Goal: Task Accomplishment & Management: Manage account settings

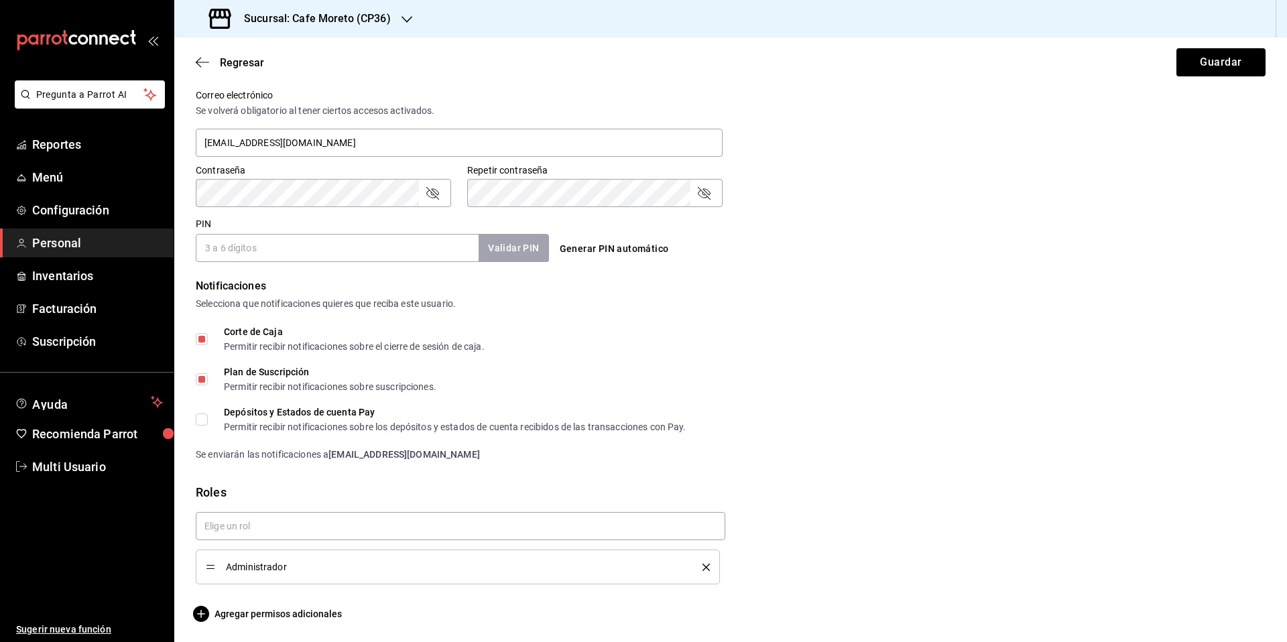
scroll to position [503, 0]
click at [275, 251] on input "PIN" at bounding box center [337, 247] width 283 height 28
type input "0316"
click at [522, 251] on button "Validar PIN" at bounding box center [512, 247] width 71 height 29
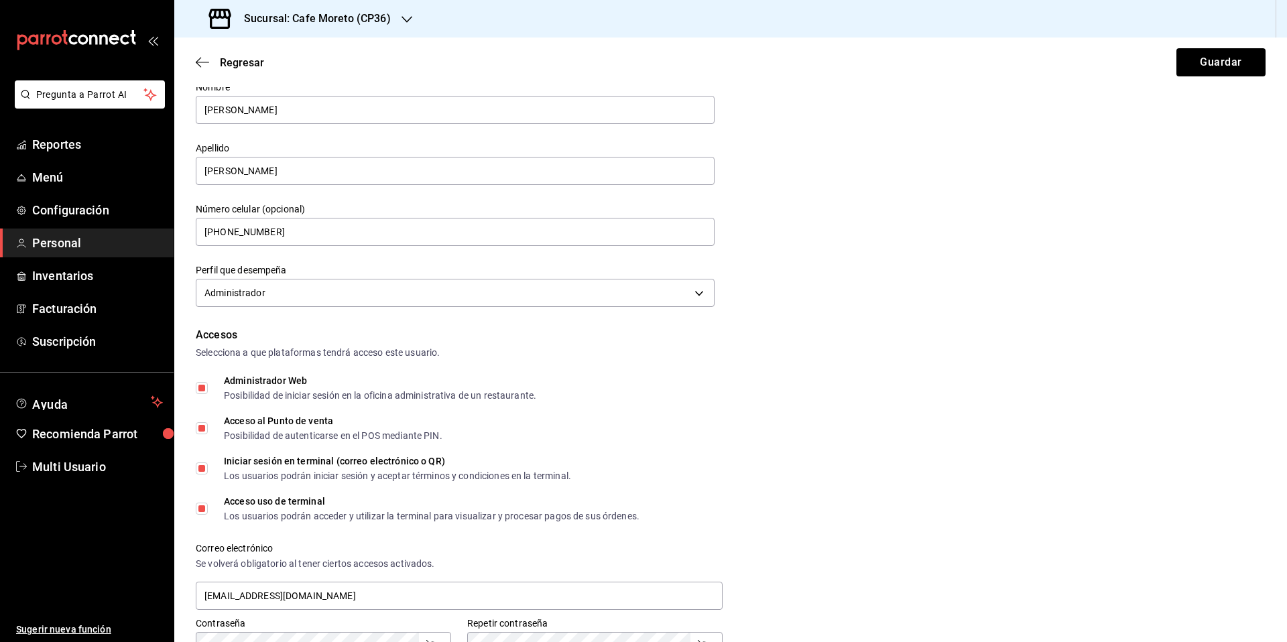
scroll to position [52, 0]
click at [236, 231] on input "[PHONE_NUMBER]" at bounding box center [455, 229] width 519 height 28
click at [292, 229] on input "+52 (22) 8132-75__" at bounding box center [455, 229] width 519 height 28
type input "[PHONE_NUMBER]"
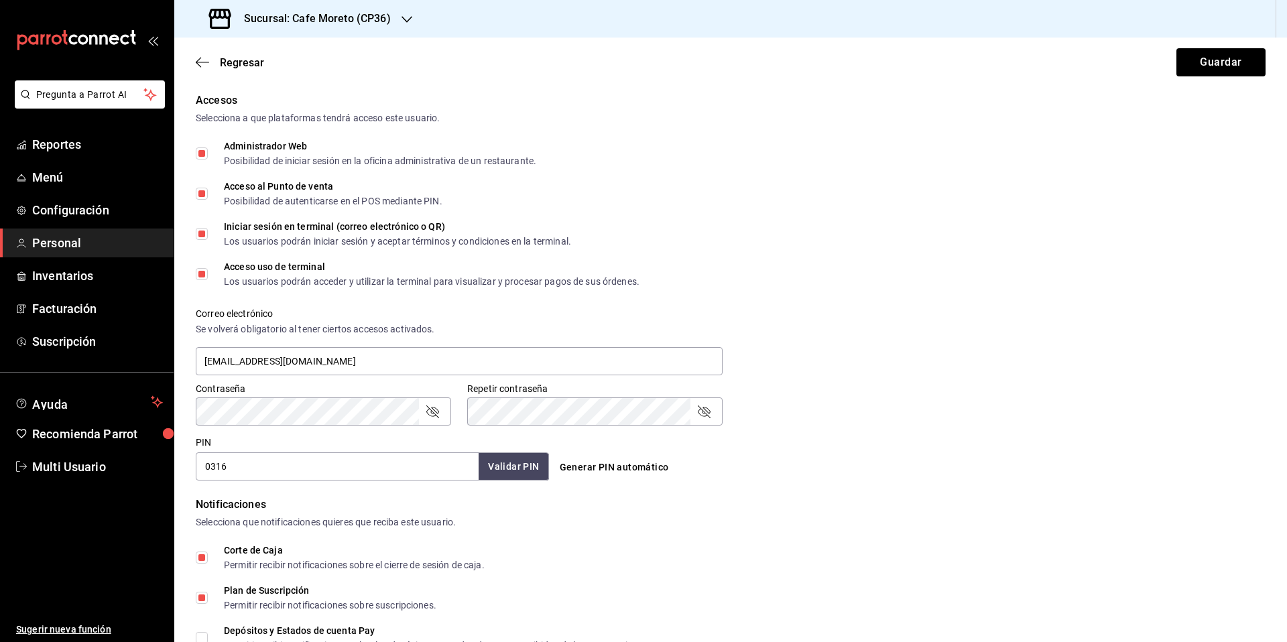
scroll to position [313, 0]
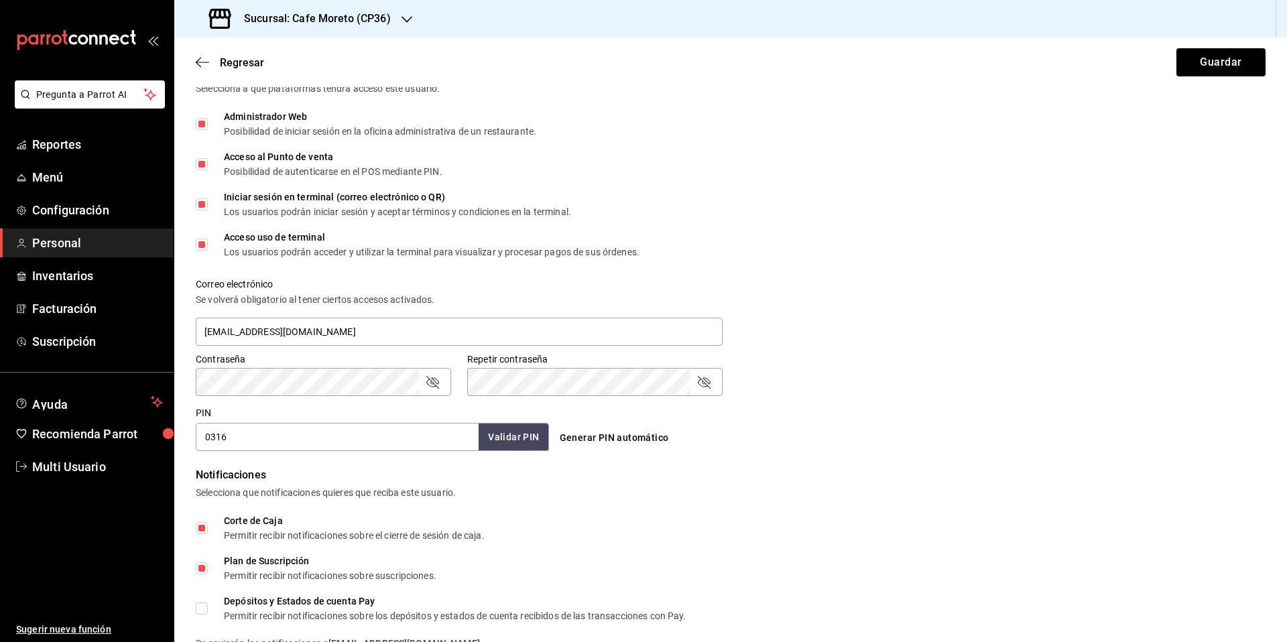
click at [434, 382] on icon "passwordField" at bounding box center [432, 382] width 16 height 16
click at [706, 385] on icon "passwordField" at bounding box center [704, 382] width 16 height 16
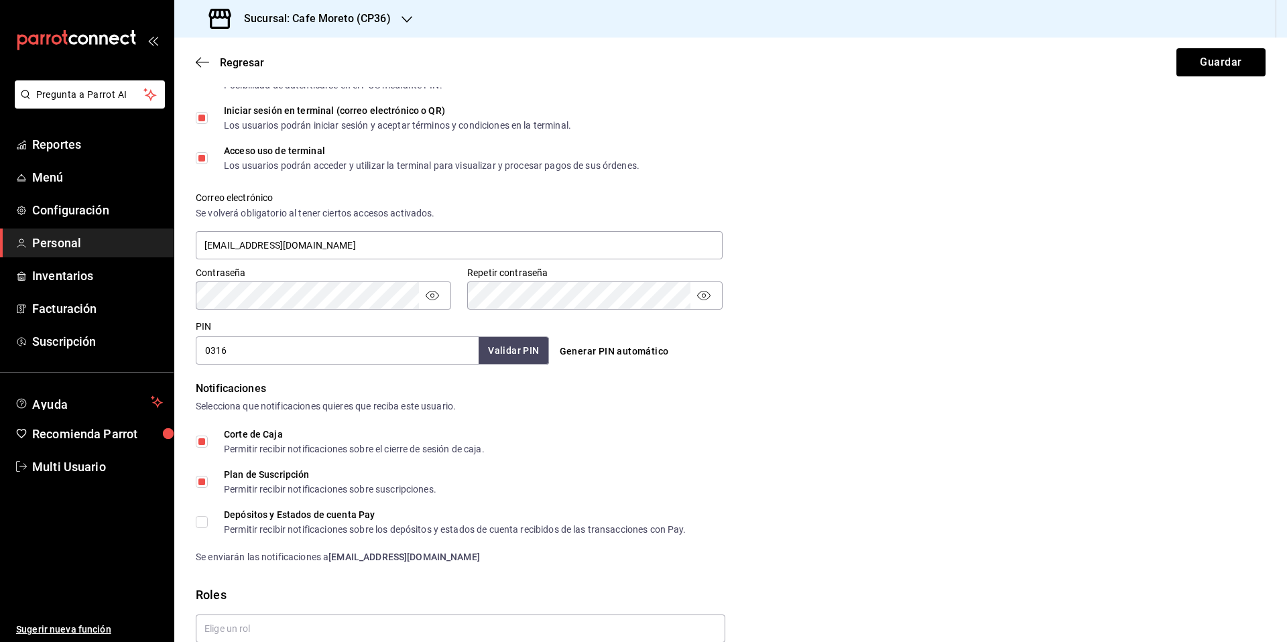
scroll to position [400, 0]
click at [202, 521] on input "Depósitos y Estados de cuenta Pay Permitir recibir notificaciones sobre los dep…" at bounding box center [202, 521] width 12 height 12
checkbox input "true"
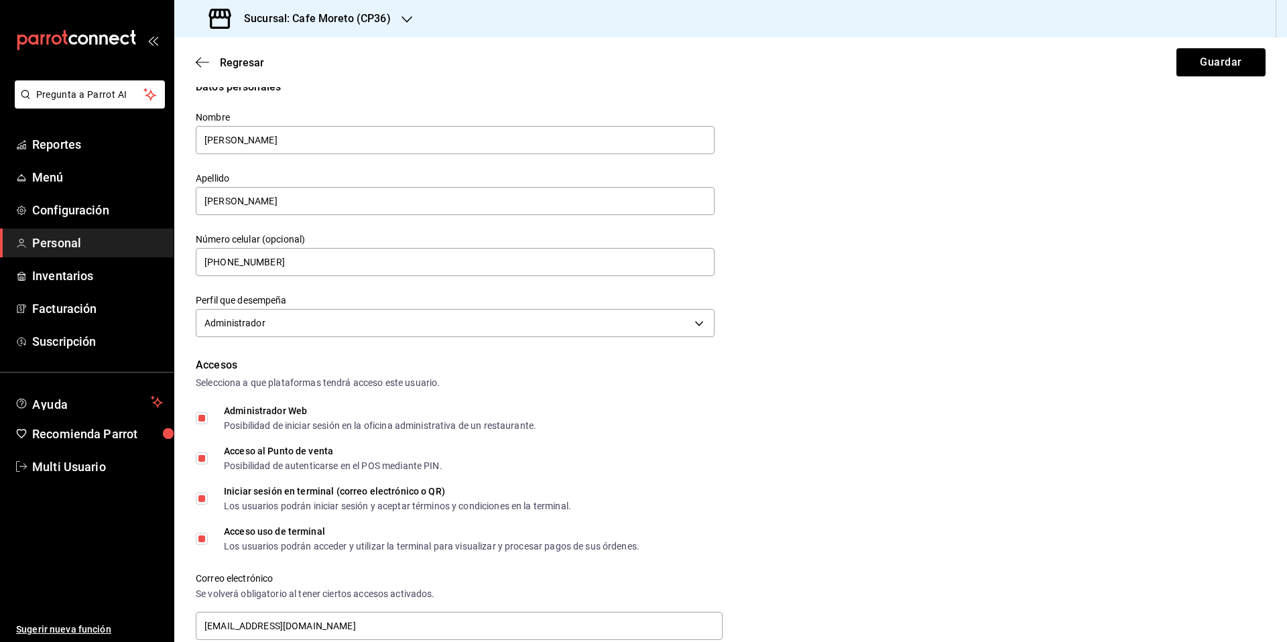
scroll to position [18, 0]
click at [1204, 66] on button "Guardar" at bounding box center [1220, 62] width 89 height 28
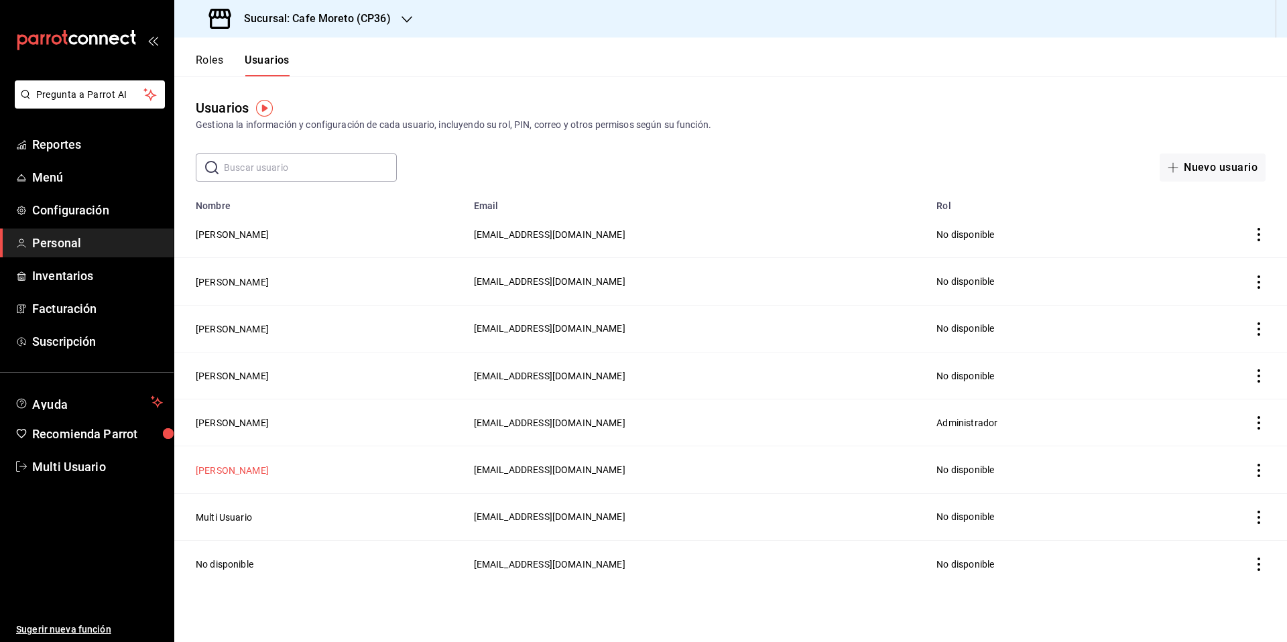
click at [220, 468] on button "[PERSON_NAME]" at bounding box center [232, 470] width 73 height 13
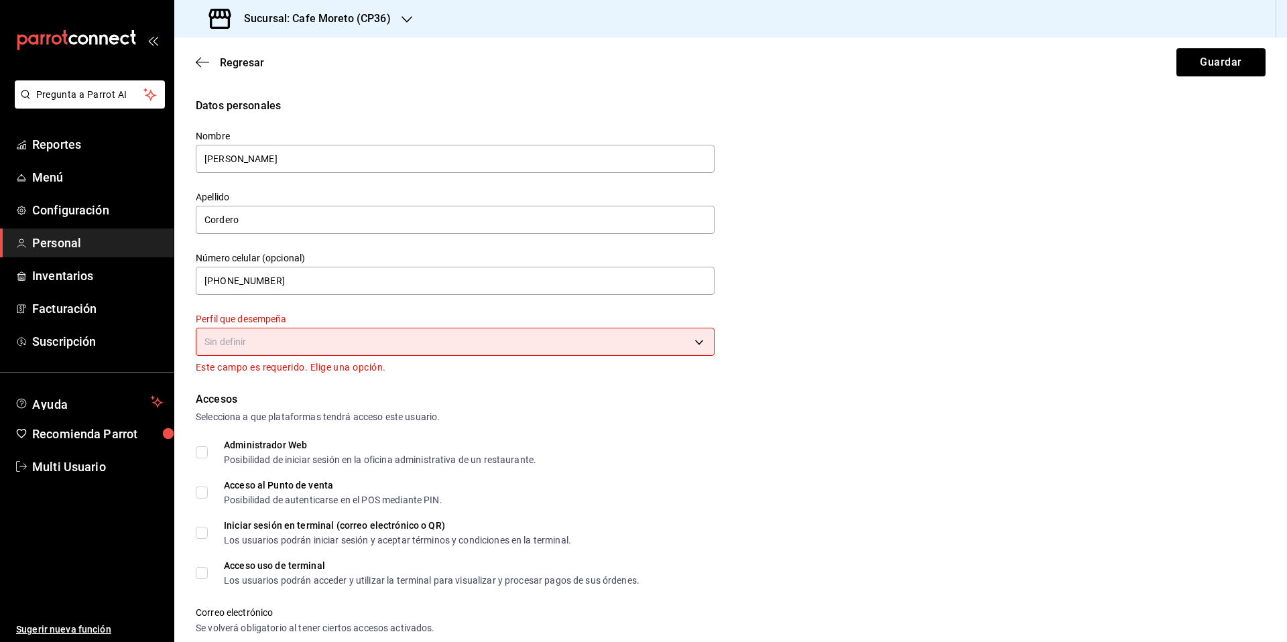
click at [693, 343] on body "Pregunta a Parrot AI Reportes Menú Configuración Personal Inventarios Facturaci…" at bounding box center [643, 321] width 1287 height 642
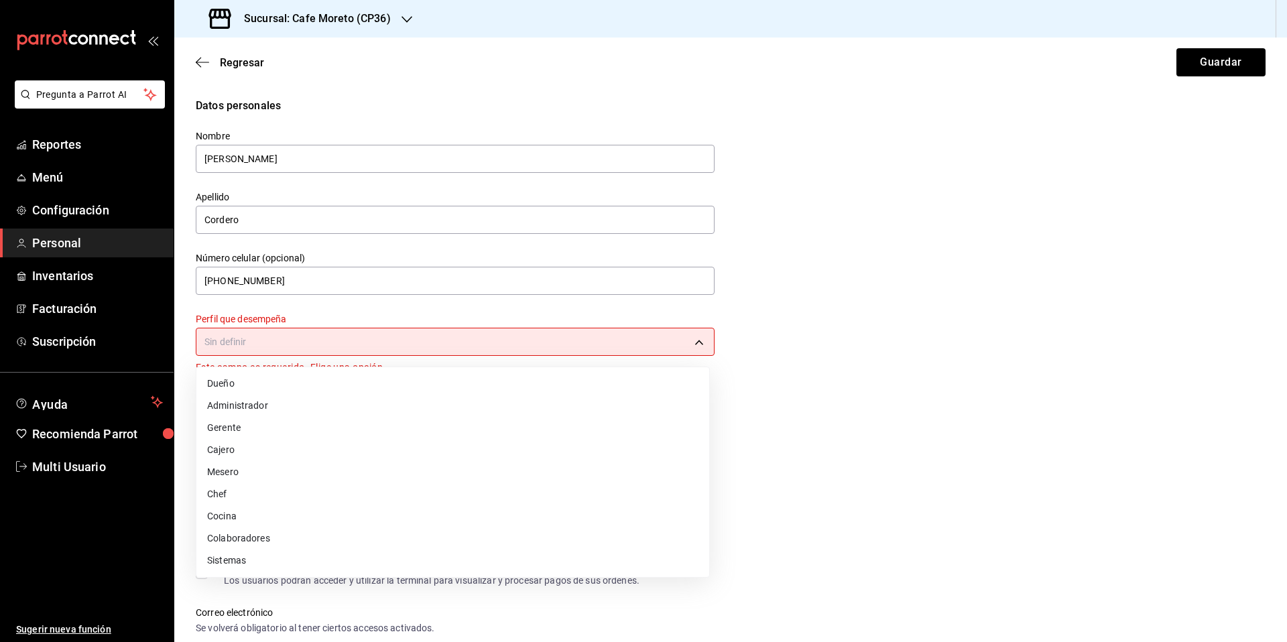
click at [267, 402] on li "Administrador" at bounding box center [452, 406] width 513 height 22
type input "ADMIN"
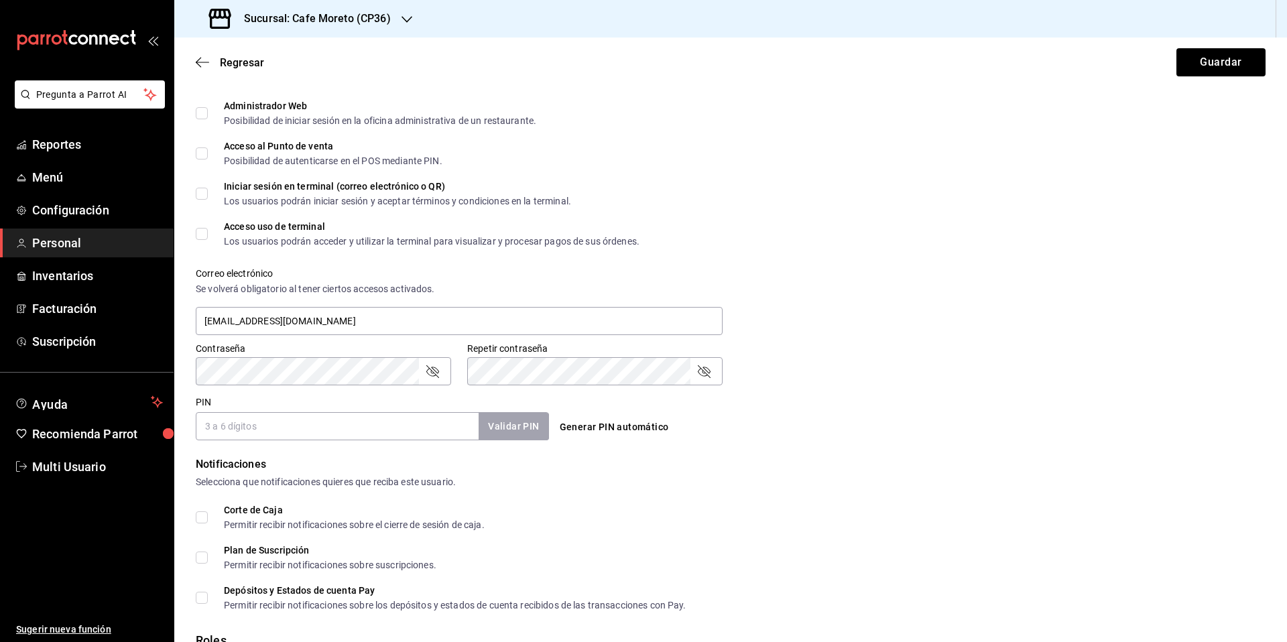
scroll to position [326, 0]
click at [202, 115] on input "Administrador Web Posibilidad de iniciar sesión en la oficina administrativa de…" at bounding box center [202, 111] width 12 height 12
checkbox input "true"
click at [204, 149] on input "Acceso al Punto de venta Posibilidad de autenticarse en el POS mediante PIN." at bounding box center [202, 151] width 12 height 12
checkbox input "true"
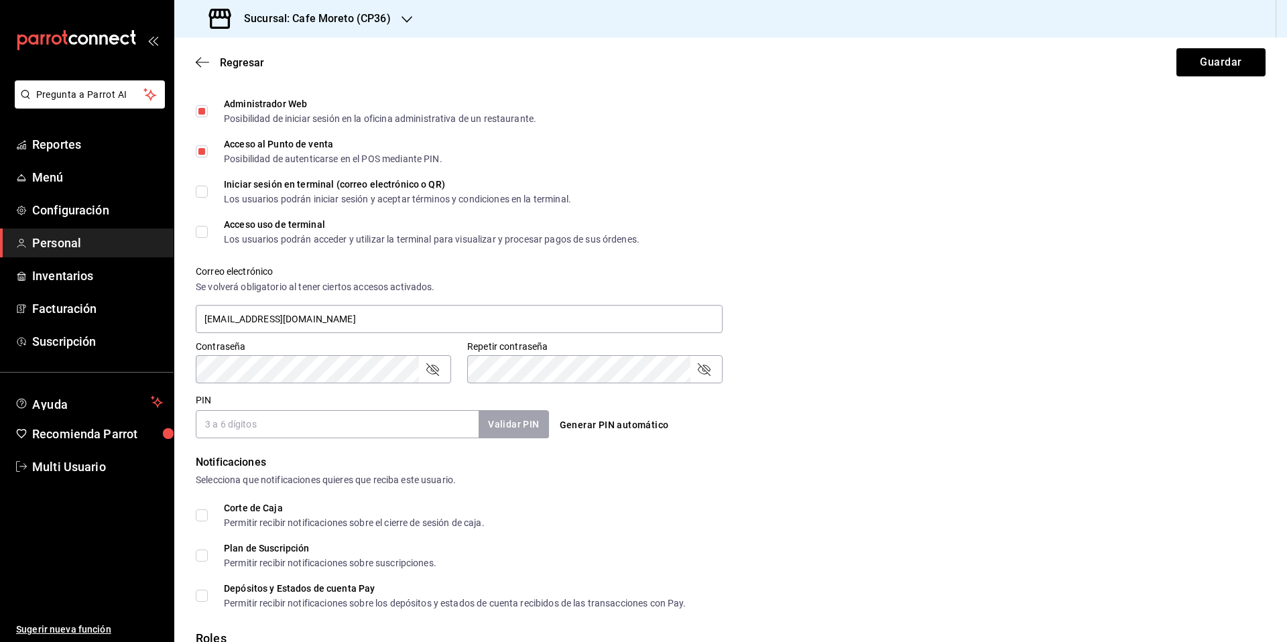
click at [204, 190] on input "Iniciar sesión en terminal (correo electrónico o QR) Los usuarios podrán inicia…" at bounding box center [202, 192] width 12 height 12
checkbox input "true"
click at [204, 229] on input "Acceso uso de terminal Los usuarios podrán acceder y utilizar la terminal para …" at bounding box center [202, 232] width 12 height 12
checkbox input "true"
click at [401, 428] on input "PIN" at bounding box center [337, 424] width 283 height 28
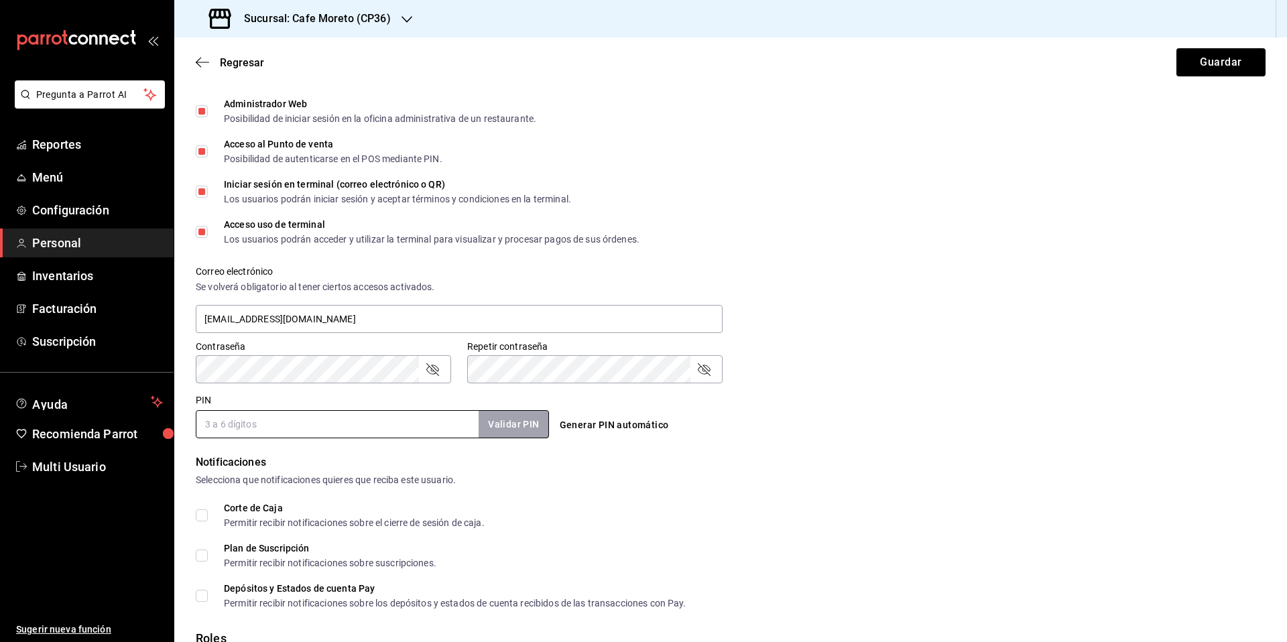
type input "2050"
click at [508, 428] on button "Validar PIN" at bounding box center [512, 424] width 71 height 29
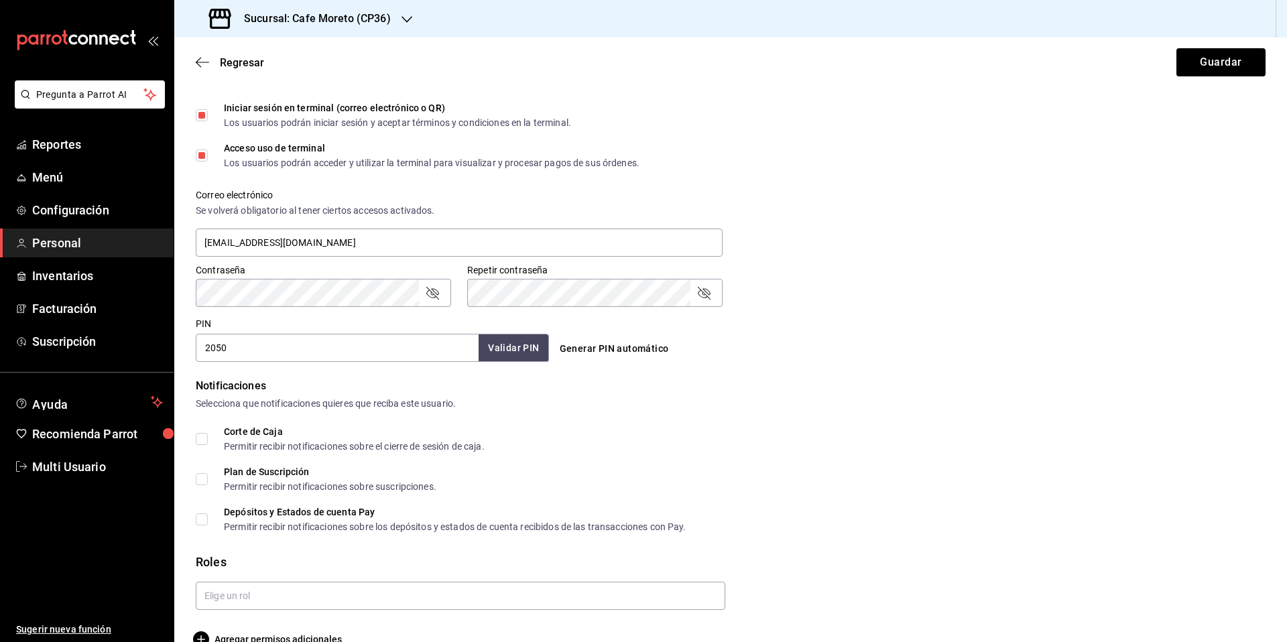
scroll to position [429, 0]
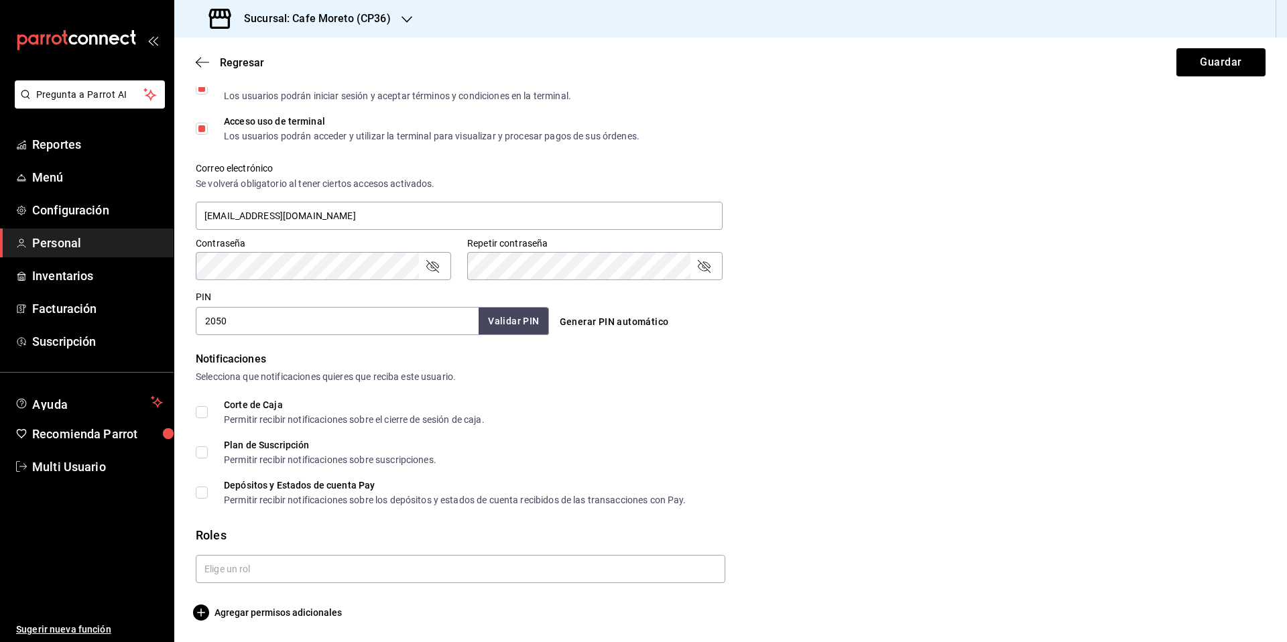
click at [200, 416] on input "Corte de Caja Permitir recibir notificaciones sobre el cierre de sesión de caja." at bounding box center [202, 412] width 12 height 12
checkbox input "true"
click at [203, 450] on input "Plan de Suscripción Permitir recibir notificaciones sobre suscripciones." at bounding box center [202, 452] width 12 height 12
checkbox input "true"
click at [202, 497] on input "Depósitos y Estados de cuenta Pay Permitir recibir notificaciones sobre los dep…" at bounding box center [202, 493] width 12 height 12
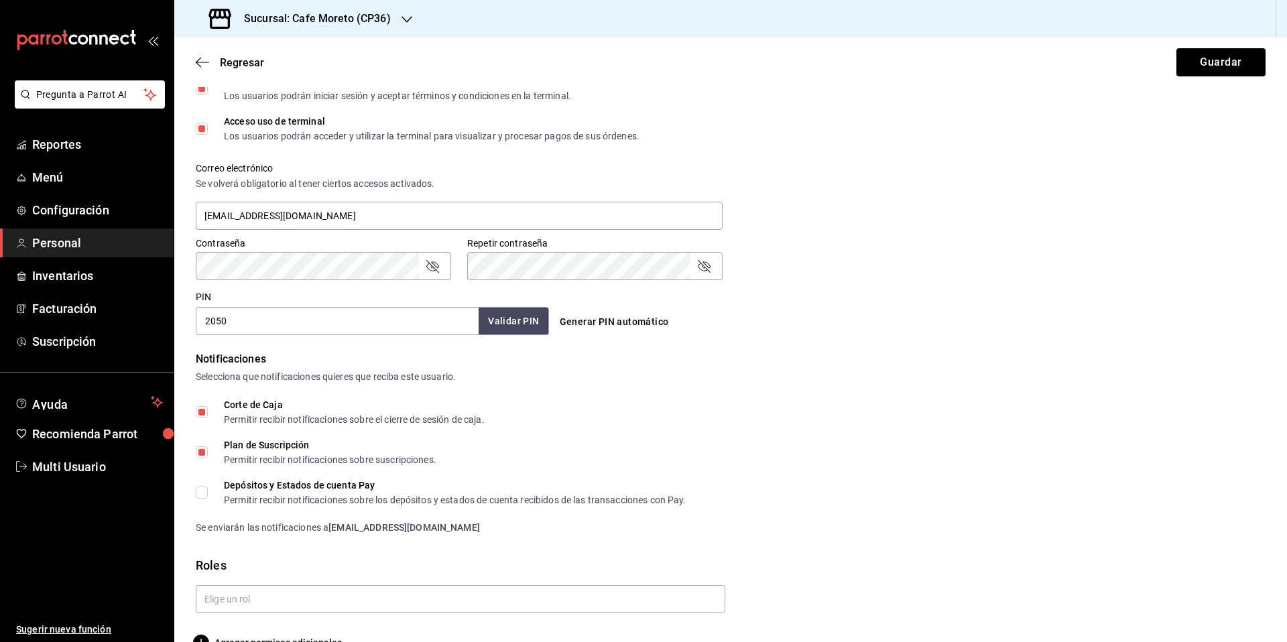
checkbox input "true"
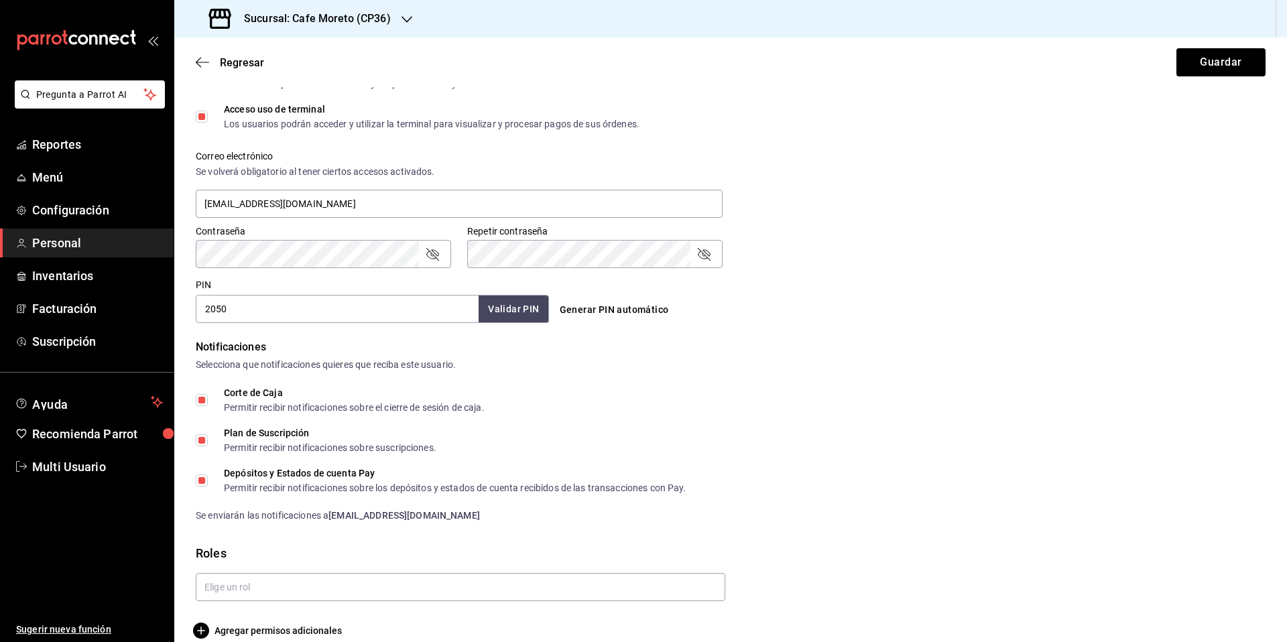
scroll to position [459, 0]
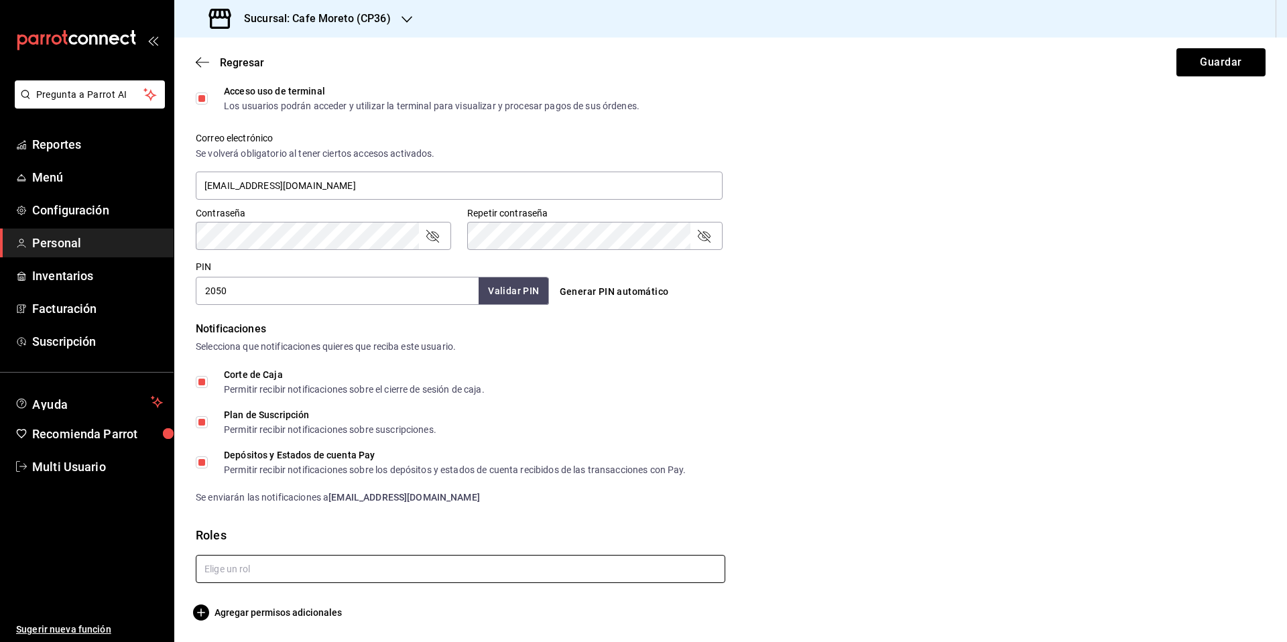
click at [239, 572] on input "text" at bounding box center [460, 569] width 529 height 28
click at [229, 602] on li "Administrador" at bounding box center [458, 599] width 525 height 22
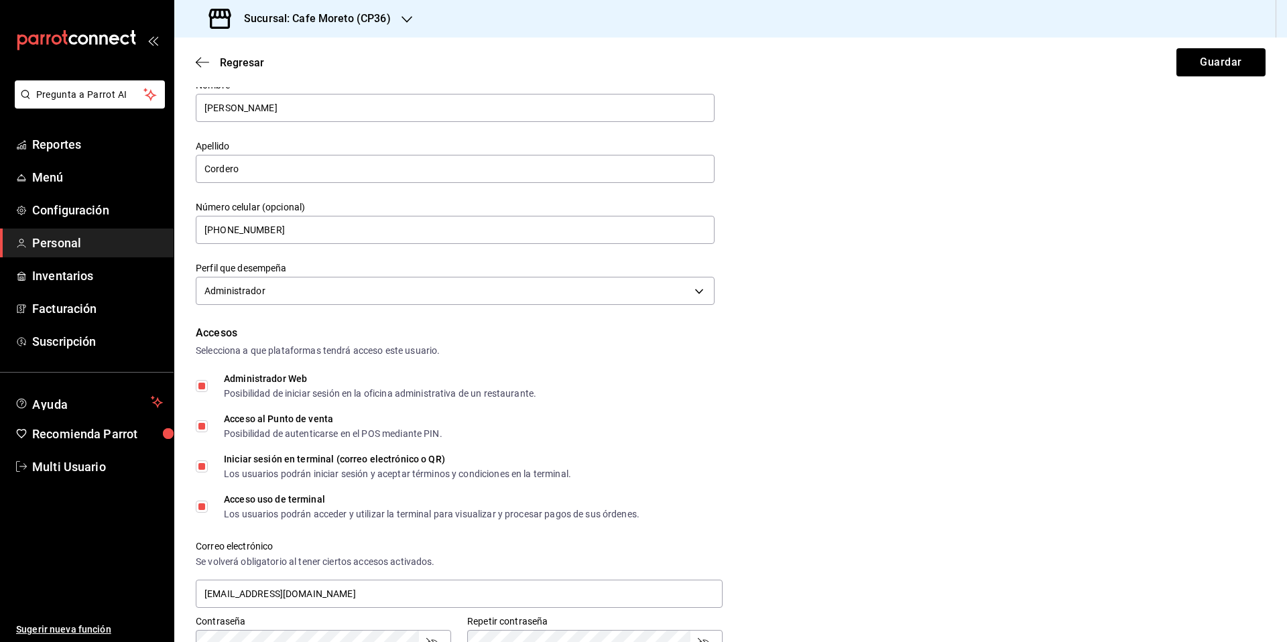
scroll to position [49, 0]
click at [235, 233] on input "[PHONE_NUMBER]" at bounding box center [455, 232] width 519 height 28
click at [294, 230] on input "+52 (55) 4177-41__" at bounding box center [455, 232] width 519 height 28
type input "[PHONE_NUMBER]"
click at [1214, 62] on button "Guardar" at bounding box center [1220, 62] width 89 height 28
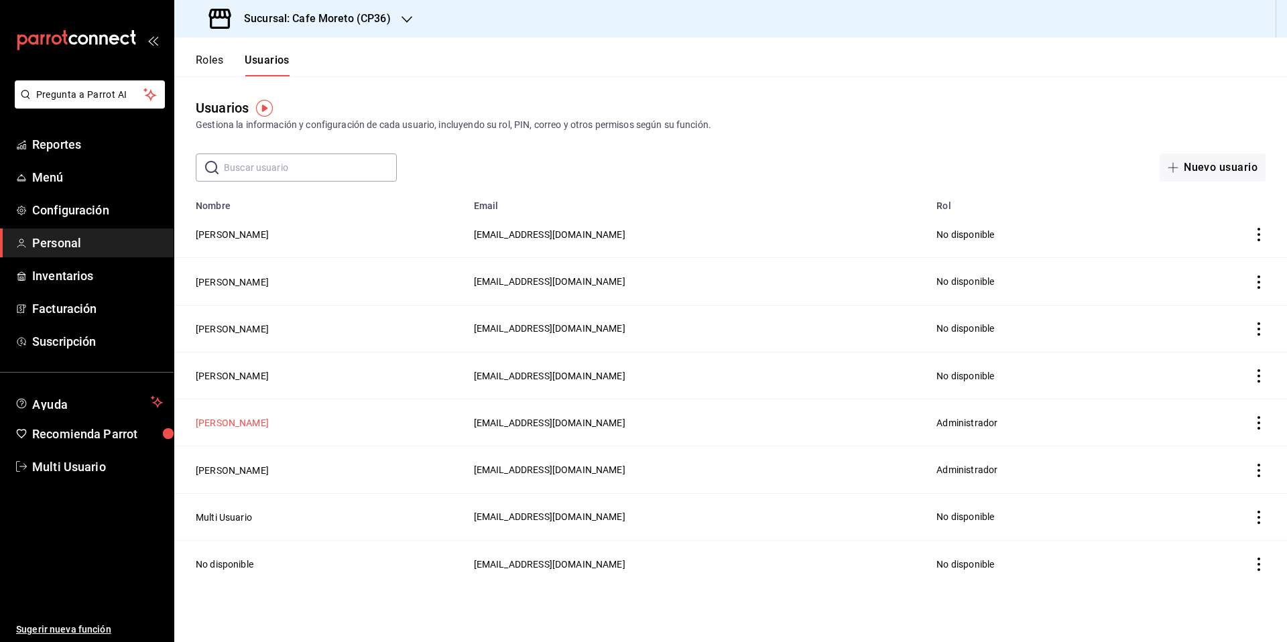
click at [222, 420] on button "[PERSON_NAME]" at bounding box center [232, 422] width 73 height 13
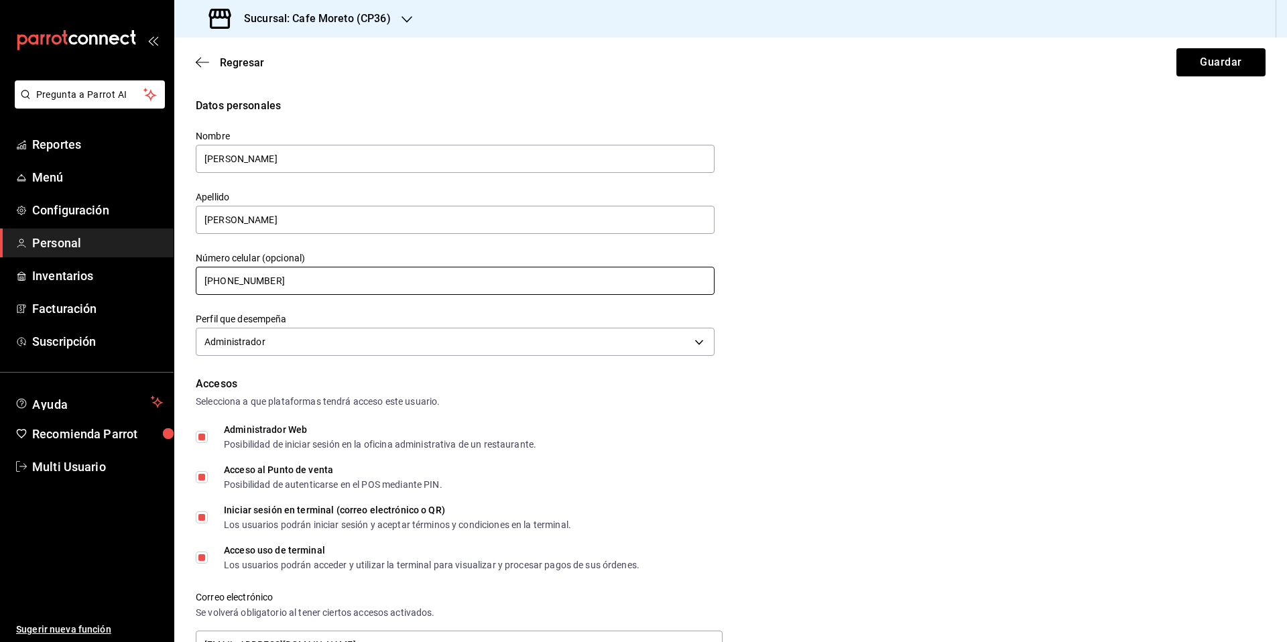
click at [235, 282] on input "[PHONE_NUMBER]" at bounding box center [455, 281] width 519 height 28
click at [300, 287] on input "[PHONE_NUMBER]" at bounding box center [455, 281] width 519 height 28
click at [238, 281] on input "[PHONE_NUMBER]" at bounding box center [455, 281] width 519 height 28
click at [316, 283] on input "+52 (22) 8132-75__" at bounding box center [455, 281] width 519 height 28
type input "[PHONE_NUMBER]"
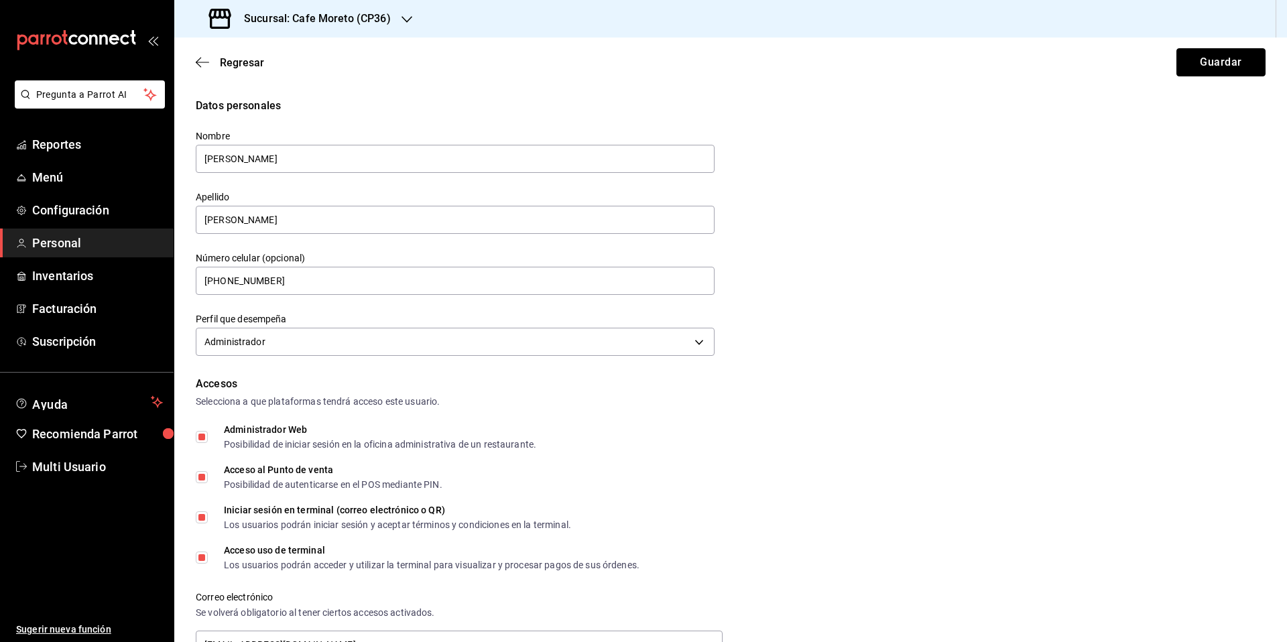
click at [1199, 60] on button "Guardar" at bounding box center [1220, 62] width 89 height 28
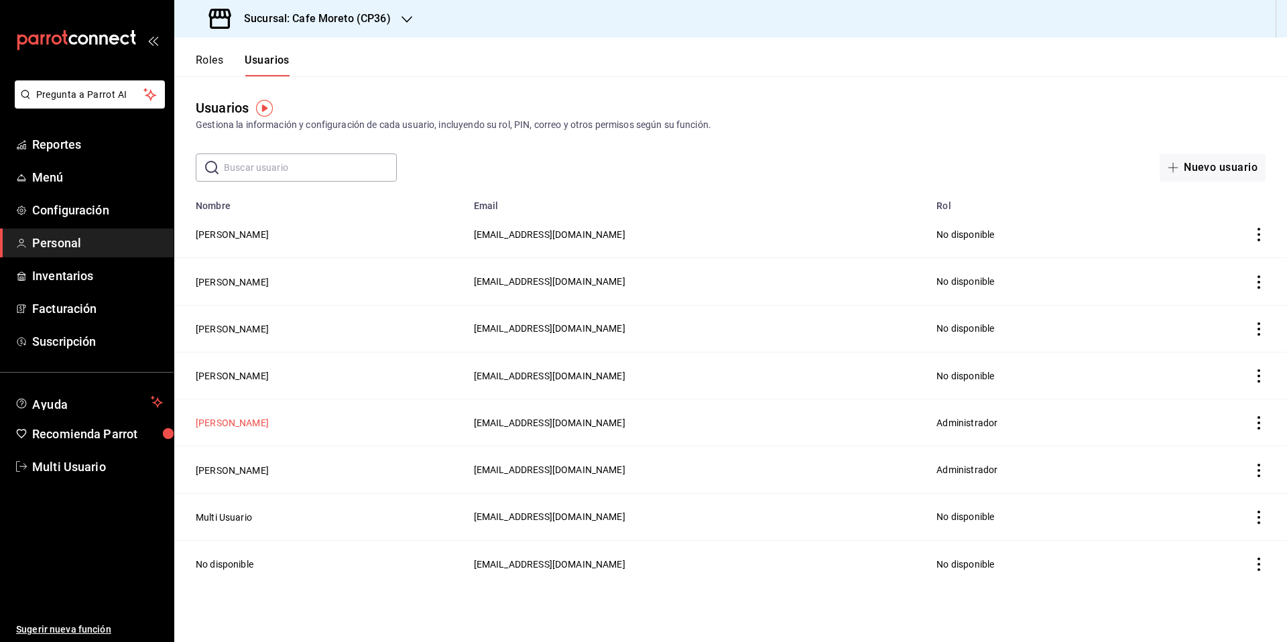
click at [231, 425] on button "[PERSON_NAME]" at bounding box center [232, 422] width 73 height 13
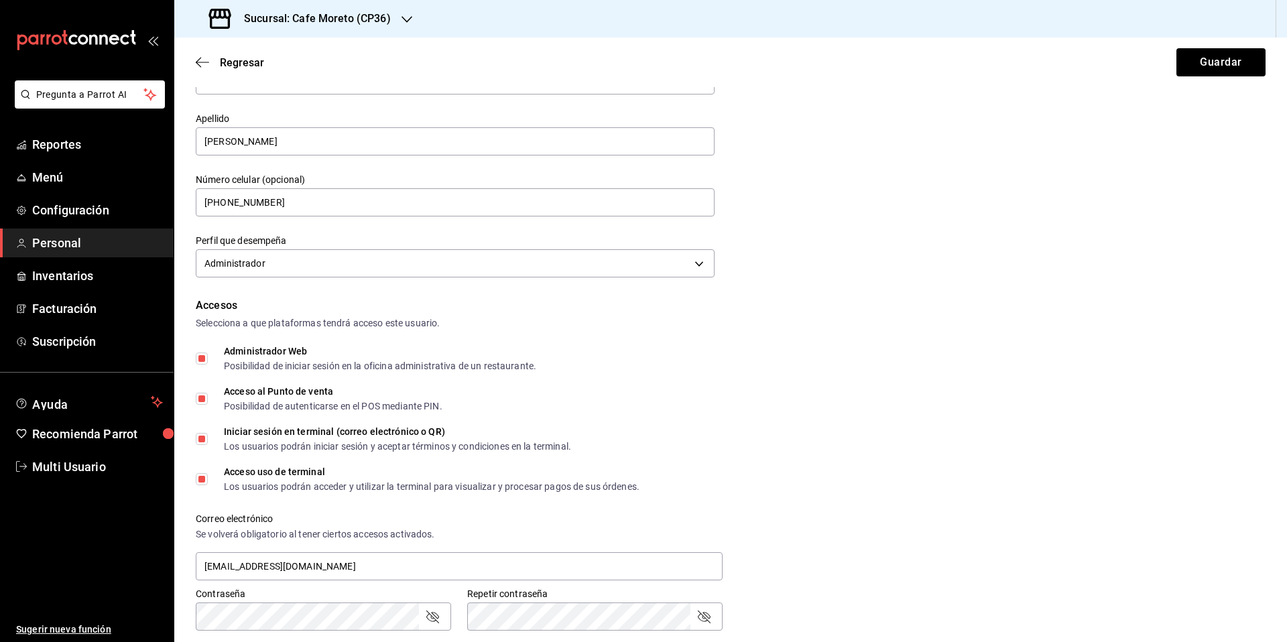
scroll to position [23, 0]
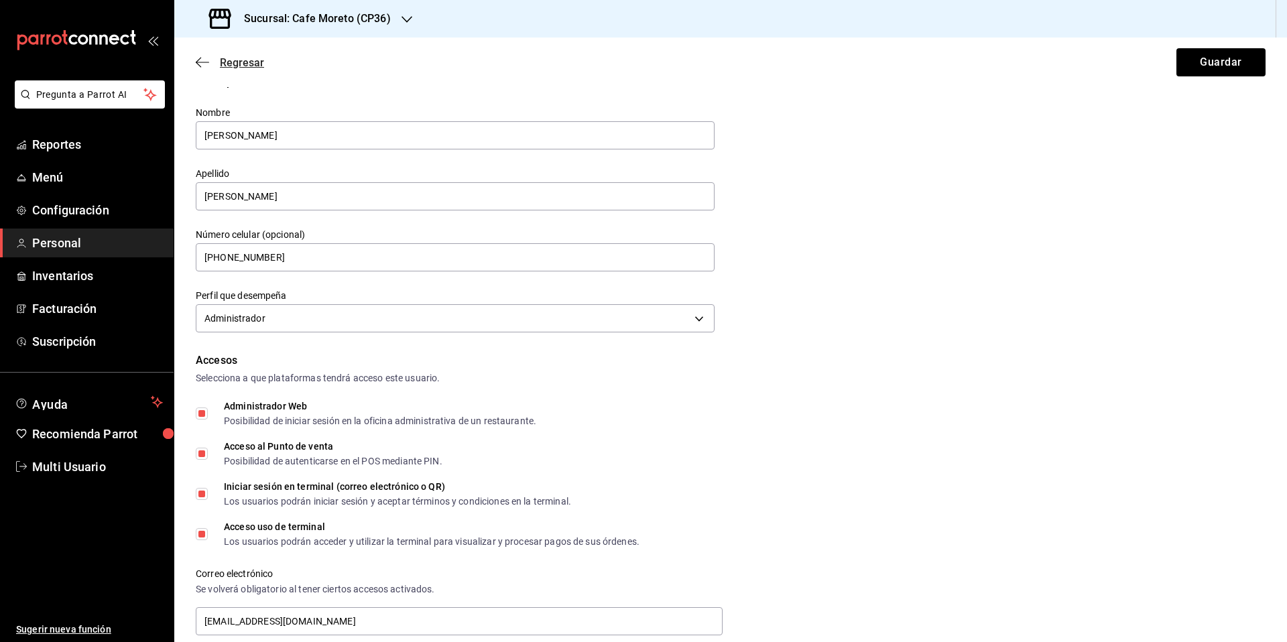
click at [207, 64] on icon "button" at bounding box center [202, 62] width 13 height 12
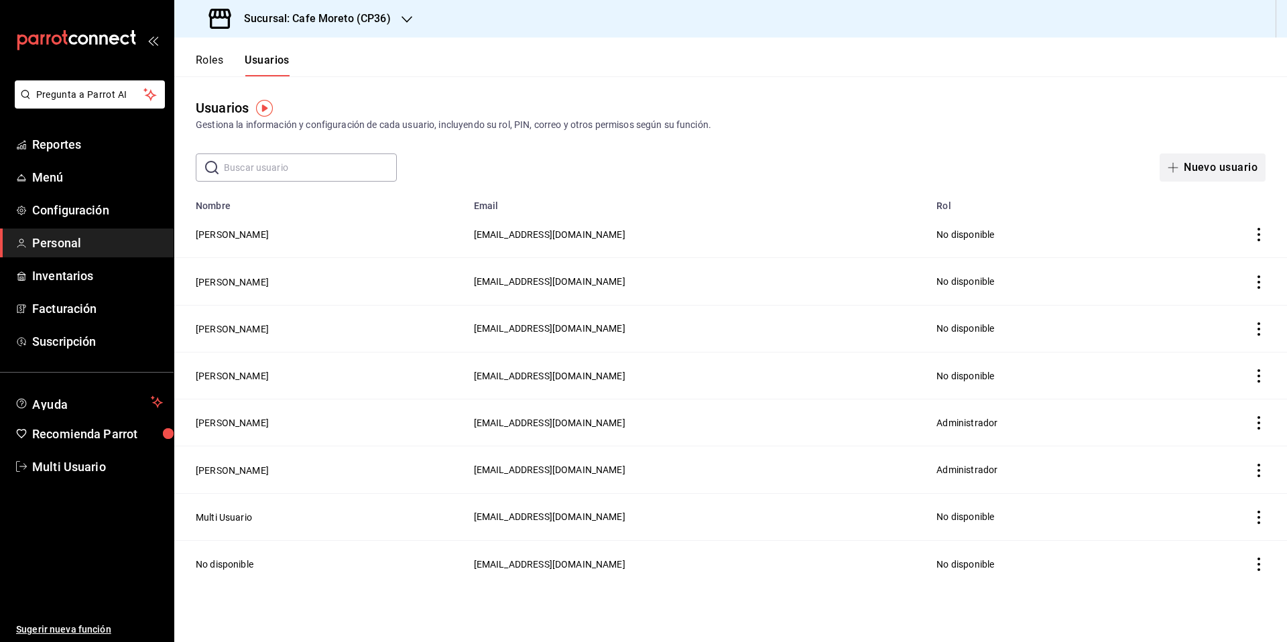
click at [1212, 168] on button "Nuevo usuario" at bounding box center [1212, 167] width 106 height 28
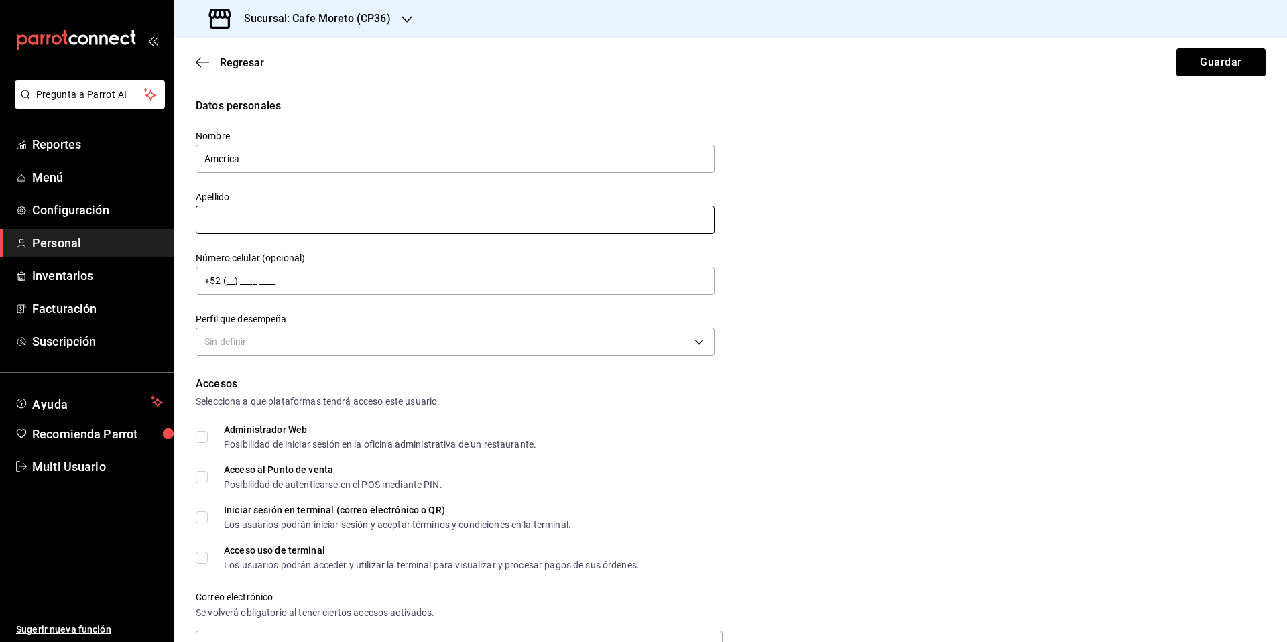
type input "America"
click at [231, 216] on input "text" at bounding box center [455, 220] width 519 height 28
click at [223, 222] on input "text" at bounding box center [455, 220] width 519 height 28
type input "[PERSON_NAME]"
click at [235, 282] on input "+52 (__) ____-____" at bounding box center [455, 281] width 519 height 28
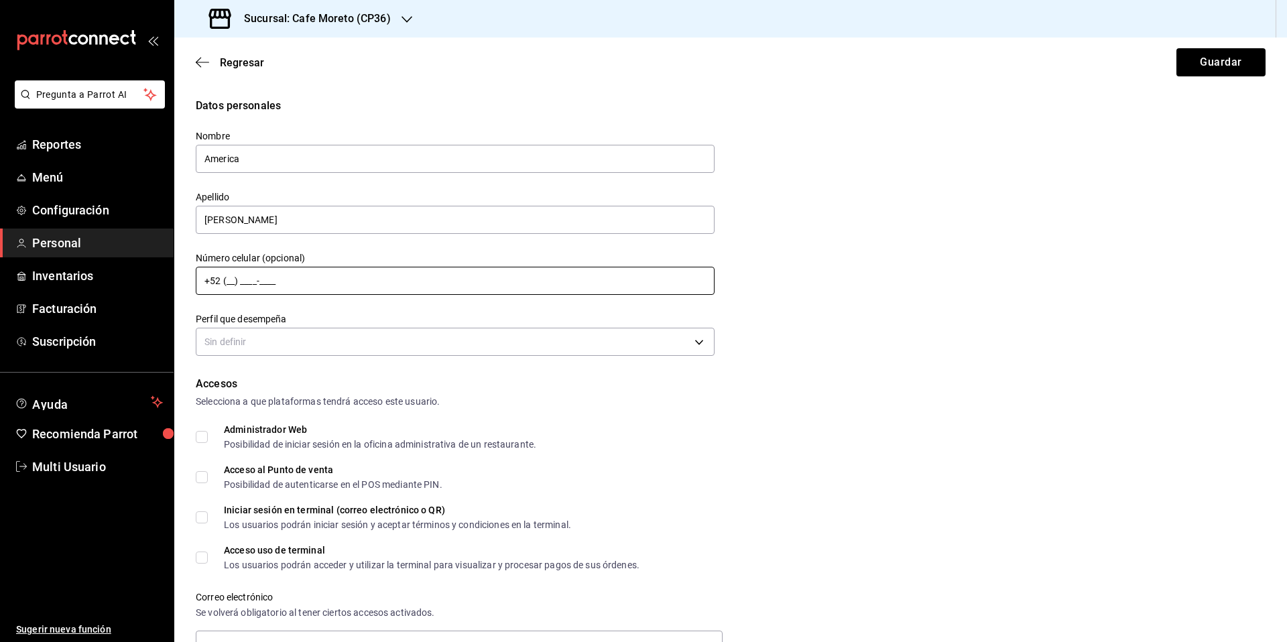
click at [231, 280] on input "+52 (__) ____-____" at bounding box center [455, 281] width 519 height 28
type input "[PHONE_NUMBER]"
click at [439, 342] on body "Pregunta a Parrot AI Reportes Menú Configuración Personal Inventarios Facturaci…" at bounding box center [643, 321] width 1287 height 642
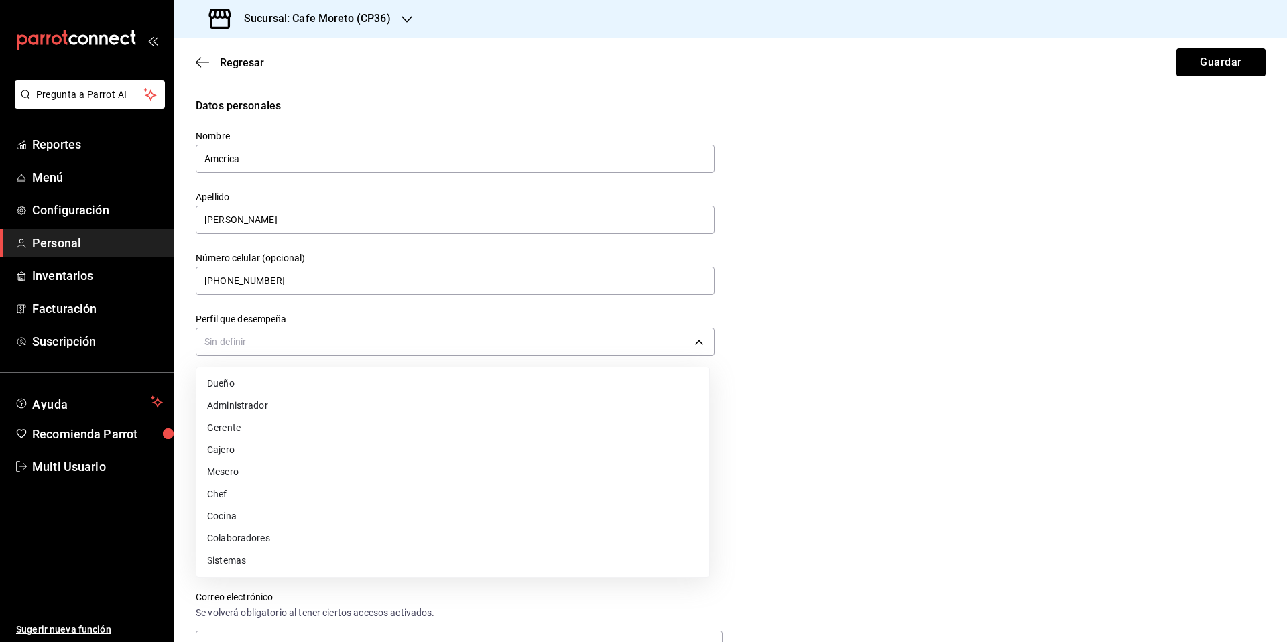
click at [263, 535] on li "Colaboradores" at bounding box center [452, 538] width 513 height 22
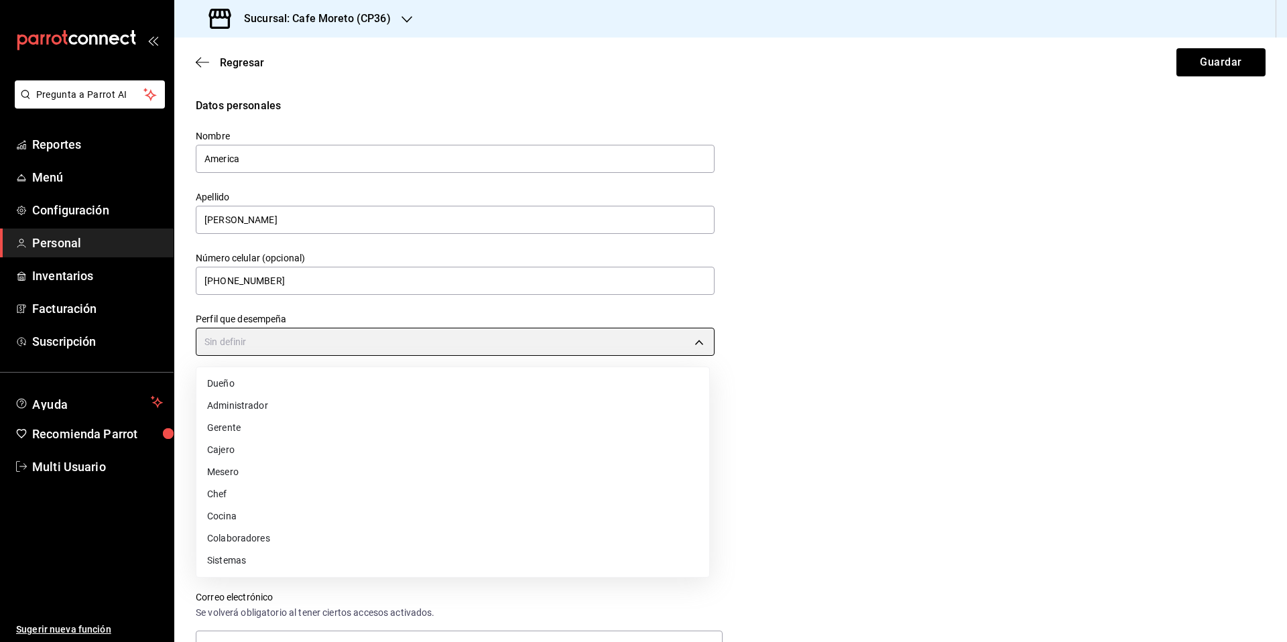
type input "STAFF"
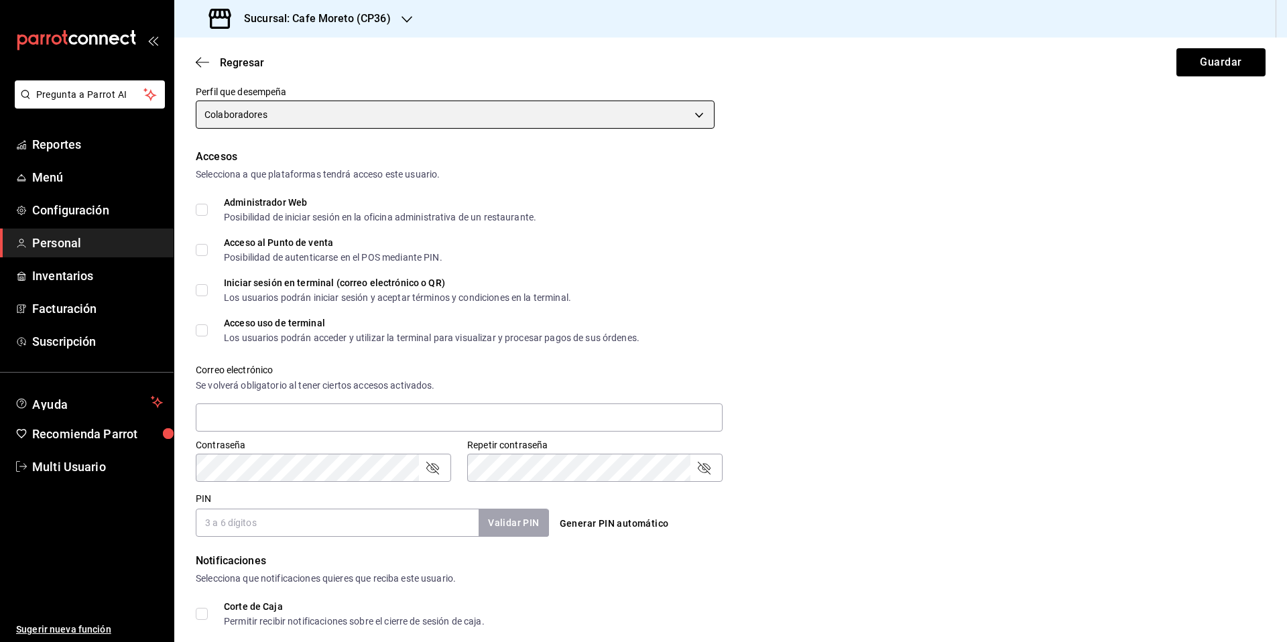
scroll to position [235, 0]
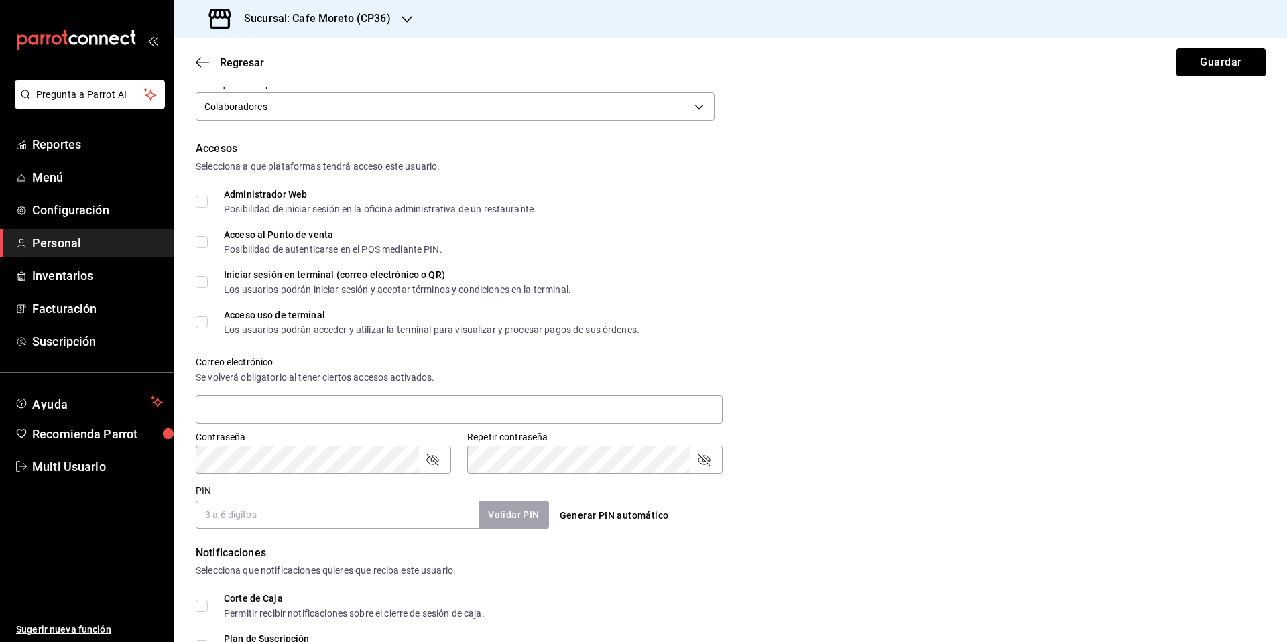
click at [204, 247] on input "Acceso al Punto de venta Posibilidad de autenticarse en el POS mediante PIN." at bounding box center [202, 242] width 12 height 12
checkbox input "true"
click at [205, 281] on input "Iniciar sesión en terminal (correo electrónico o QR) Los usuarios podrán inicia…" at bounding box center [202, 282] width 12 height 12
checkbox input "true"
click at [204, 326] on input "Acceso uso de terminal Los usuarios podrán acceder y utilizar la terminal para …" at bounding box center [202, 322] width 12 height 12
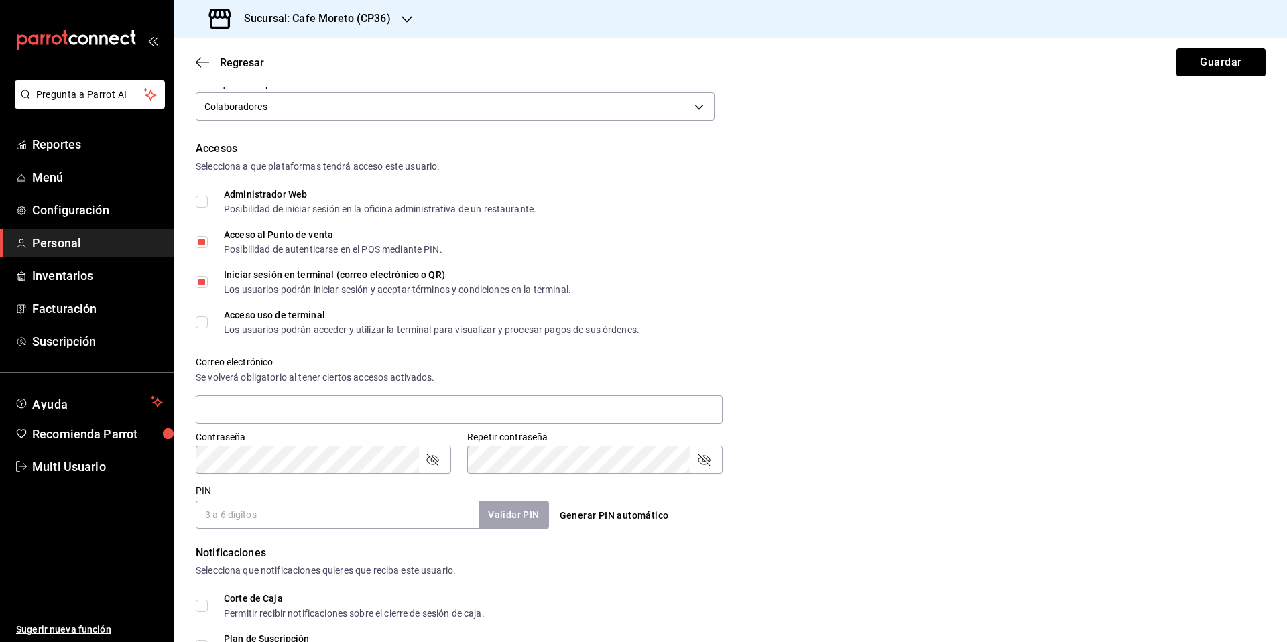
checkbox input "true"
click at [599, 516] on button "Generar PIN automático" at bounding box center [614, 515] width 120 height 25
type input "5269"
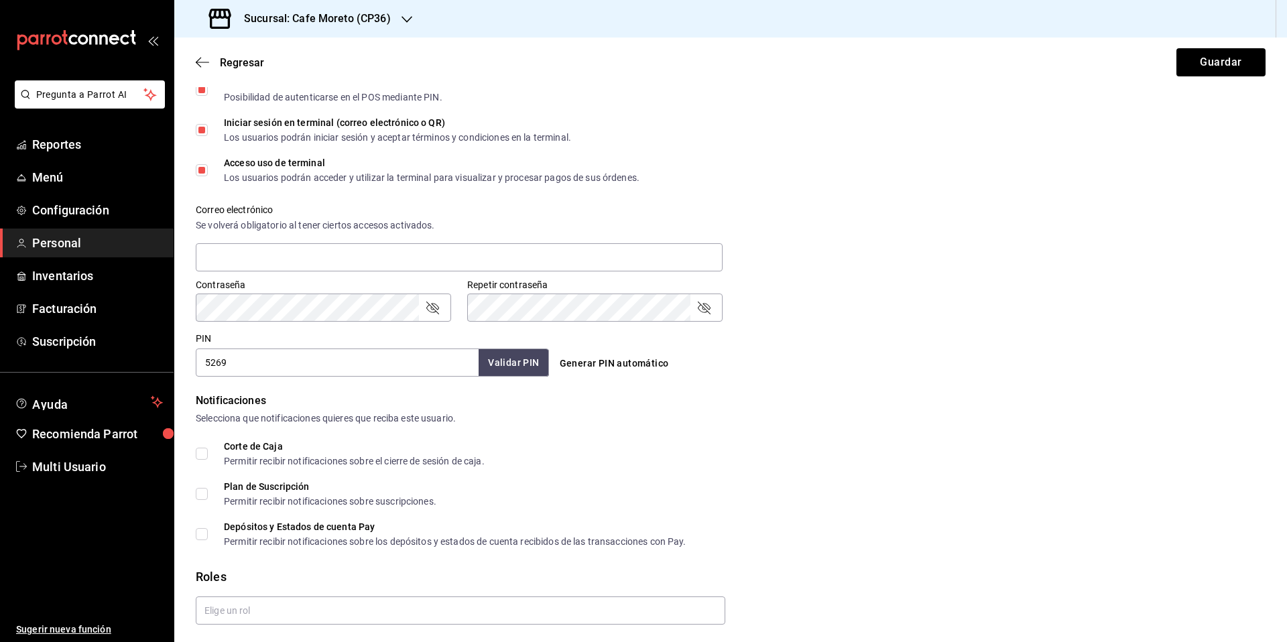
scroll to position [395, 0]
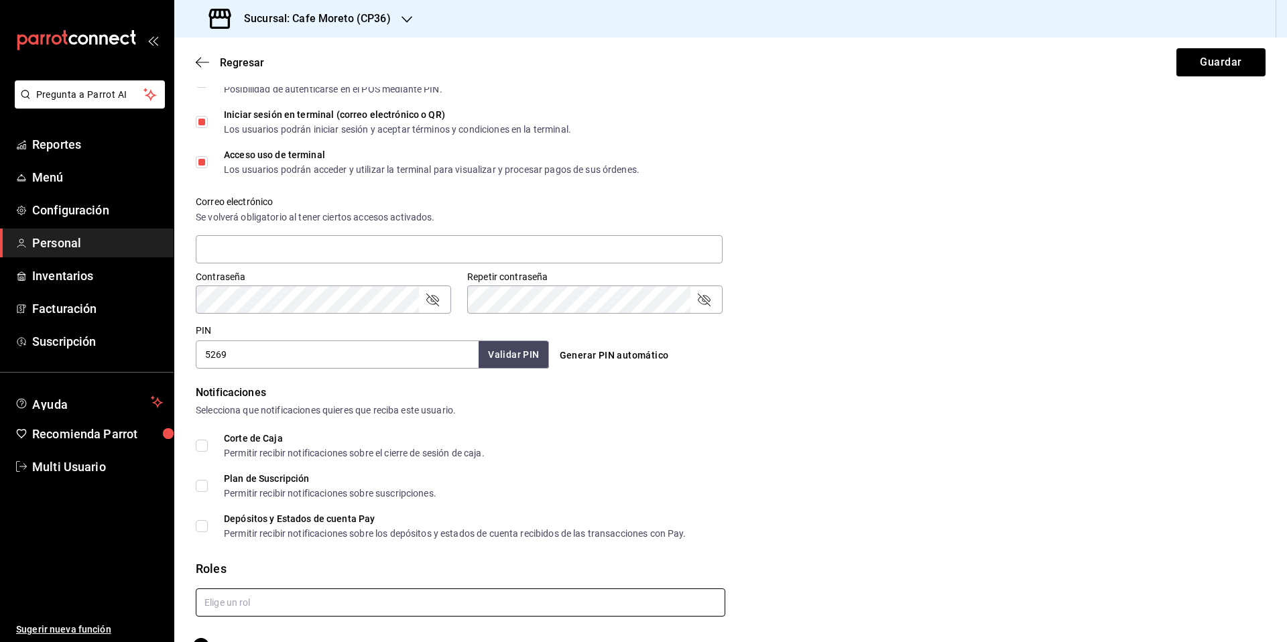
click at [320, 606] on input "text" at bounding box center [460, 602] width 529 height 28
click at [267, 573] on li "Encargada/Mesera" at bounding box center [458, 572] width 525 height 22
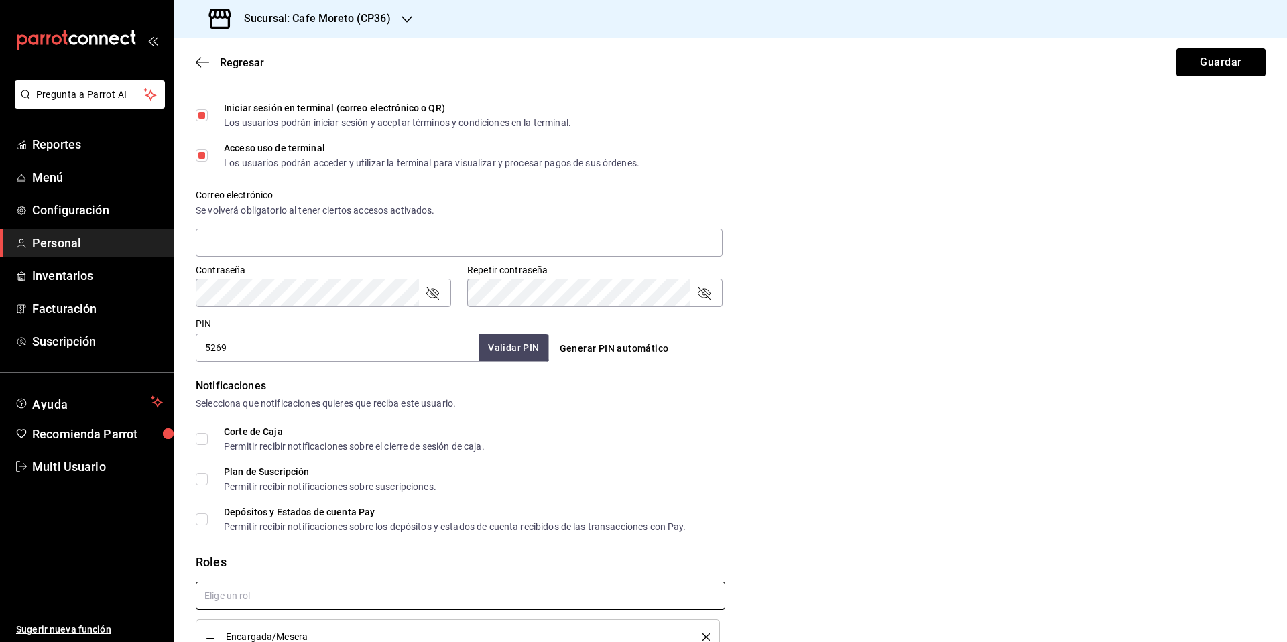
scroll to position [473, 0]
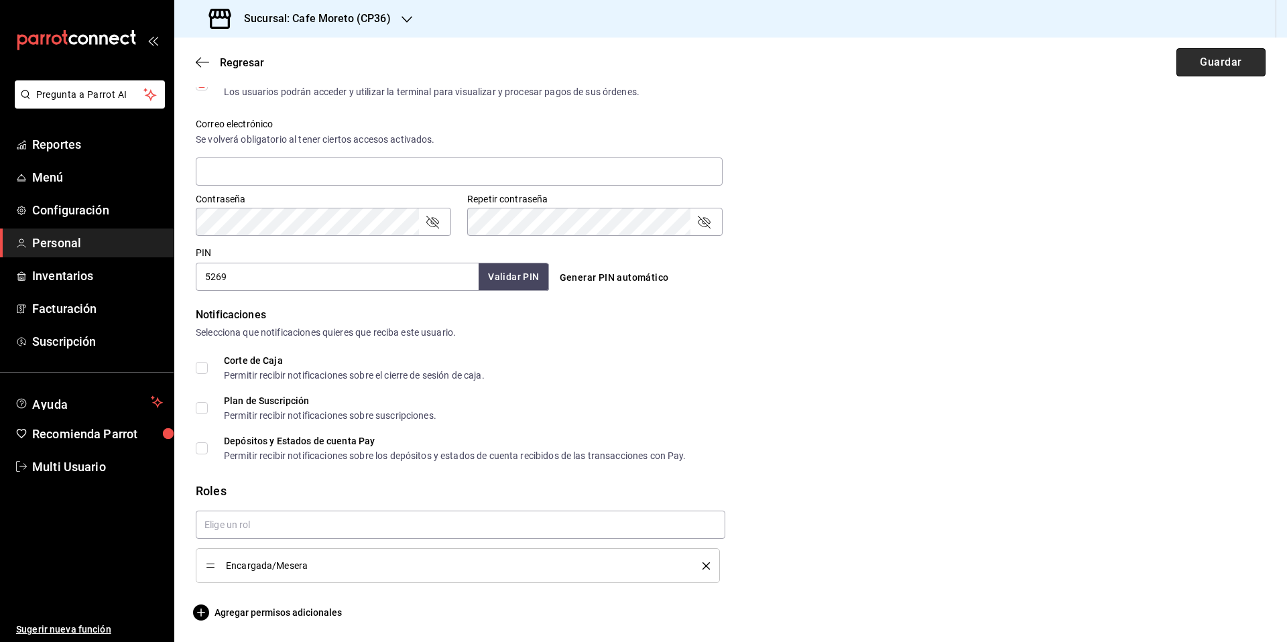
click at [1210, 65] on button "Guardar" at bounding box center [1220, 62] width 89 height 28
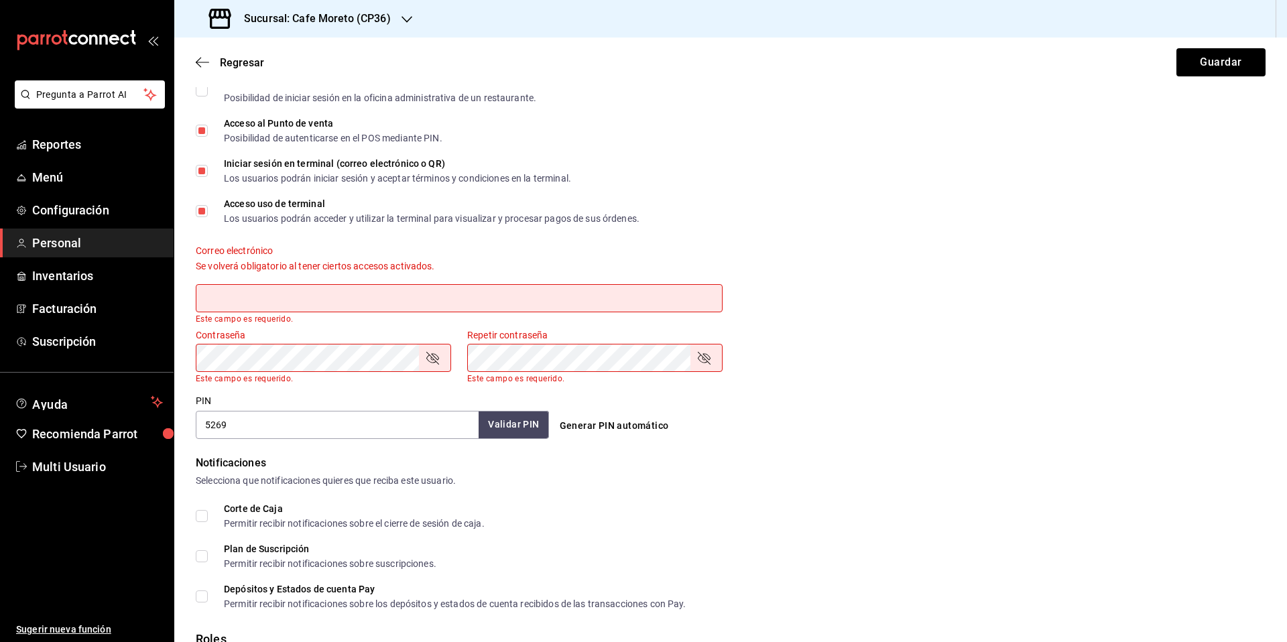
scroll to position [199, 0]
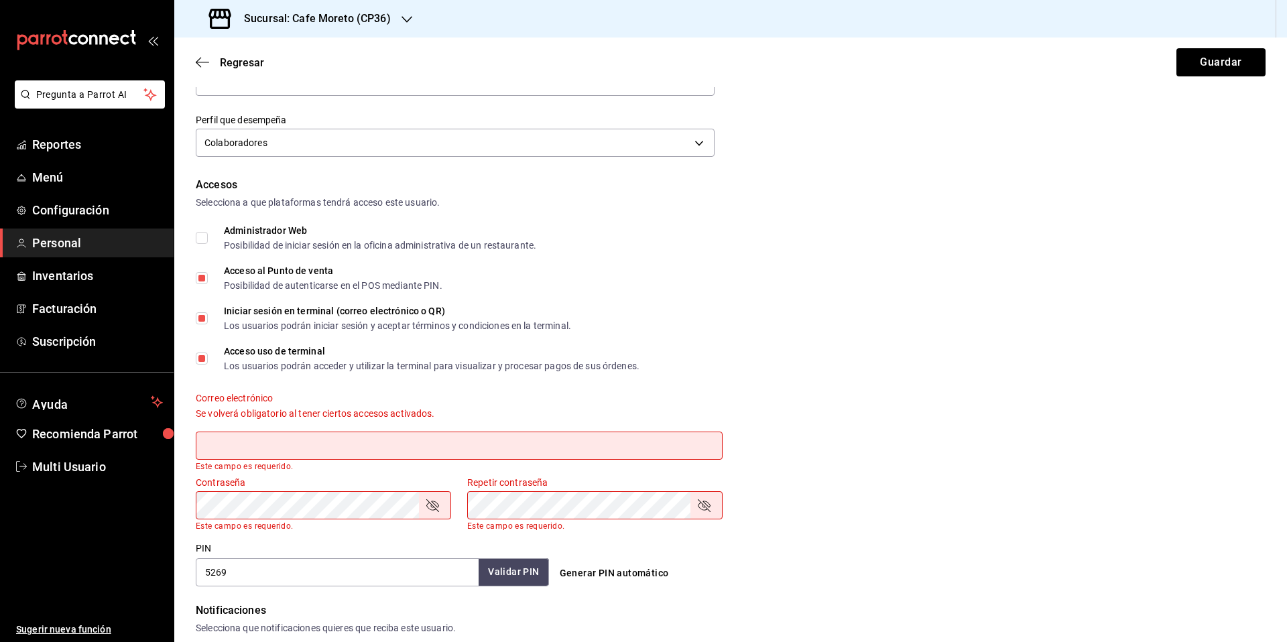
click at [200, 318] on input "Iniciar sesión en terminal (correo electrónico o QR) Los usuarios podrán inicia…" at bounding box center [202, 318] width 12 height 12
click at [1194, 60] on button "Guardar" at bounding box center [1220, 62] width 89 height 28
checkbox input "true"
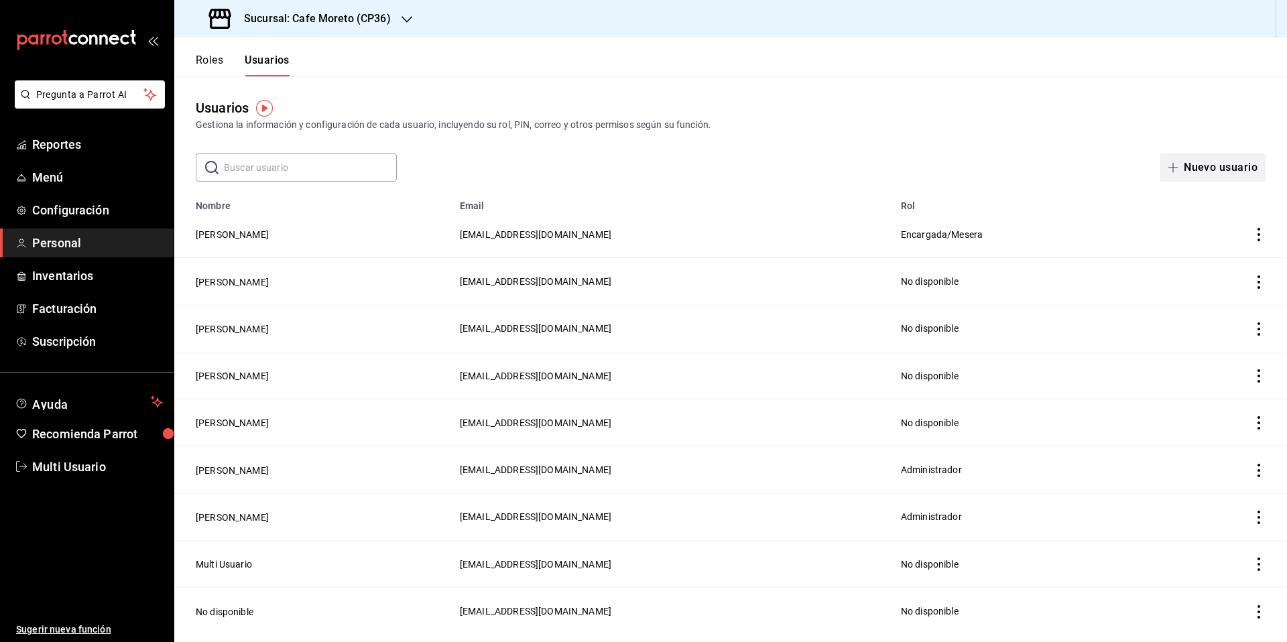
click at [1196, 166] on button "Nuevo usuario" at bounding box center [1212, 167] width 106 height 28
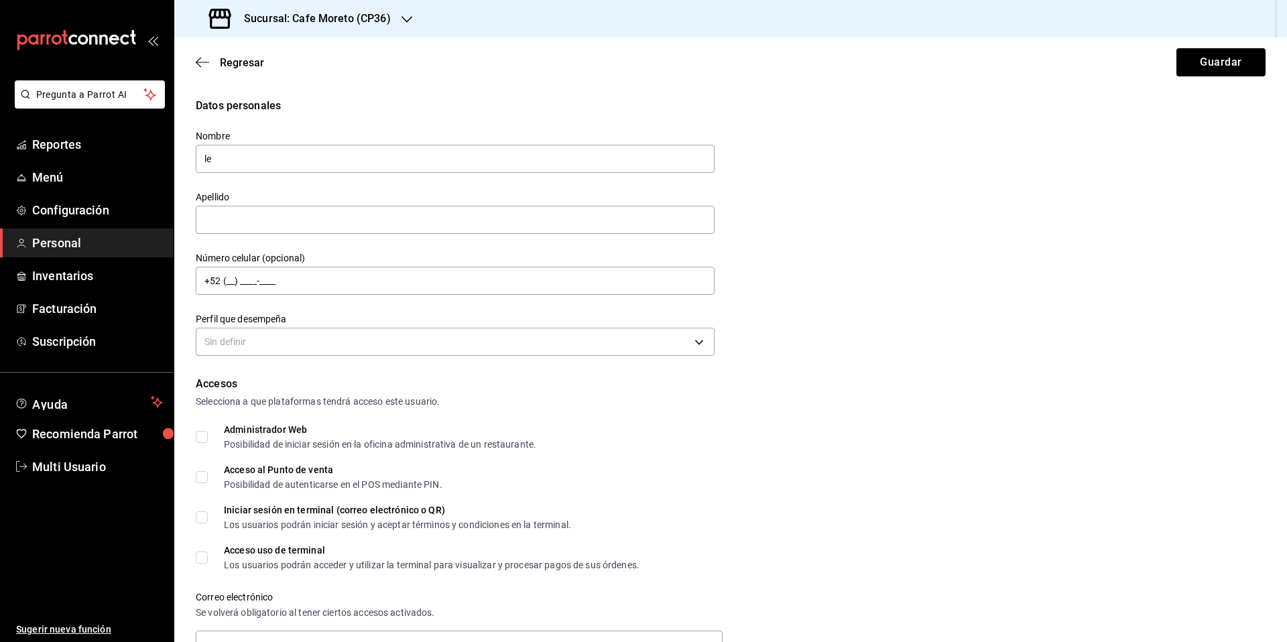
type input "l"
type input "[PERSON_NAME]"
click at [229, 226] on input "text" at bounding box center [455, 220] width 519 height 28
type input "Ferrusco"
click at [229, 281] on input "+52 (__) ____-____" at bounding box center [455, 281] width 519 height 28
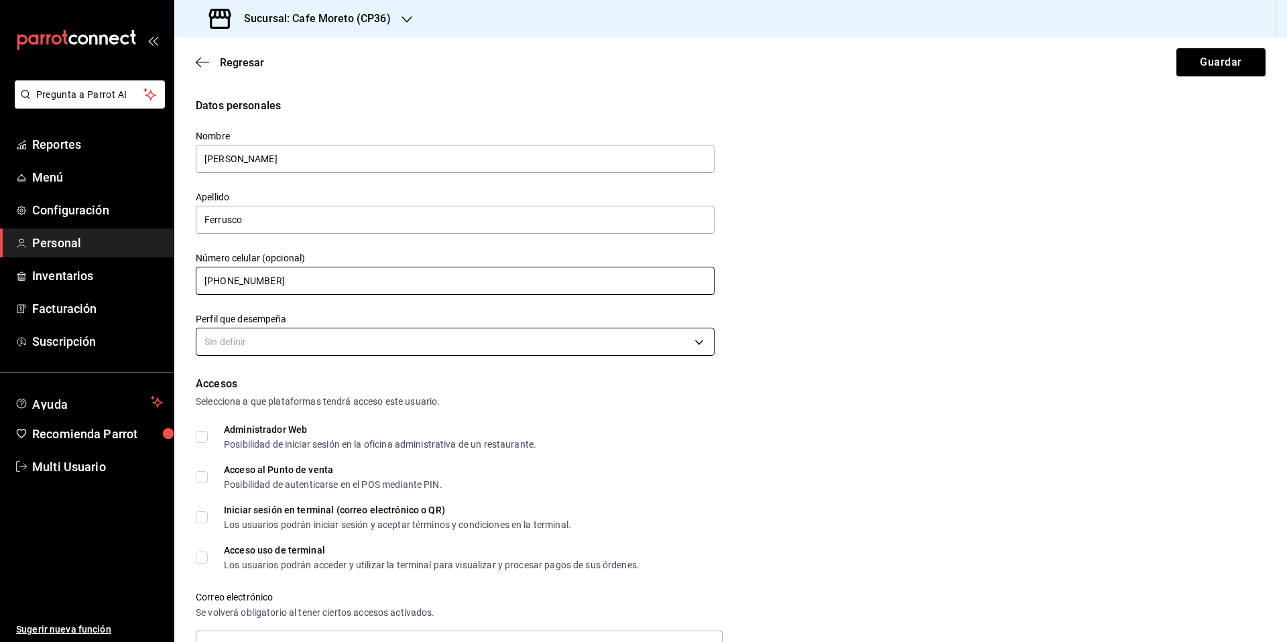
type input "[PHONE_NUMBER]"
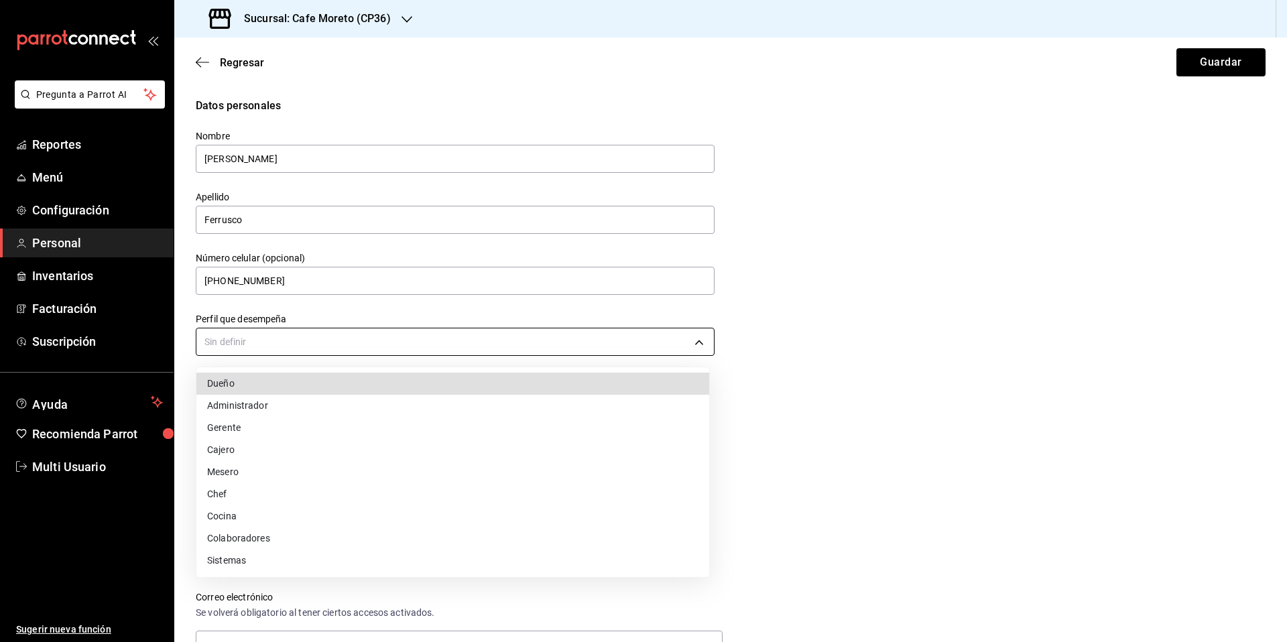
click at [461, 346] on body "Pregunta a Parrot AI Reportes Menú Configuración Personal Inventarios Facturaci…" at bounding box center [643, 321] width 1287 height 642
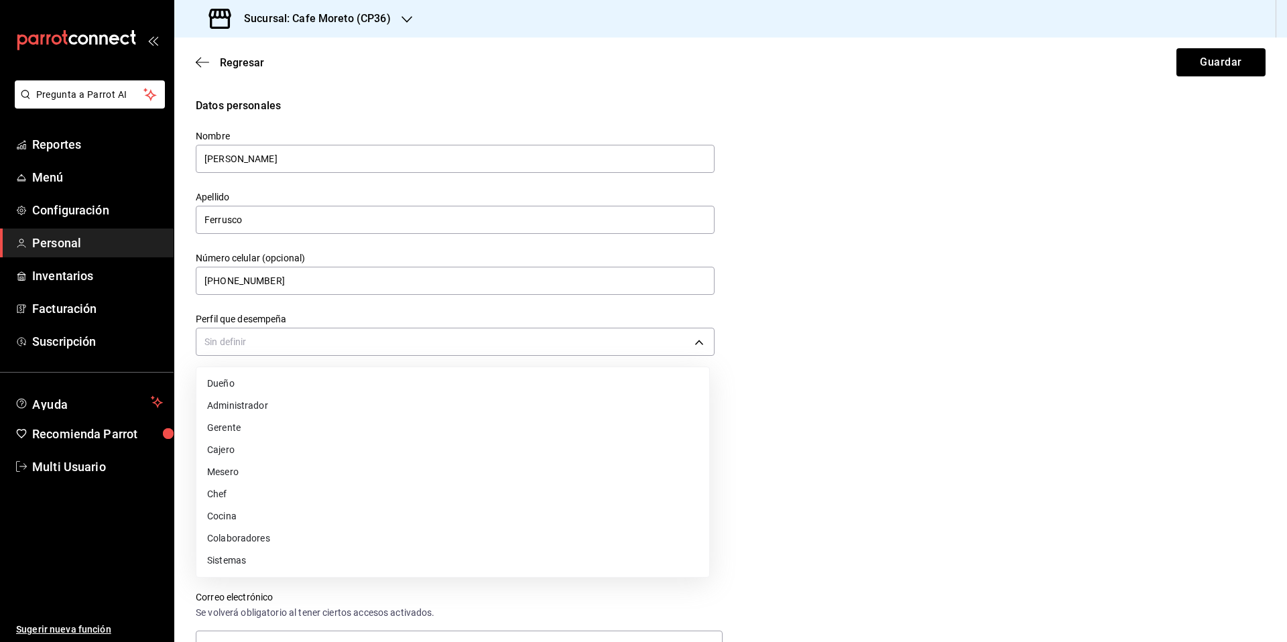
click at [267, 540] on li "Colaboradores" at bounding box center [452, 538] width 513 height 22
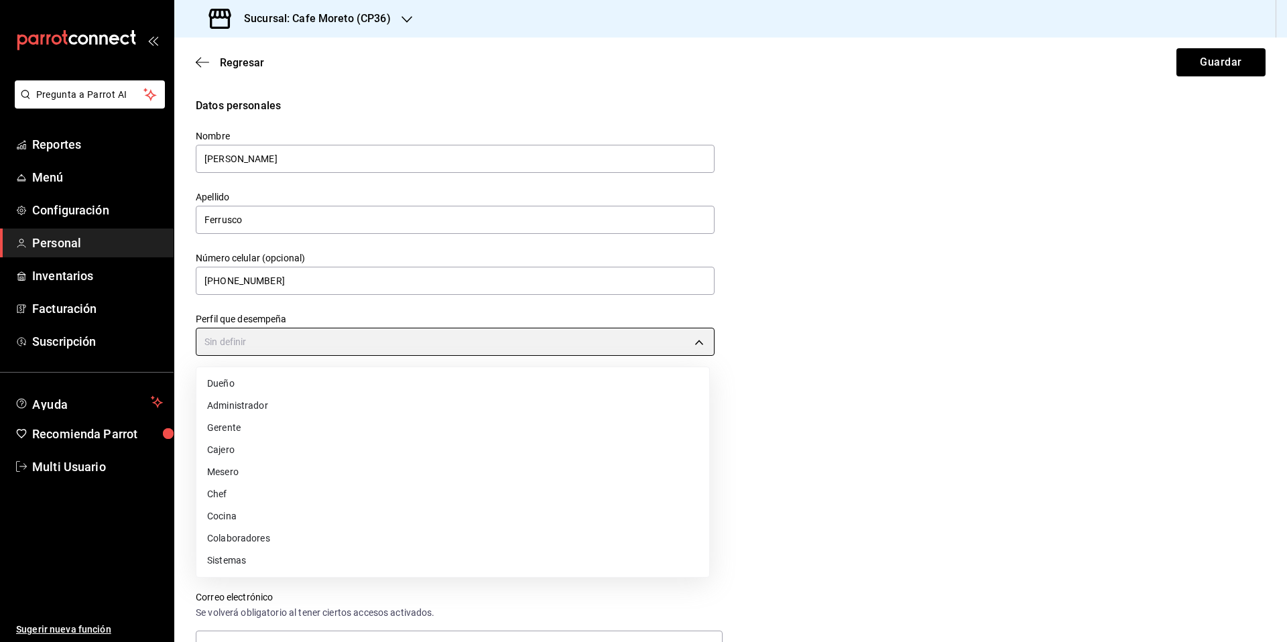
type input "STAFF"
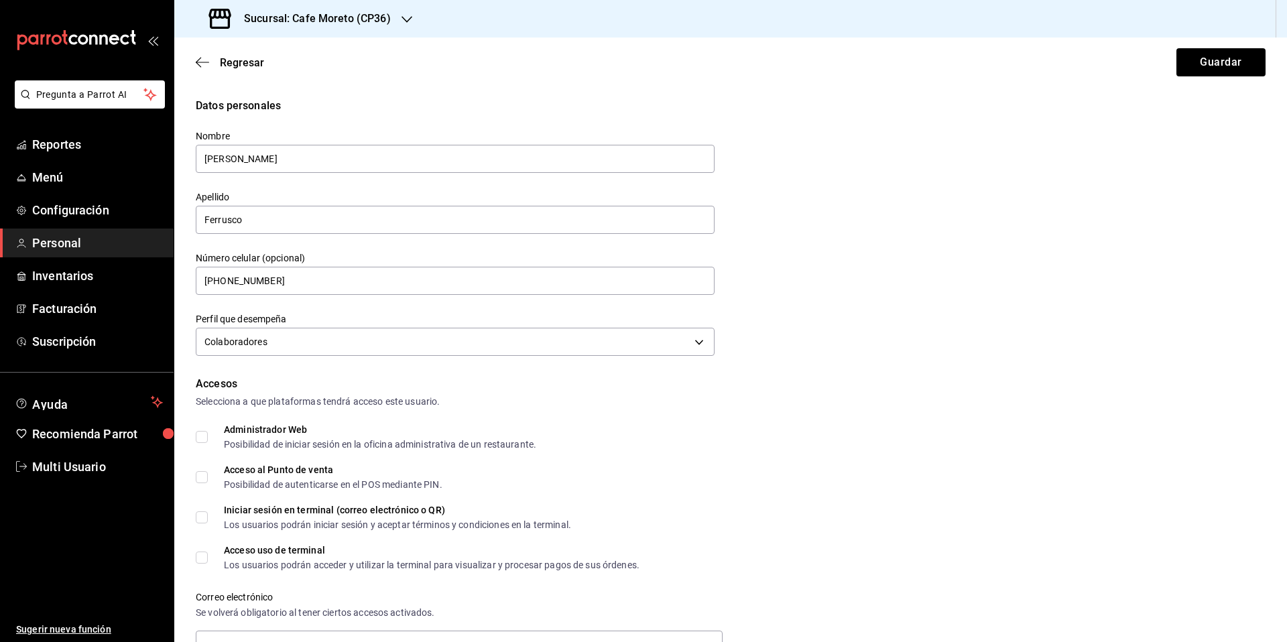
click at [203, 477] on input "Acceso al Punto de venta Posibilidad de autenticarse en el POS mediante PIN." at bounding box center [202, 477] width 12 height 12
checkbox input "true"
click at [202, 561] on input "Acceso uso de terminal Los usuarios podrán acceder y utilizar la terminal para …" at bounding box center [202, 558] width 12 height 12
checkbox input "true"
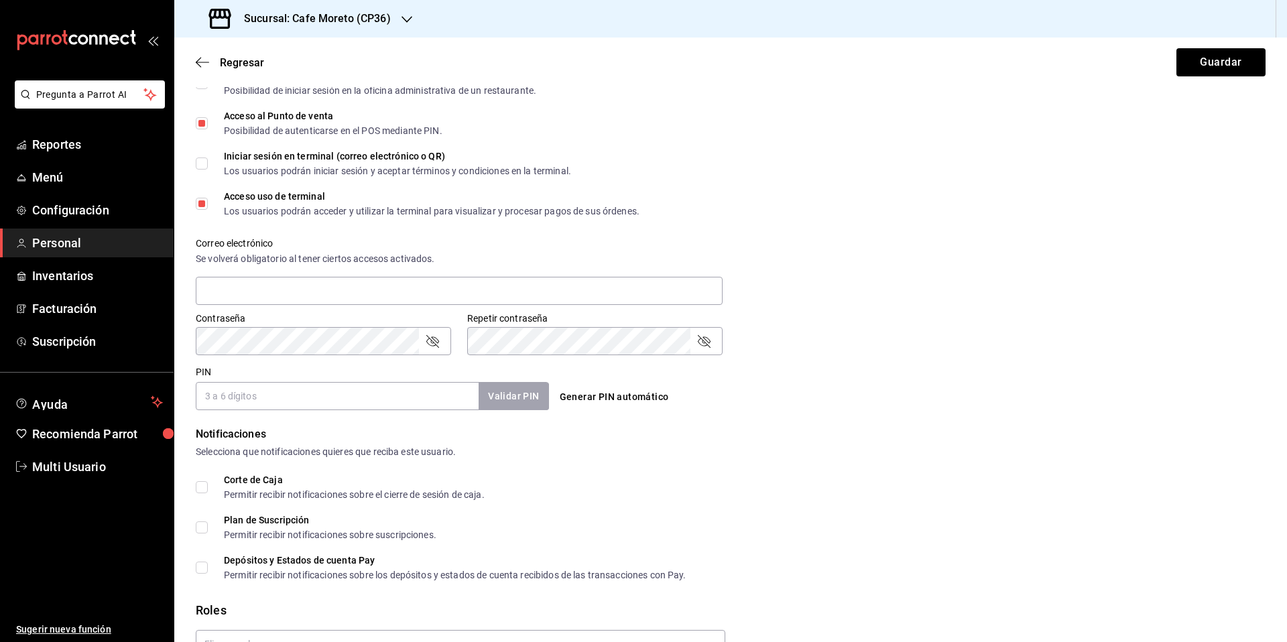
scroll to position [364, 0]
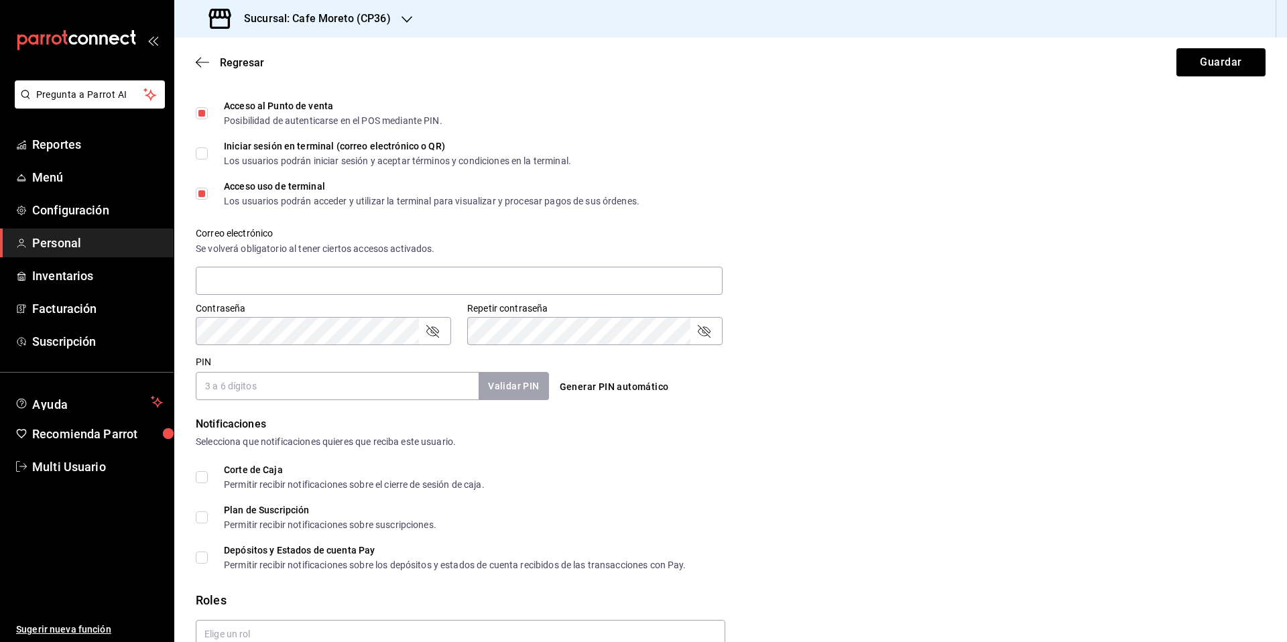
click at [599, 389] on button "Generar PIN automático" at bounding box center [614, 387] width 120 height 25
type input "1899"
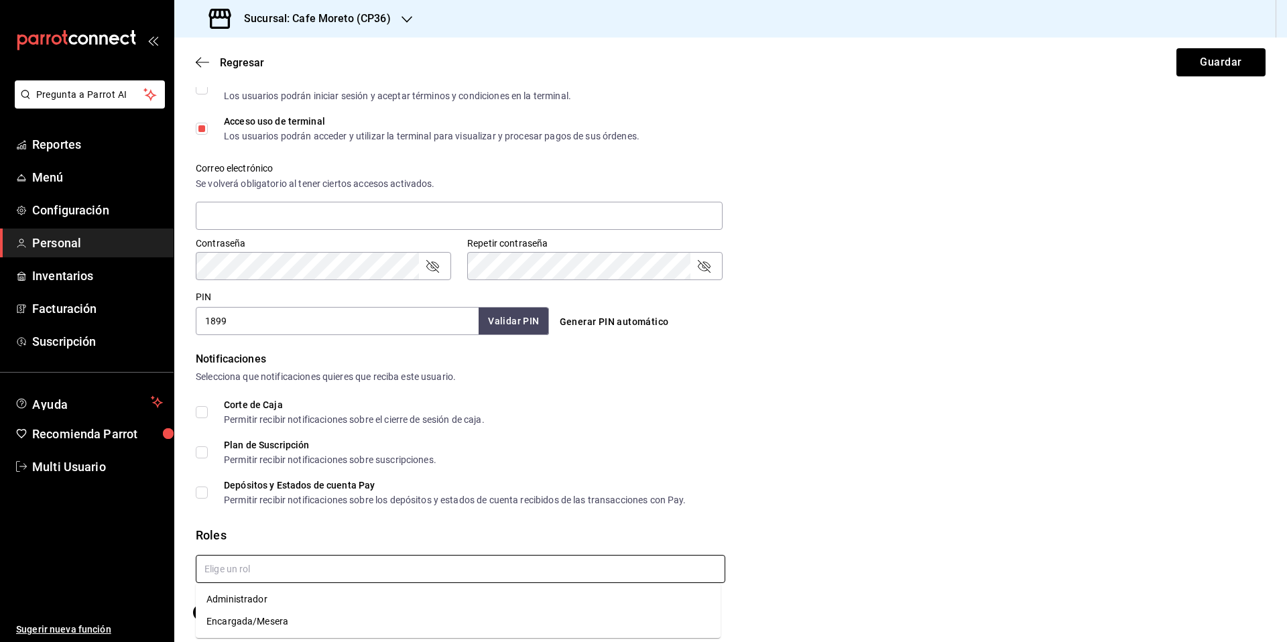
click at [296, 574] on input "text" at bounding box center [460, 569] width 529 height 28
click at [255, 630] on li "Encargada/Mesera" at bounding box center [458, 622] width 525 height 22
click at [1202, 61] on button "Guardar" at bounding box center [1220, 62] width 89 height 28
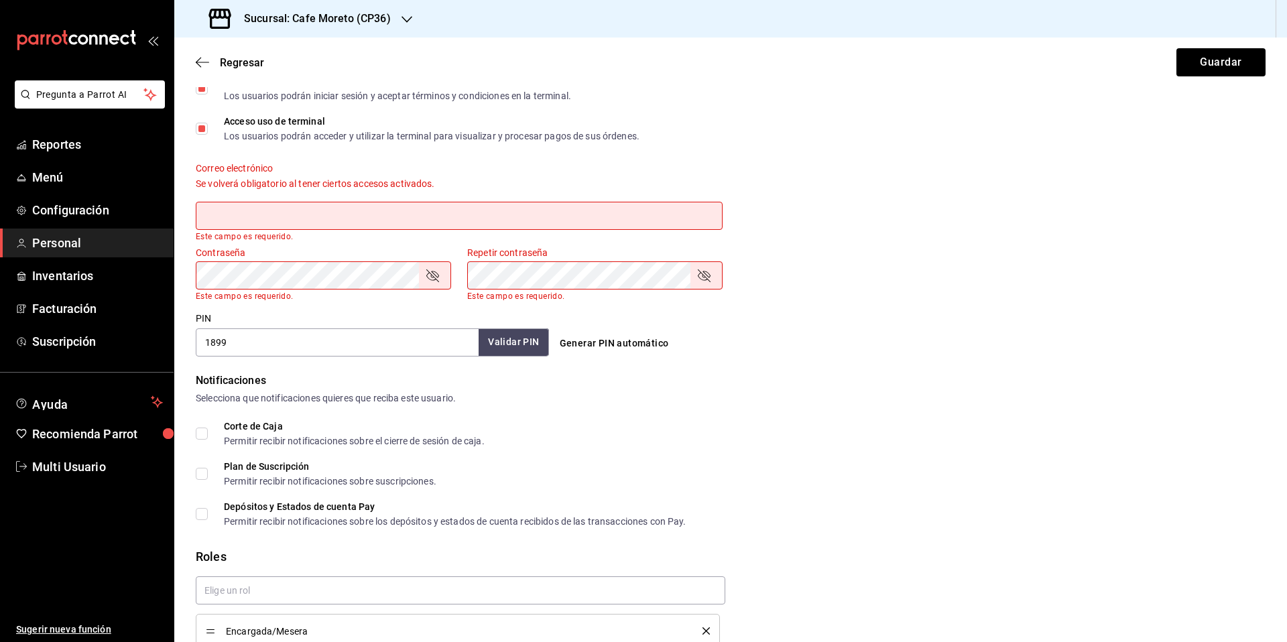
scroll to position [0, 0]
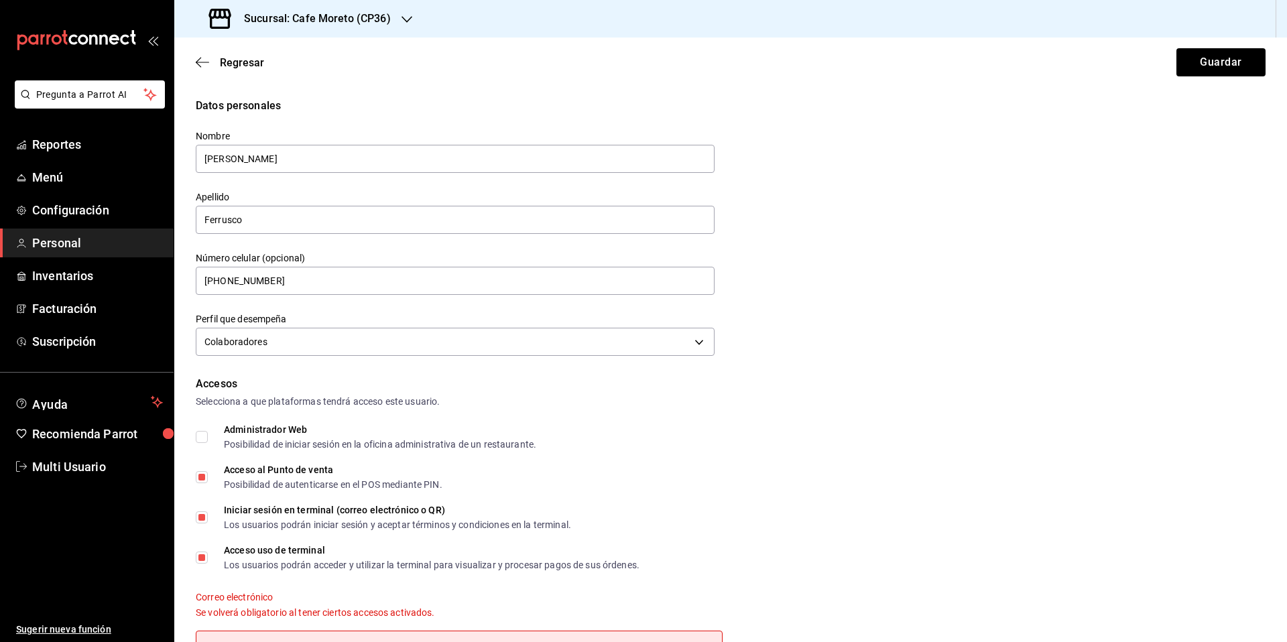
click at [202, 518] on input "Iniciar sesión en terminal (correo electrónico o QR) Los usuarios podrán inicia…" at bounding box center [202, 517] width 12 height 12
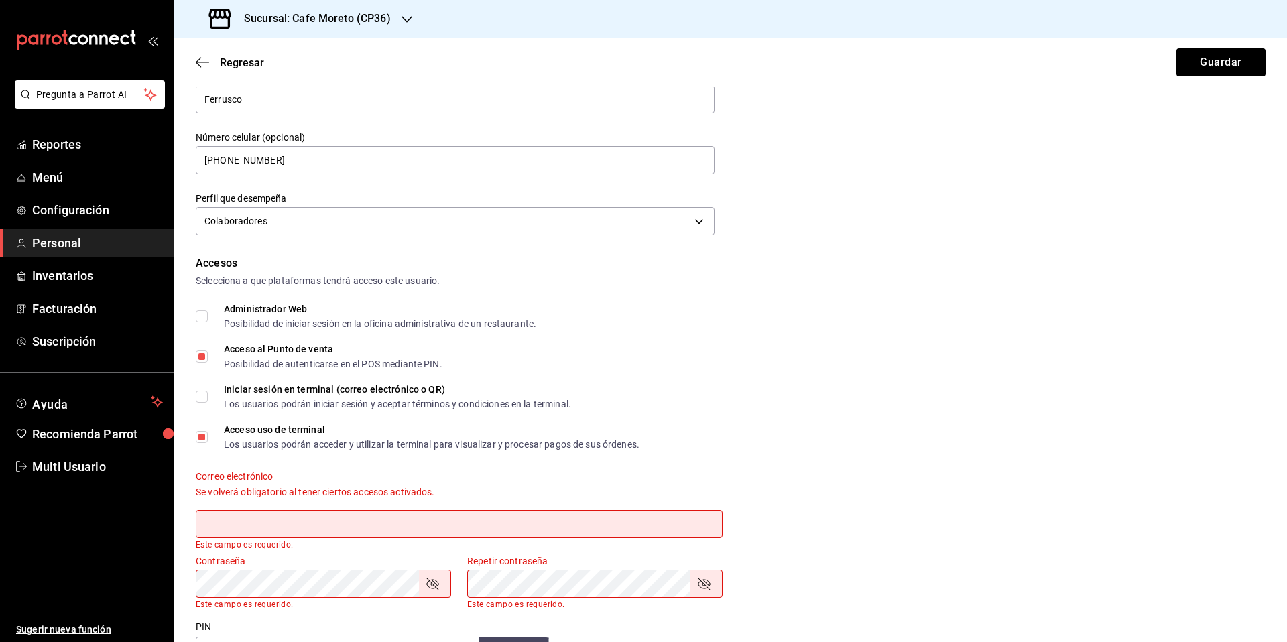
scroll to position [116, 0]
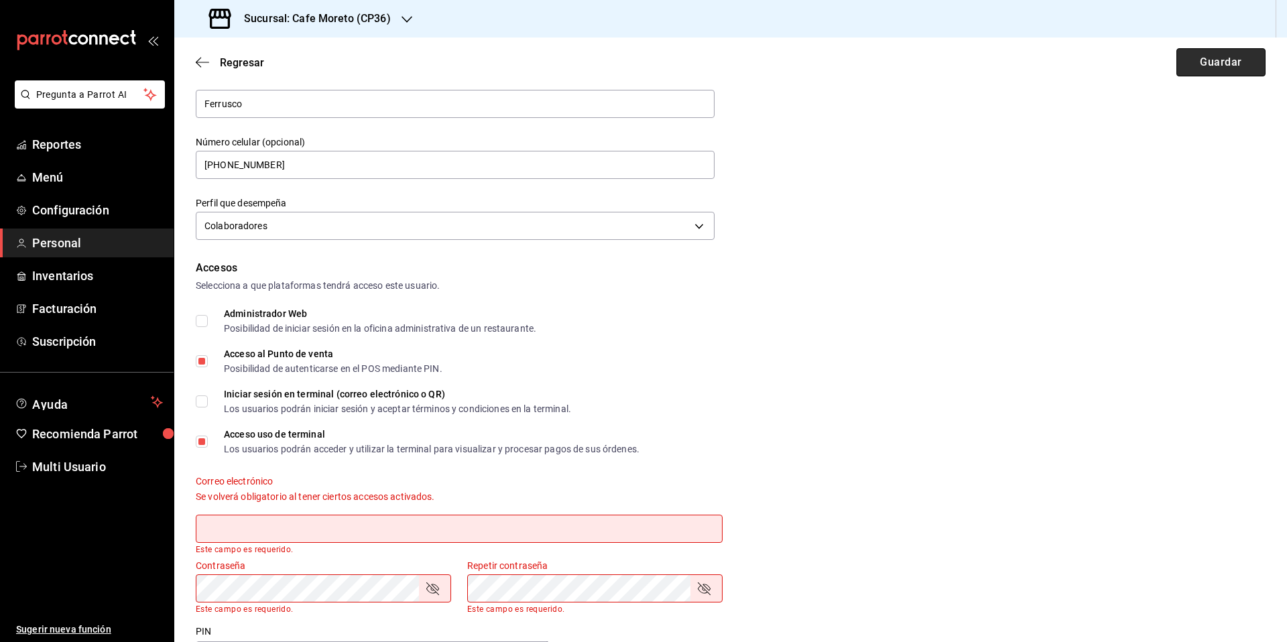
click at [1200, 60] on button "Guardar" at bounding box center [1220, 62] width 89 height 28
checkbox input "true"
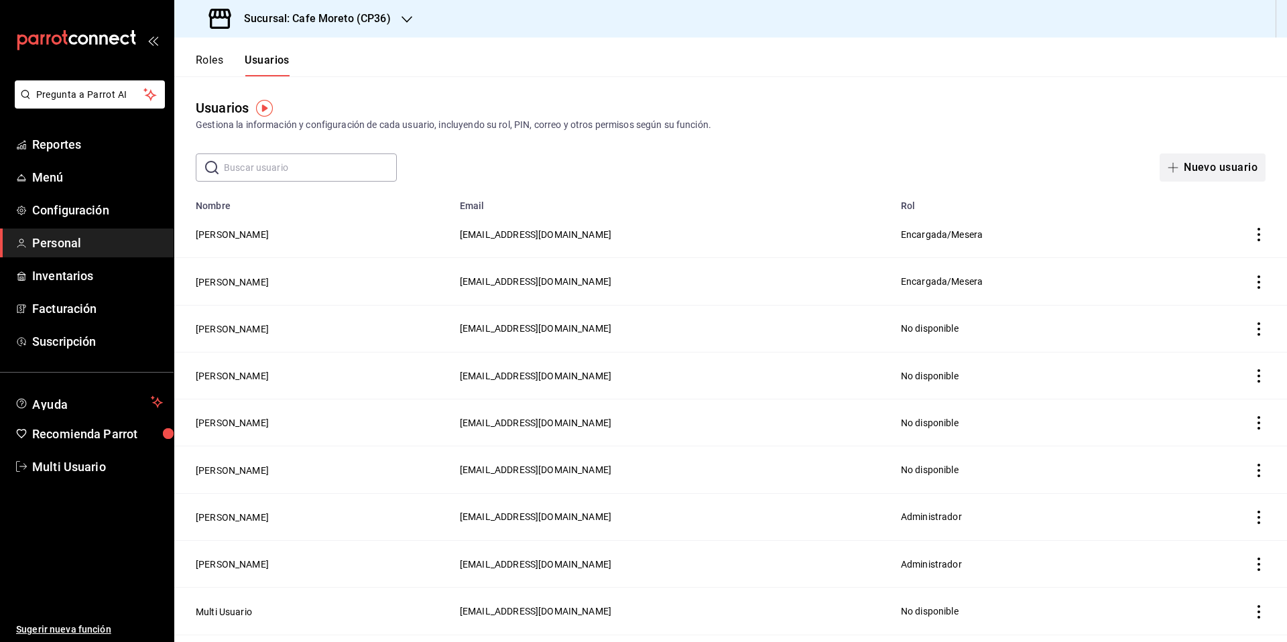
click at [1182, 172] on button "Nuevo usuario" at bounding box center [1212, 167] width 106 height 28
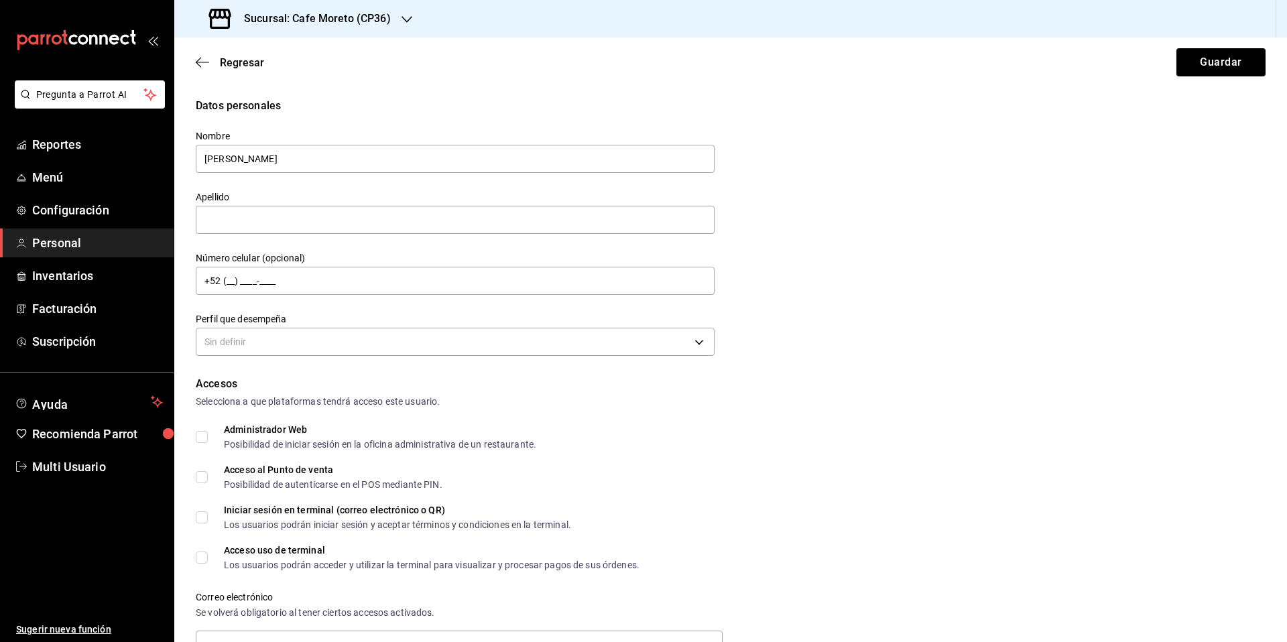
drag, startPoint x: 1286, startPoint y: 641, endPoint x: 918, endPoint y: 629, distance: 368.1
click at [972, 632] on div "Regresar Guardar Datos personales Nombre [PERSON_NAME] Número celular (opcional…" at bounding box center [730, 340] width 1113 height 605
type input "[PERSON_NAME]"
click at [234, 218] on input "text" at bounding box center [455, 220] width 519 height 28
type input "[PERSON_NAME]"
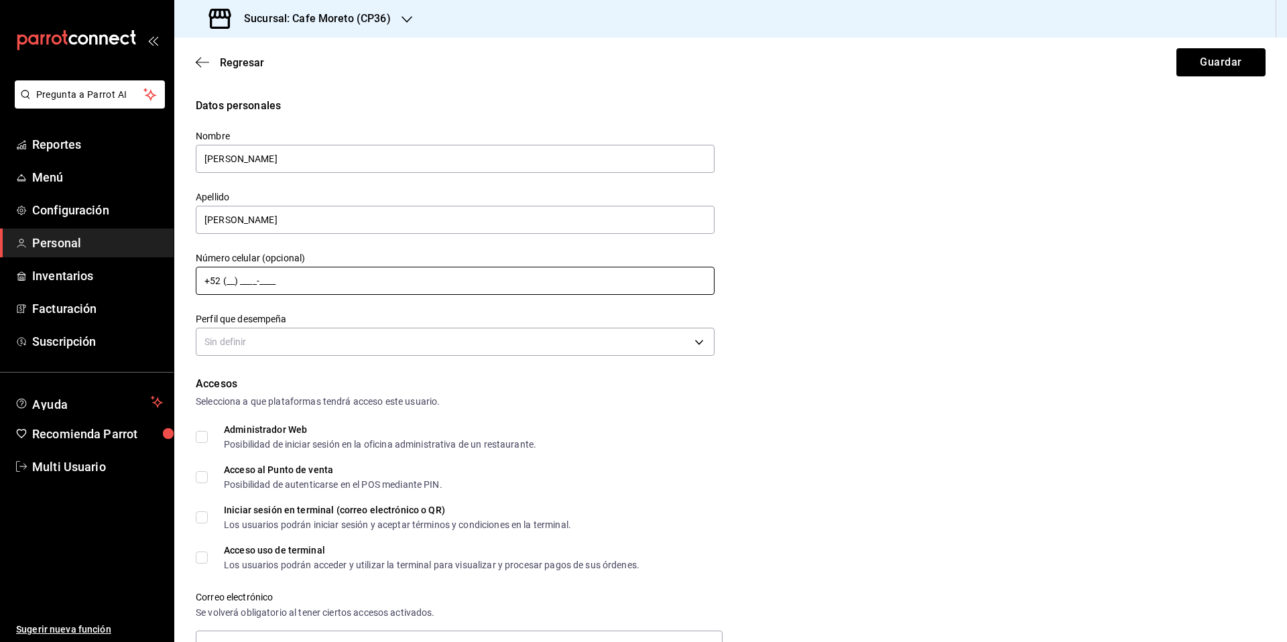
click at [228, 286] on input "+52 (__) ____-____" at bounding box center [455, 281] width 519 height 28
click at [223, 284] on input "+52 (22) ____-____" at bounding box center [455, 281] width 519 height 28
click at [241, 281] on input "+52 (22) ____-____" at bounding box center [455, 281] width 519 height 28
type input "[PHONE_NUMBER]"
click at [478, 340] on body "Pregunta a Parrot AI Reportes Menú Configuración Personal Inventarios Facturaci…" at bounding box center [643, 321] width 1287 height 642
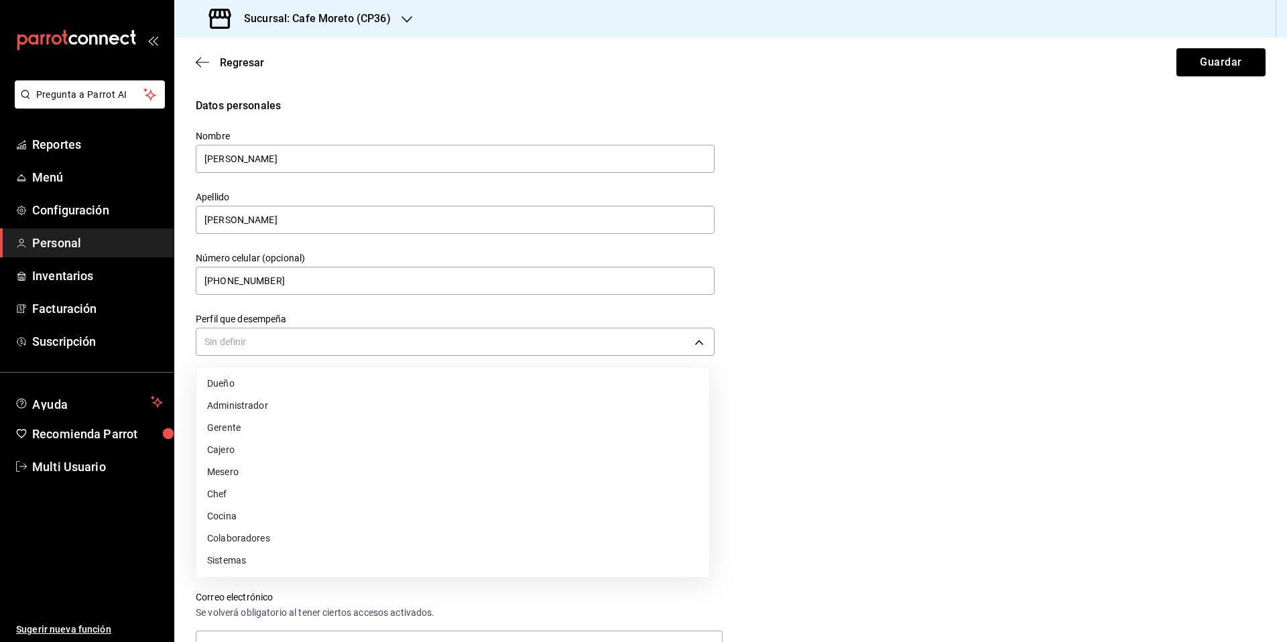
click at [266, 544] on li "Colaboradores" at bounding box center [452, 538] width 513 height 22
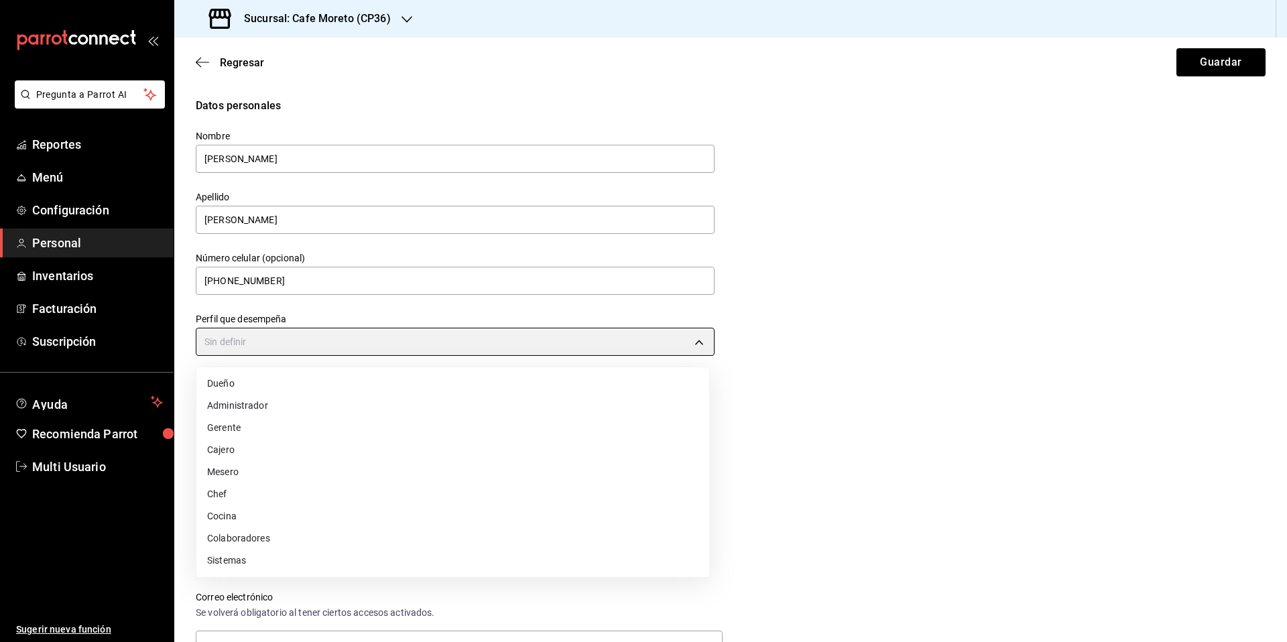
type input "STAFF"
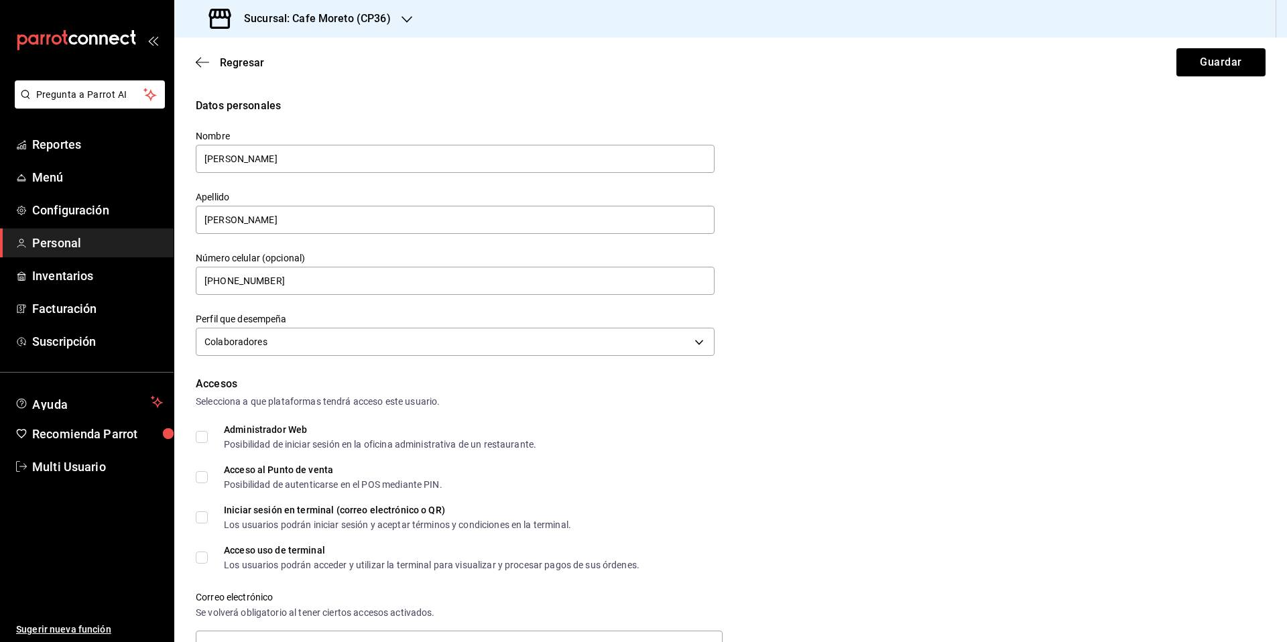
click at [200, 478] on input "Acceso al Punto de venta Posibilidad de autenticarse en el POS mediante PIN." at bounding box center [202, 477] width 12 height 12
checkbox input "true"
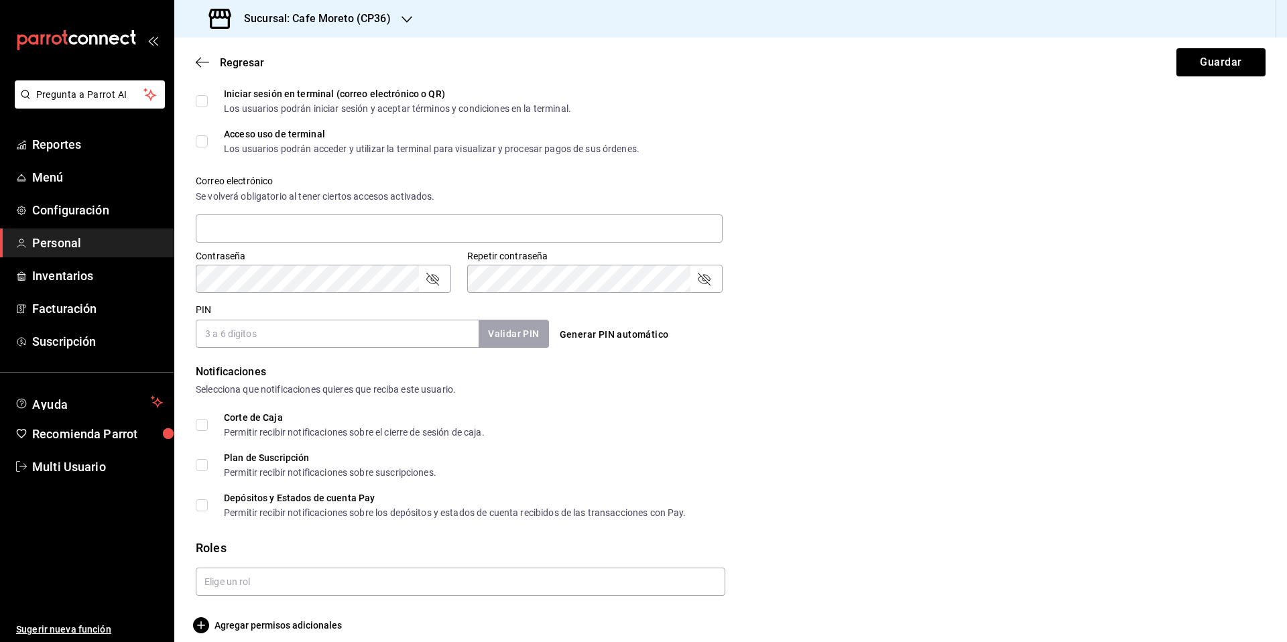
scroll to position [429, 0]
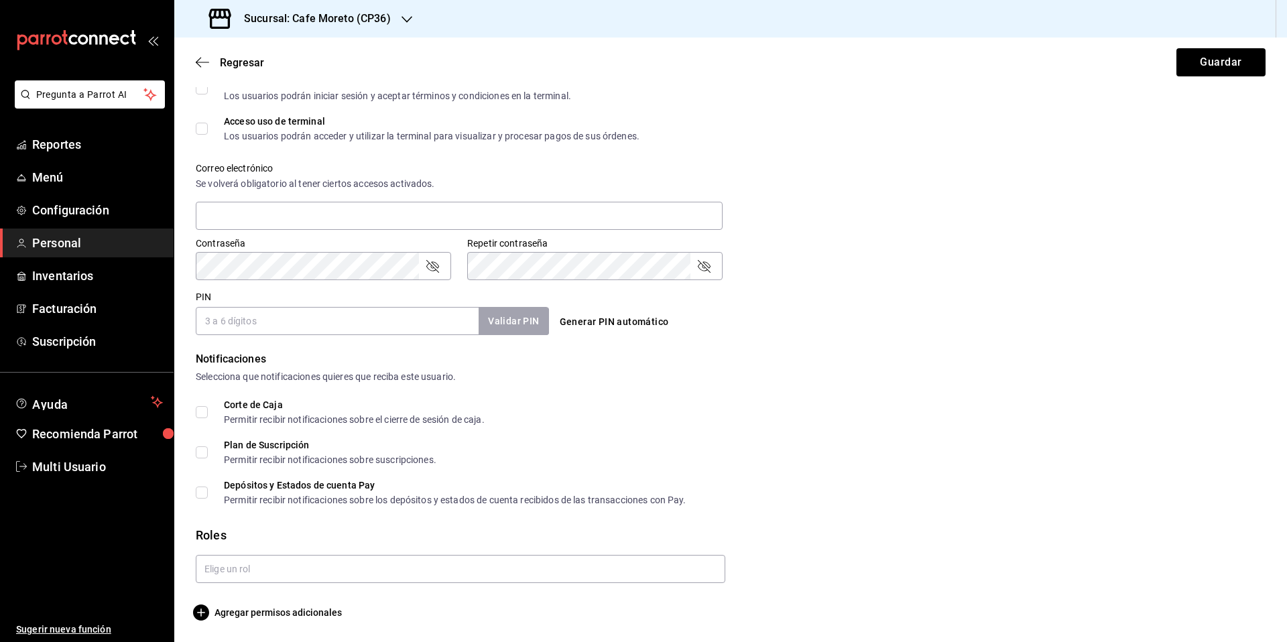
click at [605, 320] on button "Generar PIN automático" at bounding box center [614, 322] width 120 height 25
type input "9110"
click at [308, 562] on input "text" at bounding box center [460, 569] width 529 height 28
click at [263, 623] on li "Encargada/Mesera" at bounding box center [458, 622] width 525 height 22
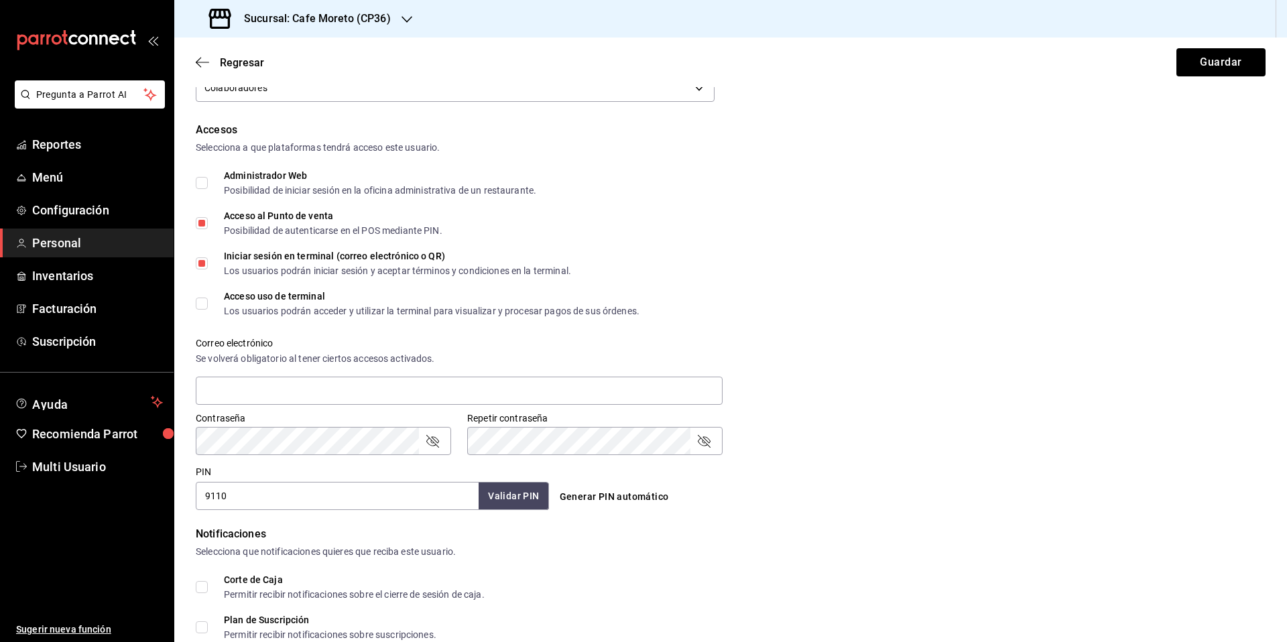
scroll to position [255, 0]
click at [202, 263] on input "Iniciar sesión en terminal (correo electrónico o QR) Los usuarios podrán inicia…" at bounding box center [202, 263] width 12 height 12
checkbox input "false"
click at [200, 303] on input "Acceso uso de terminal Los usuarios podrán acceder y utilizar la terminal para …" at bounding box center [202, 303] width 12 height 12
checkbox input "true"
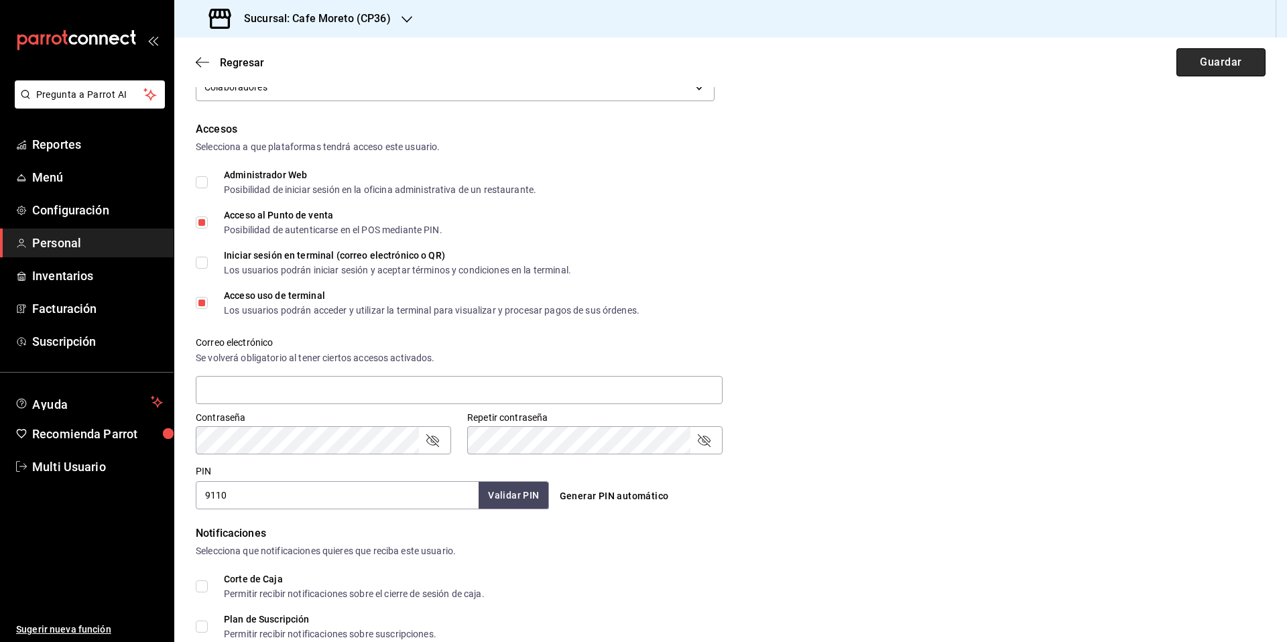
click at [1208, 66] on button "Guardar" at bounding box center [1220, 62] width 89 height 28
checkbox input "true"
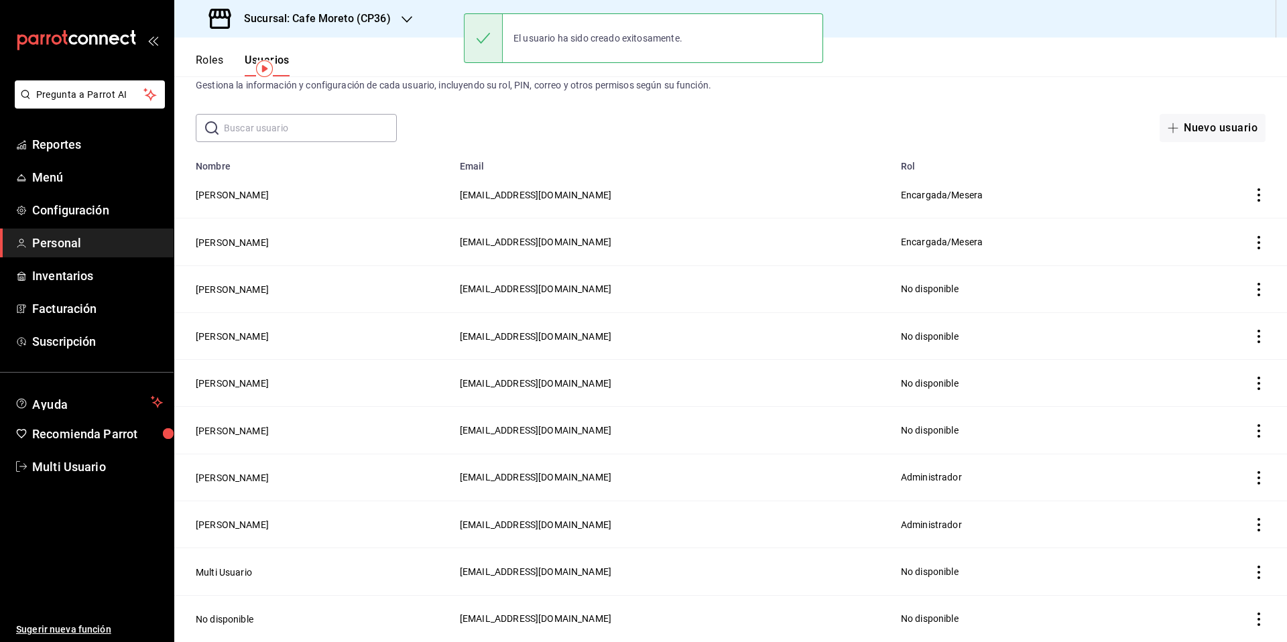
scroll to position [40, 0]
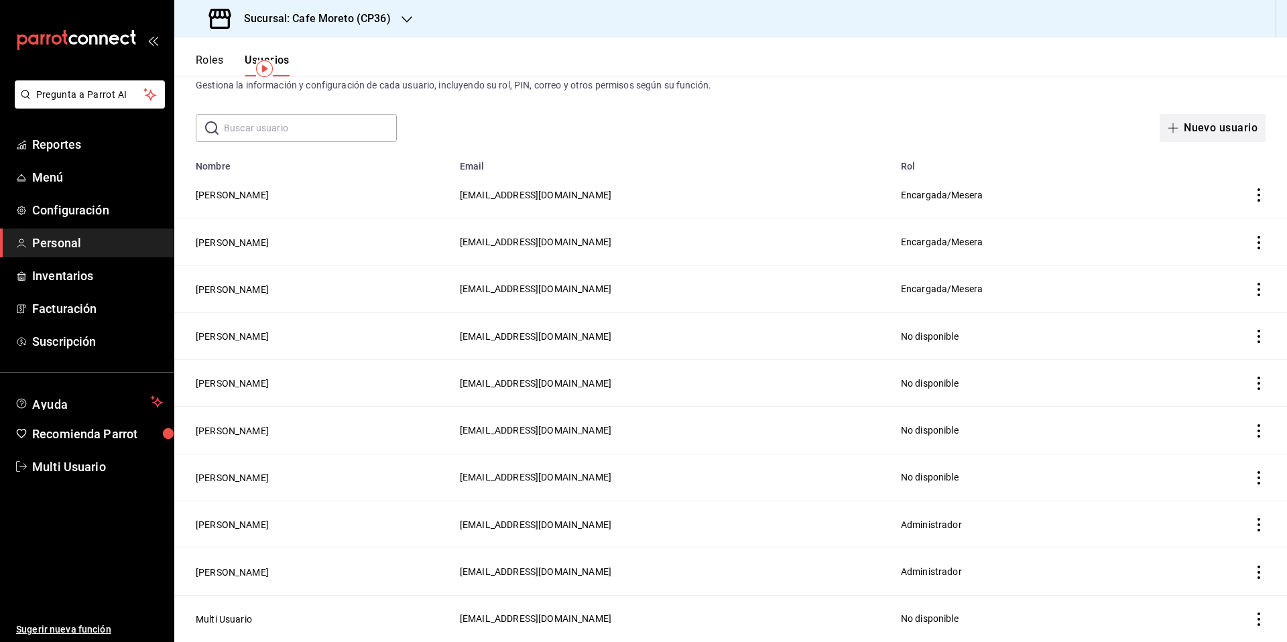
click at [1192, 127] on button "Nuevo usuario" at bounding box center [1212, 128] width 106 height 28
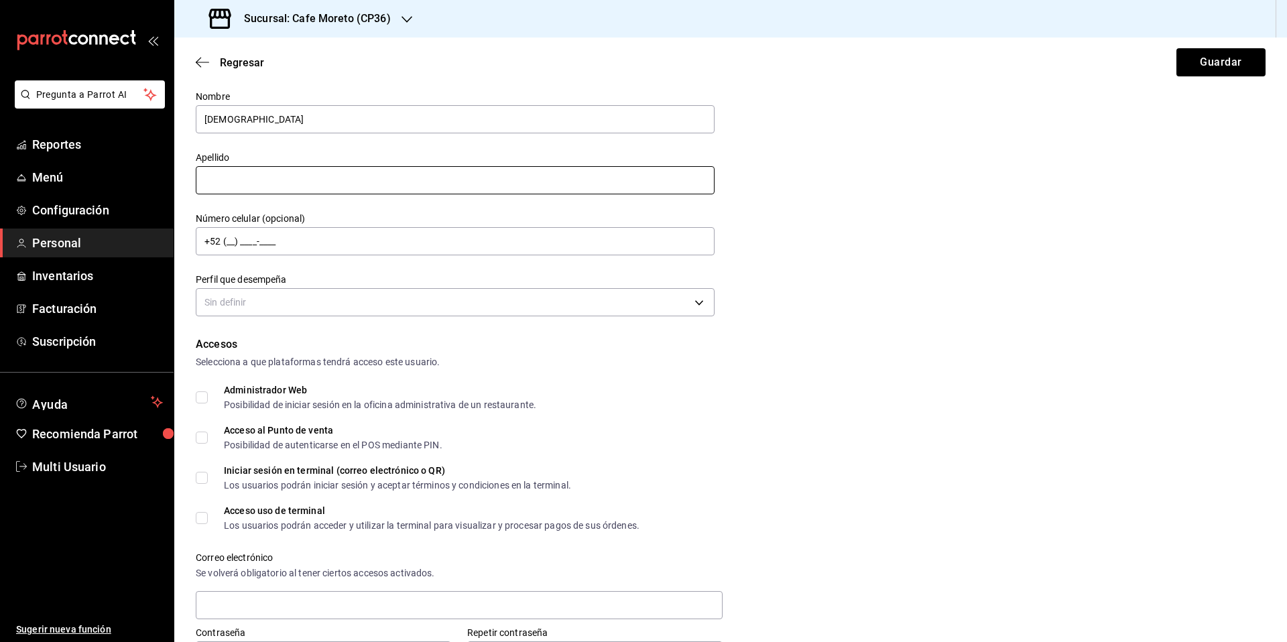
type input "[DEMOGRAPHIC_DATA]"
click at [245, 178] on input "text" at bounding box center [455, 180] width 519 height 28
type input "[PERSON_NAME]"
click at [239, 117] on input "[DEMOGRAPHIC_DATA]" at bounding box center [455, 119] width 519 height 28
type input "[PERSON_NAME]"
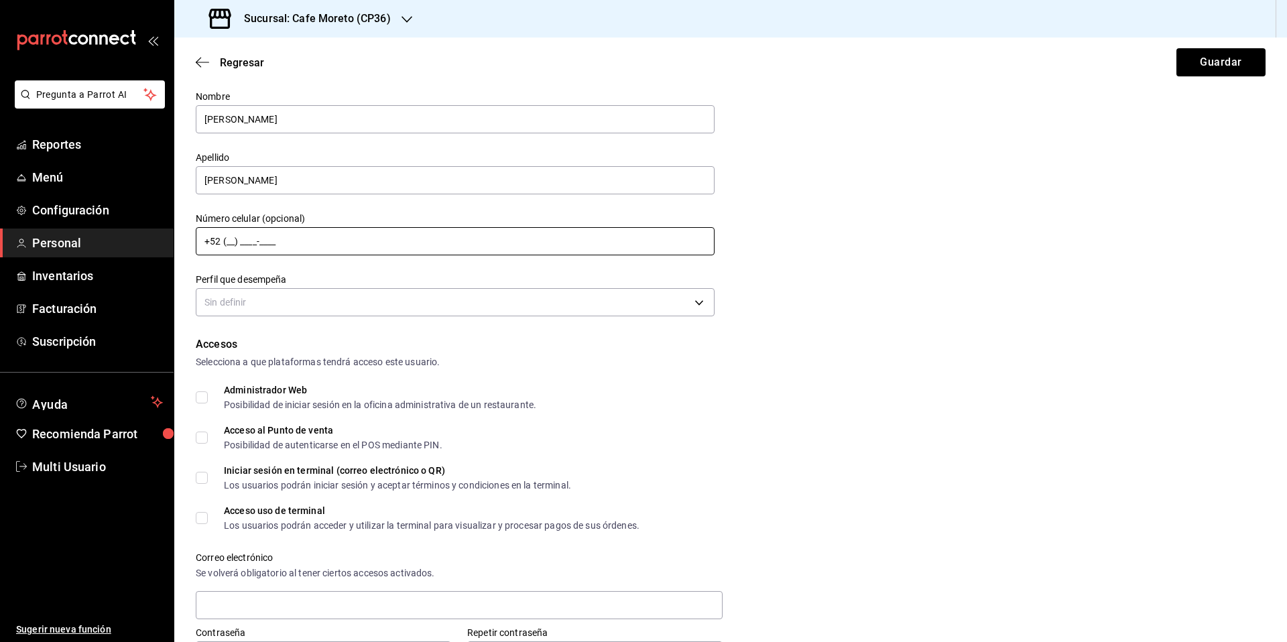
click at [225, 241] on input "+52 (__) ____-____" at bounding box center [455, 241] width 519 height 28
type input "[PHONE_NUMBER]"
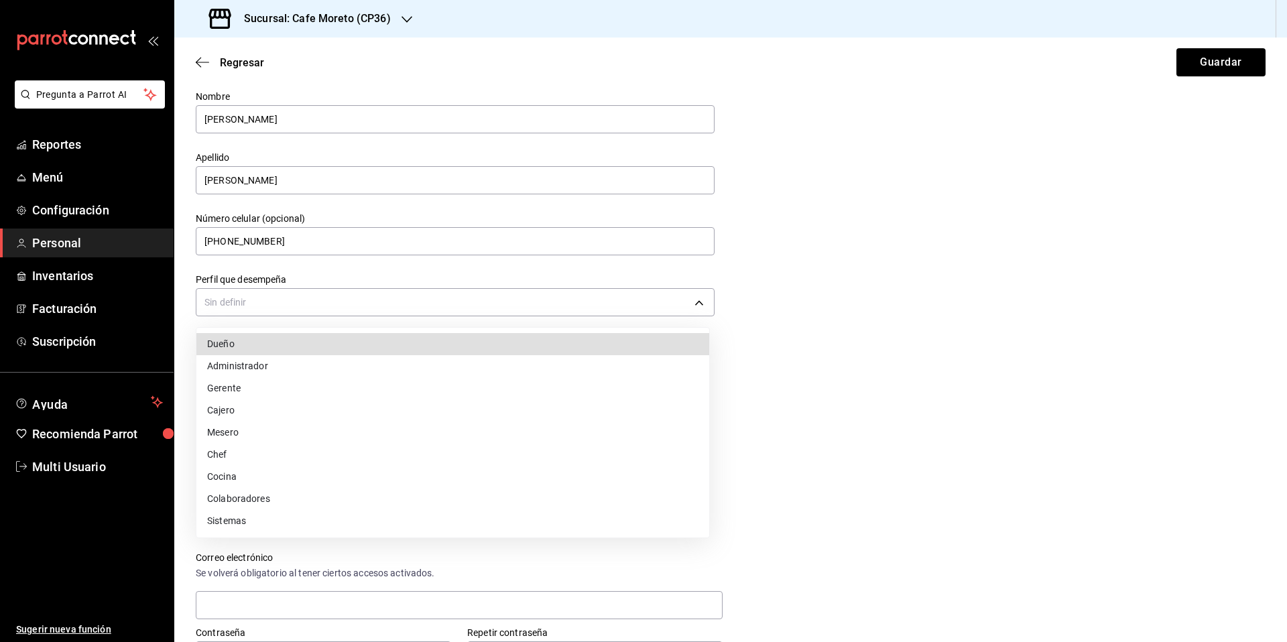
click at [314, 300] on body "Pregunta a Parrot AI Reportes Menú Configuración Personal Inventarios Facturaci…" at bounding box center [643, 321] width 1287 height 642
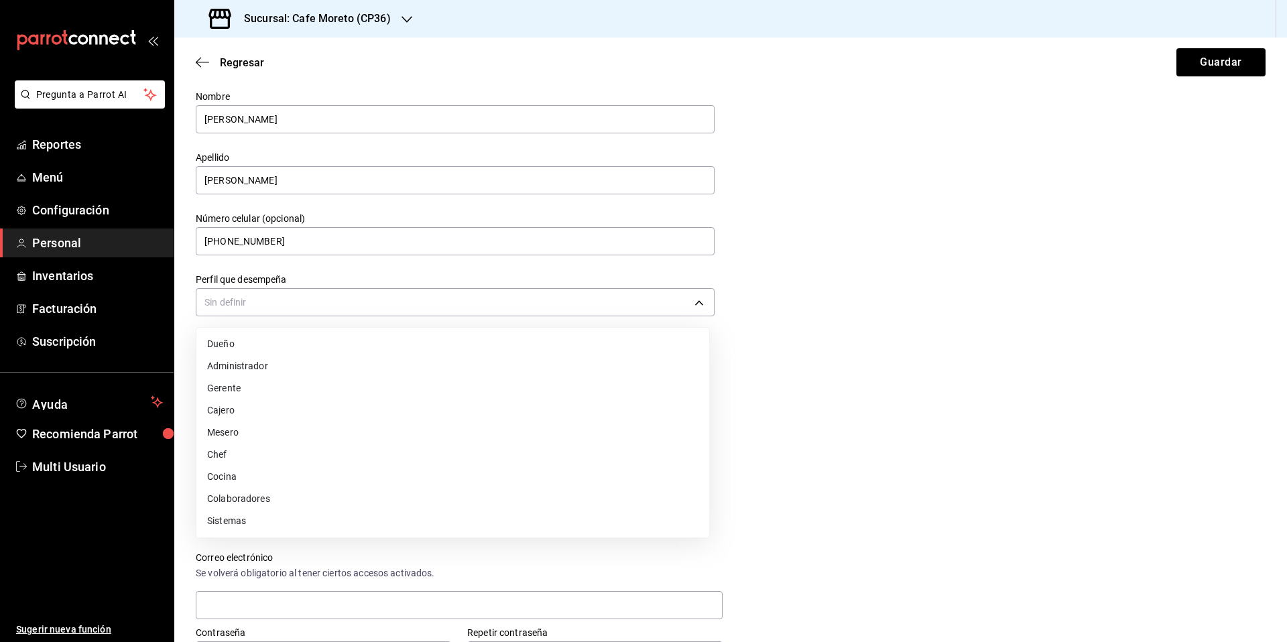
click at [256, 499] on li "Colaboradores" at bounding box center [452, 499] width 513 height 22
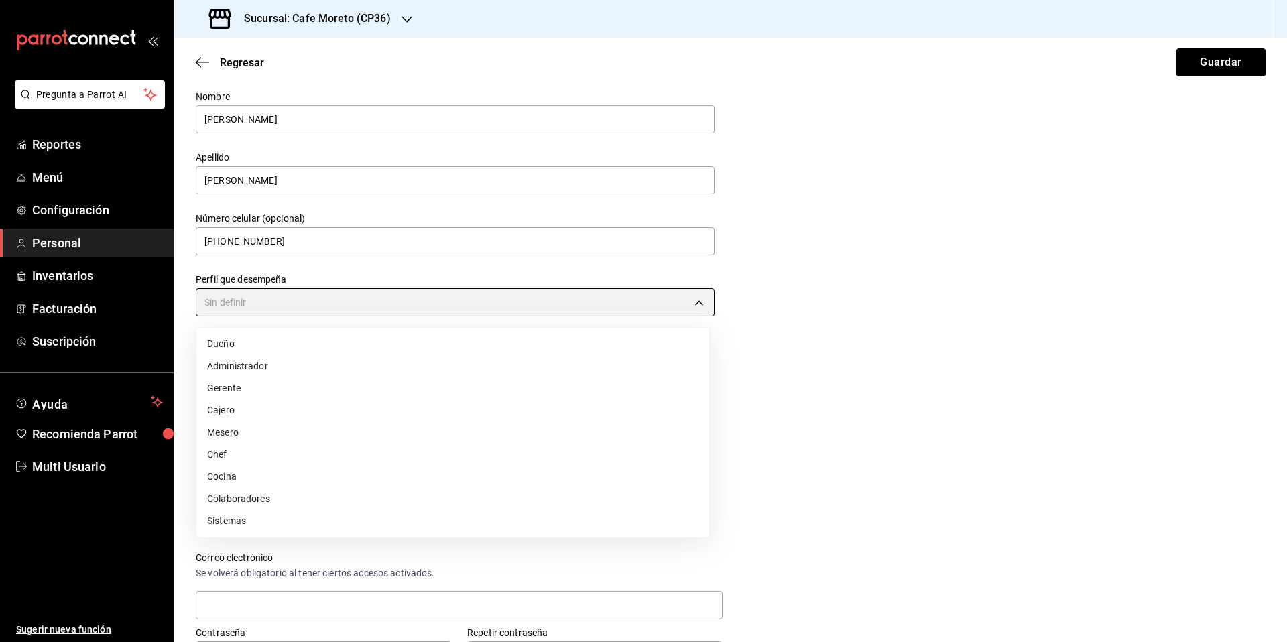
type input "STAFF"
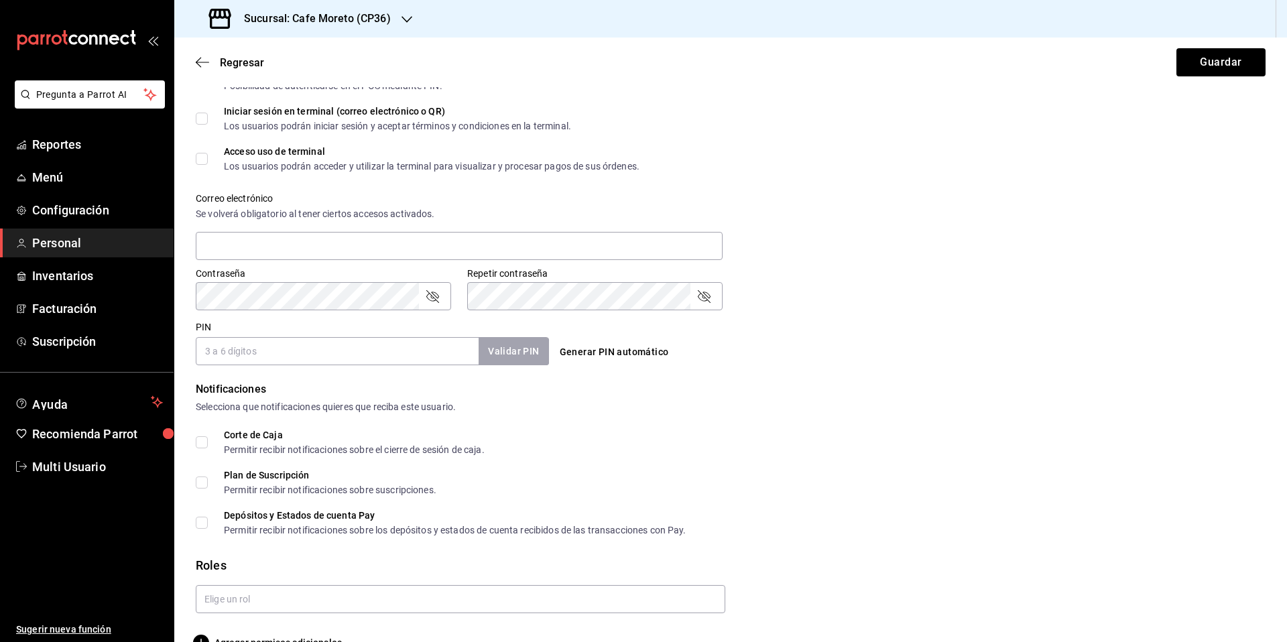
scroll to position [429, 0]
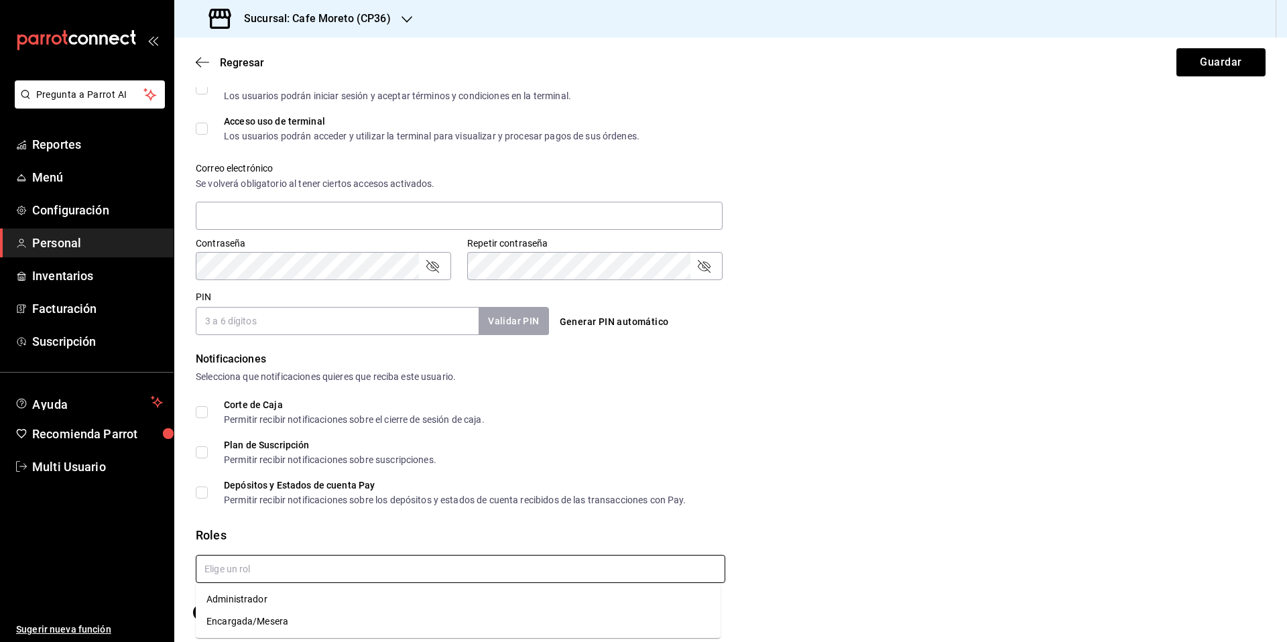
click at [245, 570] on input "text" at bounding box center [460, 569] width 529 height 28
click at [261, 618] on li "Encargada/Mesera" at bounding box center [458, 622] width 525 height 22
checkbox input "true"
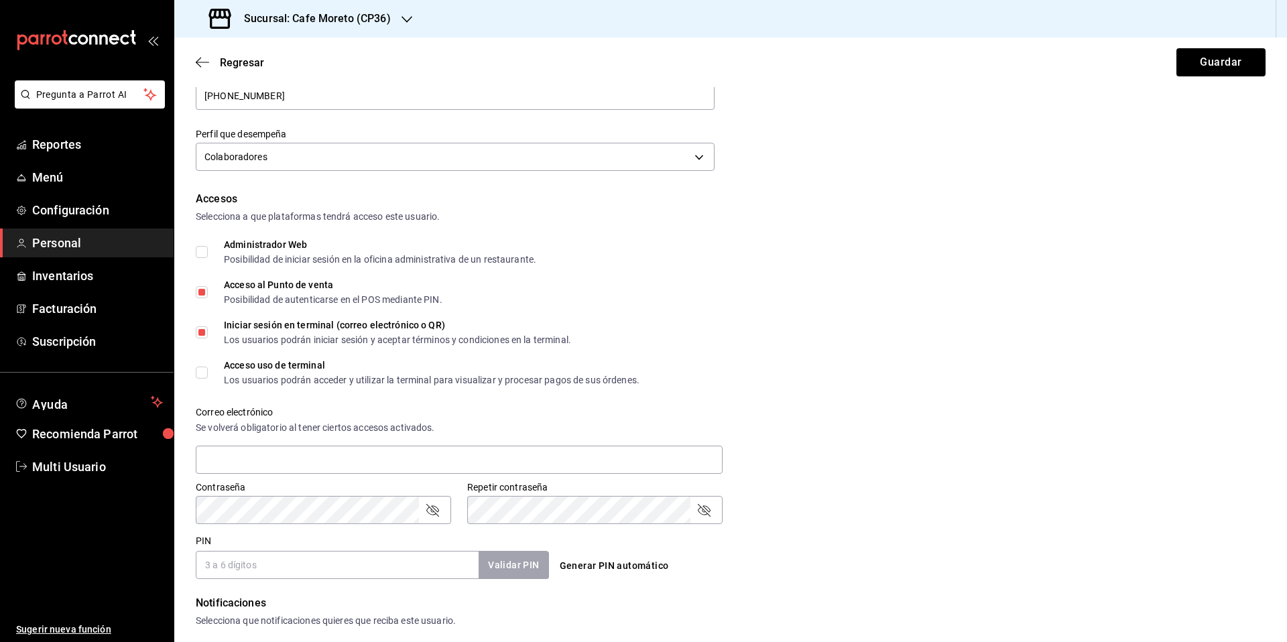
scroll to position [192, 0]
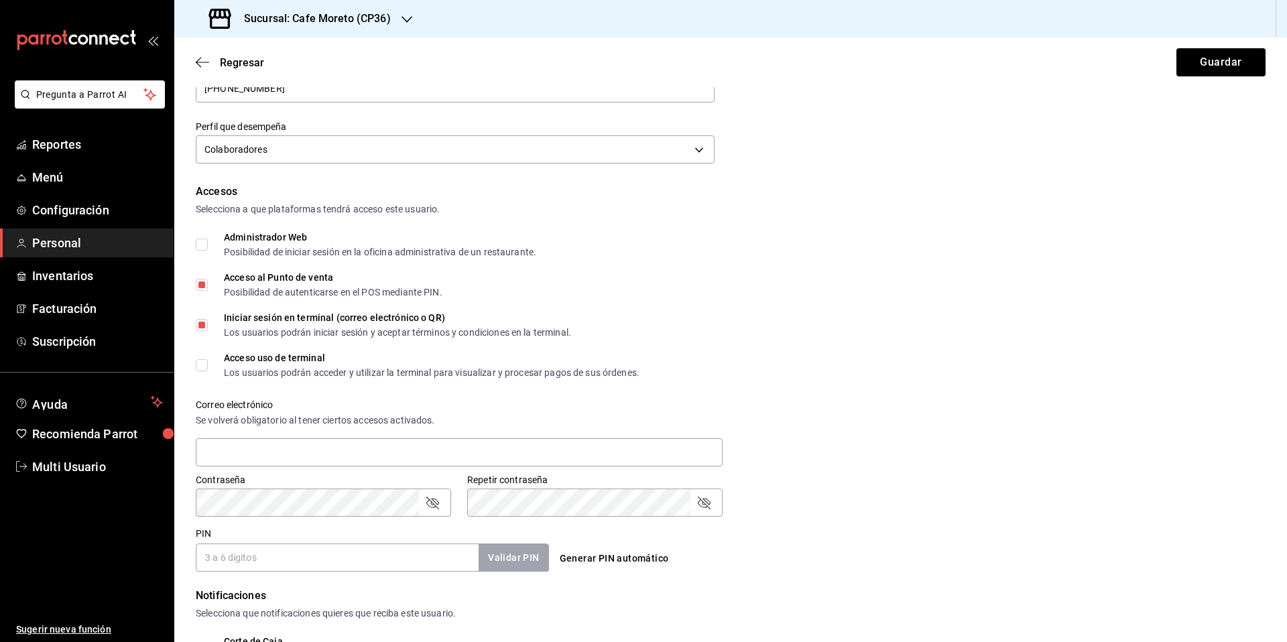
click at [202, 328] on input "Iniciar sesión en terminal (correo electrónico o QR) Los usuarios podrán inicia…" at bounding box center [202, 325] width 12 height 12
checkbox input "false"
click at [206, 365] on input "Acceso uso de terminal Los usuarios podrán acceder y utilizar la terminal para …" at bounding box center [202, 365] width 12 height 12
checkbox input "true"
click at [604, 562] on button "Generar PIN automático" at bounding box center [614, 558] width 120 height 25
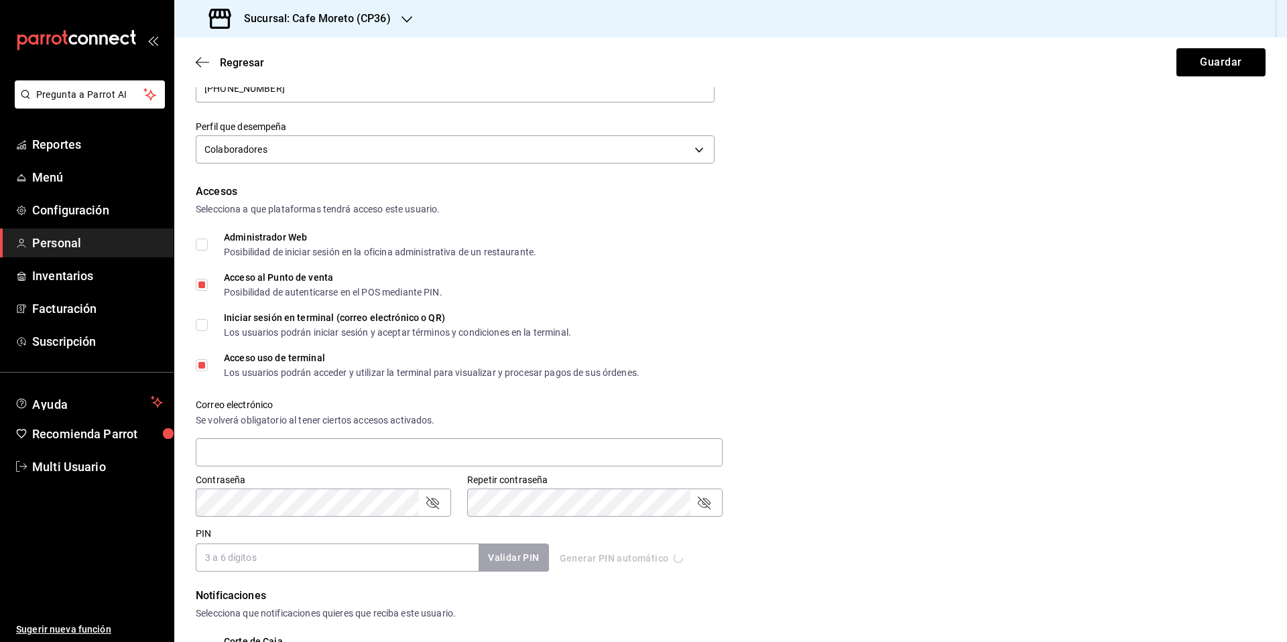
type input "8002"
click at [1208, 60] on button "Guardar" at bounding box center [1220, 62] width 89 height 28
checkbox input "true"
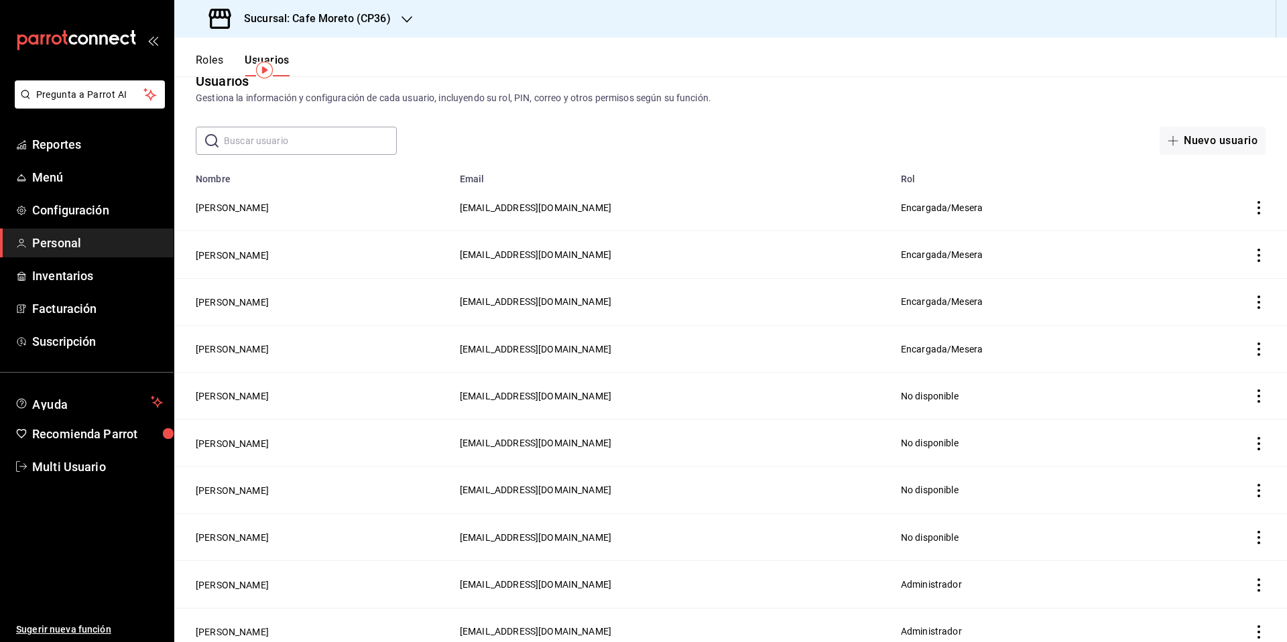
scroll to position [19, 0]
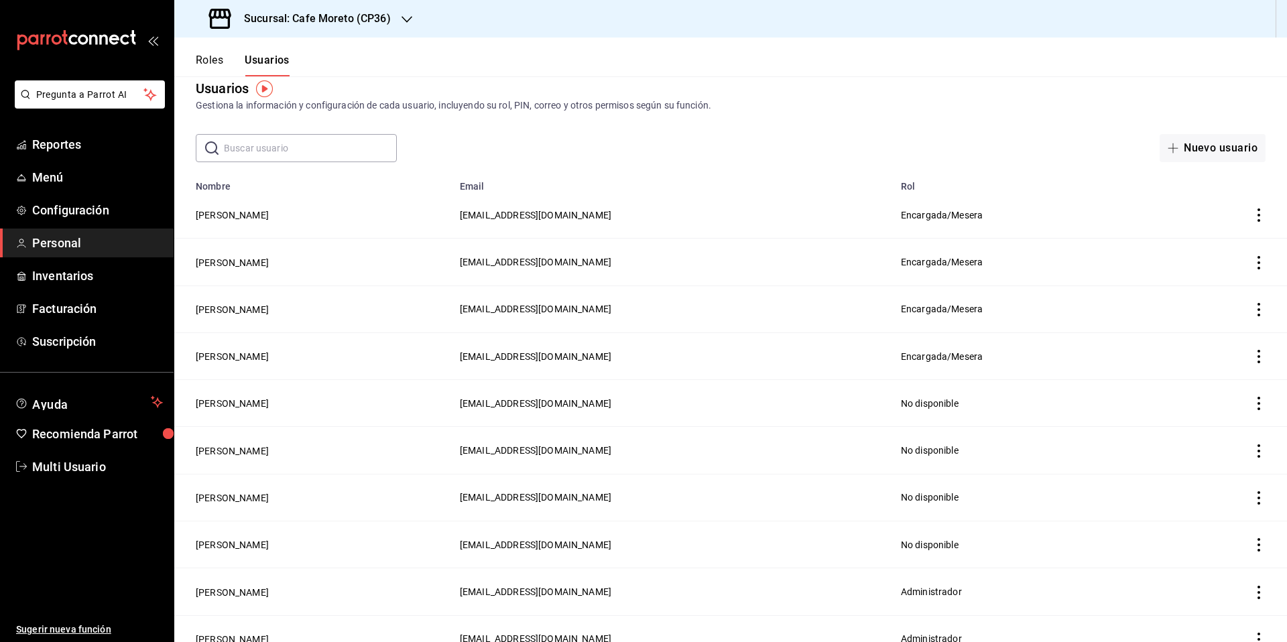
click at [401, 19] on icon "button" at bounding box center [406, 19] width 11 height 11
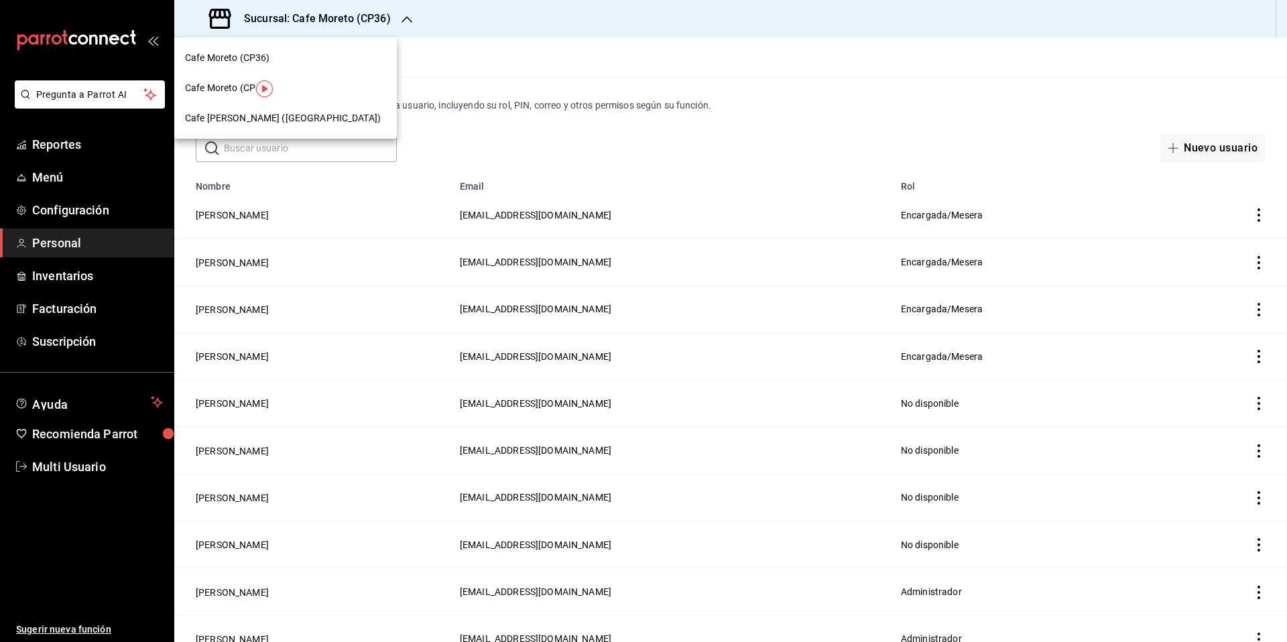
click at [233, 87] on span "Cafe Moreto (CP3)" at bounding box center [224, 88] width 79 height 14
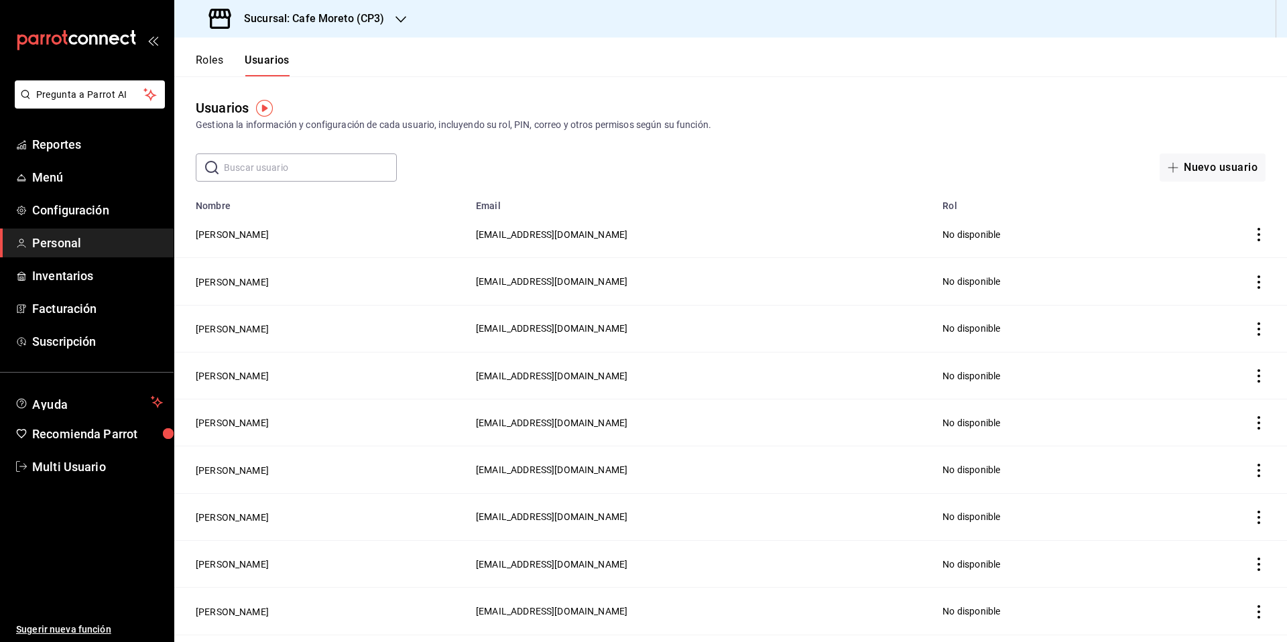
click at [212, 60] on button "Roles" at bounding box center [209, 65] width 27 height 23
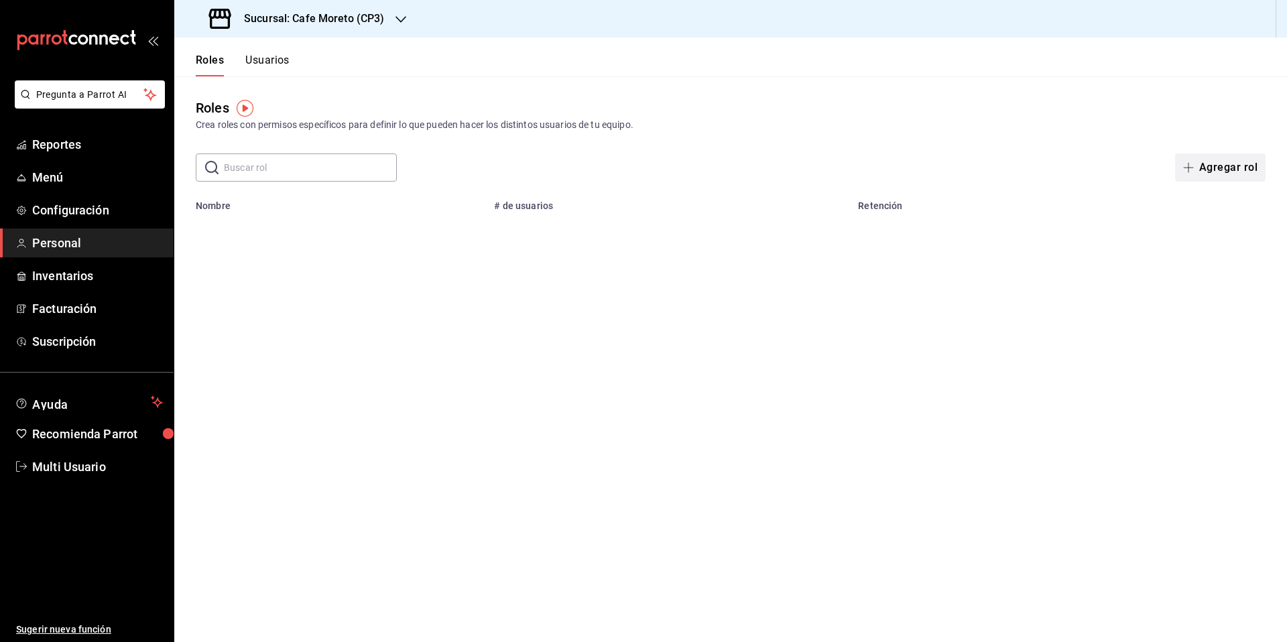
click at [1220, 168] on button "Agregar rol" at bounding box center [1220, 167] width 90 height 28
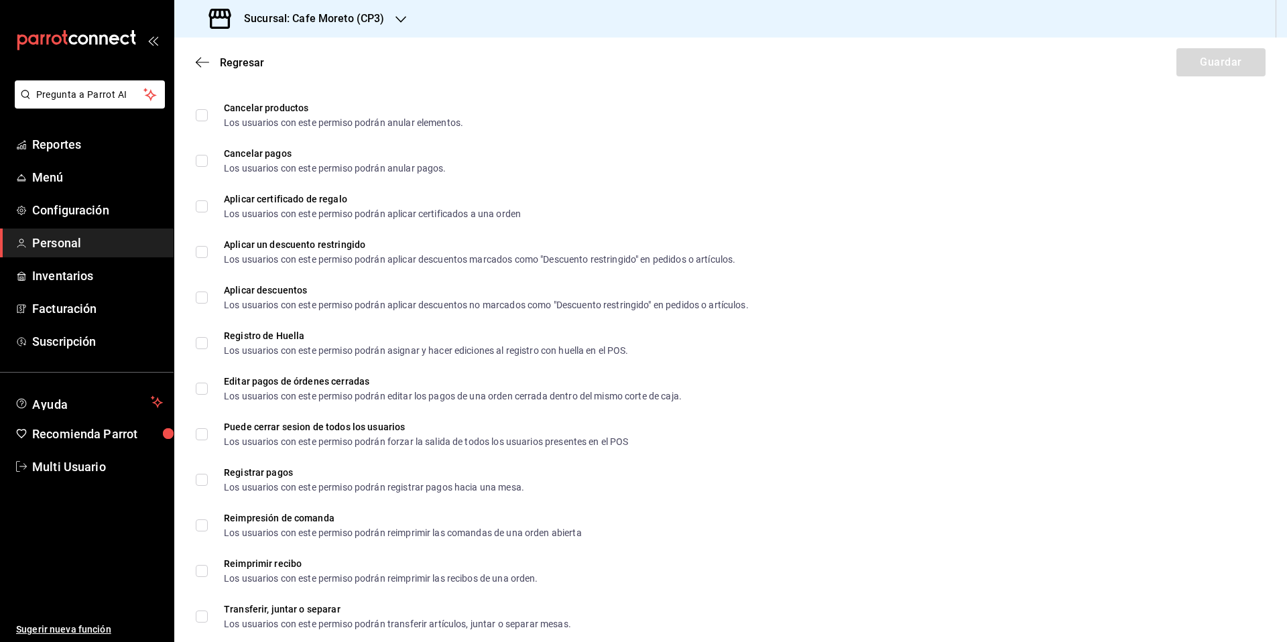
scroll to position [2102, 0]
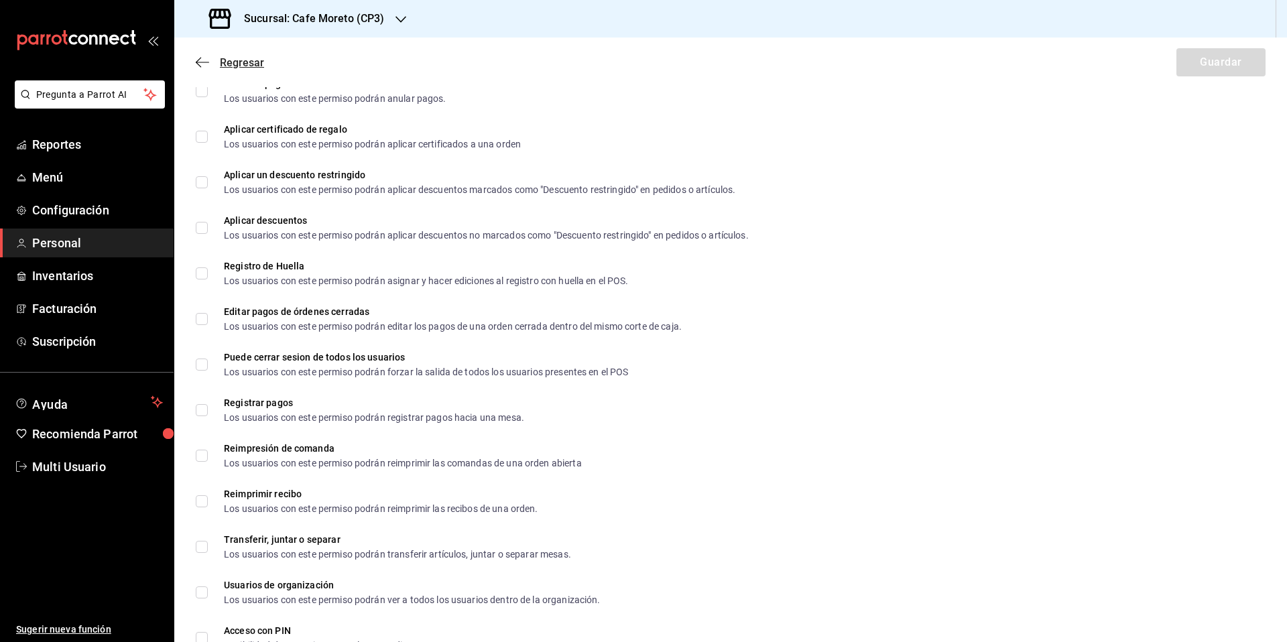
click at [209, 62] on span "Regresar" at bounding box center [230, 62] width 68 height 13
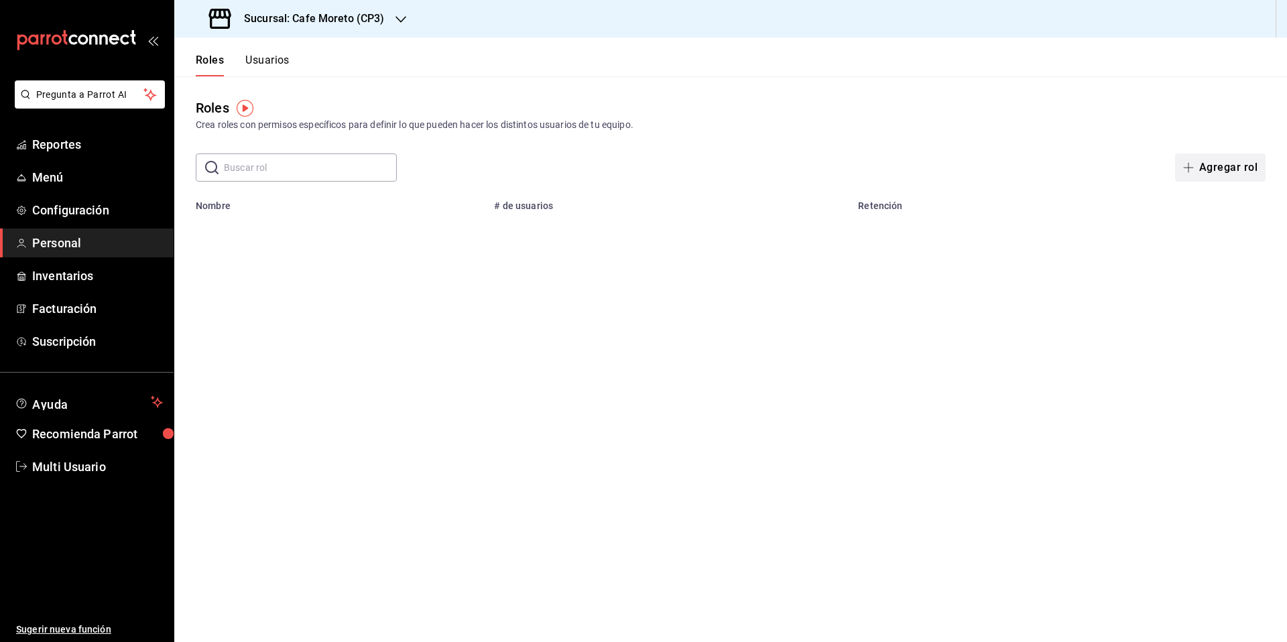
click at [1229, 167] on button "Agregar rol" at bounding box center [1220, 167] width 90 height 28
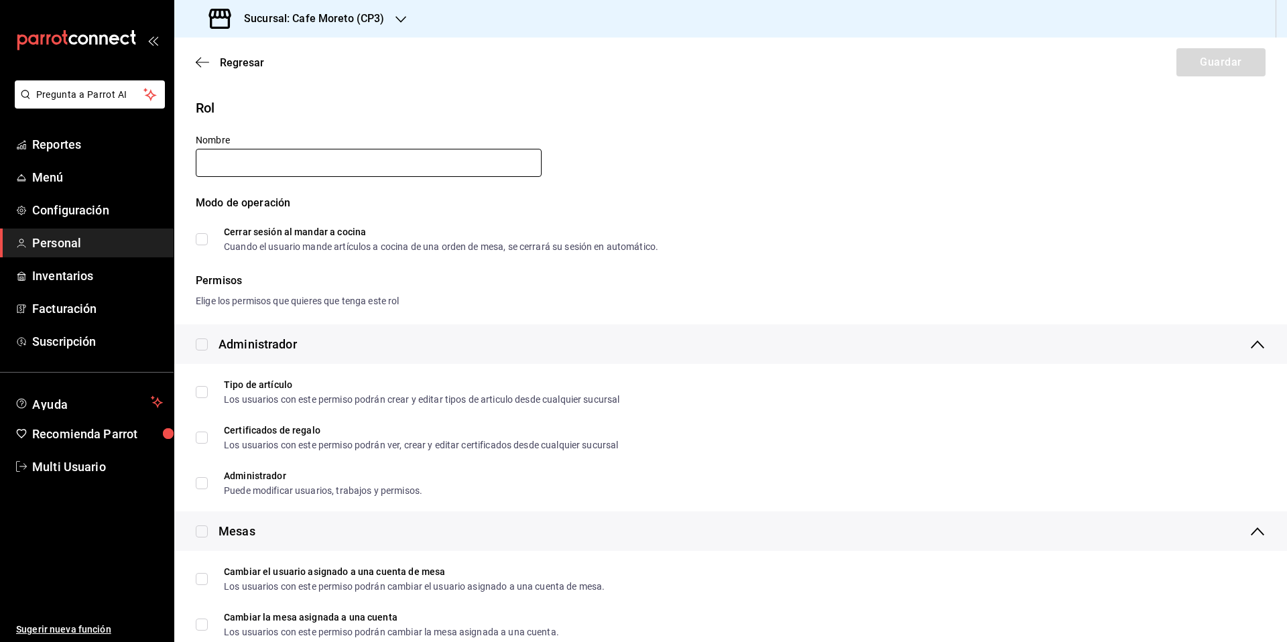
click at [207, 162] on input "text" at bounding box center [369, 163] width 346 height 28
type input "Encargada/Mesera"
click at [205, 533] on input "checkbox" at bounding box center [202, 531] width 12 height 12
checkbox input "true"
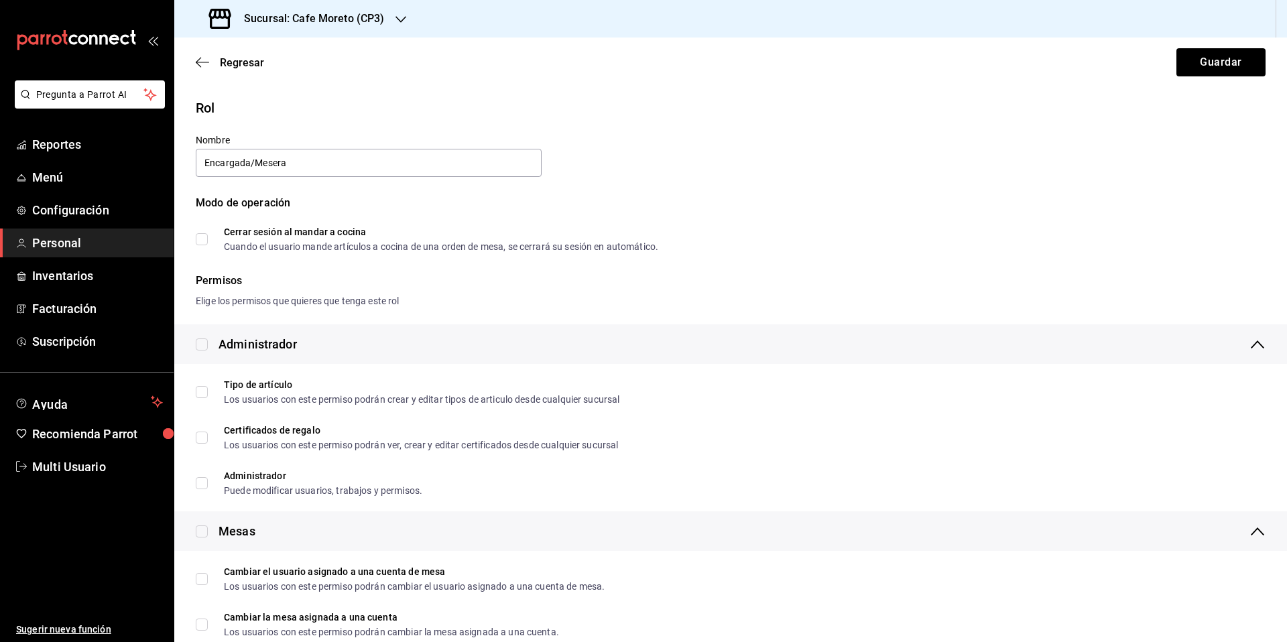
checkbox input "true"
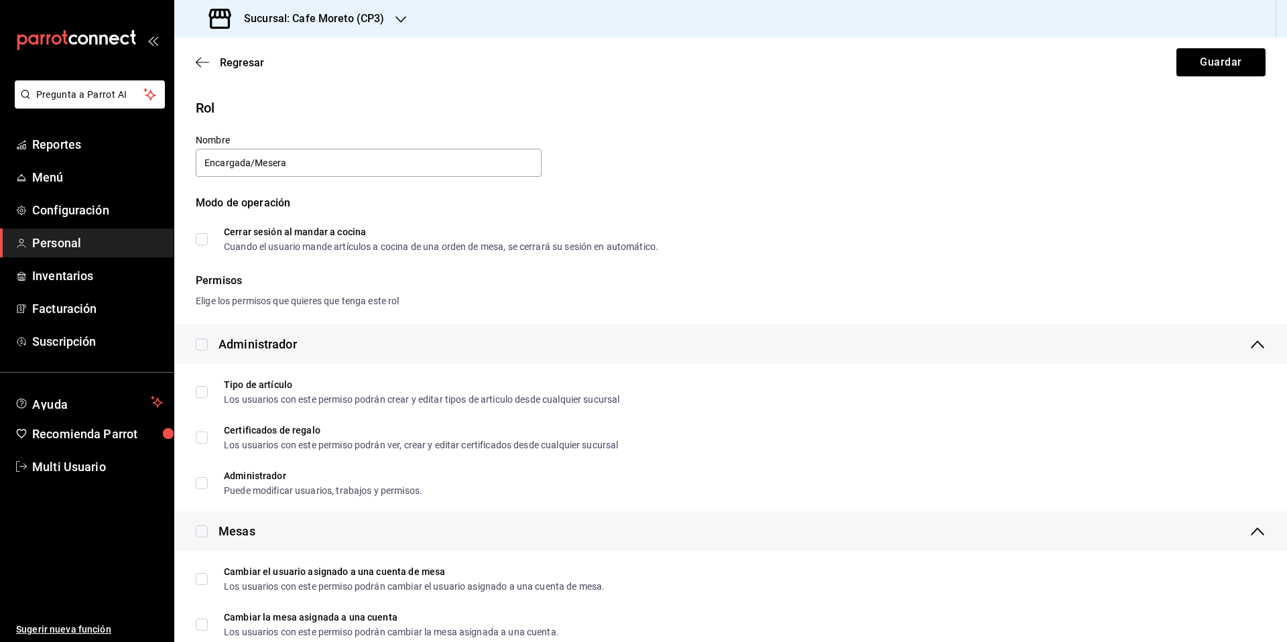
checkbox input "true"
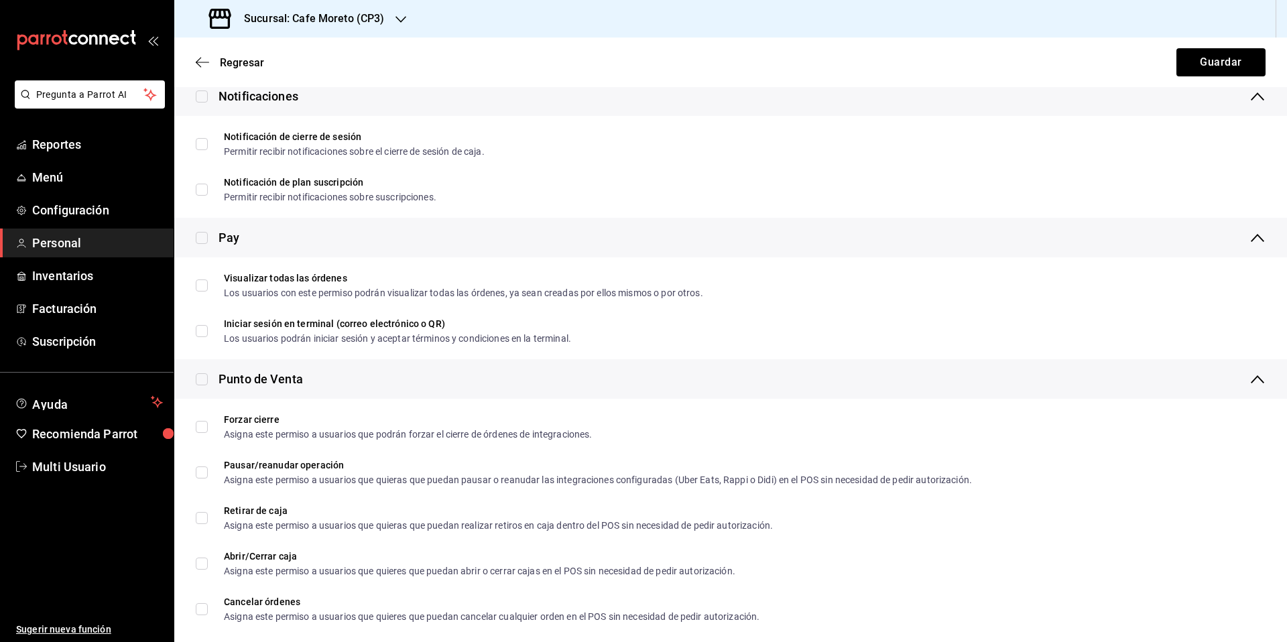
scroll to position [880, 0]
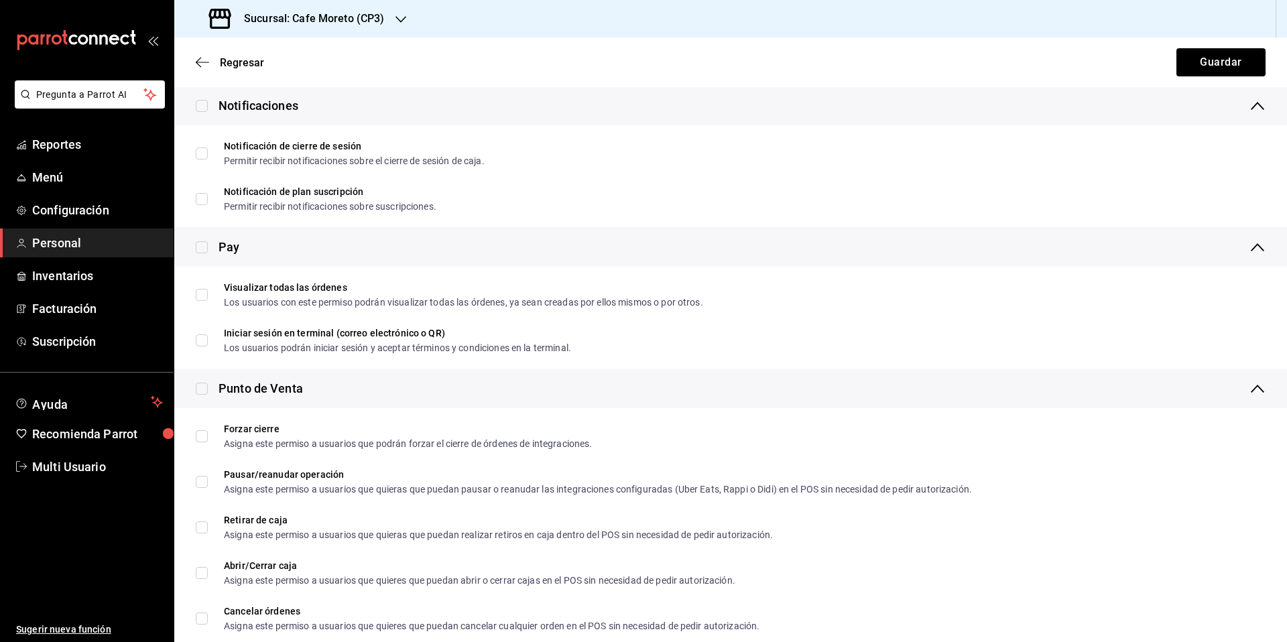
click at [202, 249] on input "checkbox" at bounding box center [202, 247] width 12 height 12
checkbox input "true"
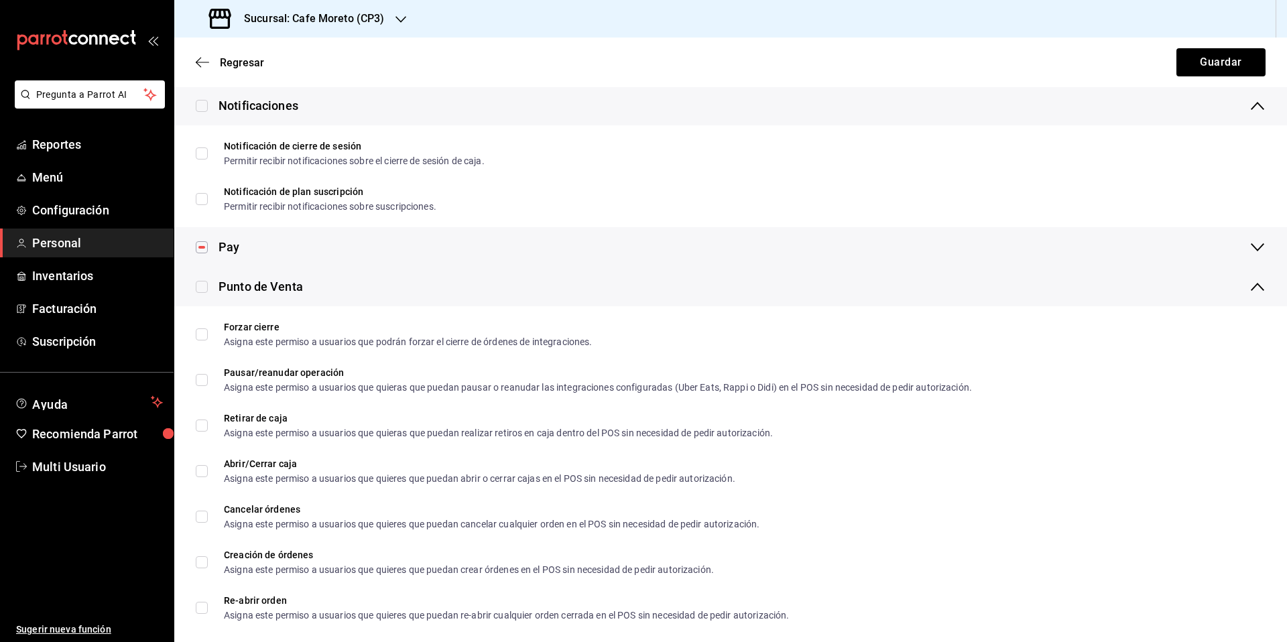
click at [201, 287] on input "checkbox" at bounding box center [202, 287] width 12 height 12
checkbox input "true"
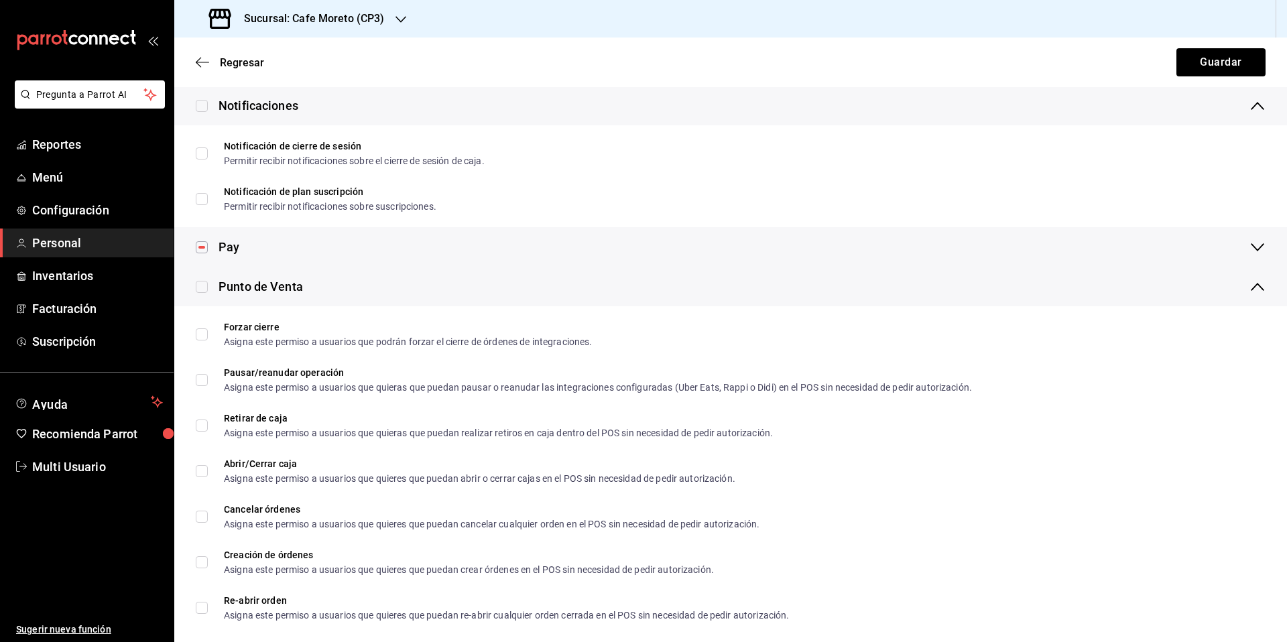
checkbox input "true"
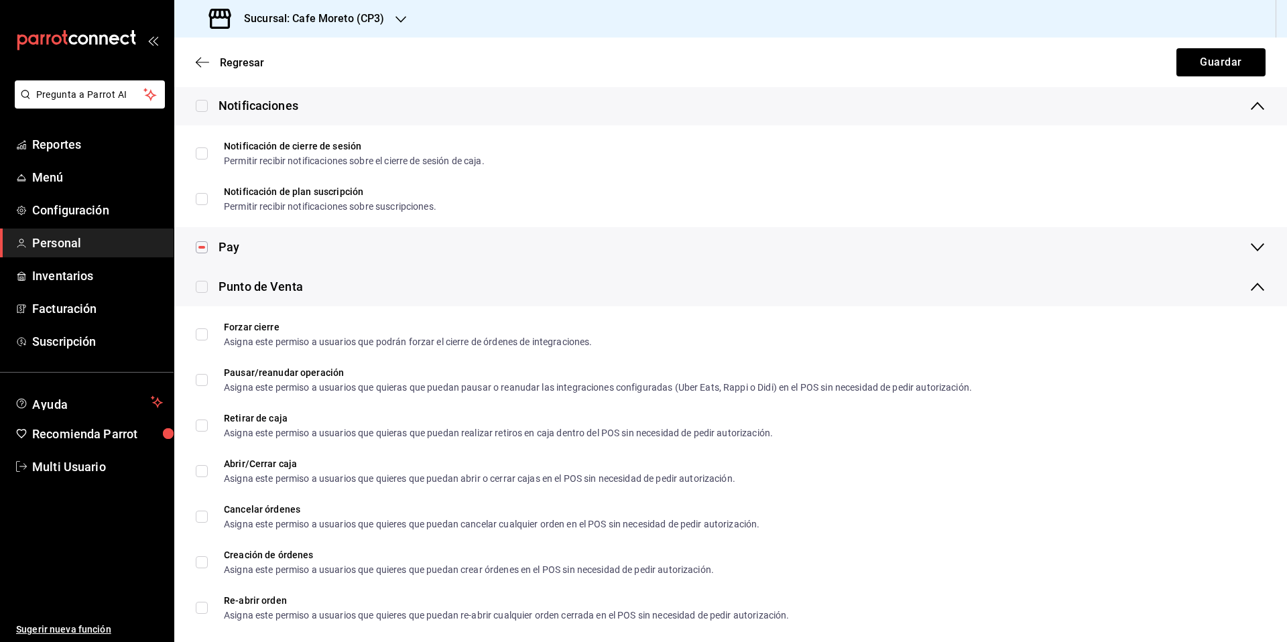
checkbox input "true"
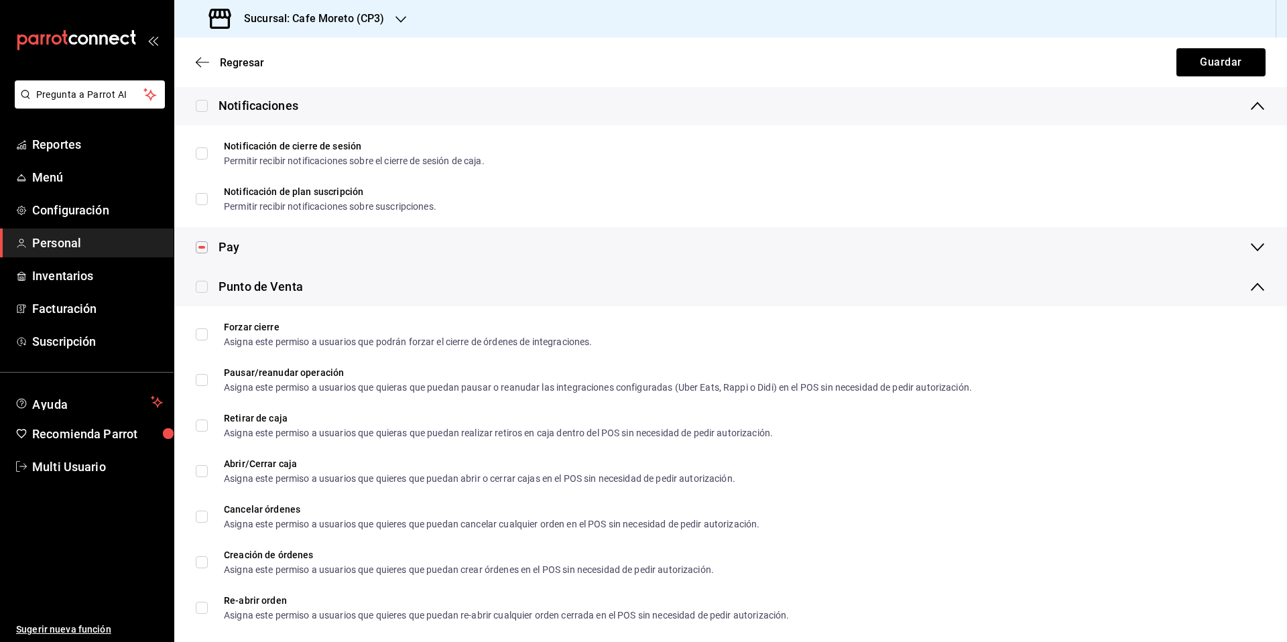
checkbox input "true"
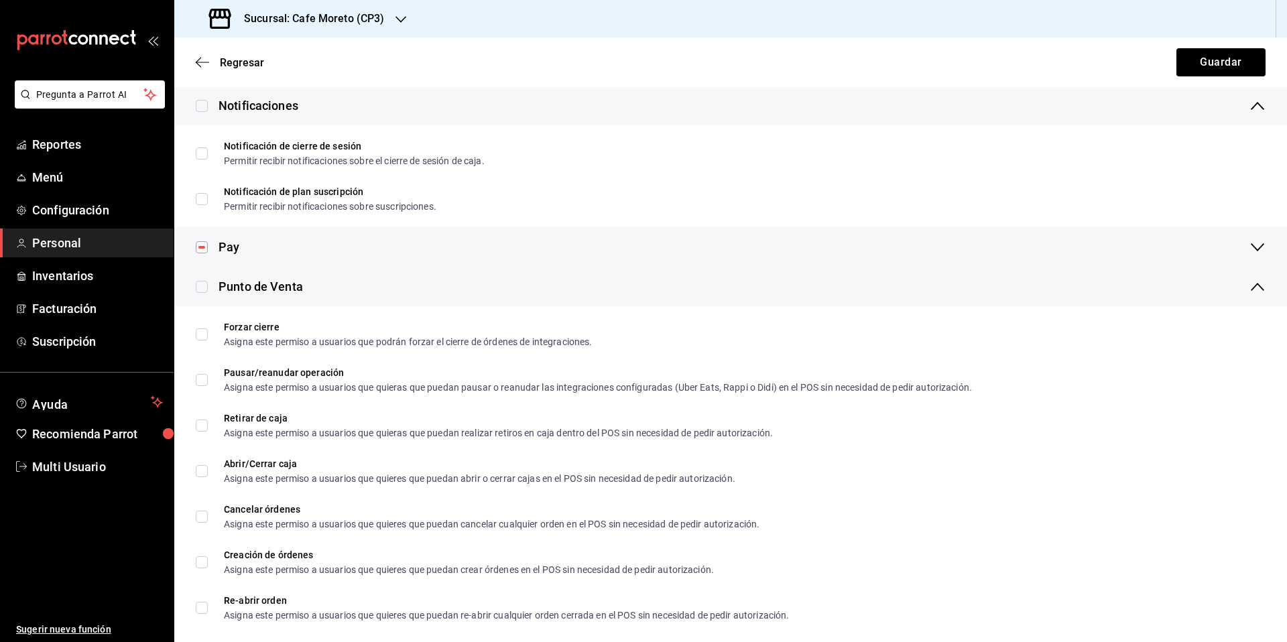
checkbox input "true"
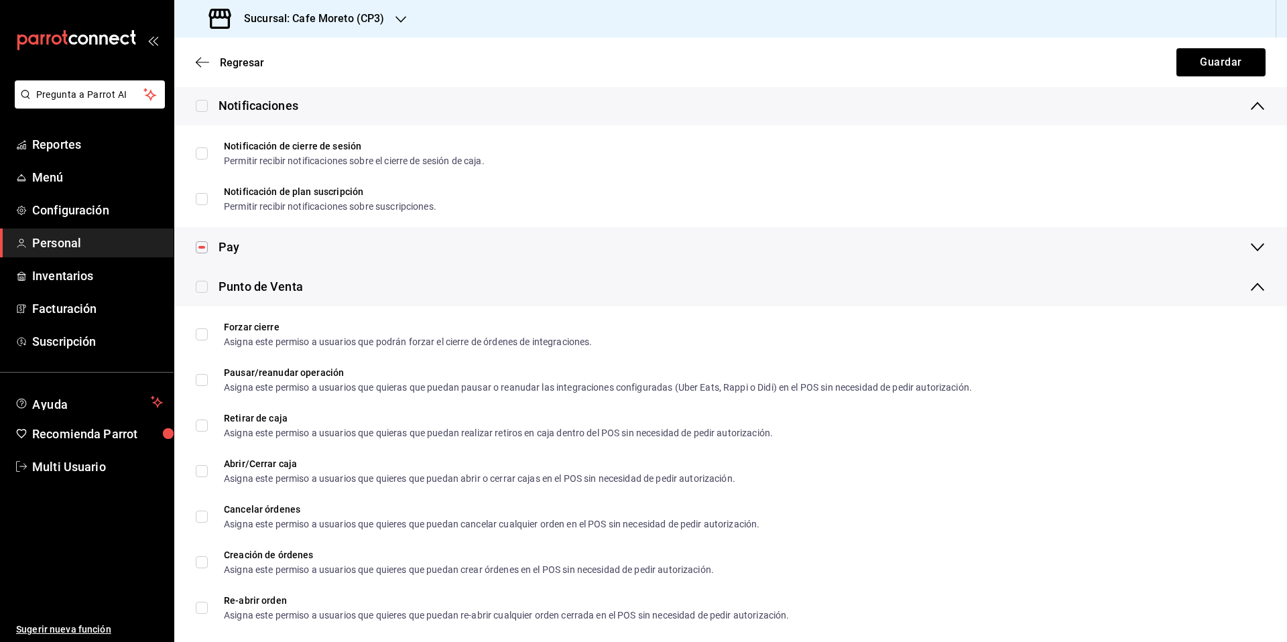
checkbox input "true"
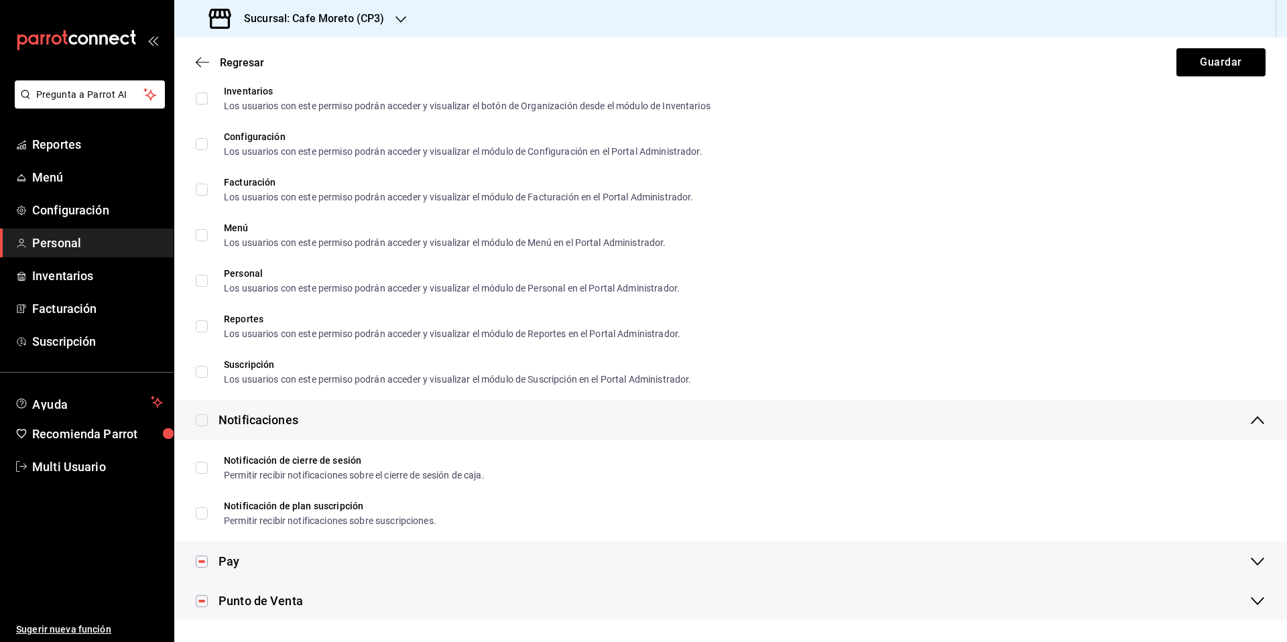
scroll to position [566, 0]
click at [1212, 62] on button "Guardar" at bounding box center [1220, 62] width 89 height 28
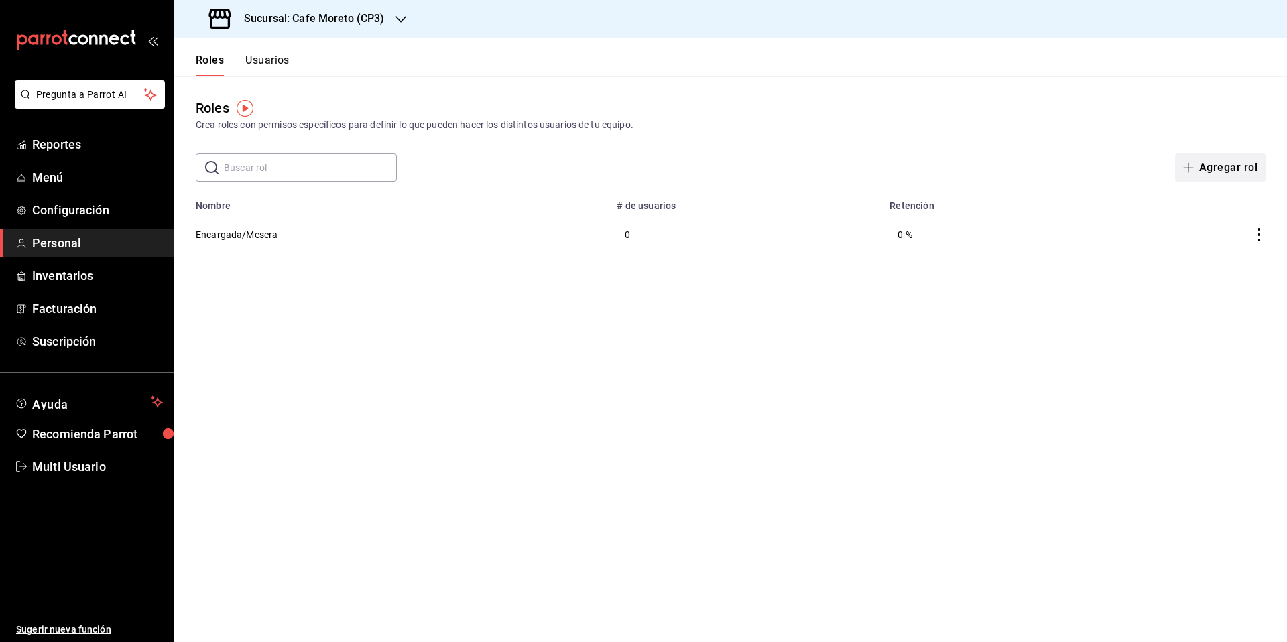
click at [1219, 168] on button "Agregar rol" at bounding box center [1220, 167] width 90 height 28
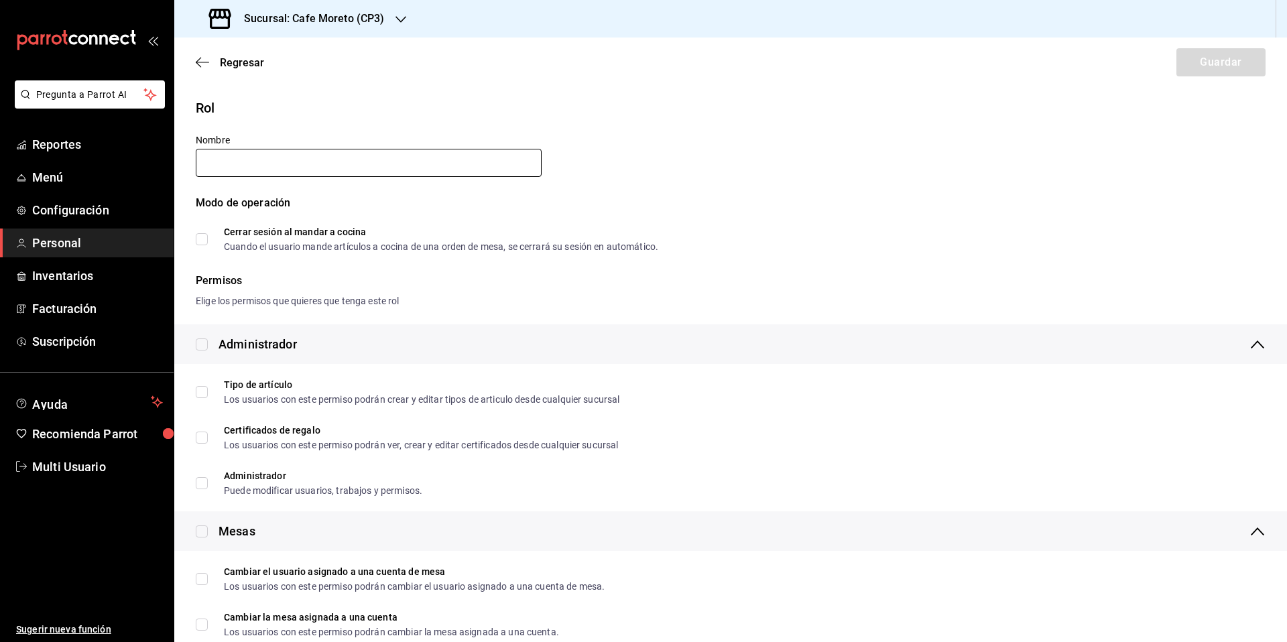
click at [267, 176] on input "text" at bounding box center [369, 163] width 346 height 28
type input "Administrador"
click at [204, 349] on input "checkbox" at bounding box center [202, 344] width 12 height 12
checkbox input "true"
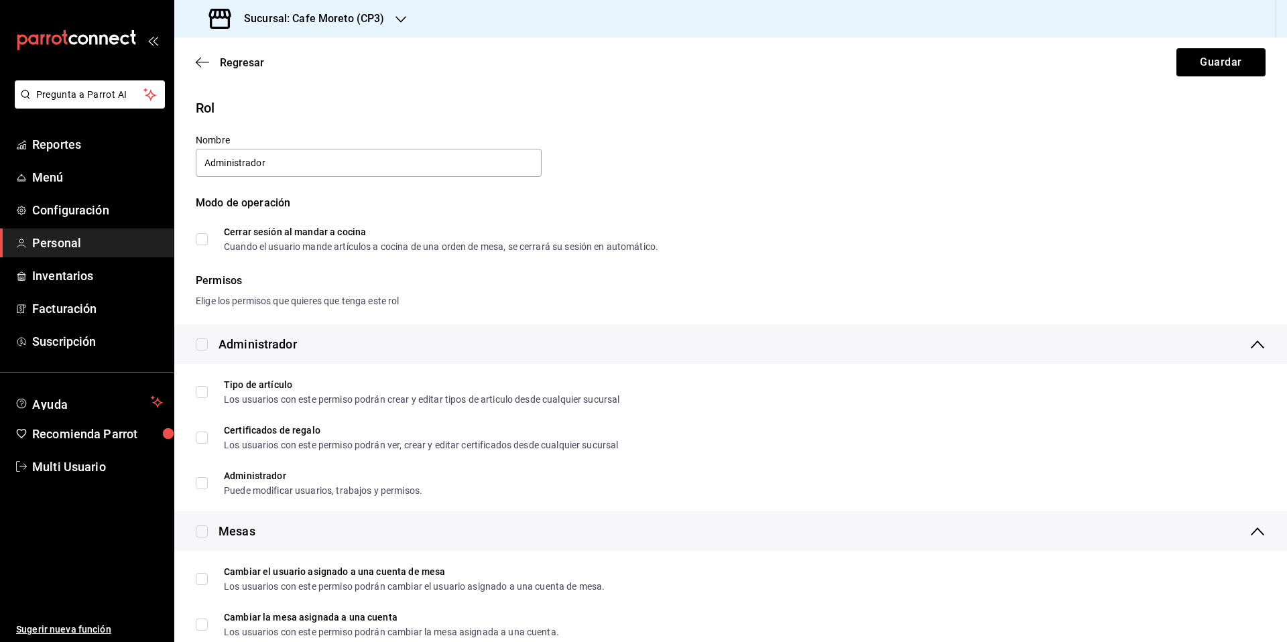
checkbox input "true"
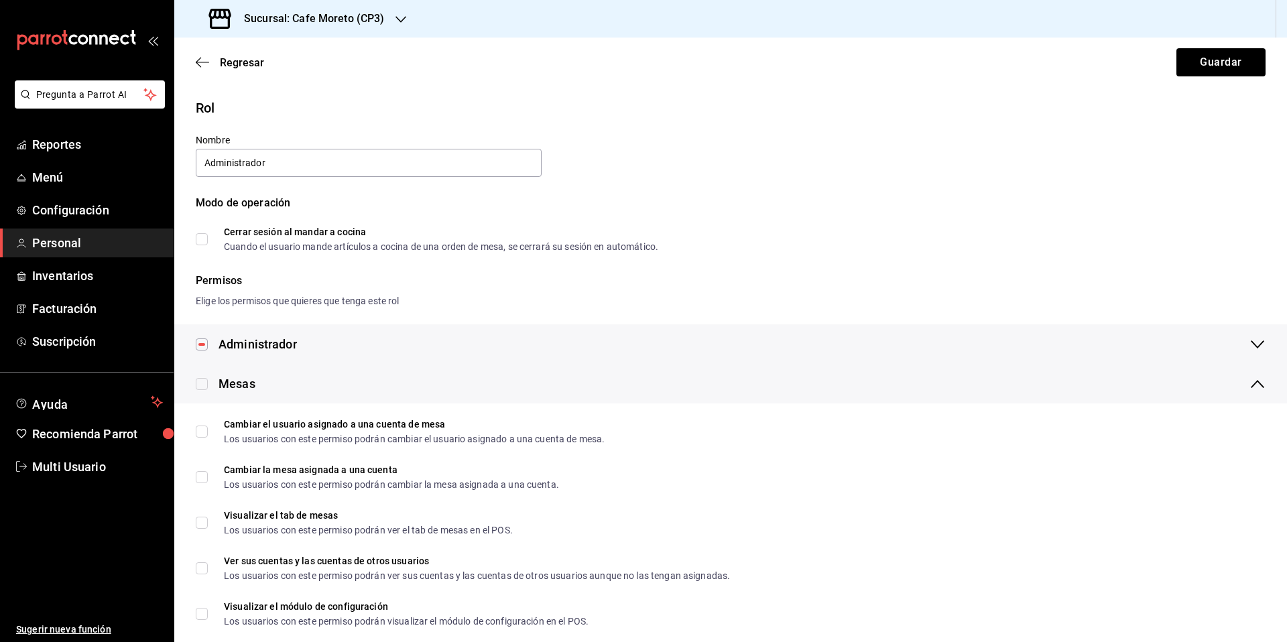
click at [200, 387] on input "checkbox" at bounding box center [202, 384] width 12 height 12
checkbox input "true"
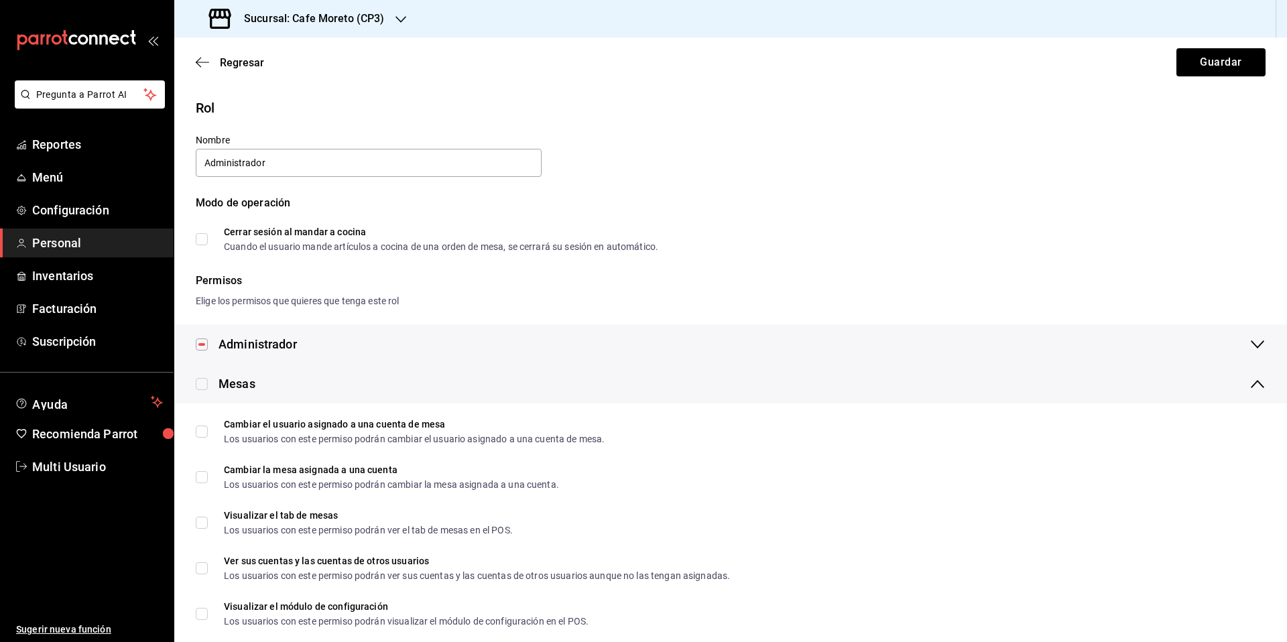
checkbox input "true"
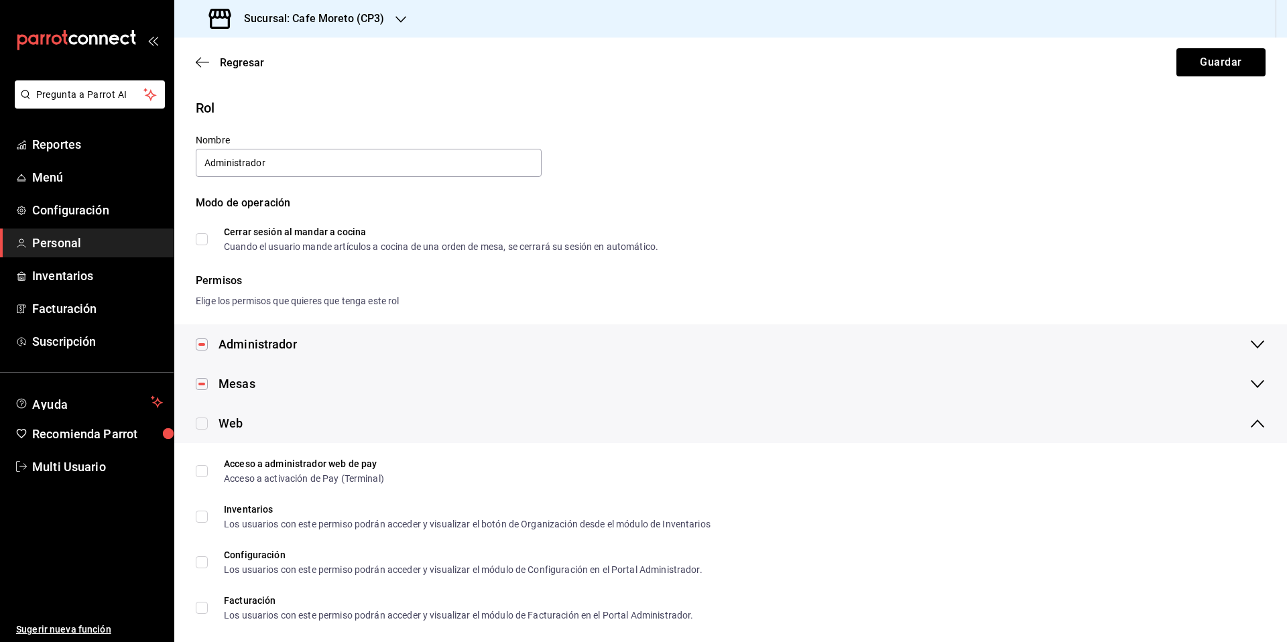
click at [202, 427] on input "checkbox" at bounding box center [202, 424] width 12 height 12
checkbox input "true"
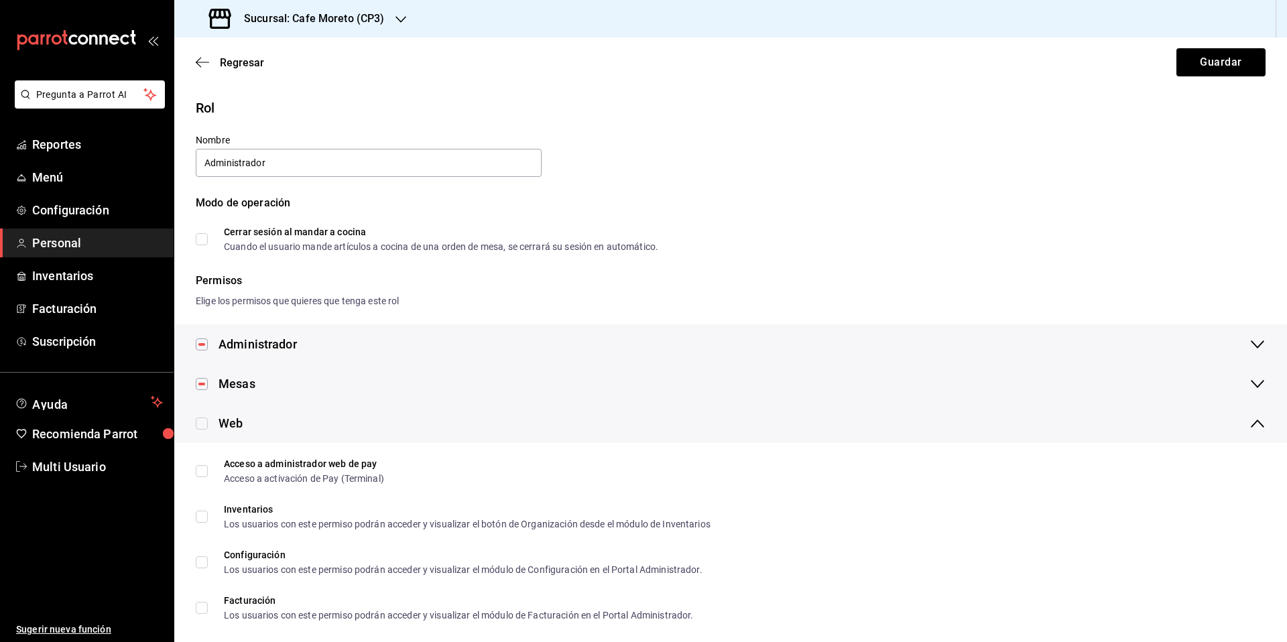
checkbox input "true"
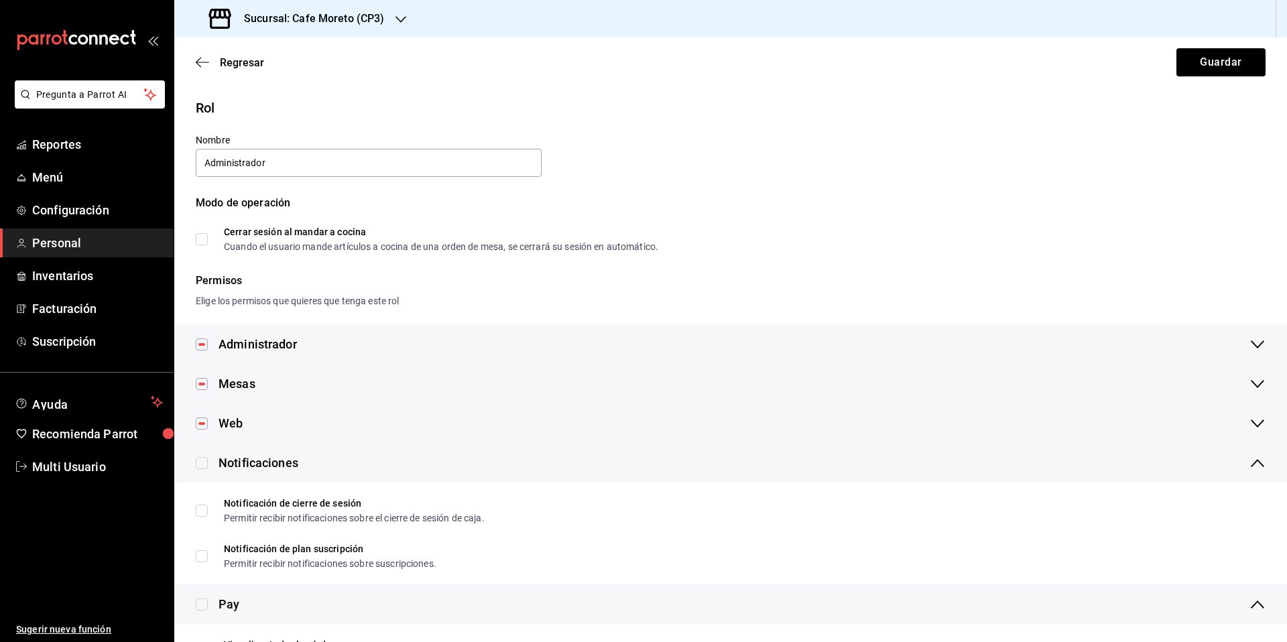
click at [200, 463] on input "checkbox" at bounding box center [202, 463] width 12 height 12
checkbox input "true"
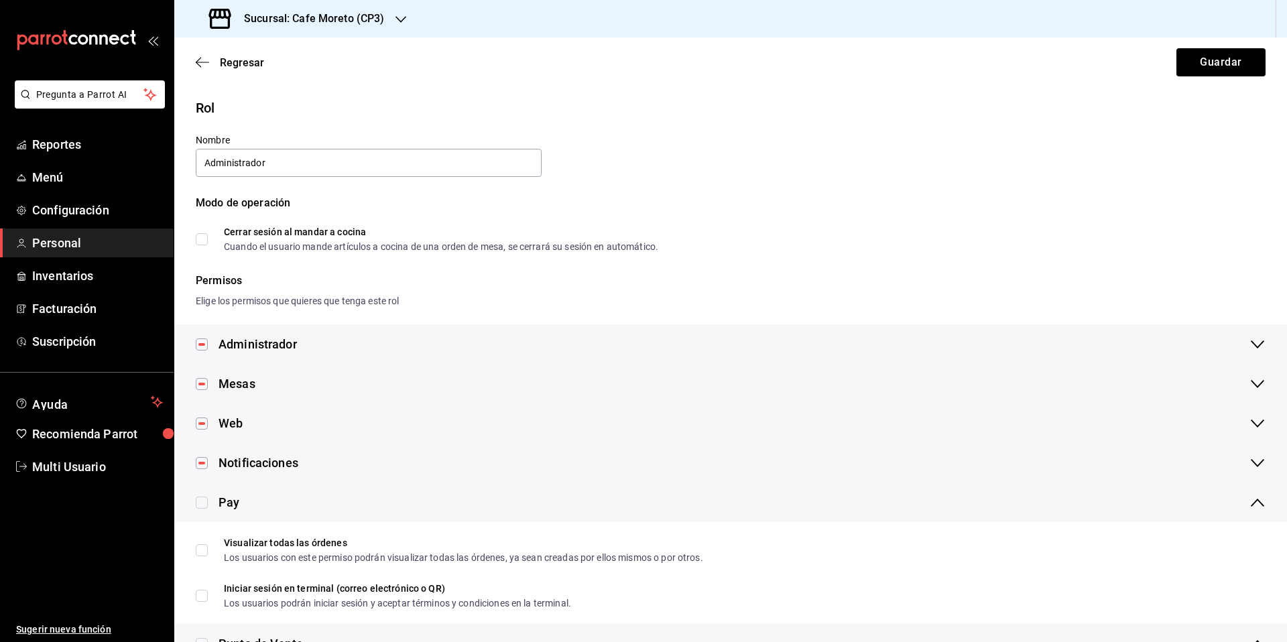
click at [205, 504] on input "checkbox" at bounding box center [202, 503] width 12 height 12
checkbox input "true"
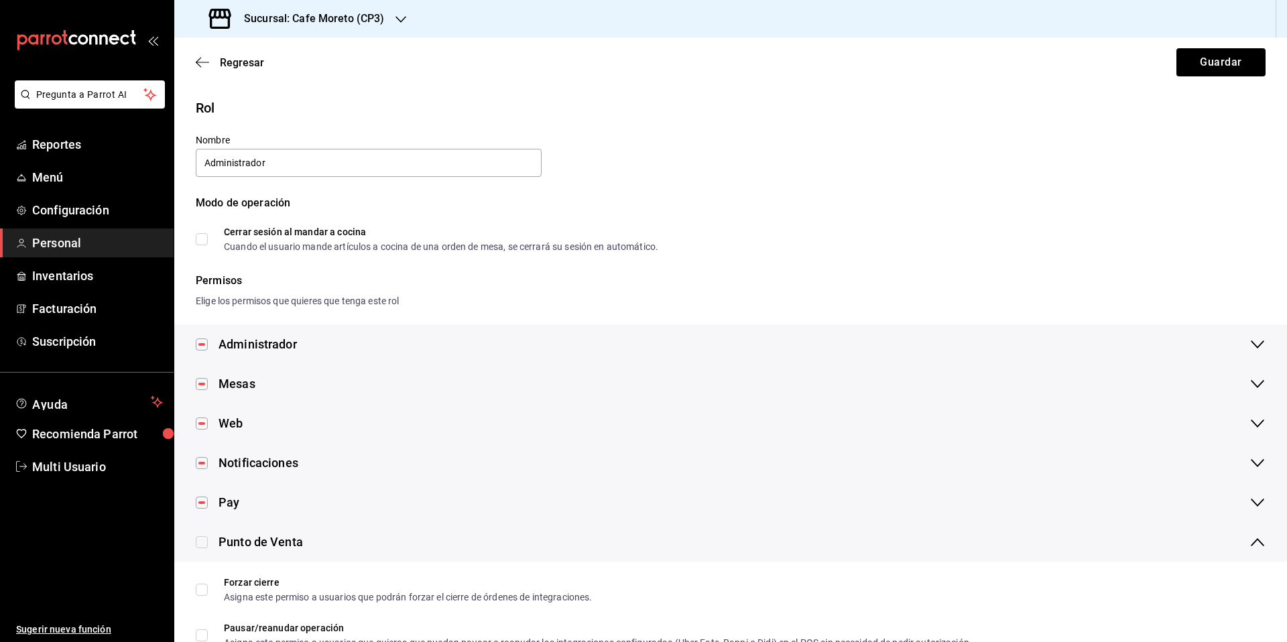
click at [202, 542] on input "checkbox" at bounding box center [202, 542] width 12 height 12
checkbox input "true"
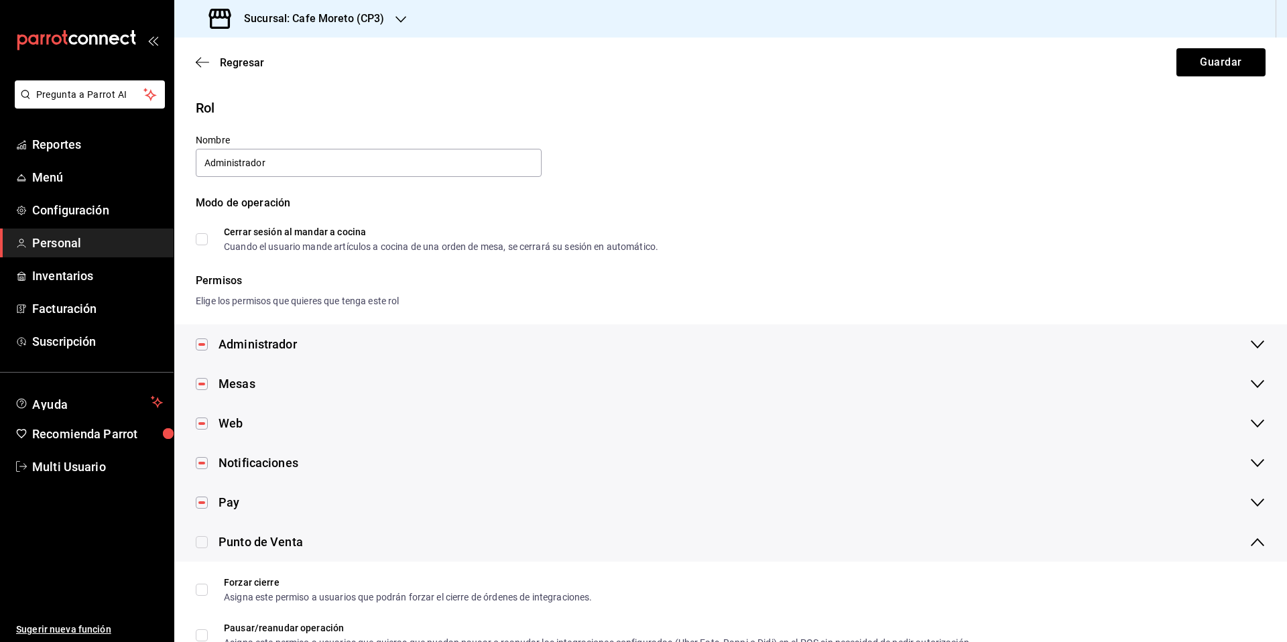
checkbox input "true"
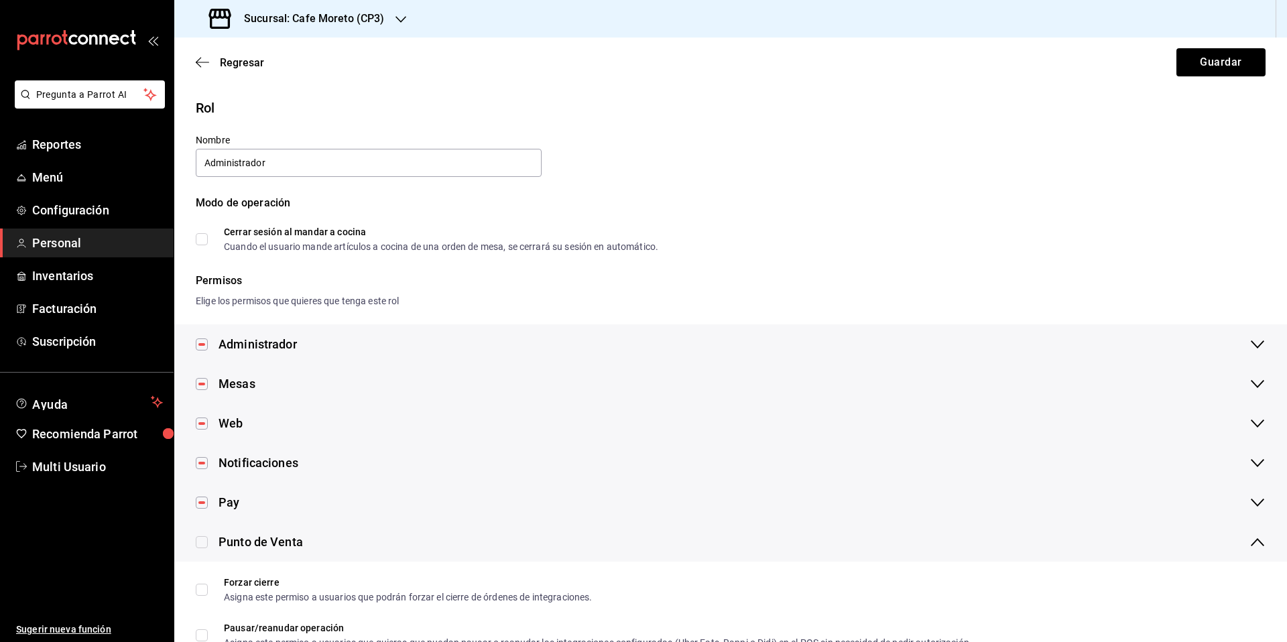
checkbox input "true"
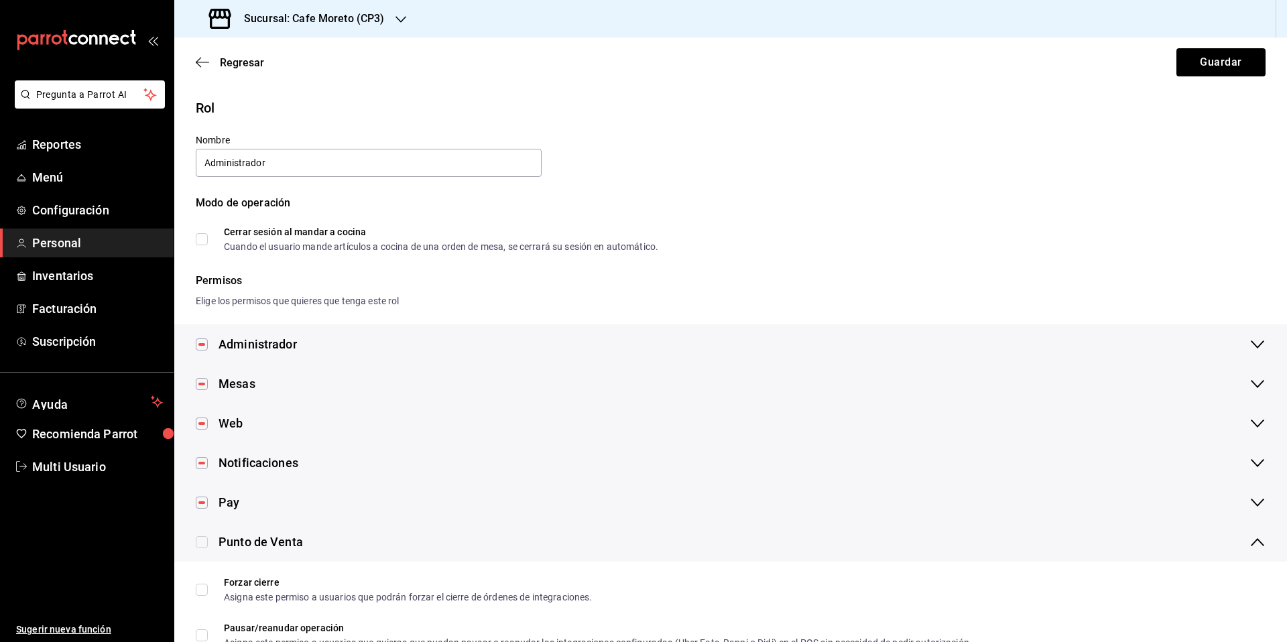
checkbox input "true"
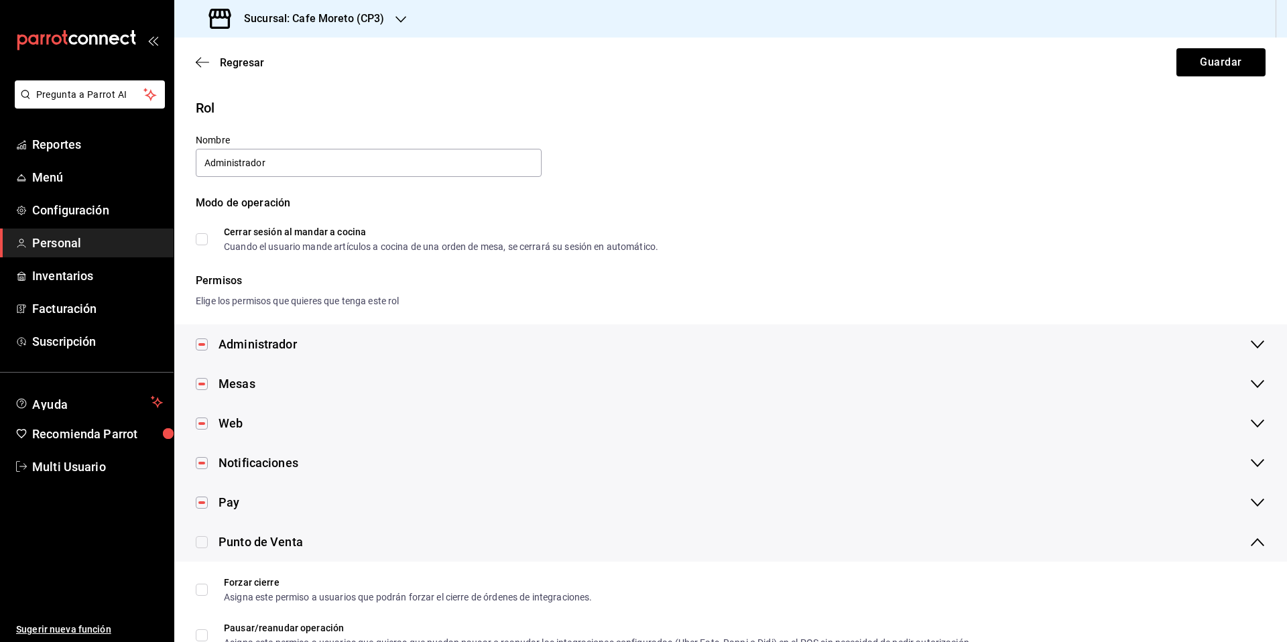
checkbox input "true"
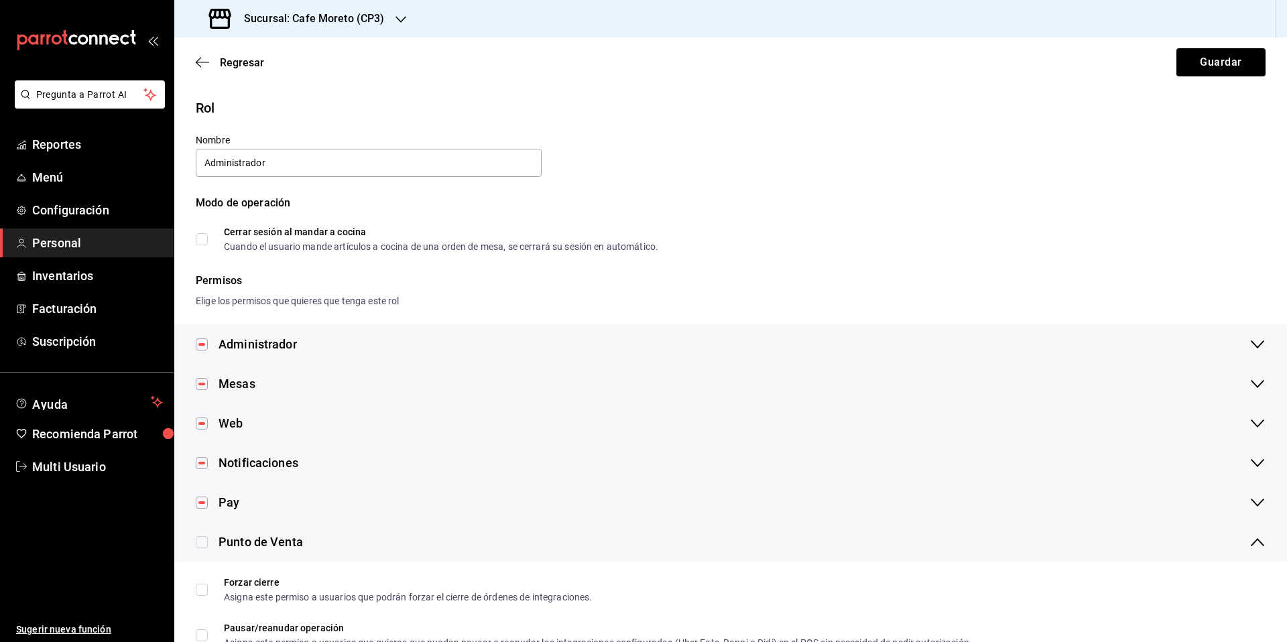
checkbox input "true"
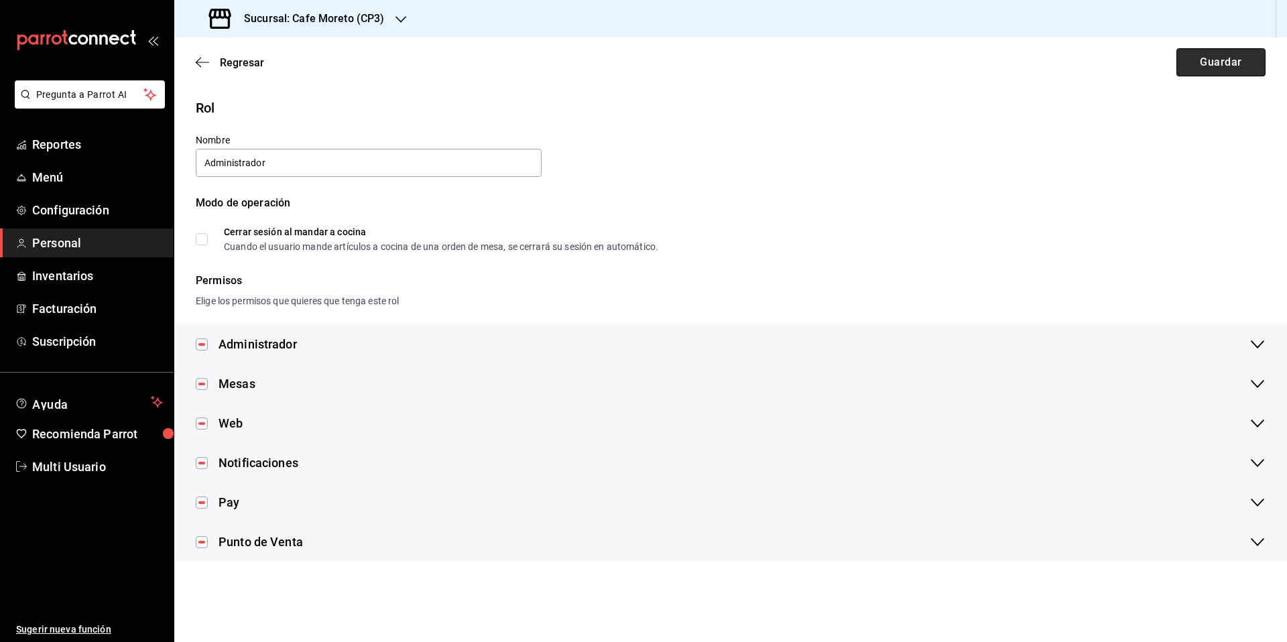
click at [1230, 64] on button "Guardar" at bounding box center [1220, 62] width 89 height 28
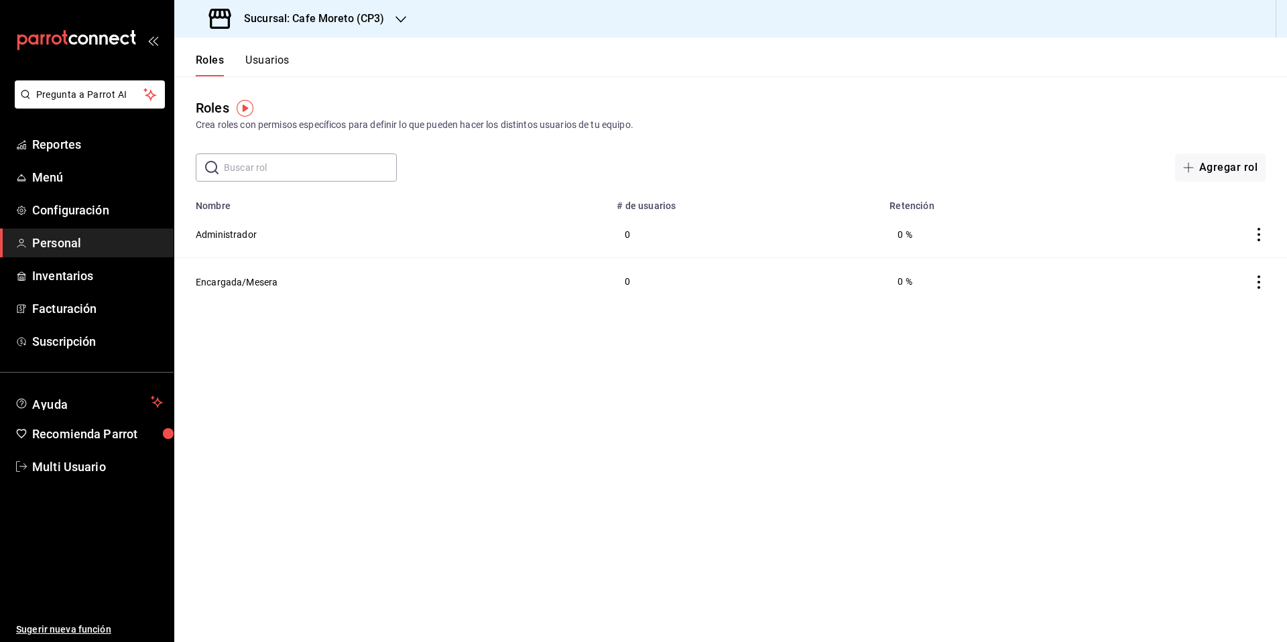
click at [322, 21] on h3 "Sucursal: Cafe Moreto (CP3)" at bounding box center [308, 19] width 151 height 16
click at [233, 60] on span "Cafe Moreto (CP36)" at bounding box center [227, 58] width 84 height 14
click at [343, 19] on h3 "Sucursal: Cafe Moreto (CP36)" at bounding box center [311, 19] width 157 height 16
click at [248, 88] on span "Cafe Moreto (CP3)" at bounding box center [224, 88] width 79 height 14
click at [273, 62] on button "Usuarios" at bounding box center [267, 65] width 44 height 23
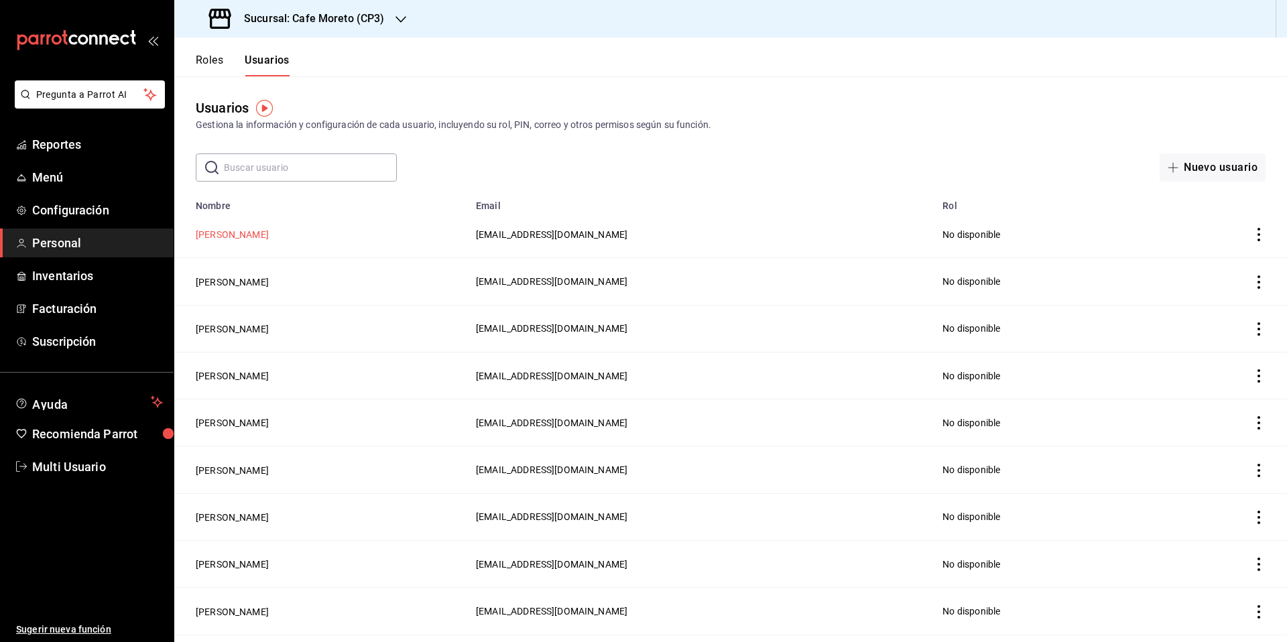
click at [233, 236] on button "[PERSON_NAME]" at bounding box center [232, 234] width 73 height 13
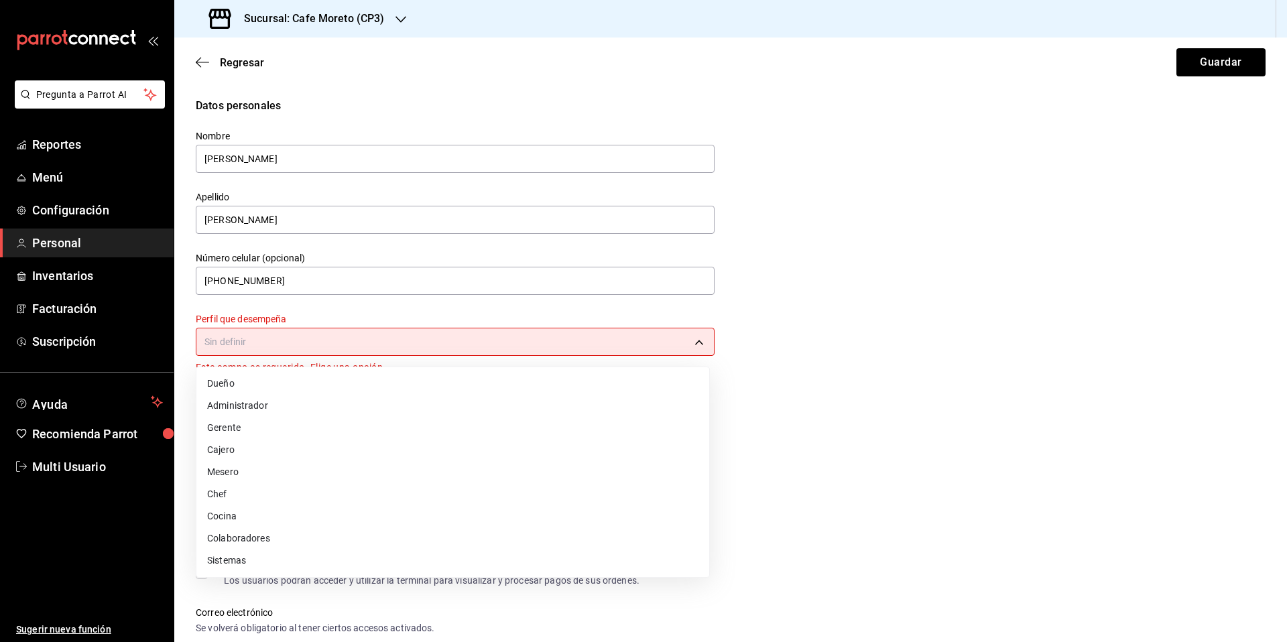
click at [696, 342] on body "Pregunta a Parrot AI Reportes Menú Configuración Personal Inventarios Facturaci…" at bounding box center [643, 321] width 1287 height 642
click at [270, 535] on li "Colaboradores" at bounding box center [452, 538] width 513 height 22
type input "STAFF"
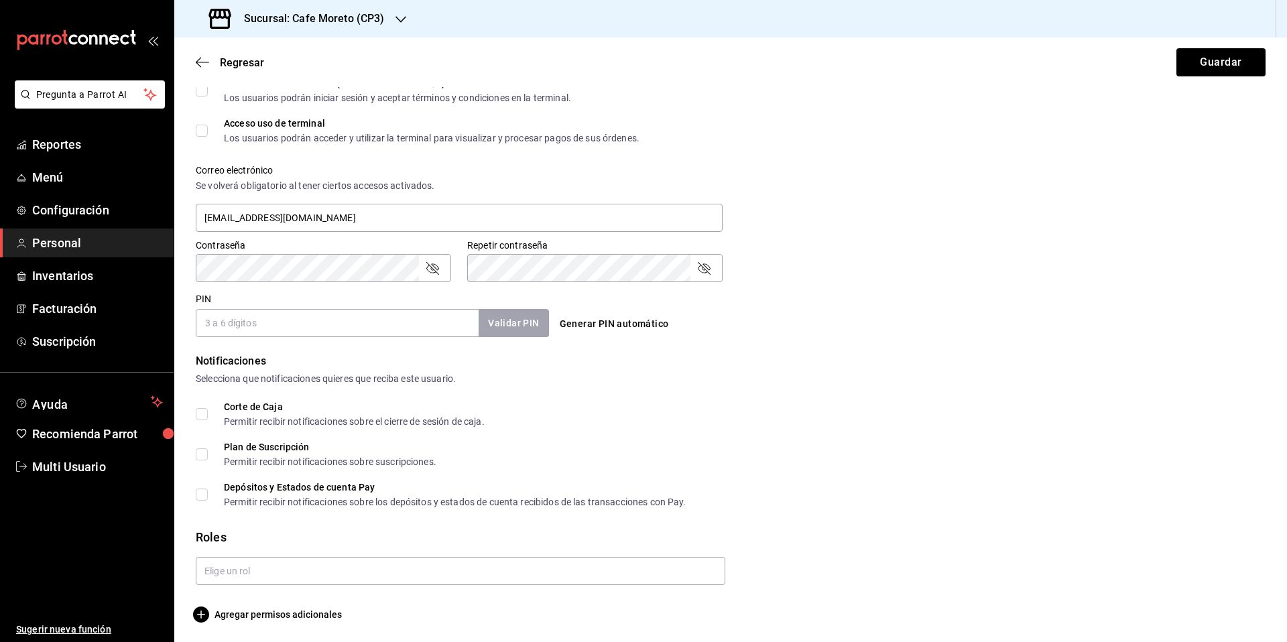
scroll to position [429, 0]
click at [239, 570] on input "text" at bounding box center [460, 569] width 529 height 28
click at [254, 619] on li "Encargada/Mesera" at bounding box center [458, 622] width 525 height 22
checkbox input "true"
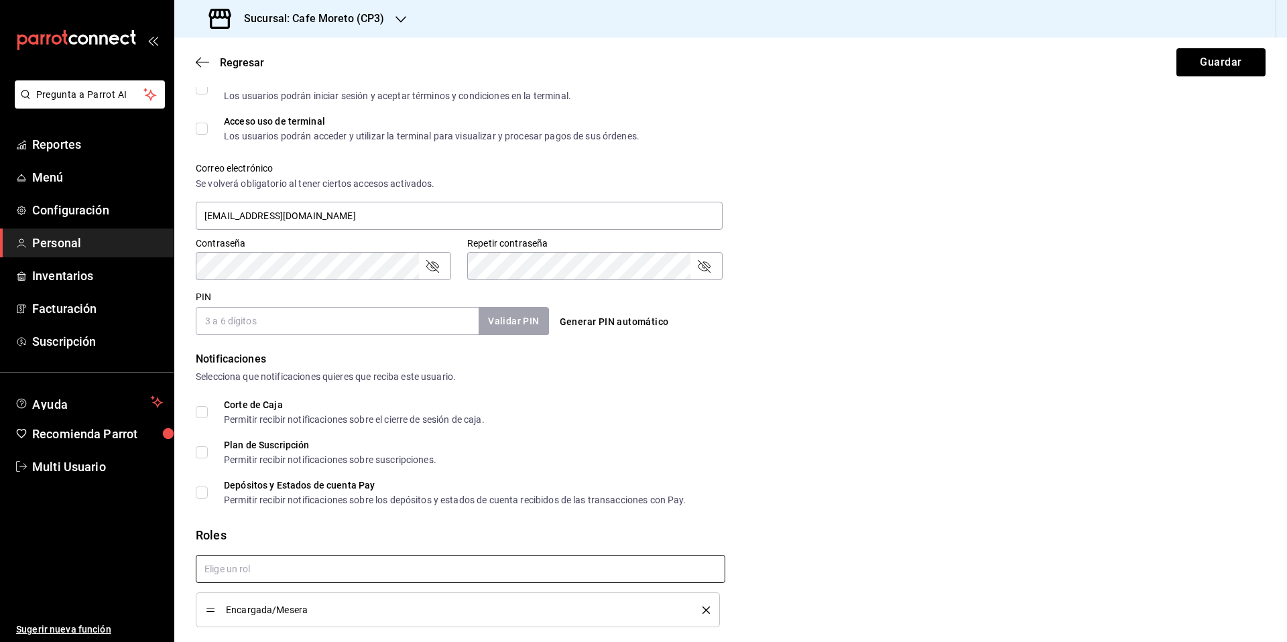
checkbox input "true"
click at [369, 326] on input "PIN" at bounding box center [337, 321] width 283 height 28
click at [269, 324] on input "PIN" at bounding box center [337, 324] width 283 height 28
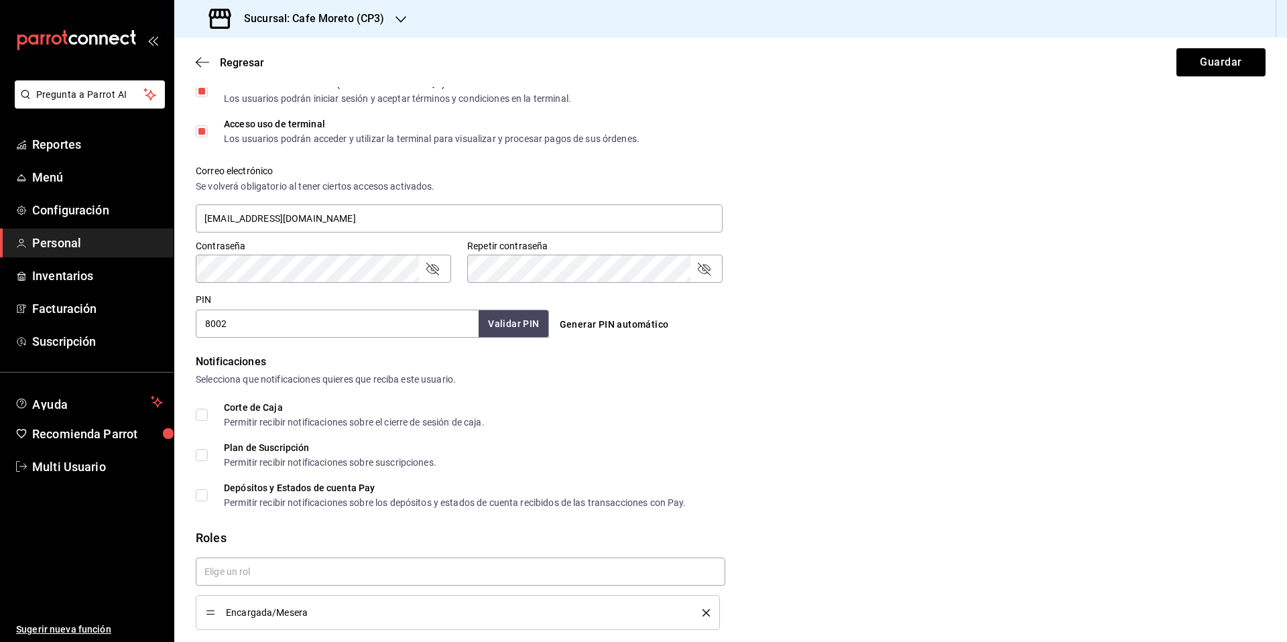
type input "8002"
click at [499, 324] on button "Validar PIN" at bounding box center [512, 324] width 71 height 29
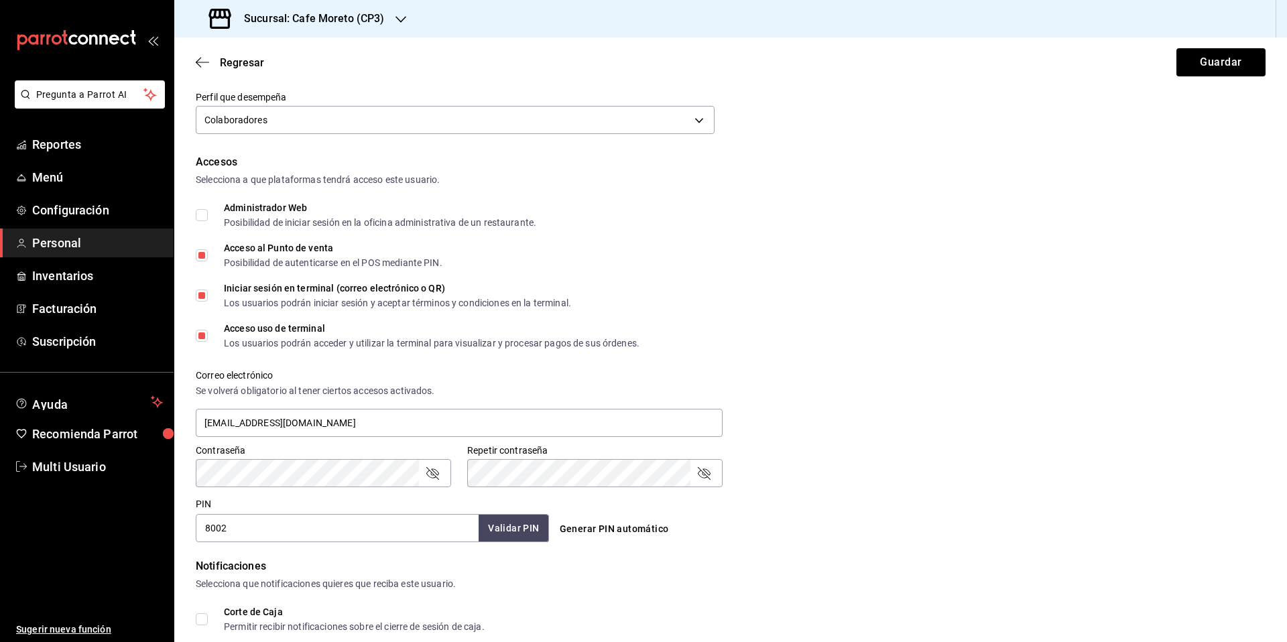
scroll to position [216, 0]
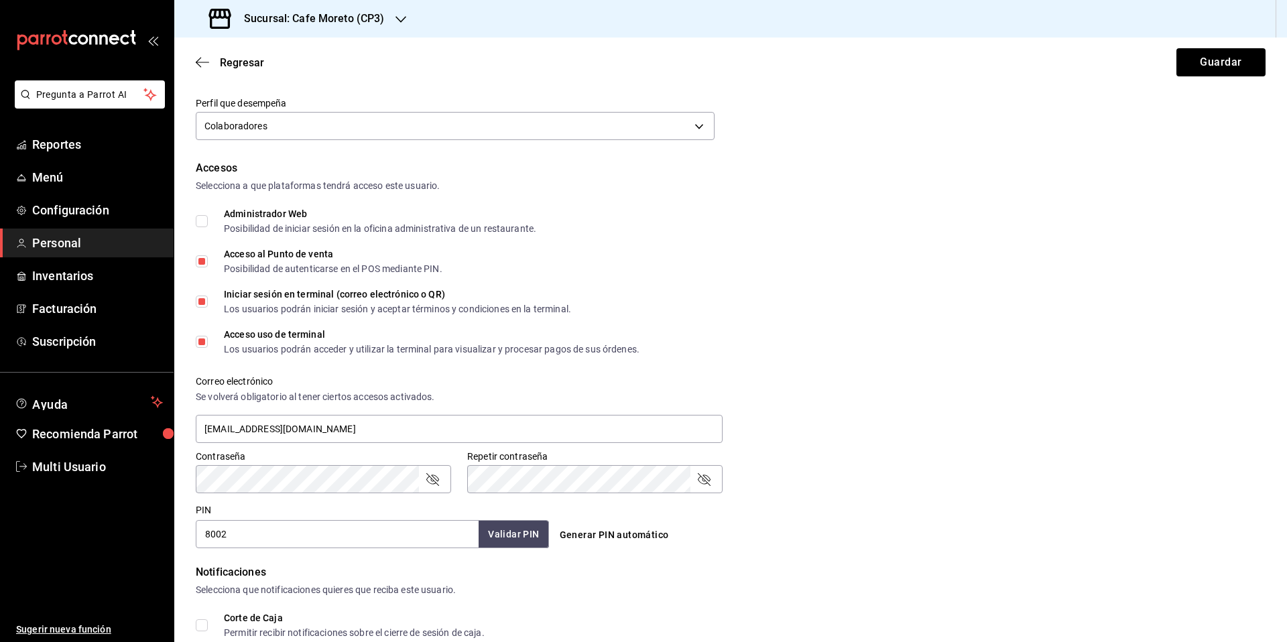
click at [206, 302] on input "Iniciar sesión en terminal (correo electrónico o QR) Los usuarios podrán inicia…" at bounding box center [202, 302] width 12 height 12
click at [1194, 68] on button "Guardar" at bounding box center [1220, 62] width 89 height 28
checkbox input "true"
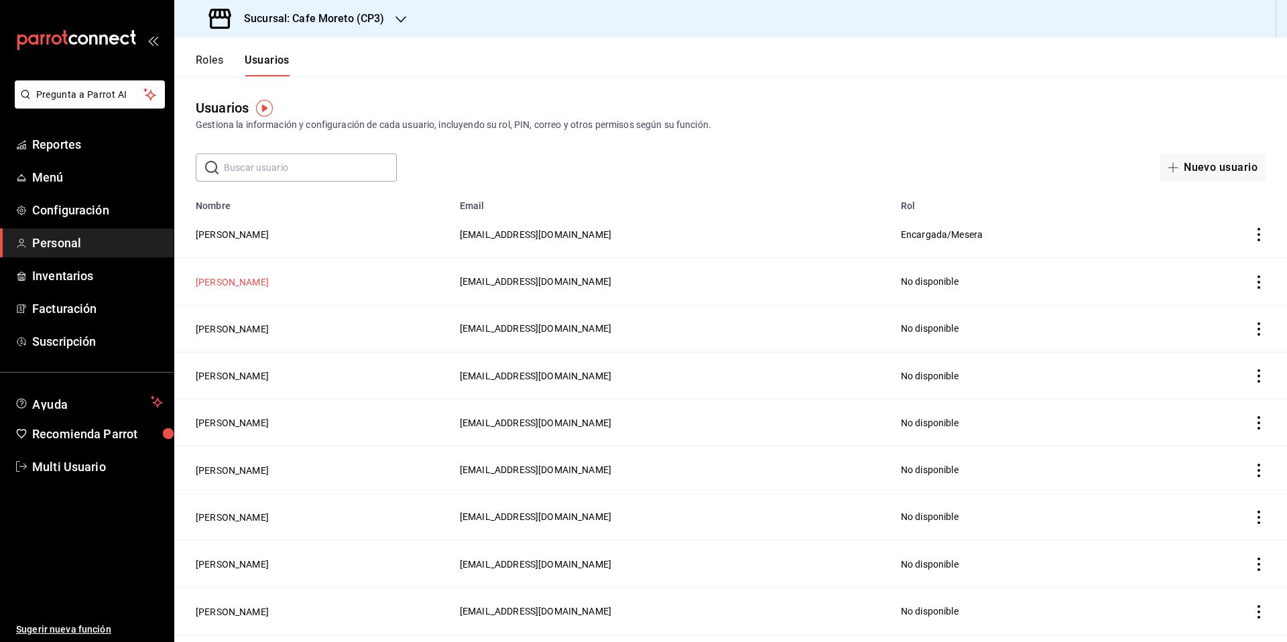
click at [229, 284] on button "[PERSON_NAME]" at bounding box center [232, 281] width 73 height 13
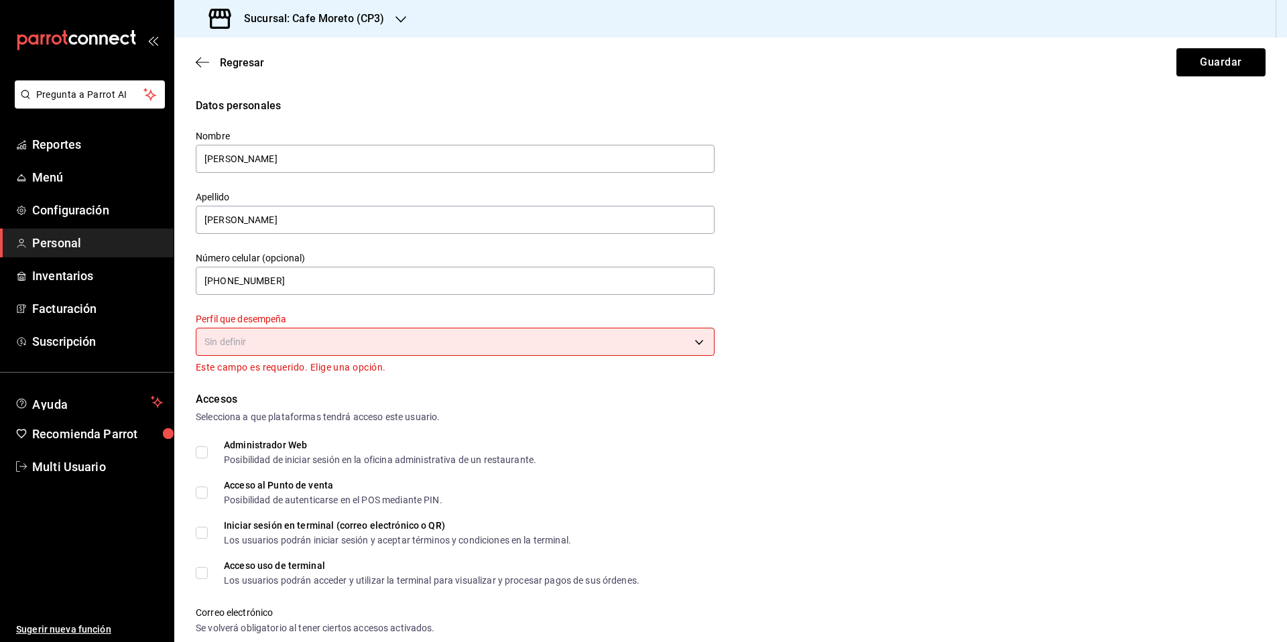
click at [493, 342] on body "Pregunta a Parrot AI Reportes Menú Configuración Personal Inventarios Facturaci…" at bounding box center [643, 321] width 1287 height 642
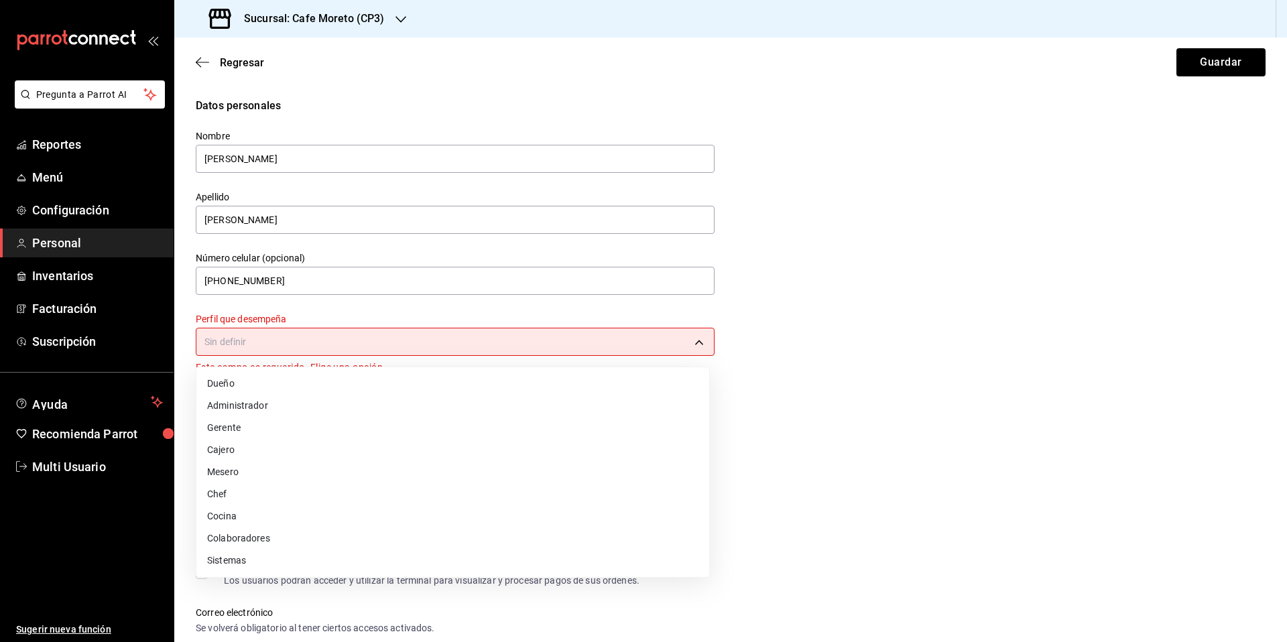
click at [260, 539] on li "Colaboradores" at bounding box center [452, 538] width 513 height 22
type input "STAFF"
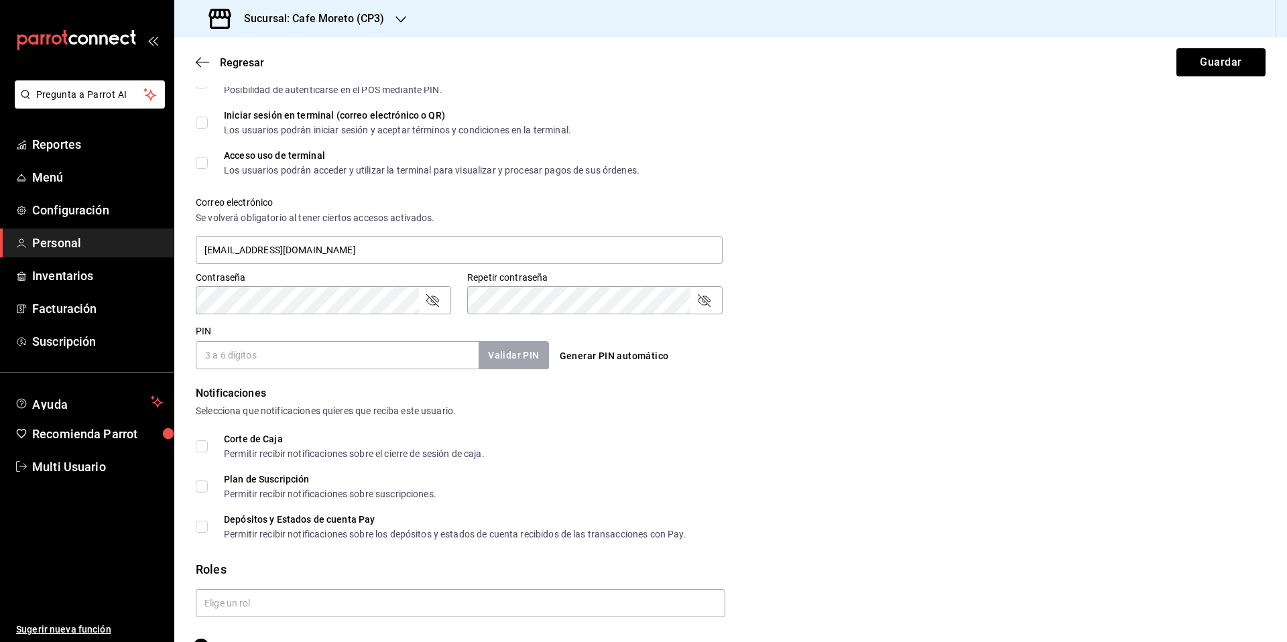
scroll to position [401, 0]
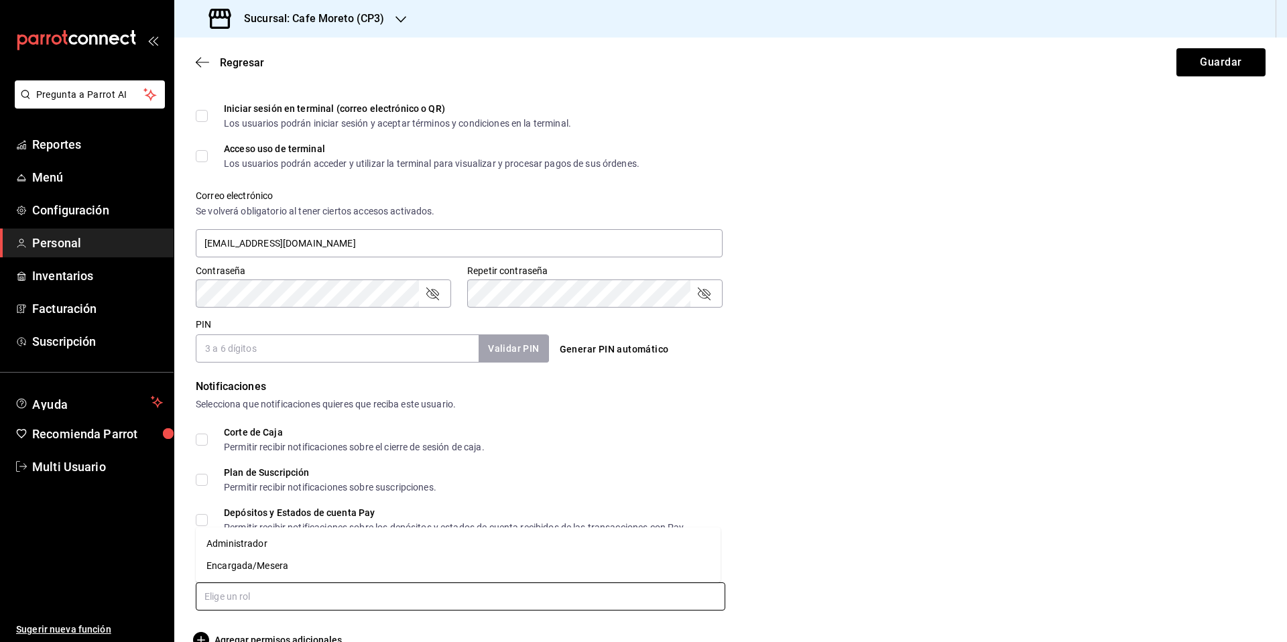
click at [259, 602] on input "text" at bounding box center [460, 596] width 529 height 28
click at [257, 570] on li "Encargada/Mesera" at bounding box center [458, 566] width 525 height 22
checkbox input "true"
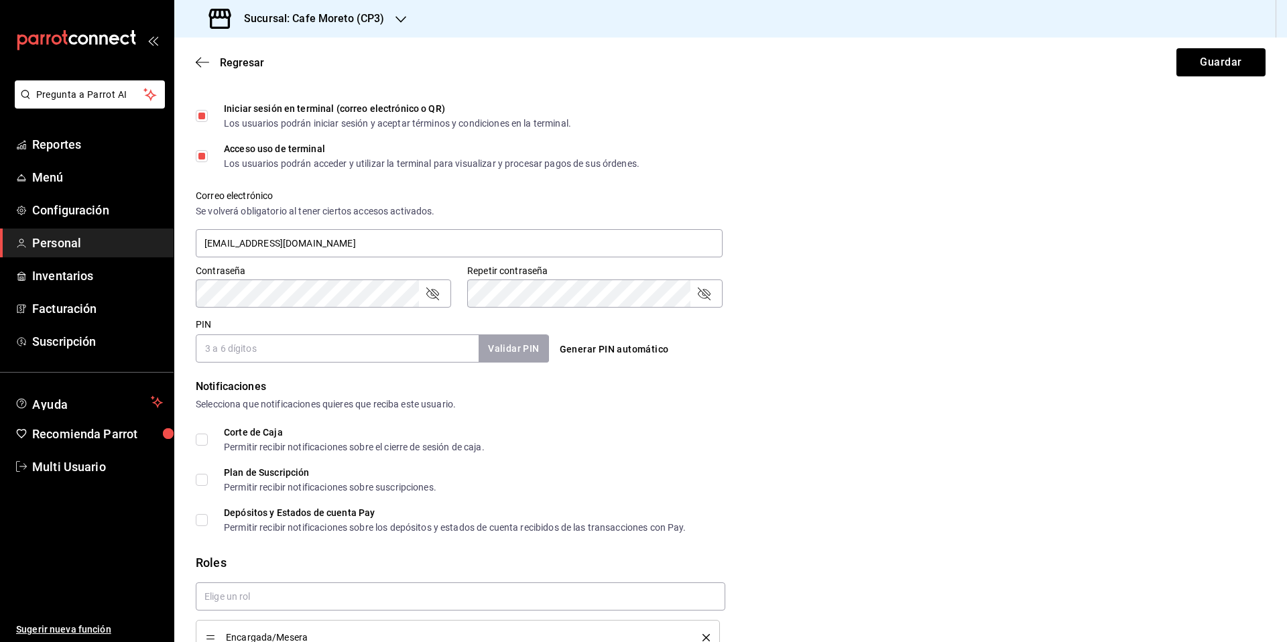
click at [200, 115] on input "Iniciar sesión en terminal (correo electrónico o QR) Los usuarios podrán inicia…" at bounding box center [202, 116] width 12 height 12
checkbox input "false"
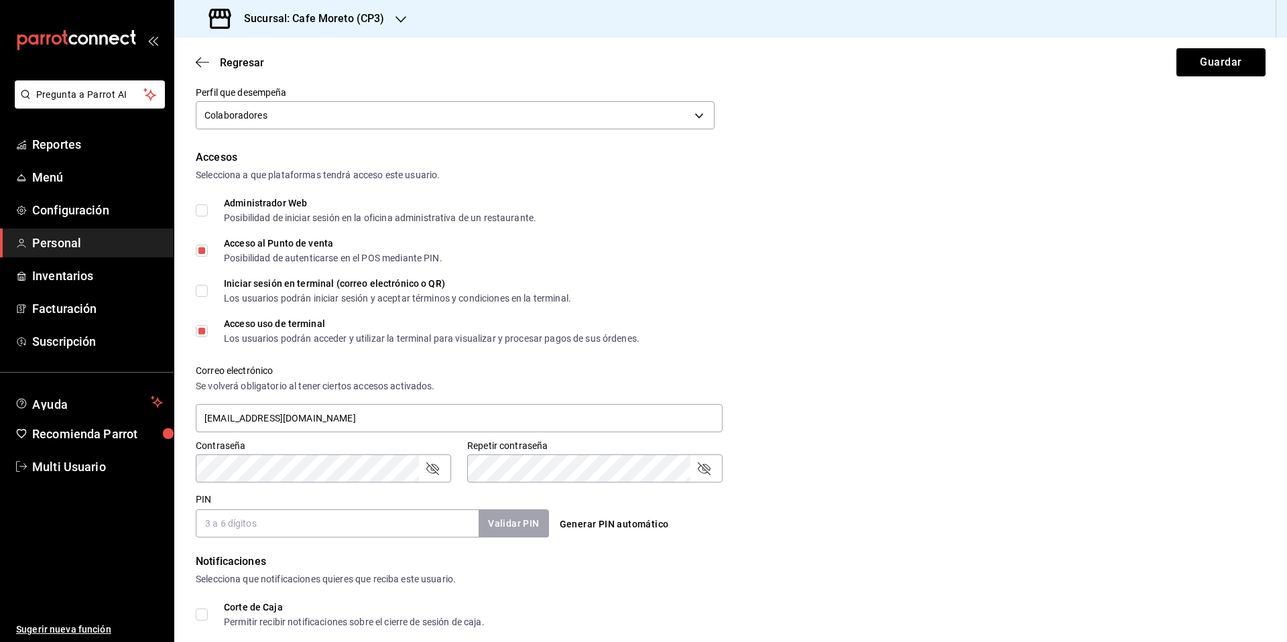
scroll to position [473, 0]
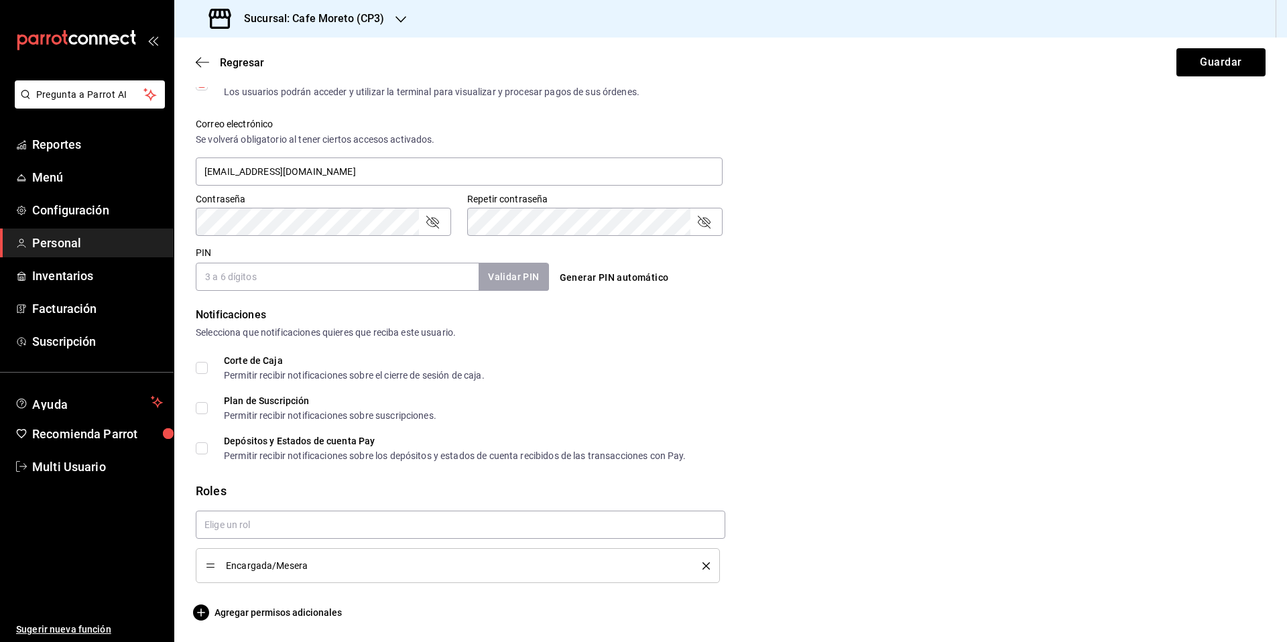
click at [259, 279] on input "PIN" at bounding box center [337, 277] width 283 height 28
click at [235, 278] on input "PIN" at bounding box center [337, 277] width 283 height 28
type input "9110"
click at [1200, 66] on button "Guardar" at bounding box center [1220, 62] width 89 height 28
checkbox input "true"
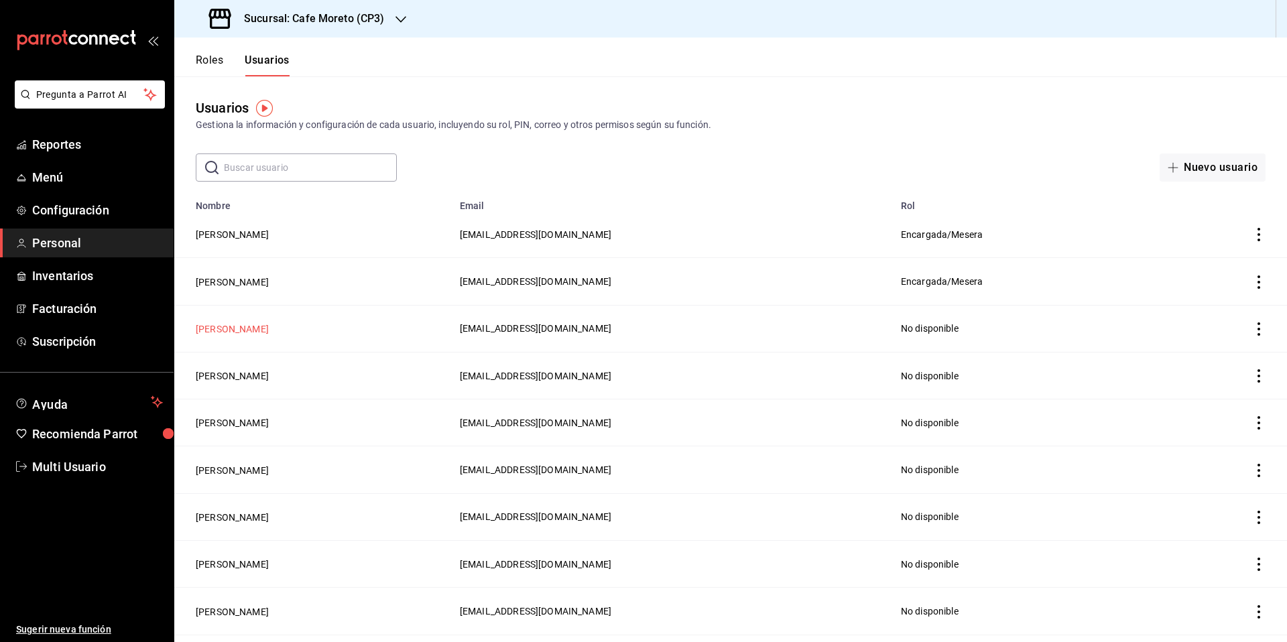
click at [235, 327] on button "[PERSON_NAME]" at bounding box center [232, 328] width 73 height 13
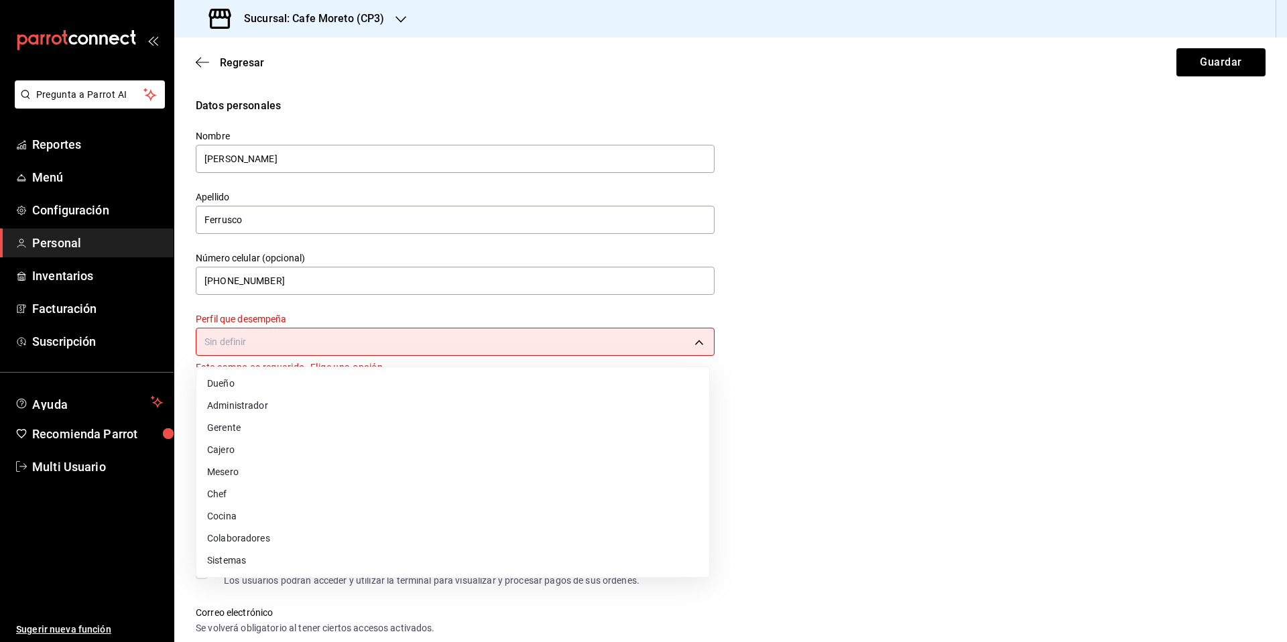
click at [298, 335] on body "Pregunta a Parrot AI Reportes Menú Configuración Personal Inventarios Facturaci…" at bounding box center [643, 321] width 1287 height 642
click at [249, 538] on li "Colaboradores" at bounding box center [452, 538] width 513 height 22
type input "STAFF"
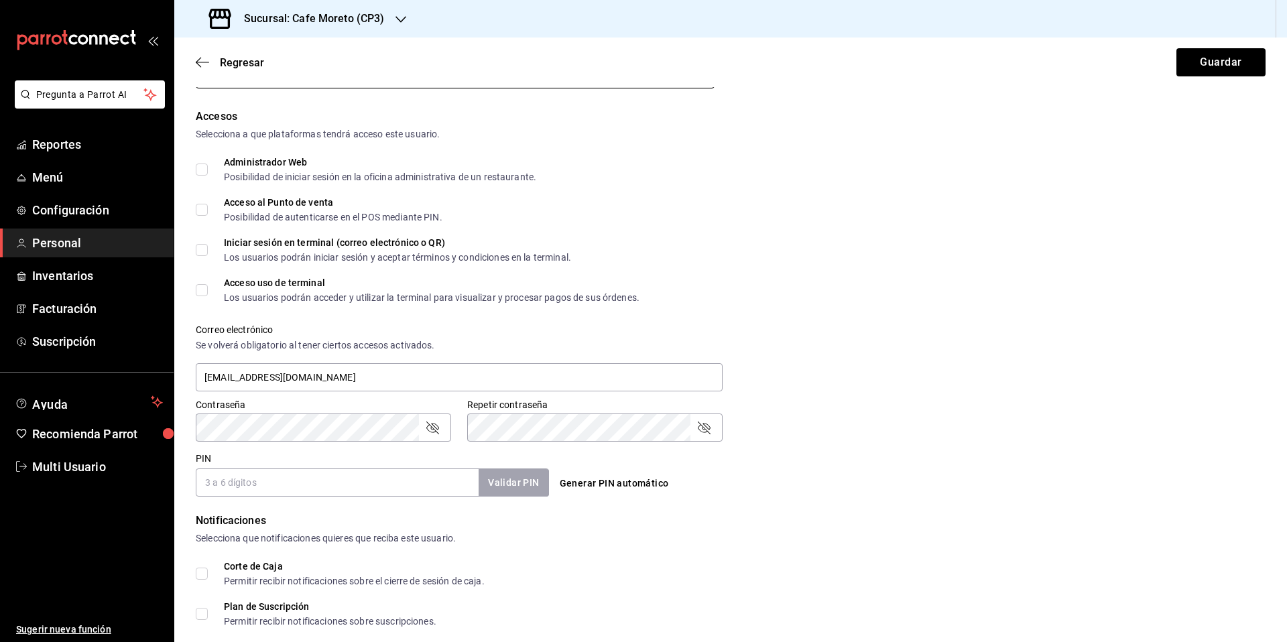
scroll to position [429, 0]
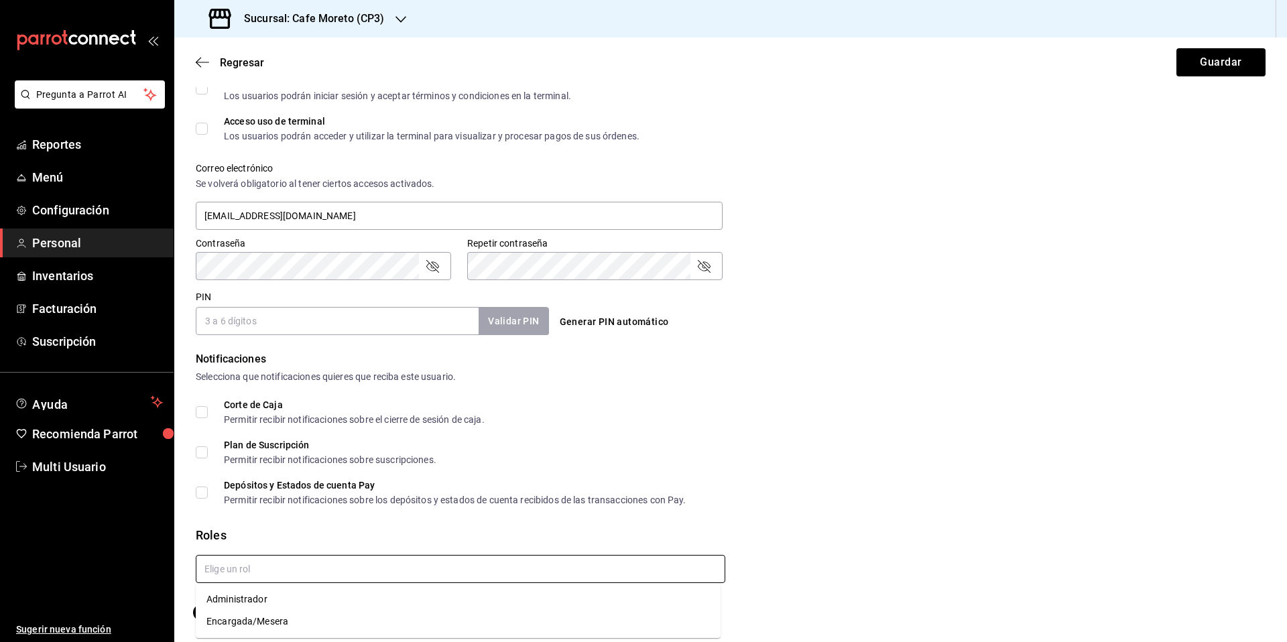
click at [243, 570] on input "text" at bounding box center [460, 569] width 529 height 28
click at [249, 622] on li "Encargada/Mesera" at bounding box center [458, 622] width 525 height 22
checkbox input "true"
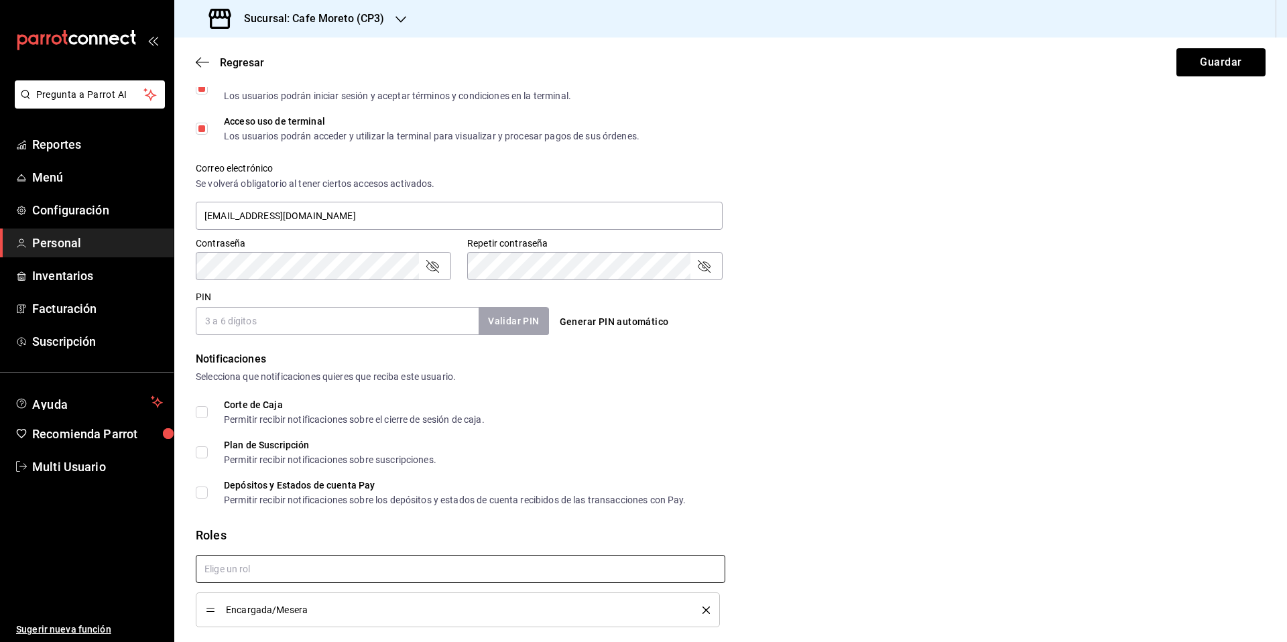
scroll to position [0, 0]
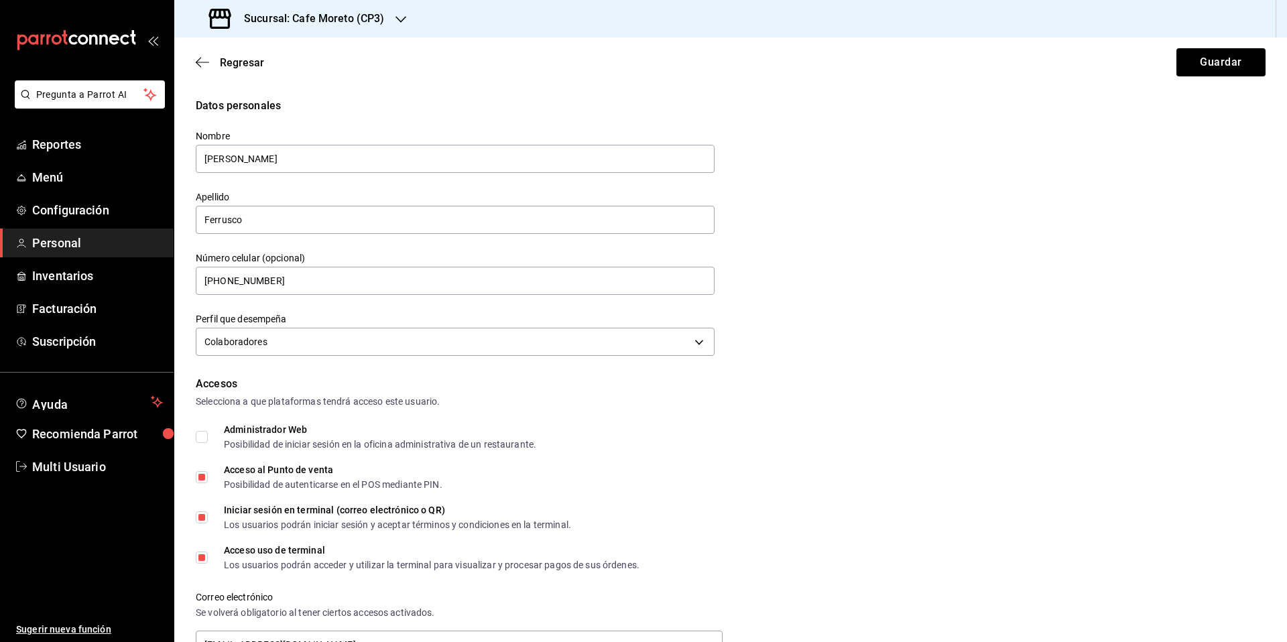
click at [203, 518] on input "Iniciar sesión en terminal (correo electrónico o QR) Los usuarios podrán inicia…" at bounding box center [202, 517] width 12 height 12
checkbox input "false"
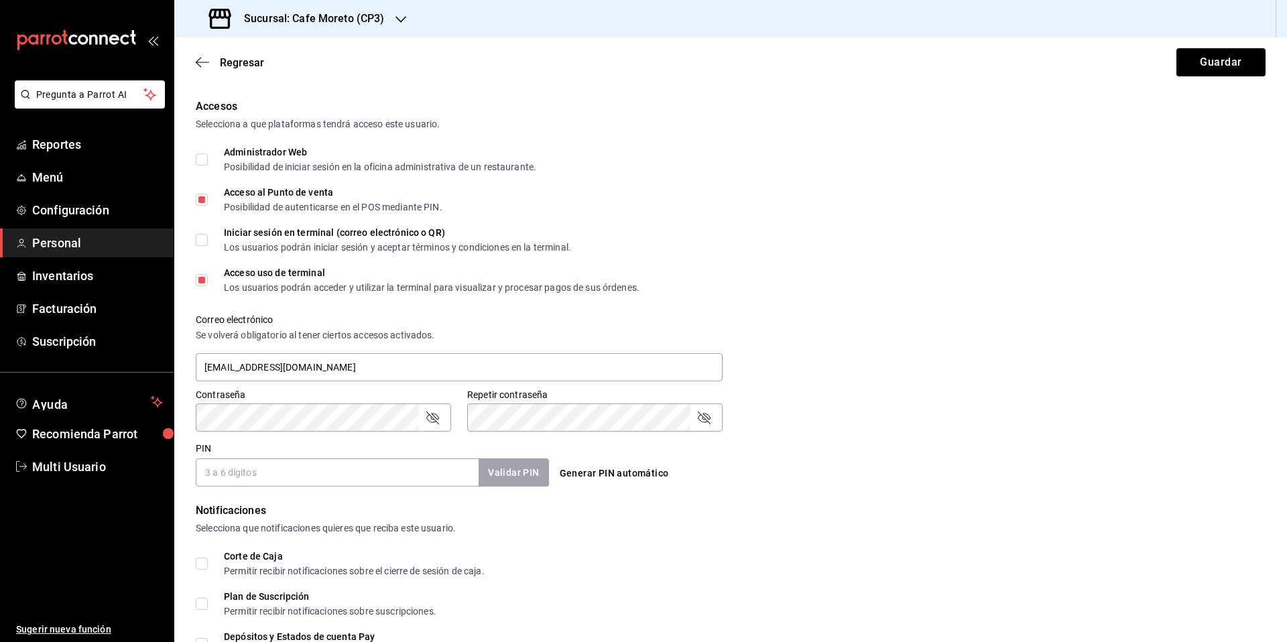
scroll to position [279, 0]
click at [266, 472] on input "PIN" at bounding box center [337, 471] width 283 height 28
type input "1899"
click at [1218, 59] on button "Guardar" at bounding box center [1220, 62] width 89 height 28
checkbox input "true"
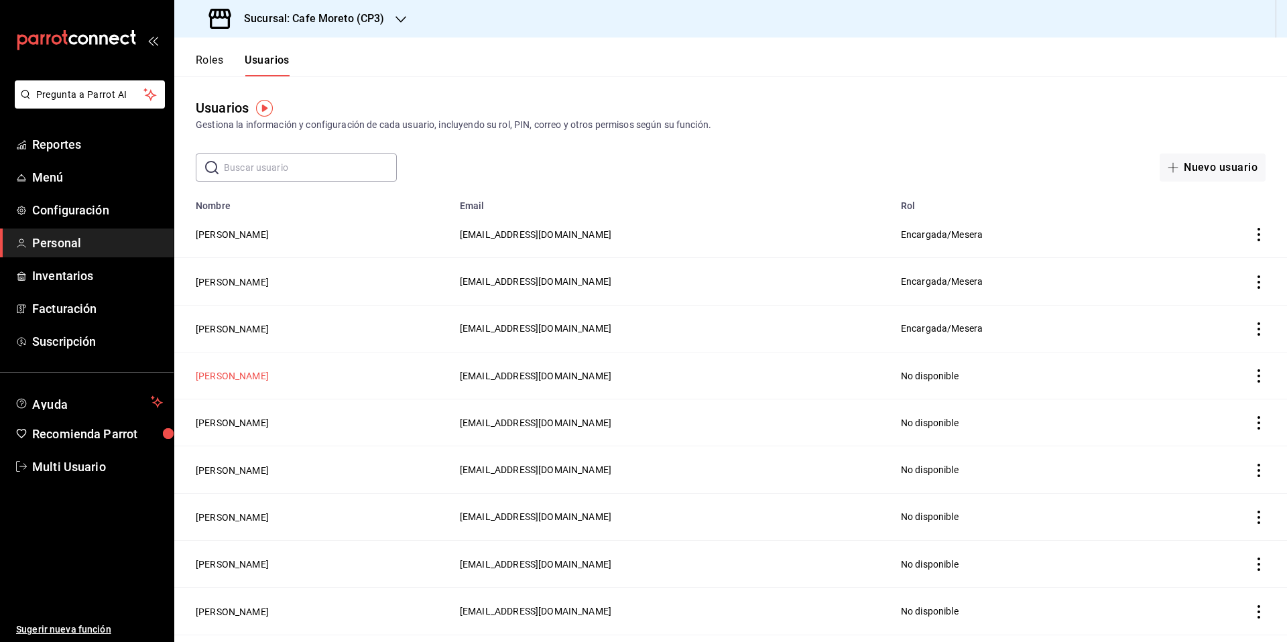
click at [235, 377] on button "[PERSON_NAME]" at bounding box center [232, 375] width 73 height 13
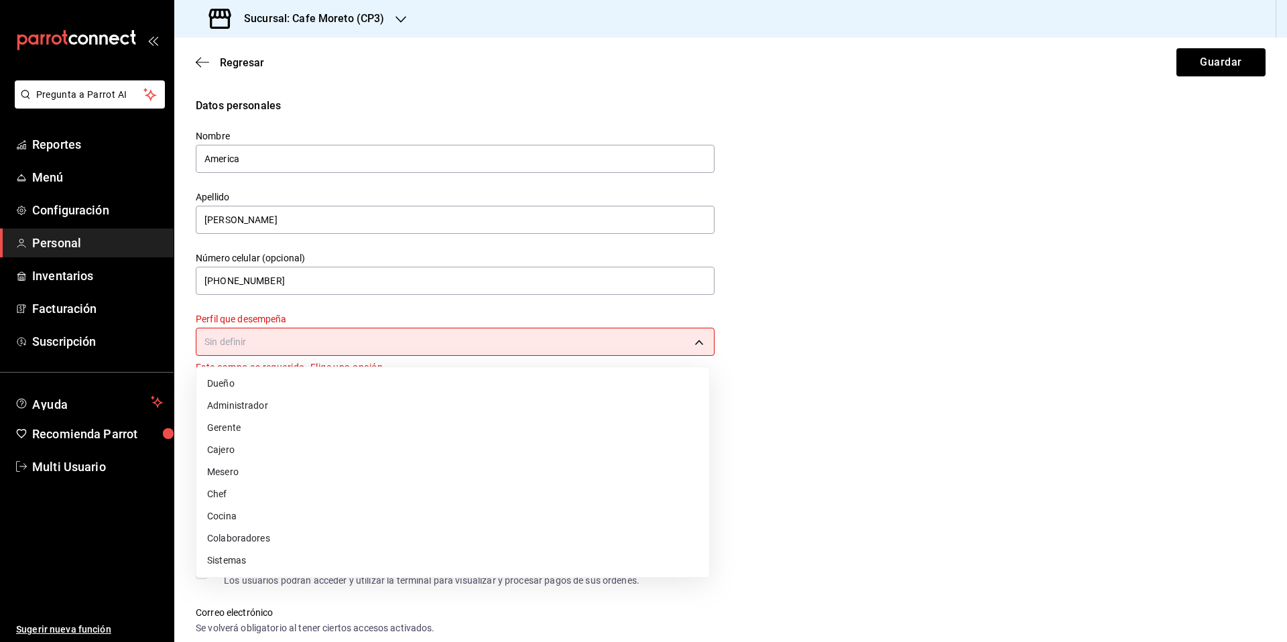
click at [424, 346] on body "Pregunta a Parrot AI Reportes Menú Configuración Personal Inventarios Facturaci…" at bounding box center [643, 321] width 1287 height 642
click at [252, 538] on li "Colaboradores" at bounding box center [452, 538] width 513 height 22
type input "STAFF"
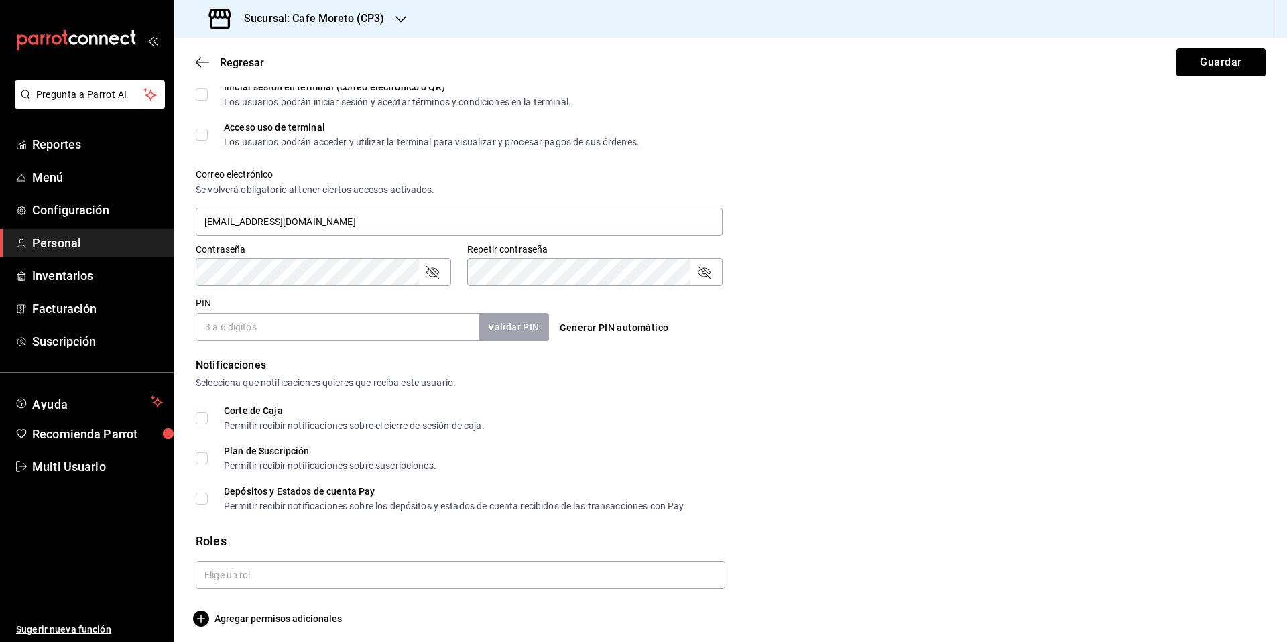
scroll to position [429, 0]
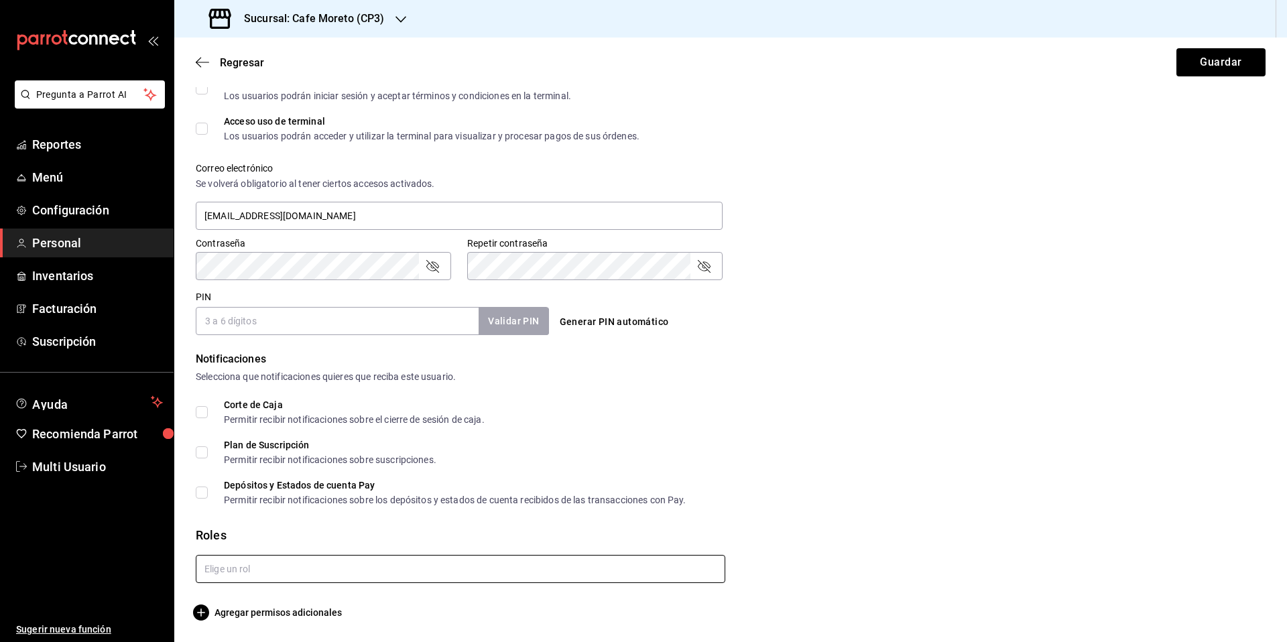
click at [239, 560] on input "text" at bounding box center [460, 569] width 529 height 28
click at [266, 627] on li "Encargada/Mesera" at bounding box center [458, 622] width 525 height 22
checkbox input "true"
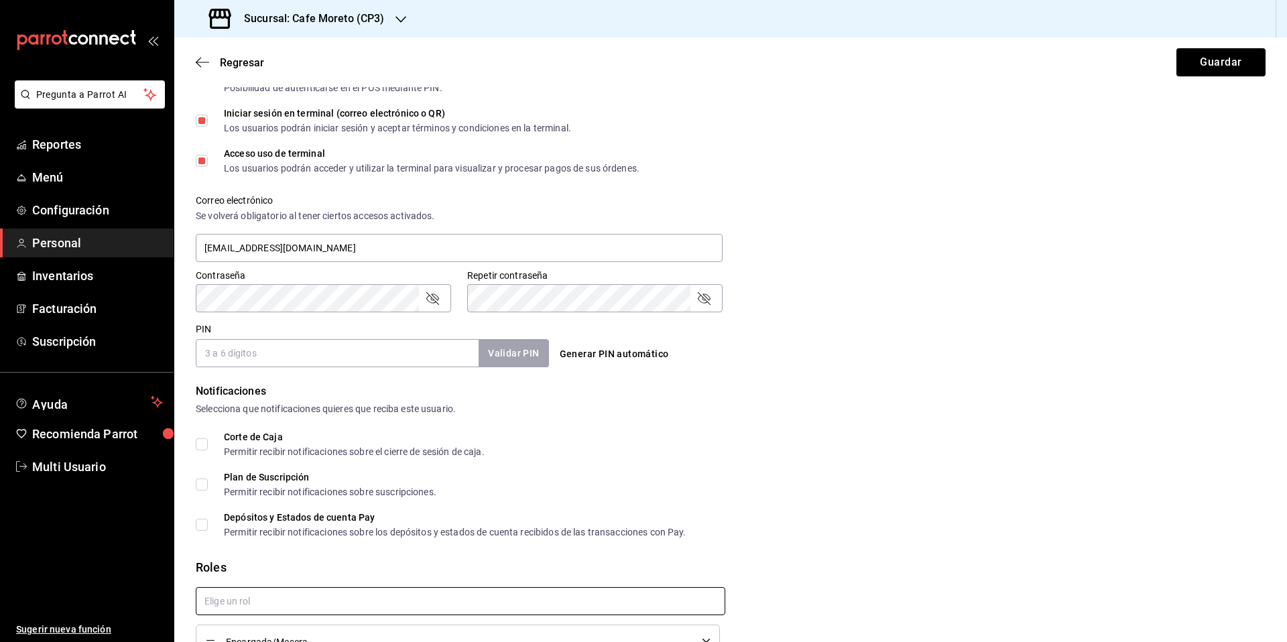
scroll to position [442, 0]
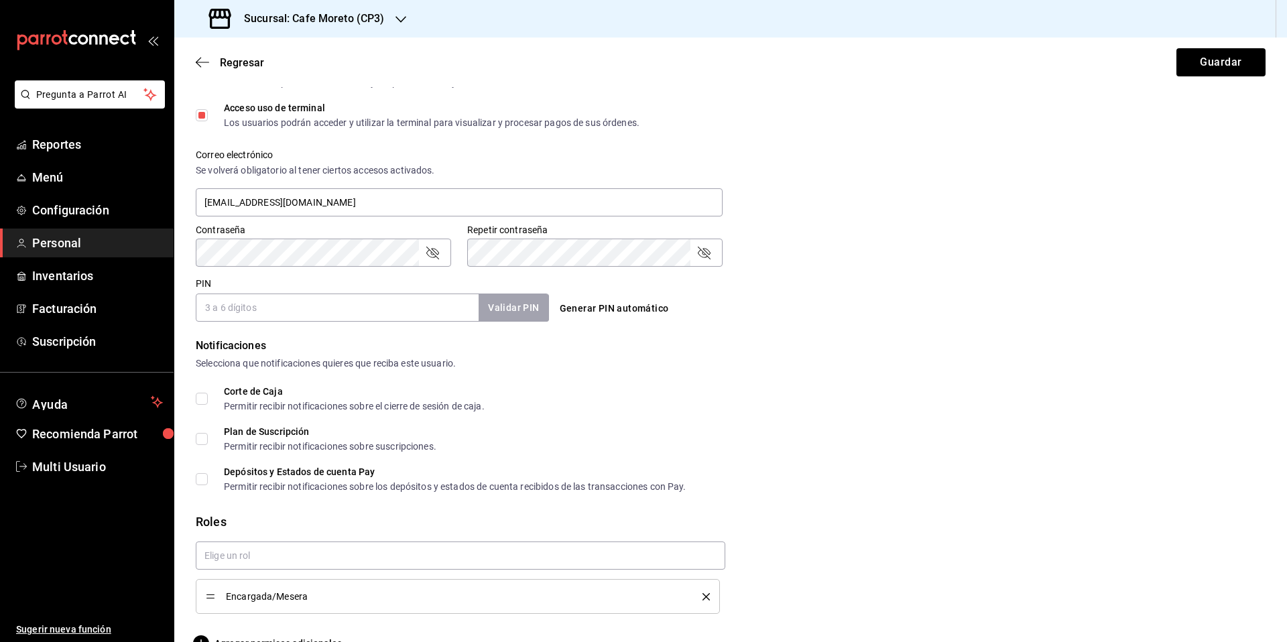
click at [227, 307] on input "PIN" at bounding box center [337, 308] width 283 height 28
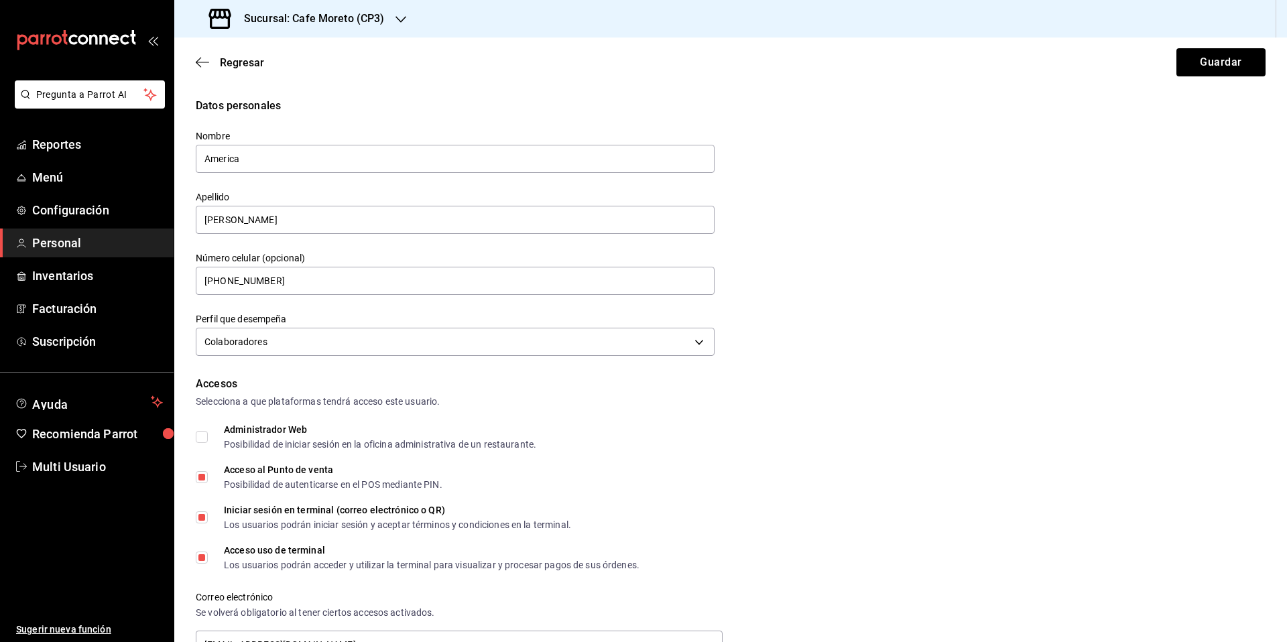
type input "5269"
click at [204, 519] on input "Iniciar sesión en terminal (correo electrónico o QR) Los usuarios podrán inicia…" at bounding box center [202, 517] width 12 height 12
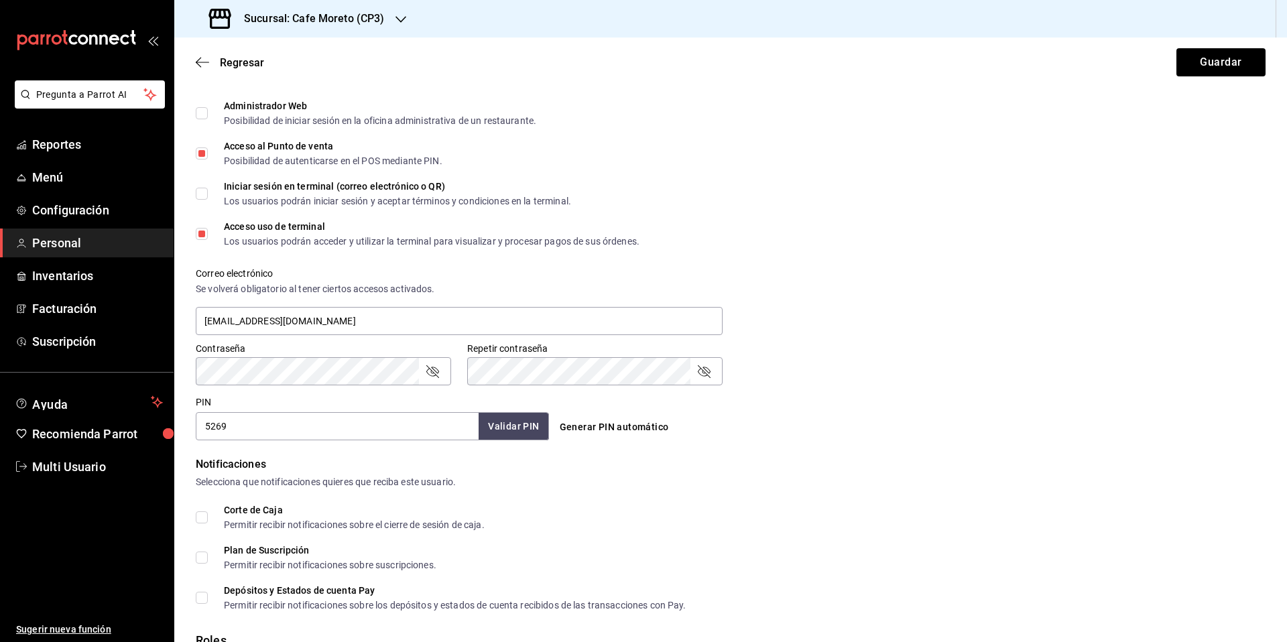
scroll to position [339, 0]
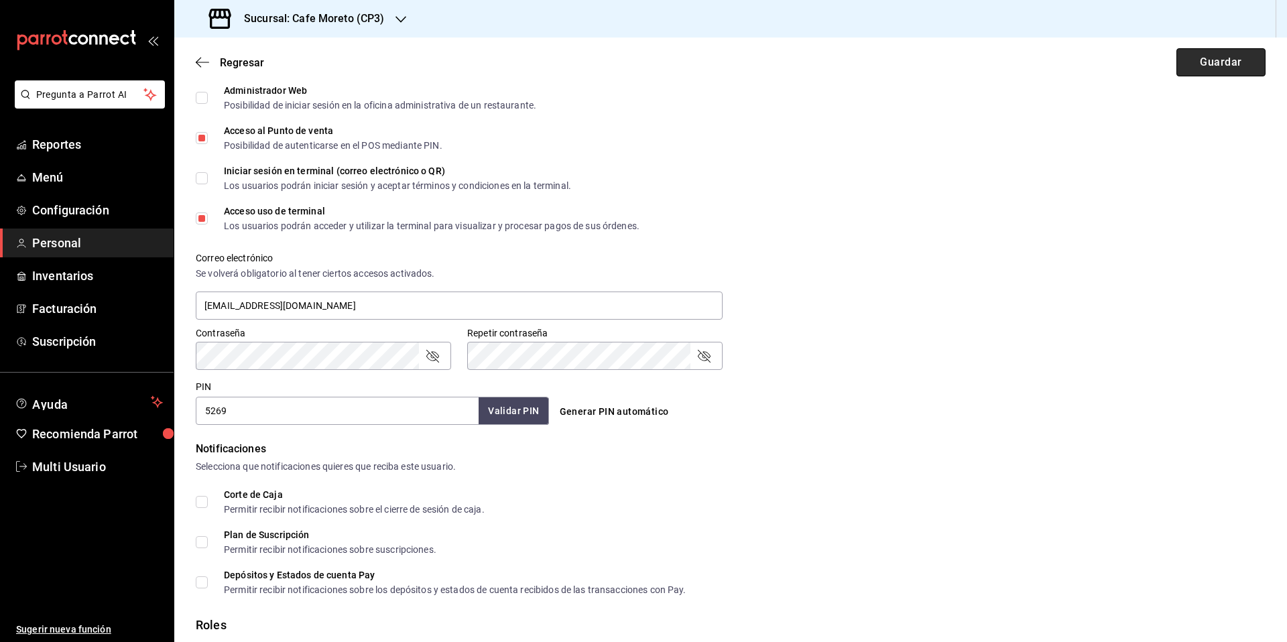
click at [1204, 64] on button "Guardar" at bounding box center [1220, 62] width 89 height 28
checkbox input "true"
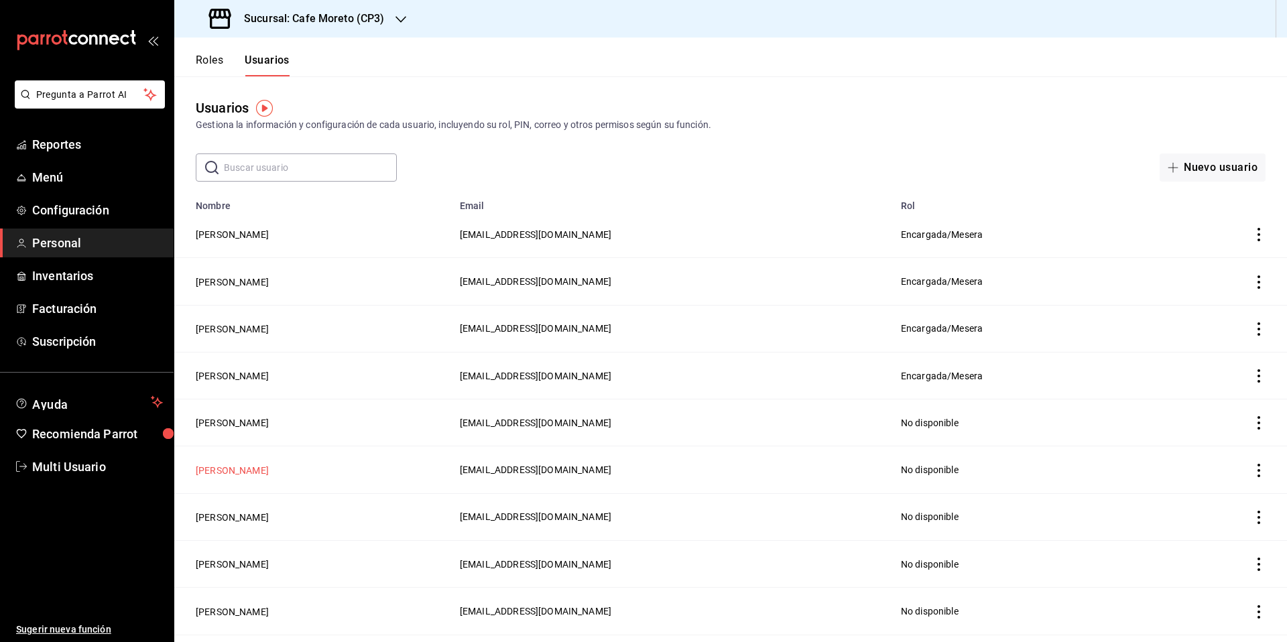
click at [235, 467] on button "[PERSON_NAME]" at bounding box center [232, 470] width 73 height 13
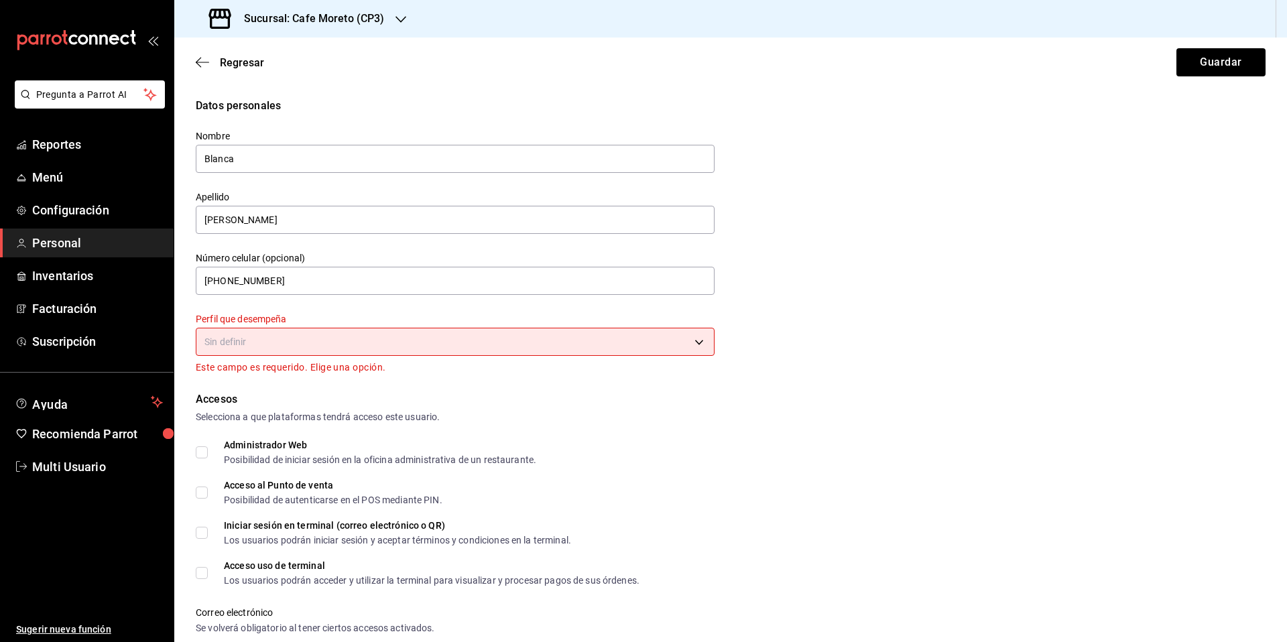
click at [444, 332] on body "Pregunta a Parrot AI Reportes Menú Configuración Personal Inventarios Facturaci…" at bounding box center [643, 321] width 1287 height 642
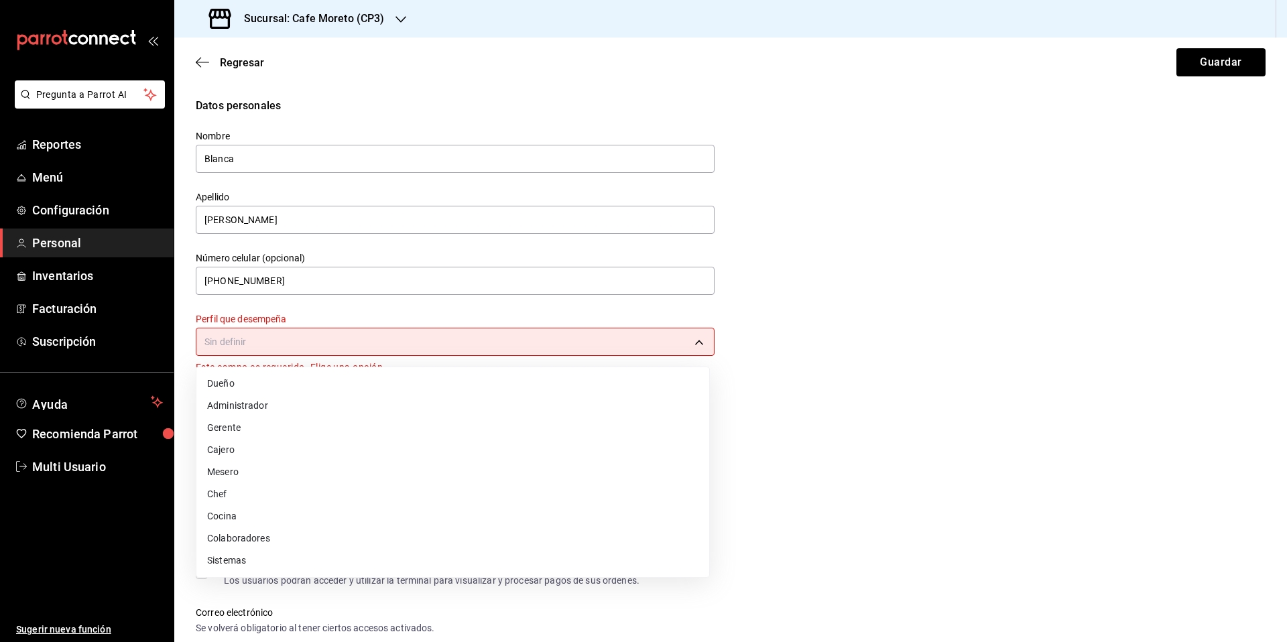
click at [267, 541] on li "Colaboradores" at bounding box center [452, 538] width 513 height 22
type input "STAFF"
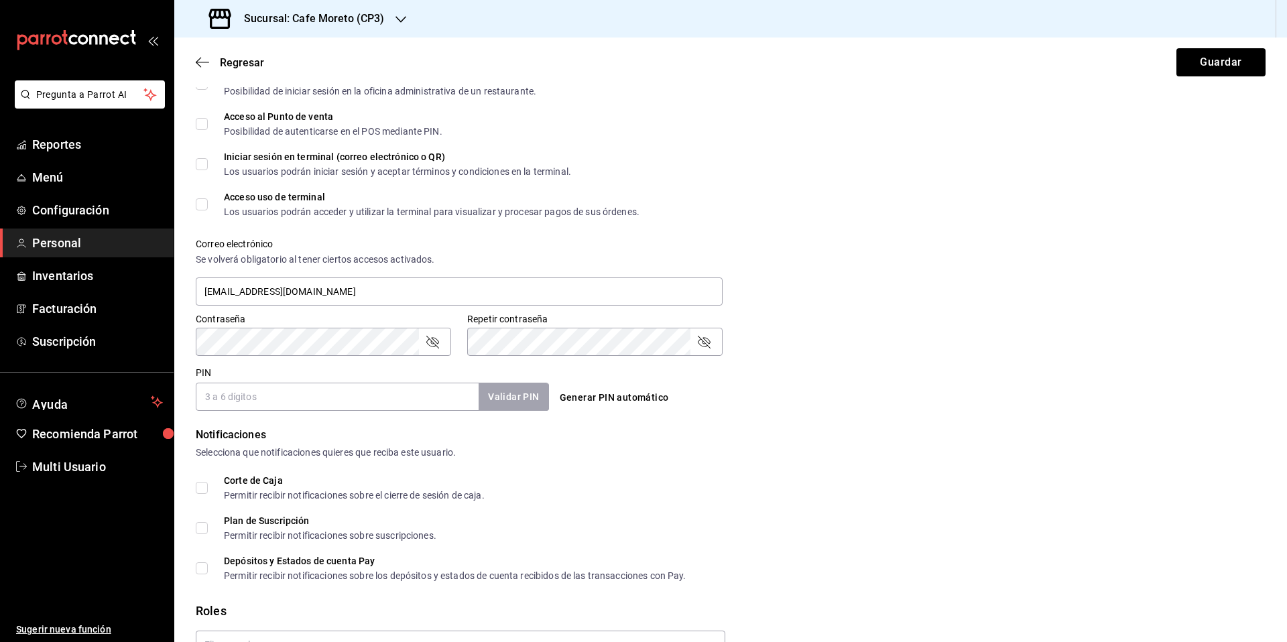
scroll to position [429, 0]
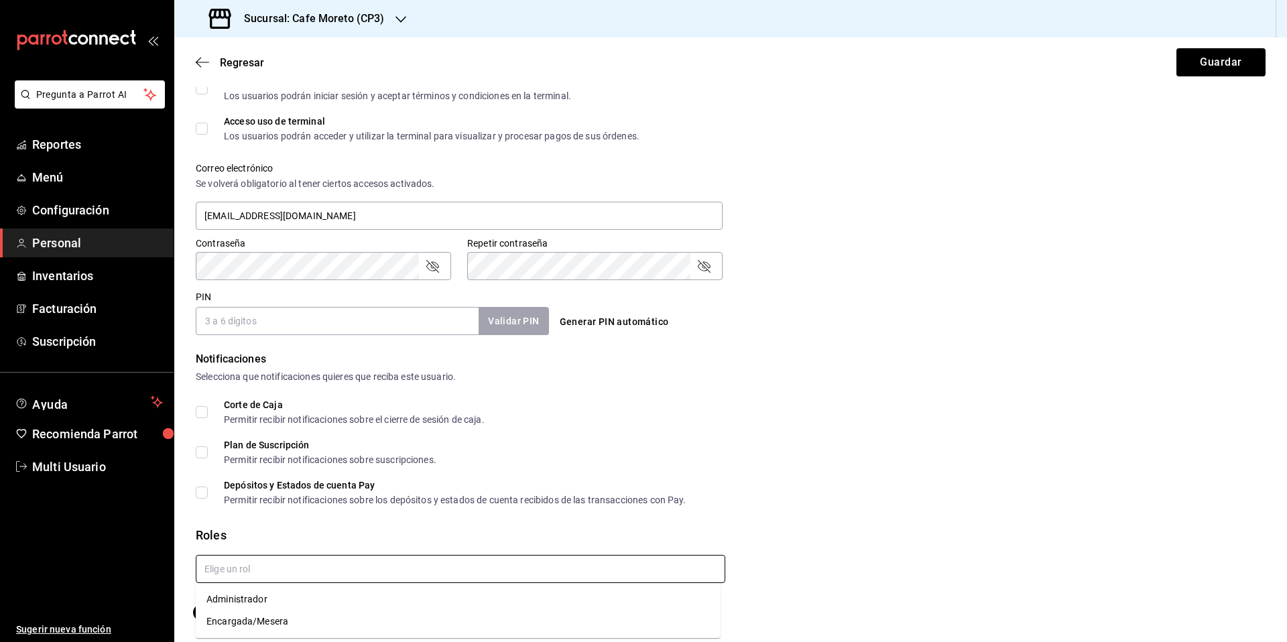
click at [309, 566] on input "text" at bounding box center [460, 569] width 529 height 28
click at [263, 623] on li "Encargada/Mesera" at bounding box center [458, 622] width 525 height 22
checkbox input "true"
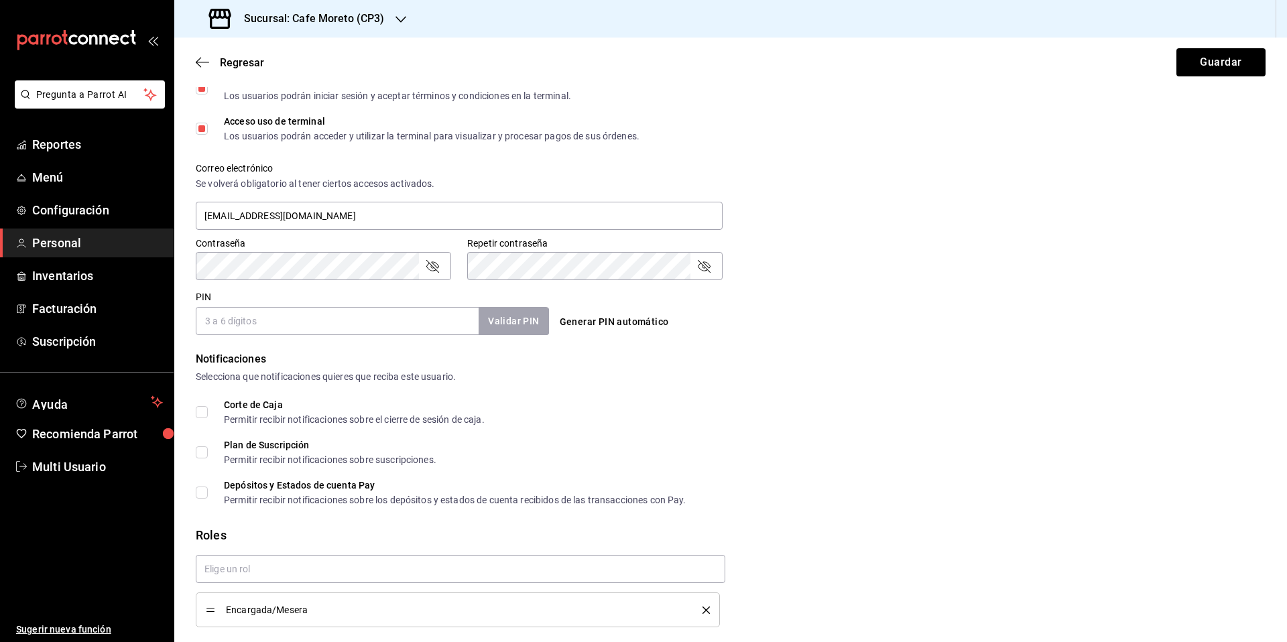
click at [273, 322] on input "PIN" at bounding box center [337, 321] width 283 height 28
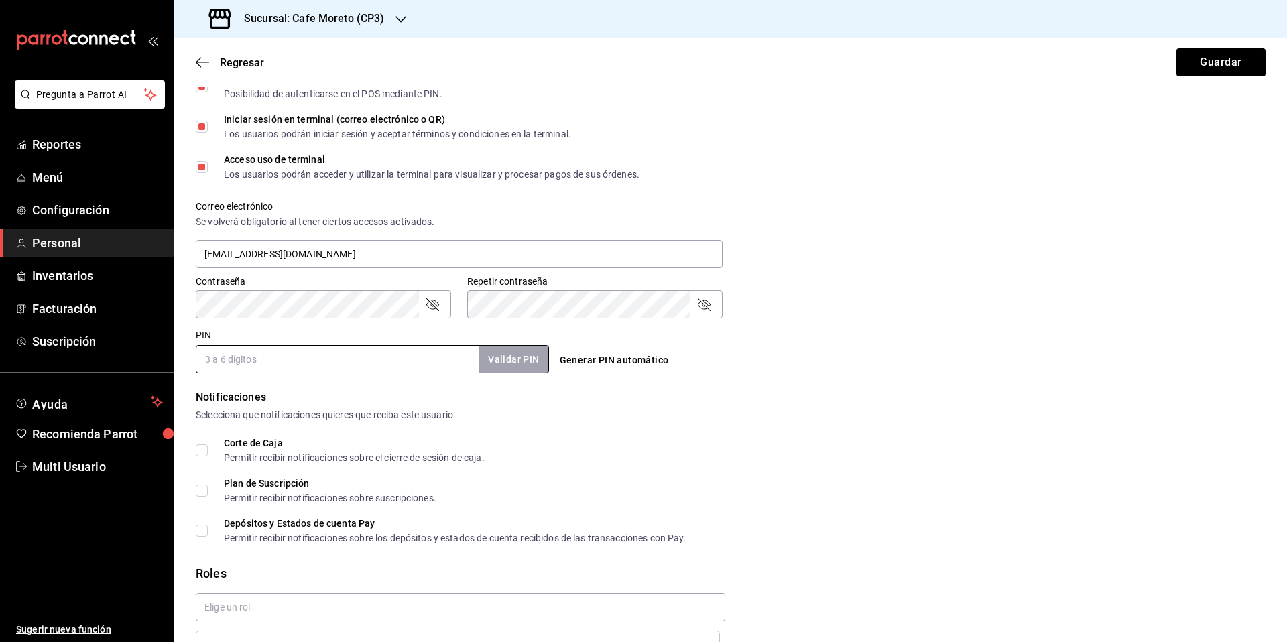
scroll to position [385, 0]
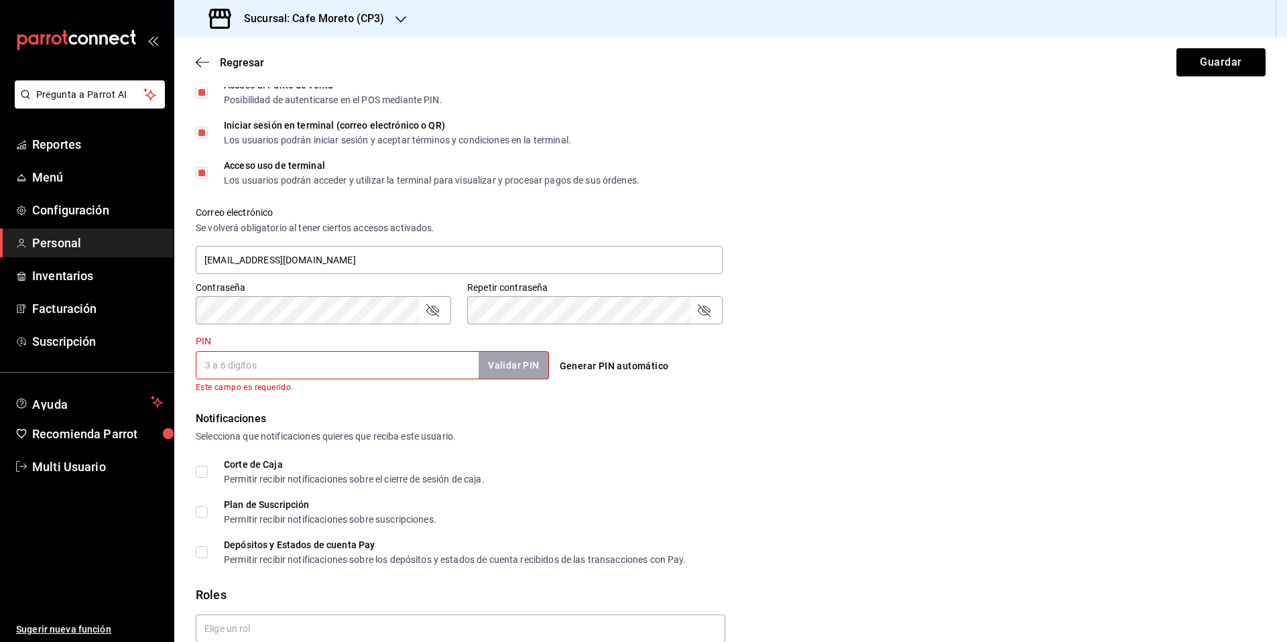
click at [202, 133] on input "Iniciar sesión en terminal (correo electrónico o QR) Los usuarios podrán inicia…" at bounding box center [202, 133] width 12 height 12
checkbox input "false"
click at [256, 367] on input "PIN" at bounding box center [337, 365] width 283 height 28
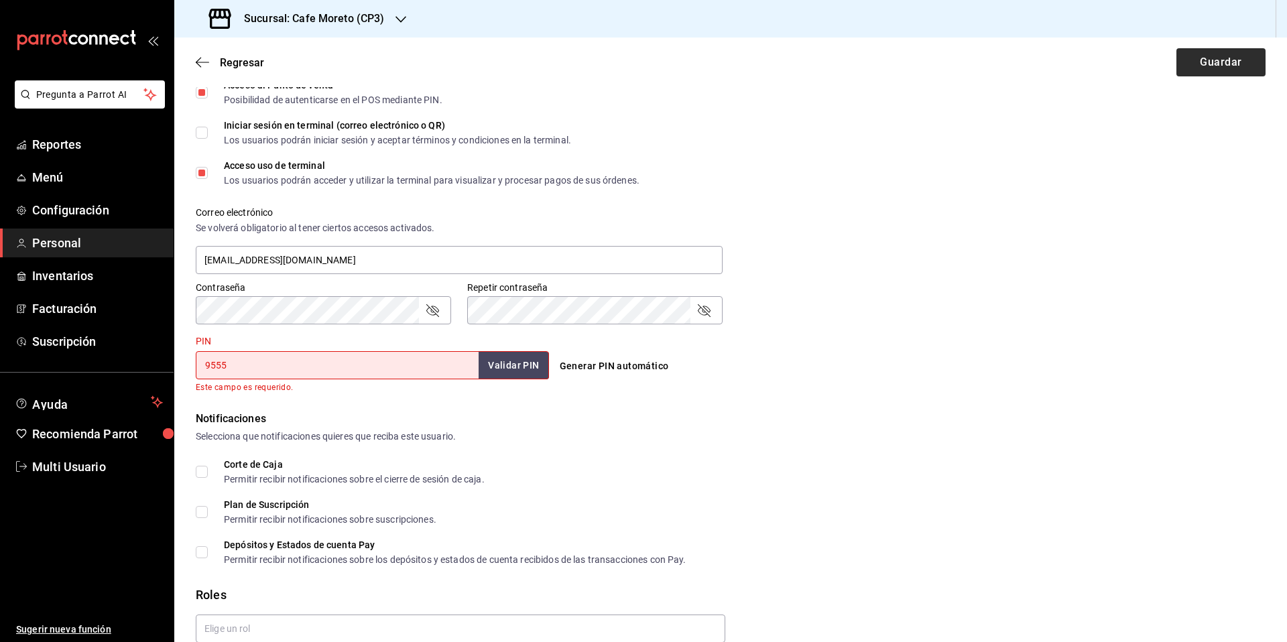
type input "9555"
click at [1219, 62] on button "Guardar" at bounding box center [1220, 62] width 89 height 28
checkbox input "true"
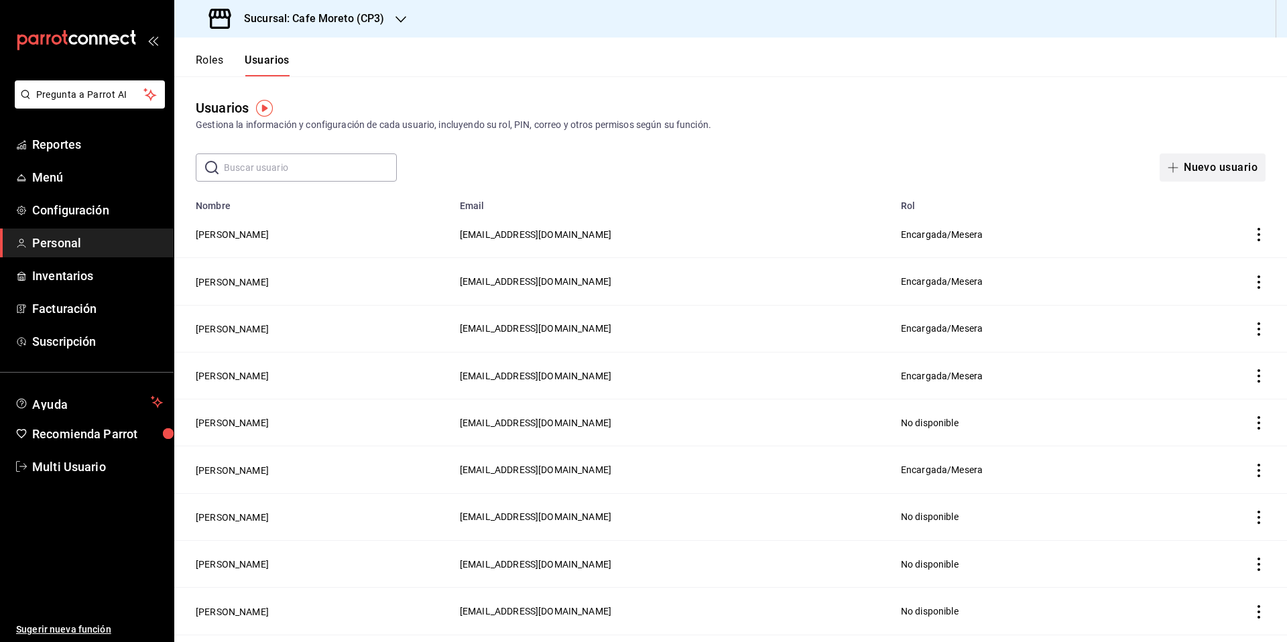
click at [1192, 170] on button "Nuevo usuario" at bounding box center [1212, 167] width 106 height 28
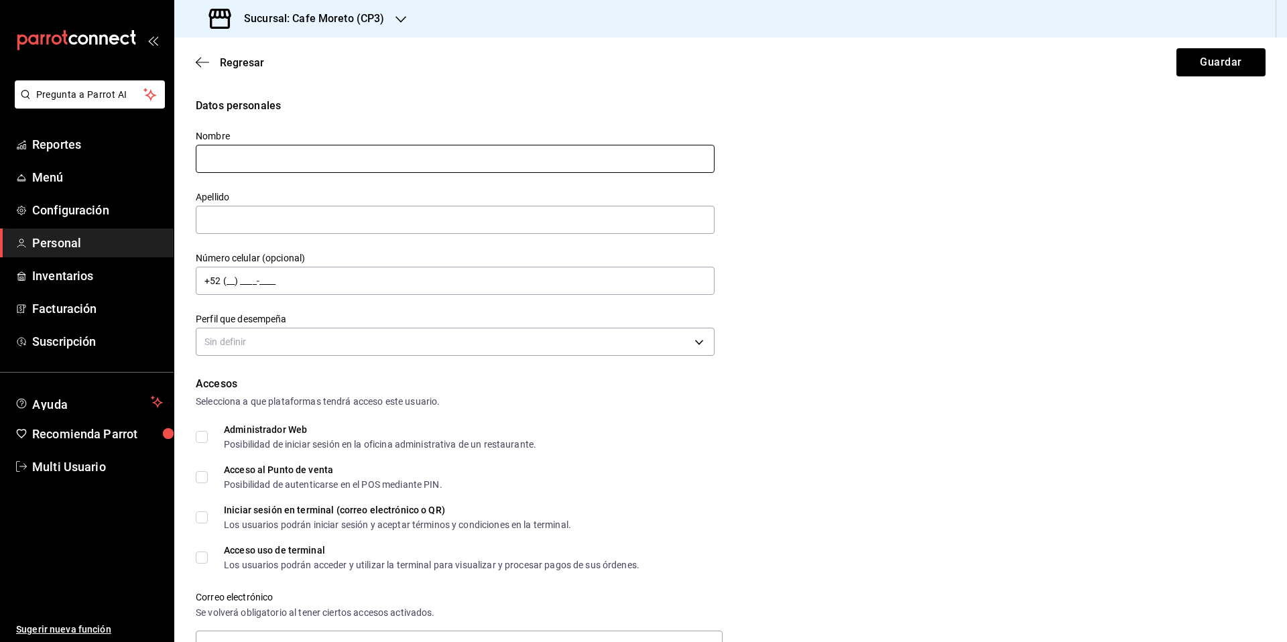
click at [257, 168] on input "text" at bounding box center [455, 159] width 519 height 28
type input "Angel"
click at [352, 334] on body "Pregunta a Parrot AI Reportes Menú Configuración Personal Inventarios Facturaci…" at bounding box center [643, 321] width 1287 height 642
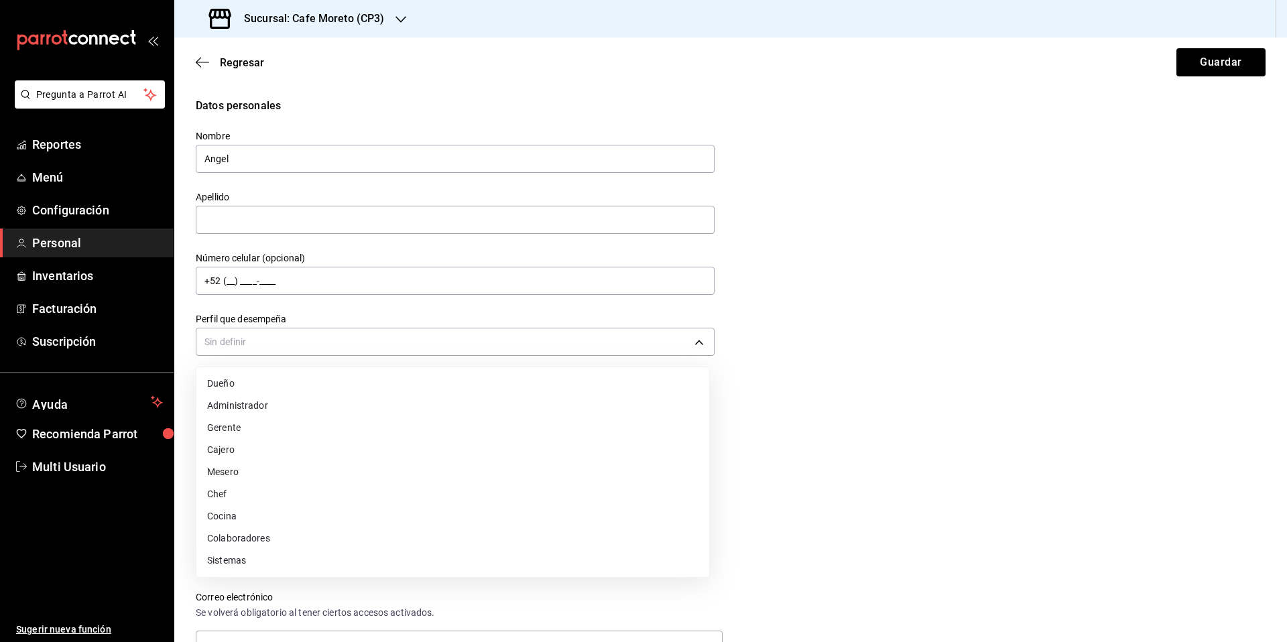
click at [271, 538] on li "Colaboradores" at bounding box center [452, 538] width 513 height 22
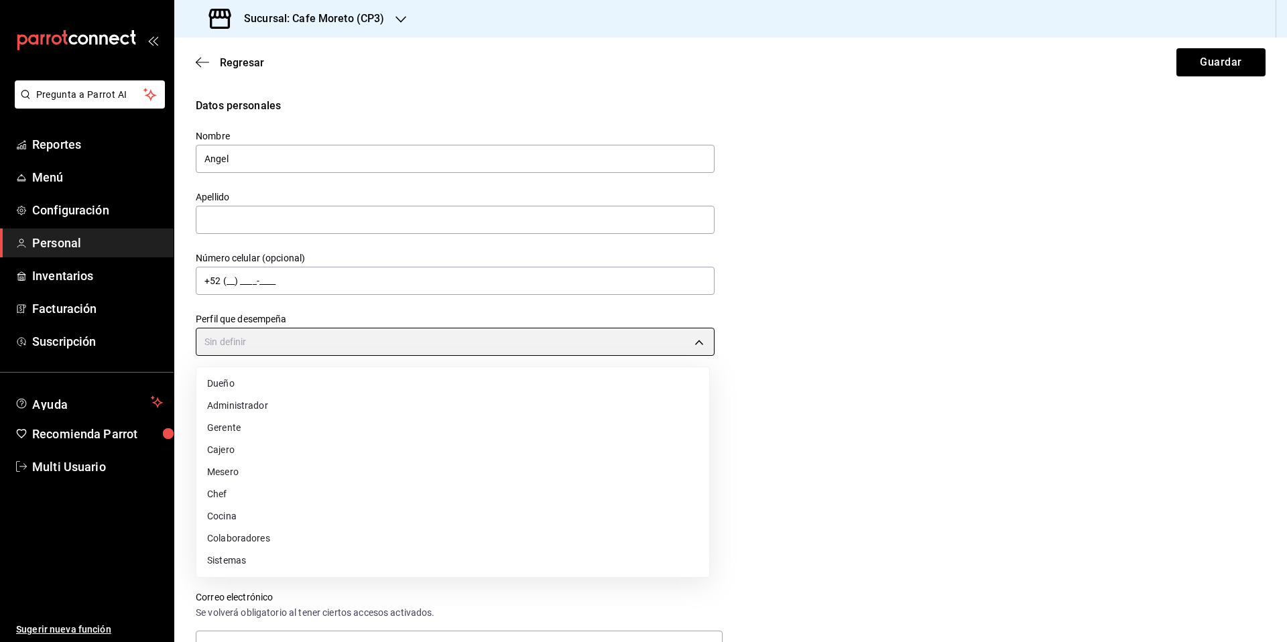
type input "STAFF"
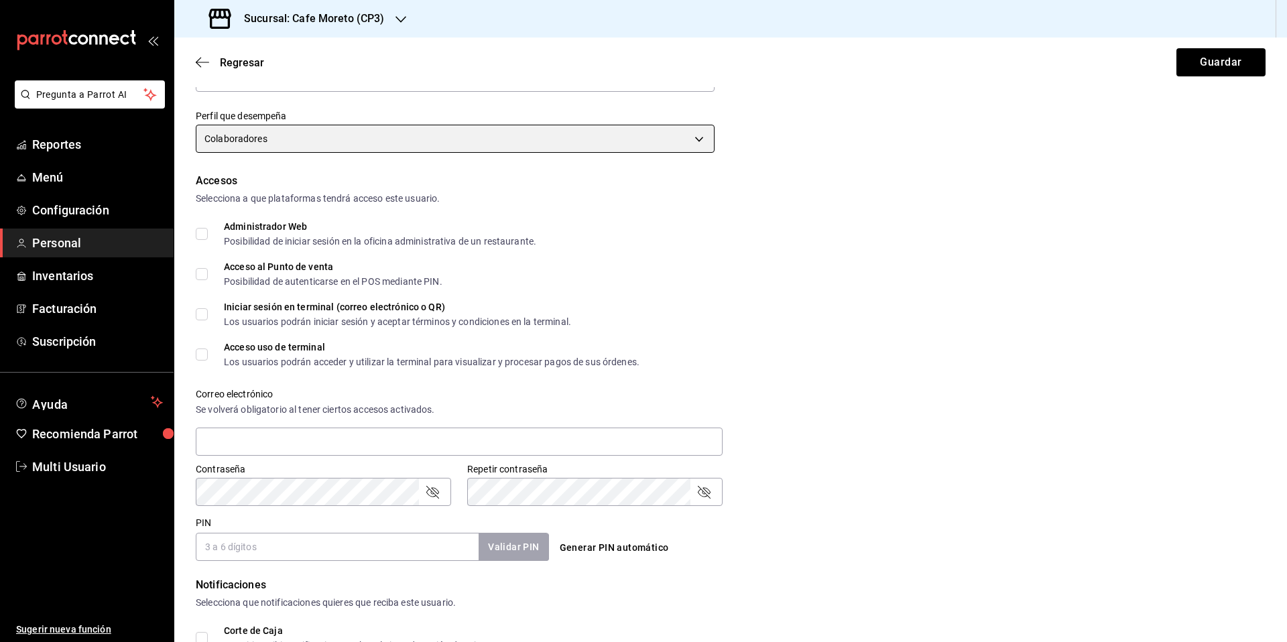
scroll to position [429, 0]
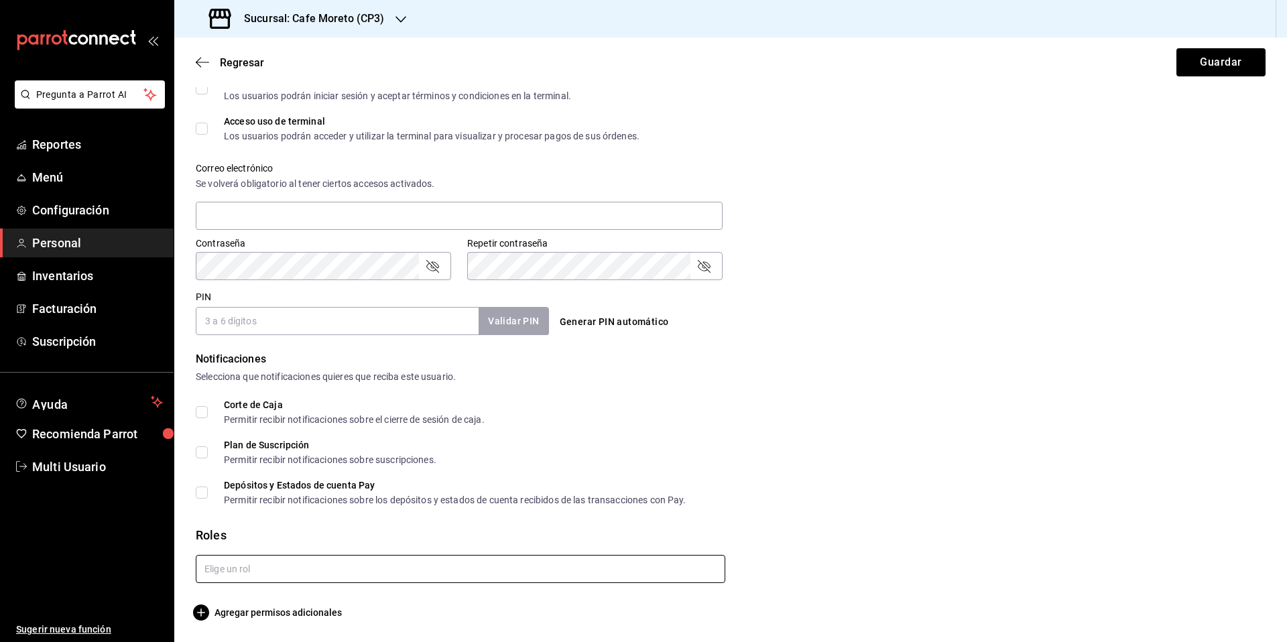
click at [248, 574] on input "text" at bounding box center [460, 569] width 529 height 28
click at [259, 626] on li "Encargada/Mesera" at bounding box center [458, 622] width 525 height 22
checkbox input "true"
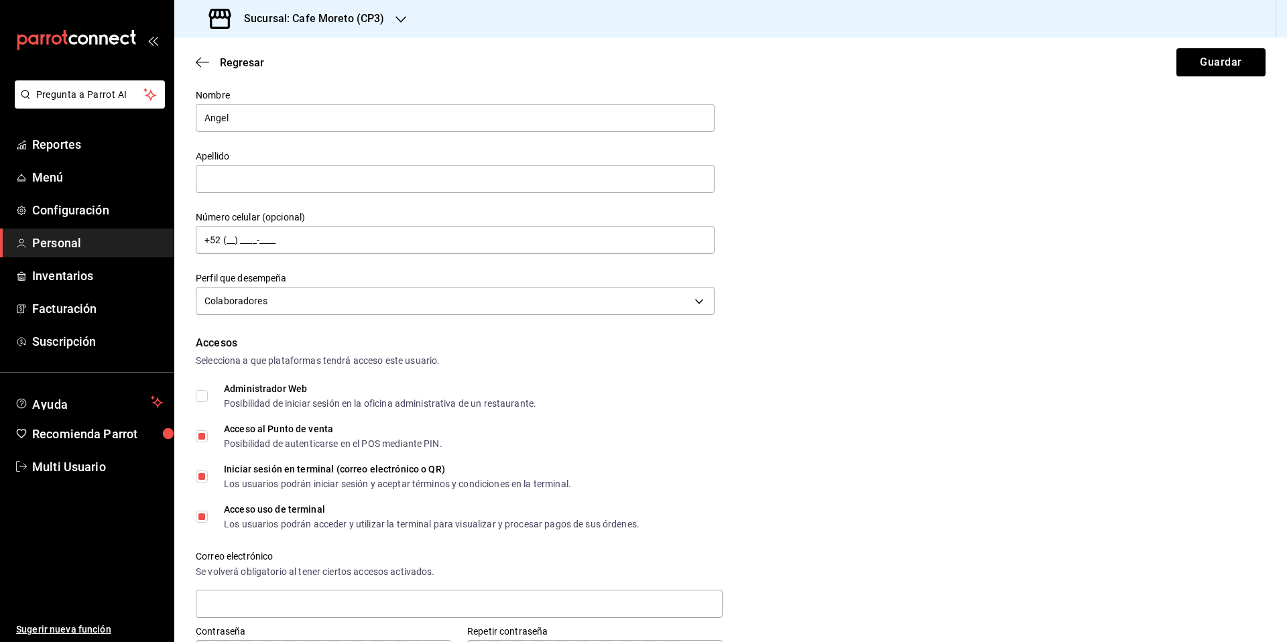
scroll to position [0, 0]
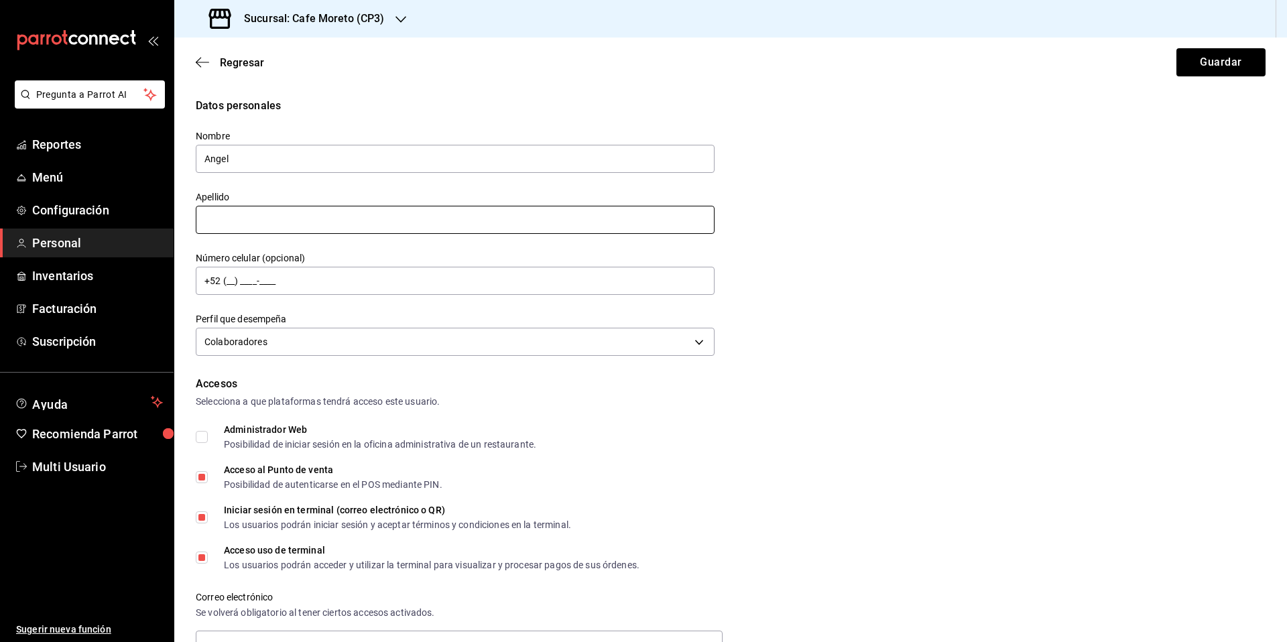
click at [235, 223] on input "text" at bounding box center [455, 220] width 519 height 28
type input "[PERSON_NAME]"
click at [230, 279] on input "+52 (__) ____-____" at bounding box center [455, 281] width 519 height 28
click at [227, 283] on input "+52 (__) ____-____" at bounding box center [455, 281] width 519 height 28
click at [203, 519] on input "Iniciar sesión en terminal (correo electrónico o QR) Los usuarios podrán inicia…" at bounding box center [202, 517] width 12 height 12
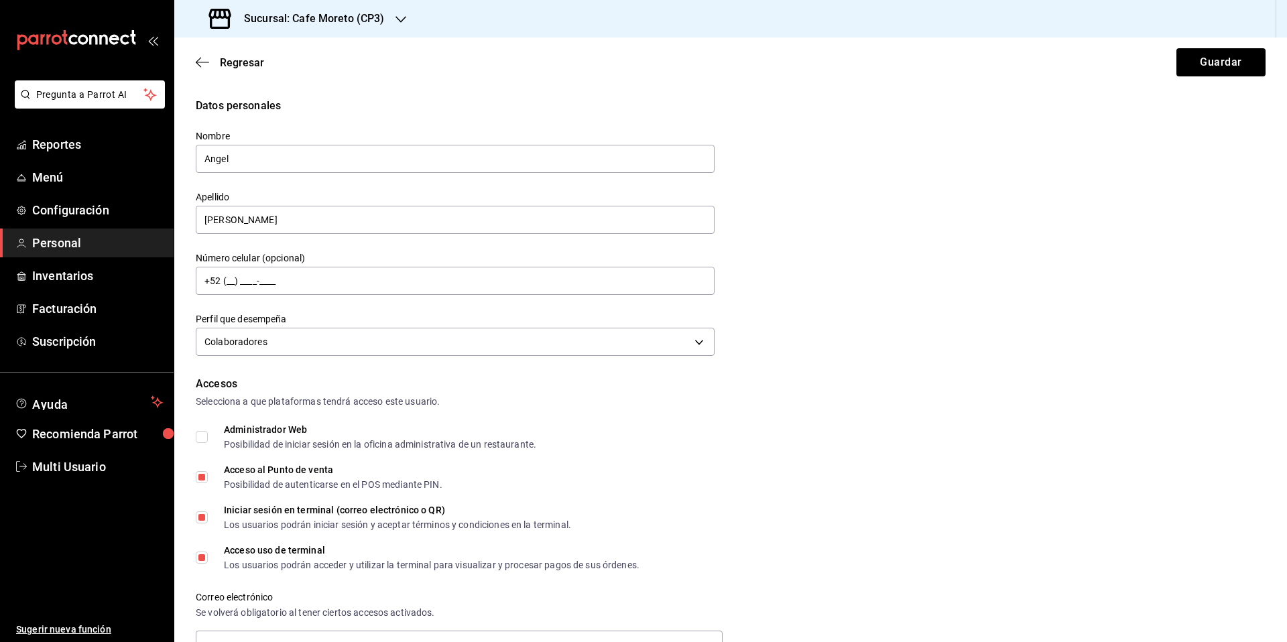
checkbox input "false"
click at [226, 283] on input "+52 (__) ____-____" at bounding box center [455, 281] width 519 height 28
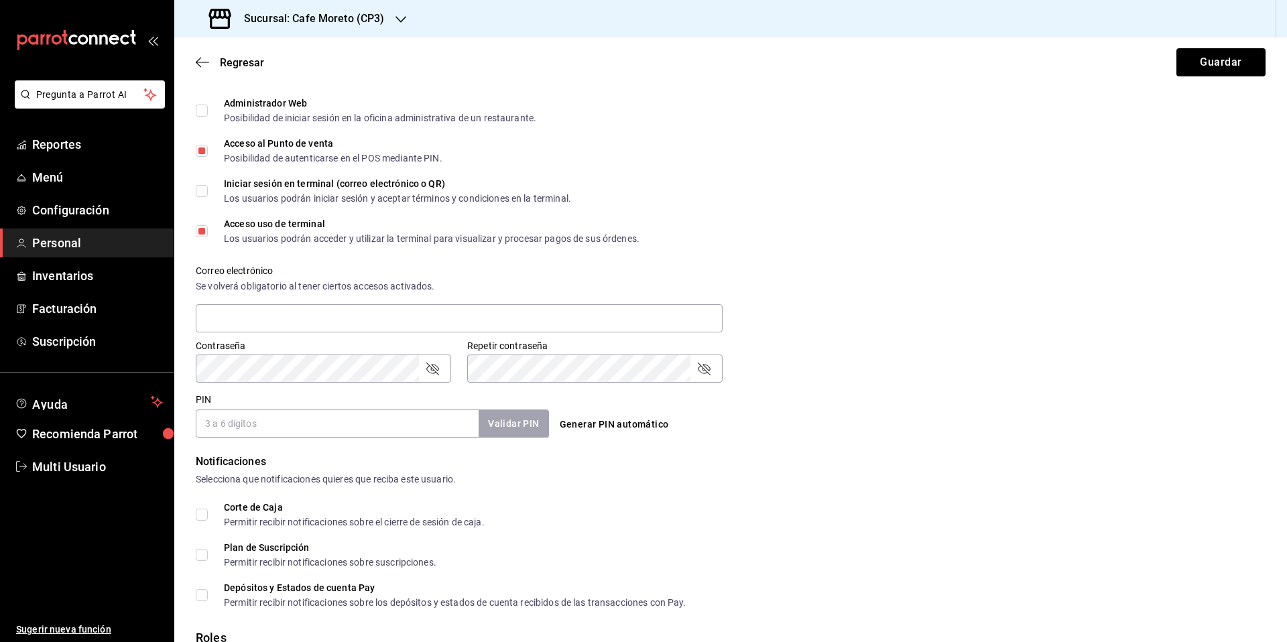
scroll to position [327, 0]
type input "[PHONE_NUMBER]"
click at [589, 423] on button "Generar PIN automático" at bounding box center [614, 424] width 120 height 25
type input "6410"
click at [1212, 68] on button "Guardar" at bounding box center [1220, 62] width 89 height 28
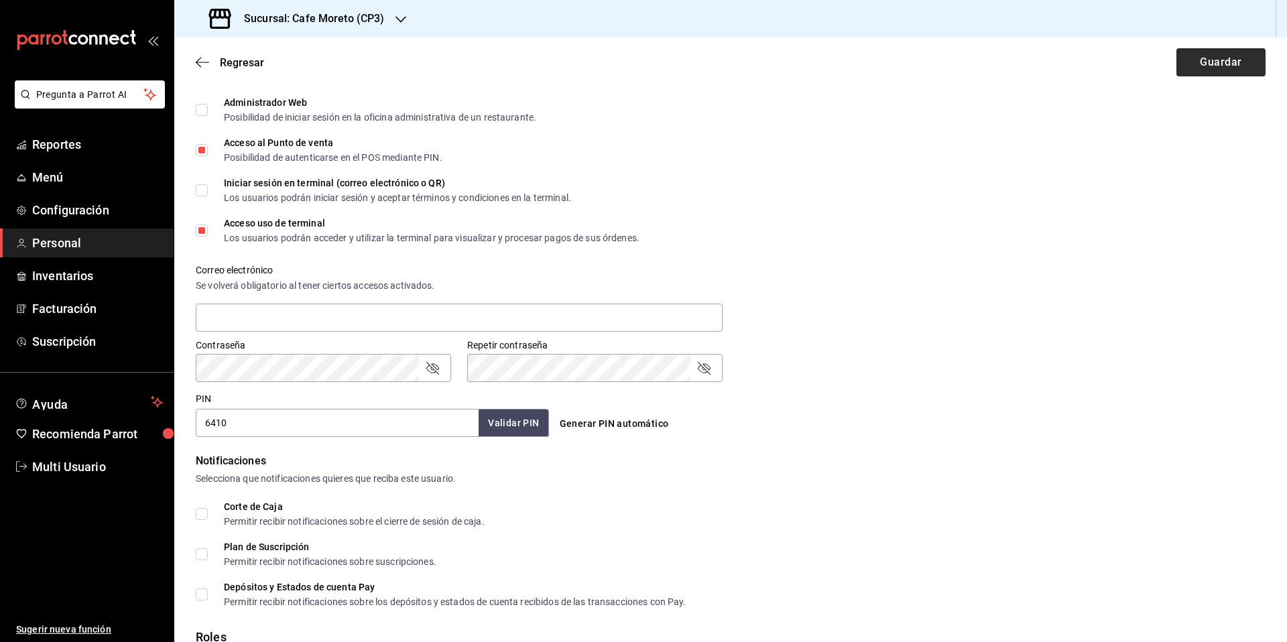
checkbox input "true"
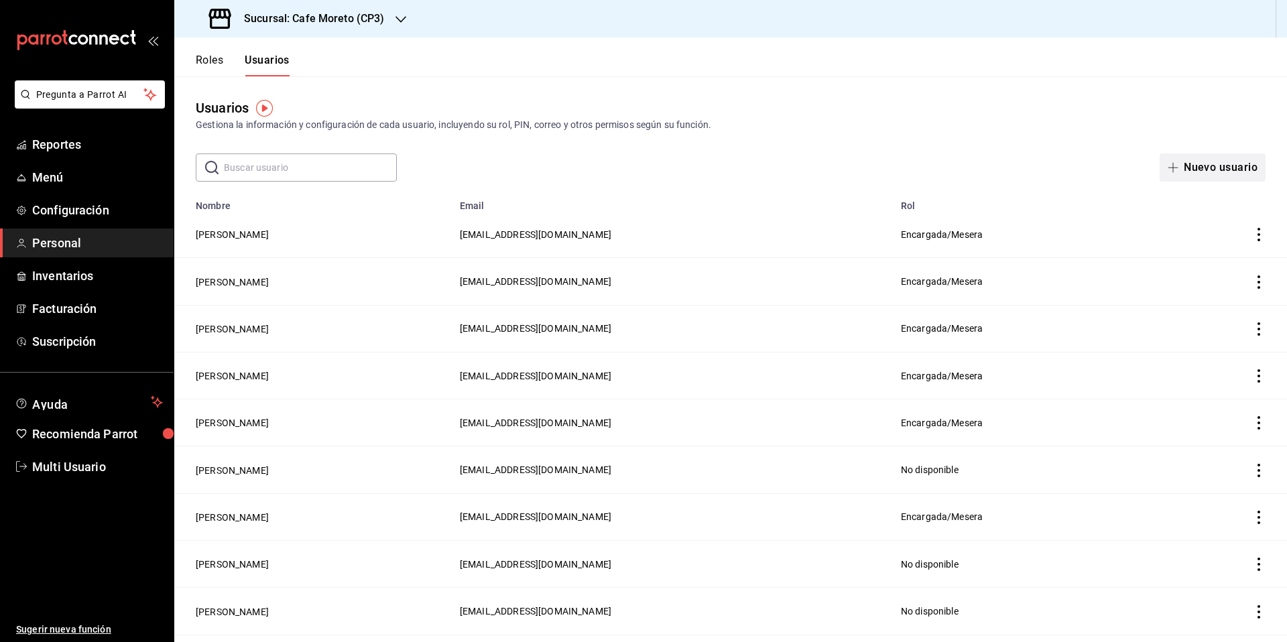
click at [1194, 164] on button "Nuevo usuario" at bounding box center [1212, 167] width 106 height 28
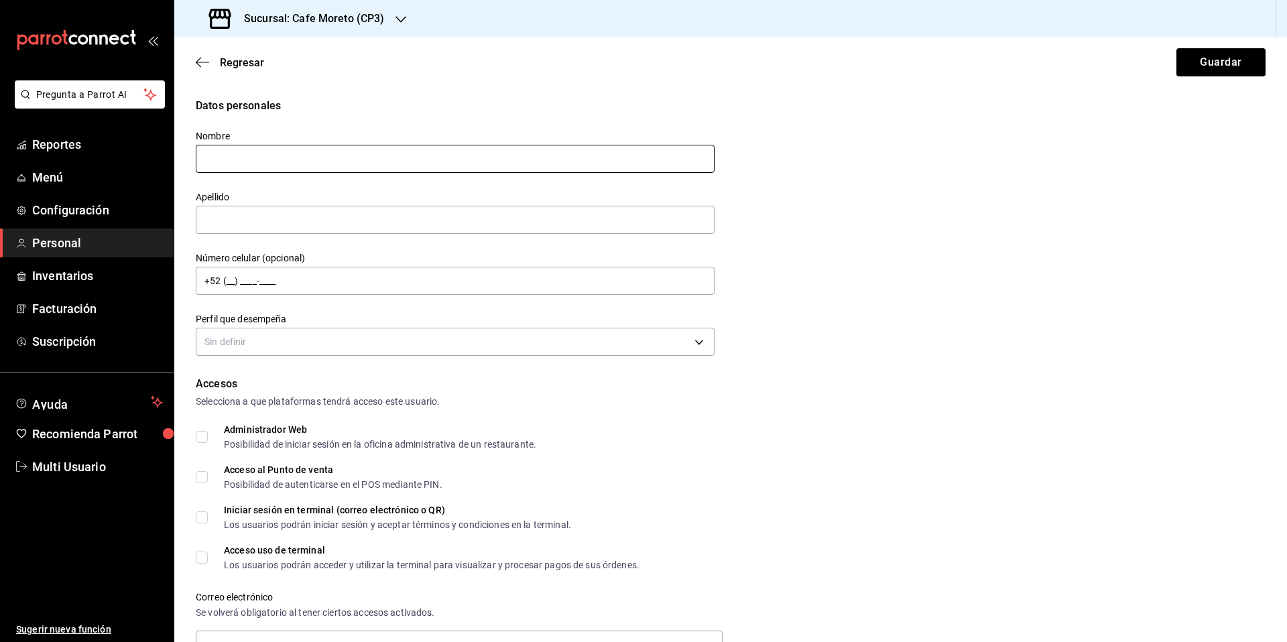
click at [241, 157] on input "text" at bounding box center [455, 159] width 519 height 28
type input "[PERSON_NAME]"
click at [239, 216] on input "text" at bounding box center [455, 220] width 519 height 28
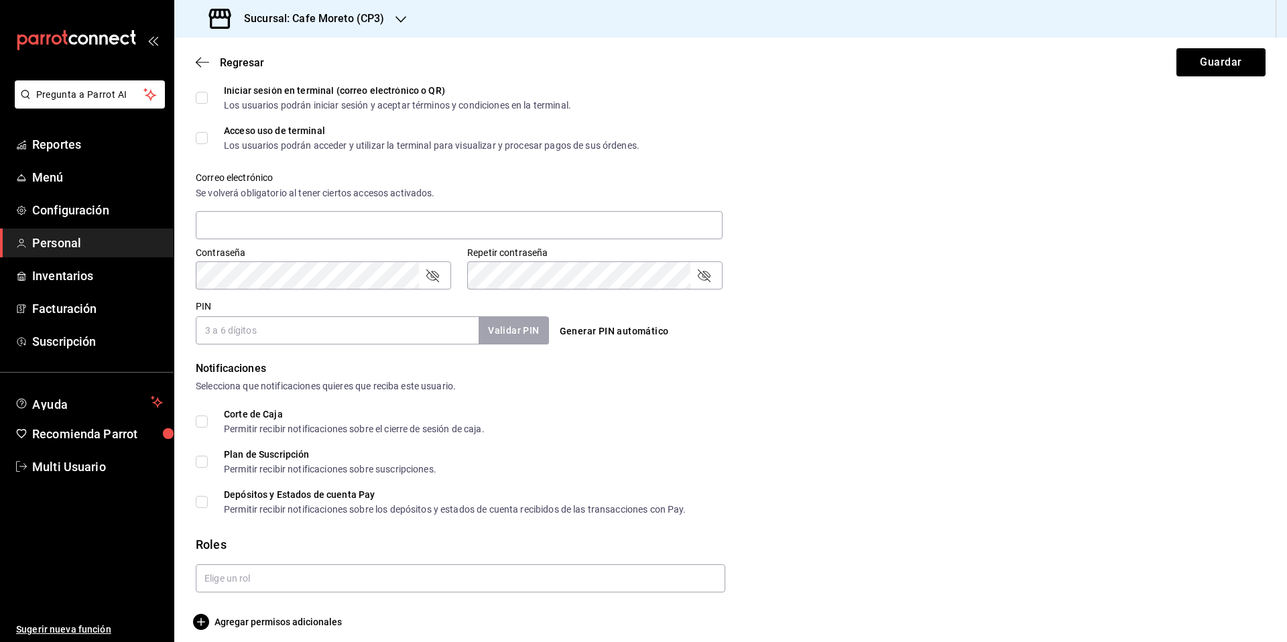
scroll to position [421, 0]
type input "[PERSON_NAME]"
click at [286, 573] on input "text" at bounding box center [460, 577] width 529 height 28
click at [267, 544] on li "Encargada/Mesera" at bounding box center [458, 546] width 525 height 22
checkbox input "true"
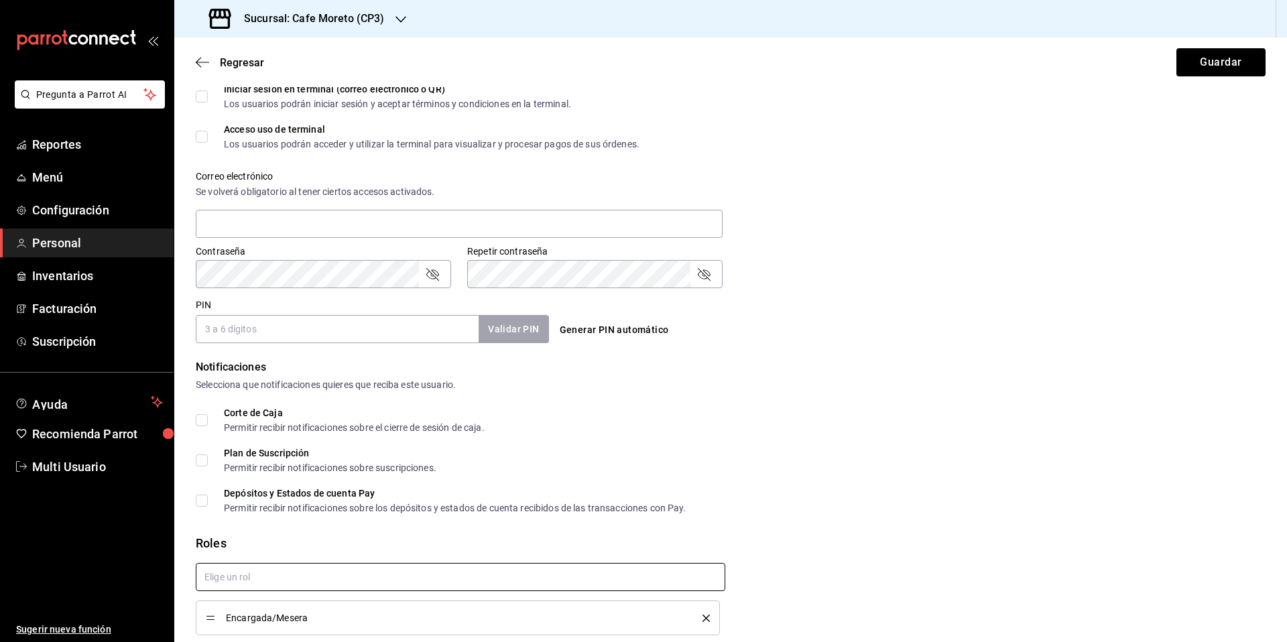
checkbox input "true"
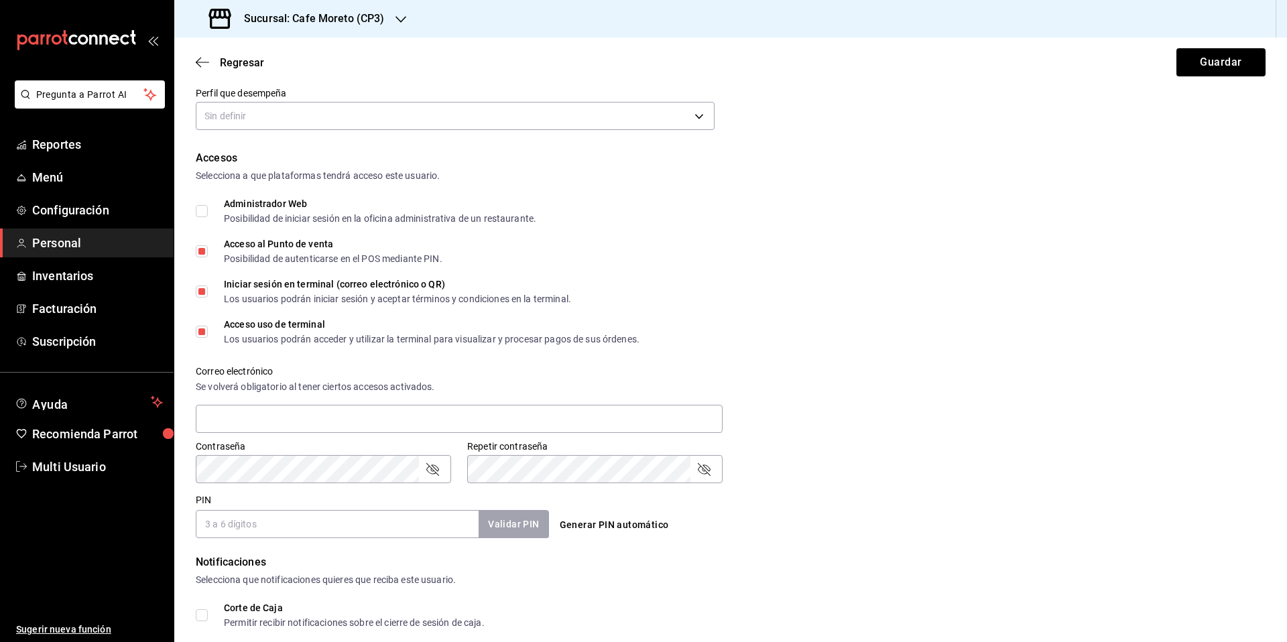
scroll to position [192, 0]
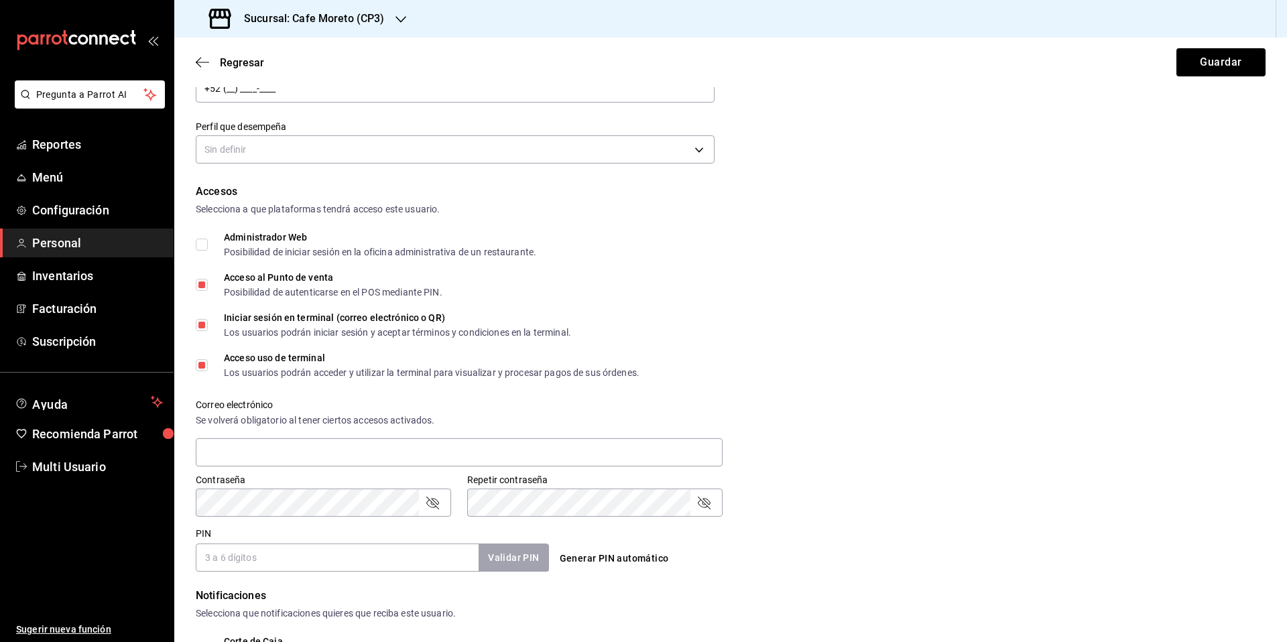
click at [202, 329] on input "Iniciar sesión en terminal (correo electrónico o QR) Los usuarios podrán inicia…" at bounding box center [202, 325] width 12 height 12
checkbox input "false"
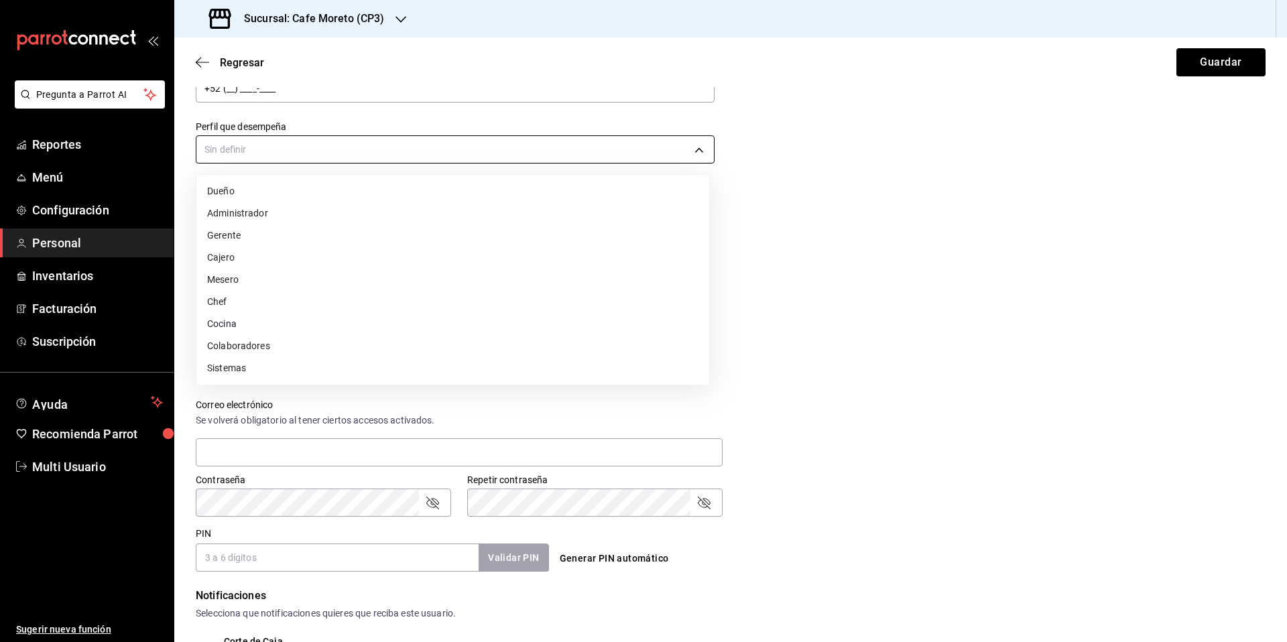
click at [293, 147] on body "Pregunta a Parrot AI Reportes Menú Configuración Personal Inventarios Facturaci…" at bounding box center [643, 321] width 1287 height 642
click at [266, 349] on li "Colaboradores" at bounding box center [452, 346] width 513 height 22
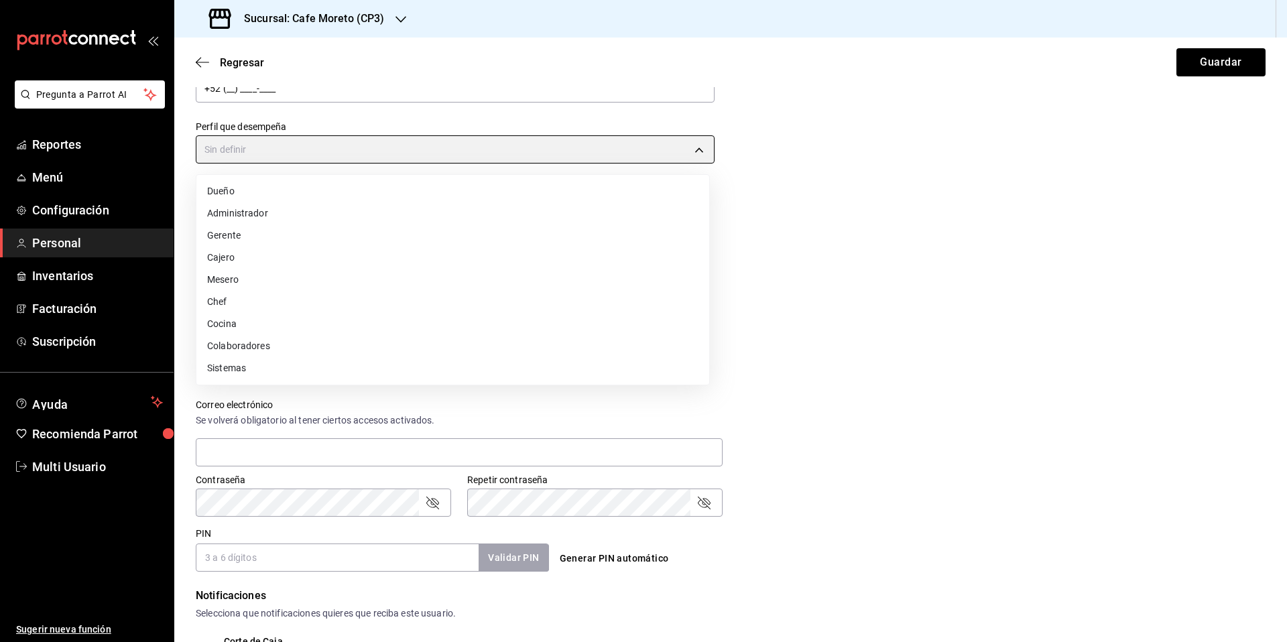
type input "STAFF"
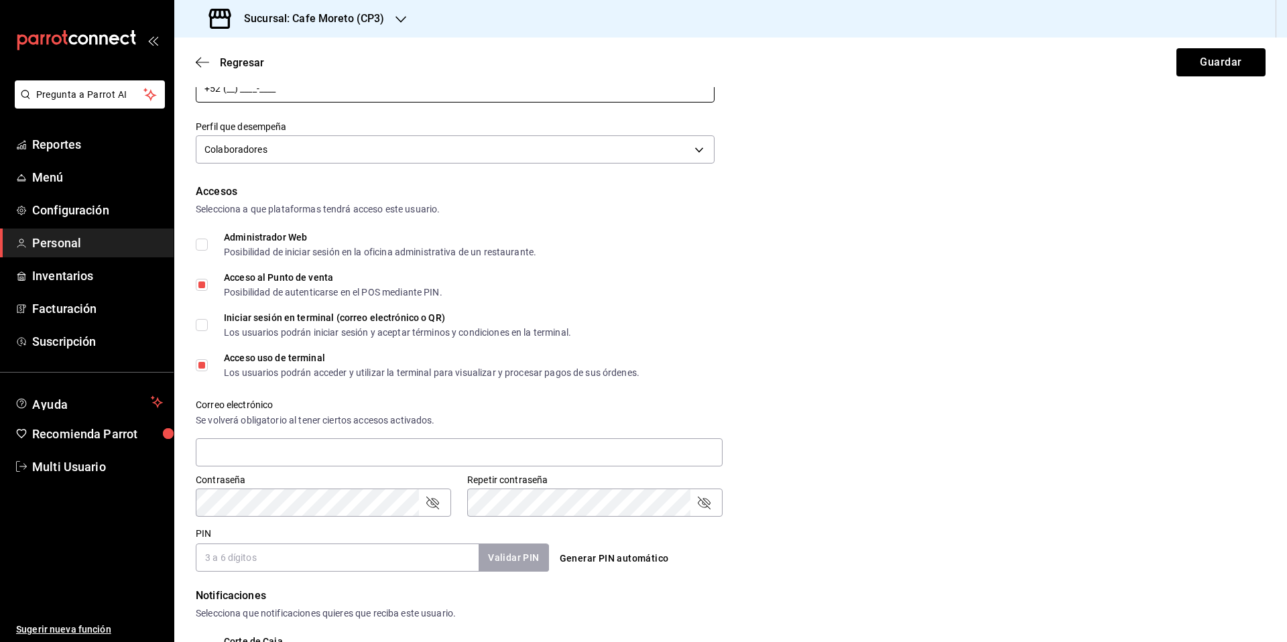
click at [231, 89] on input "+52 (__) ____-____" at bounding box center [455, 88] width 519 height 28
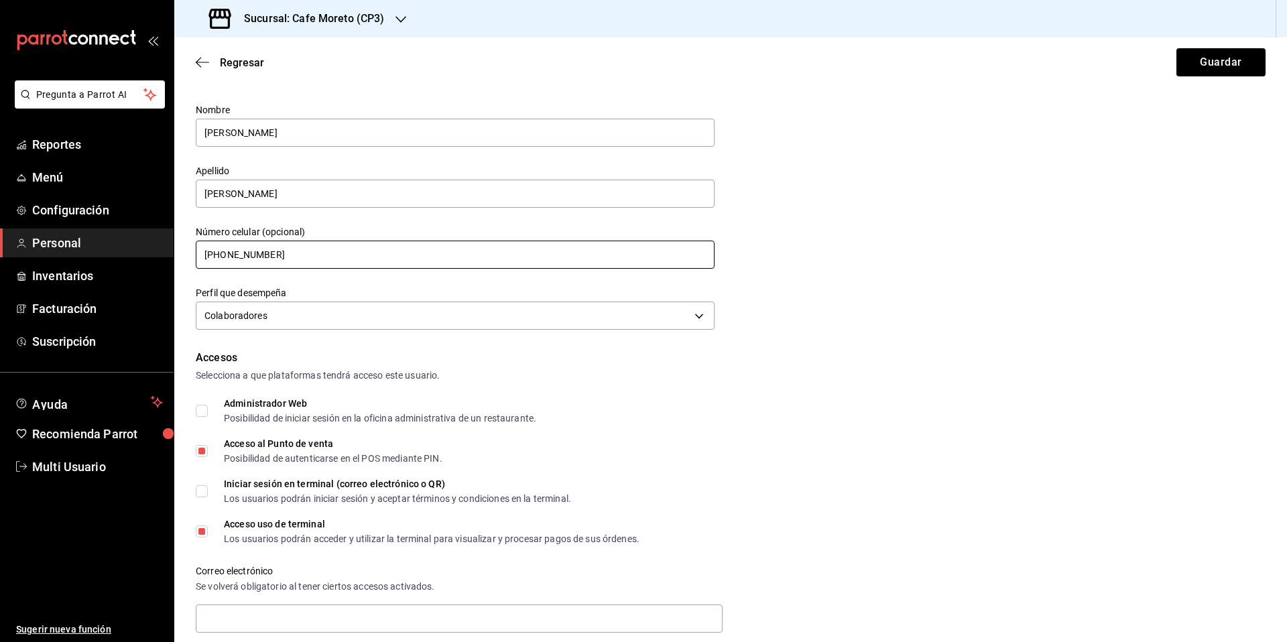
scroll to position [13, 0]
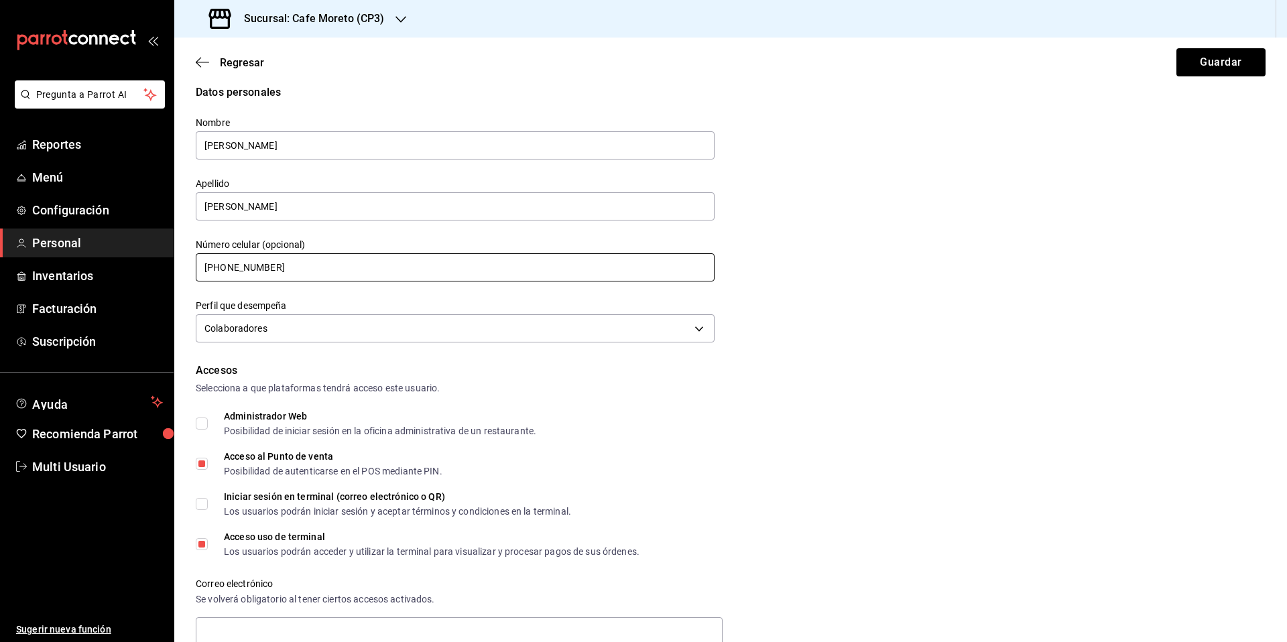
click at [277, 267] on input "[PHONE_NUMBER]" at bounding box center [455, 267] width 519 height 28
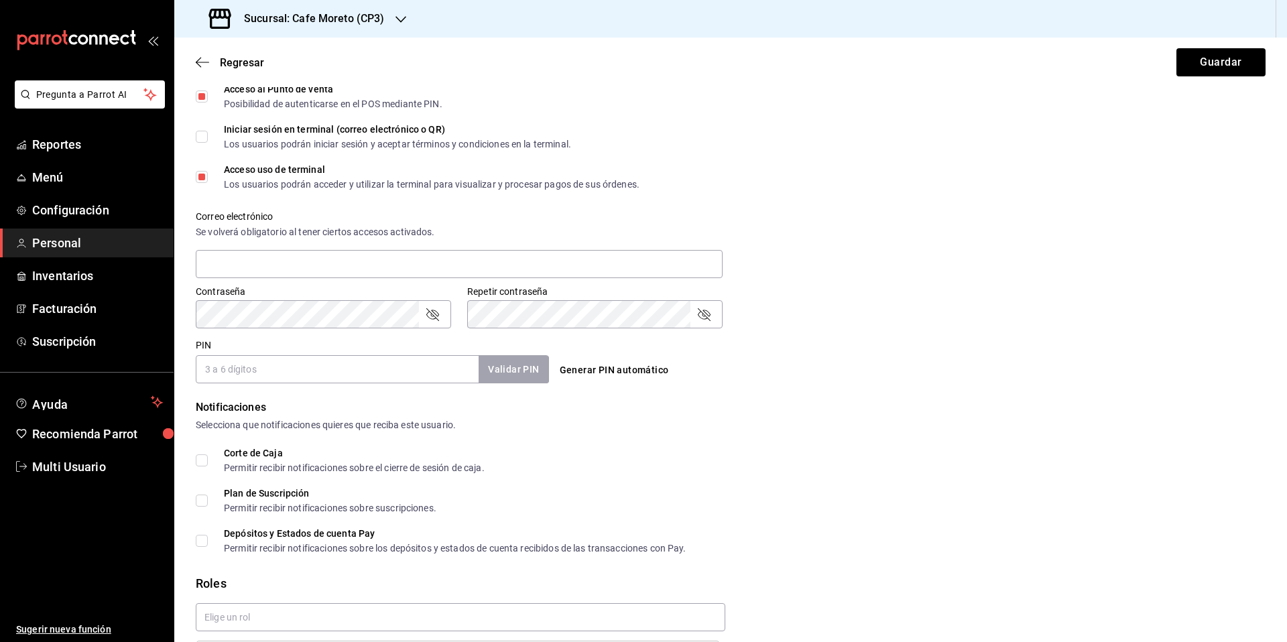
scroll to position [381, 0]
type input "[PHONE_NUMBER]"
click at [609, 372] on button "Generar PIN automático" at bounding box center [614, 369] width 120 height 25
type input "5545"
click at [1212, 64] on button "Guardar" at bounding box center [1220, 62] width 89 height 28
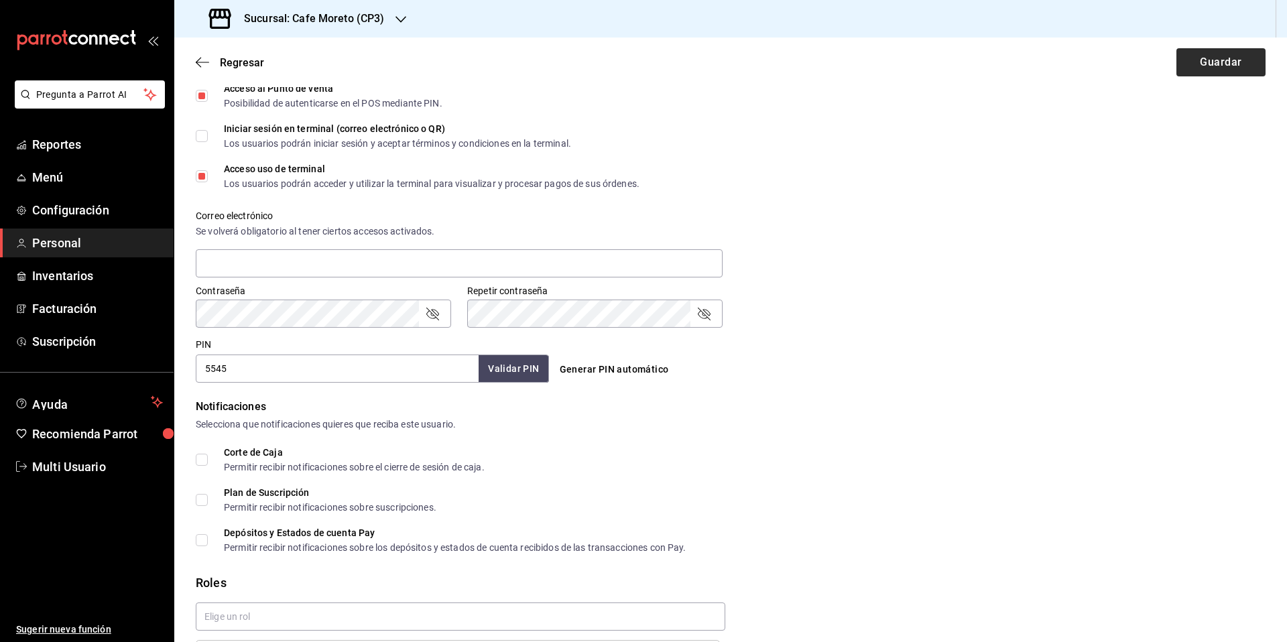
checkbox input "true"
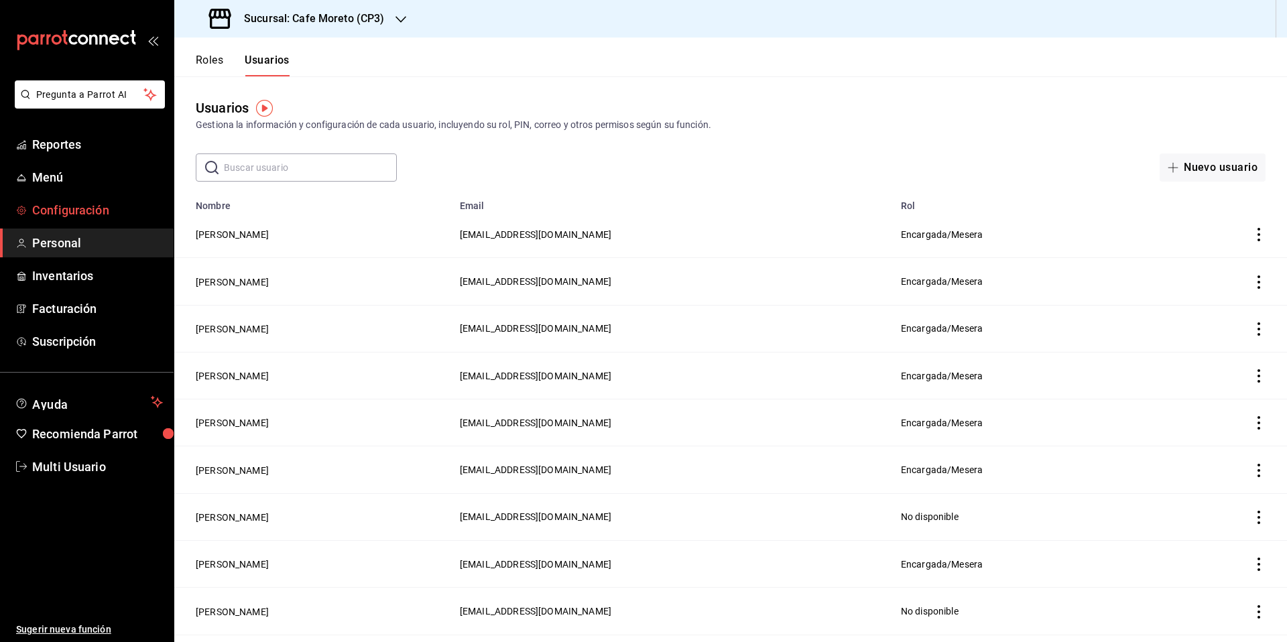
click at [65, 211] on span "Configuración" at bounding box center [97, 210] width 131 height 18
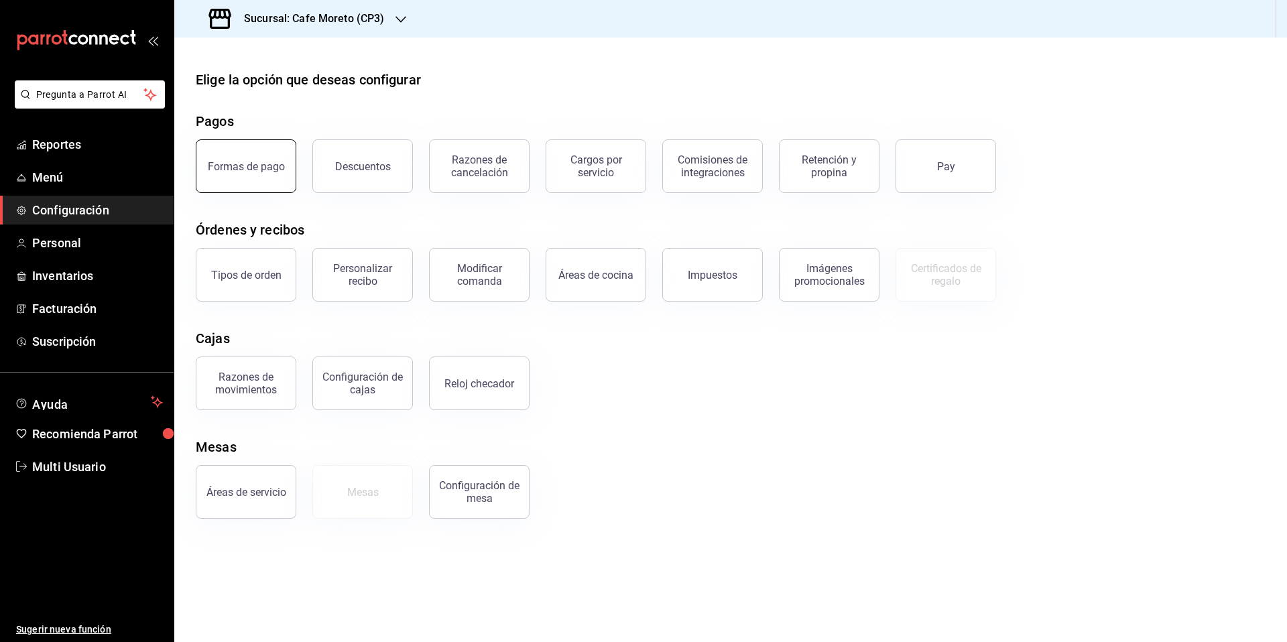
click at [238, 168] on div "Formas de pago" at bounding box center [246, 166] width 77 height 13
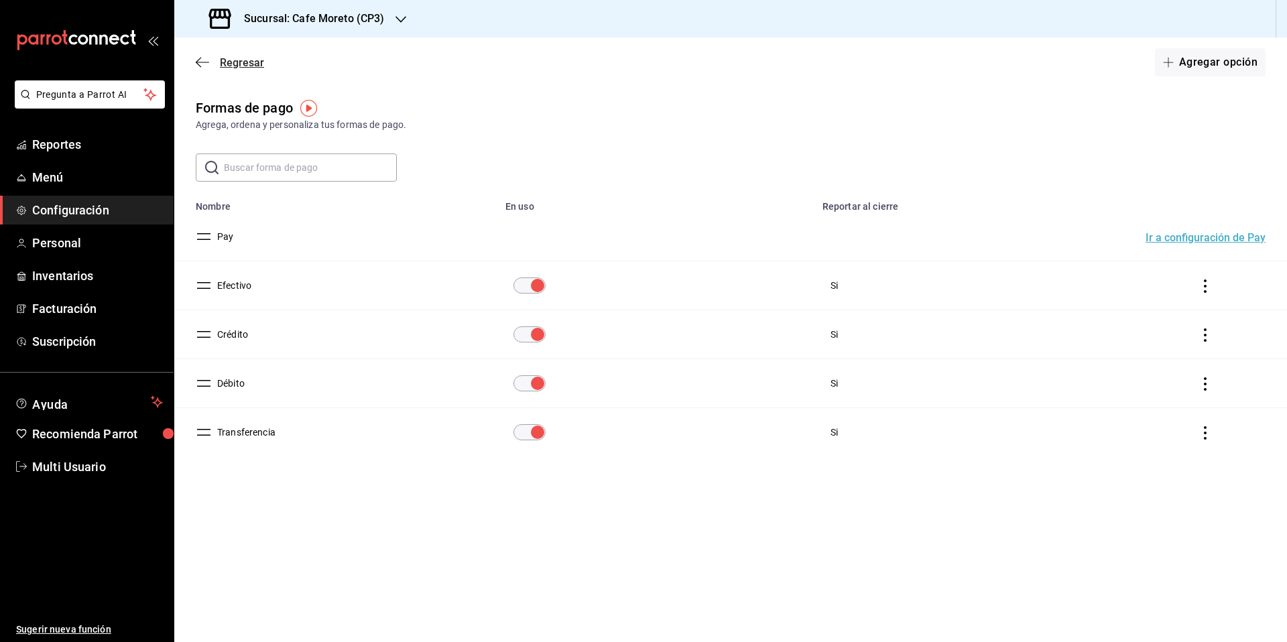
click at [231, 60] on span "Regresar" at bounding box center [242, 62] width 44 height 13
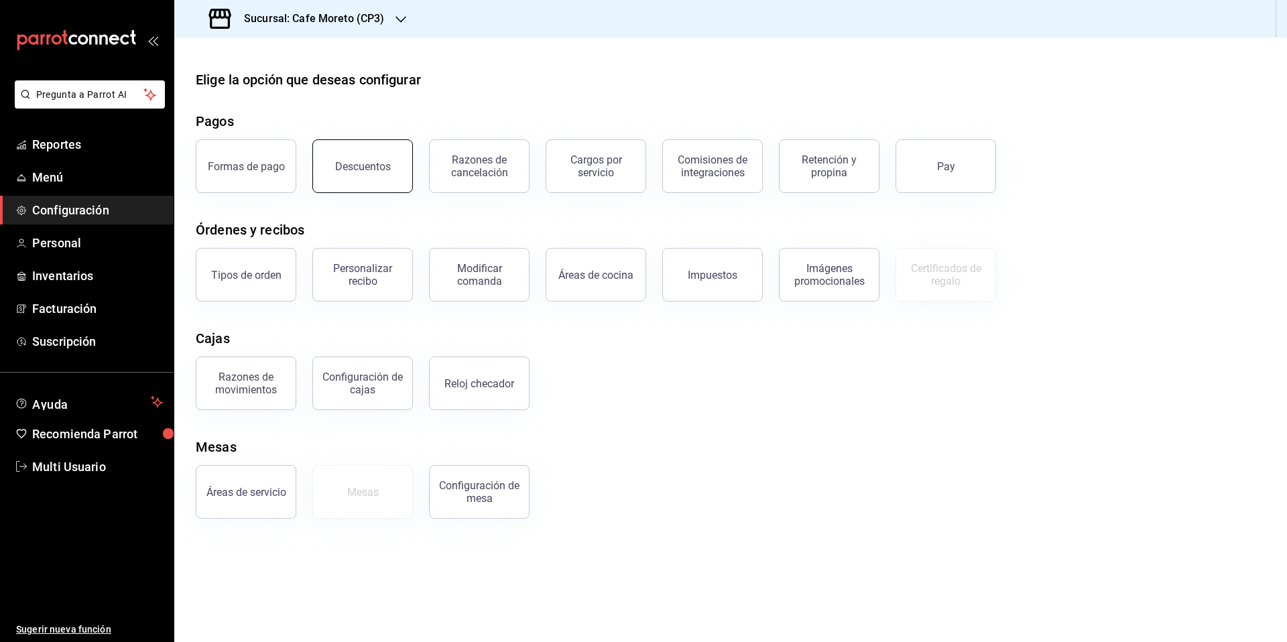
click at [360, 169] on div "Descuentos" at bounding box center [363, 166] width 56 height 13
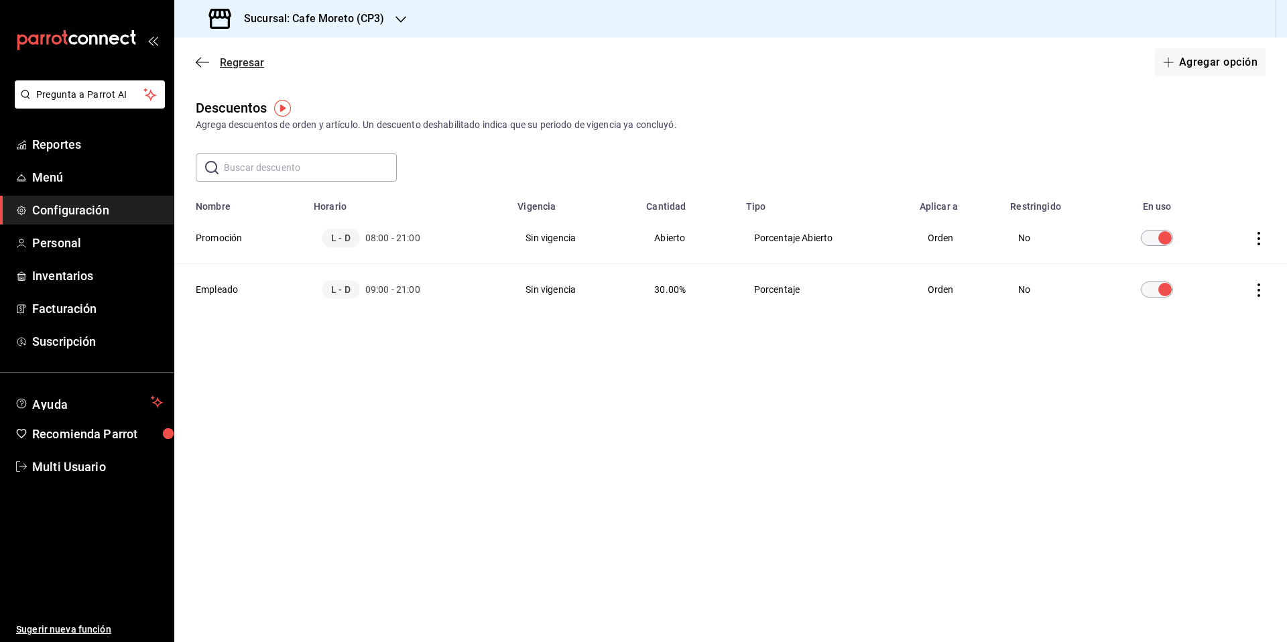
click at [240, 61] on span "Regresar" at bounding box center [242, 62] width 44 height 13
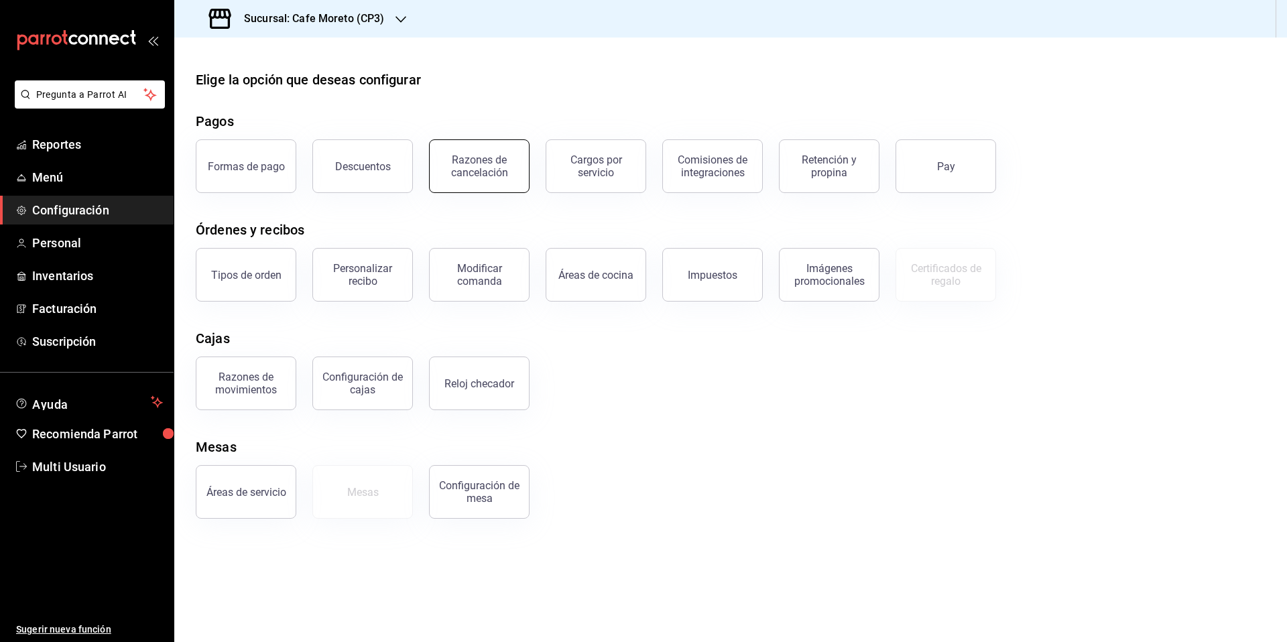
click at [490, 168] on div "Razones de cancelación" at bounding box center [479, 165] width 83 height 25
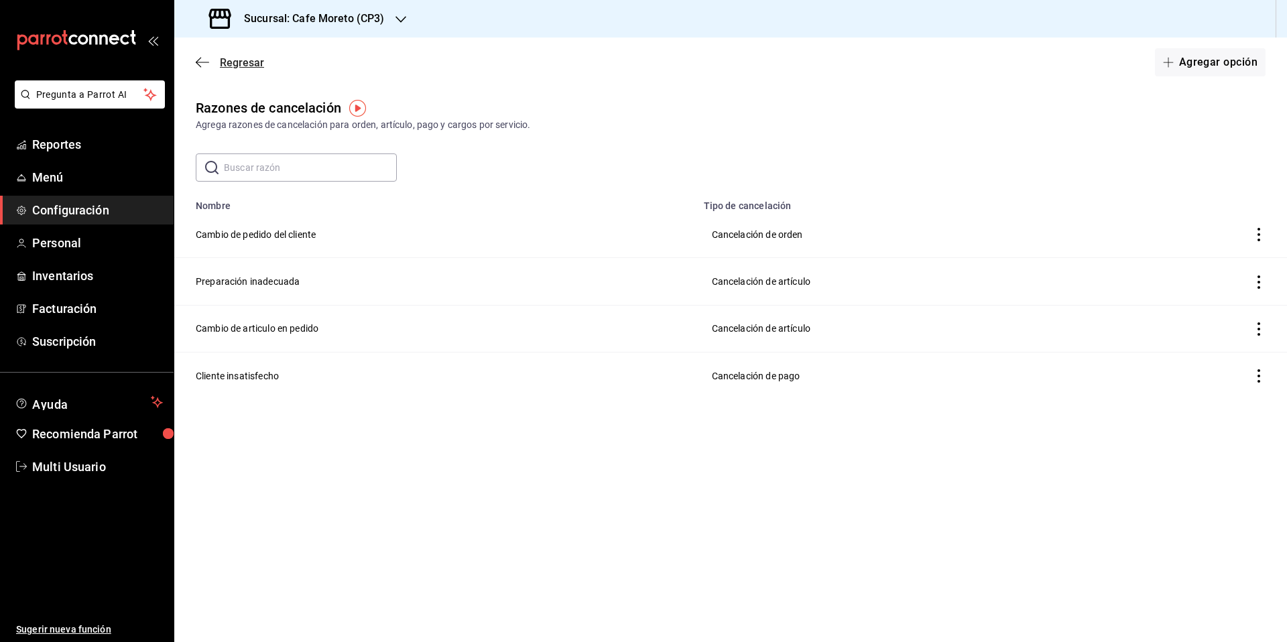
click at [225, 63] on span "Regresar" at bounding box center [242, 62] width 44 height 13
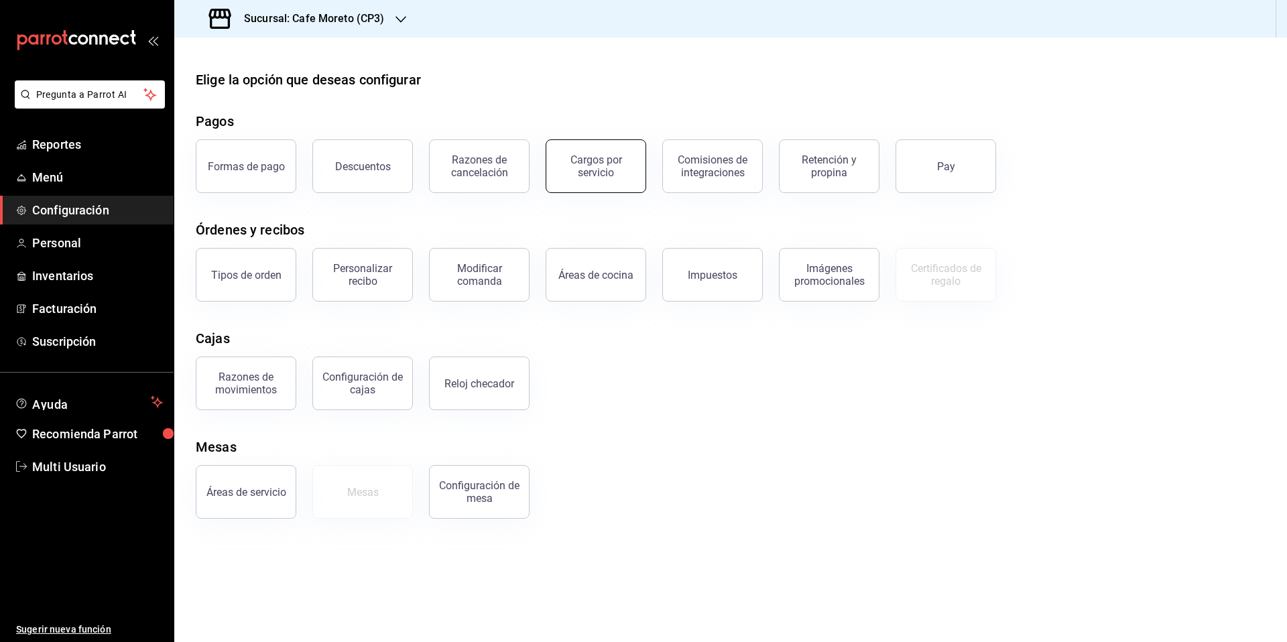
click at [605, 172] on div "Cargos por servicio" at bounding box center [595, 165] width 83 height 25
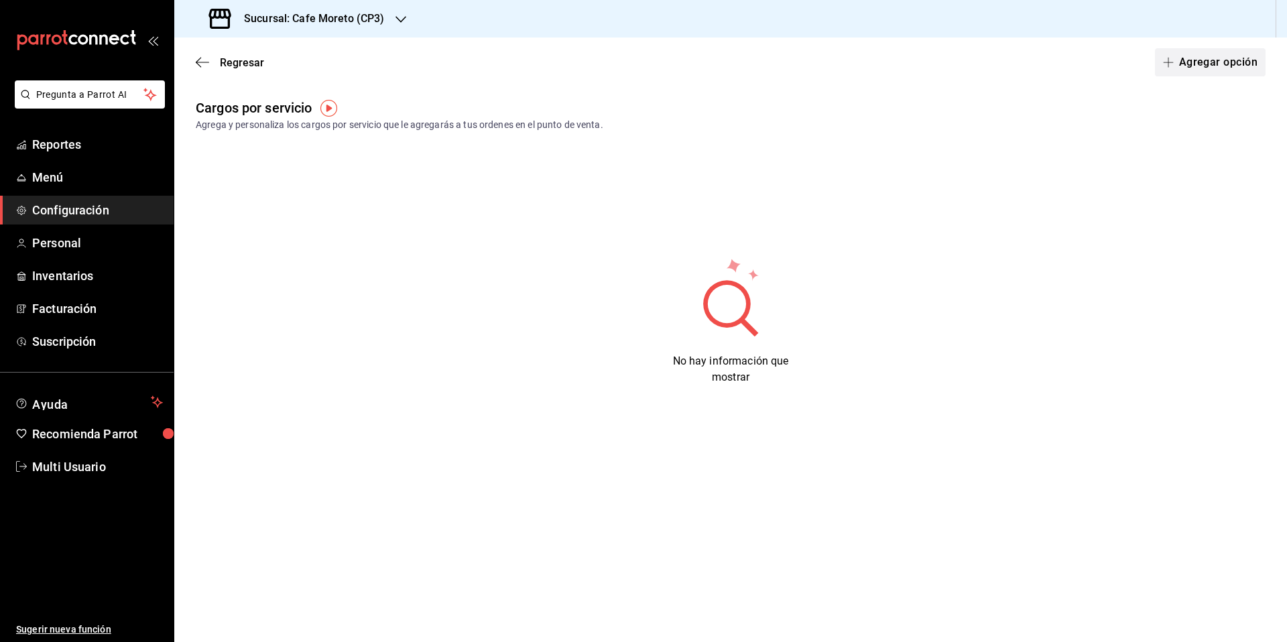
click at [1198, 65] on button "Agregar opción" at bounding box center [1210, 62] width 111 height 28
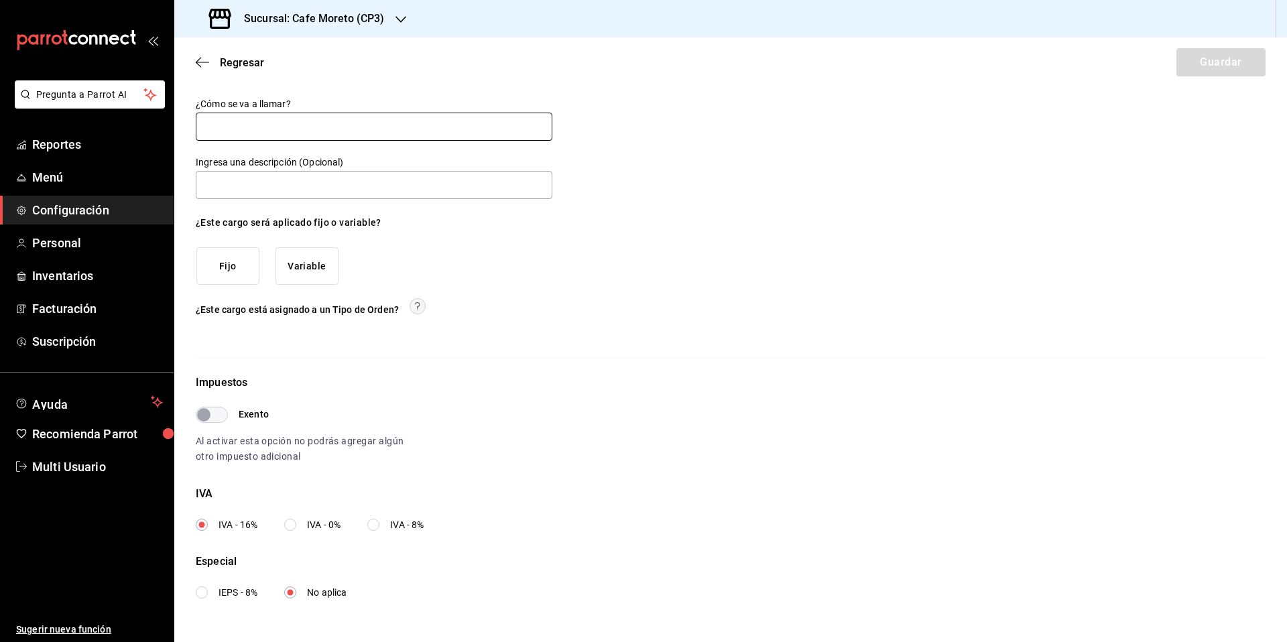
click at [262, 124] on input "text" at bounding box center [374, 127] width 357 height 28
click at [250, 184] on input "text" at bounding box center [374, 185] width 357 height 28
click at [235, 266] on button "Fijo" at bounding box center [227, 266] width 63 height 38
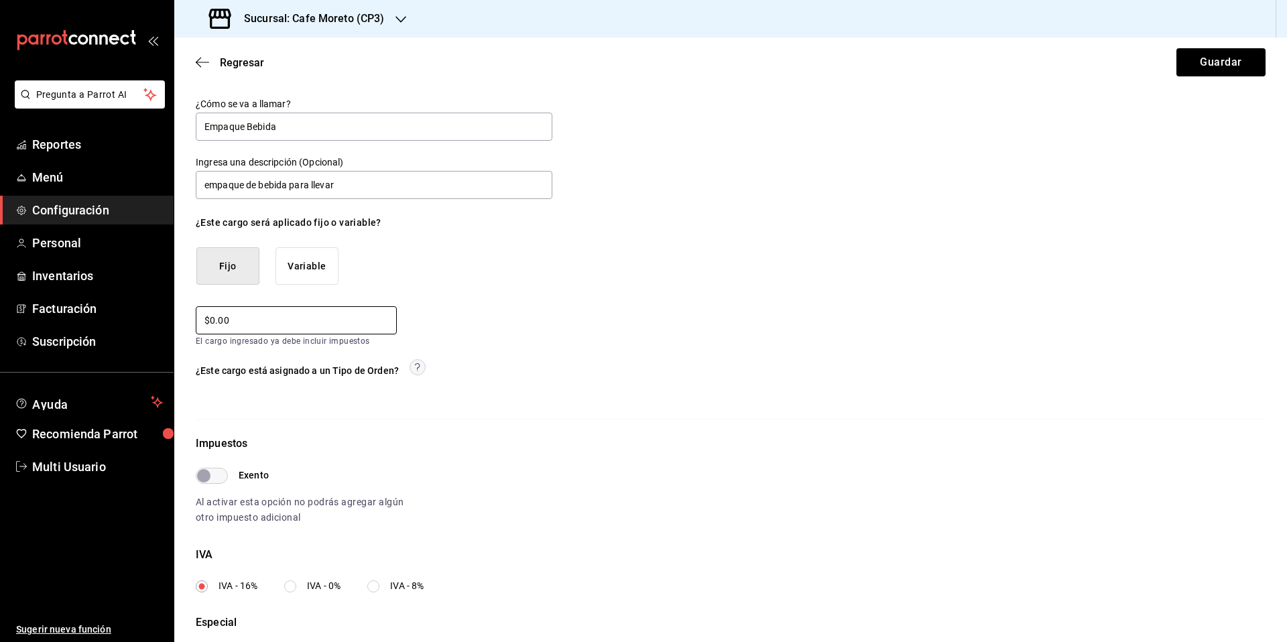
click at [253, 326] on input "$0.00" at bounding box center [296, 320] width 201 height 28
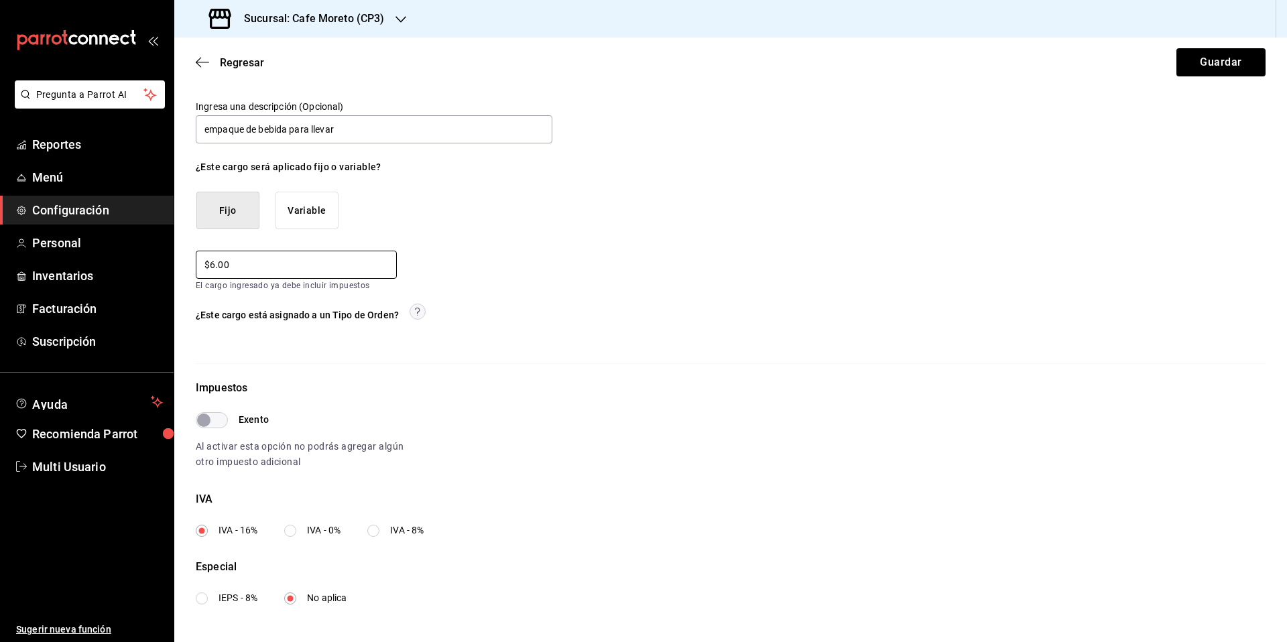
scroll to position [56, 0]
click at [219, 420] on input "Exento" at bounding box center [204, 420] width 48 height 16
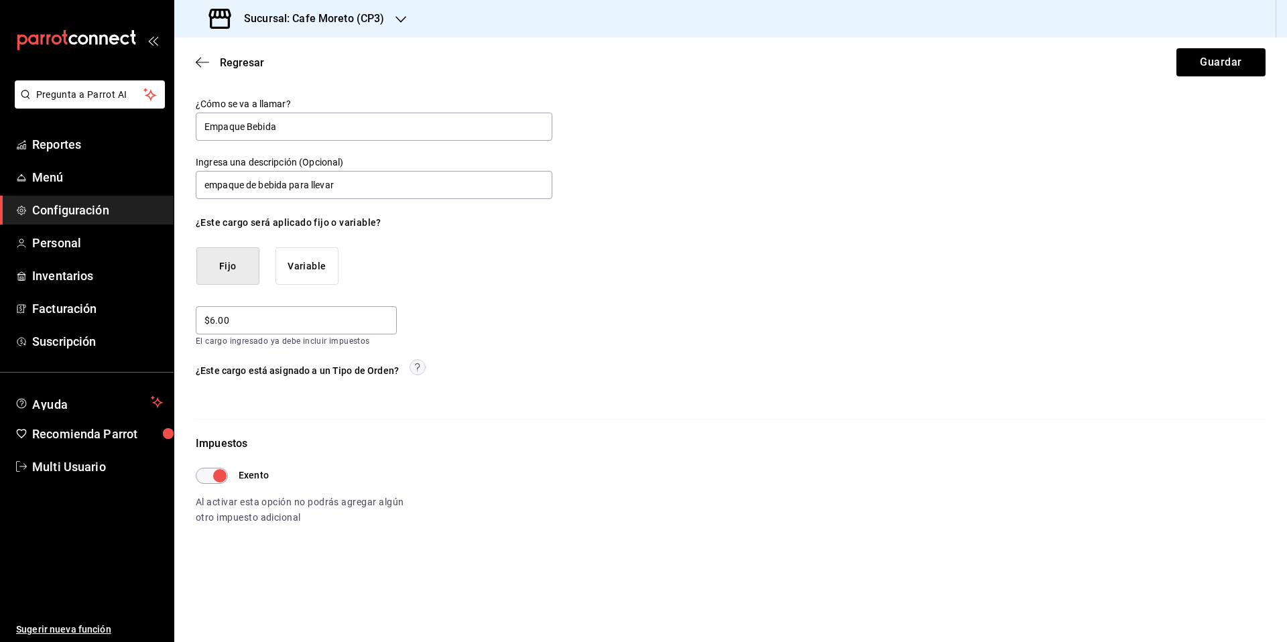
scroll to position [0, 0]
click at [1220, 65] on button "Guardar" at bounding box center [1220, 62] width 89 height 28
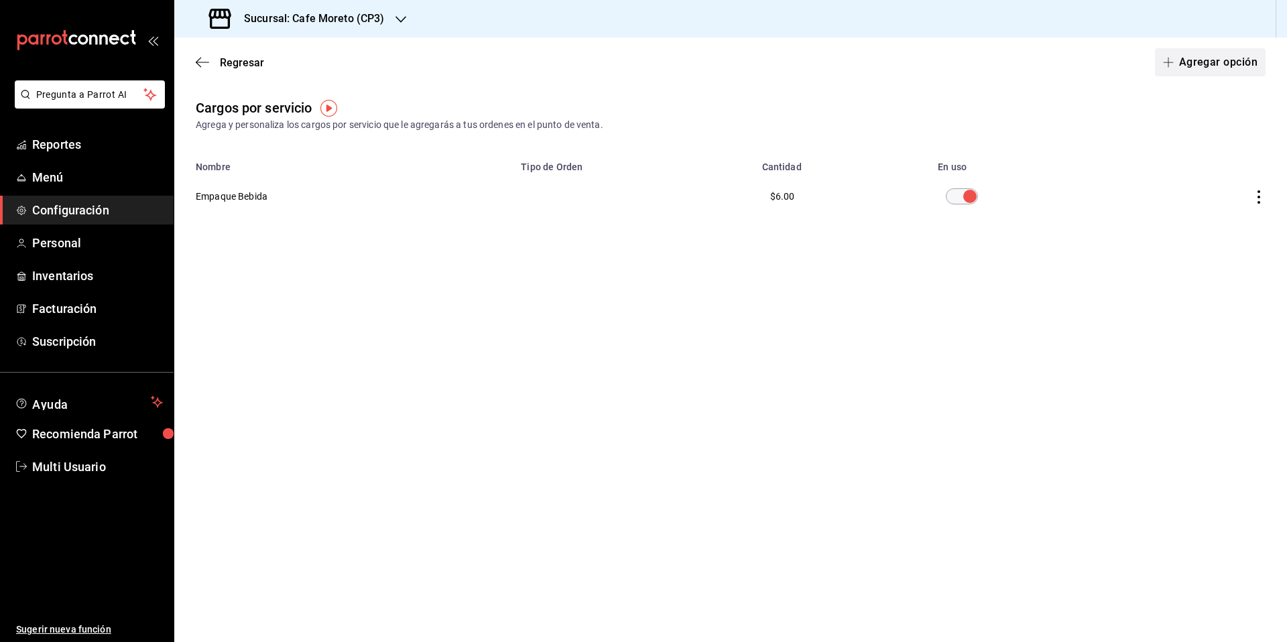
click at [1207, 59] on button "Agregar opción" at bounding box center [1210, 62] width 111 height 28
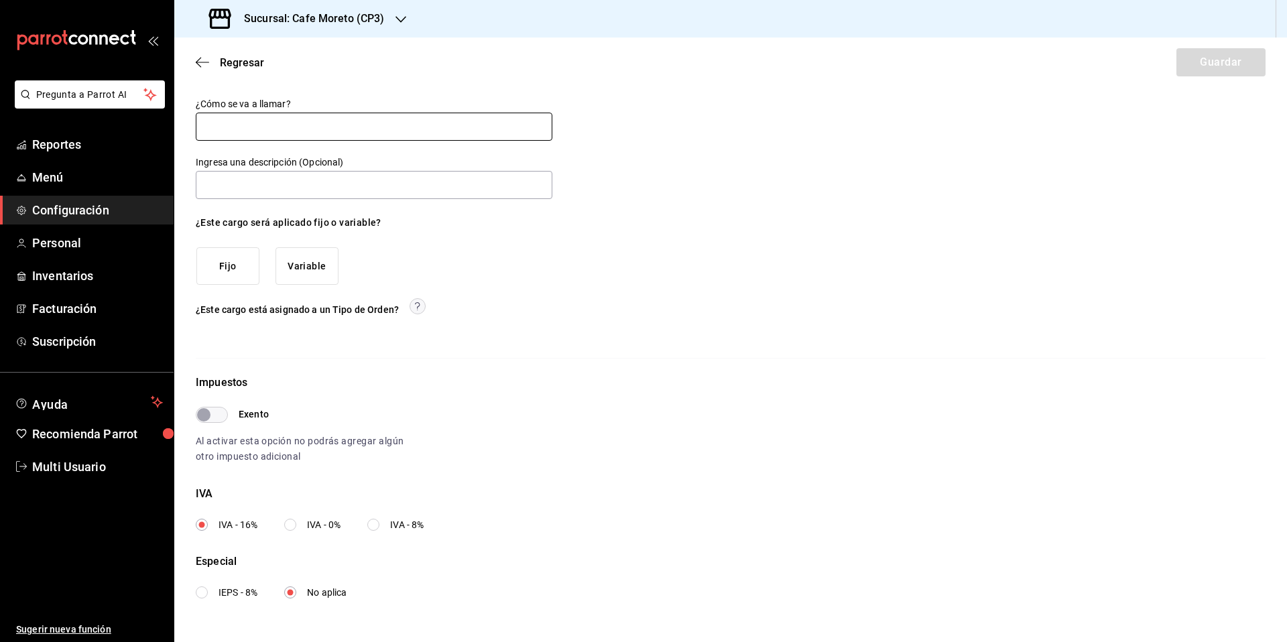
click at [225, 117] on input "text" at bounding box center [374, 127] width 357 height 28
click at [252, 179] on input "text" at bounding box center [374, 185] width 357 height 28
click at [224, 271] on button "Fijo" at bounding box center [227, 266] width 63 height 38
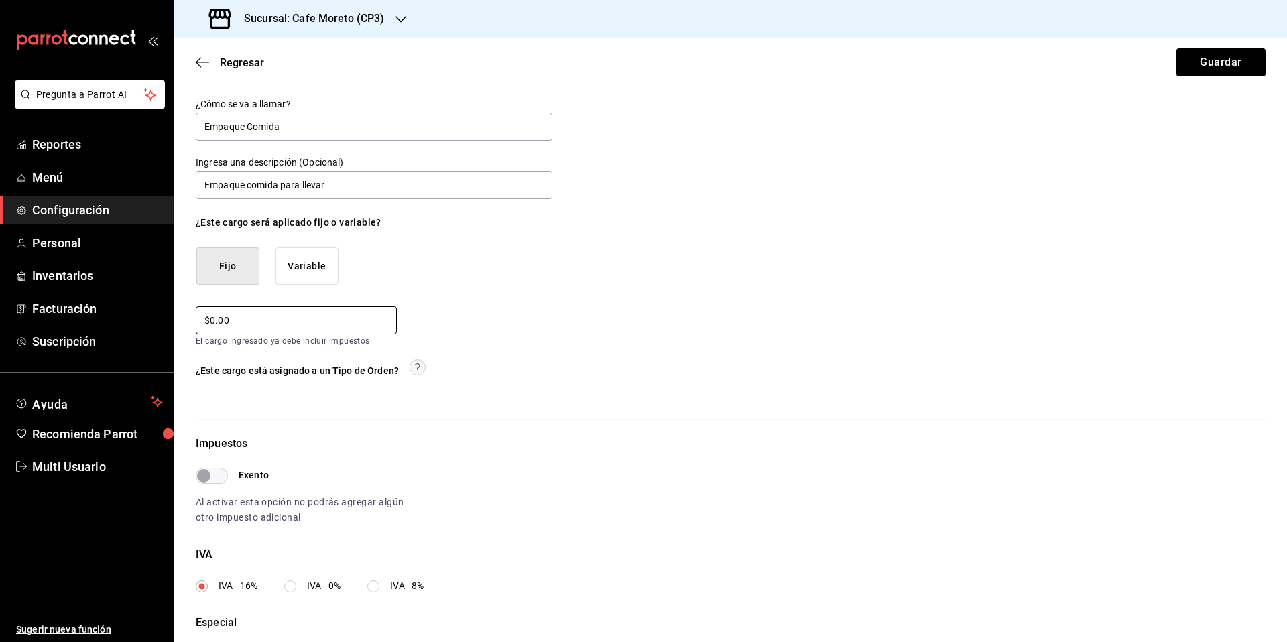
click at [237, 318] on input "$0.00" at bounding box center [296, 320] width 201 height 28
click at [214, 476] on input "Exento" at bounding box center [204, 476] width 48 height 16
click at [1214, 64] on button "Guardar" at bounding box center [1220, 62] width 89 height 28
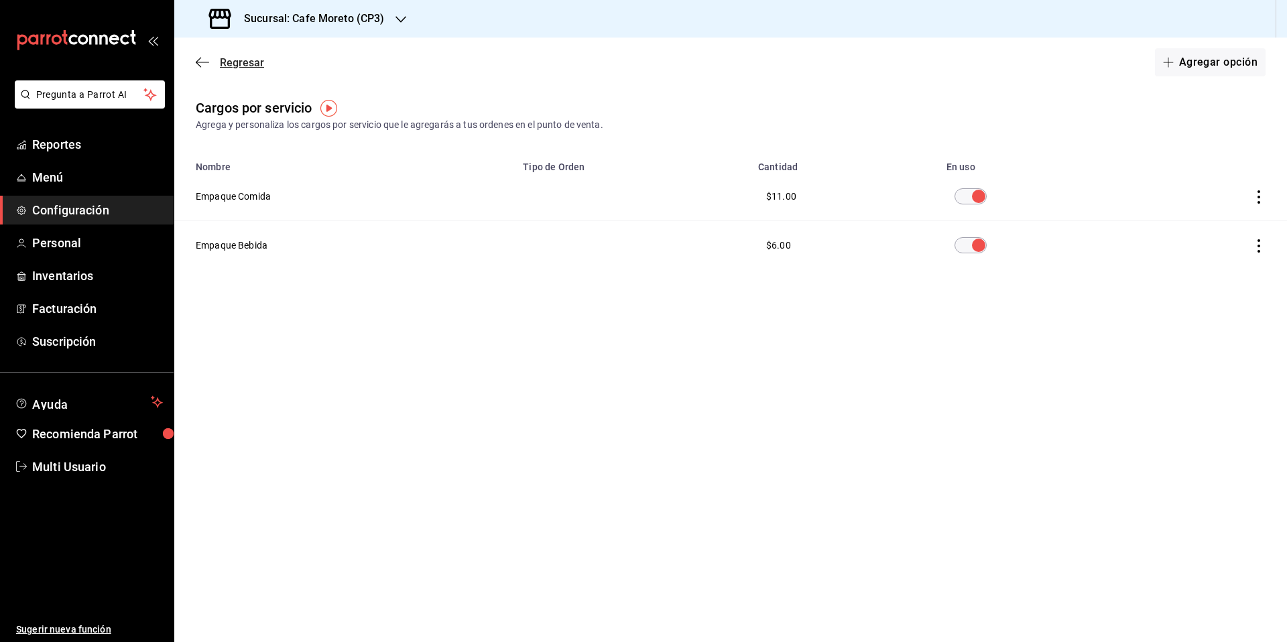
click at [240, 66] on span "Regresar" at bounding box center [242, 62] width 44 height 13
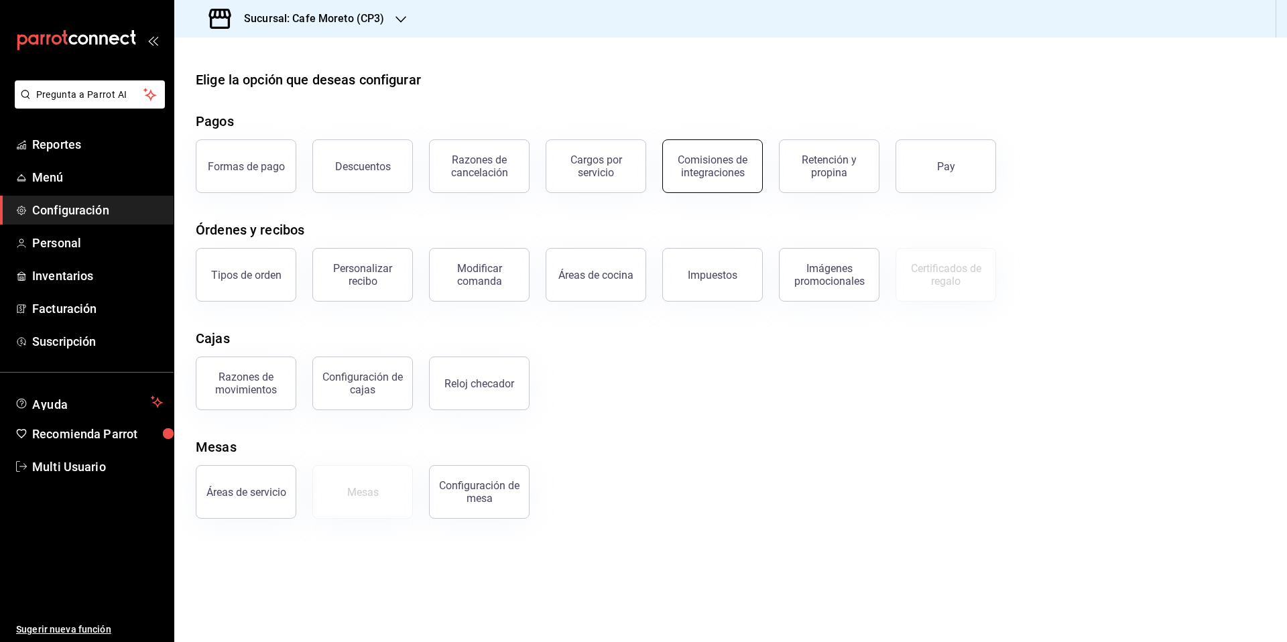
click at [725, 162] on div "Comisiones de integraciones" at bounding box center [712, 165] width 83 height 25
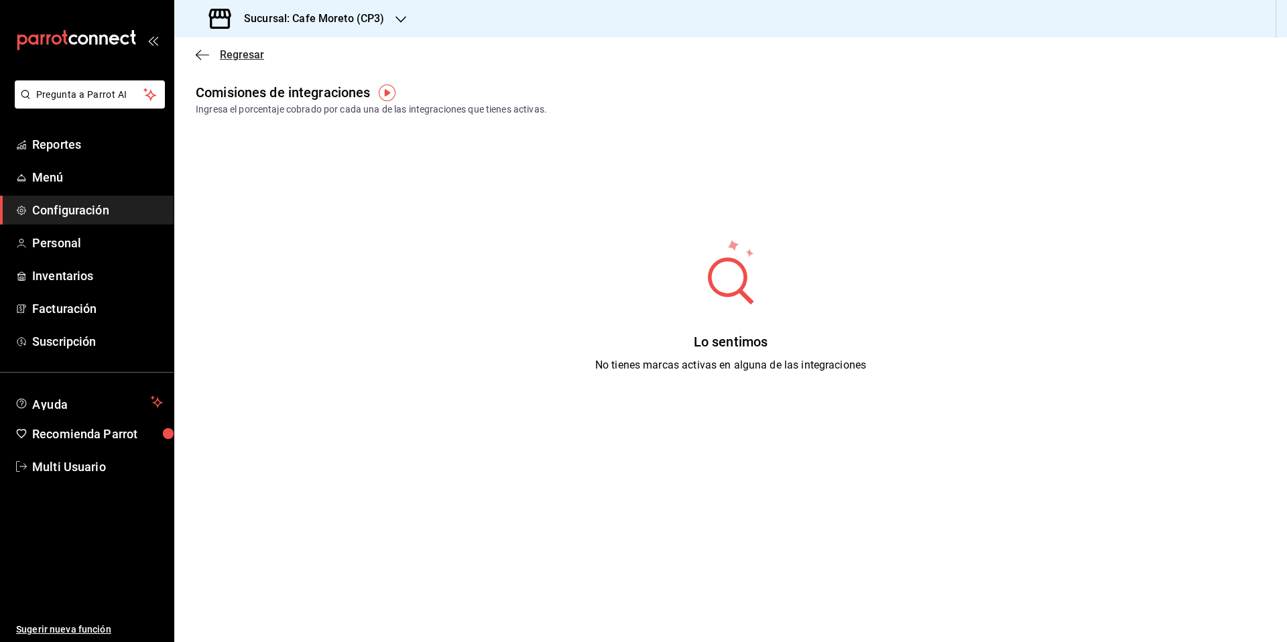
click at [245, 55] on span "Regresar" at bounding box center [242, 54] width 44 height 13
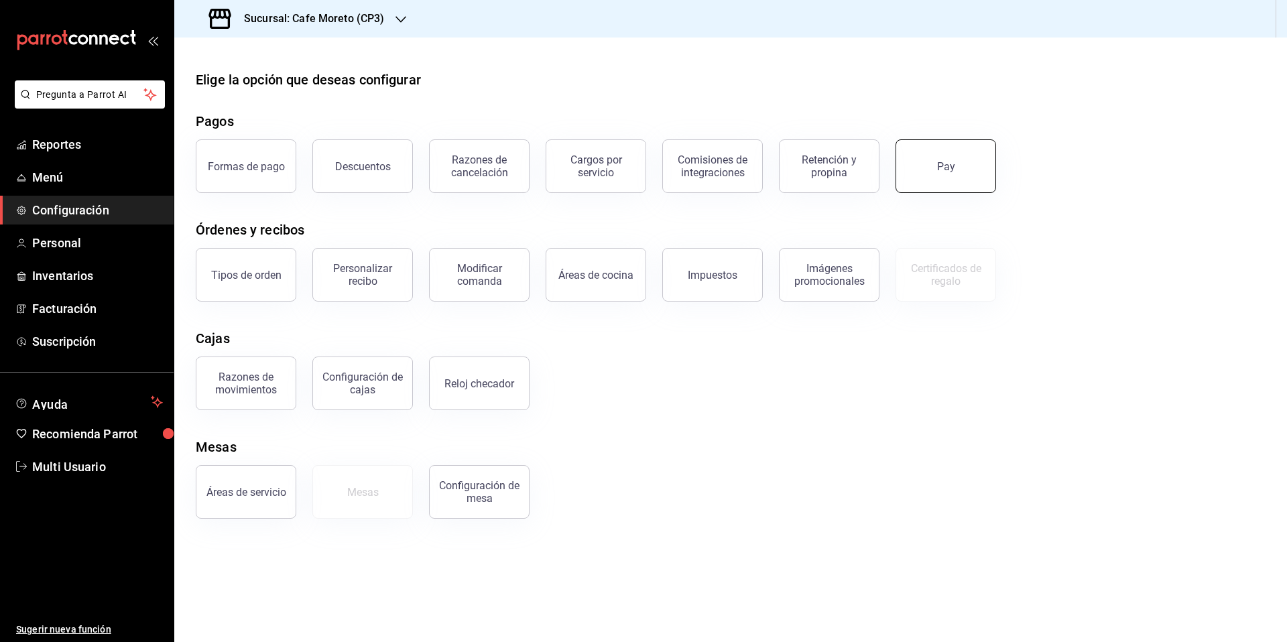
click at [945, 181] on button "Pay" at bounding box center [945, 166] width 101 height 54
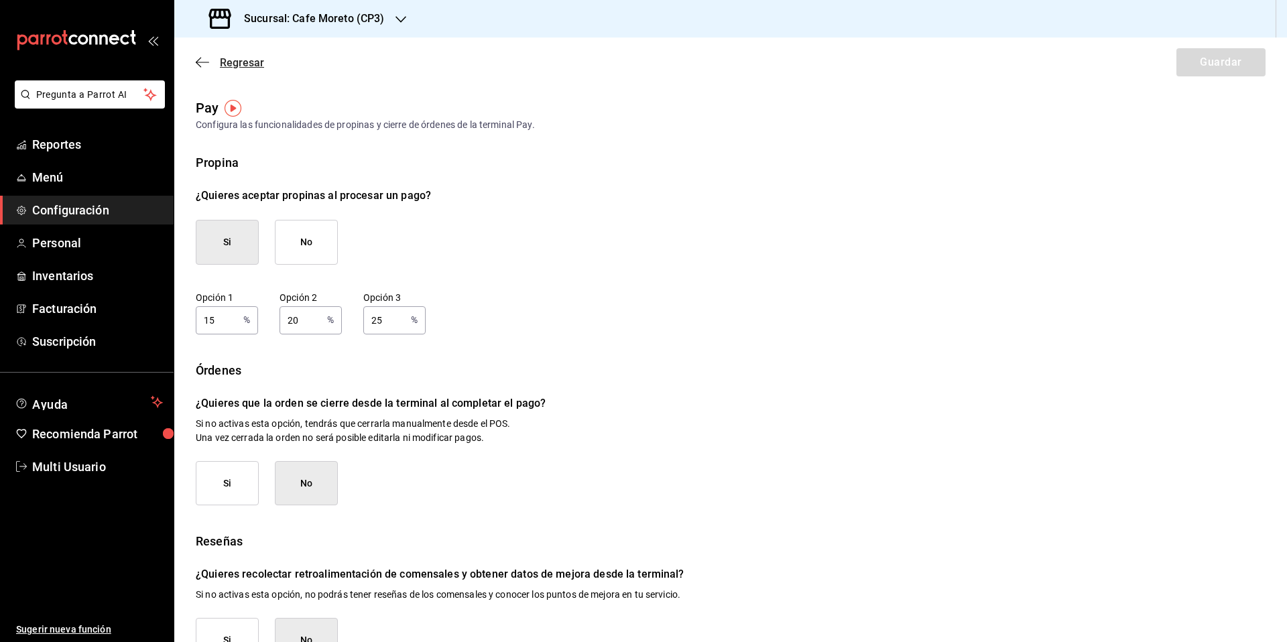
click at [223, 64] on span "Regresar" at bounding box center [242, 62] width 44 height 13
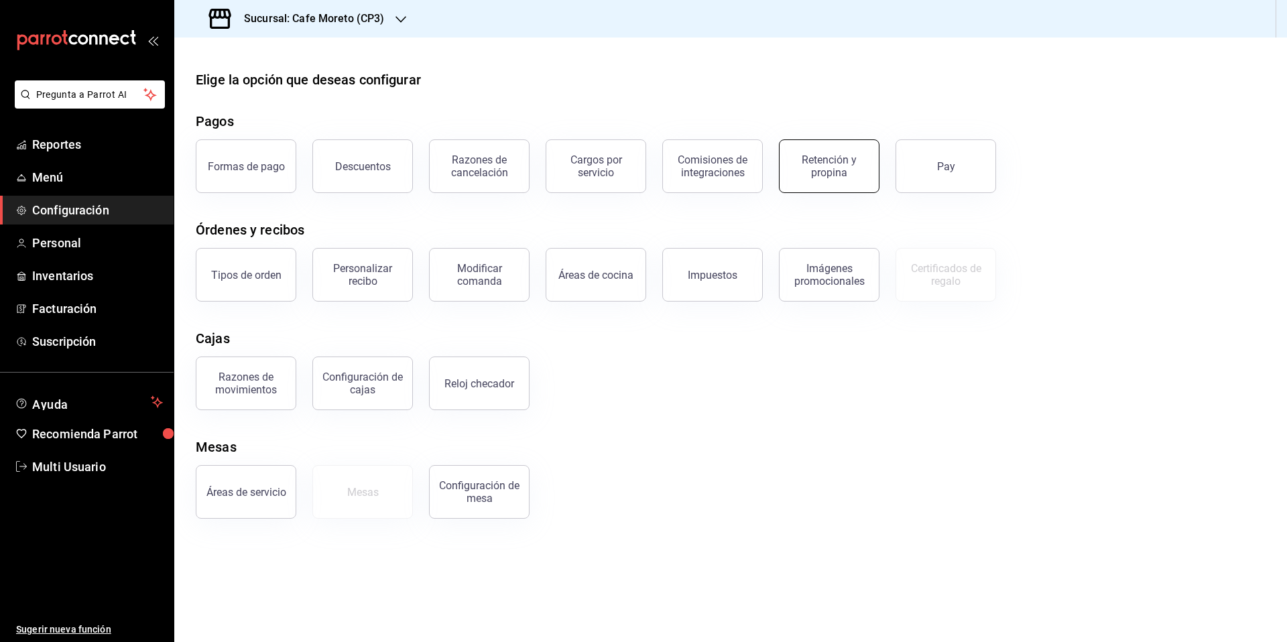
click at [830, 172] on div "Retención y propina" at bounding box center [828, 165] width 83 height 25
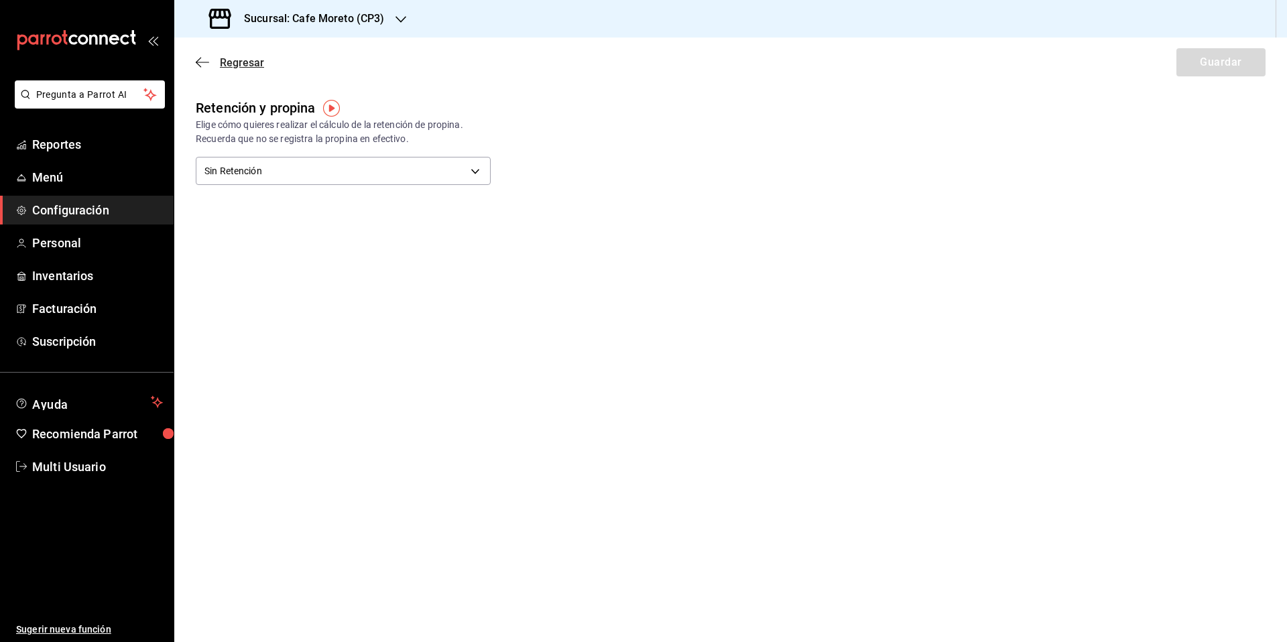
click at [230, 60] on span "Regresar" at bounding box center [242, 62] width 44 height 13
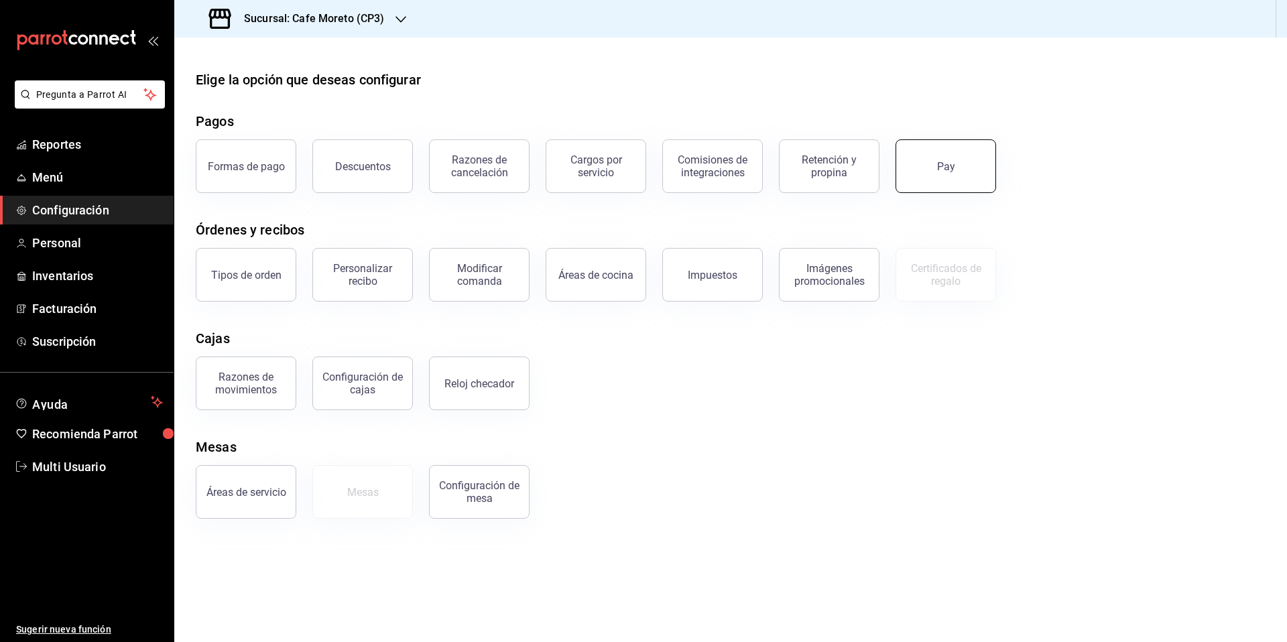
click at [948, 170] on div "Pay" at bounding box center [946, 166] width 18 height 13
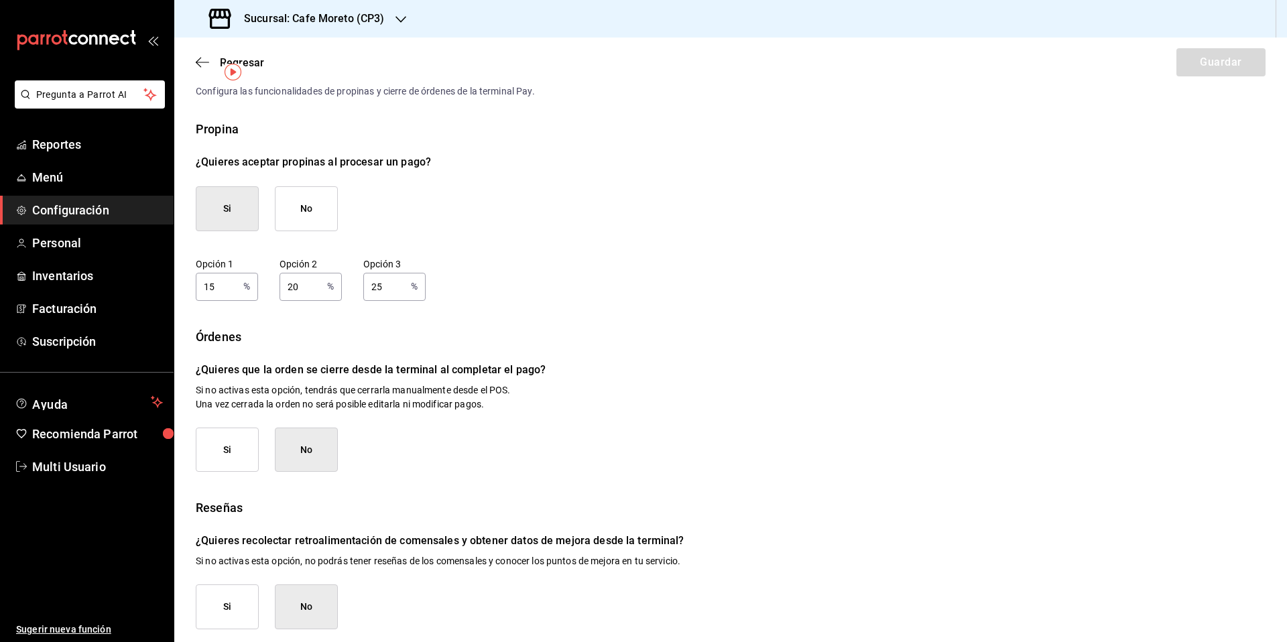
scroll to position [42, 0]
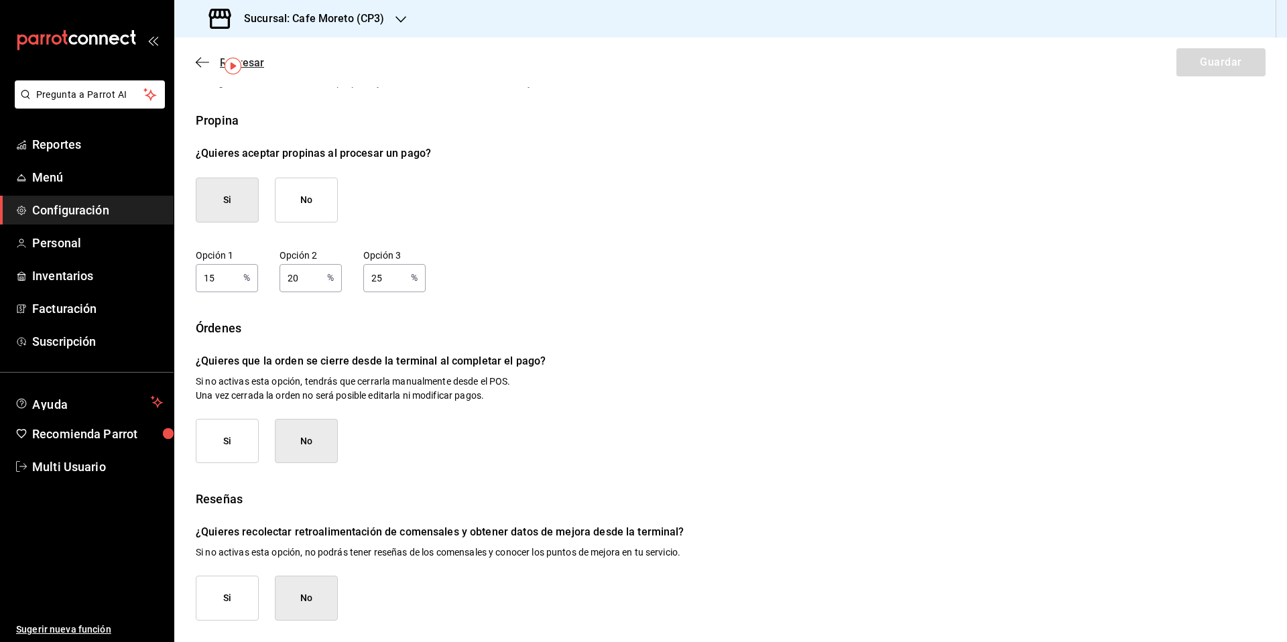
click at [211, 62] on span "Regresar" at bounding box center [230, 62] width 68 height 13
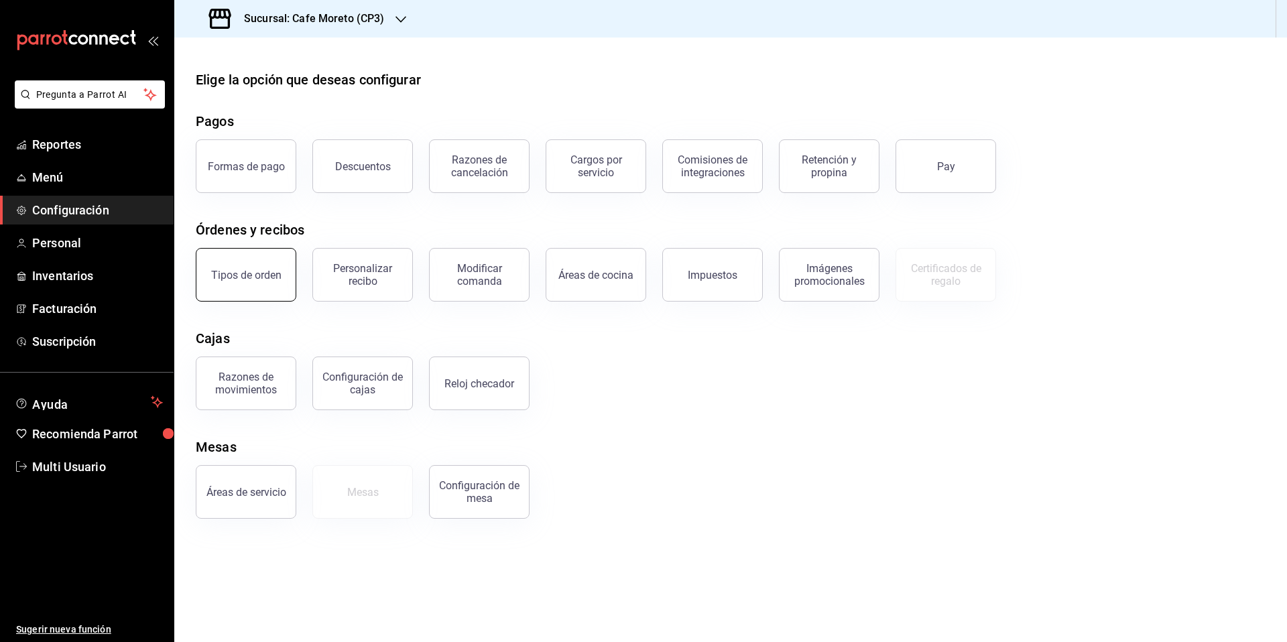
click at [261, 283] on button "Tipos de orden" at bounding box center [246, 275] width 101 height 54
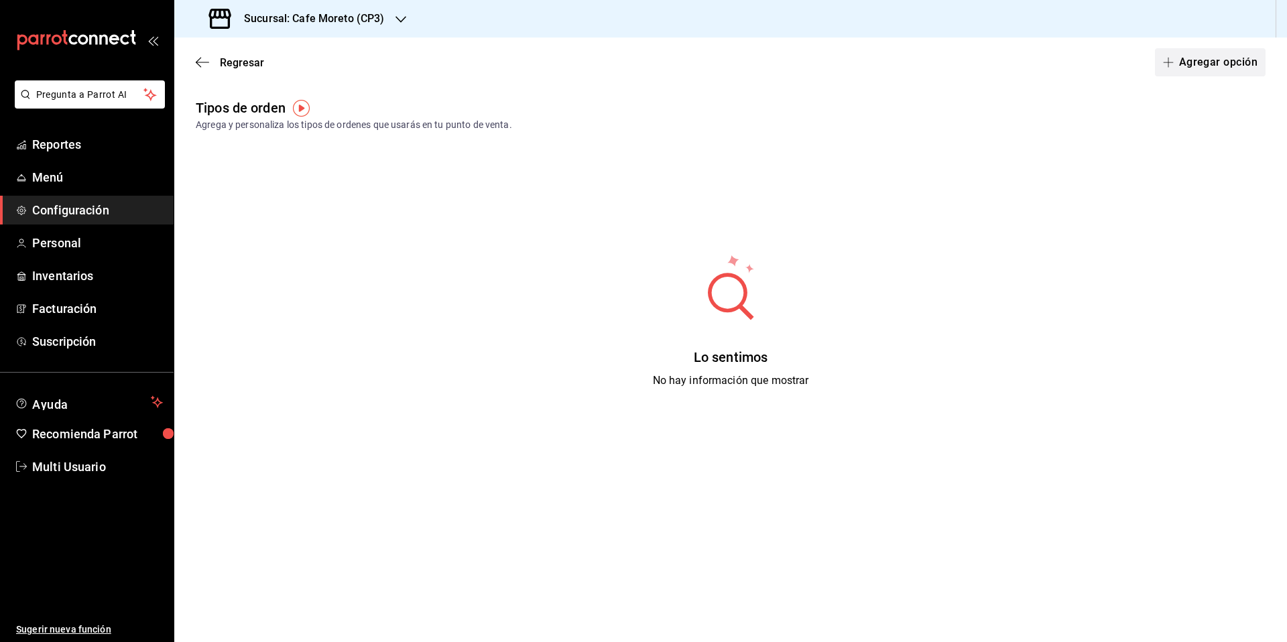
click at [1213, 66] on button "Agregar opción" at bounding box center [1210, 62] width 111 height 28
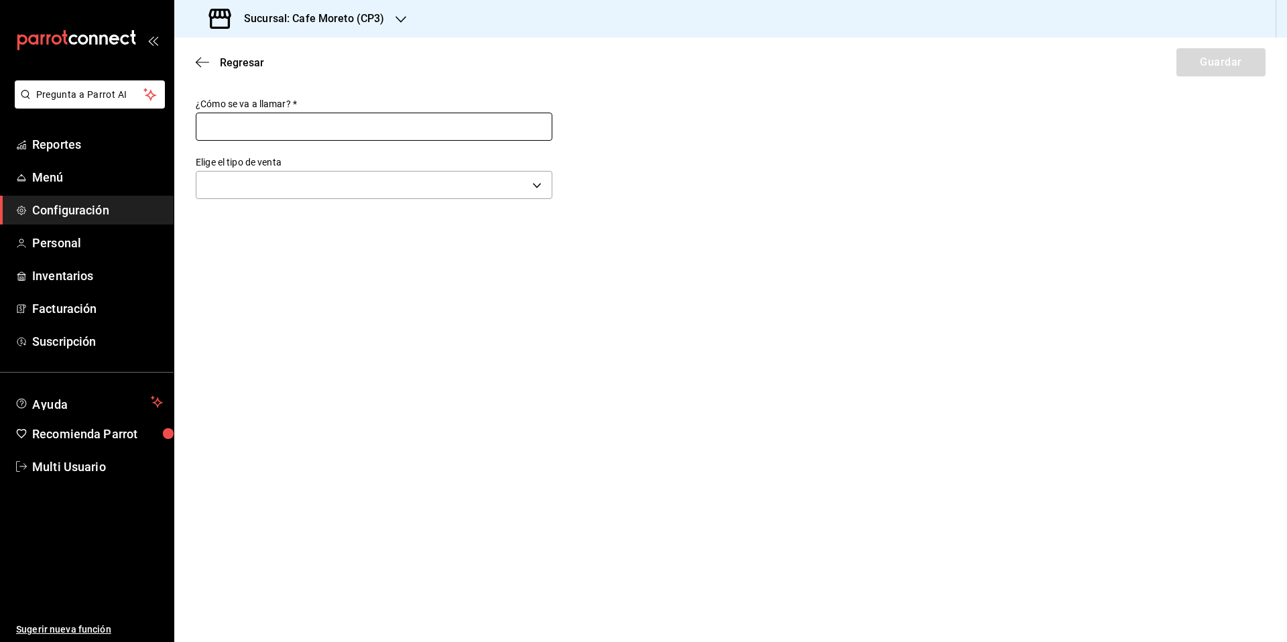
click at [262, 124] on input "text" at bounding box center [374, 127] width 357 height 28
click at [283, 188] on body "Pregunta a Parrot AI Reportes Menú Configuración Personal Inventarios Facturaci…" at bounding box center [643, 321] width 1287 height 642
click at [237, 306] on li "Para llevar" at bounding box center [373, 302] width 355 height 25
click at [1219, 64] on button "Guardar" at bounding box center [1220, 62] width 89 height 28
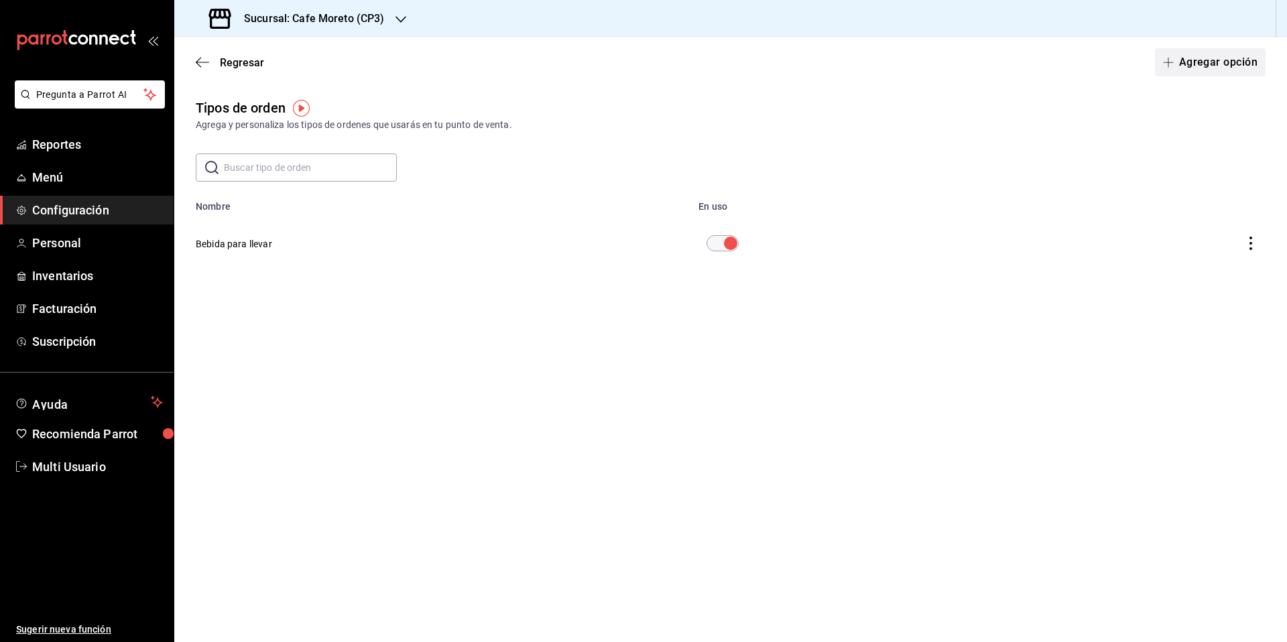
click at [1219, 61] on button "Agregar opción" at bounding box center [1210, 62] width 111 height 28
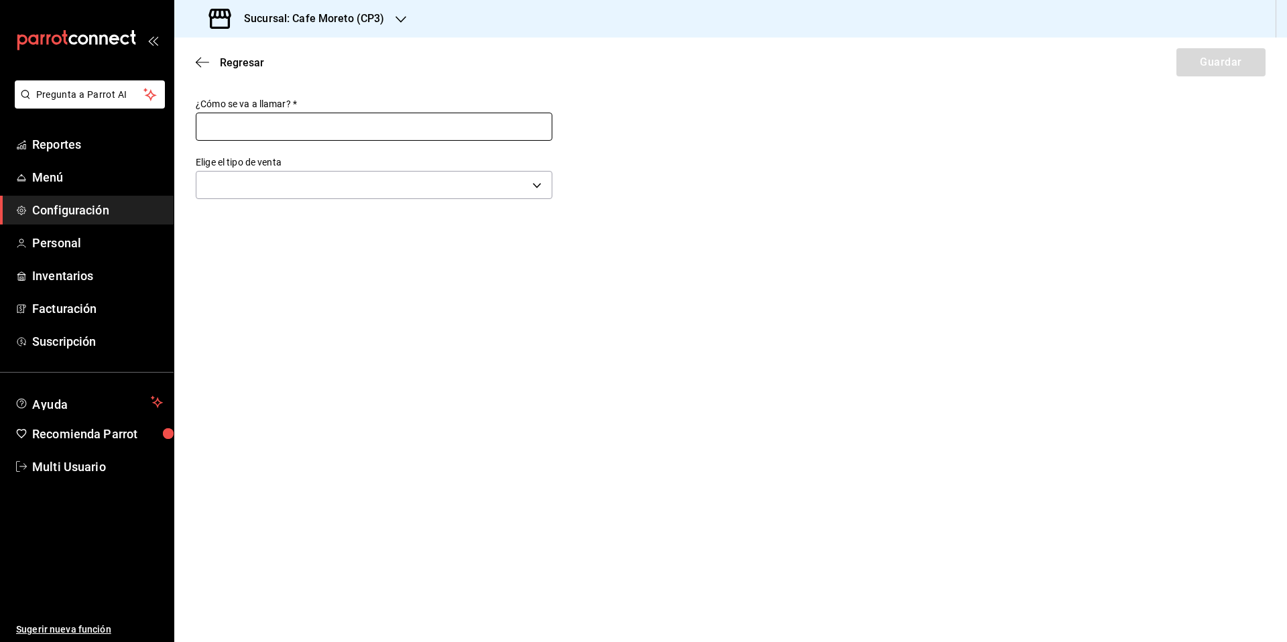
click at [265, 133] on input "text" at bounding box center [374, 127] width 357 height 28
click at [291, 190] on body "Pregunta a Parrot AI Reportes Menú Configuración Personal Inventarios Facturaci…" at bounding box center [643, 321] width 1287 height 642
click at [239, 303] on li "Para llevar" at bounding box center [373, 302] width 355 height 25
click at [1222, 66] on button "Guardar" at bounding box center [1220, 62] width 89 height 28
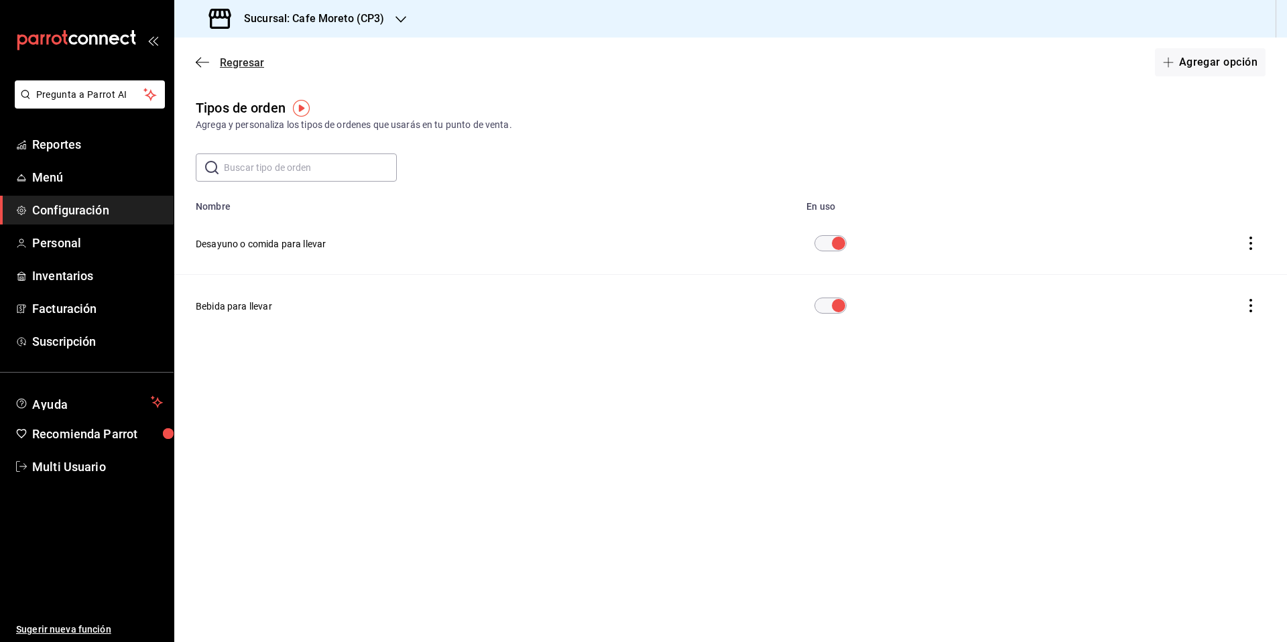
click at [231, 62] on span "Regresar" at bounding box center [242, 62] width 44 height 13
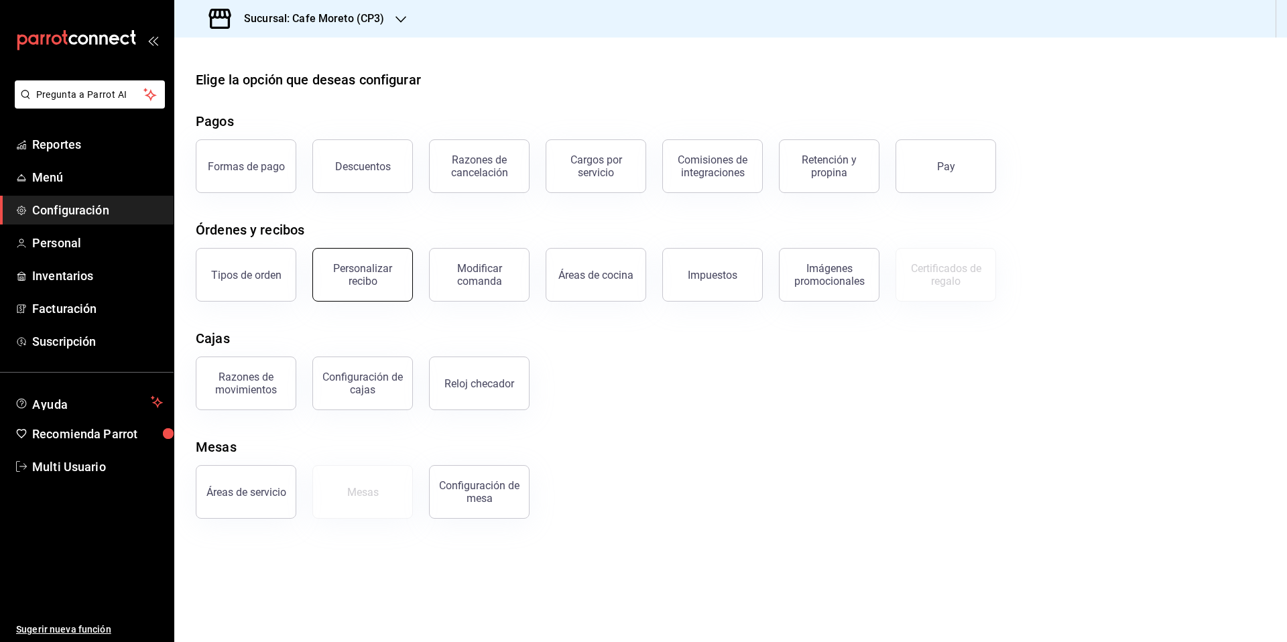
click at [368, 284] on div "Personalizar recibo" at bounding box center [362, 274] width 83 height 25
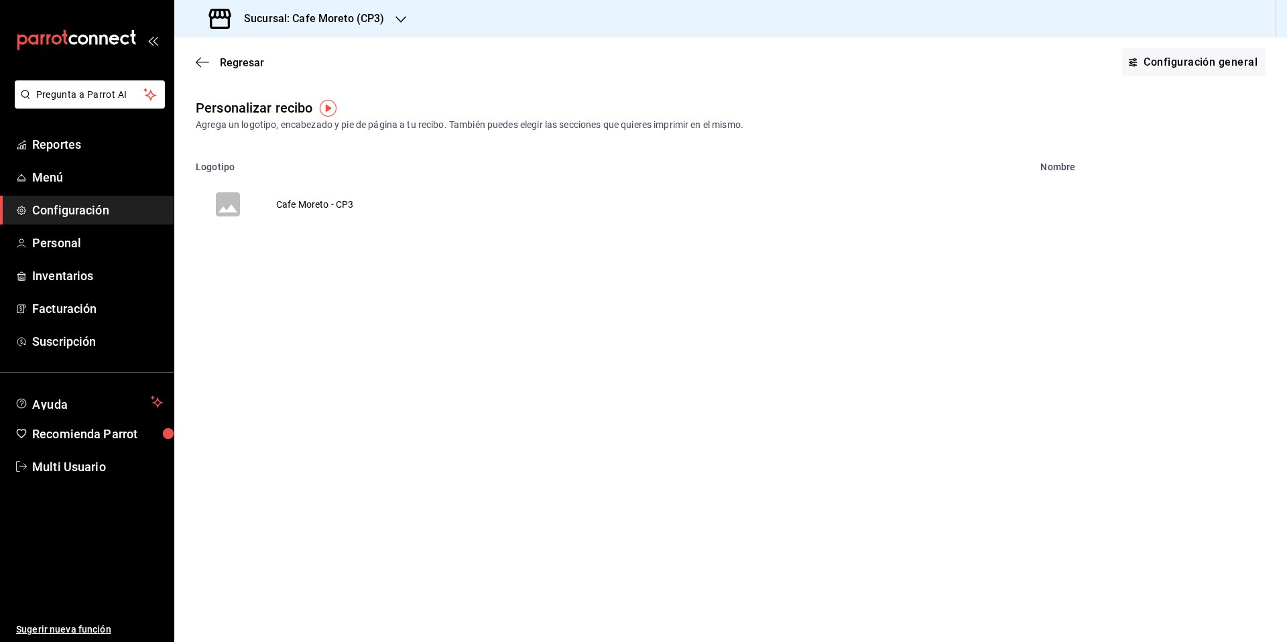
click at [321, 204] on td "Cafe Moreto - CP3" at bounding box center [315, 204] width 110 height 64
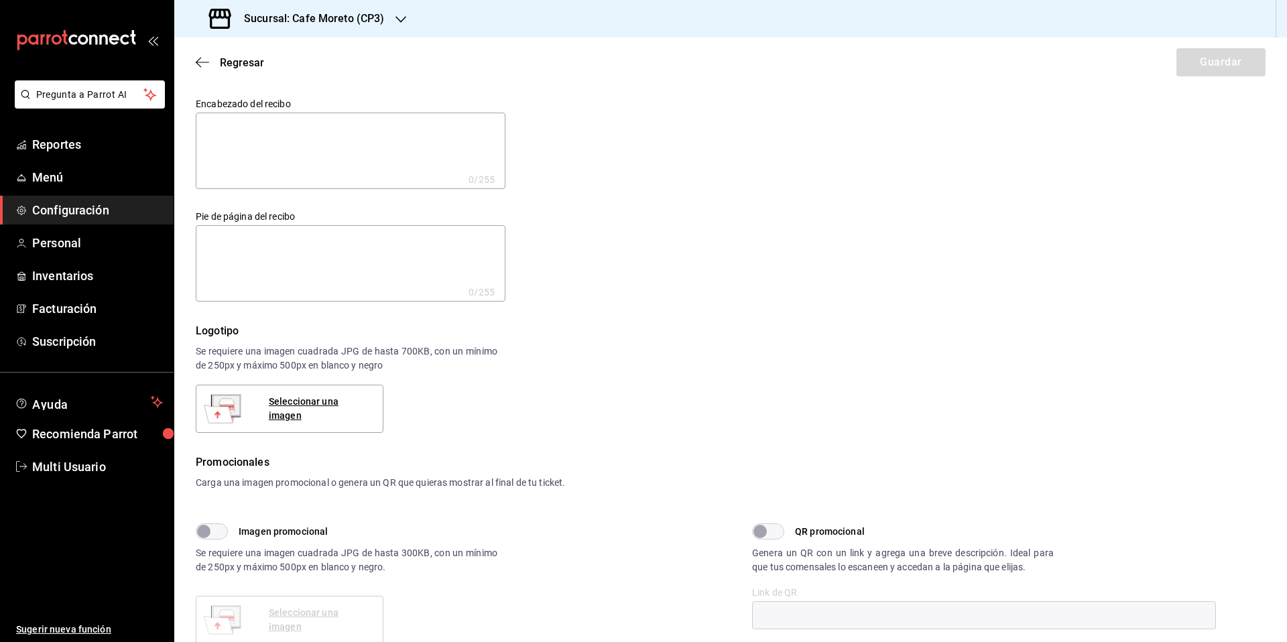
click at [259, 139] on textarea at bounding box center [351, 151] width 310 height 76
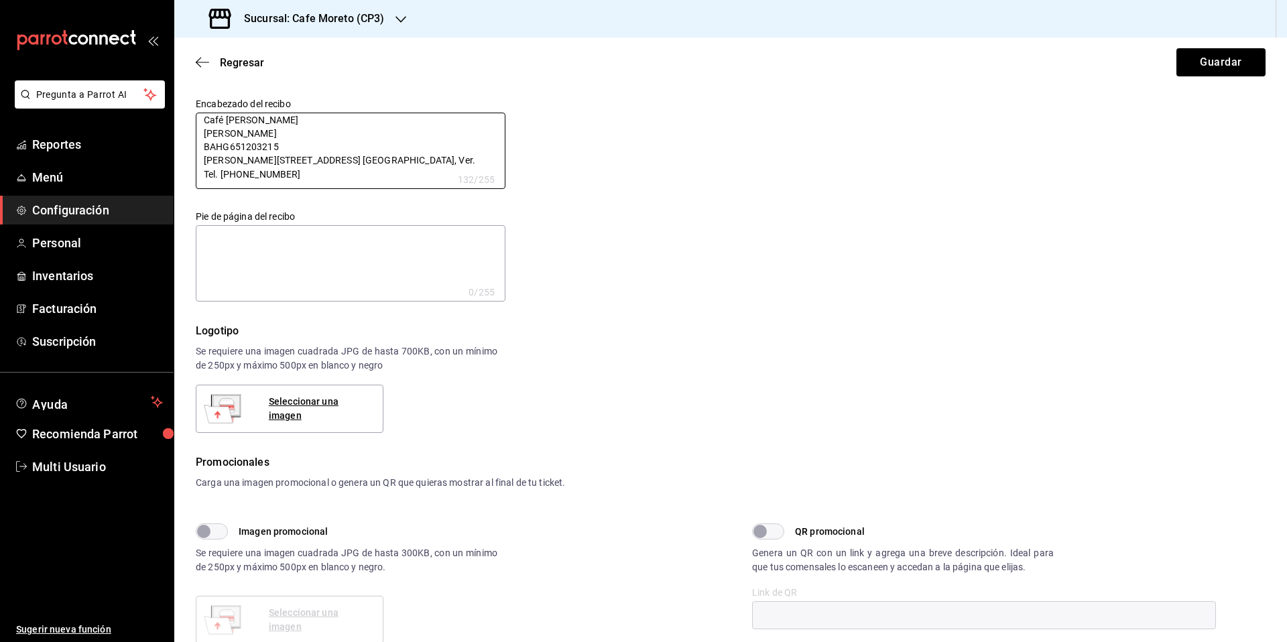
click at [267, 251] on textarea at bounding box center [351, 263] width 310 height 76
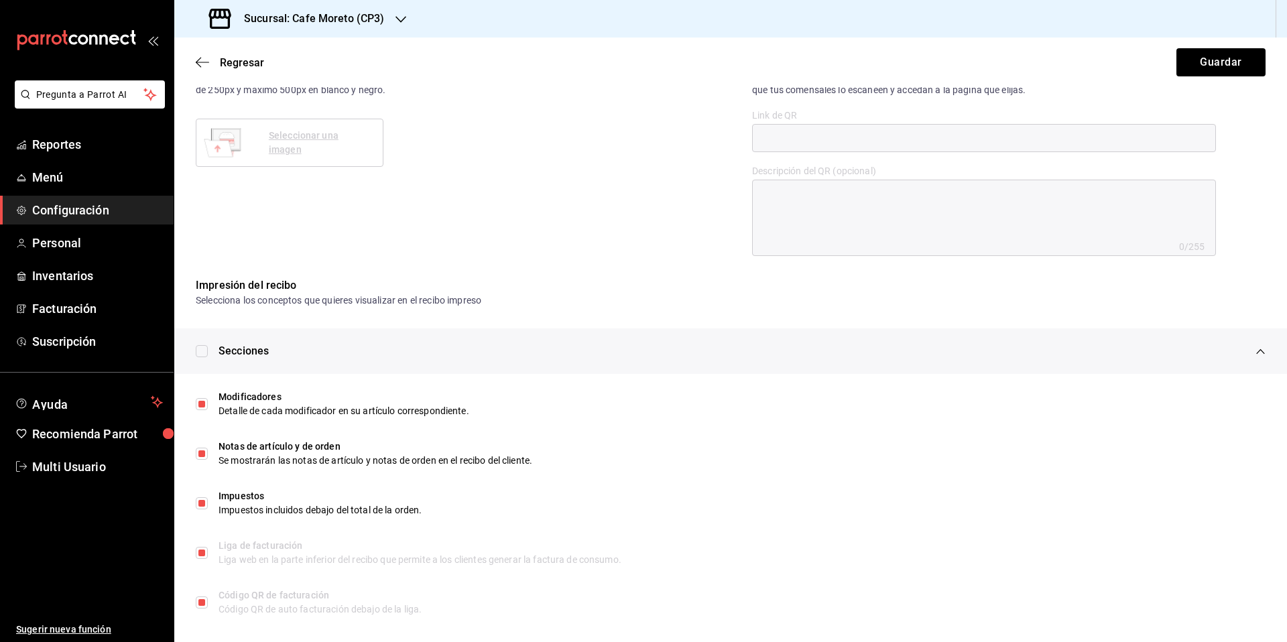
scroll to position [489, 0]
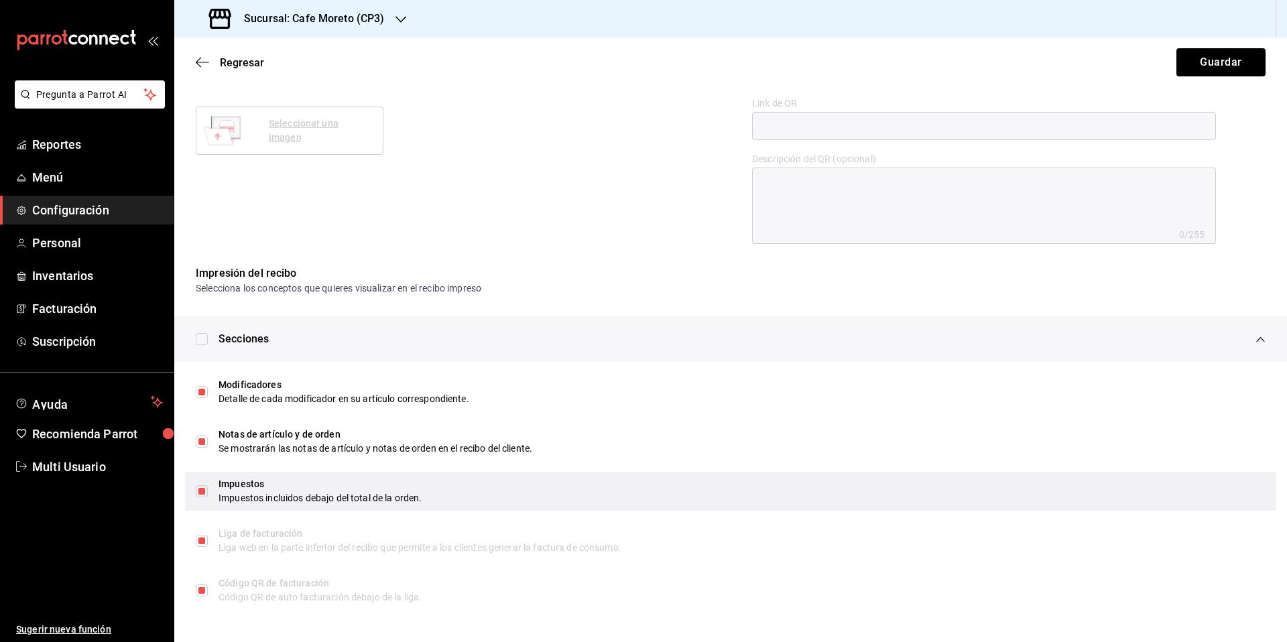
click at [204, 491] on input "checkbox" at bounding box center [202, 491] width 12 height 12
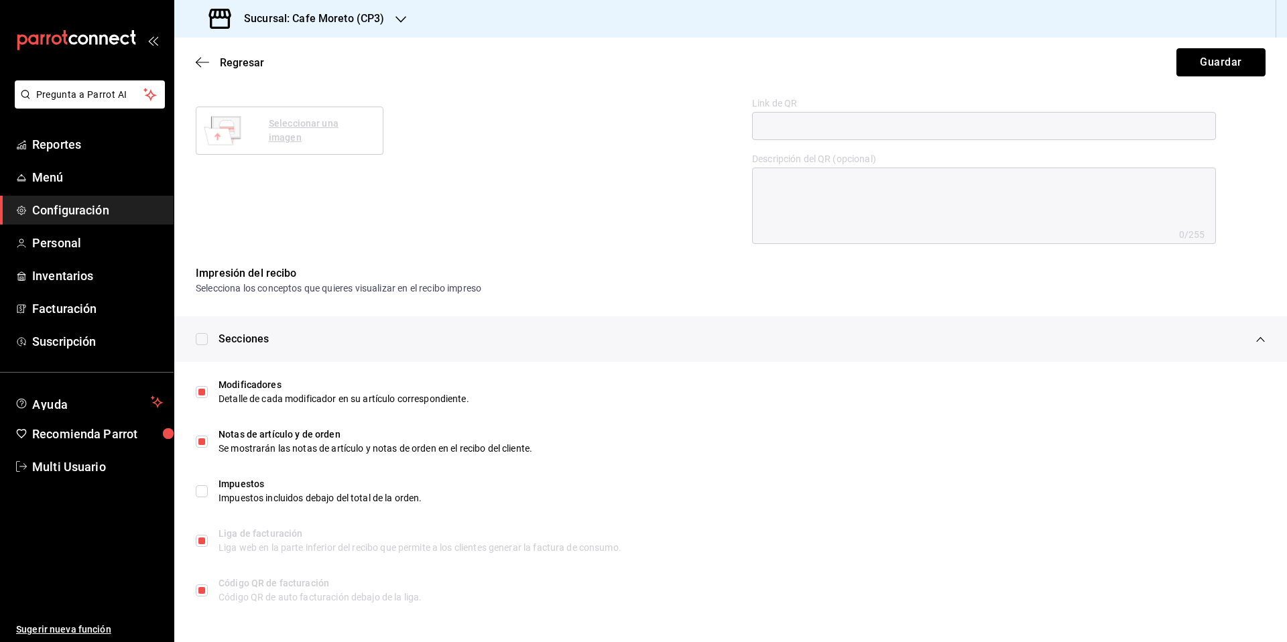
click at [1216, 65] on button "Guardar" at bounding box center [1220, 62] width 89 height 28
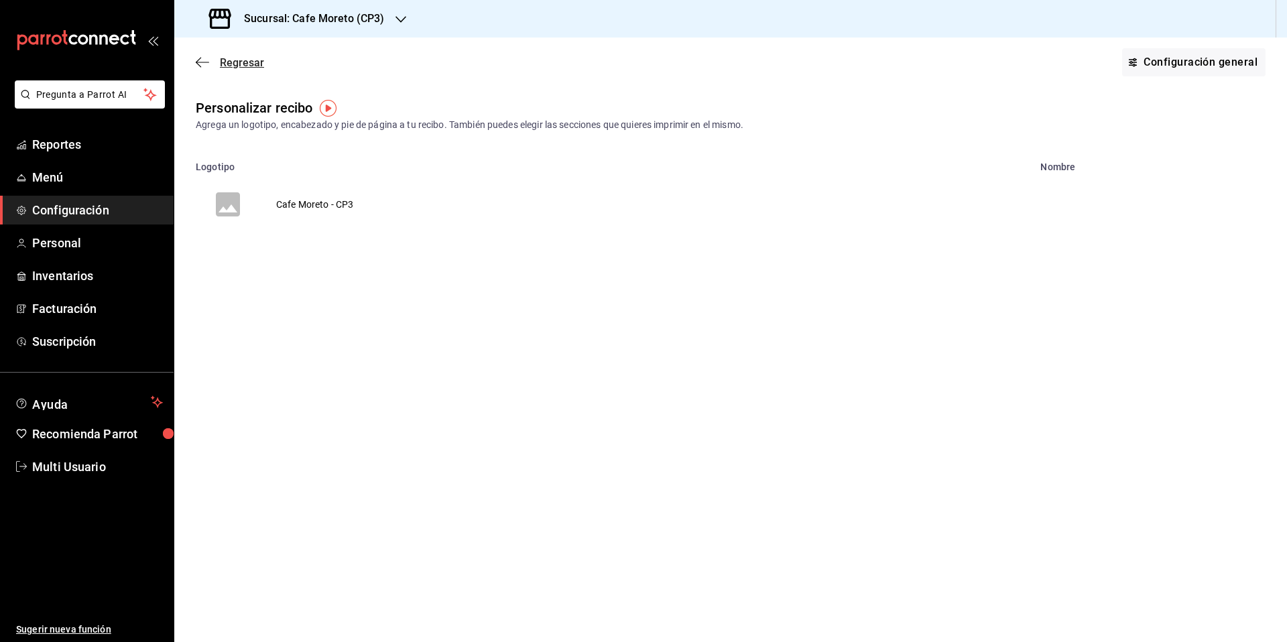
click at [233, 60] on span "Regresar" at bounding box center [242, 62] width 44 height 13
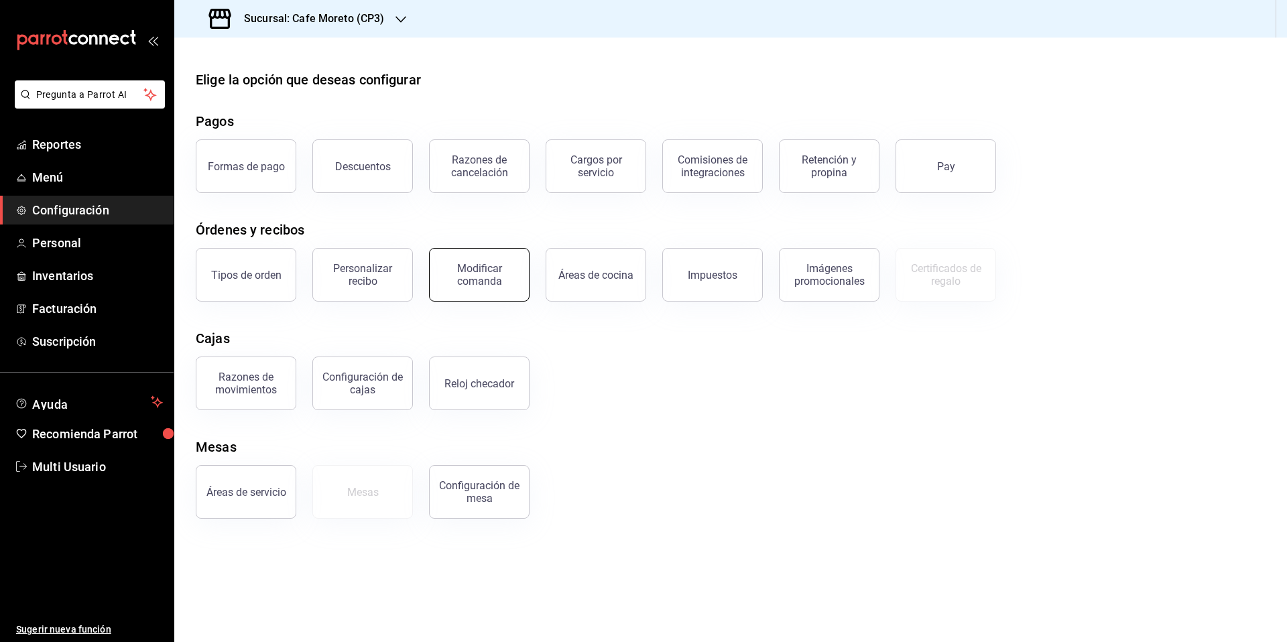
click at [491, 276] on div "Modificar comanda" at bounding box center [479, 274] width 83 height 25
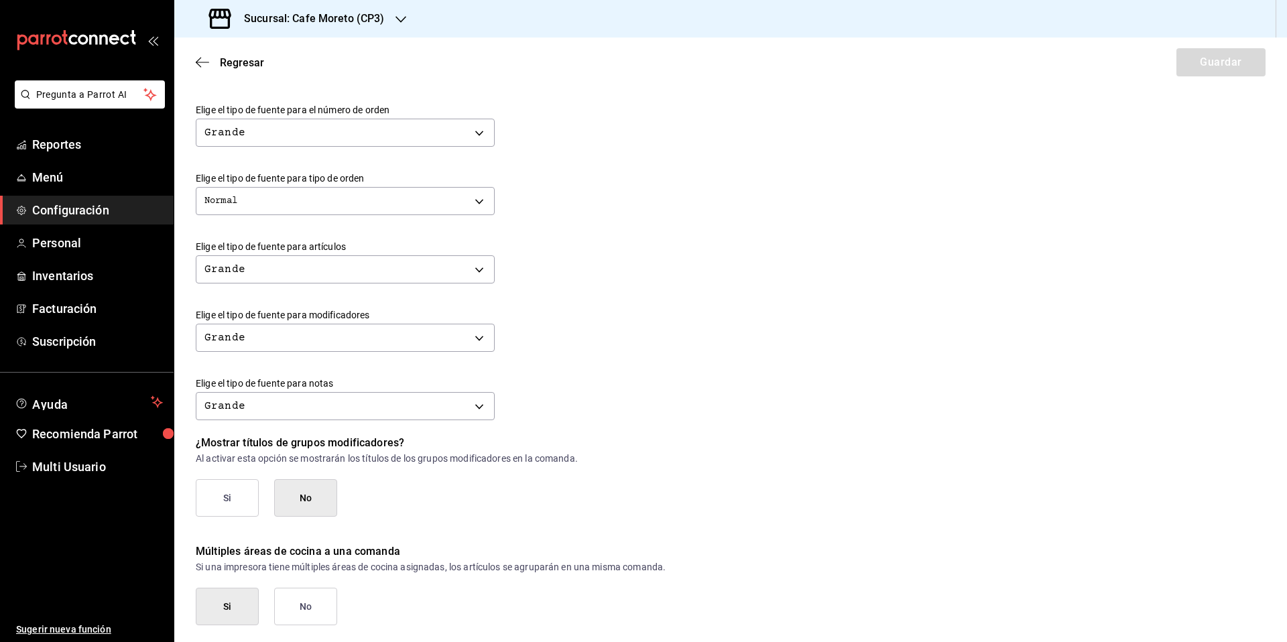
scroll to position [429, 0]
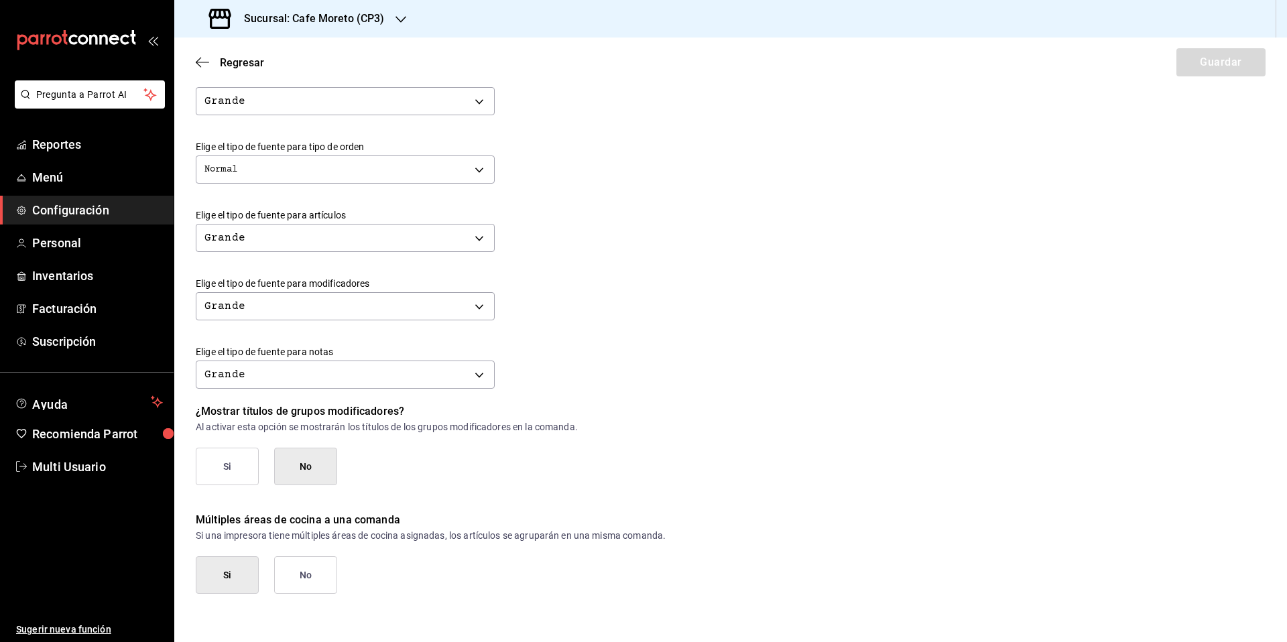
click at [236, 458] on button "Si" at bounding box center [227, 467] width 63 height 38
click at [1215, 61] on button "Guardar" at bounding box center [1220, 62] width 89 height 28
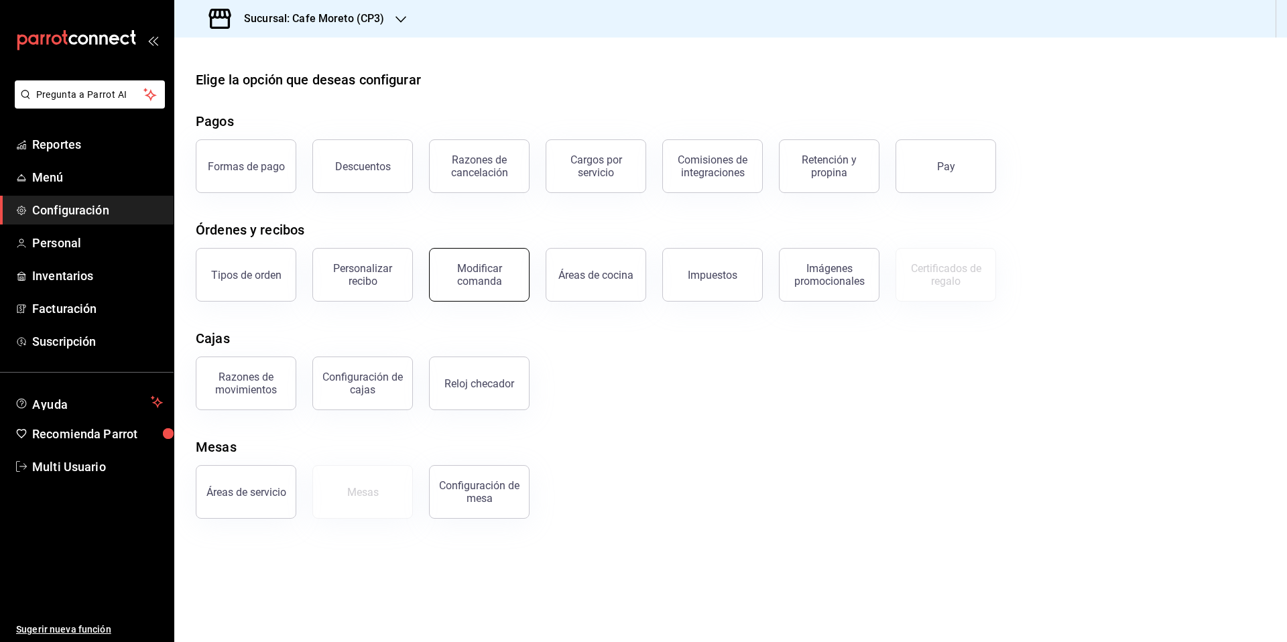
click at [488, 279] on div "Modificar comanda" at bounding box center [479, 274] width 83 height 25
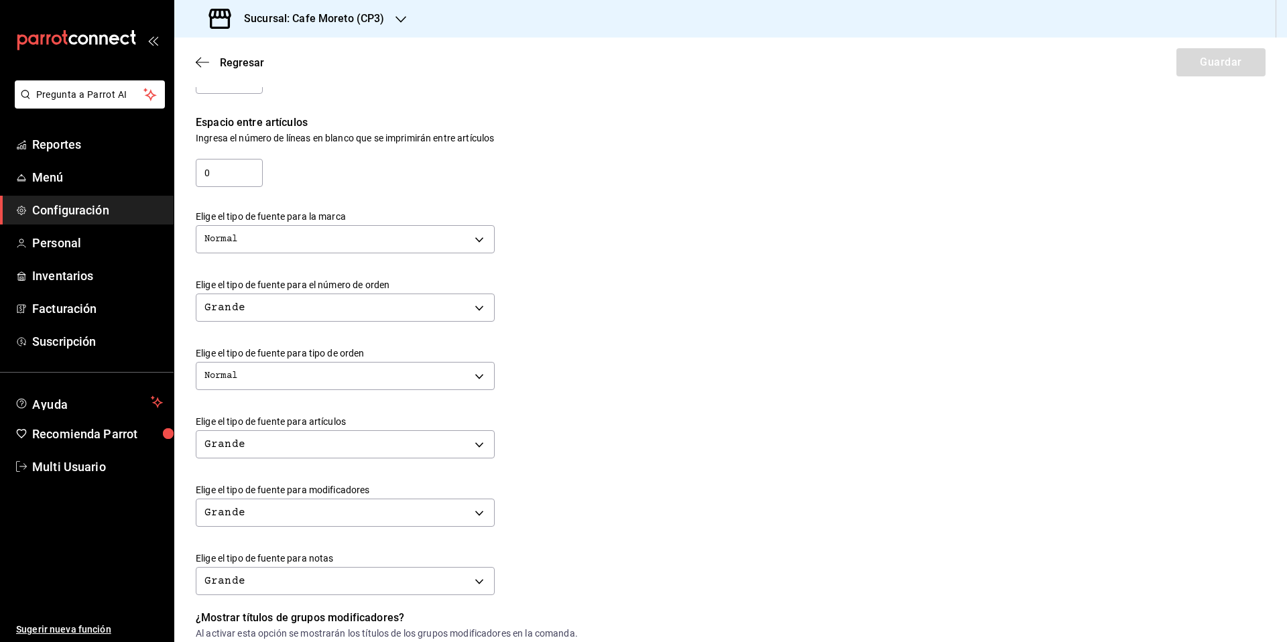
scroll to position [311, 0]
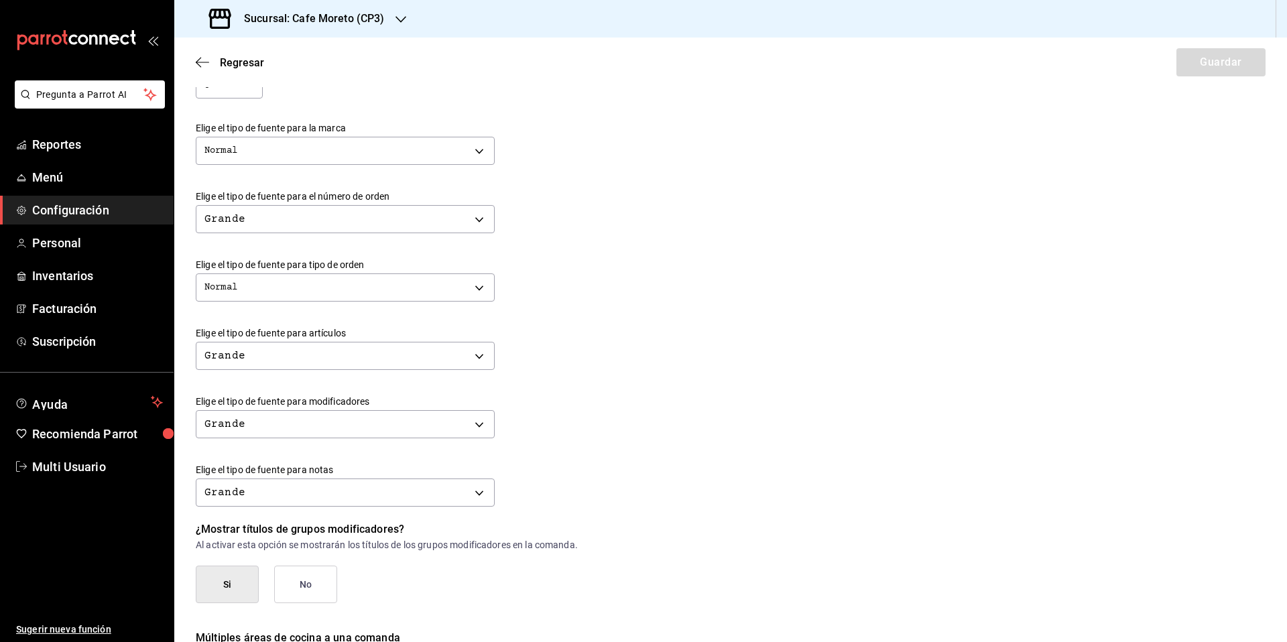
drag, startPoint x: 1286, startPoint y: 367, endPoint x: 1286, endPoint y: 445, distance: 78.4
click at [1286, 443] on div "Regresar Guardar Modificar comanda Personaliza las comandas de tu cocina. Marge…" at bounding box center [730, 340] width 1113 height 605
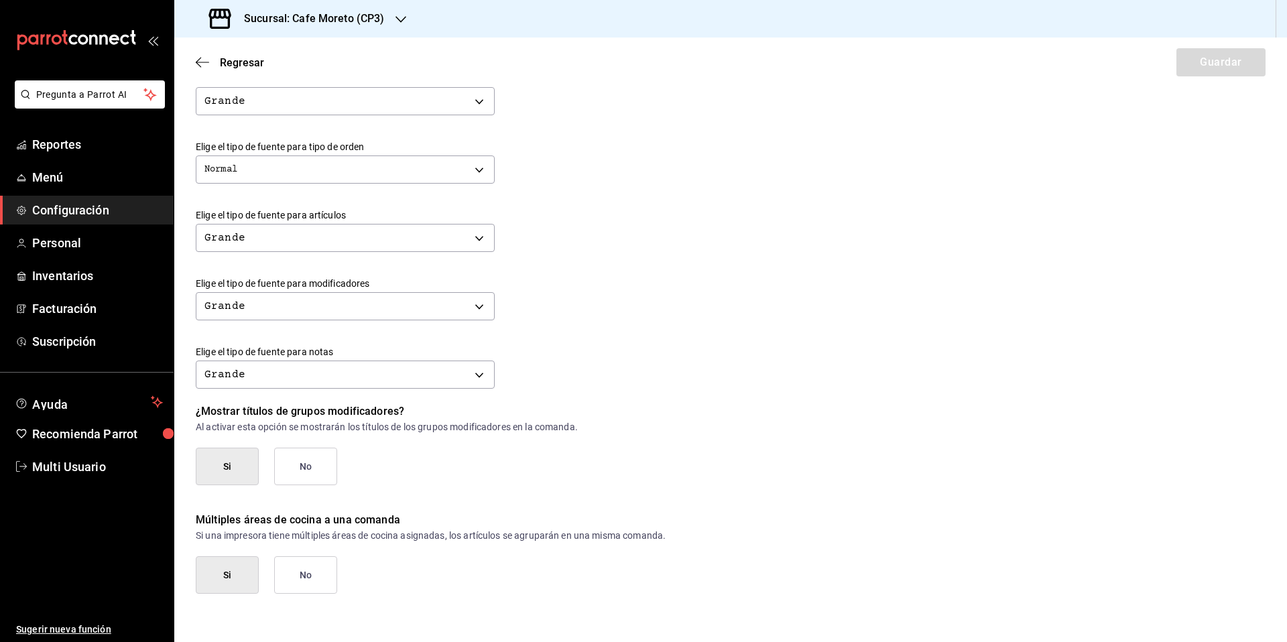
scroll to position [0, 0]
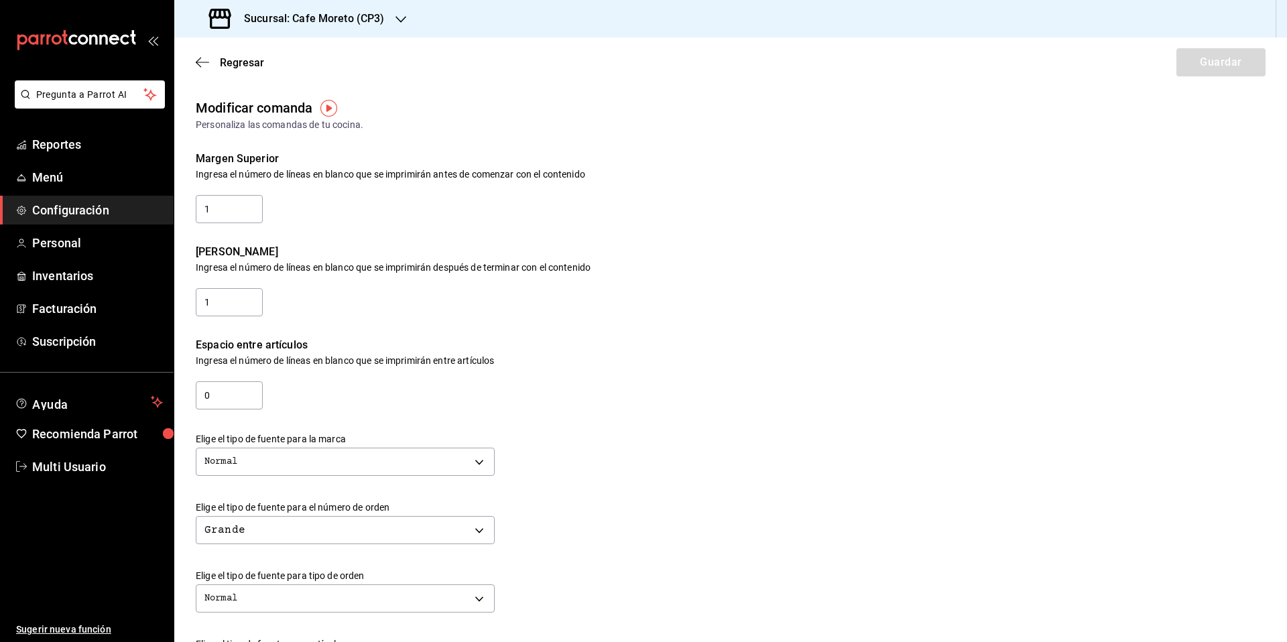
click at [1206, 68] on div "Regresar Guardar" at bounding box center [730, 63] width 1113 height 50
click at [225, 63] on span "Regresar" at bounding box center [242, 62] width 44 height 13
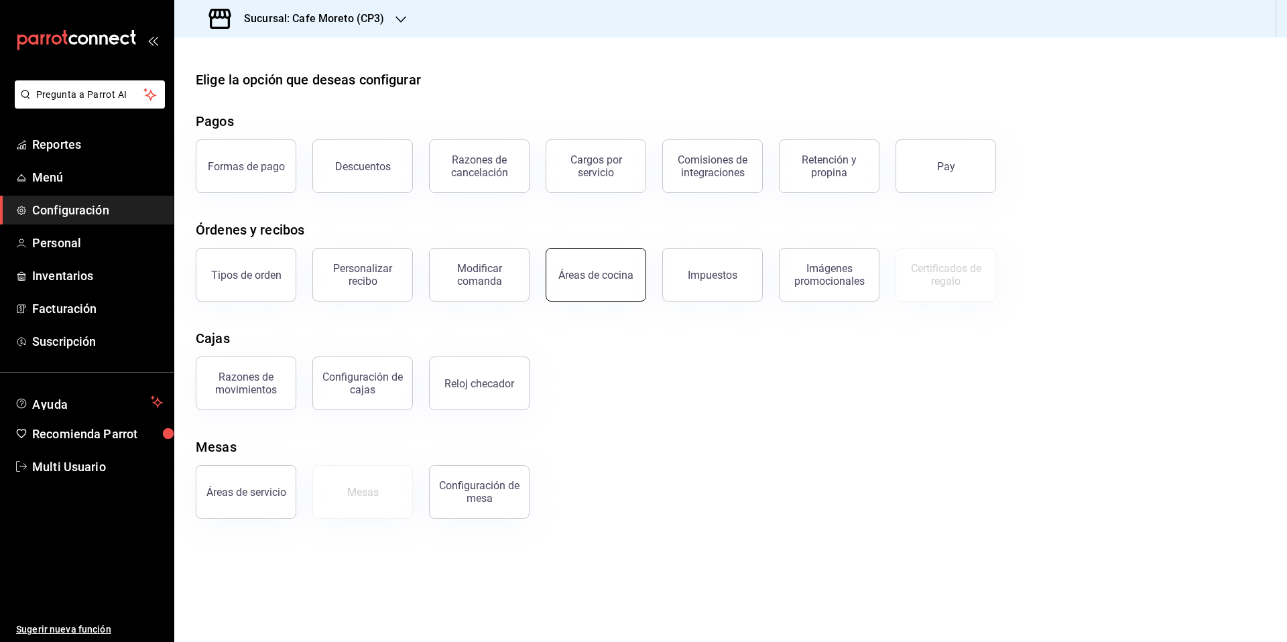
click at [609, 281] on button "Áreas de cocina" at bounding box center [596, 275] width 101 height 54
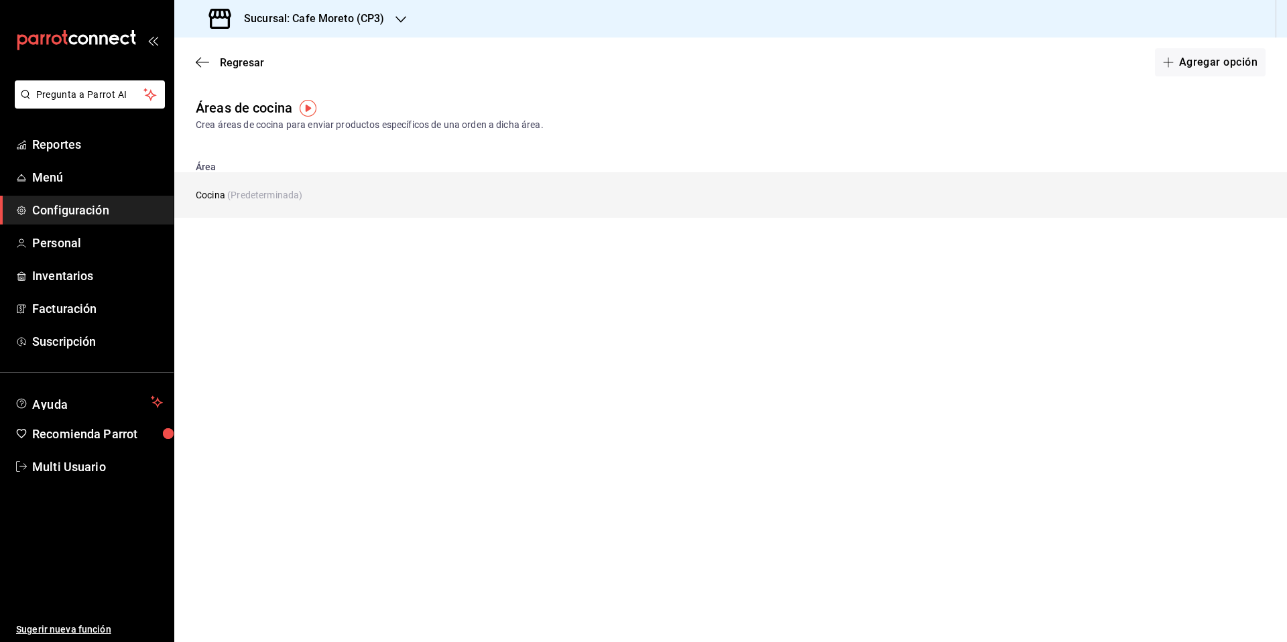
click at [214, 198] on td "Cocina (Predeterminada)" at bounding box center [615, 195] width 883 height 46
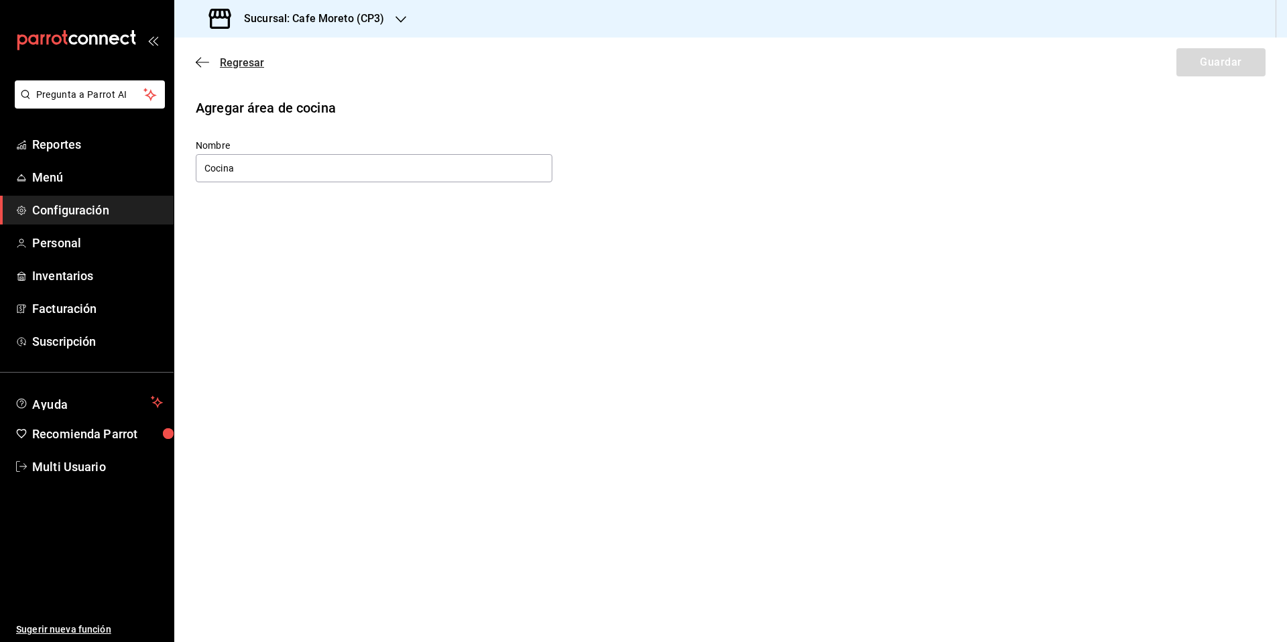
click at [235, 61] on span "Regresar" at bounding box center [242, 62] width 44 height 13
click at [244, 64] on span "Regresar" at bounding box center [242, 62] width 44 height 13
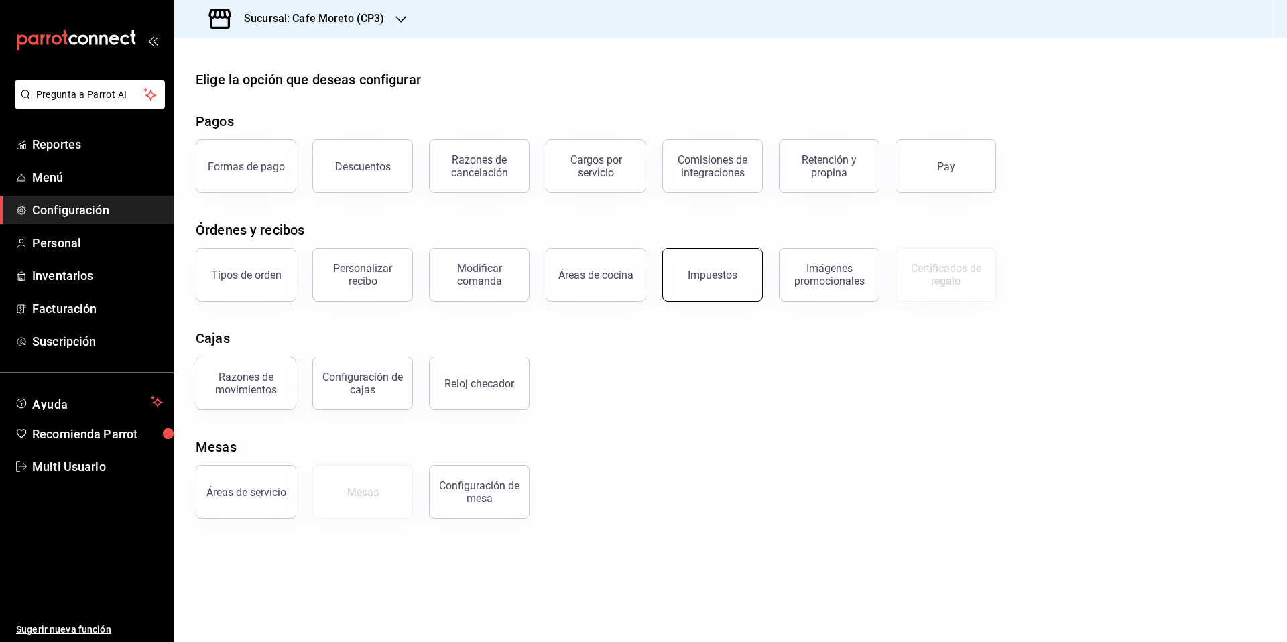
click at [717, 282] on button "Impuestos" at bounding box center [712, 275] width 101 height 54
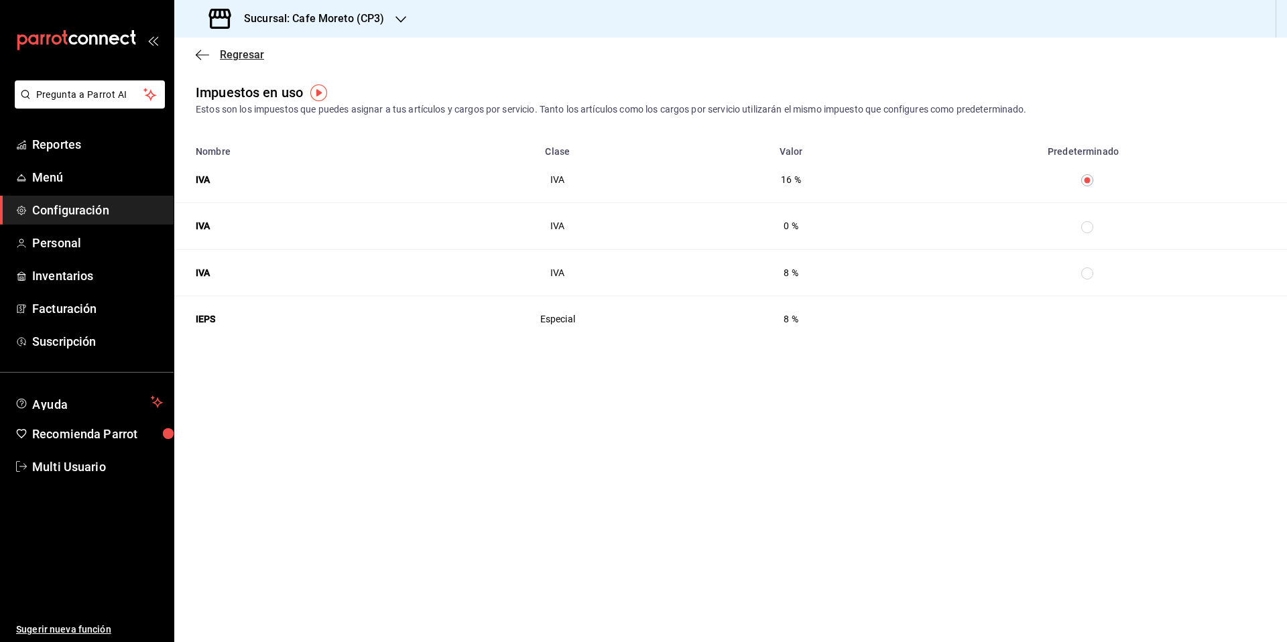
click at [222, 56] on span "Regresar" at bounding box center [242, 54] width 44 height 13
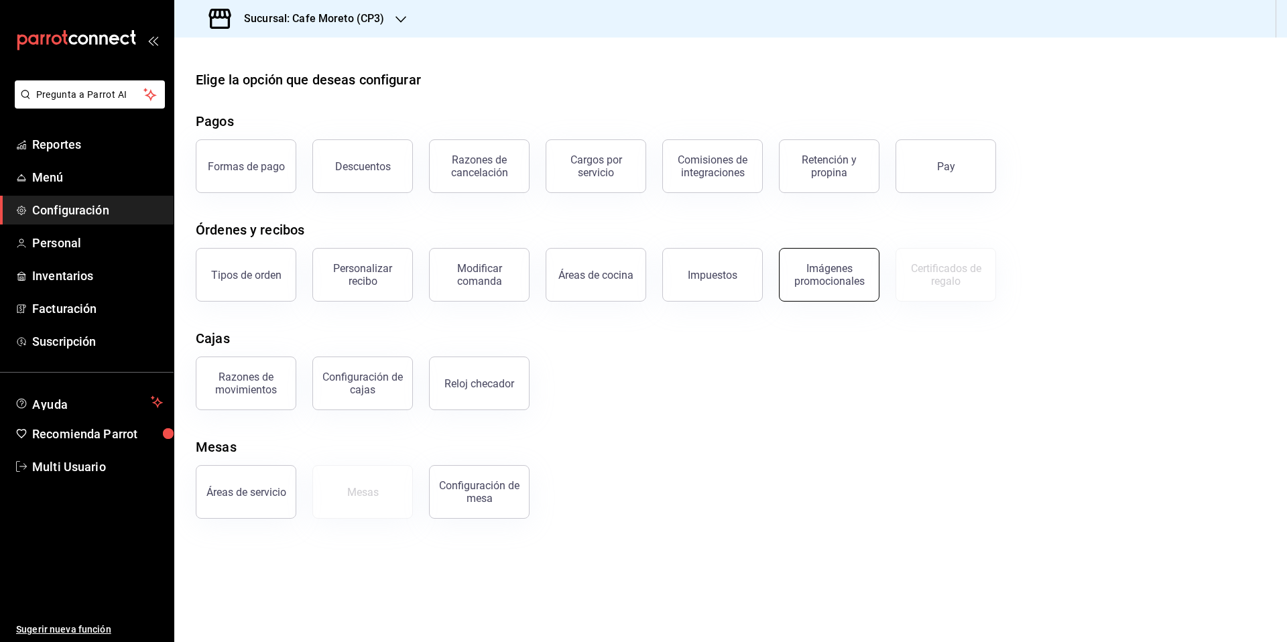
click at [824, 275] on div "Imágenes promocionales" at bounding box center [828, 274] width 83 height 25
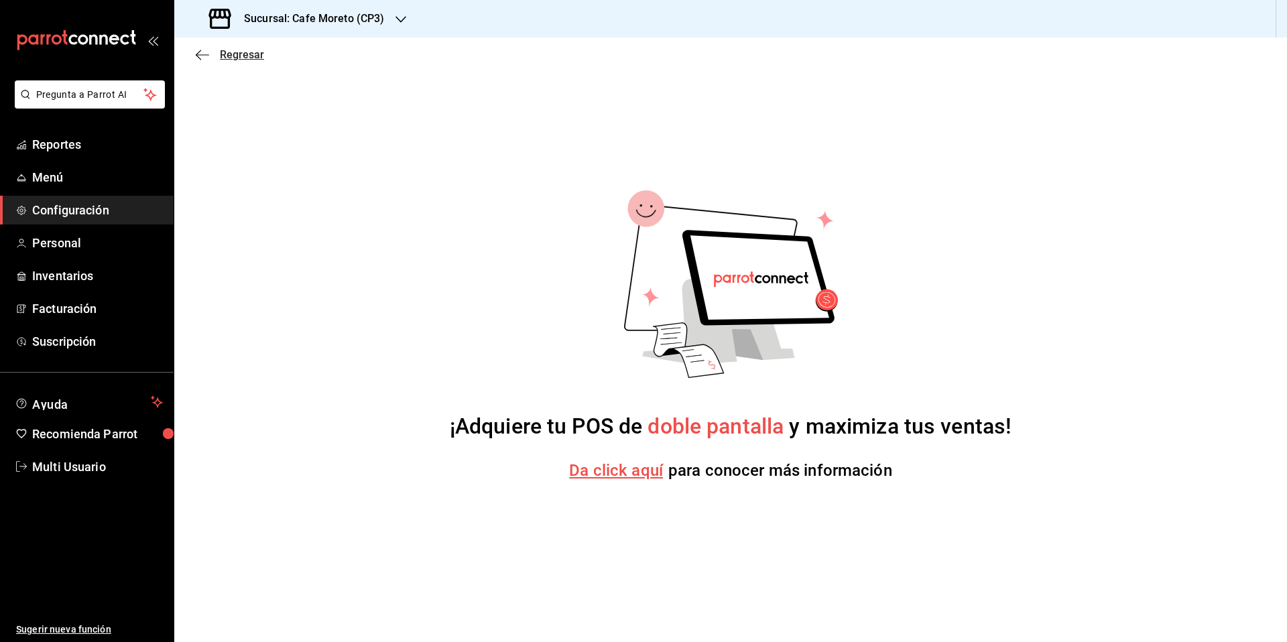
click at [243, 54] on span "Regresar" at bounding box center [242, 54] width 44 height 13
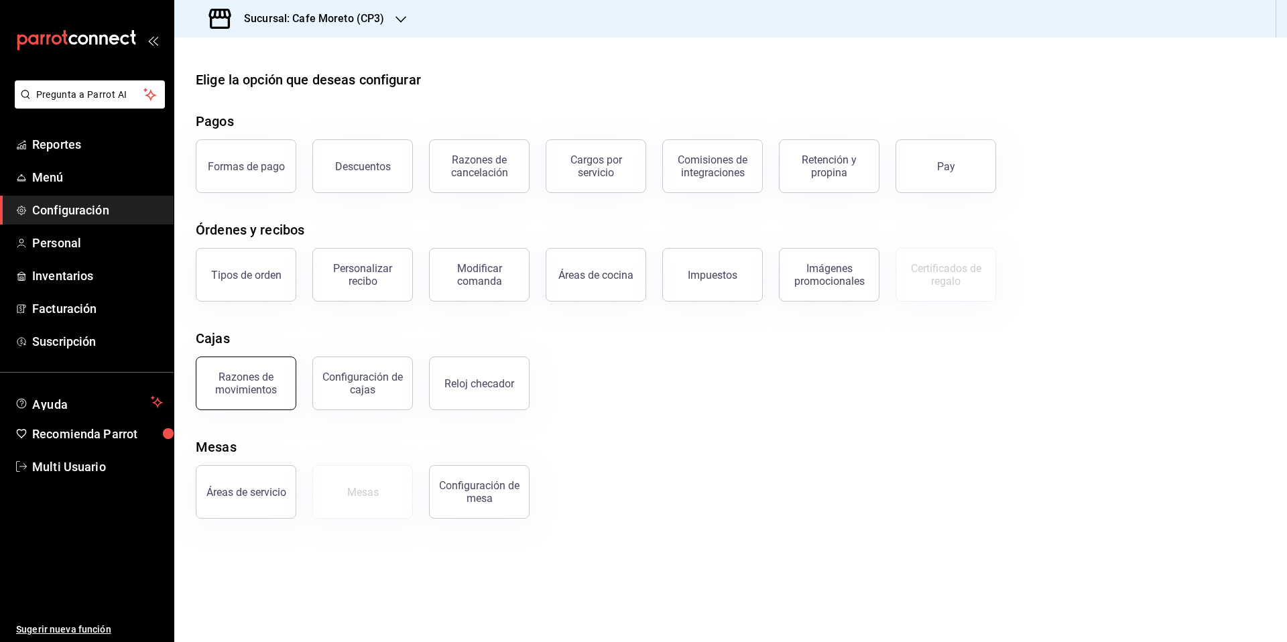
click at [255, 391] on div "Razones de movimientos" at bounding box center [245, 383] width 83 height 25
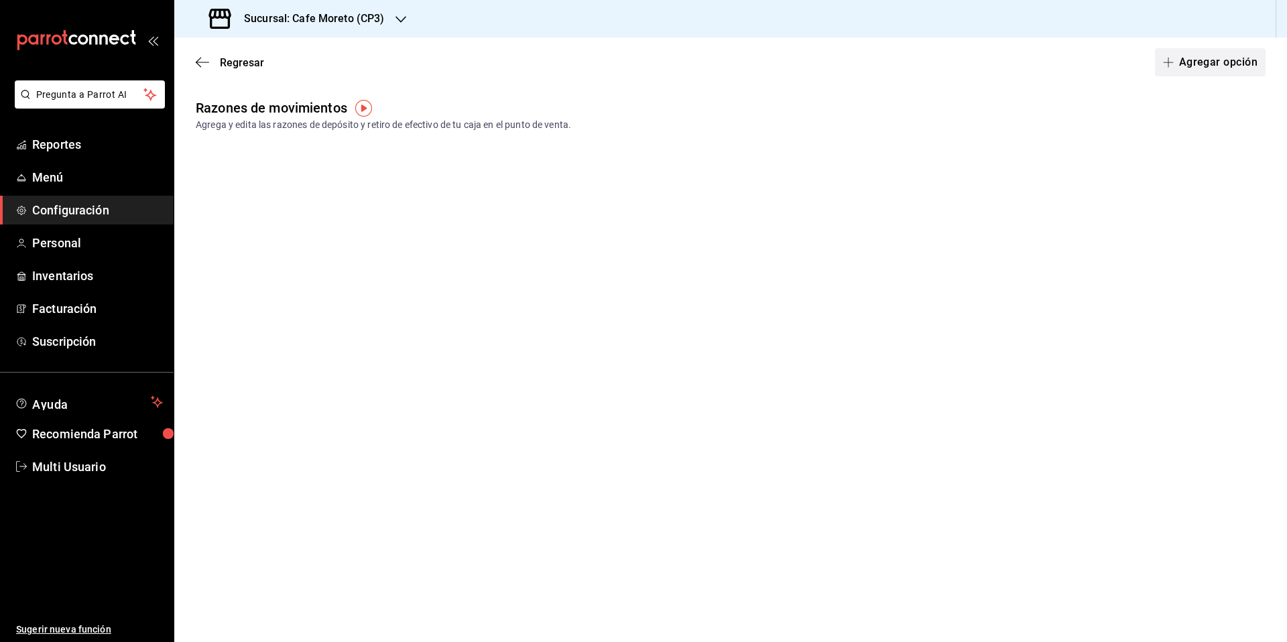
click at [1215, 62] on button "Agregar opción" at bounding box center [1210, 62] width 111 height 28
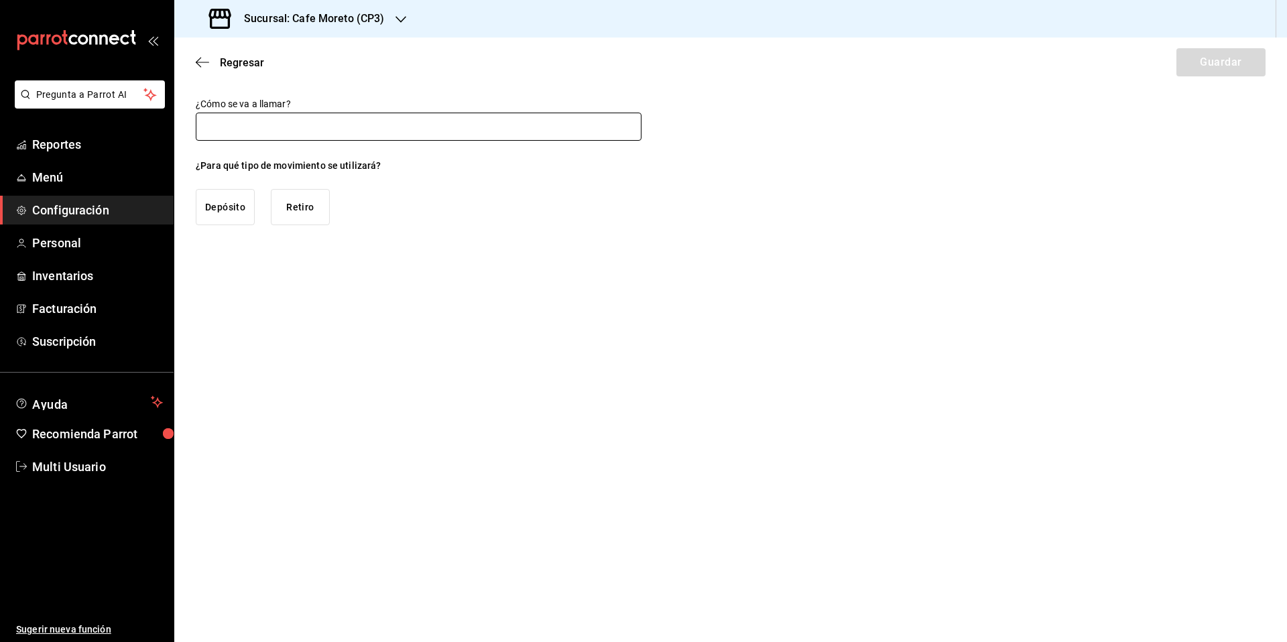
click at [251, 131] on input "text" at bounding box center [419, 127] width 446 height 28
click at [312, 214] on button "Retiro" at bounding box center [300, 207] width 59 height 36
click at [1233, 66] on button "Guardar" at bounding box center [1220, 62] width 89 height 28
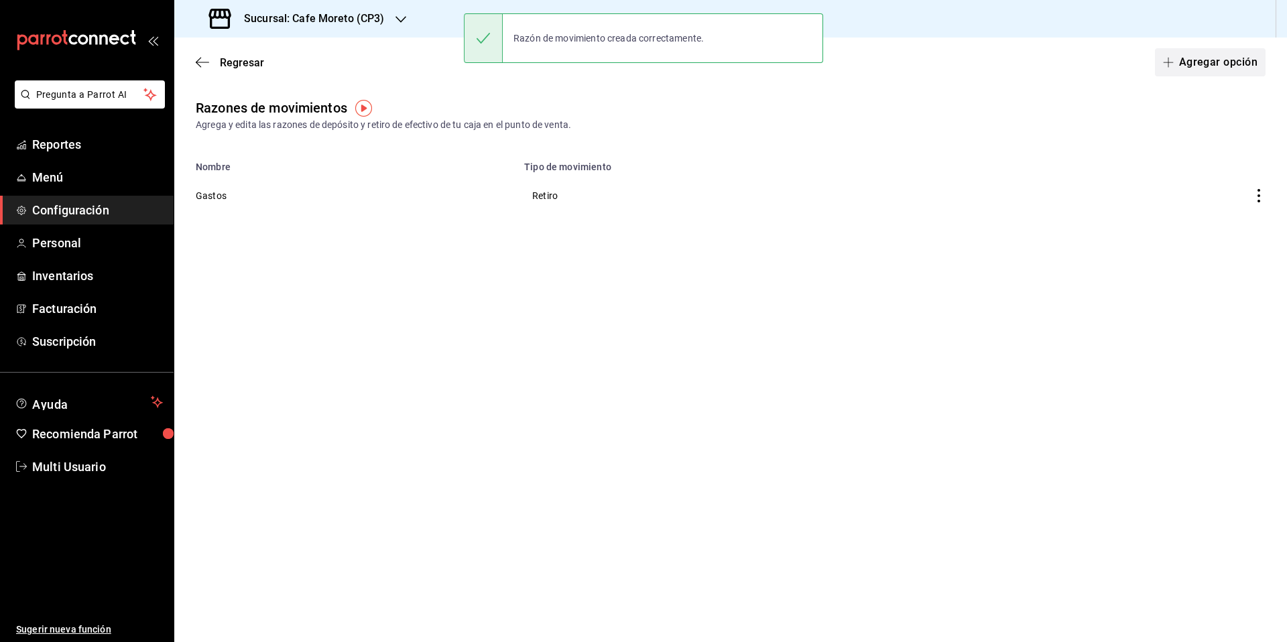
click at [1214, 66] on button "Agregar opción" at bounding box center [1210, 62] width 111 height 28
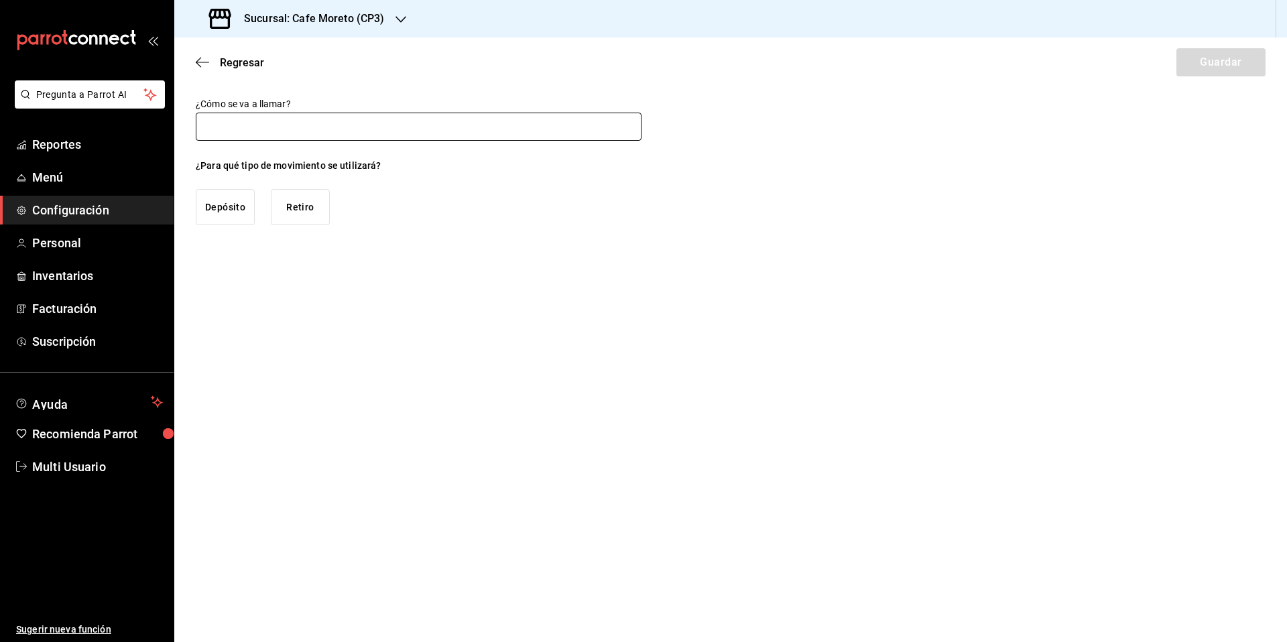
click at [253, 130] on input "text" at bounding box center [419, 127] width 446 height 28
click at [300, 212] on button "Retiro" at bounding box center [300, 207] width 59 height 36
click at [1196, 64] on button "Guardar" at bounding box center [1220, 62] width 89 height 28
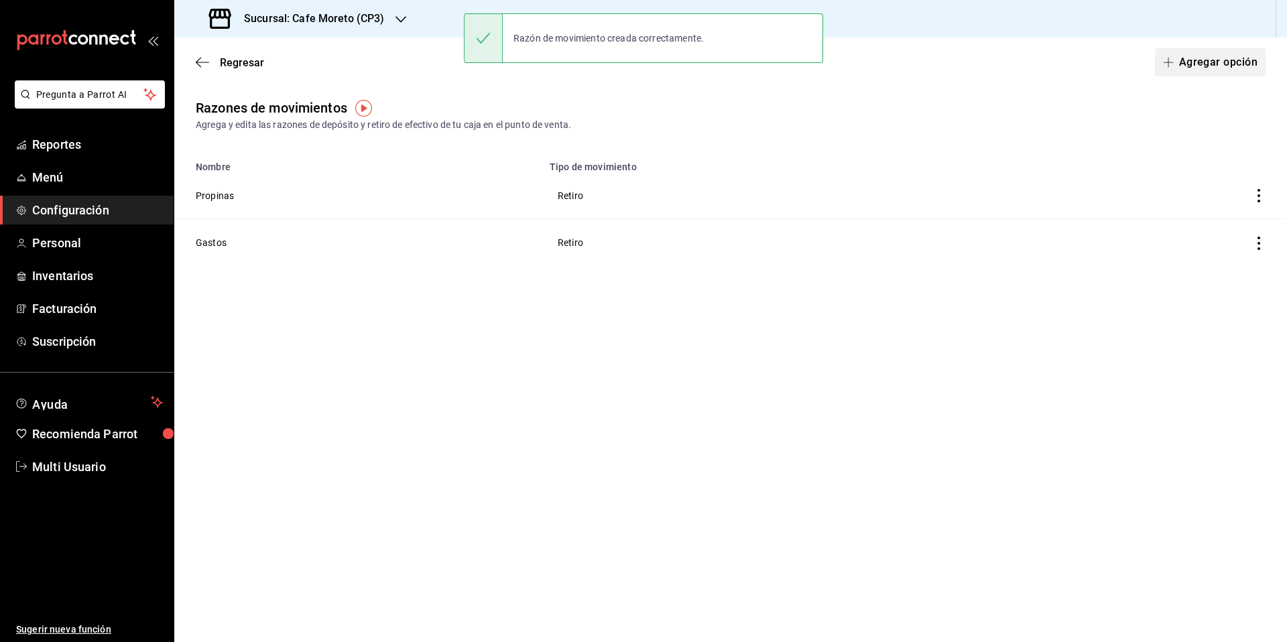
click at [1216, 64] on button "Agregar opción" at bounding box center [1210, 62] width 111 height 28
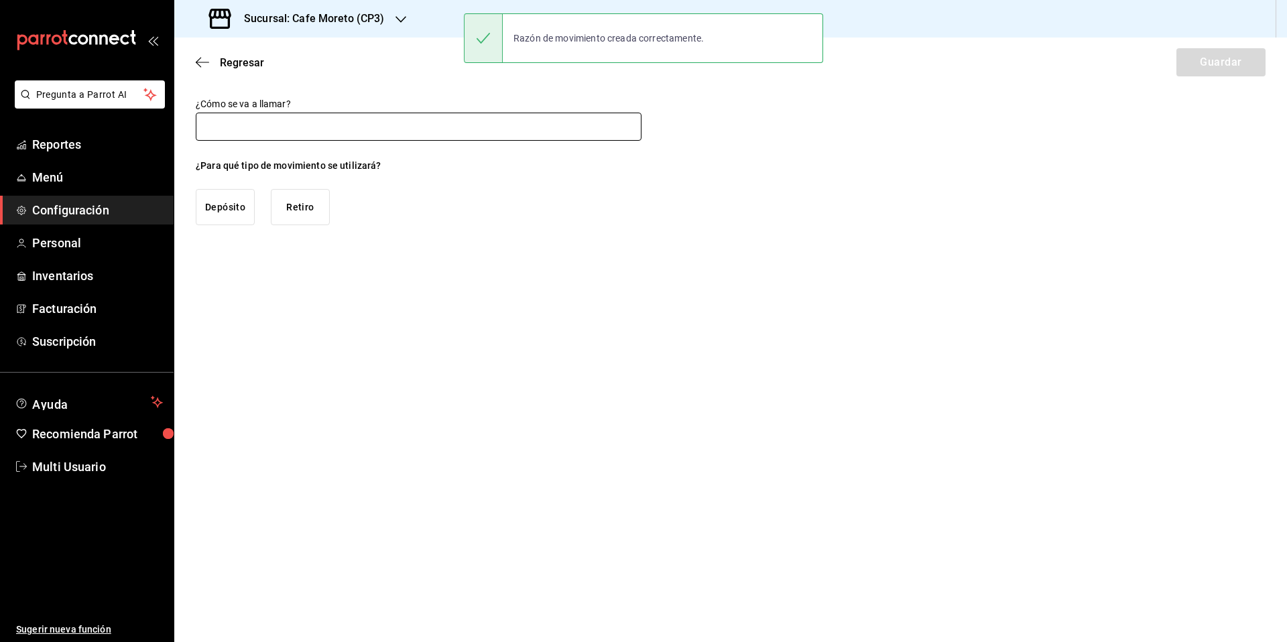
click at [330, 129] on input "text" at bounding box center [419, 127] width 446 height 28
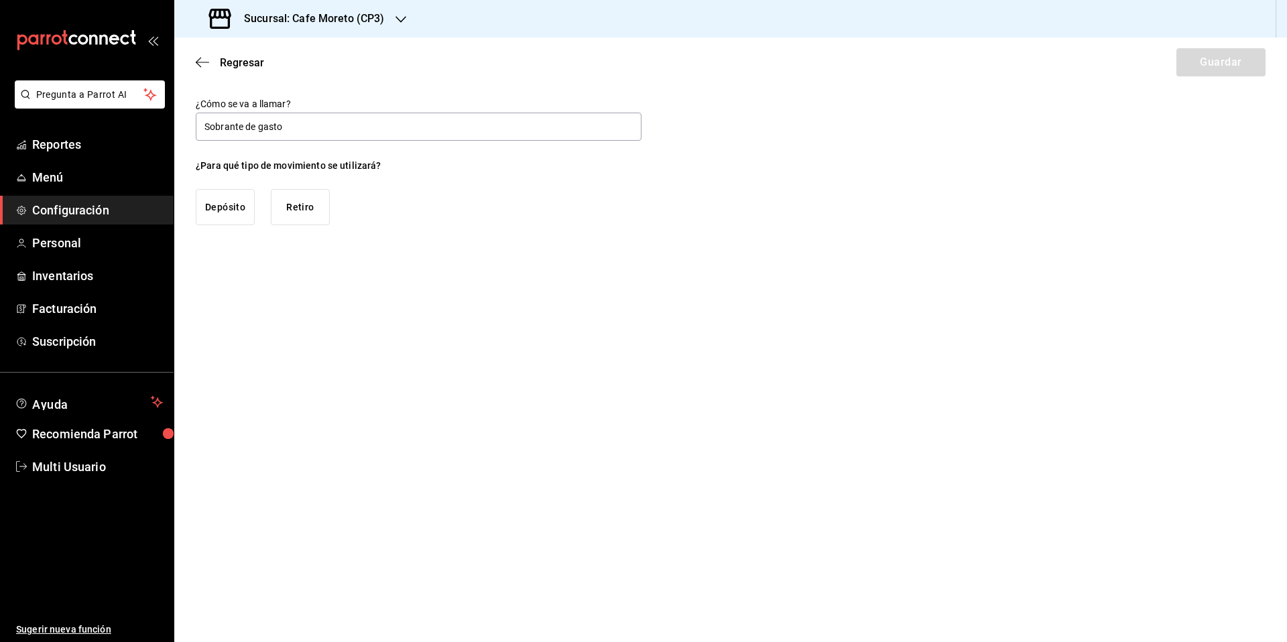
click at [240, 208] on button "Depósito" at bounding box center [225, 207] width 59 height 36
click at [1224, 62] on button "Guardar" at bounding box center [1220, 62] width 89 height 28
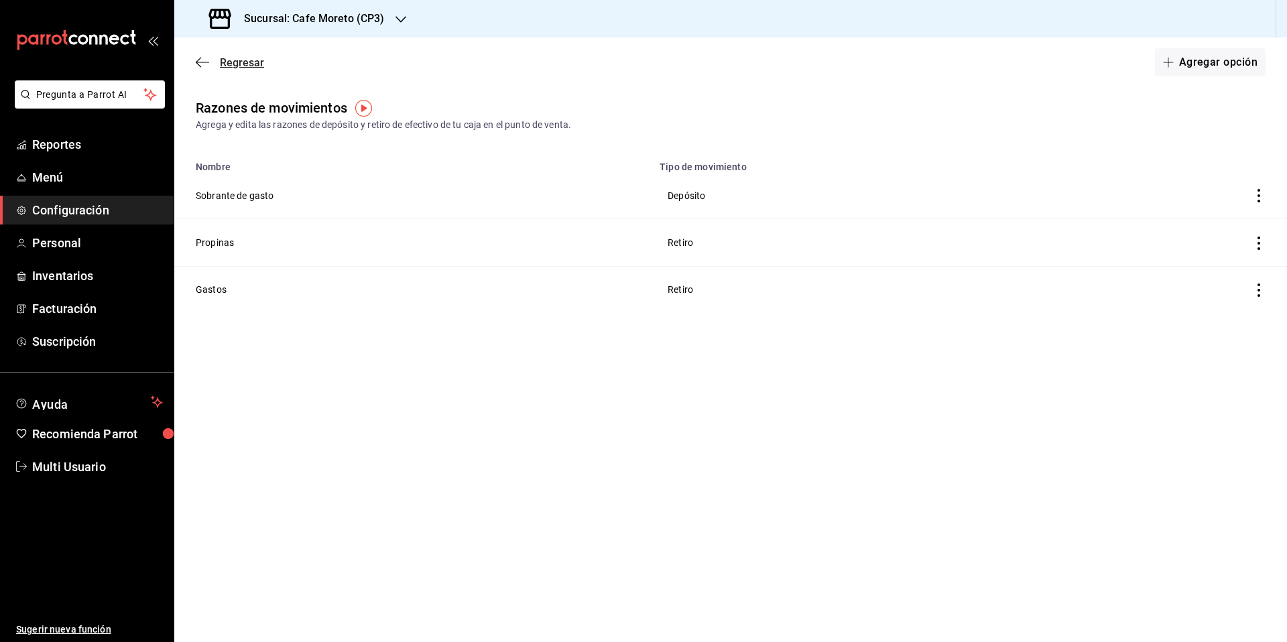
click at [250, 61] on span "Regresar" at bounding box center [242, 62] width 44 height 13
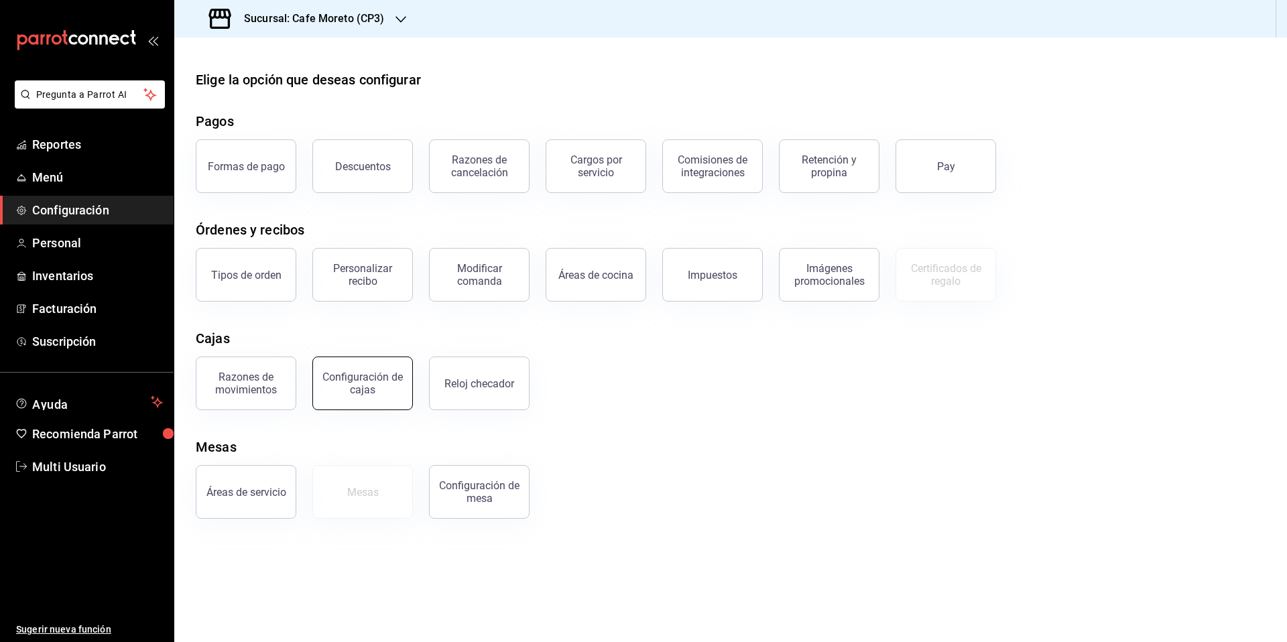
click at [378, 389] on div "Configuración de cajas" at bounding box center [362, 383] width 83 height 25
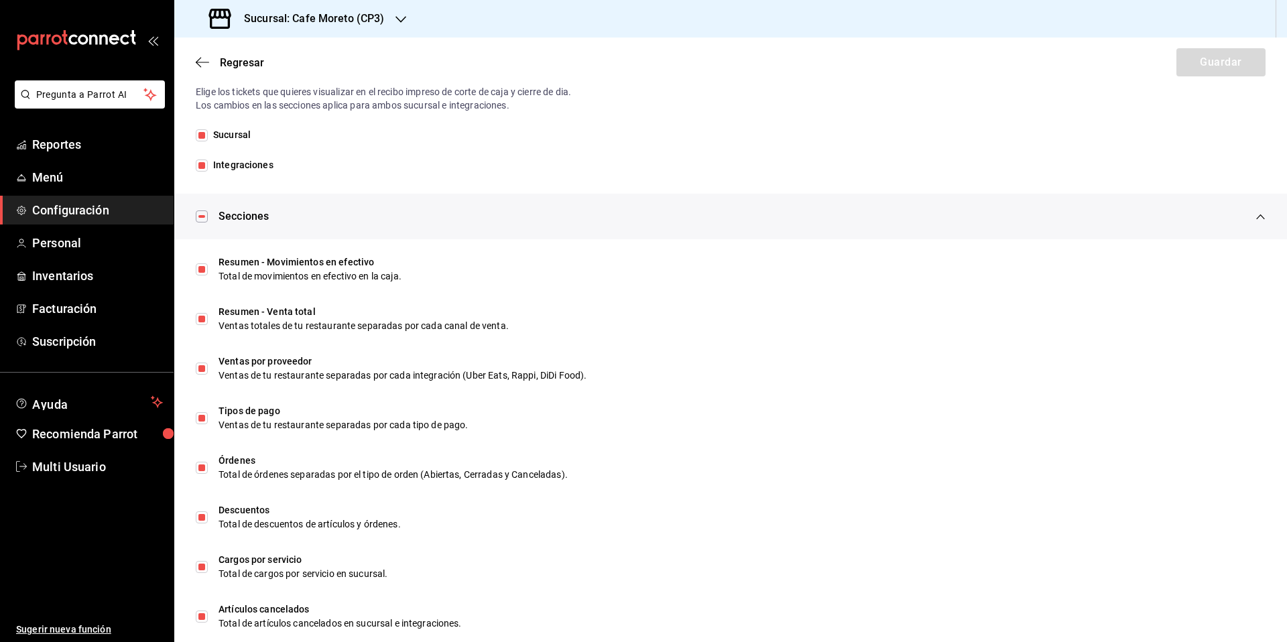
scroll to position [357, 0]
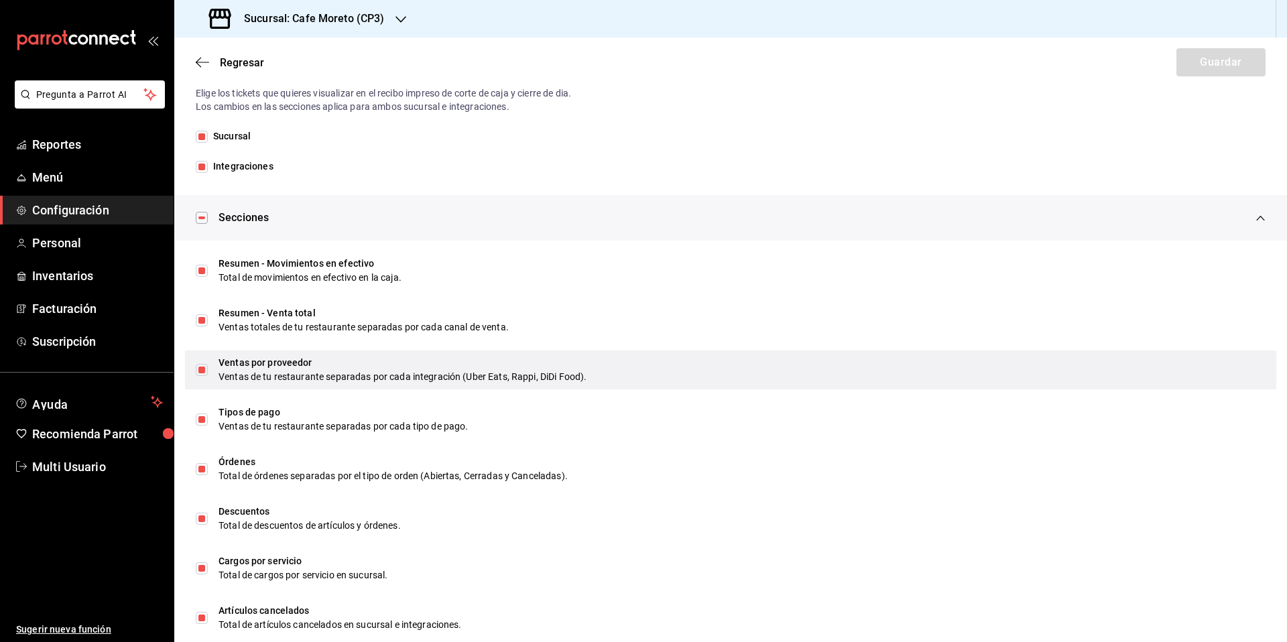
click at [204, 371] on input "checkbox" at bounding box center [202, 370] width 12 height 12
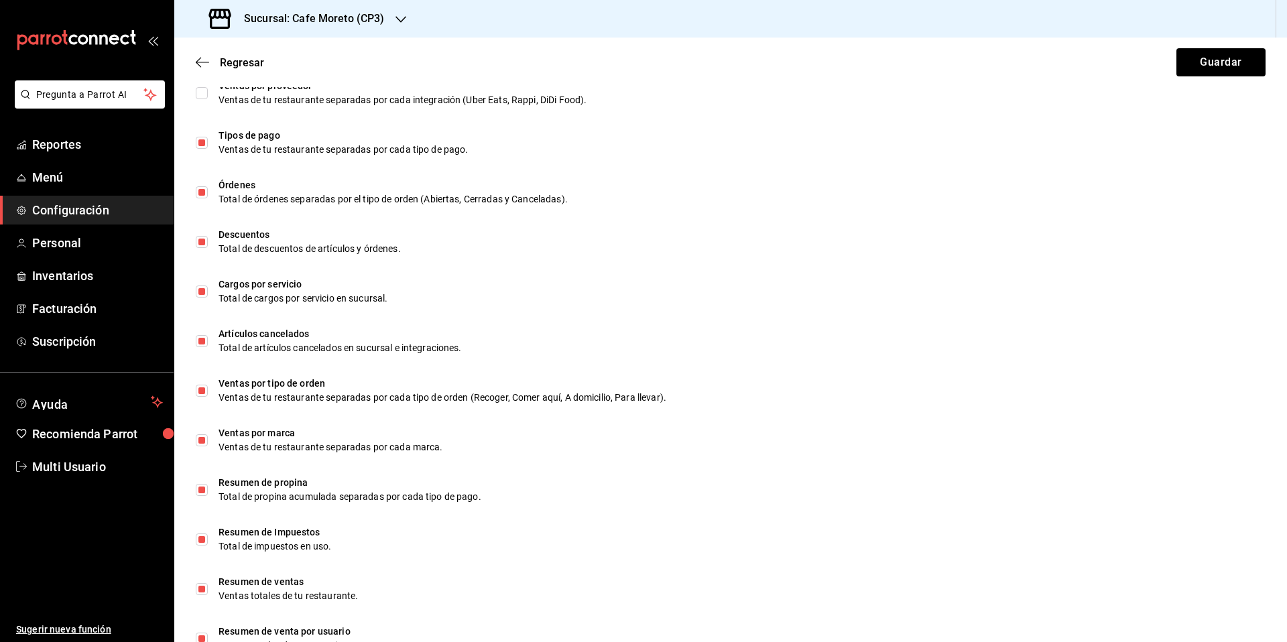
scroll to position [632, 0]
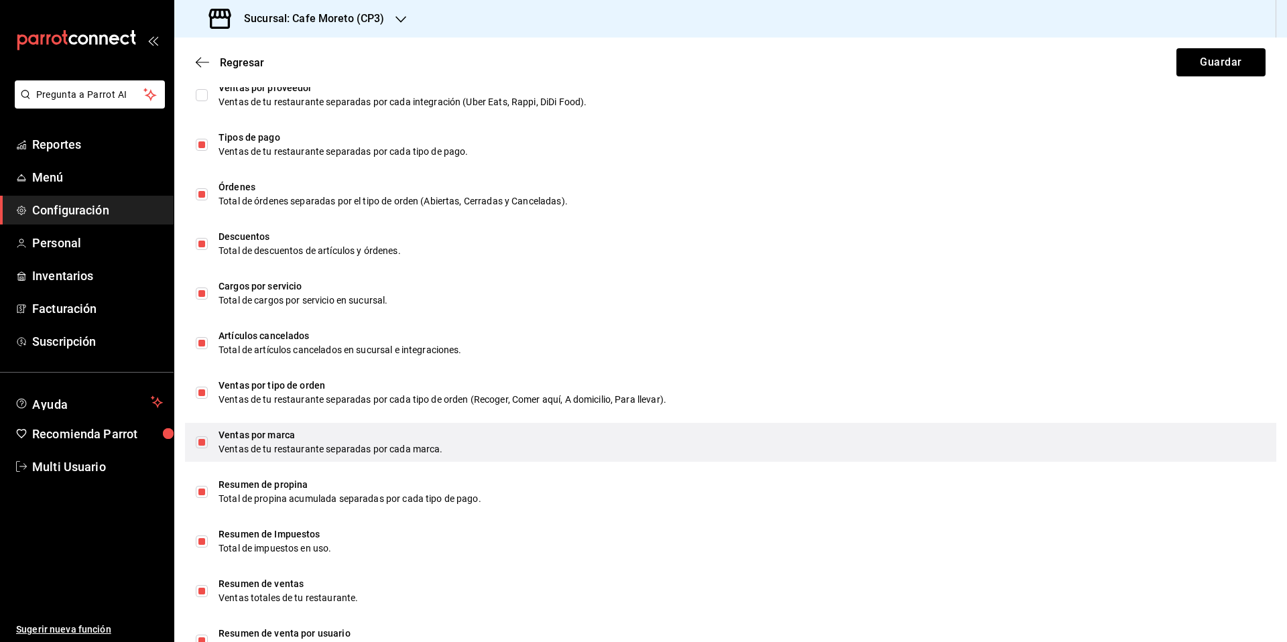
click at [208, 446] on div "Ventas por marca Ventas de tu restaurante separadas por cada marca." at bounding box center [730, 442] width 1091 height 39
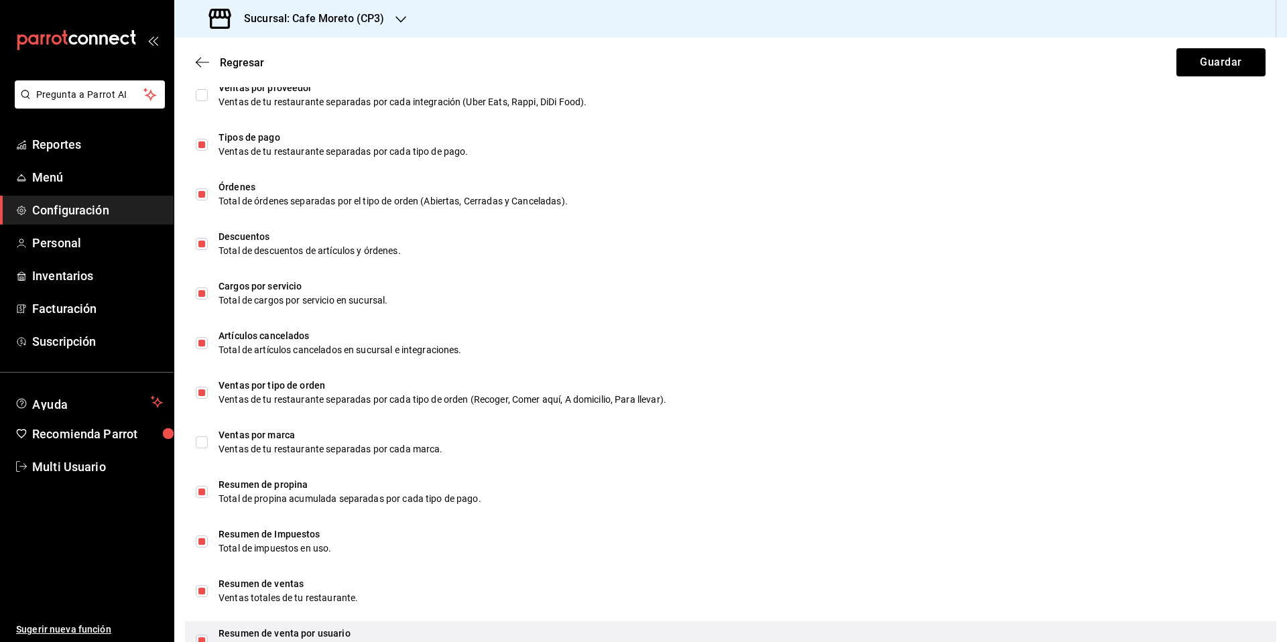
click at [206, 639] on input "checkbox" at bounding box center [202, 641] width 12 height 12
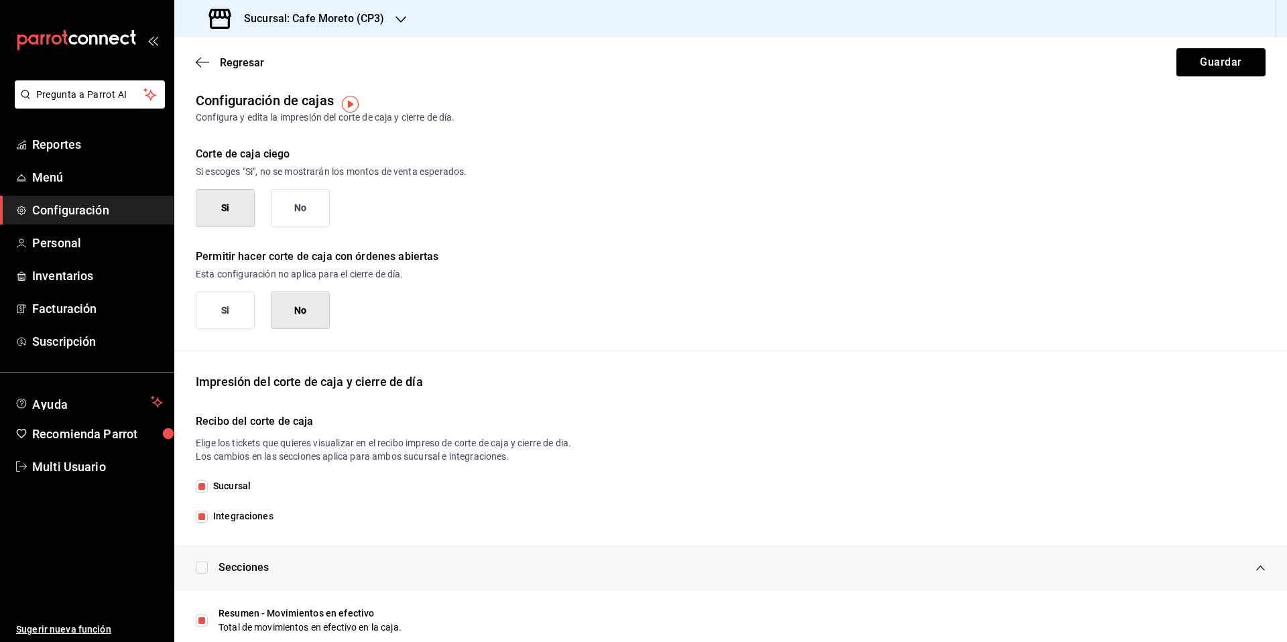
scroll to position [0, 0]
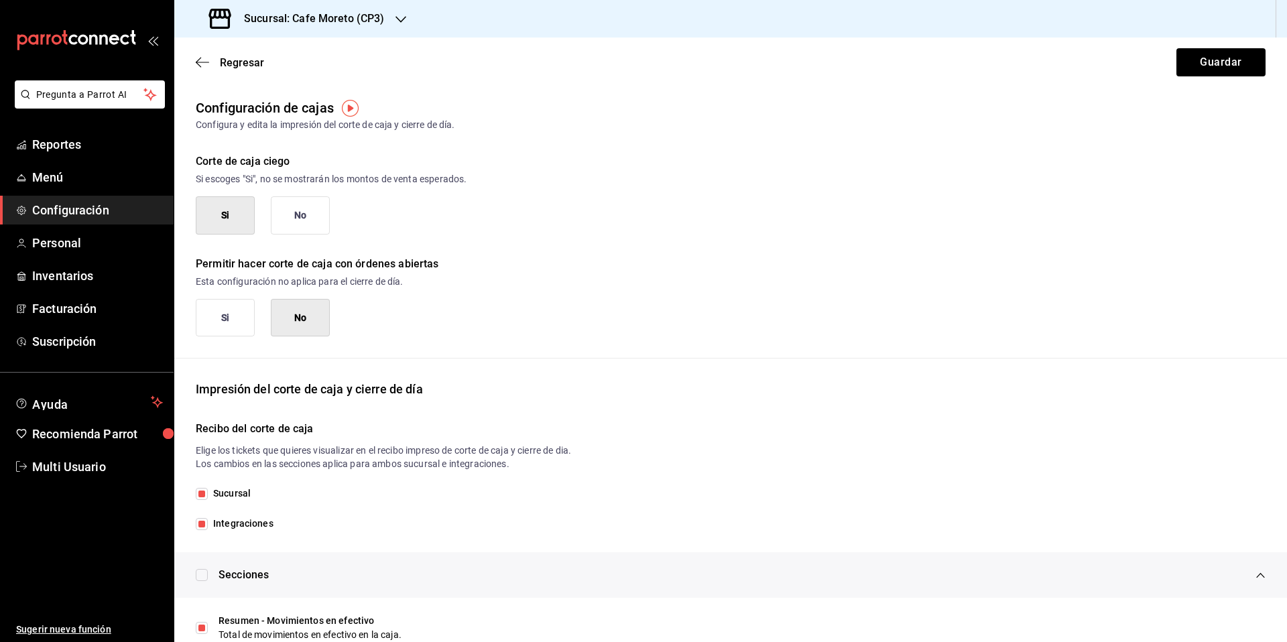
click at [221, 320] on button "Si" at bounding box center [225, 318] width 59 height 38
click at [1210, 67] on button "Guardar" at bounding box center [1220, 62] width 89 height 28
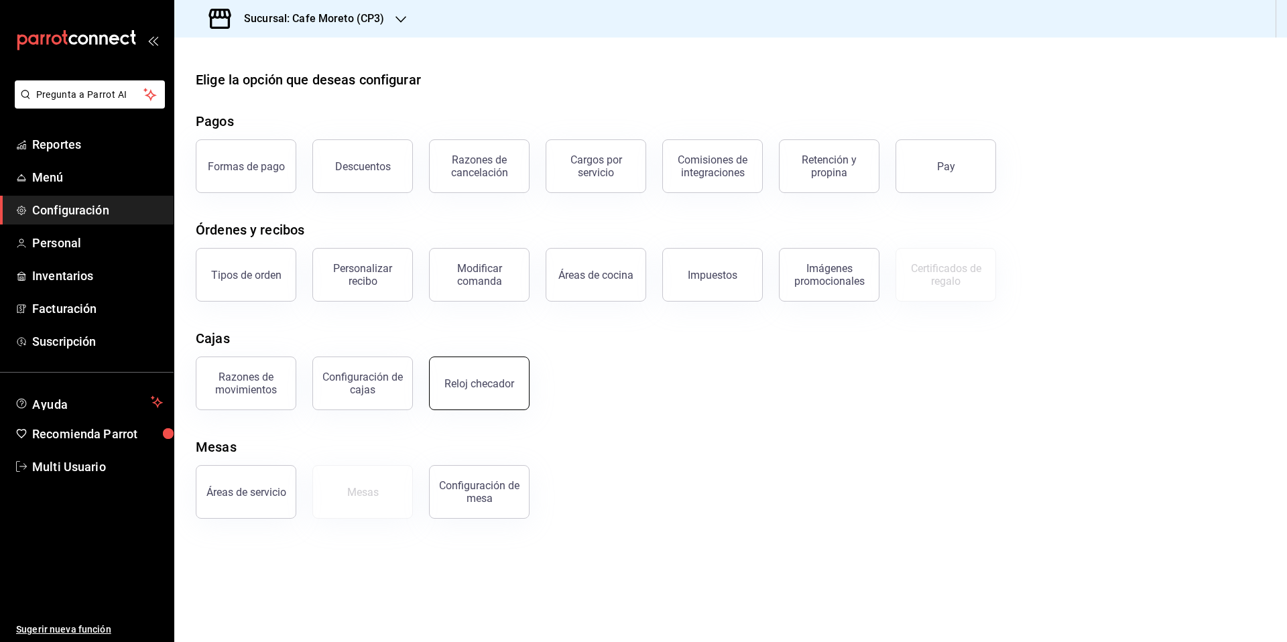
click at [494, 395] on button "Reloj checador" at bounding box center [479, 384] width 101 height 54
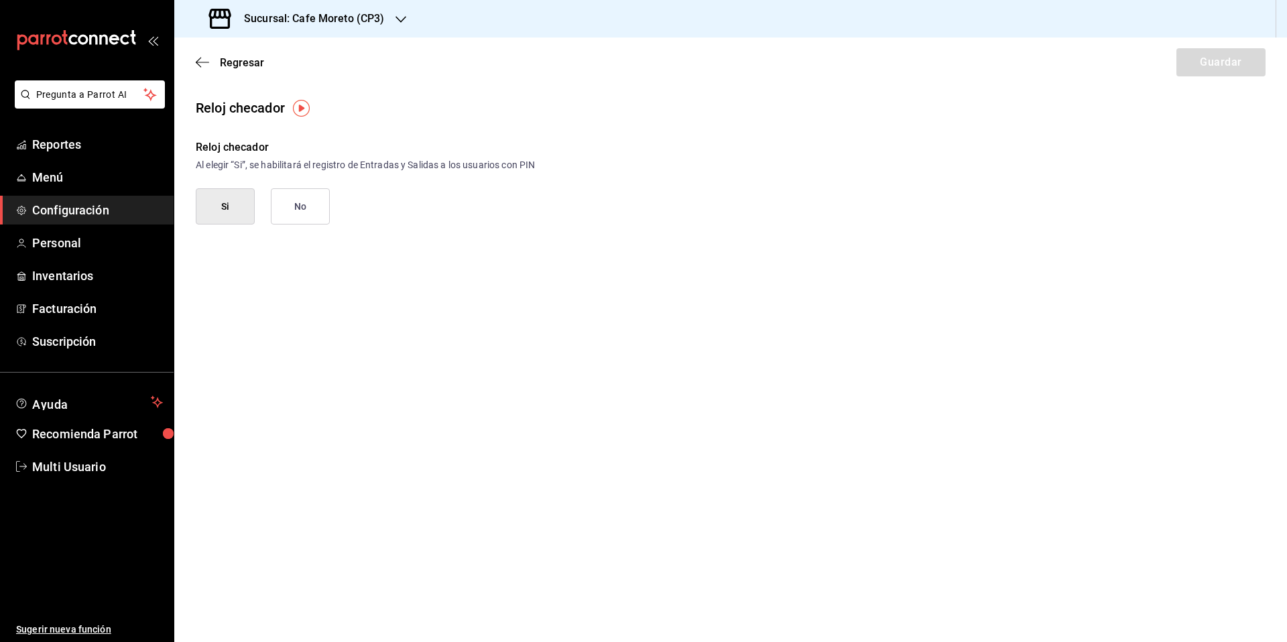
click at [305, 210] on button "No" at bounding box center [300, 206] width 59 height 36
click at [1226, 62] on button "Guardar" at bounding box center [1220, 62] width 89 height 28
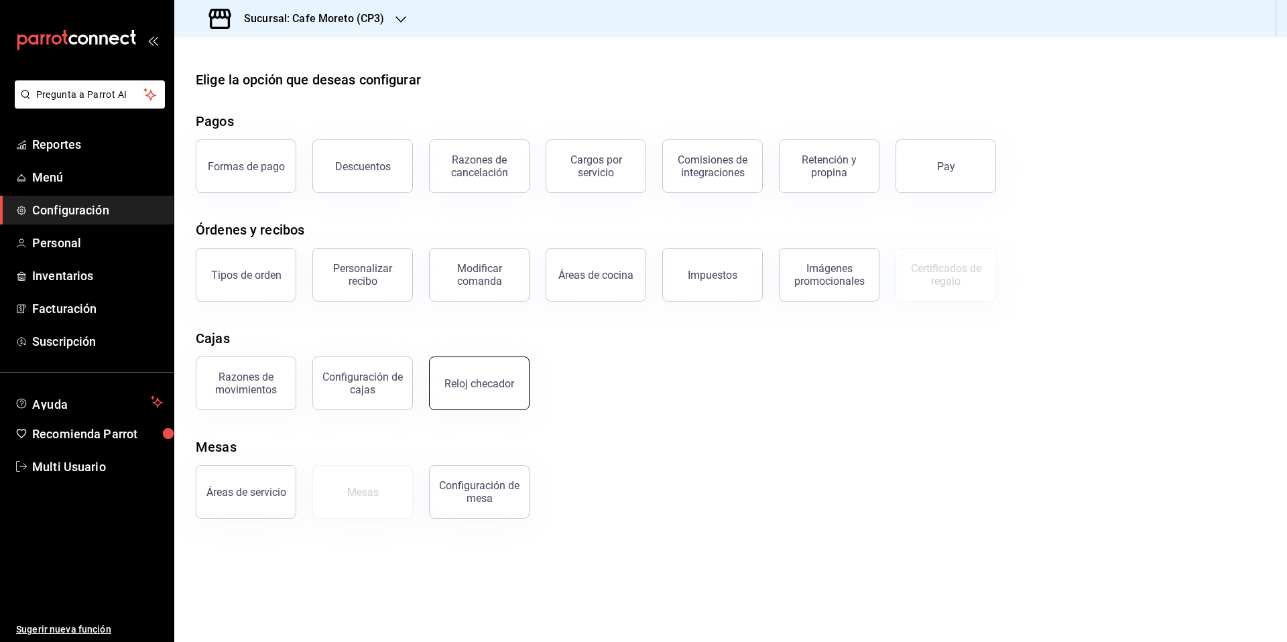
click at [491, 384] on div "Reloj checador" at bounding box center [479, 383] width 70 height 13
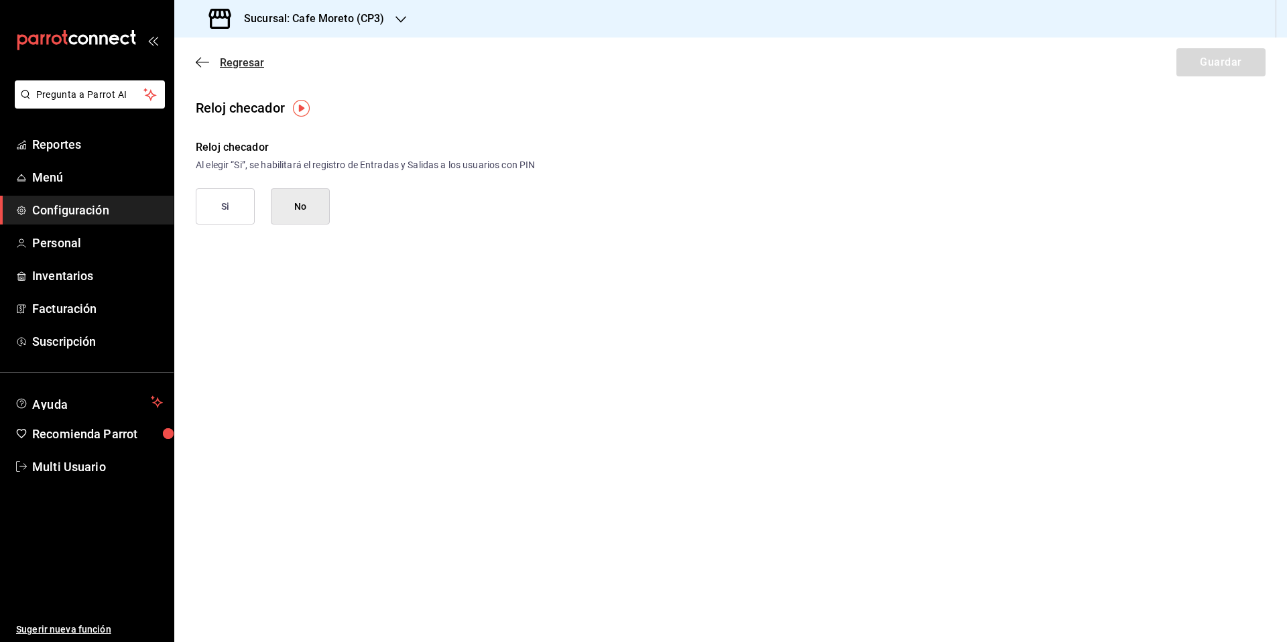
click at [231, 61] on span "Regresar" at bounding box center [242, 62] width 44 height 13
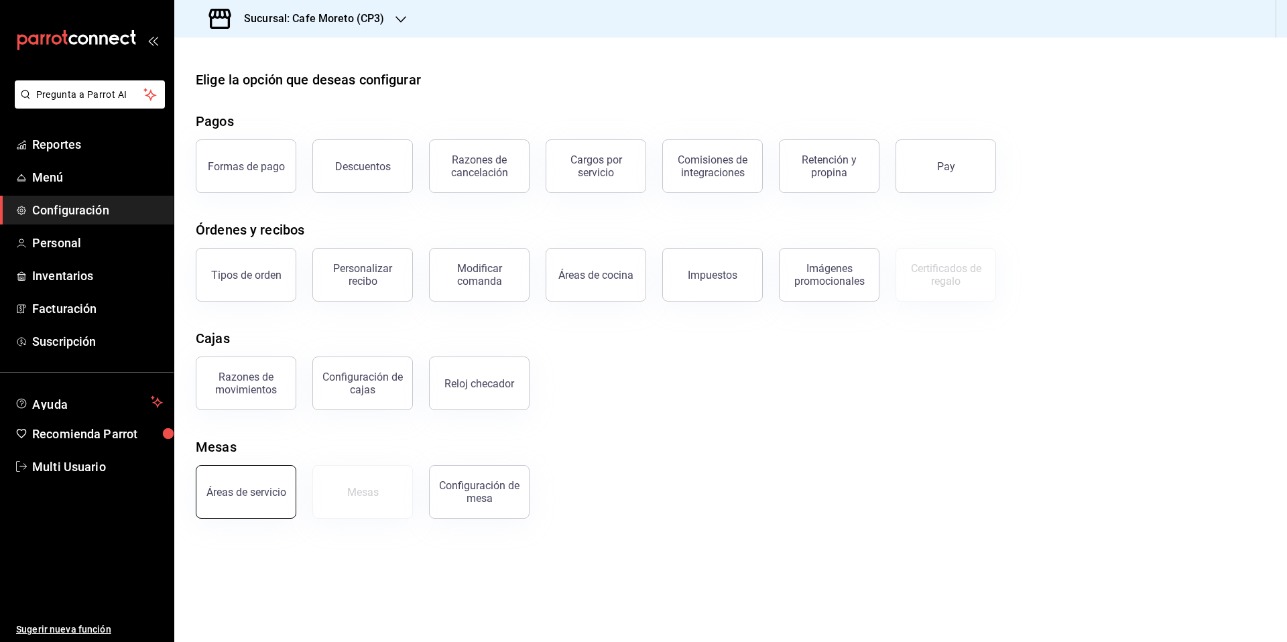
click at [242, 497] on button "Áreas de servicio" at bounding box center [246, 492] width 101 height 54
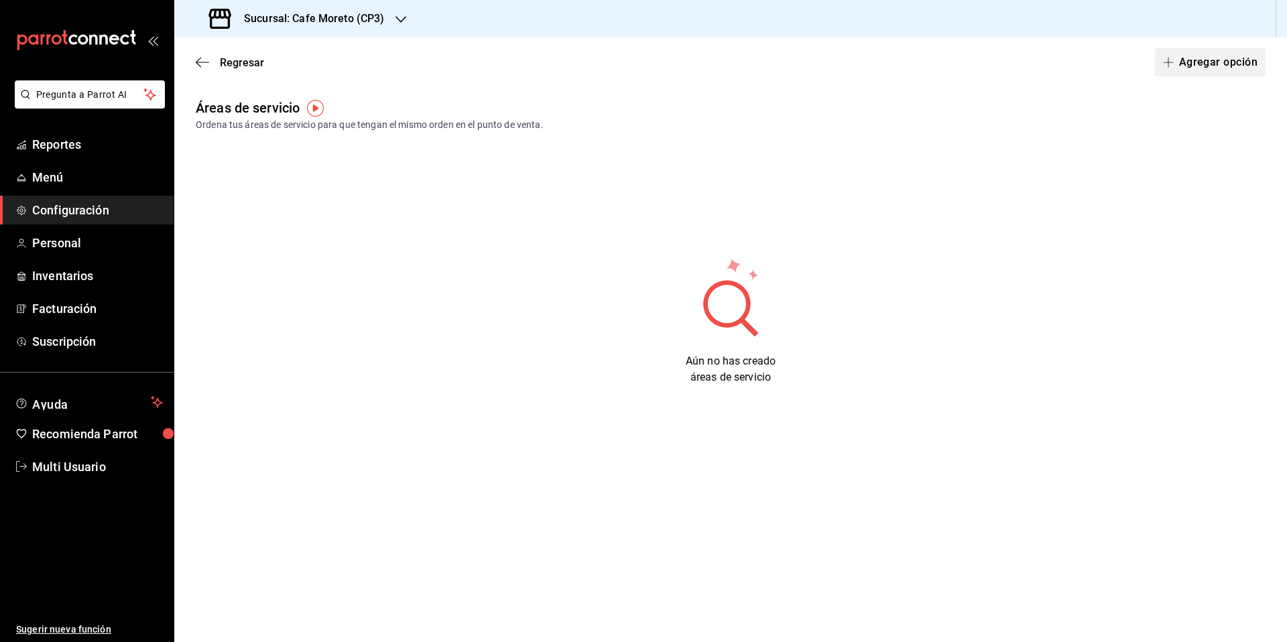
click at [1210, 63] on button "Agregar opción" at bounding box center [1210, 62] width 111 height 28
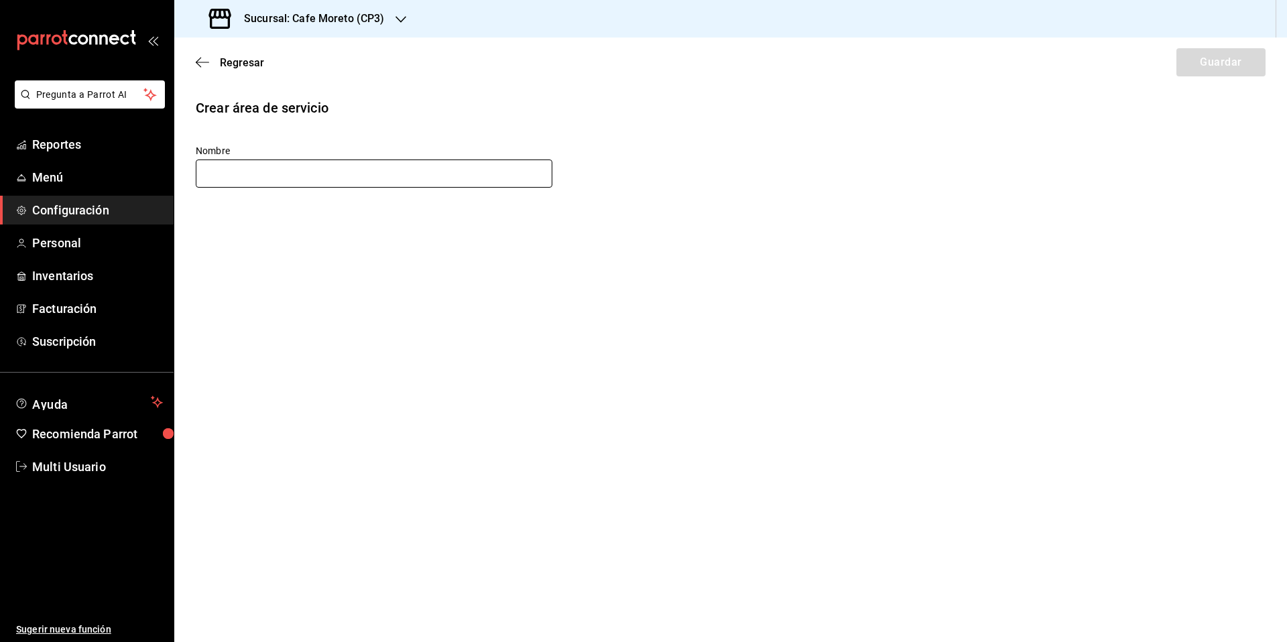
click at [278, 182] on input "text" at bounding box center [374, 174] width 357 height 28
click at [1212, 62] on button "Guardar" at bounding box center [1220, 62] width 89 height 28
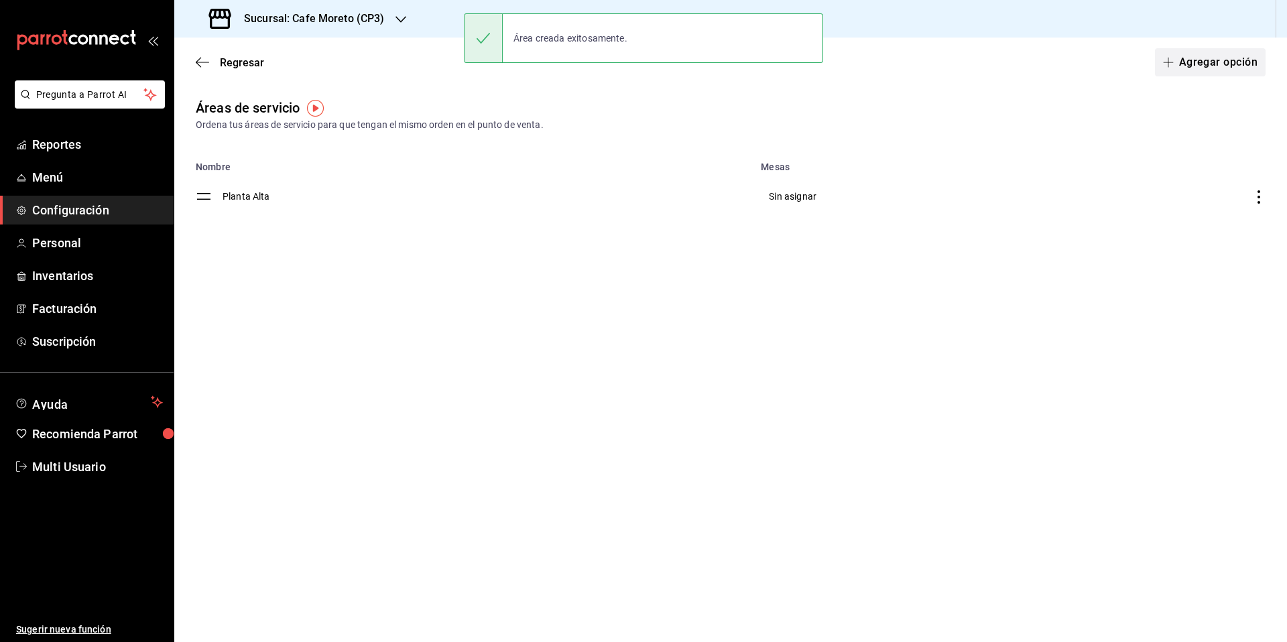
click at [1202, 62] on button "Agregar opción" at bounding box center [1210, 62] width 111 height 28
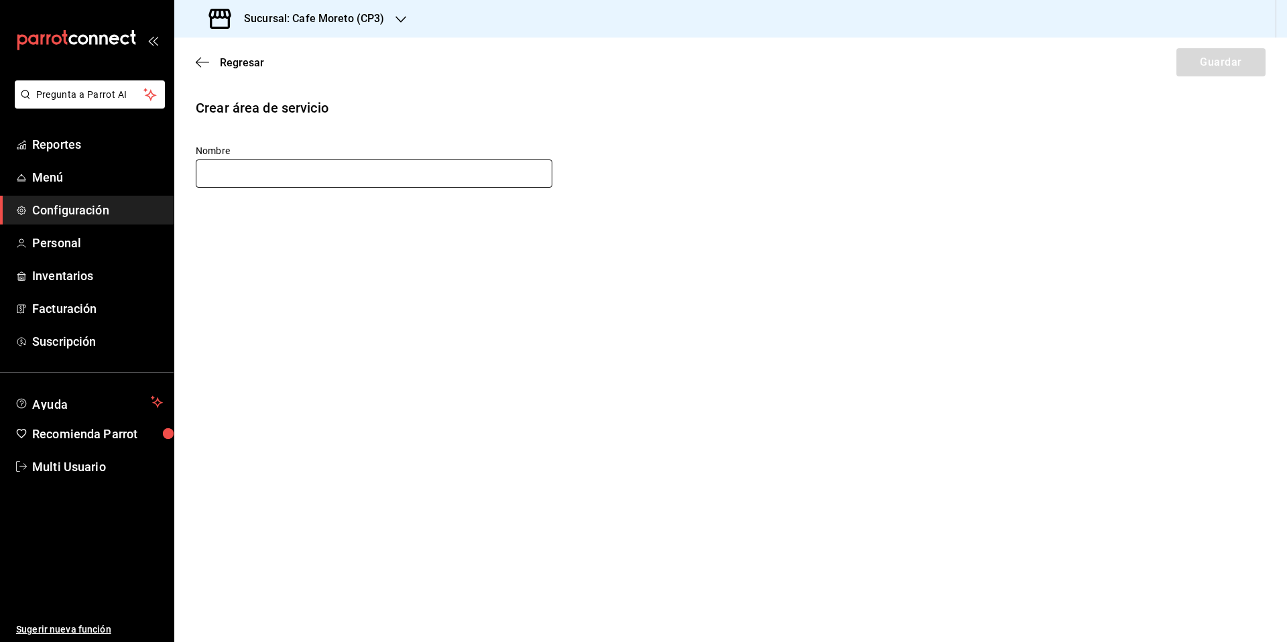
click at [296, 168] on input "text" at bounding box center [374, 174] width 357 height 28
click at [1223, 60] on button "Guardar" at bounding box center [1220, 62] width 89 height 28
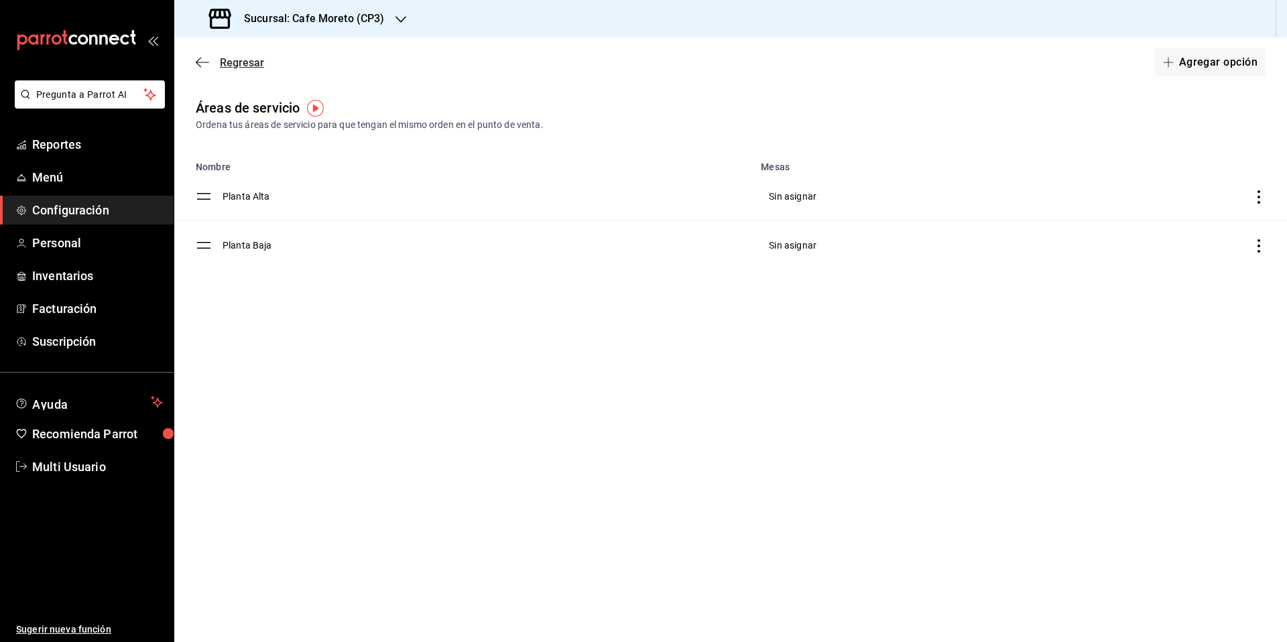
click at [241, 63] on span "Regresar" at bounding box center [242, 62] width 44 height 13
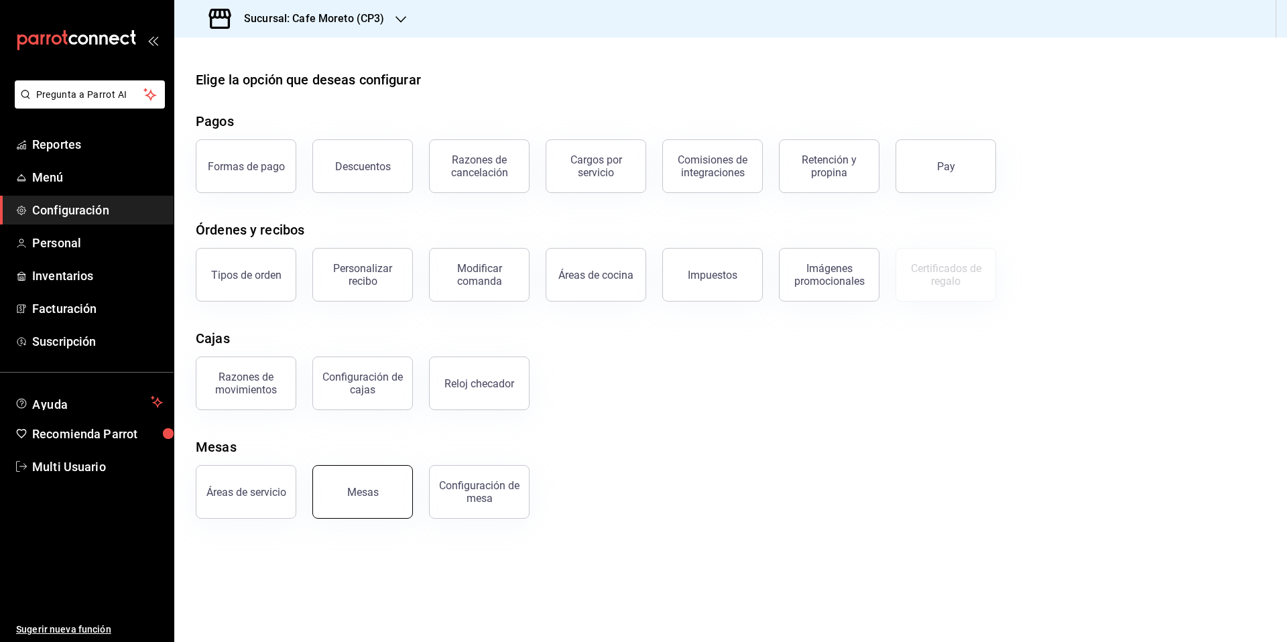
click at [379, 505] on button "Mesas" at bounding box center [362, 492] width 101 height 54
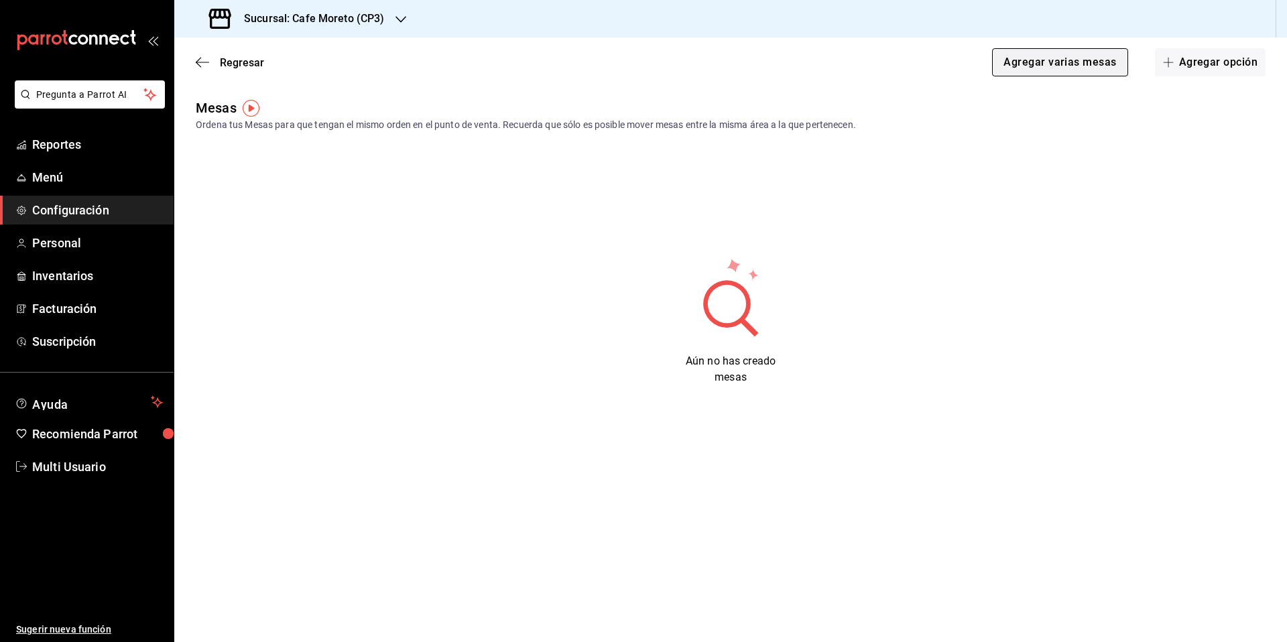
click at [1058, 64] on button "Agregar varias mesas" at bounding box center [1059, 62] width 135 height 28
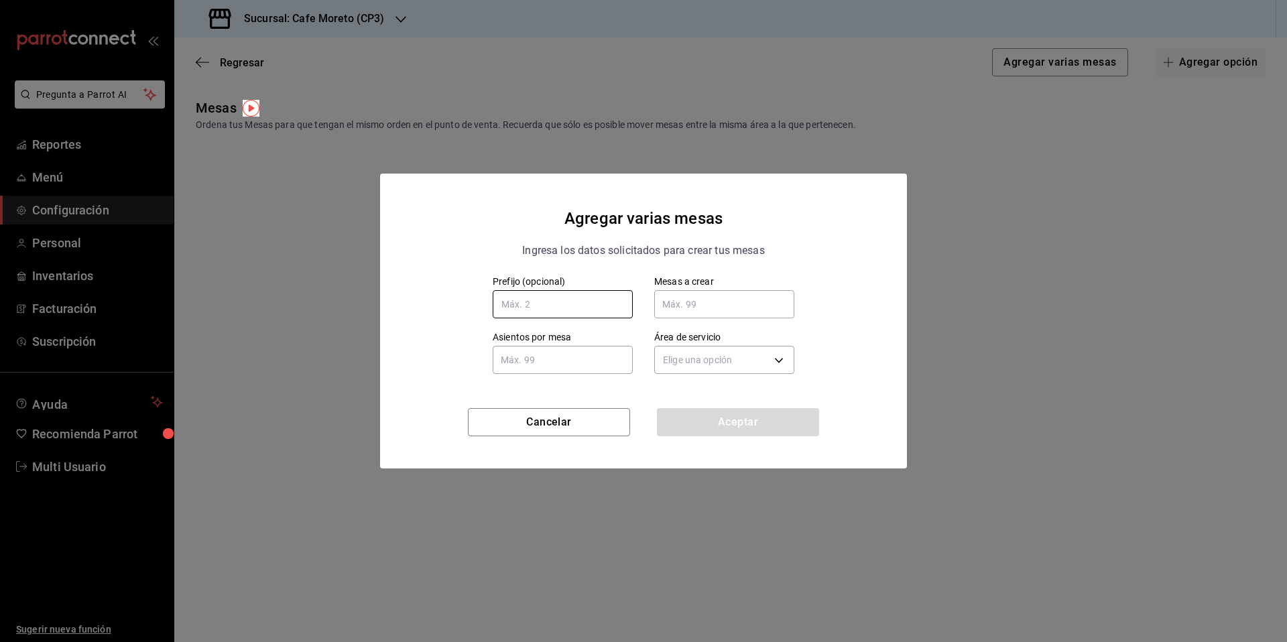
click at [554, 310] on input "text" at bounding box center [563, 304] width 140 height 28
click at [705, 302] on input "text" at bounding box center [724, 304] width 140 height 27
click at [777, 361] on body "Pregunta a Parrot AI Reportes Menú Configuración Personal Inventarios Facturaci…" at bounding box center [643, 321] width 1287 height 642
click at [704, 437] on span "Planta Baja" at bounding box center [725, 436] width 125 height 14
click at [682, 307] on input "14" at bounding box center [724, 304] width 140 height 27
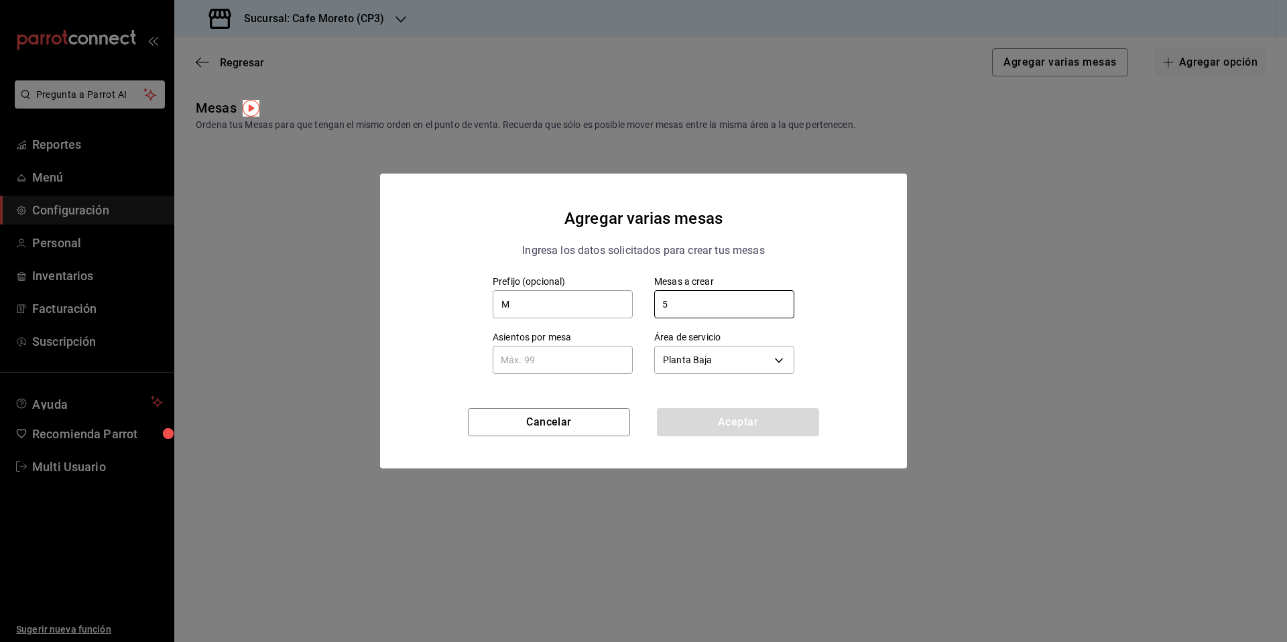
click at [564, 364] on input "text" at bounding box center [563, 359] width 140 height 27
click at [747, 425] on button "Aceptar" at bounding box center [738, 422] width 162 height 28
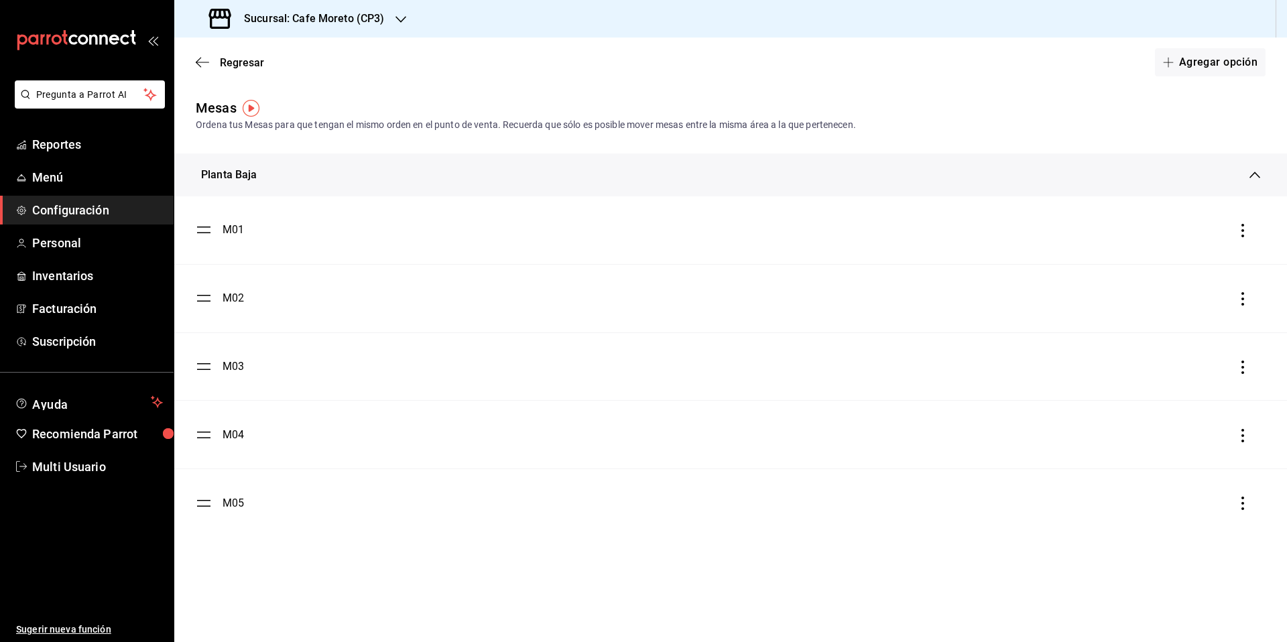
click at [231, 235] on div "M01" at bounding box center [233, 230] width 21 height 16
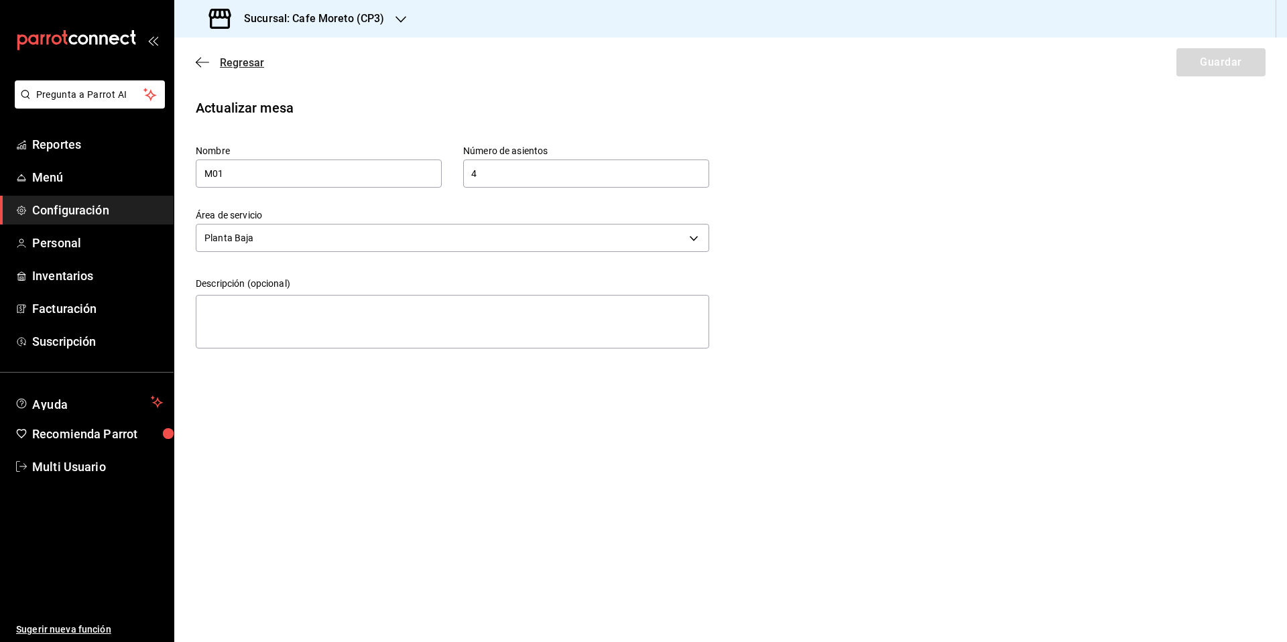
click at [236, 64] on span "Regresar" at bounding box center [242, 62] width 44 height 13
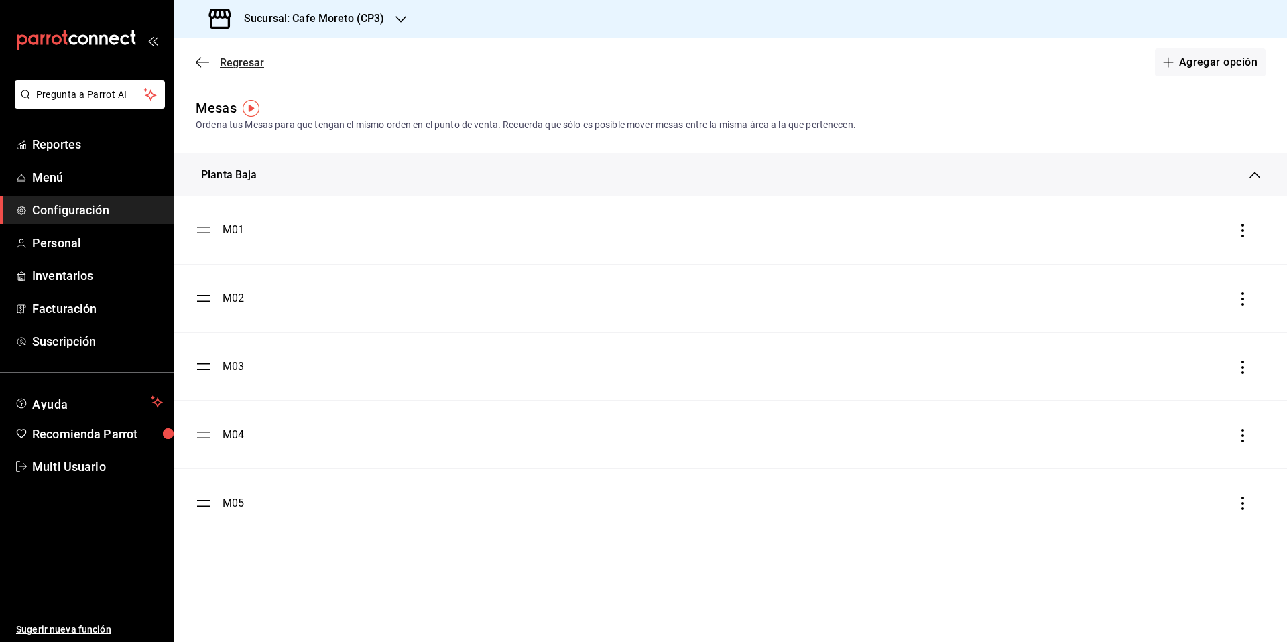
click at [208, 65] on icon "button" at bounding box center [202, 62] width 13 height 12
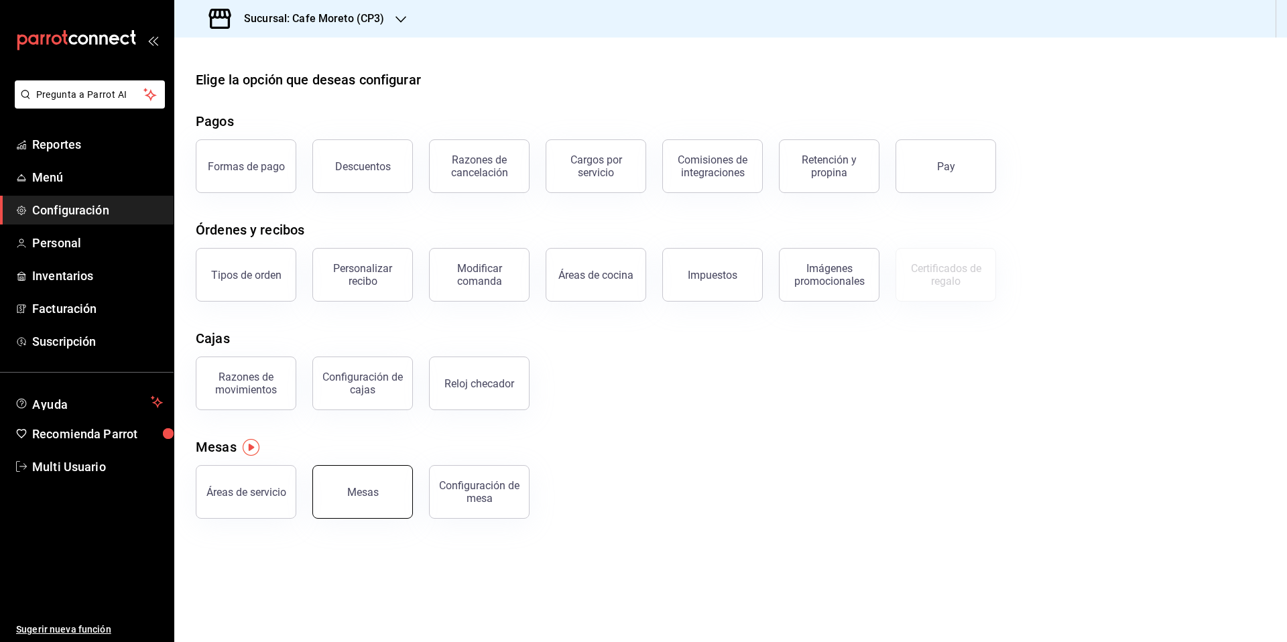
click at [371, 498] on button "Mesas" at bounding box center [362, 492] width 101 height 54
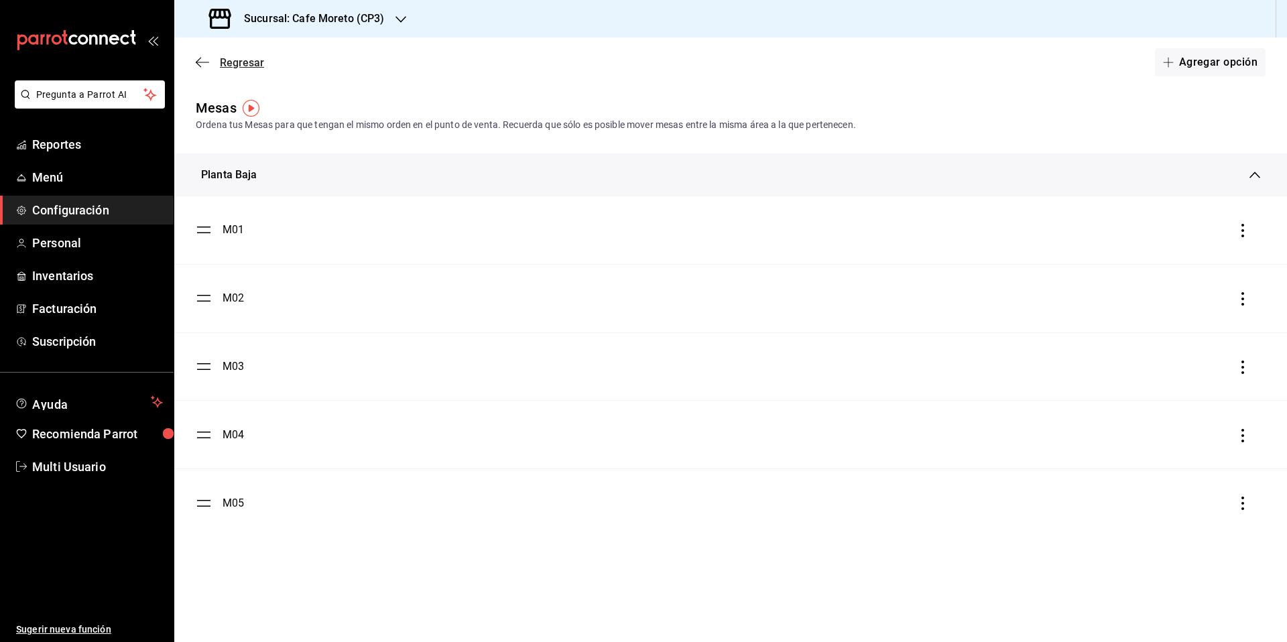
click at [225, 63] on span "Regresar" at bounding box center [242, 62] width 44 height 13
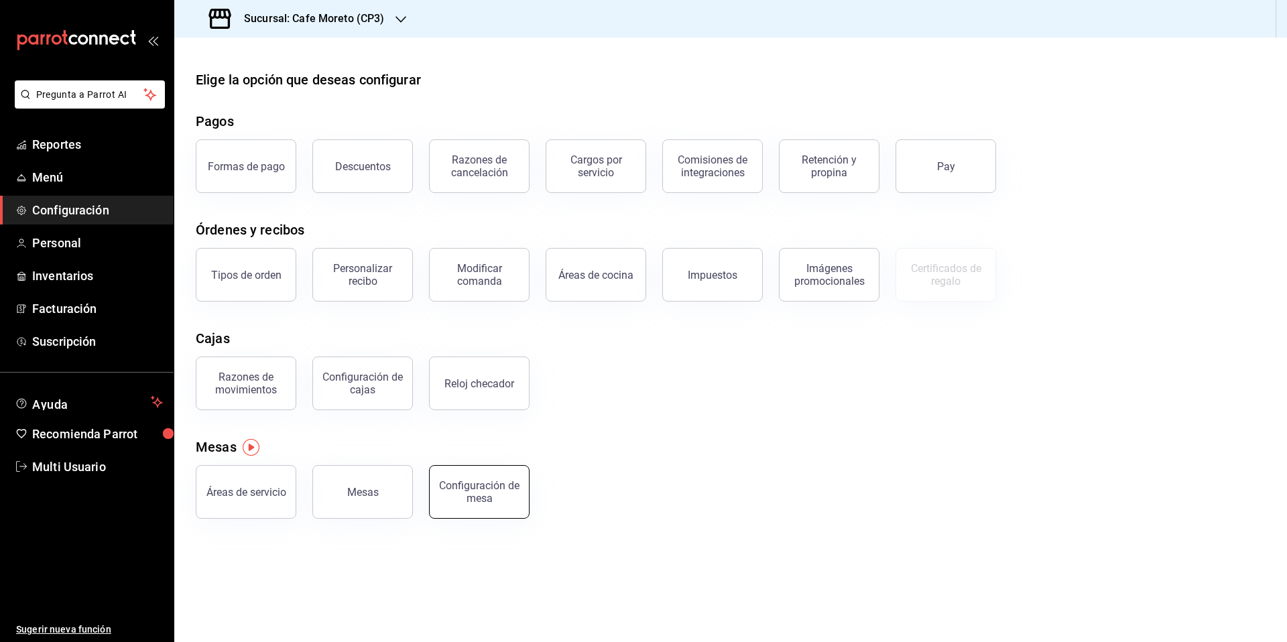
click at [487, 496] on div "Configuración de mesa" at bounding box center [479, 491] width 83 height 25
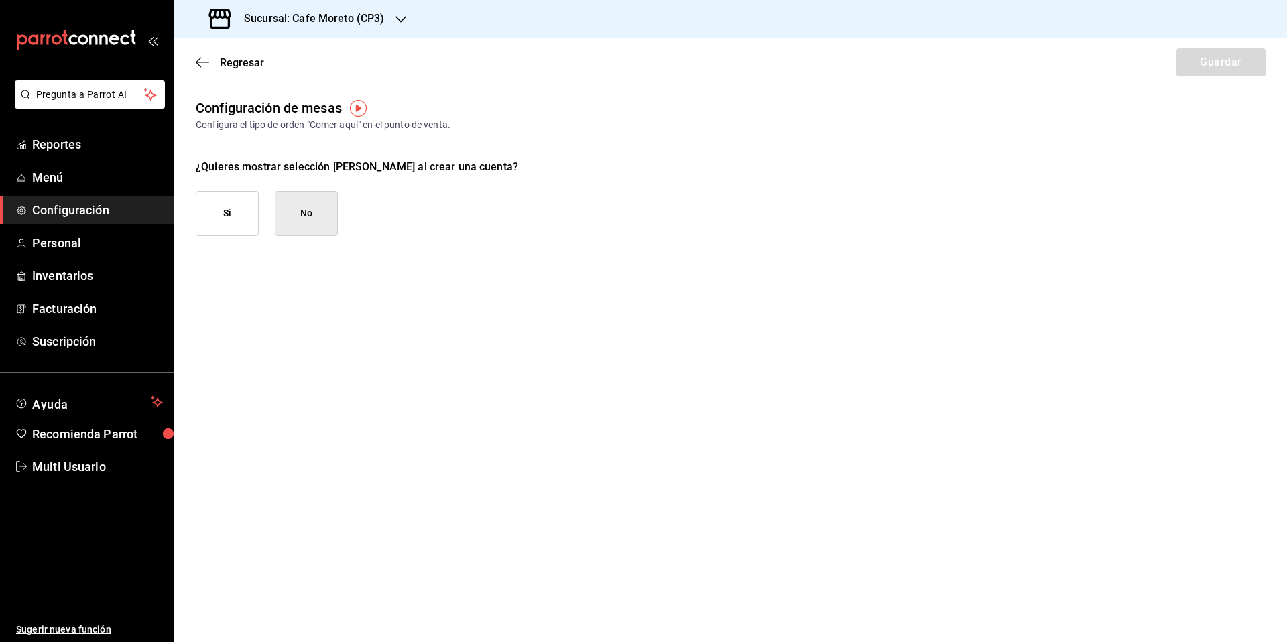
click at [229, 225] on button "Si" at bounding box center [227, 213] width 63 height 45
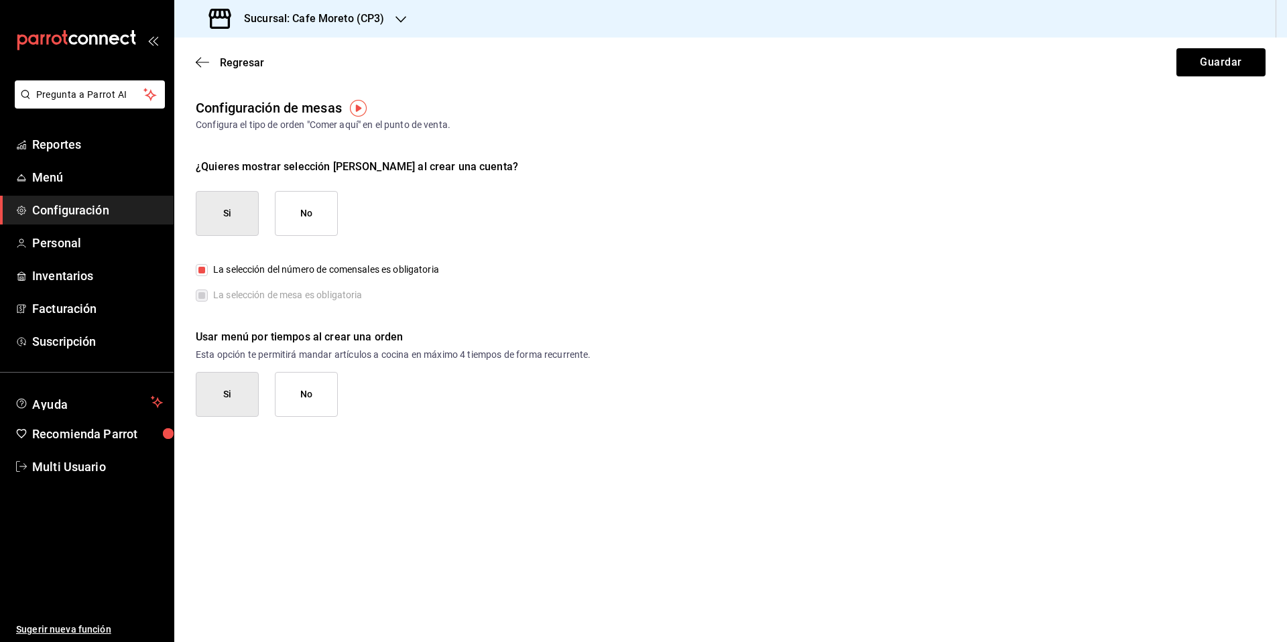
click at [202, 271] on input "La selección del número de comensales es obligatoria" at bounding box center [202, 270] width 12 height 12
click at [308, 403] on button "No" at bounding box center [306, 394] width 63 height 45
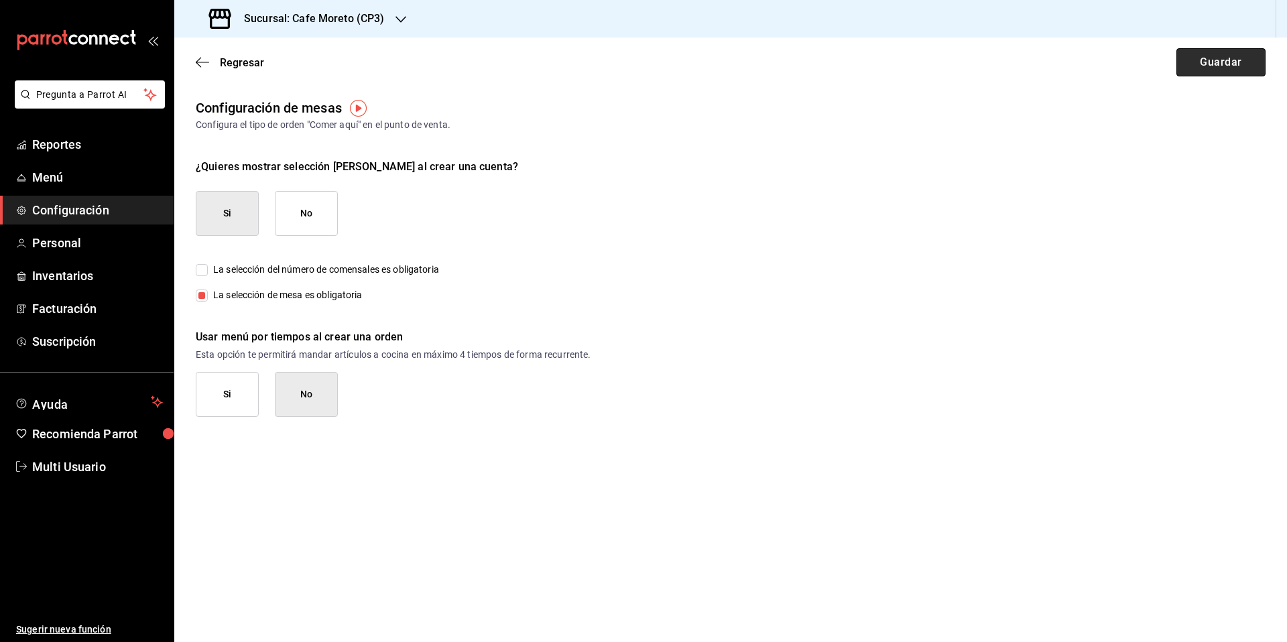
click at [1211, 62] on button "Guardar" at bounding box center [1220, 62] width 89 height 28
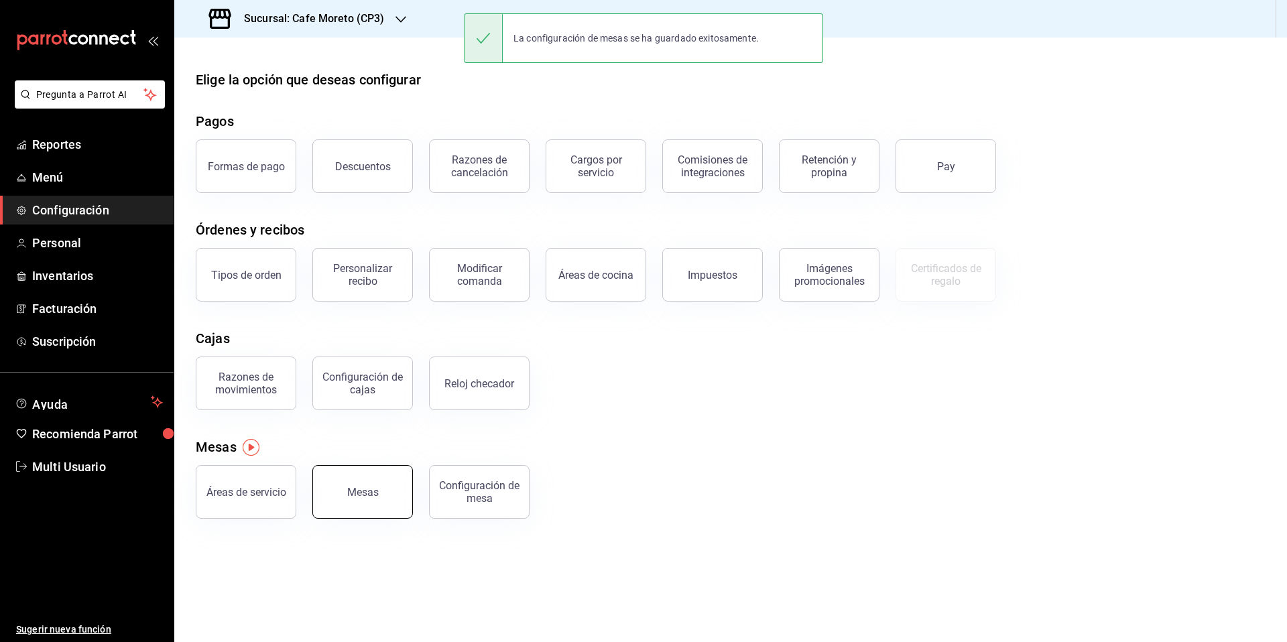
click at [365, 499] on button "Mesas" at bounding box center [362, 492] width 101 height 54
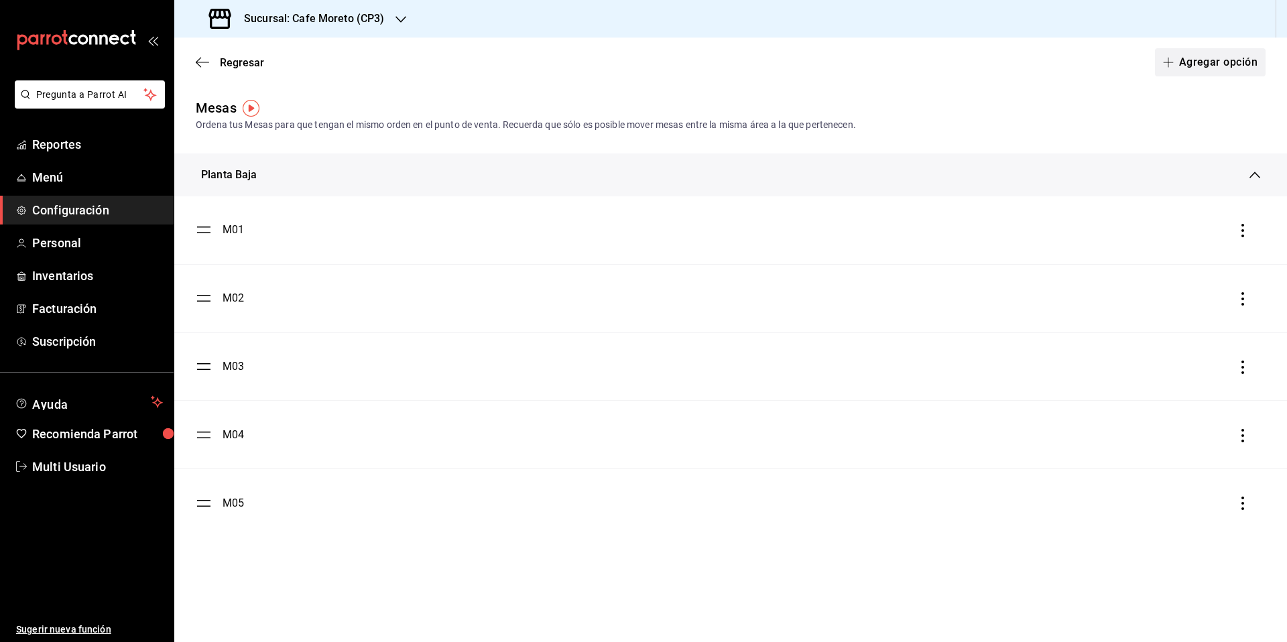
click at [1211, 60] on button "Agregar opción" at bounding box center [1210, 62] width 111 height 28
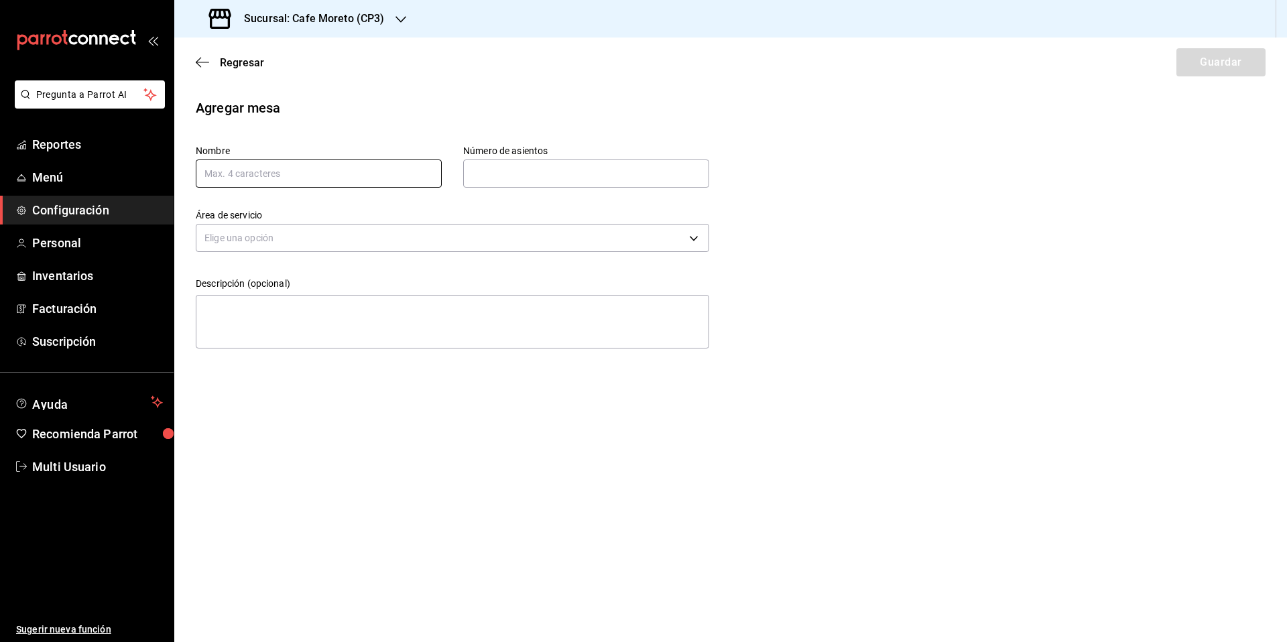
click at [308, 173] on input "text" at bounding box center [319, 174] width 246 height 28
click at [231, 175] on input "M" at bounding box center [319, 174] width 246 height 28
click at [495, 174] on input "text" at bounding box center [586, 173] width 246 height 27
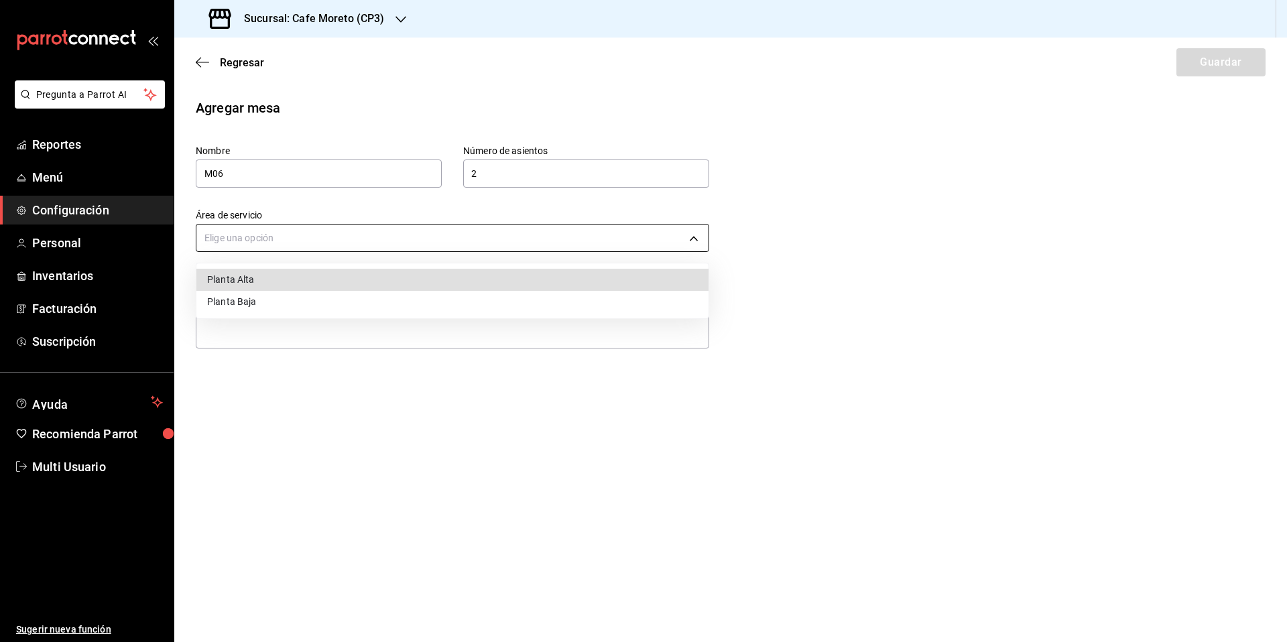
click at [418, 236] on body "Pregunta a Parrot AI Reportes Menú Configuración Personal Inventarios Facturaci…" at bounding box center [643, 321] width 1287 height 642
click at [271, 279] on li "Planta Alta" at bounding box center [452, 280] width 512 height 22
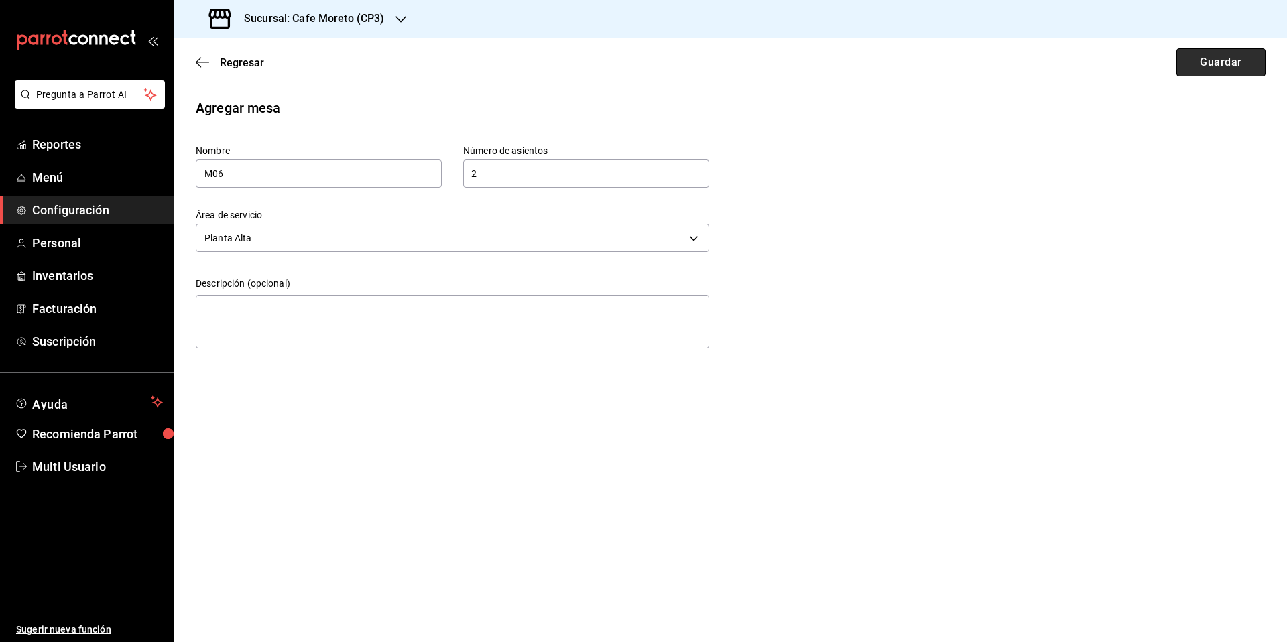
click at [1217, 61] on button "Guardar" at bounding box center [1220, 62] width 89 height 28
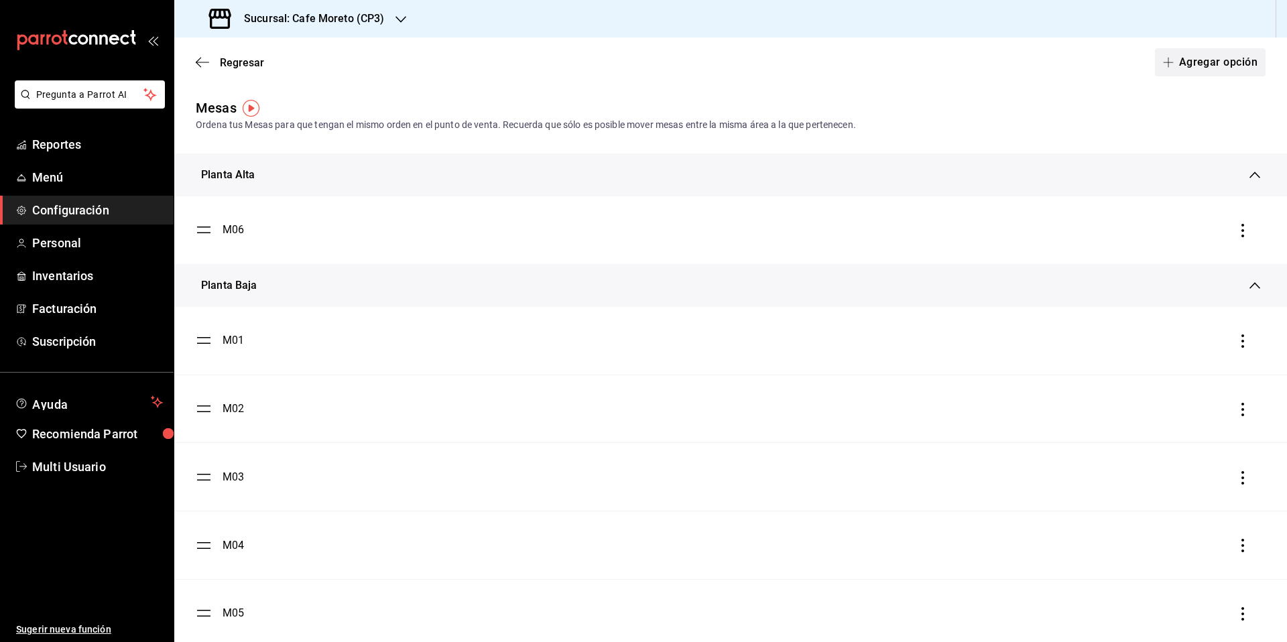
click at [1202, 62] on button "Agregar opción" at bounding box center [1210, 62] width 111 height 28
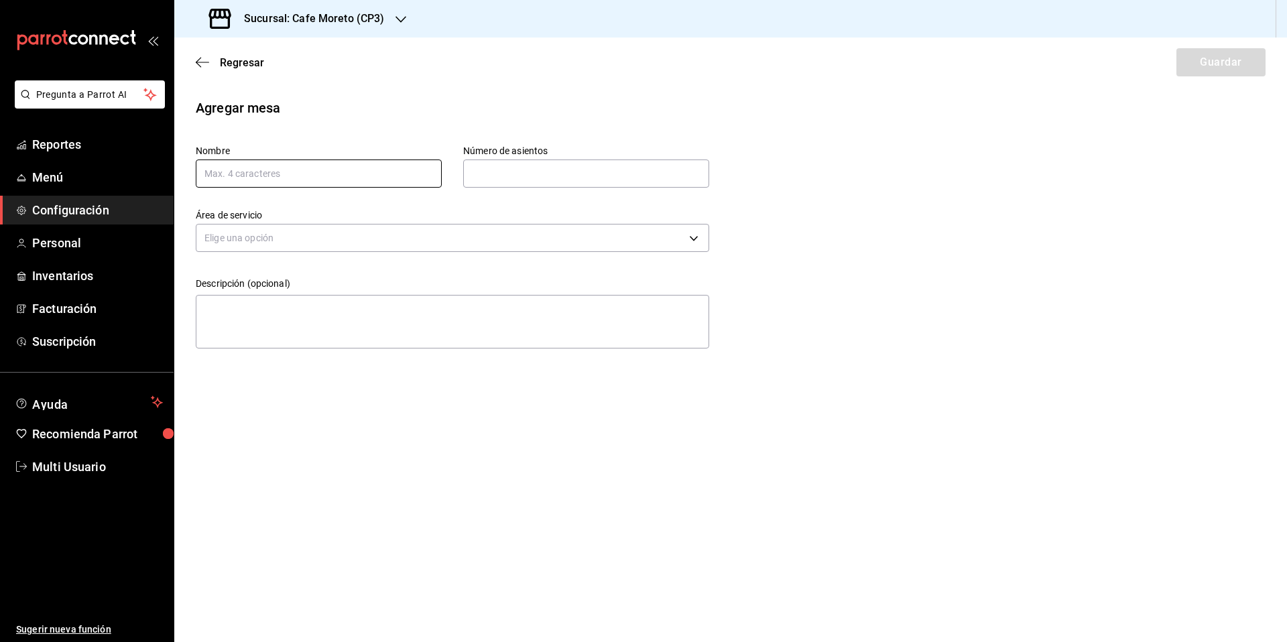
click at [246, 176] on input "text" at bounding box center [319, 174] width 246 height 28
click at [513, 182] on input "text" at bounding box center [586, 173] width 246 height 27
click at [377, 239] on body "Pregunta a Parrot AI Reportes Menú Configuración Personal Inventarios Facturaci…" at bounding box center [643, 321] width 1287 height 642
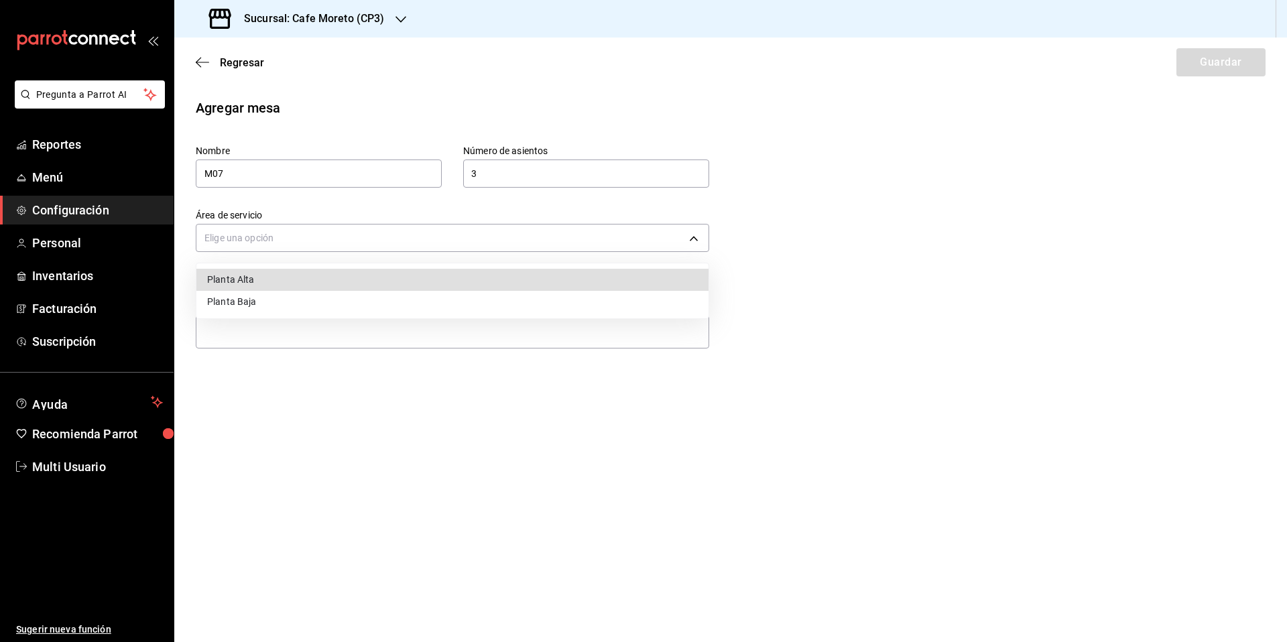
click at [263, 281] on li "Planta Alta" at bounding box center [452, 280] width 512 height 22
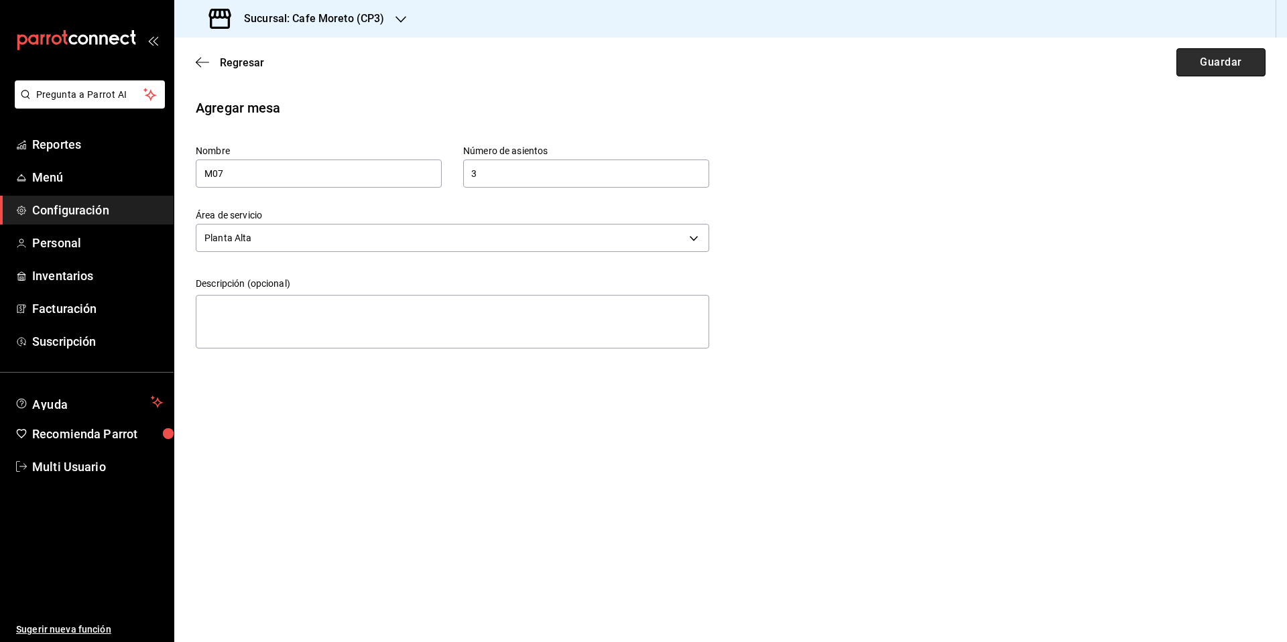
click at [1210, 62] on button "Guardar" at bounding box center [1220, 62] width 89 height 28
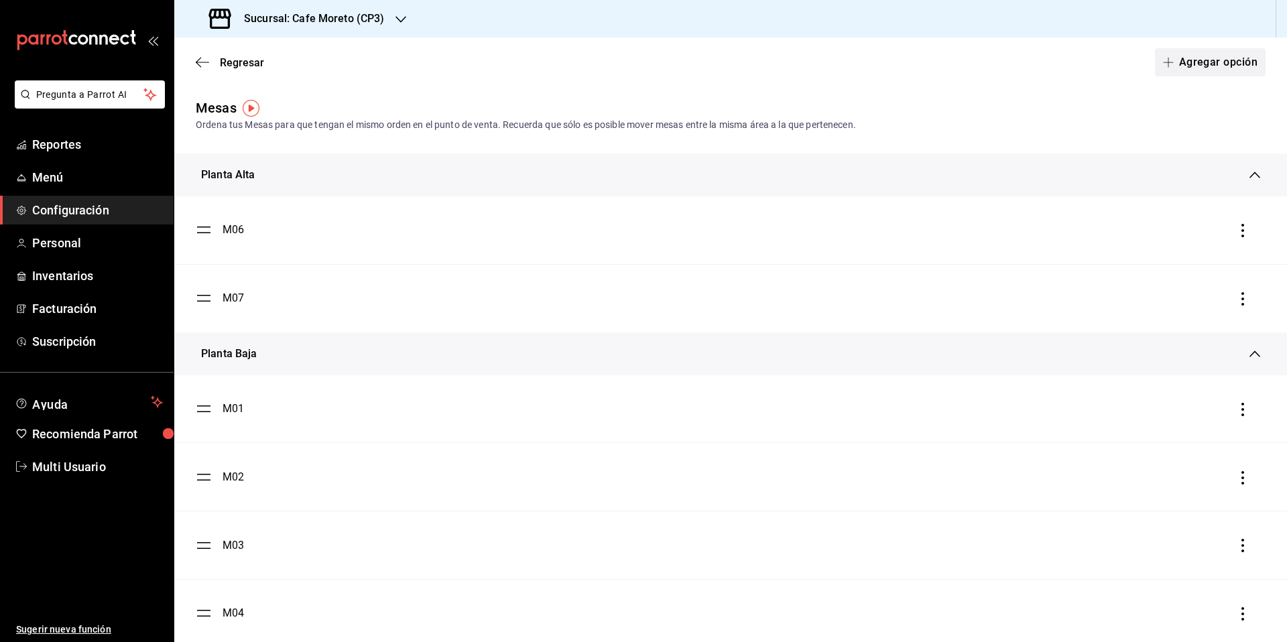
click at [1193, 66] on button "Agregar opción" at bounding box center [1210, 62] width 111 height 28
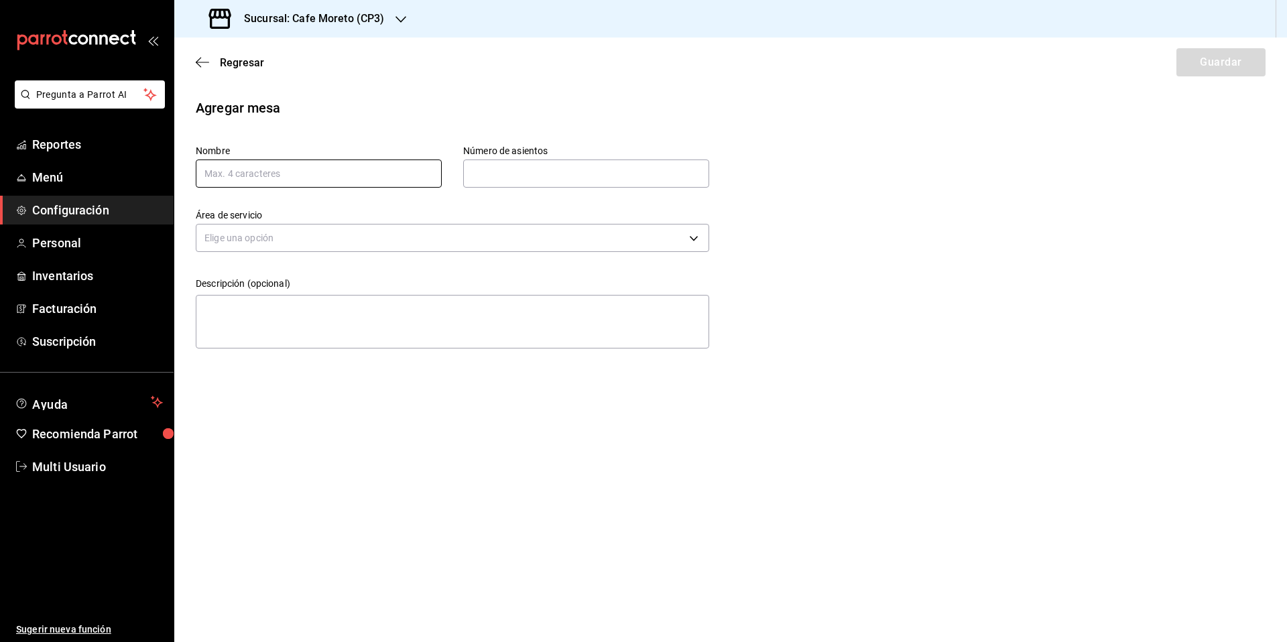
click at [314, 180] on input "text" at bounding box center [319, 174] width 246 height 28
click at [511, 176] on input "text" at bounding box center [586, 173] width 246 height 27
click at [364, 232] on body "Pregunta a Parrot AI Reportes Menú Configuración Personal Inventarios Facturaci…" at bounding box center [643, 321] width 1287 height 642
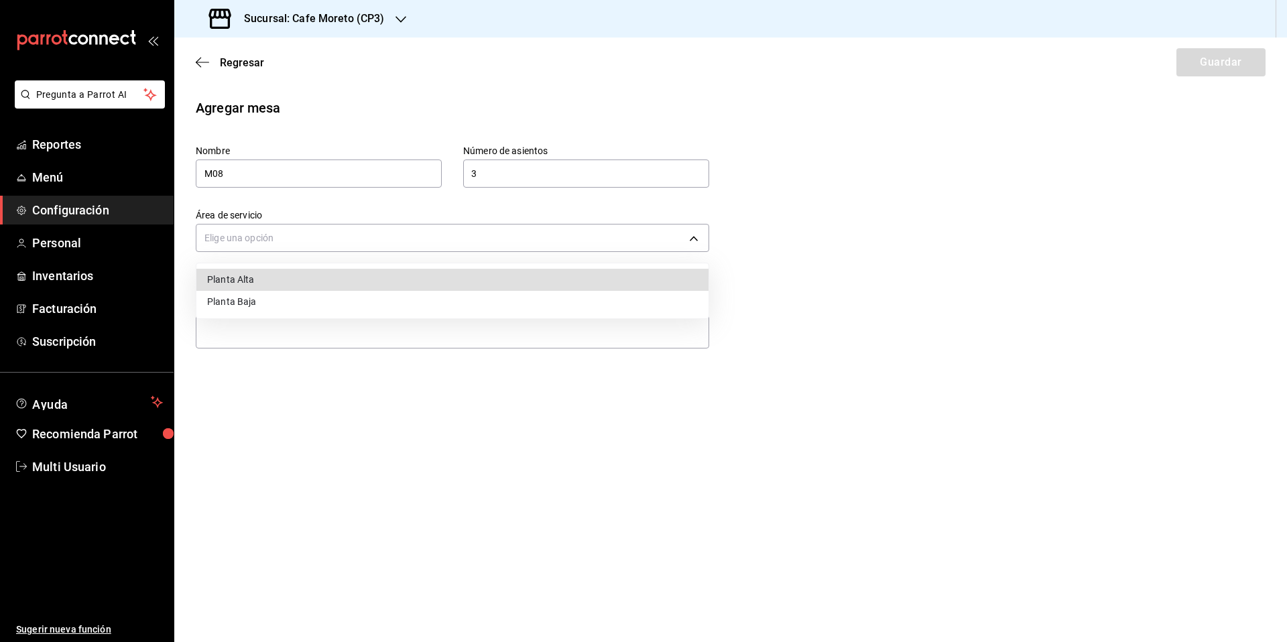
click at [288, 280] on li "Planta Alta" at bounding box center [452, 280] width 512 height 22
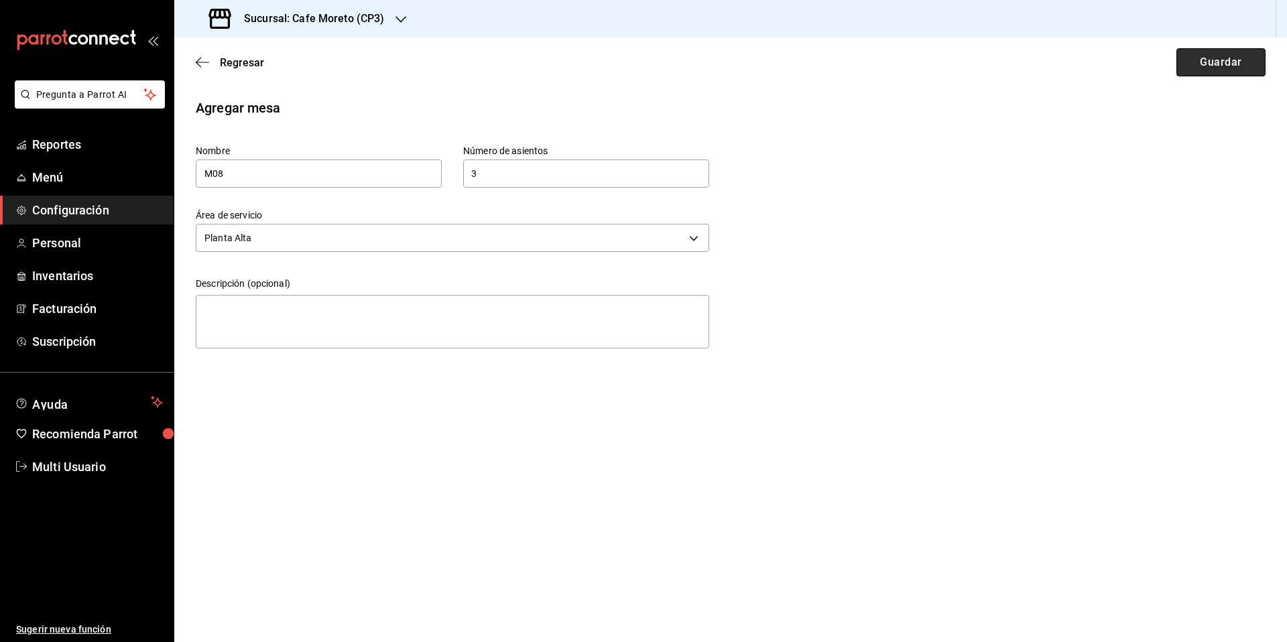
click at [1196, 62] on button "Guardar" at bounding box center [1220, 62] width 89 height 28
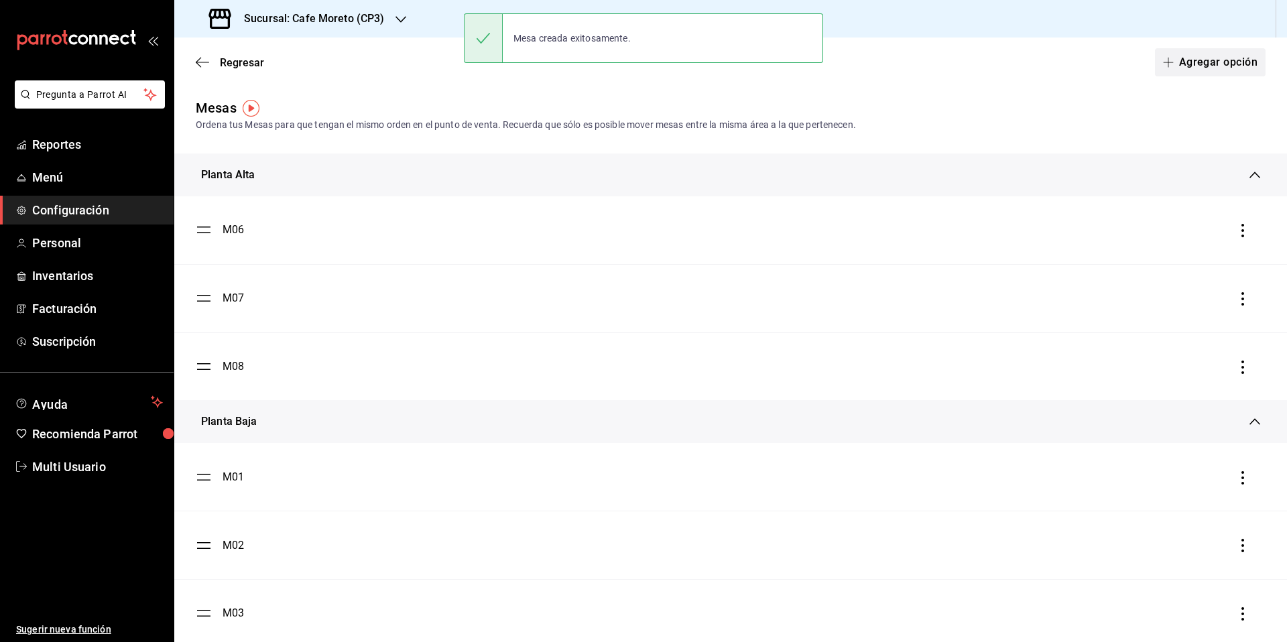
click at [1190, 61] on button "Agregar opción" at bounding box center [1210, 62] width 111 height 28
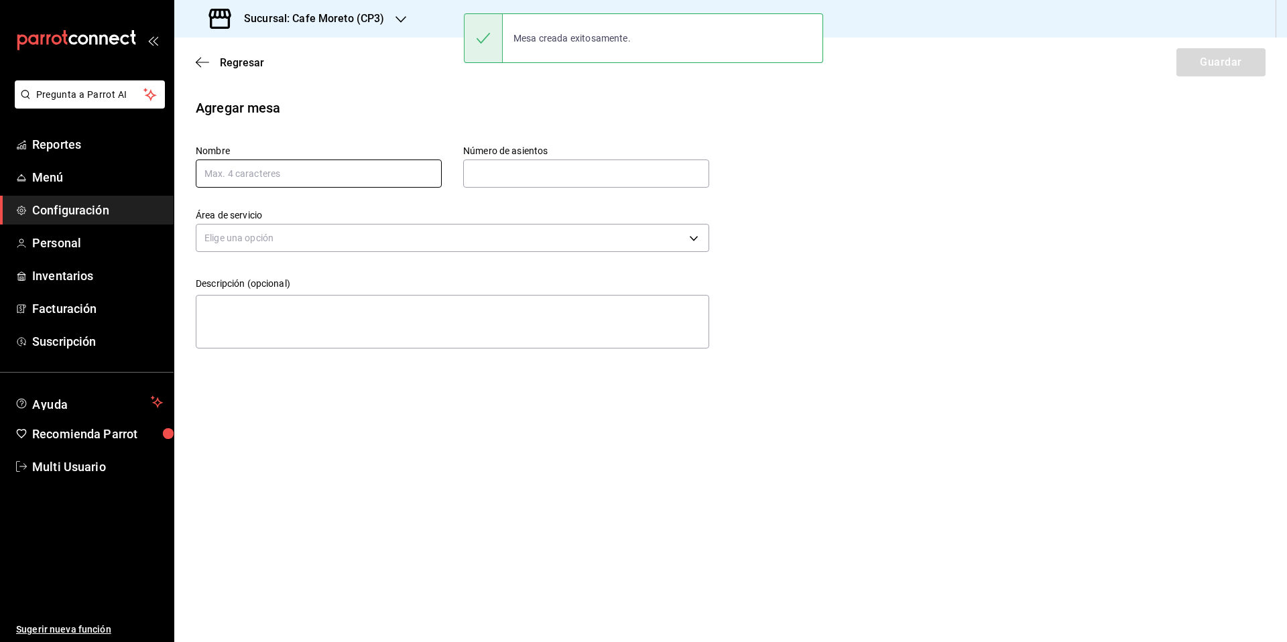
click at [244, 177] on input "text" at bounding box center [319, 174] width 246 height 28
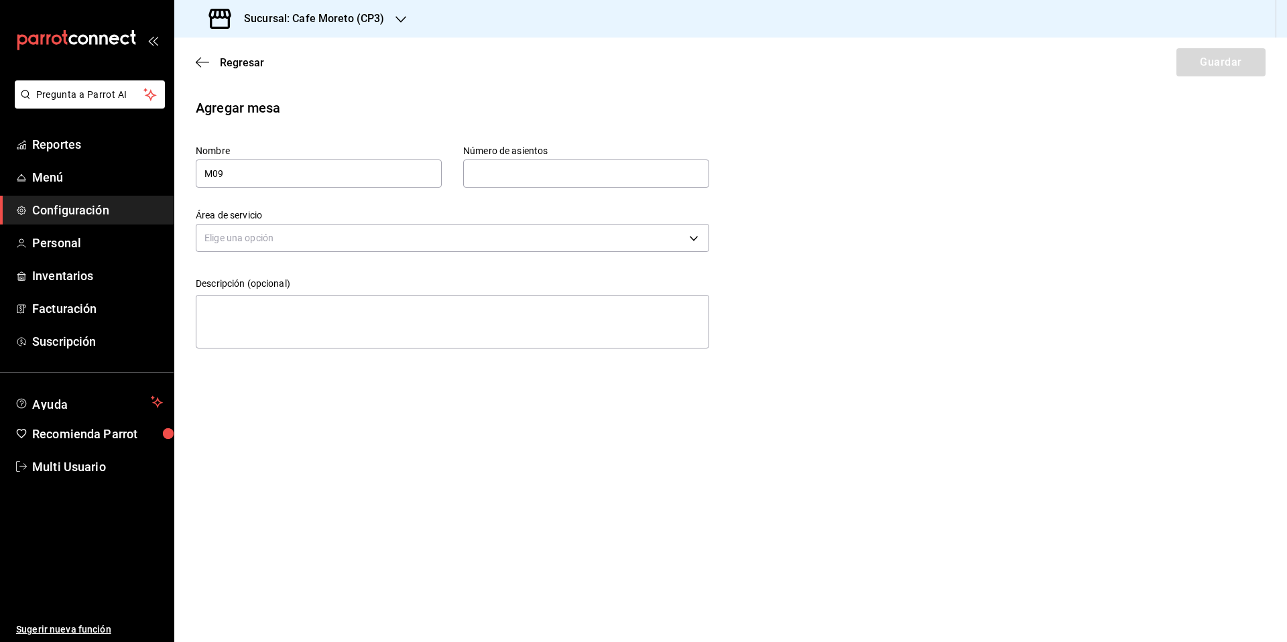
click at [519, 174] on input "text" at bounding box center [586, 173] width 246 height 27
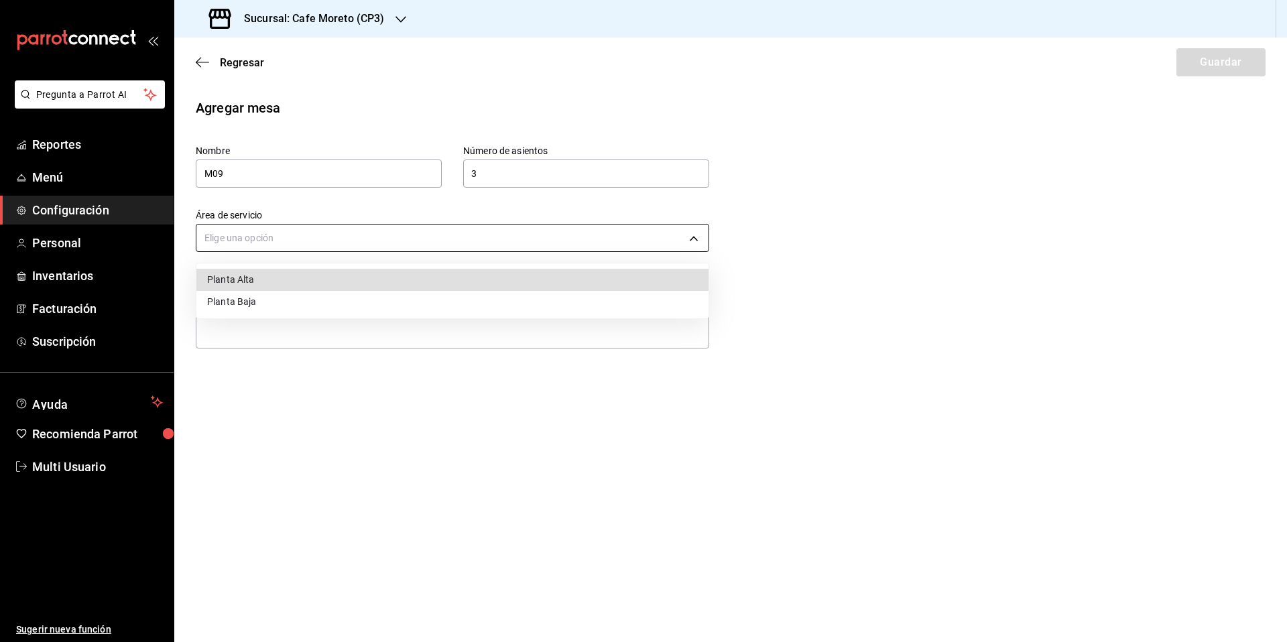
click at [254, 238] on body "Pregunta a Parrot AI Reportes Menú Configuración Personal Inventarios Facturaci…" at bounding box center [643, 321] width 1287 height 642
click at [262, 282] on li "Planta Alta" at bounding box center [452, 280] width 512 height 22
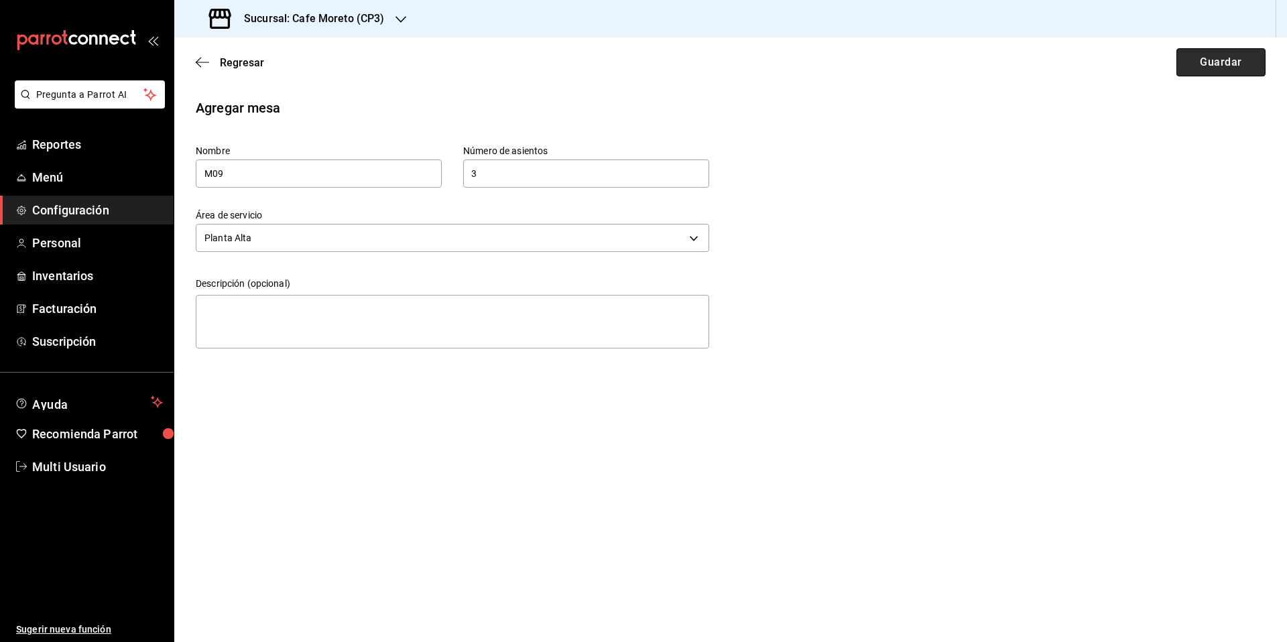
click at [1215, 62] on button "Guardar" at bounding box center [1220, 62] width 89 height 28
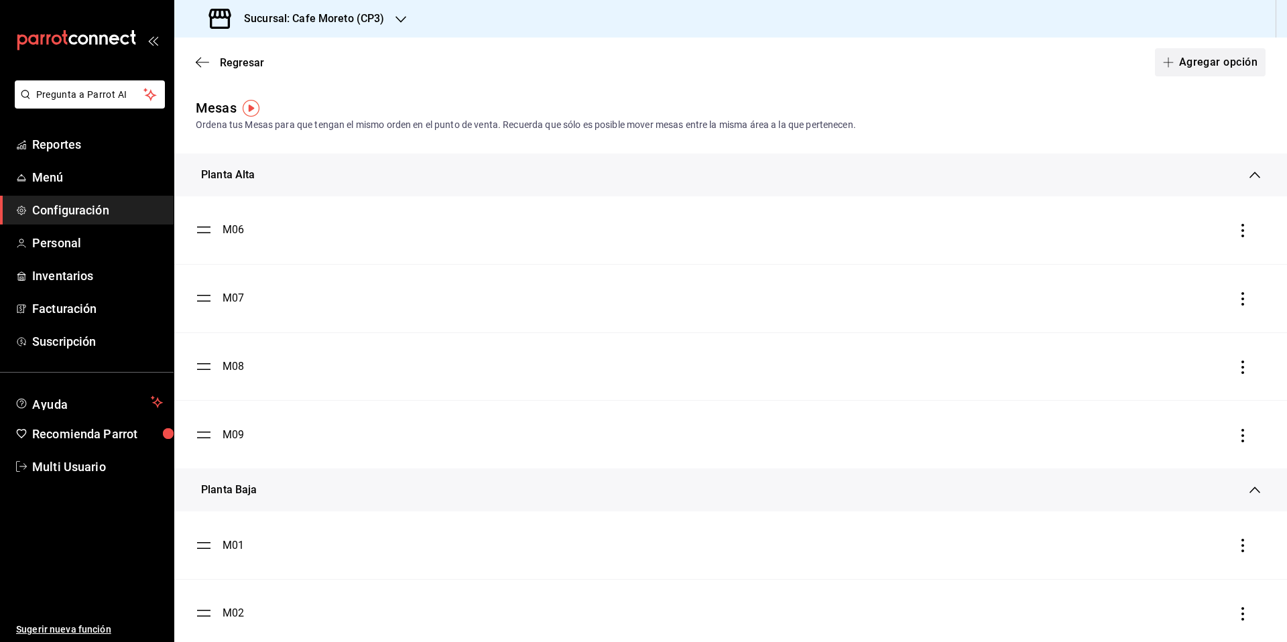
click at [1208, 64] on button "Agregar opción" at bounding box center [1210, 62] width 111 height 28
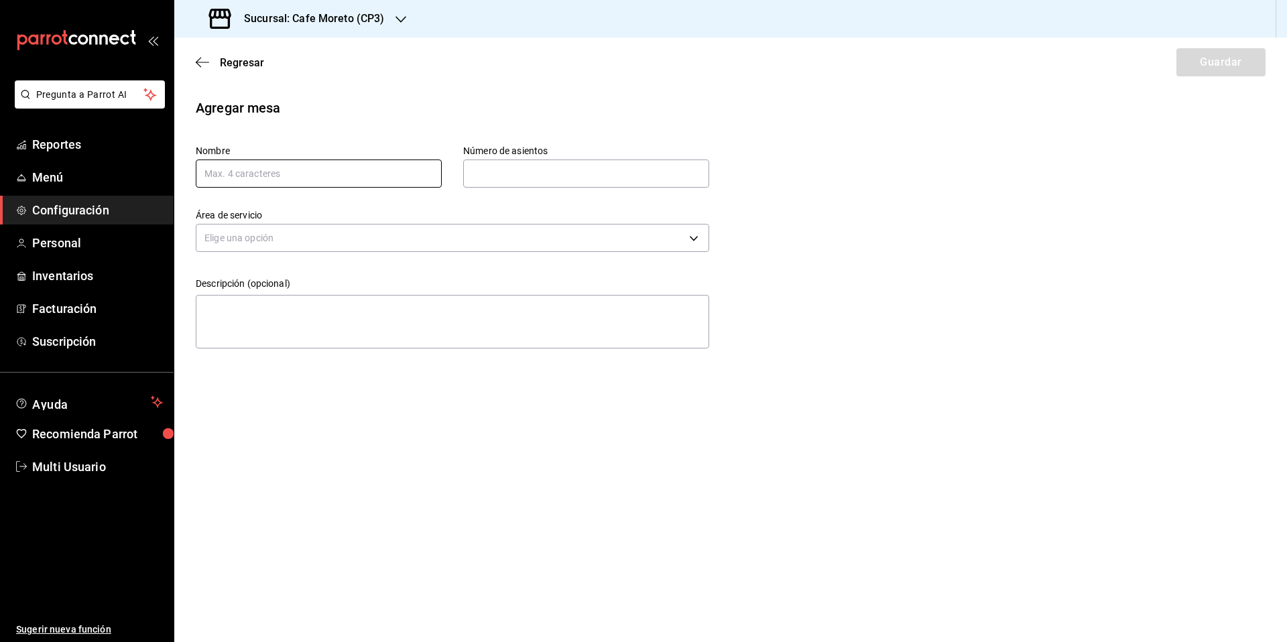
click at [235, 180] on input "text" at bounding box center [319, 174] width 246 height 28
click at [531, 180] on input "text" at bounding box center [586, 173] width 246 height 27
click at [340, 233] on body "Pregunta a Parrot AI Reportes Menú Configuración Personal Inventarios Facturaci…" at bounding box center [643, 321] width 1287 height 642
click at [296, 283] on li "Planta Alta" at bounding box center [452, 280] width 512 height 22
click at [1211, 65] on button "Guardar" at bounding box center [1220, 62] width 89 height 28
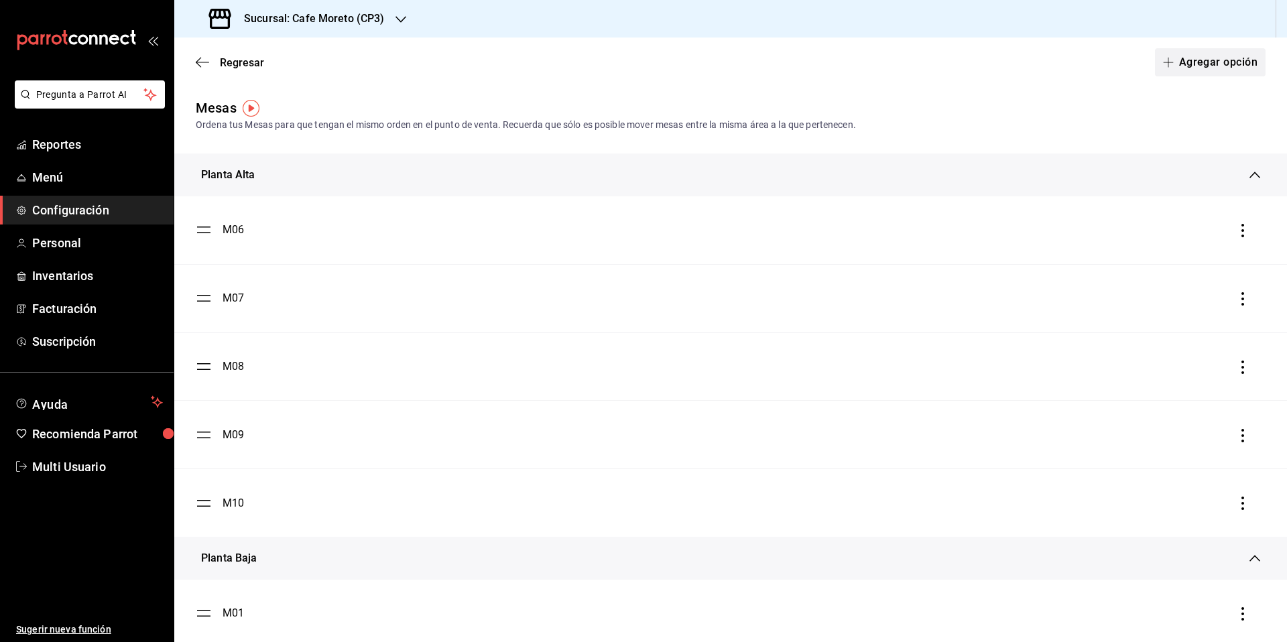
click at [1195, 60] on button "Agregar opción" at bounding box center [1210, 62] width 111 height 28
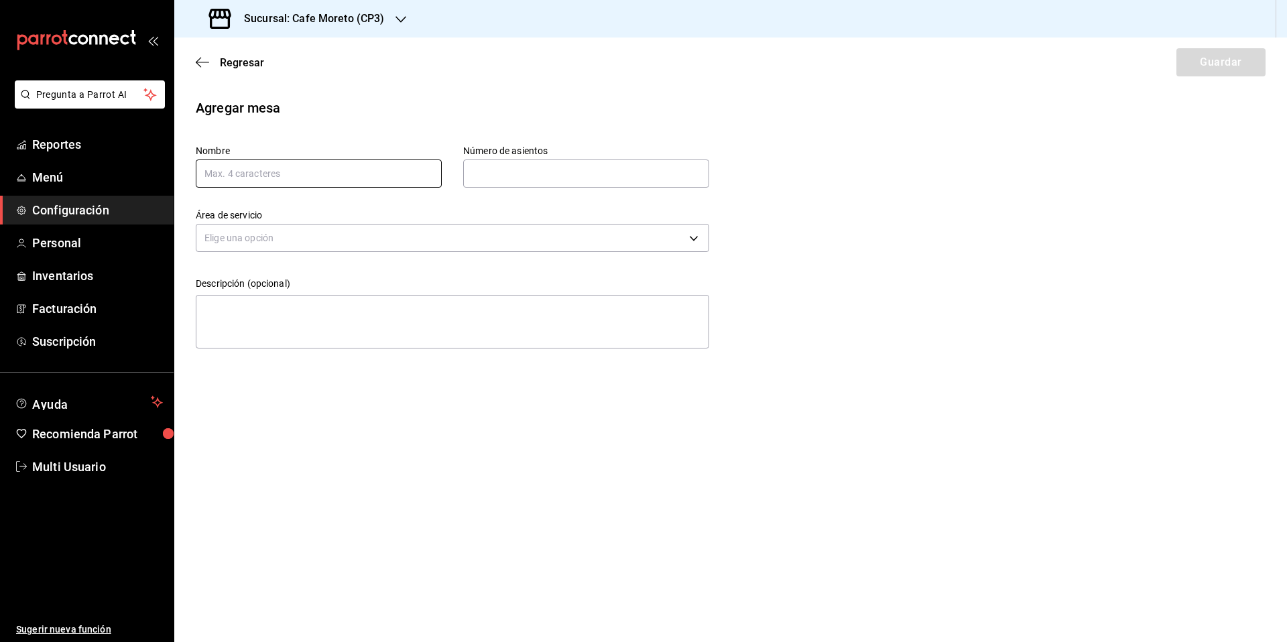
click at [277, 178] on input "text" at bounding box center [319, 174] width 246 height 28
click at [535, 176] on input "text" at bounding box center [586, 173] width 246 height 27
click at [310, 243] on body "Pregunta a Parrot AI Reportes Menú Configuración Personal Inventarios Facturaci…" at bounding box center [643, 321] width 1287 height 642
click at [267, 282] on li "Planta Alta" at bounding box center [452, 280] width 512 height 22
click at [1213, 62] on button "Guardar" at bounding box center [1220, 62] width 89 height 28
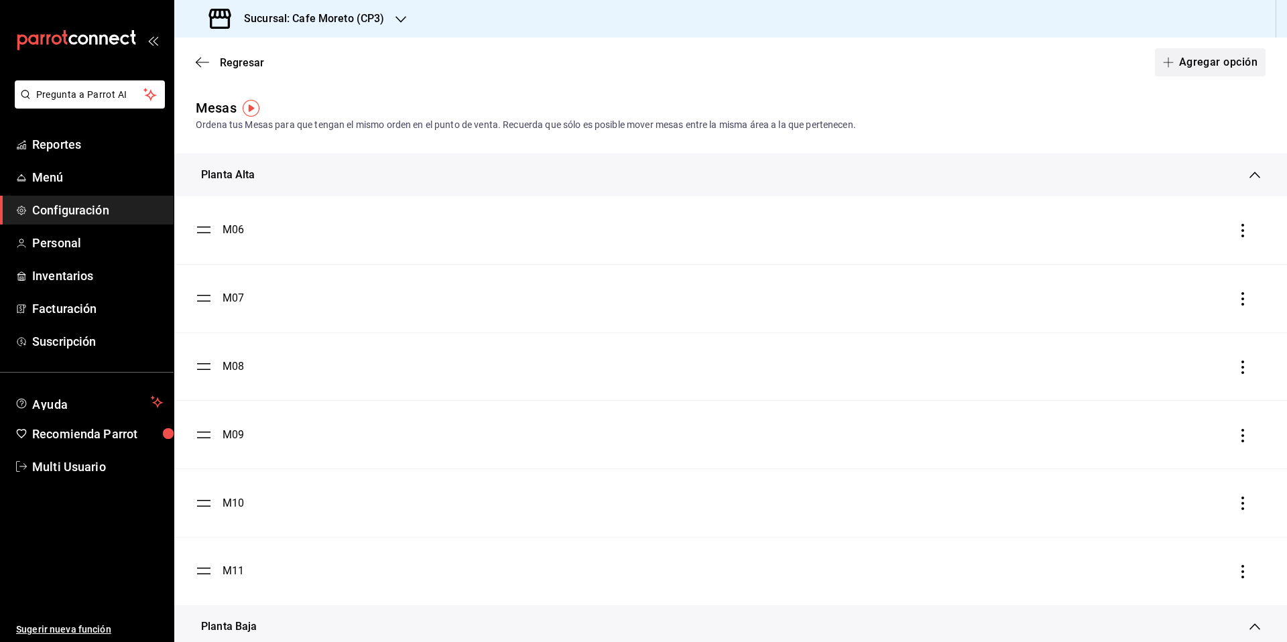
click at [1204, 64] on button "Agregar opción" at bounding box center [1210, 62] width 111 height 28
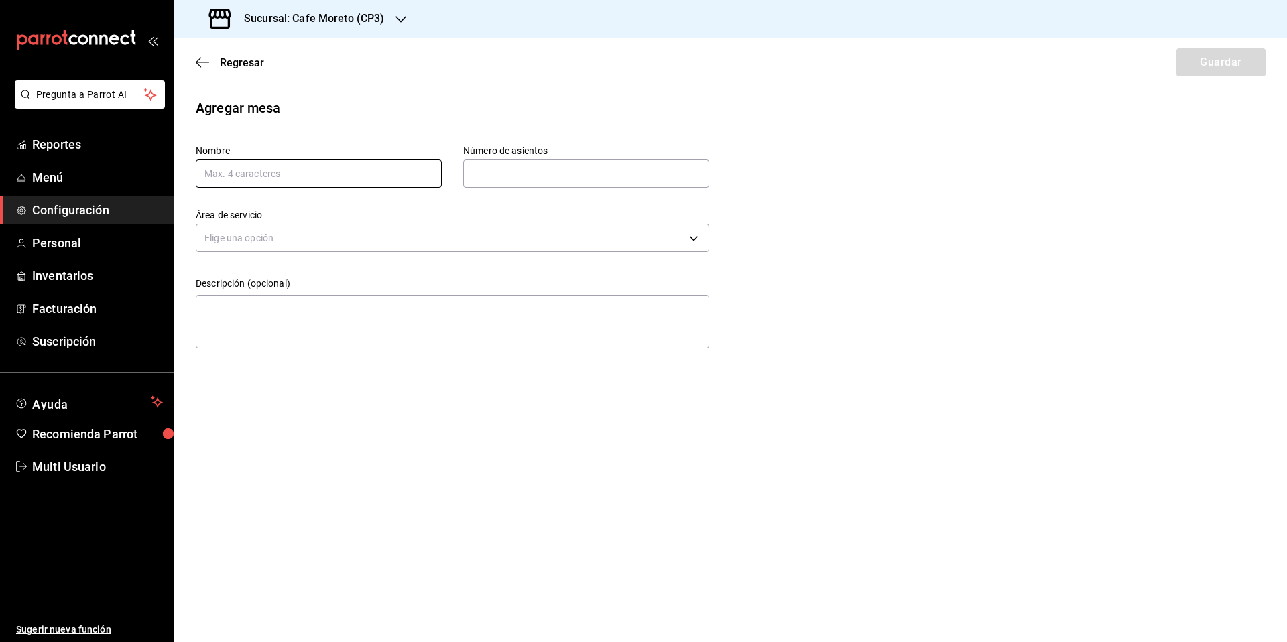
click at [381, 173] on input "text" at bounding box center [319, 174] width 246 height 28
click at [510, 173] on input "text" at bounding box center [586, 173] width 246 height 27
click at [382, 243] on body "Pregunta a Parrot AI Reportes Menú Configuración Personal Inventarios Facturaci…" at bounding box center [643, 321] width 1287 height 642
click at [300, 273] on li "Planta Alta" at bounding box center [452, 280] width 512 height 22
click at [1223, 66] on button "Guardar" at bounding box center [1220, 62] width 89 height 28
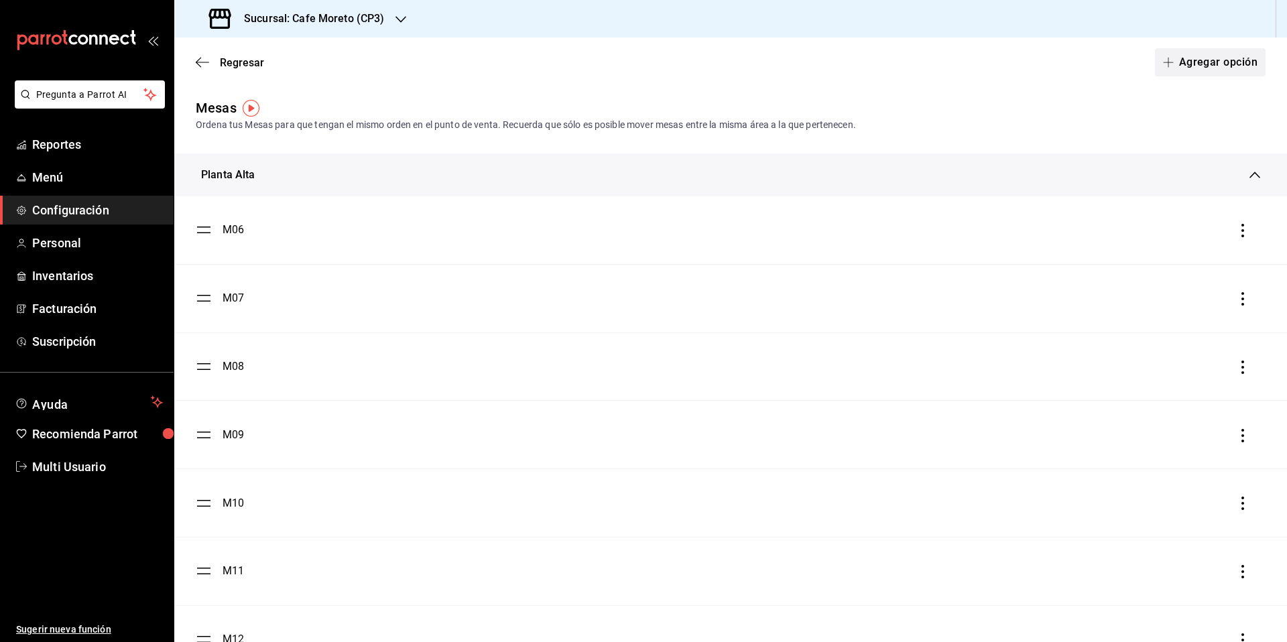
click at [1226, 62] on button "Agregar opción" at bounding box center [1210, 62] width 111 height 28
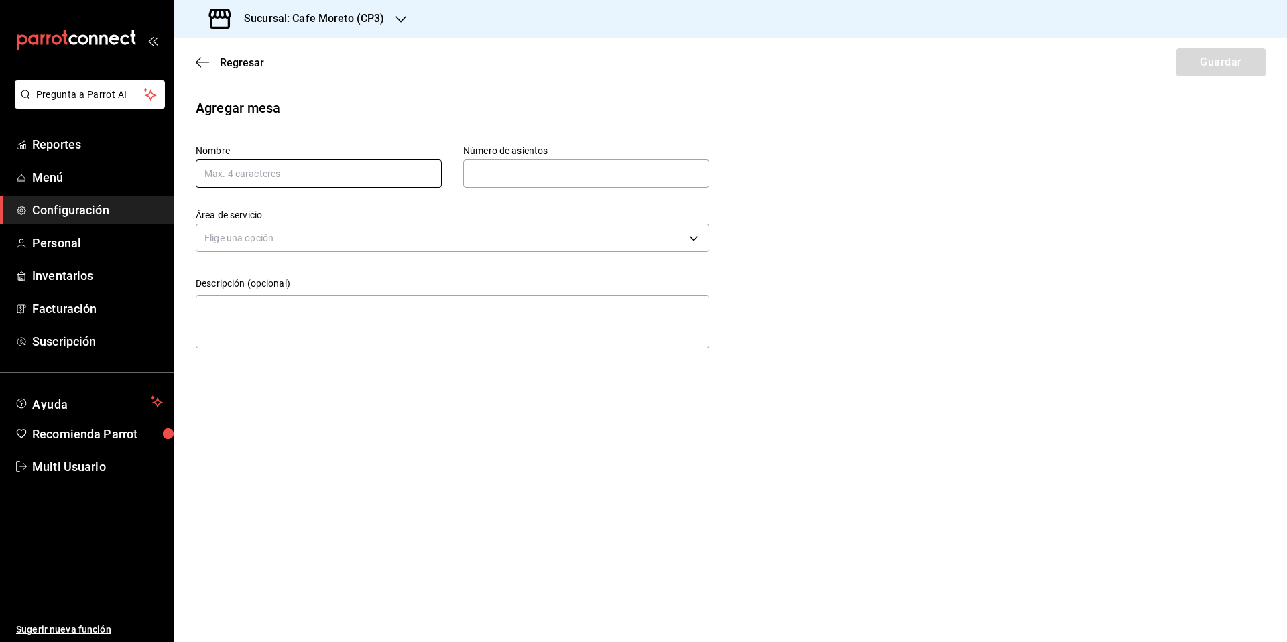
click at [322, 177] on input "text" at bounding box center [319, 174] width 246 height 28
click at [536, 176] on input "text" at bounding box center [586, 173] width 246 height 27
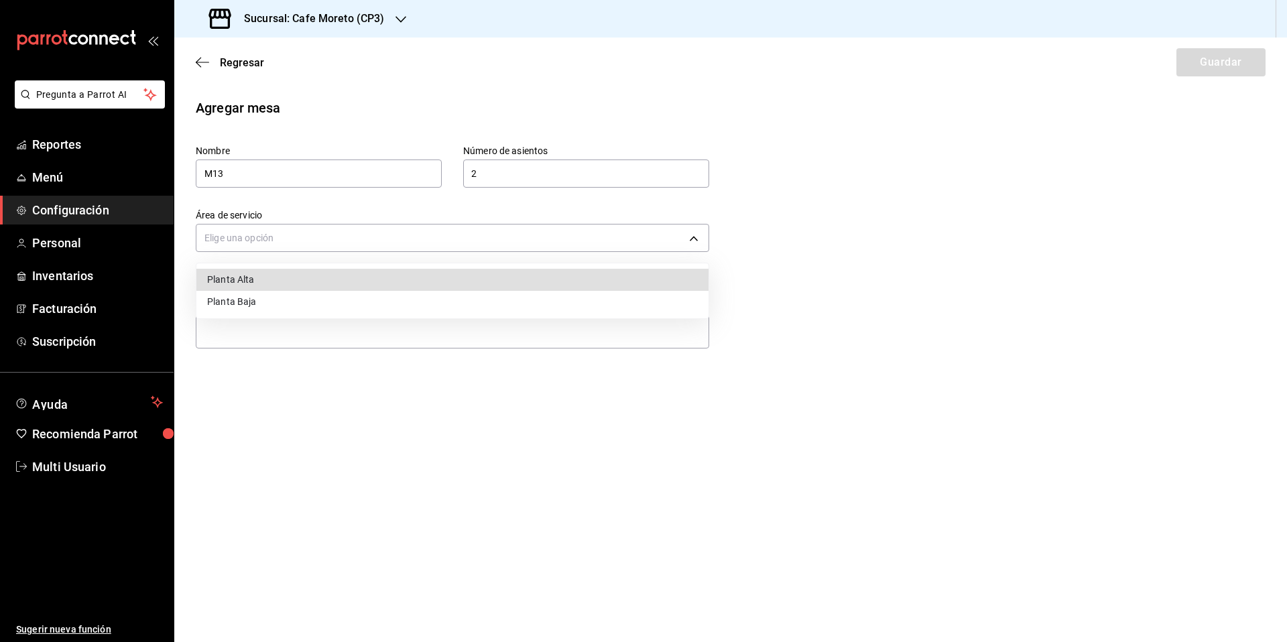
click at [328, 235] on body "Pregunta a Parrot AI Reportes Menú Configuración Personal Inventarios Facturaci…" at bounding box center [643, 321] width 1287 height 642
click at [259, 279] on li "Planta Alta" at bounding box center [452, 280] width 512 height 22
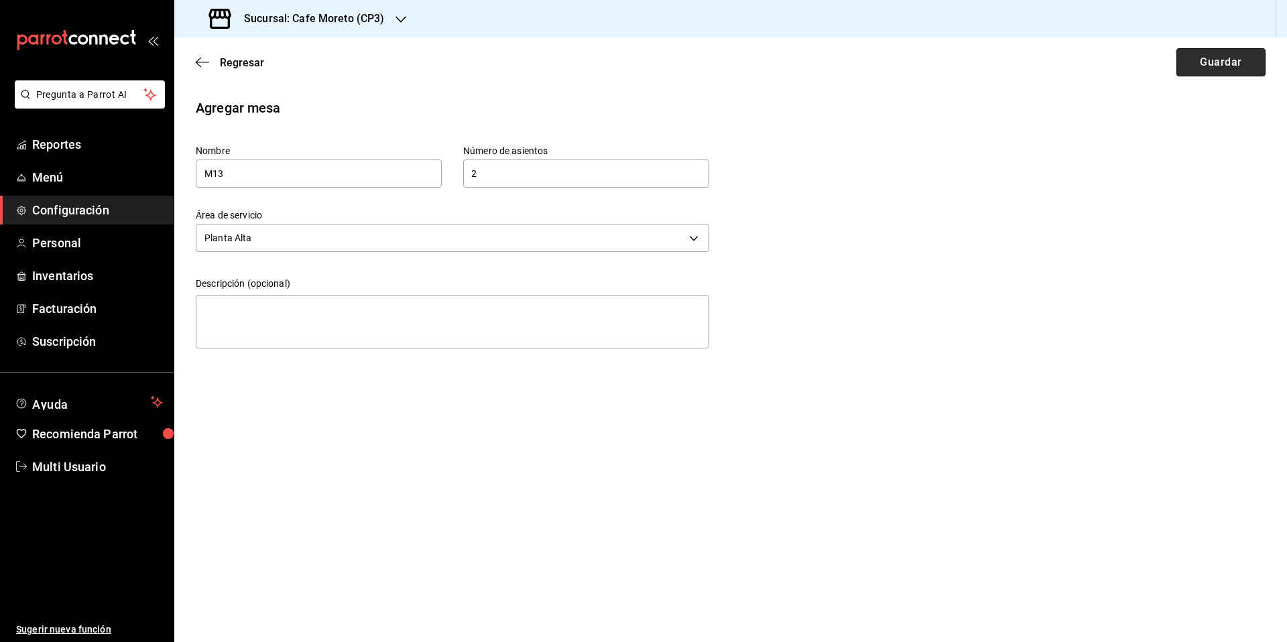
click at [1196, 66] on button "Guardar" at bounding box center [1220, 62] width 89 height 28
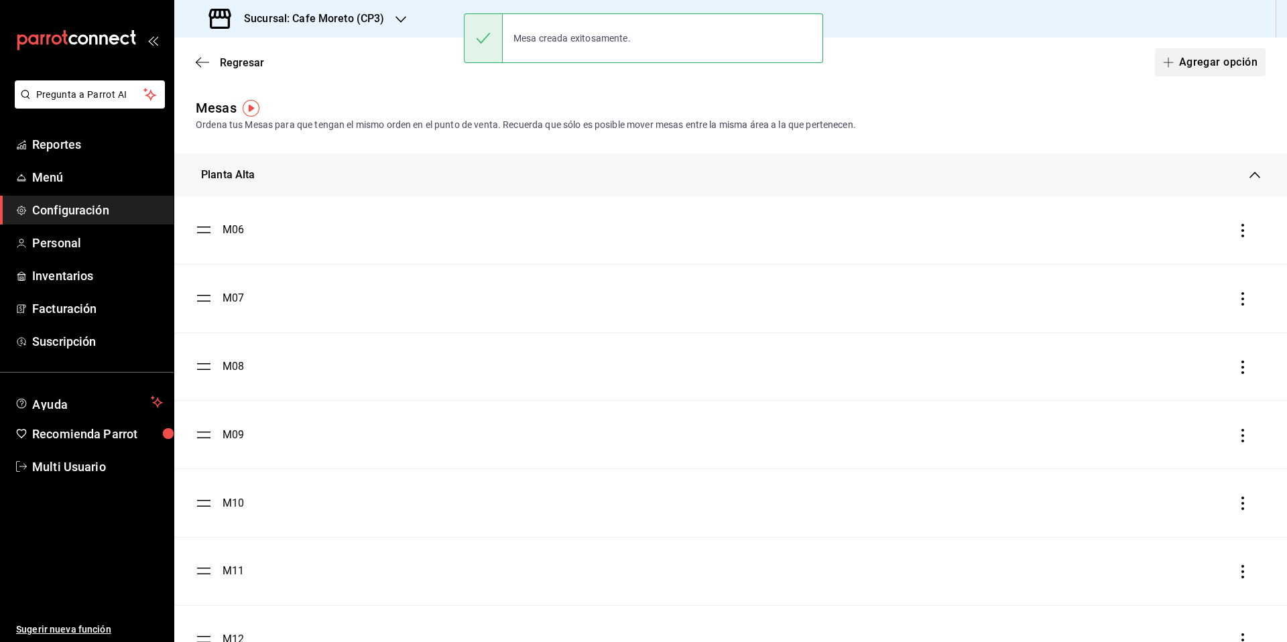
click at [1180, 62] on button "Agregar opción" at bounding box center [1210, 62] width 111 height 28
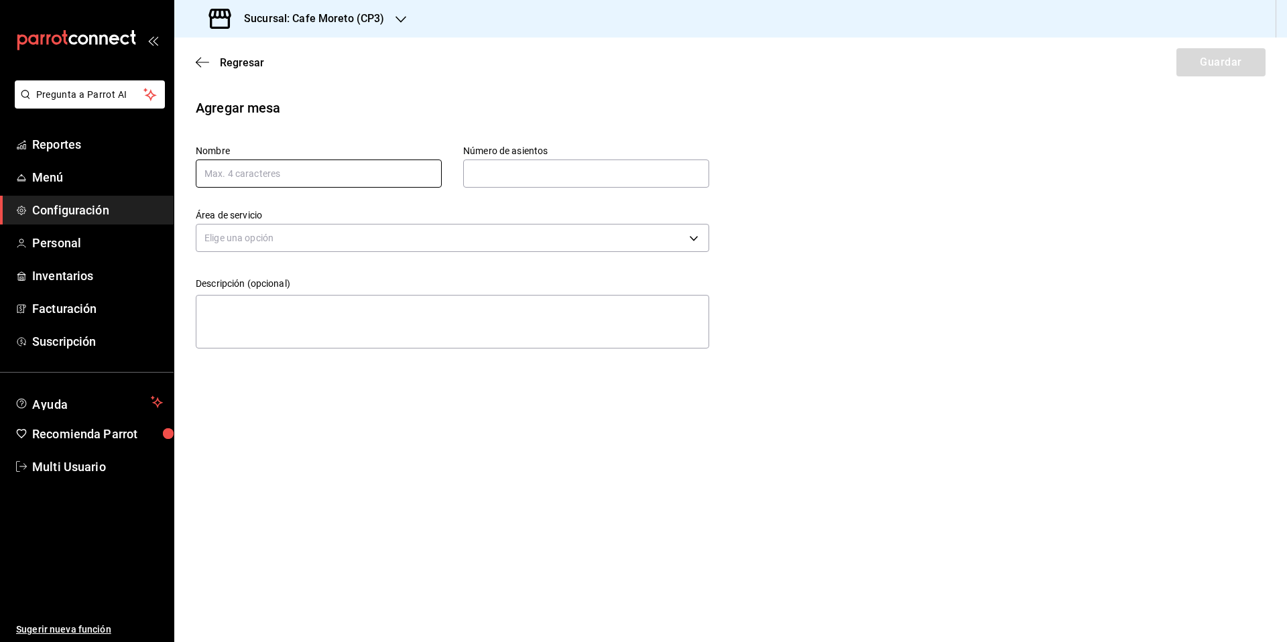
click at [287, 171] on input "text" at bounding box center [319, 174] width 246 height 28
click at [562, 170] on input "text" at bounding box center [586, 173] width 246 height 27
click at [443, 237] on body "Pregunta a Parrot AI Reportes Menú Configuración Personal Inventarios Facturaci…" at bounding box center [643, 321] width 1287 height 642
click at [277, 281] on li "Planta Alta" at bounding box center [452, 280] width 512 height 22
click at [1220, 65] on button "Guardar" at bounding box center [1220, 62] width 89 height 28
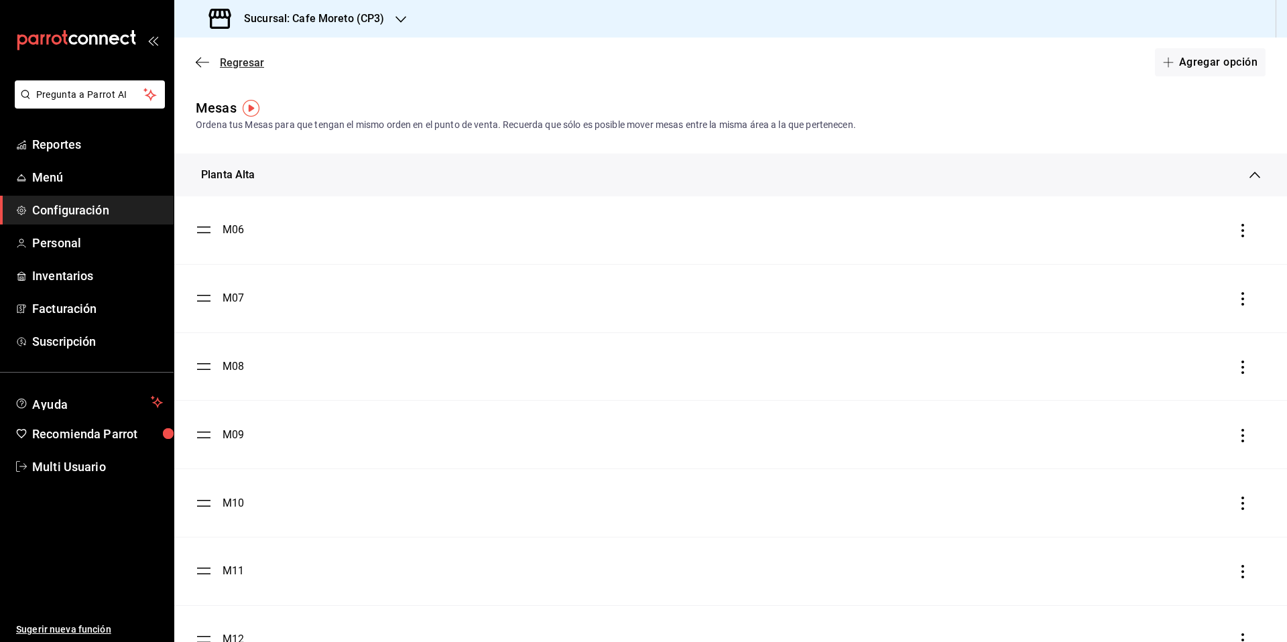
click at [222, 60] on span "Regresar" at bounding box center [242, 62] width 44 height 13
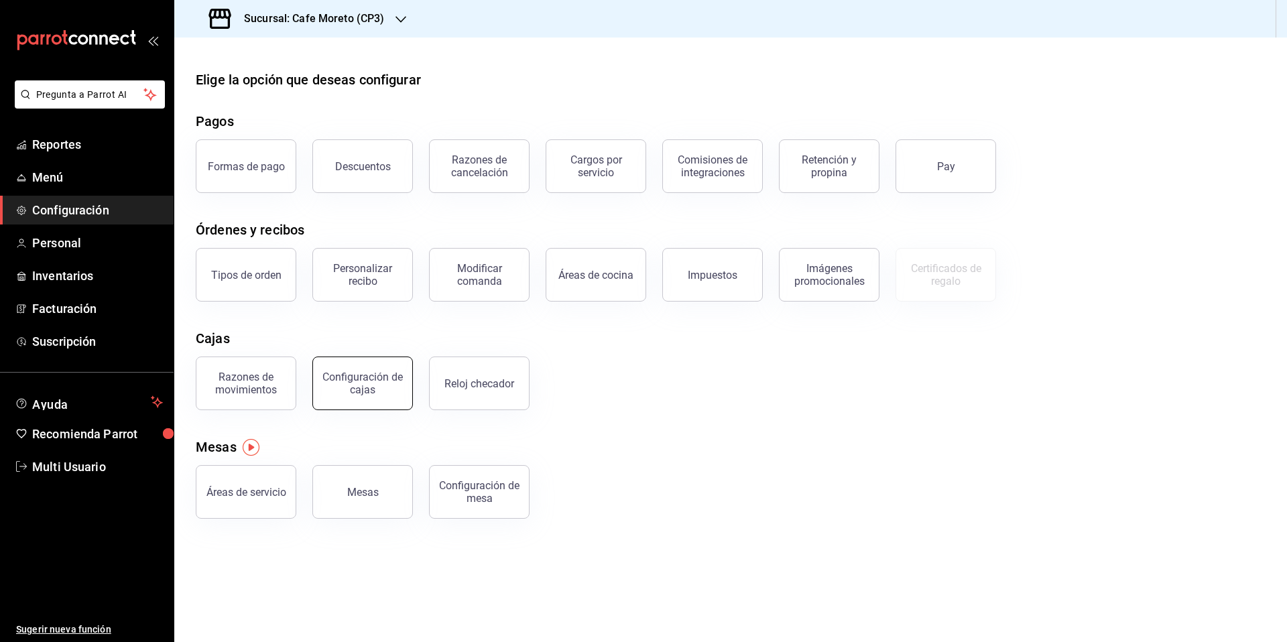
click at [335, 385] on div "Configuración de cajas" at bounding box center [362, 383] width 83 height 25
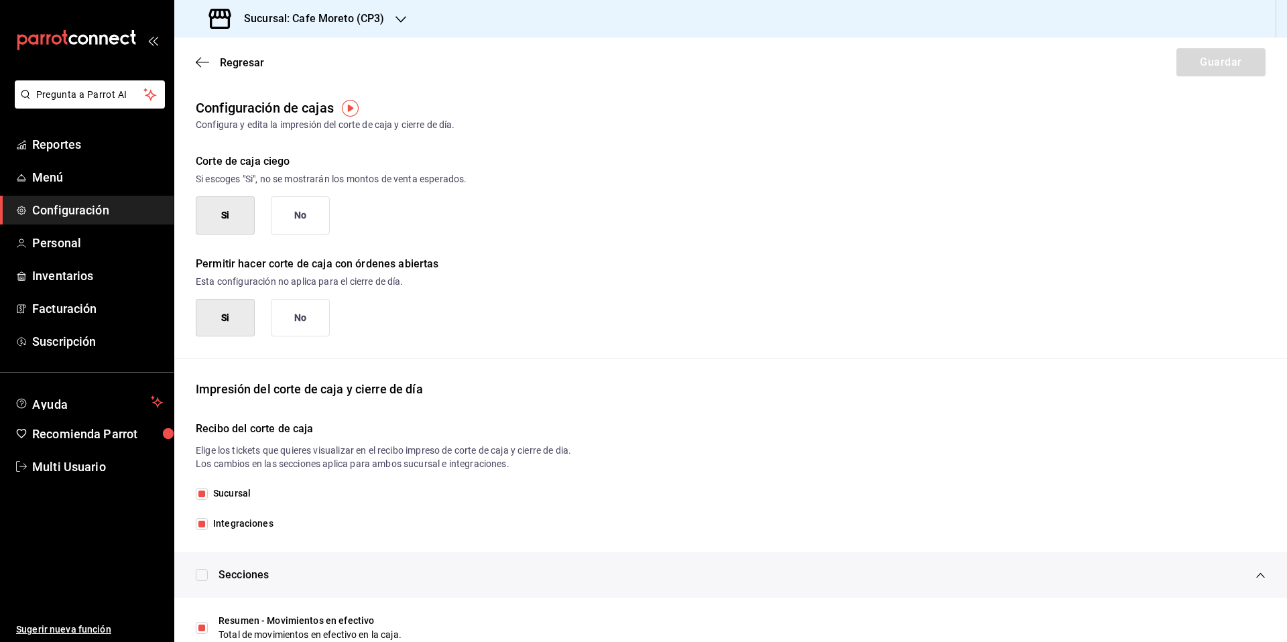
click at [302, 217] on button "No" at bounding box center [300, 215] width 59 height 38
click at [1207, 64] on button "Guardar" at bounding box center [1220, 62] width 89 height 28
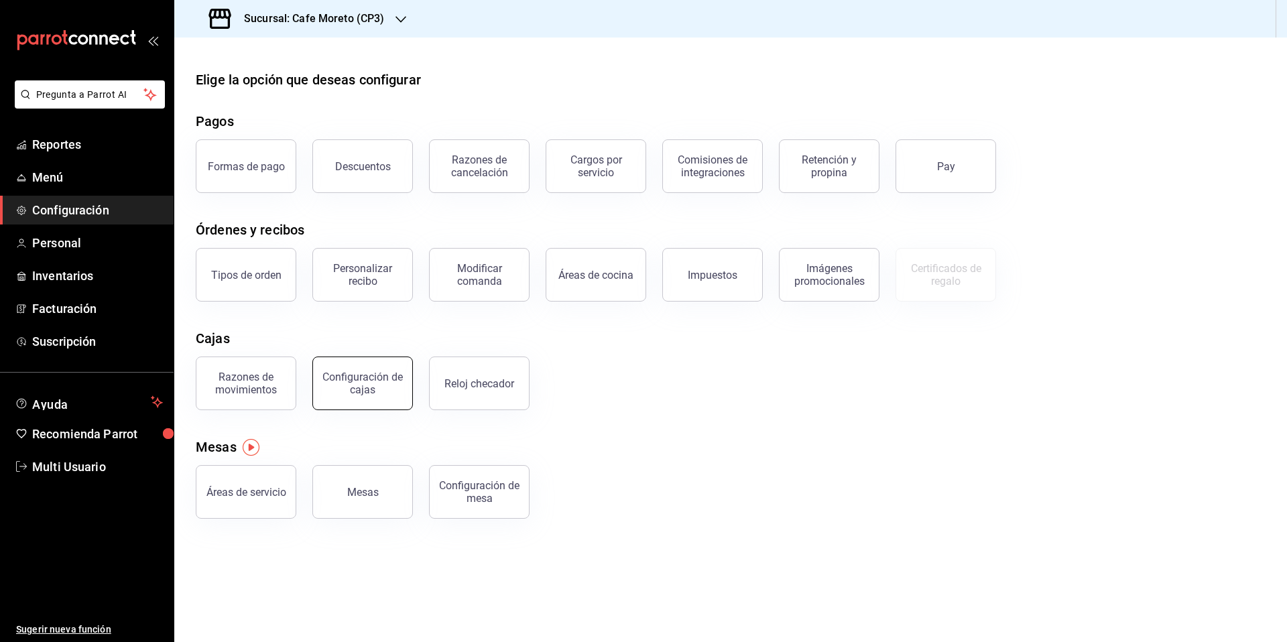
click at [367, 382] on div "Configuración de cajas" at bounding box center [362, 383] width 83 height 25
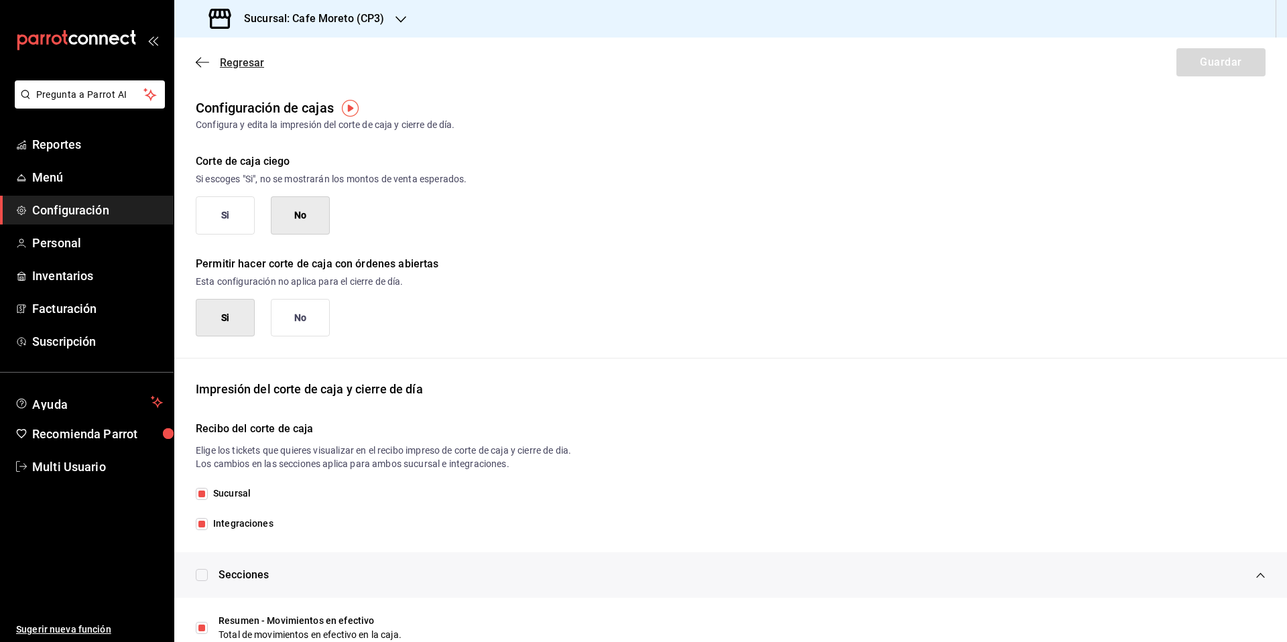
click at [220, 64] on span "Regresar" at bounding box center [242, 62] width 44 height 13
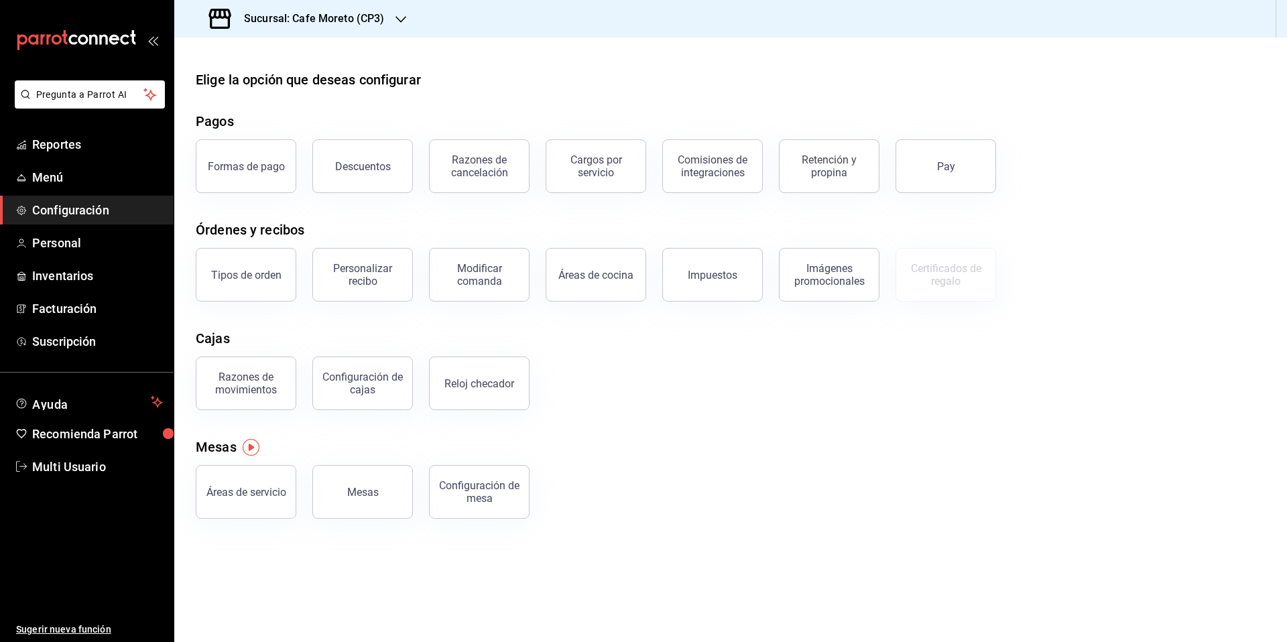
click at [372, 23] on h3 "Sucursal: Cafe Moreto (CP3)" at bounding box center [308, 19] width 151 height 16
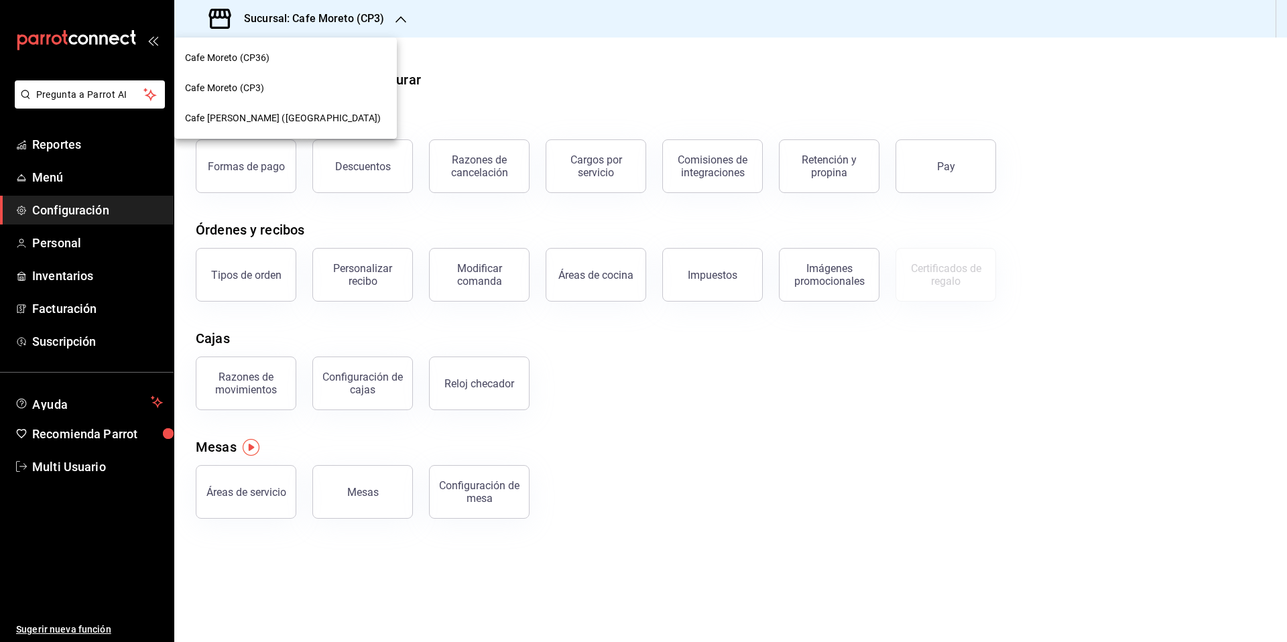
click at [263, 55] on span "Cafe Moreto (CP36)" at bounding box center [227, 58] width 84 height 14
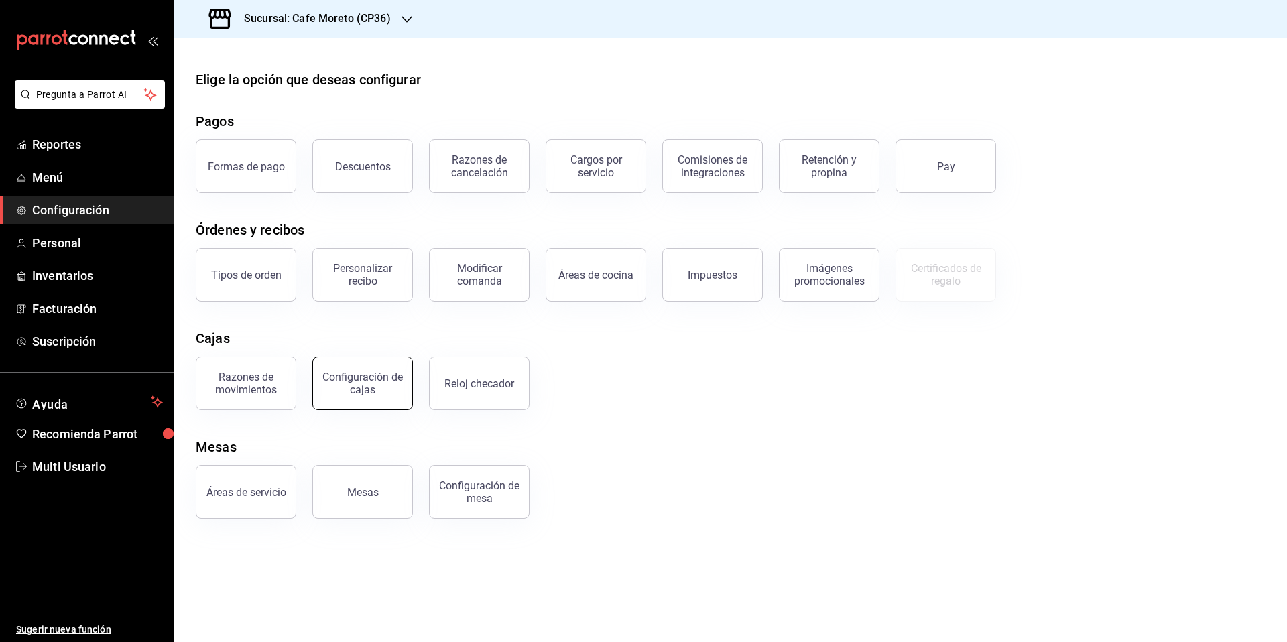
click at [373, 385] on div "Configuración de cajas" at bounding box center [362, 383] width 83 height 25
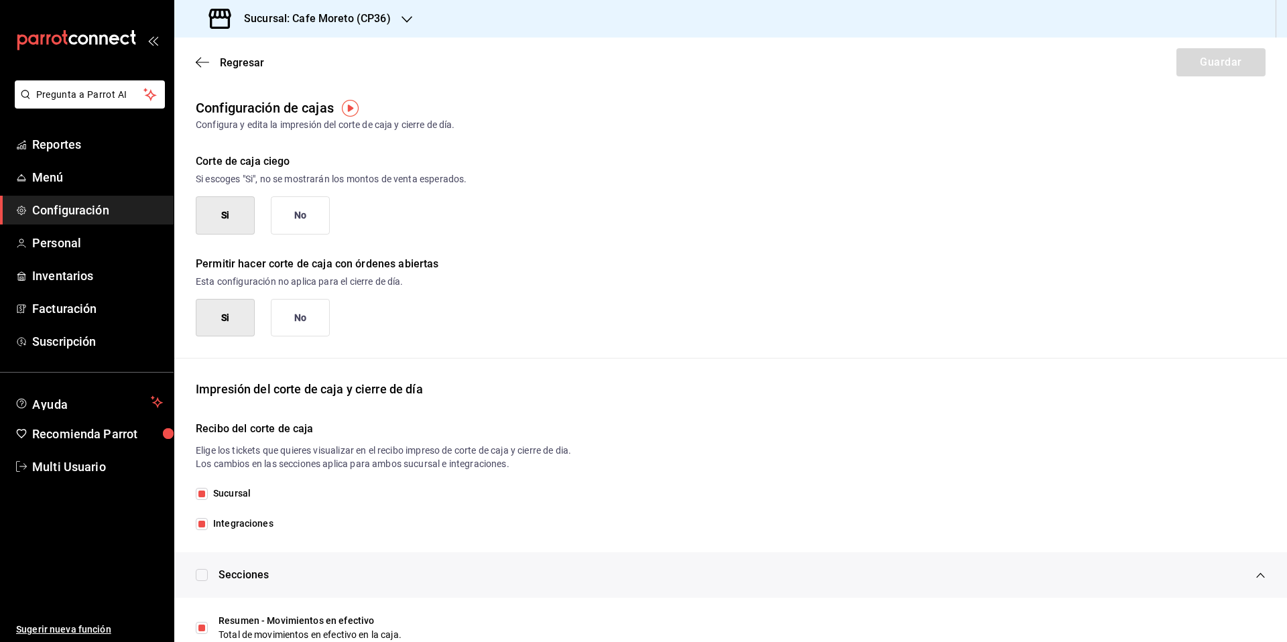
click at [298, 222] on button "No" at bounding box center [300, 215] width 59 height 38
click at [1203, 66] on button "Guardar" at bounding box center [1220, 62] width 89 height 28
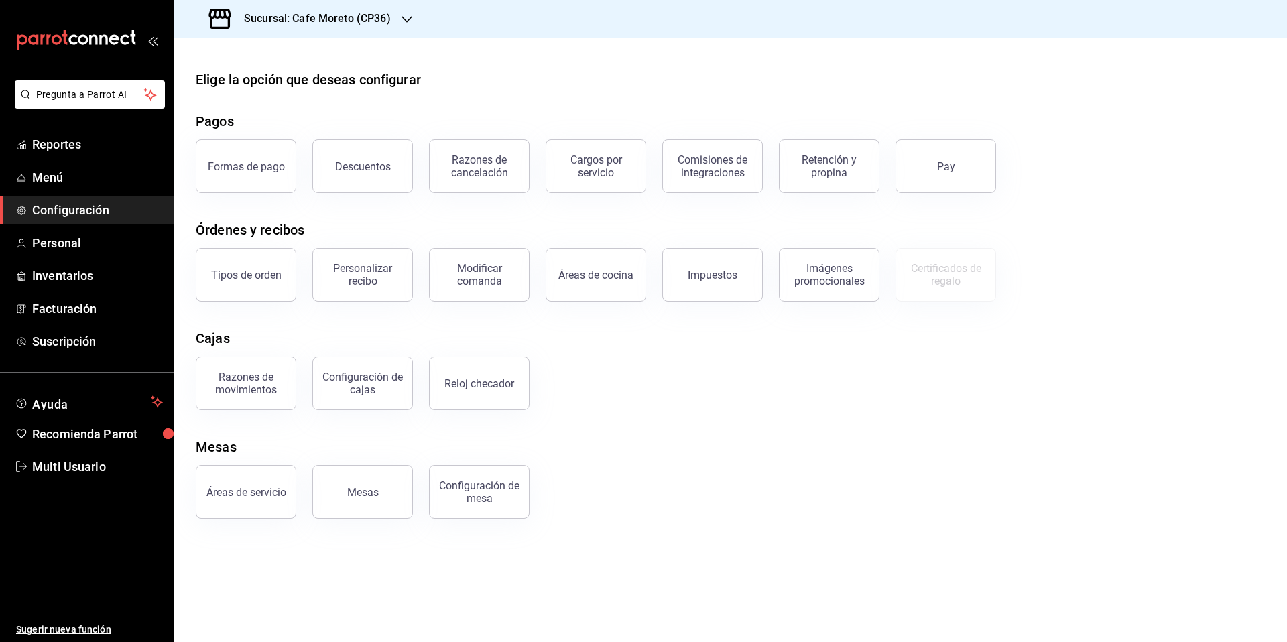
click at [376, 15] on h3 "Sucursal: Cafe Moreto (CP36)" at bounding box center [311, 19] width 157 height 16
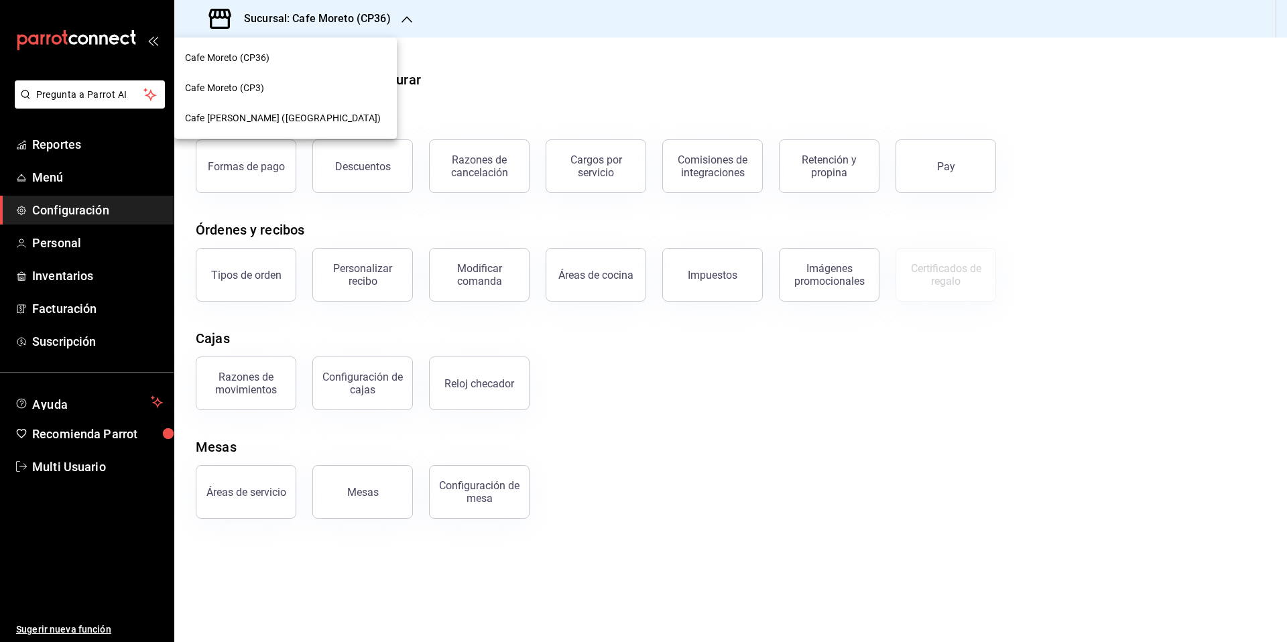
click at [286, 116] on span "Cafe [PERSON_NAME] ([GEOGRAPHIC_DATA])" at bounding box center [283, 118] width 196 height 14
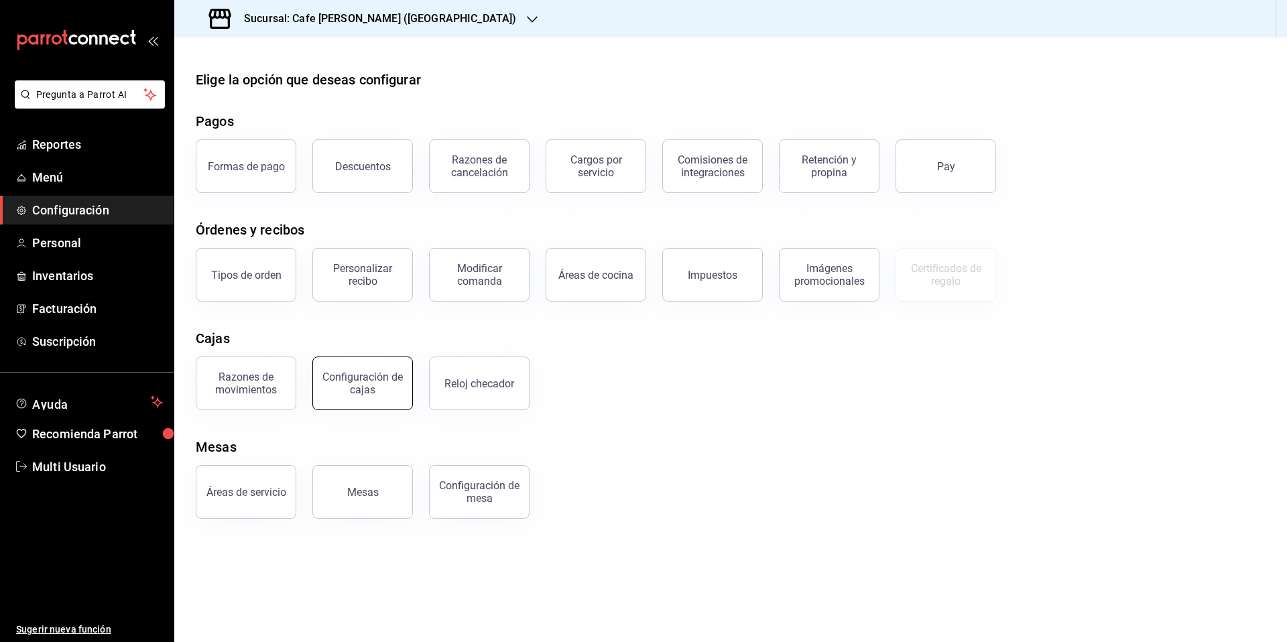
click at [377, 389] on div "Configuración de cajas" at bounding box center [362, 383] width 83 height 25
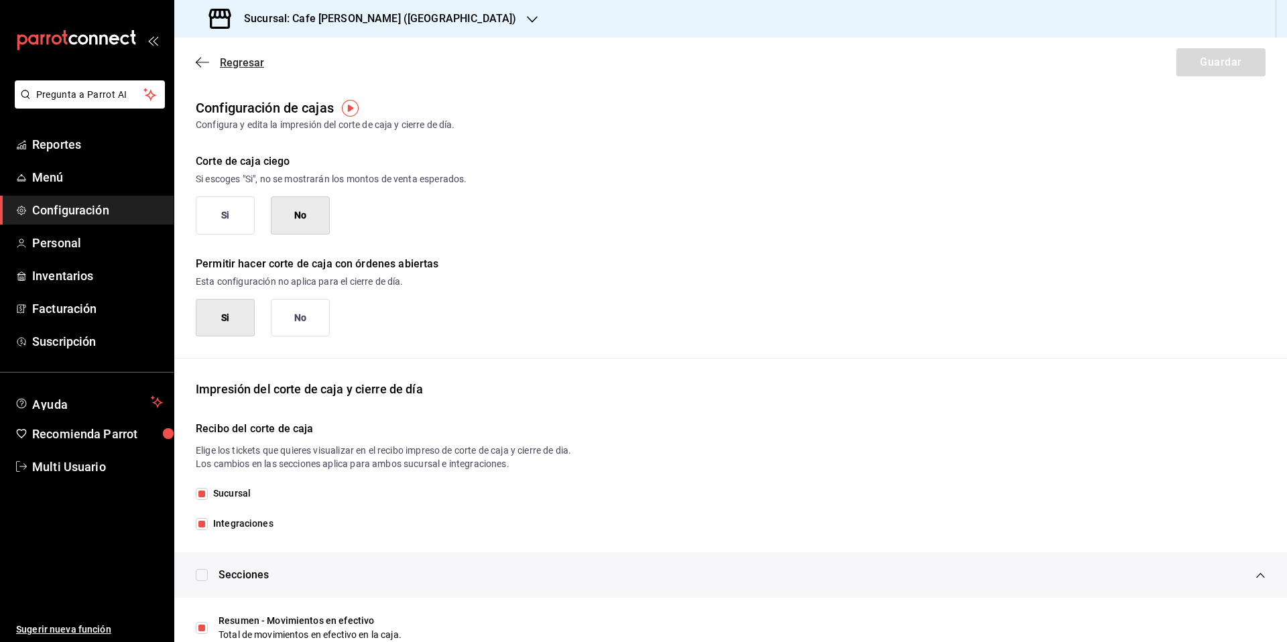
click at [220, 60] on span "Regresar" at bounding box center [242, 62] width 44 height 13
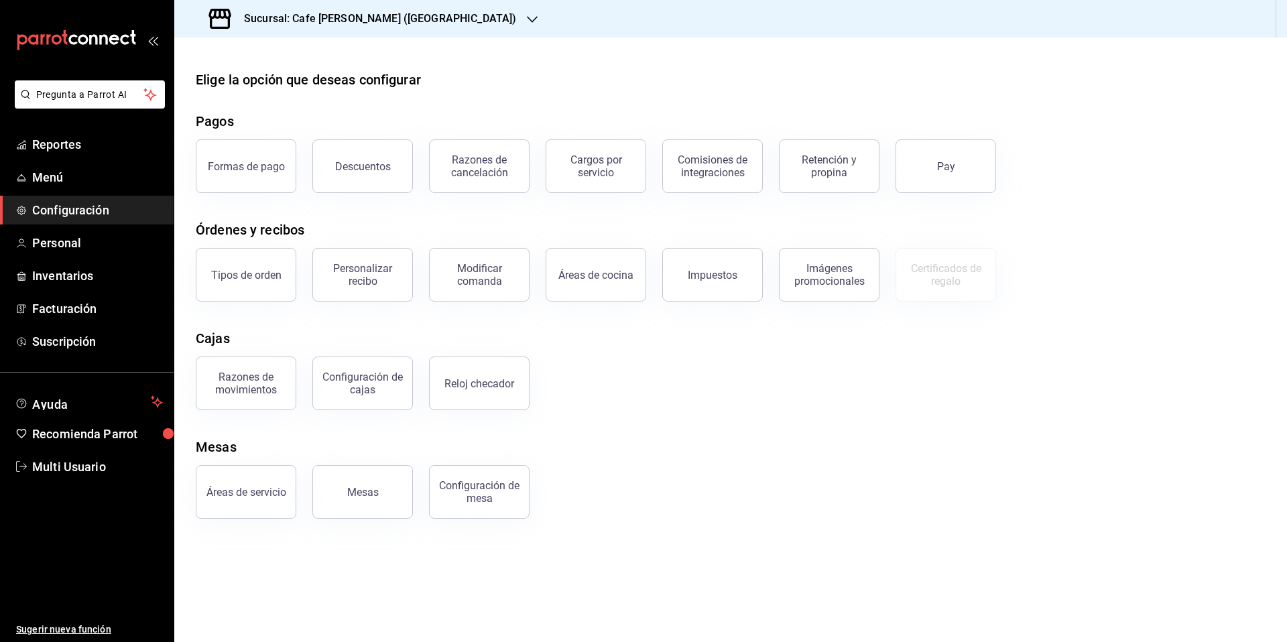
click at [418, 21] on h3 "Sucursal: Cafe [PERSON_NAME] ([GEOGRAPHIC_DATA])" at bounding box center [374, 19] width 283 height 16
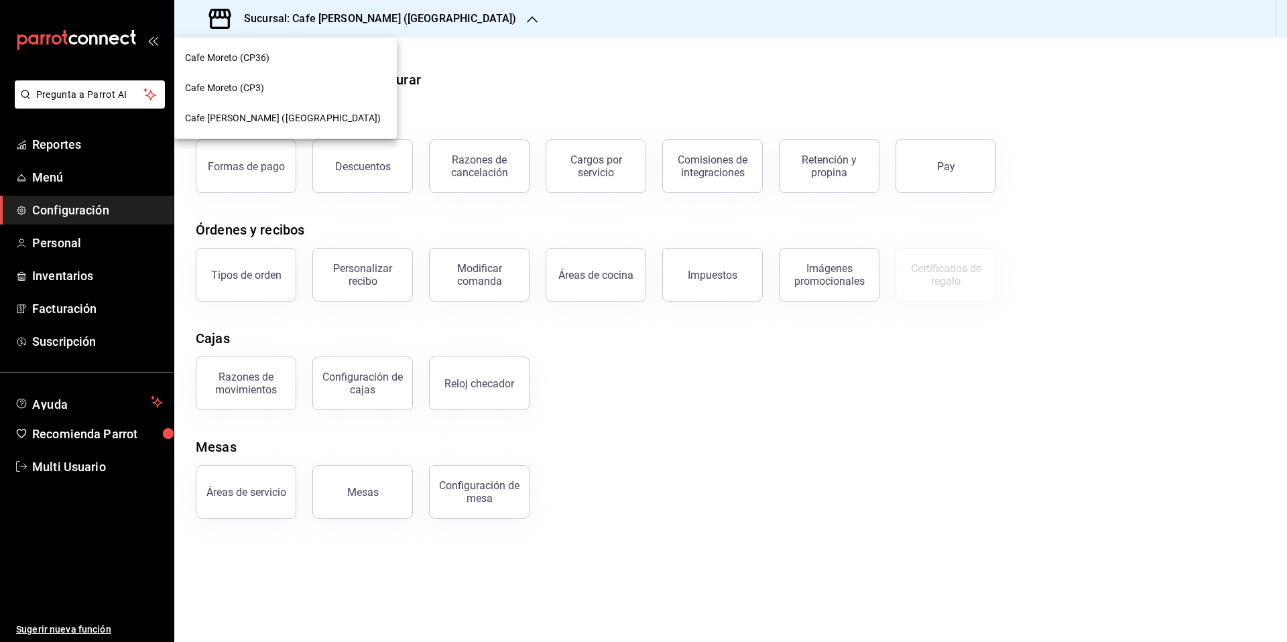
click at [253, 86] on span "Cafe Moreto (CP3)" at bounding box center [224, 88] width 79 height 14
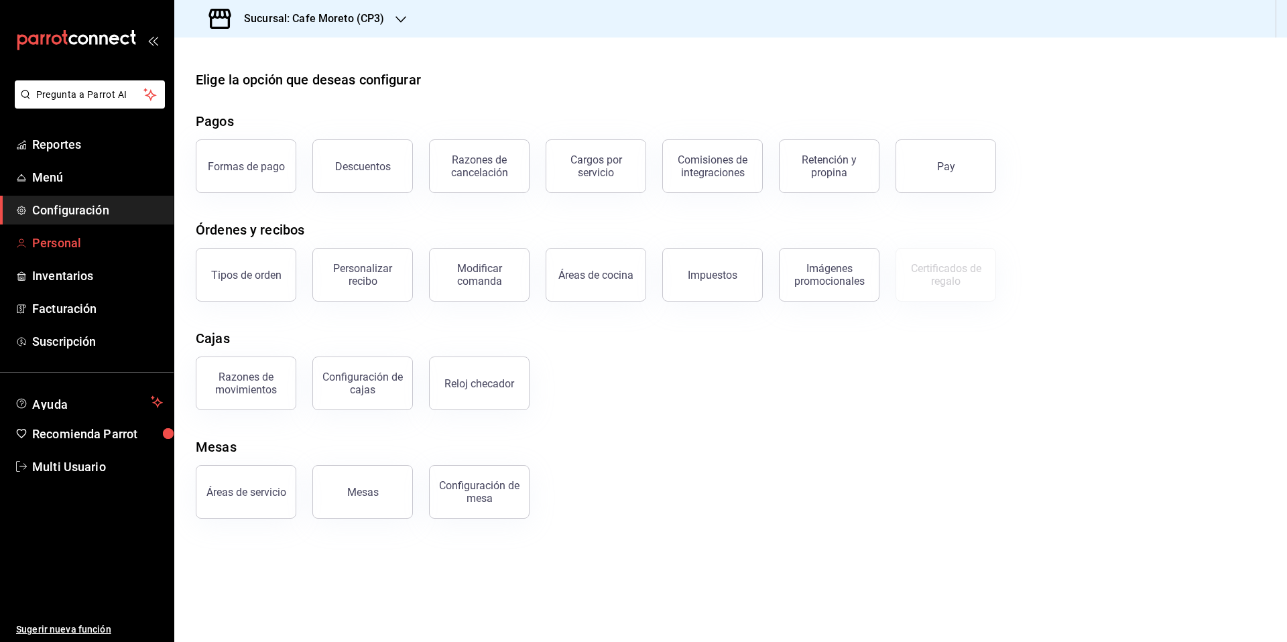
click at [59, 253] on link "Personal" at bounding box center [87, 243] width 174 height 29
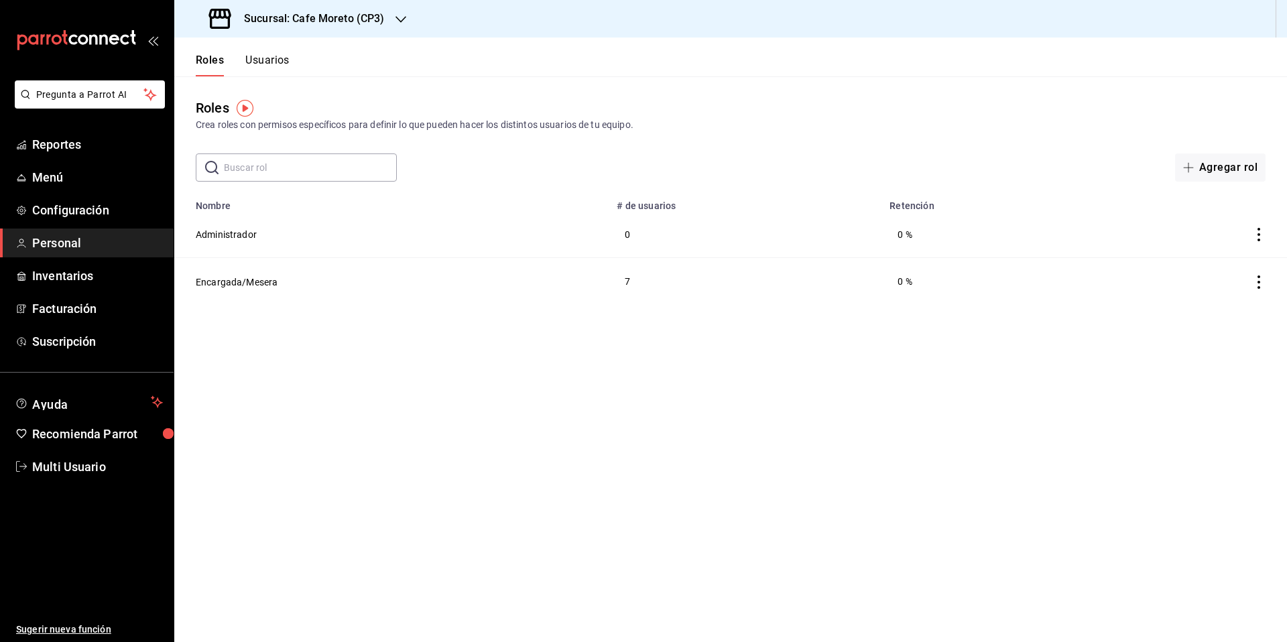
click at [273, 60] on button "Usuarios" at bounding box center [267, 65] width 44 height 23
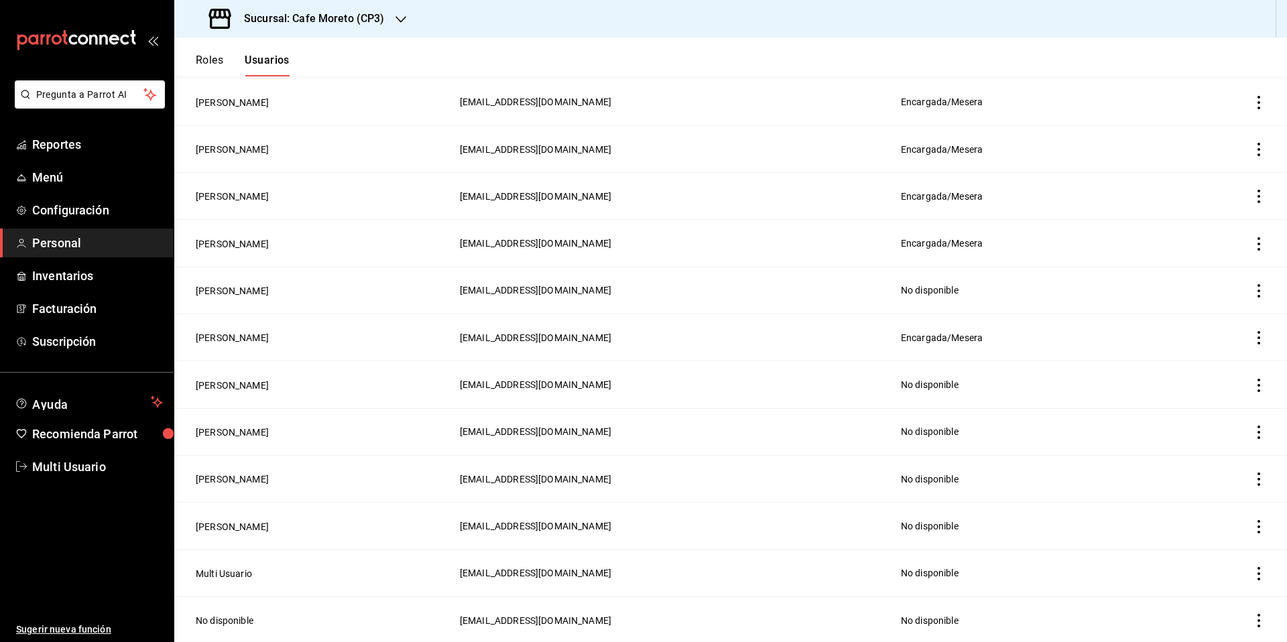
scroll to position [228, 0]
click at [225, 477] on button "[PERSON_NAME]" at bounding box center [232, 477] width 73 height 13
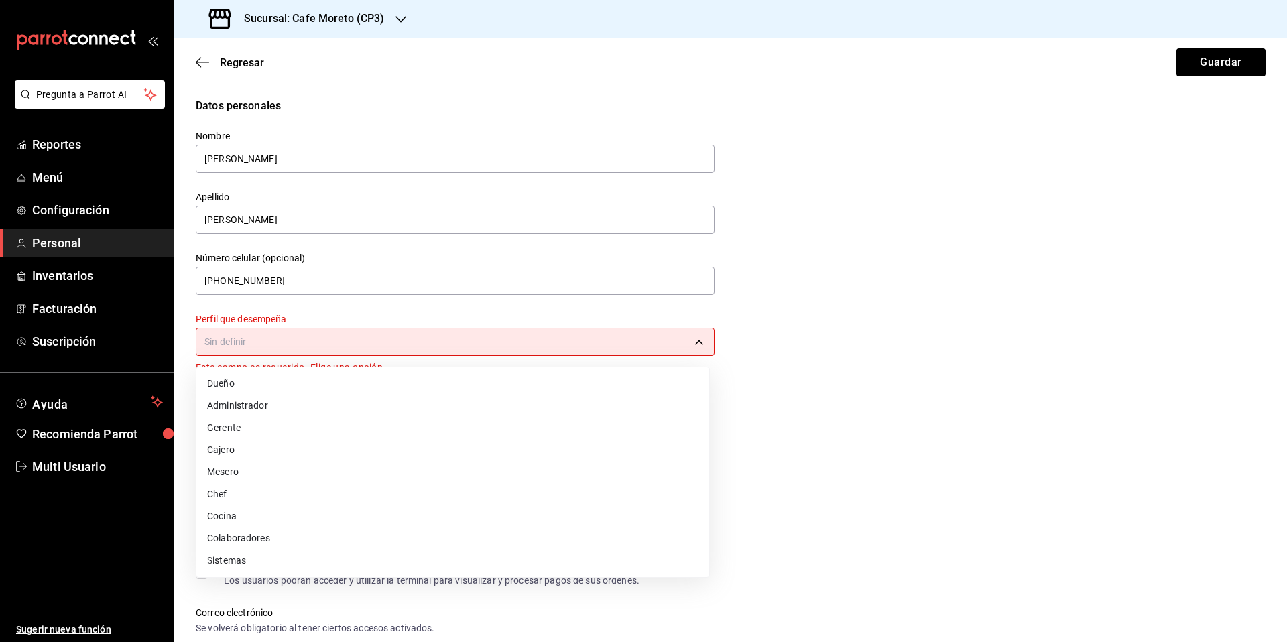
click at [399, 346] on body "Pregunta a Parrot AI Reportes Menú Configuración Personal Inventarios Facturaci…" at bounding box center [643, 321] width 1287 height 642
click at [267, 406] on li "Administrador" at bounding box center [452, 406] width 513 height 22
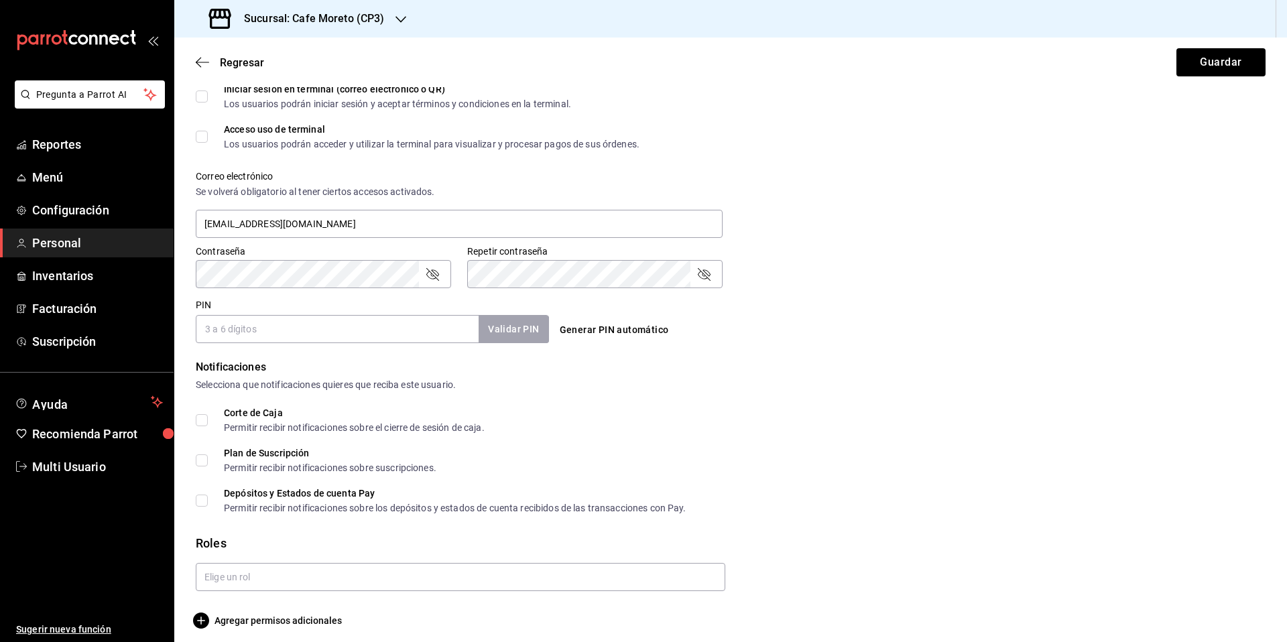
scroll to position [429, 0]
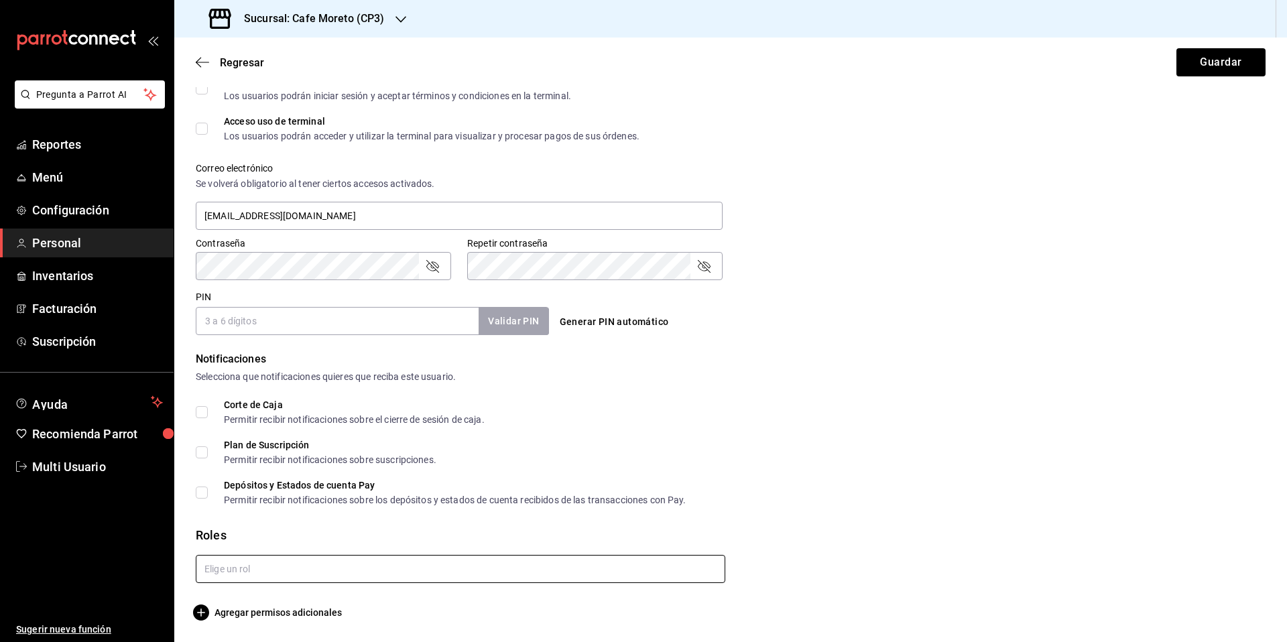
click at [285, 569] on input "text" at bounding box center [460, 569] width 529 height 28
click at [241, 598] on li "Administrador" at bounding box center [458, 599] width 525 height 22
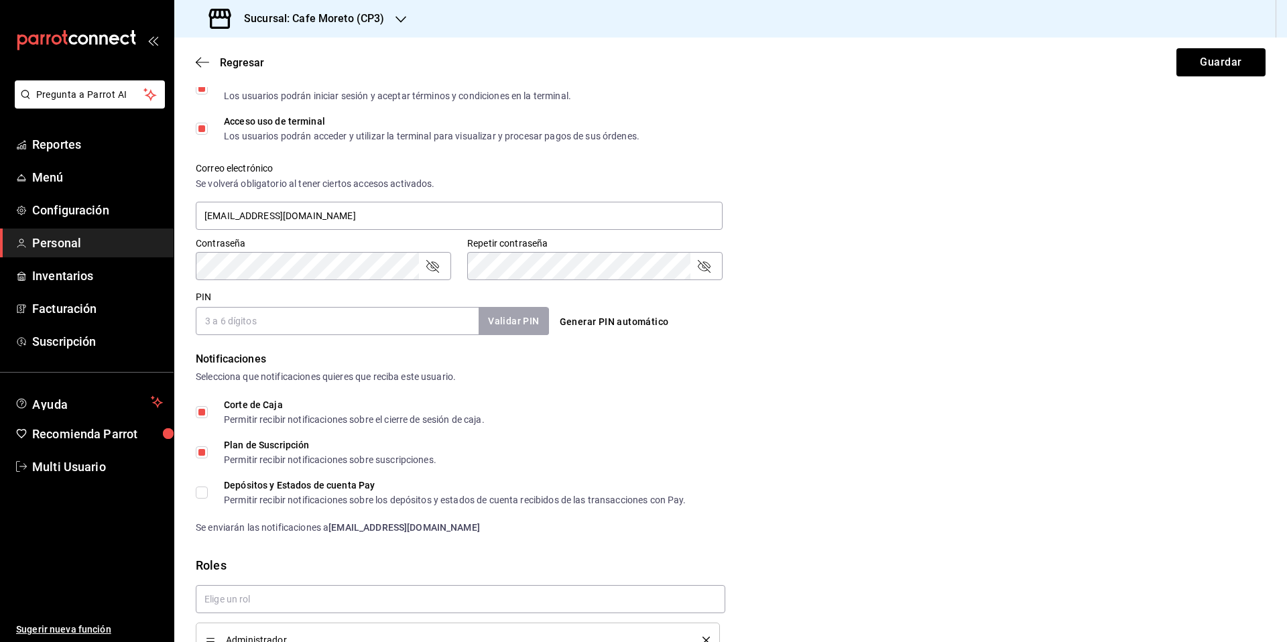
click at [205, 494] on input "Depósitos y Estados de cuenta Pay Permitir recibir notificaciones sobre los dep…" at bounding box center [202, 493] width 12 height 12
click at [284, 319] on input "PIN" at bounding box center [337, 321] width 283 height 28
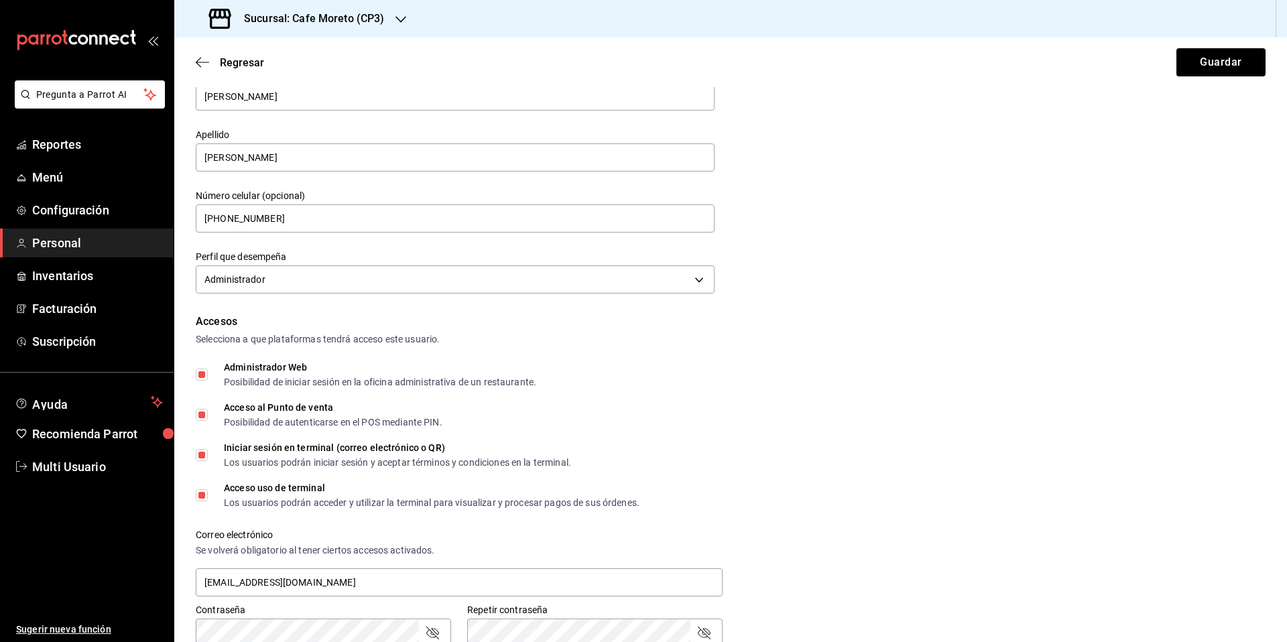
scroll to position [0, 0]
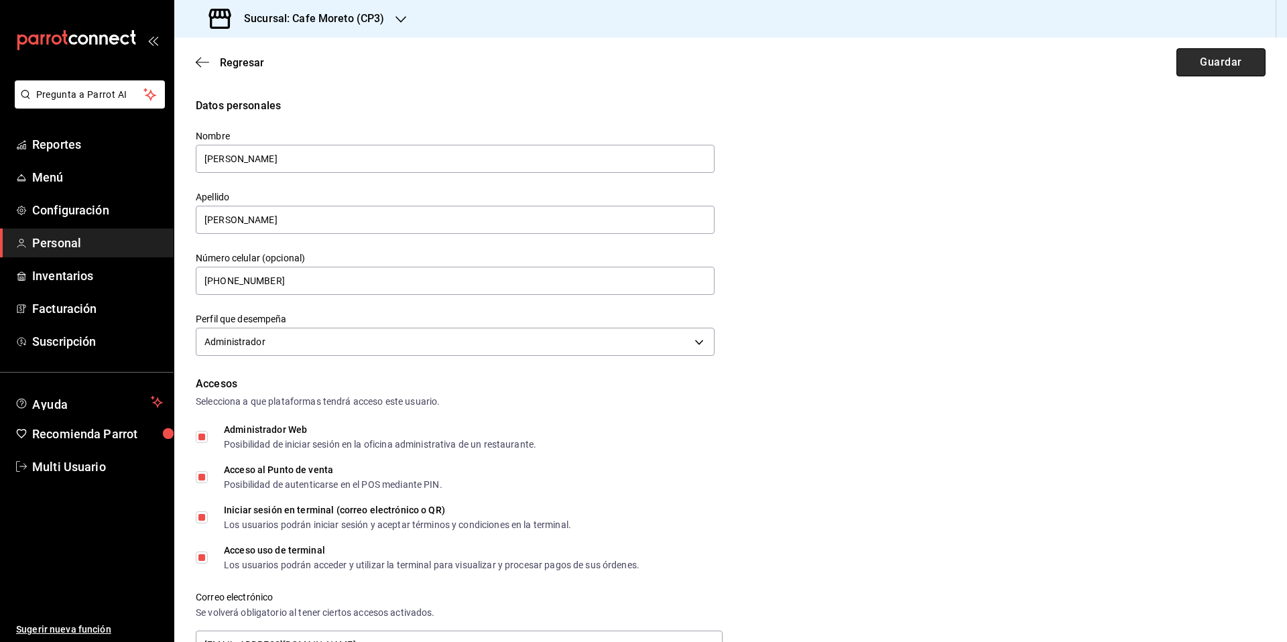
click at [1215, 62] on button "Guardar" at bounding box center [1220, 62] width 89 height 28
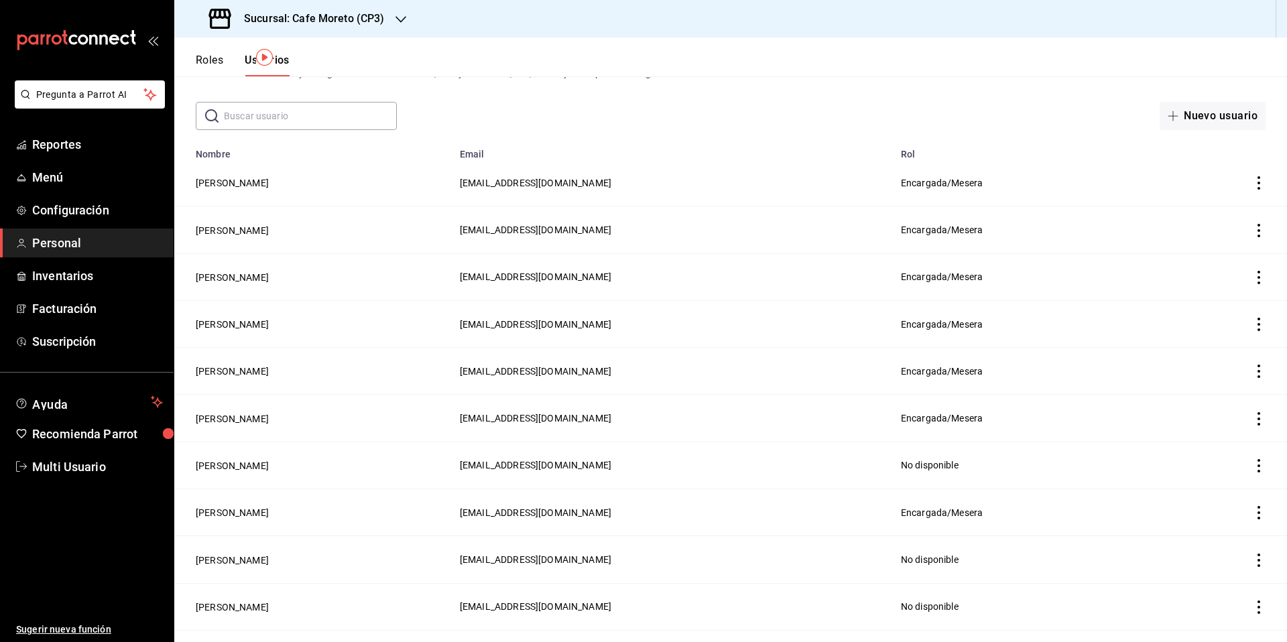
scroll to position [228, 0]
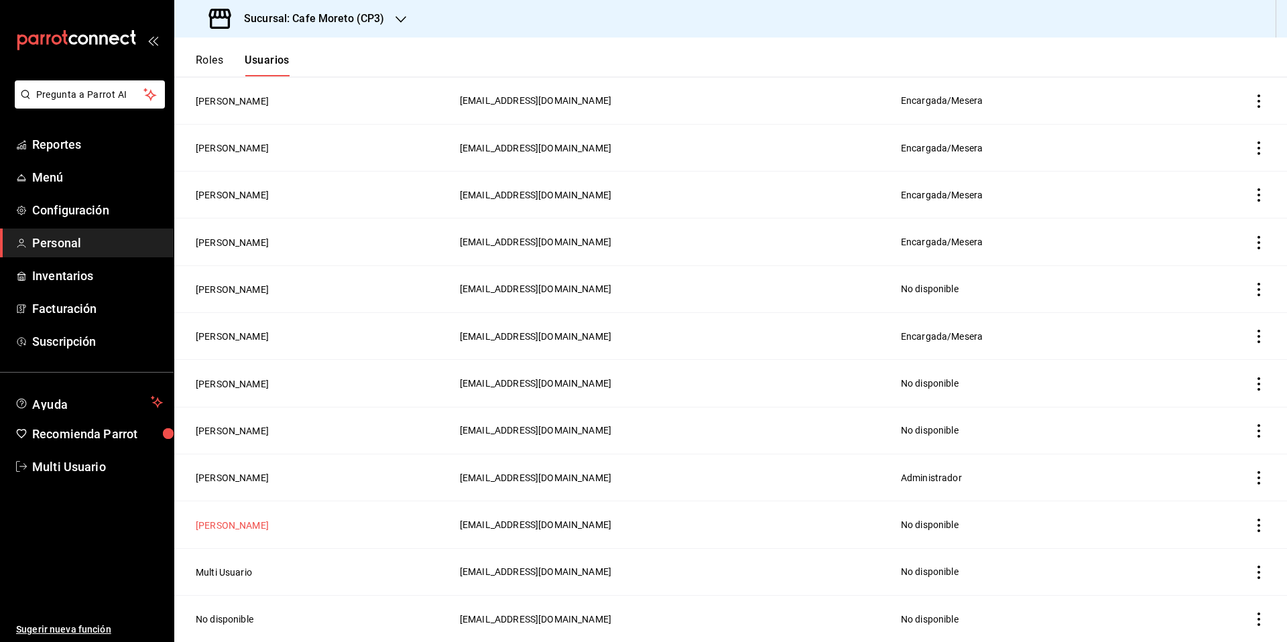
click at [227, 522] on button "[PERSON_NAME]" at bounding box center [232, 525] width 73 height 13
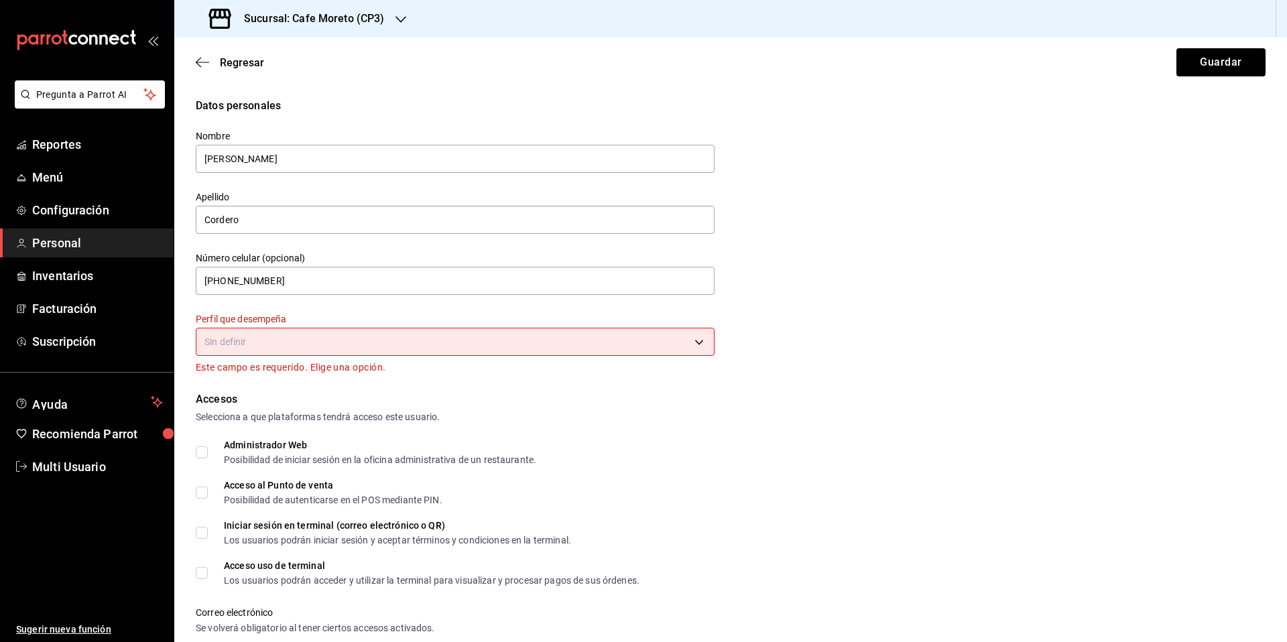
click at [417, 346] on body "Pregunta a Parrot AI Reportes Menú Configuración Personal Inventarios Facturaci…" at bounding box center [643, 321] width 1287 height 642
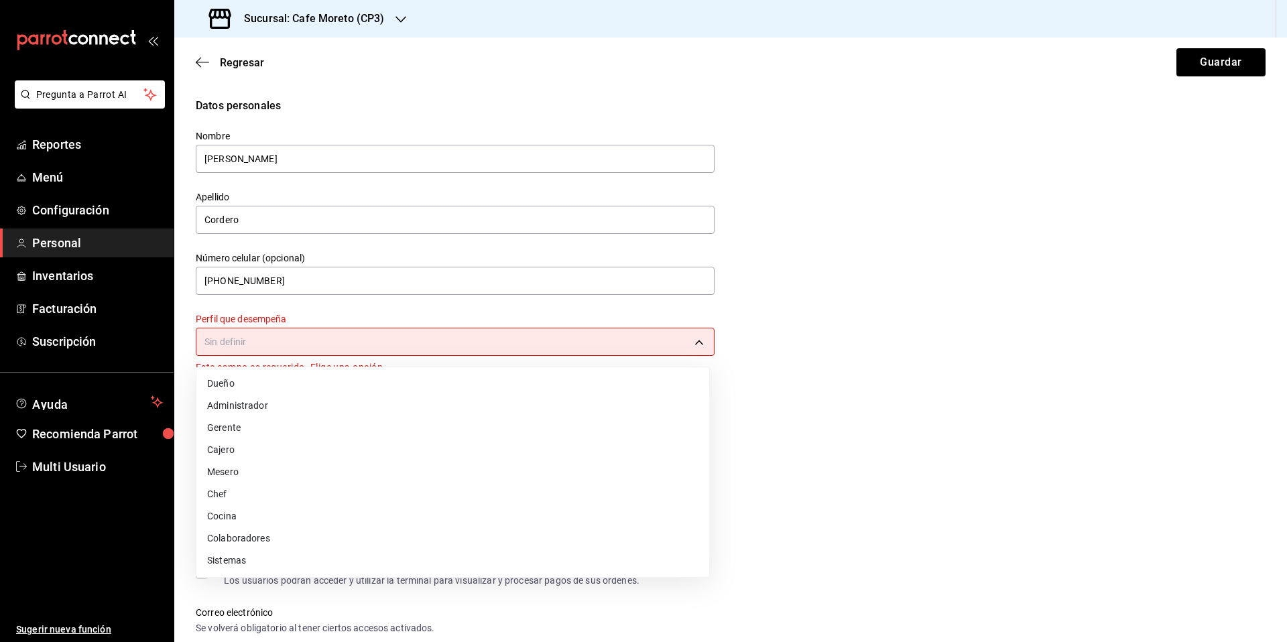
click at [245, 406] on li "Administrador" at bounding box center [452, 406] width 513 height 22
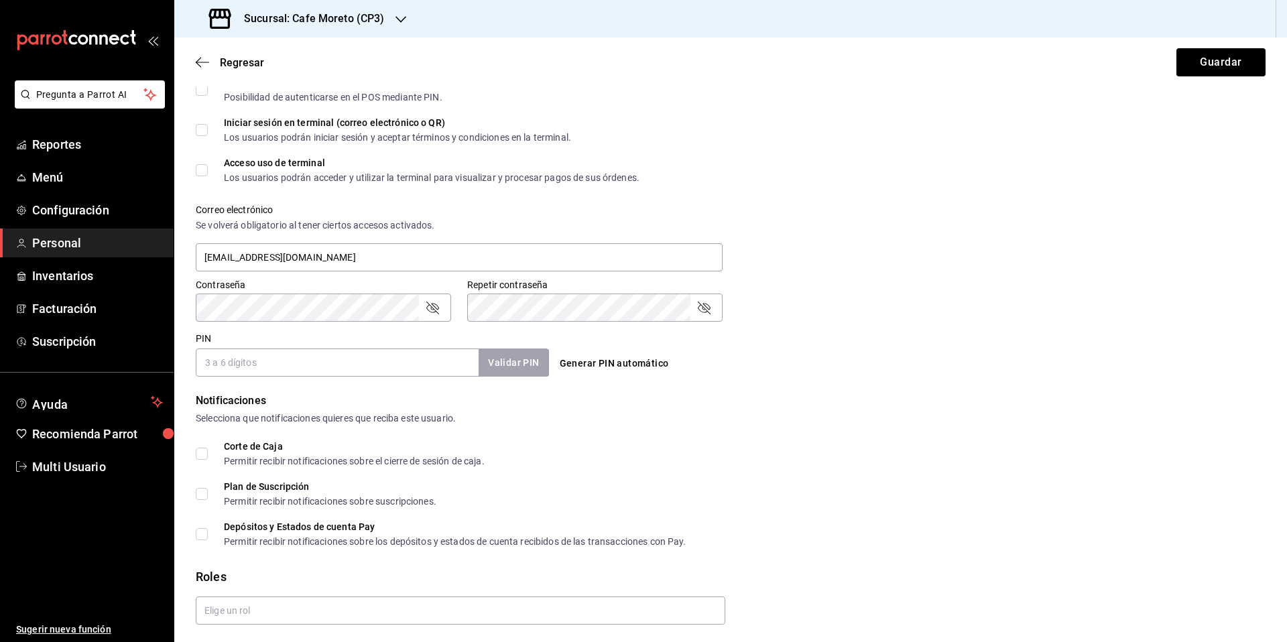
scroll to position [429, 0]
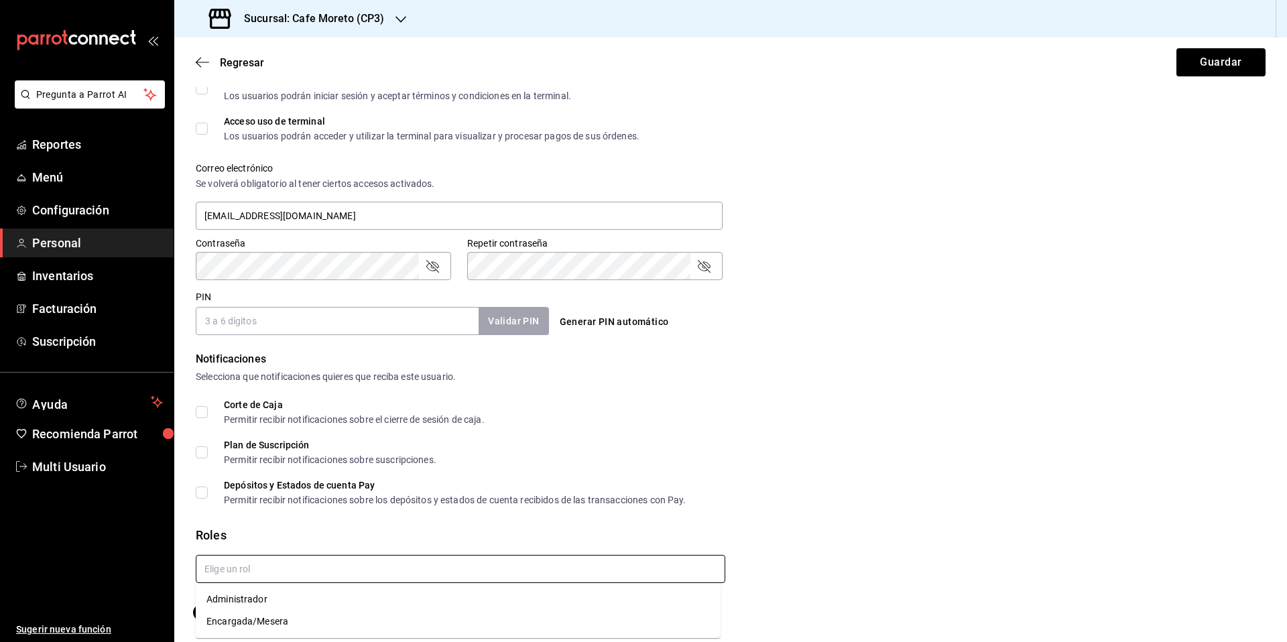
click at [269, 572] on input "text" at bounding box center [460, 569] width 529 height 28
click at [244, 604] on li "Administrador" at bounding box center [458, 599] width 525 height 22
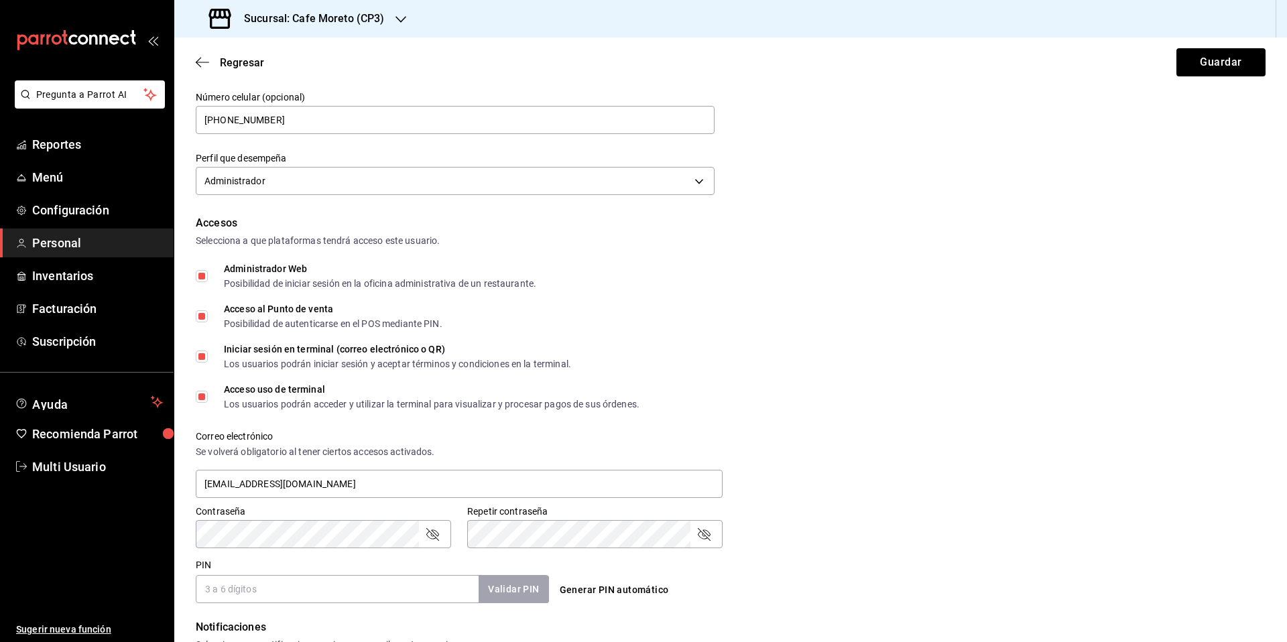
scroll to position [152, 0]
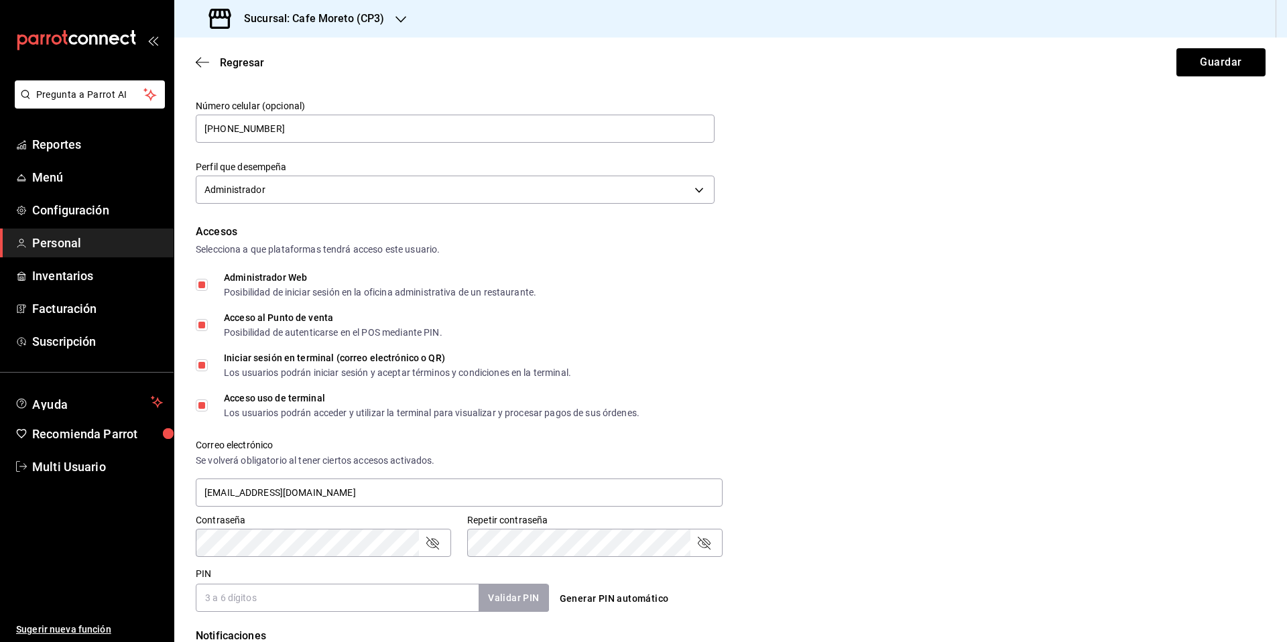
click at [276, 598] on input "PIN" at bounding box center [337, 598] width 283 height 28
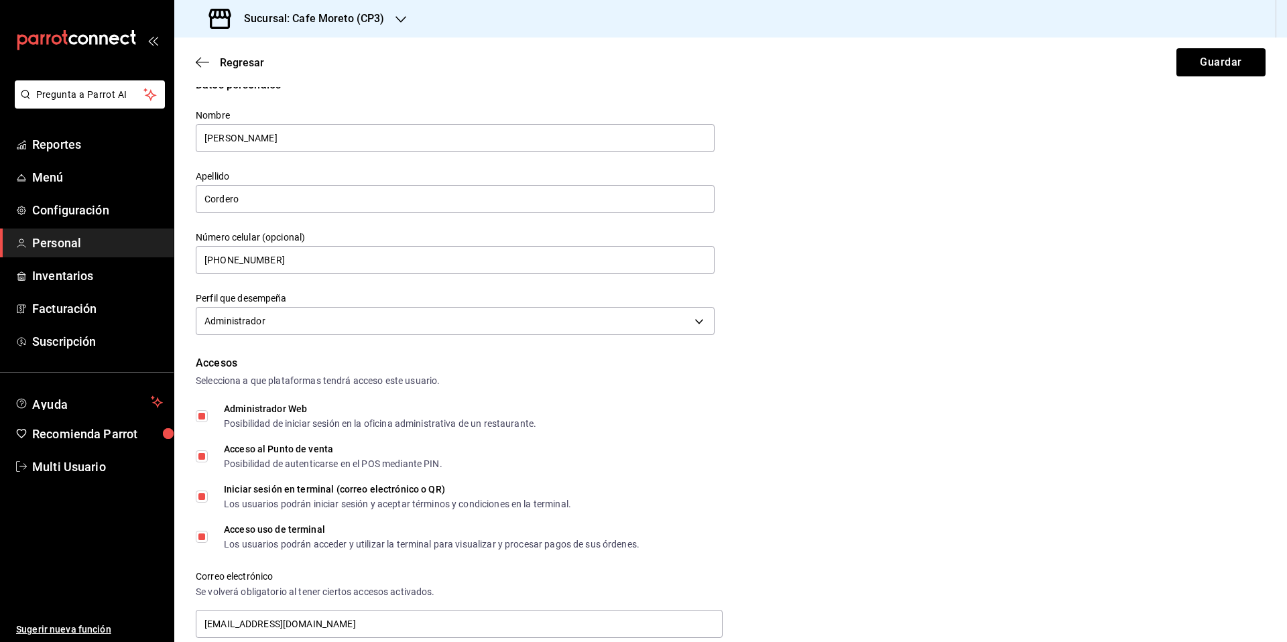
scroll to position [0, 0]
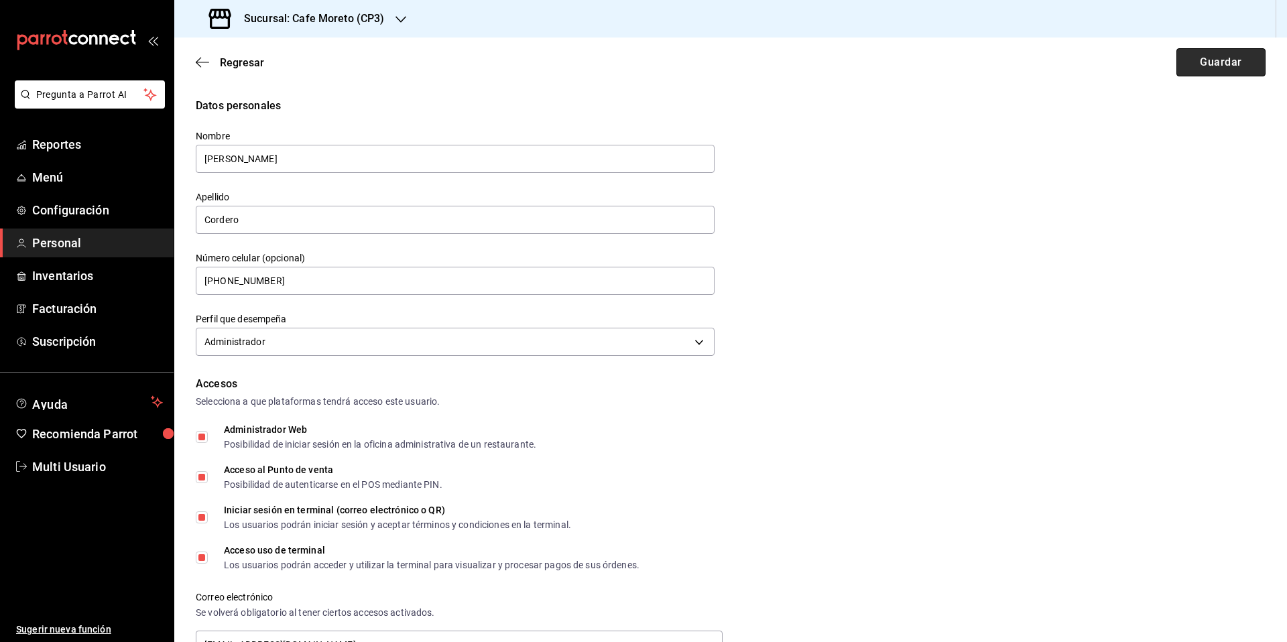
click at [1219, 64] on button "Guardar" at bounding box center [1220, 62] width 89 height 28
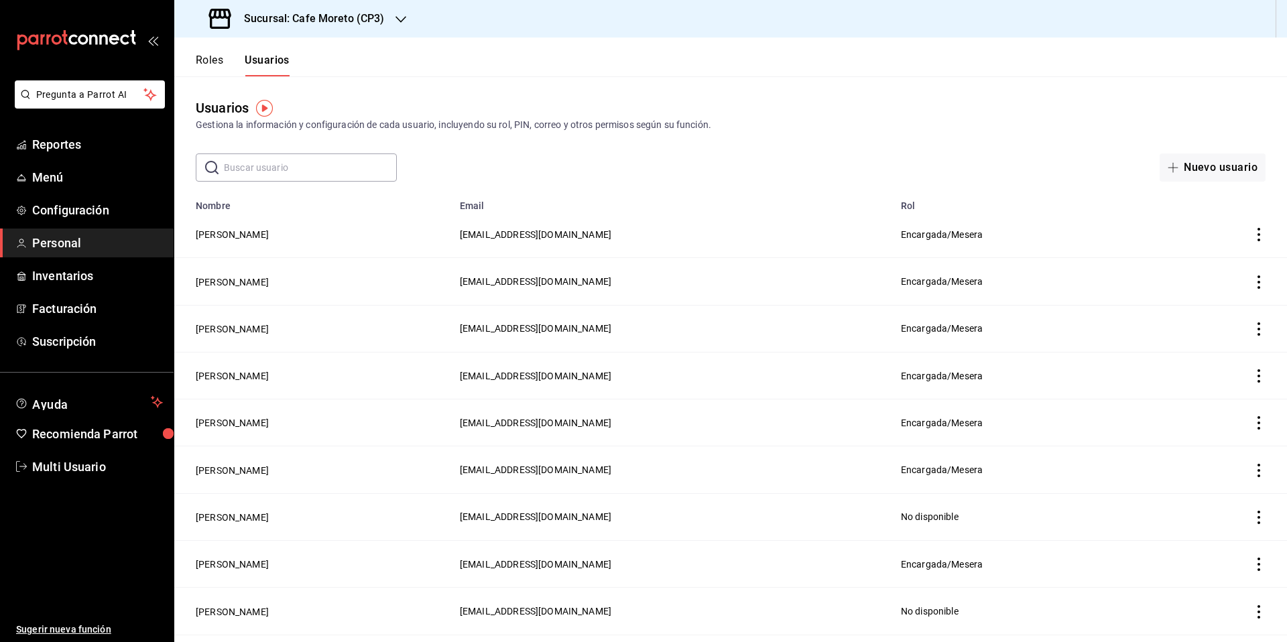
click at [85, 243] on span "Personal" at bounding box center [97, 243] width 131 height 18
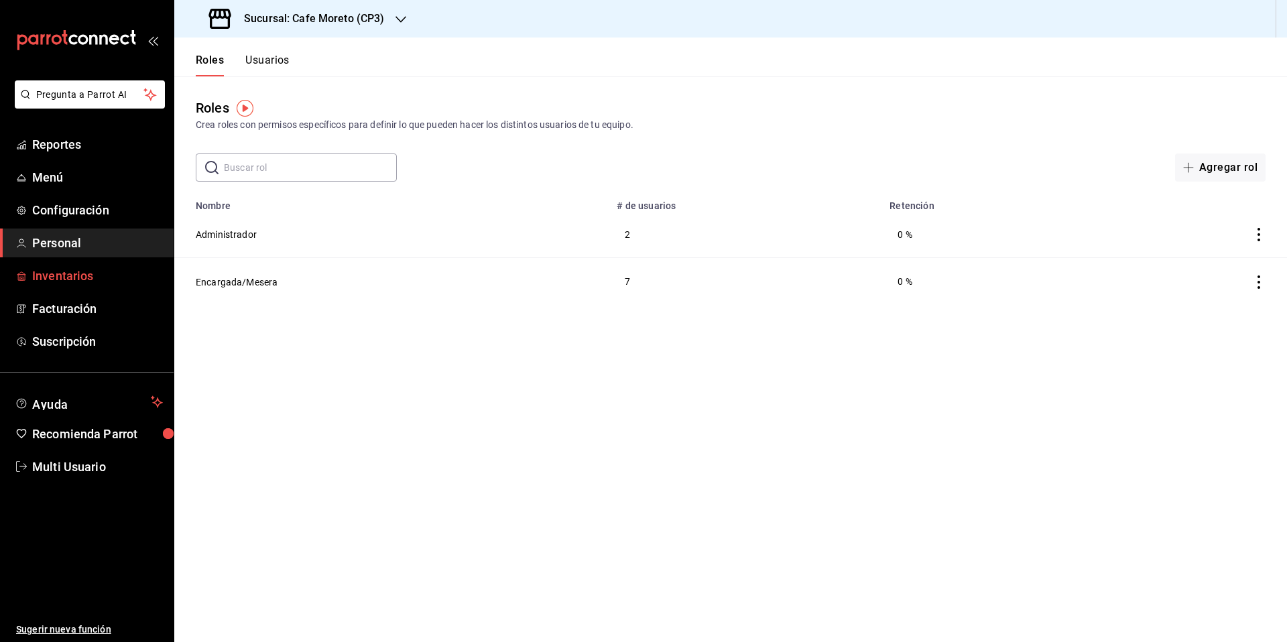
click at [67, 276] on span "Inventarios" at bounding box center [97, 276] width 131 height 18
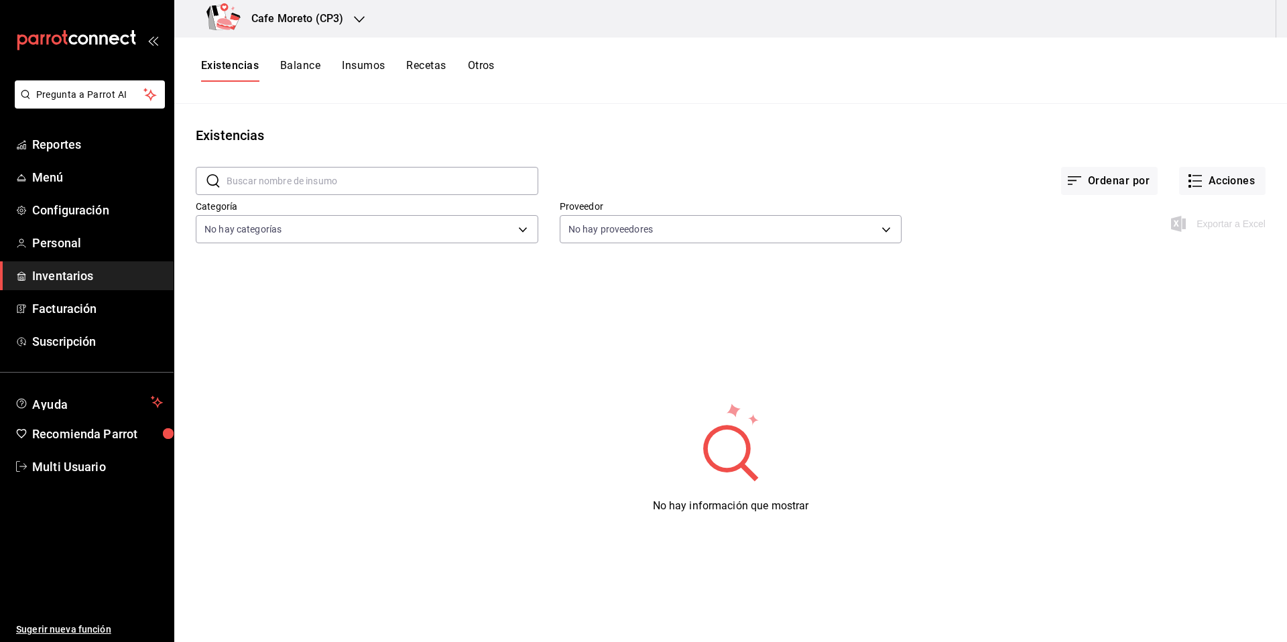
click at [363, 68] on button "Insumos" at bounding box center [363, 70] width 43 height 23
click at [434, 67] on button "Recetas" at bounding box center [426, 70] width 40 height 23
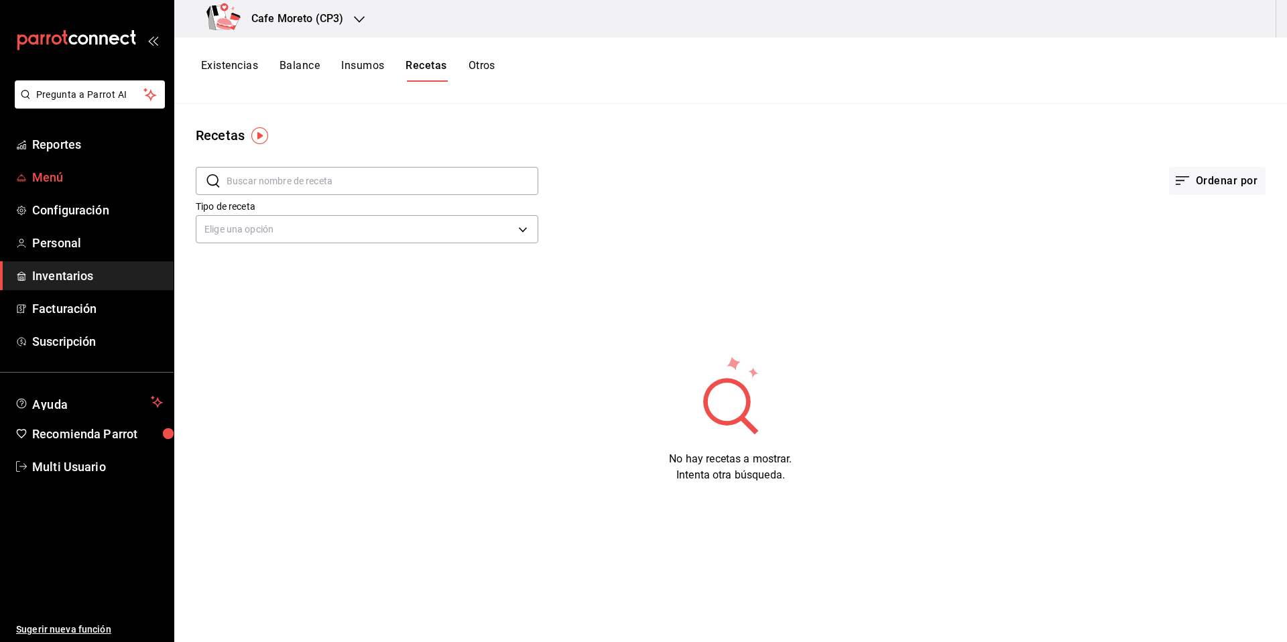
click at [52, 178] on span "Menú" at bounding box center [97, 177] width 131 height 18
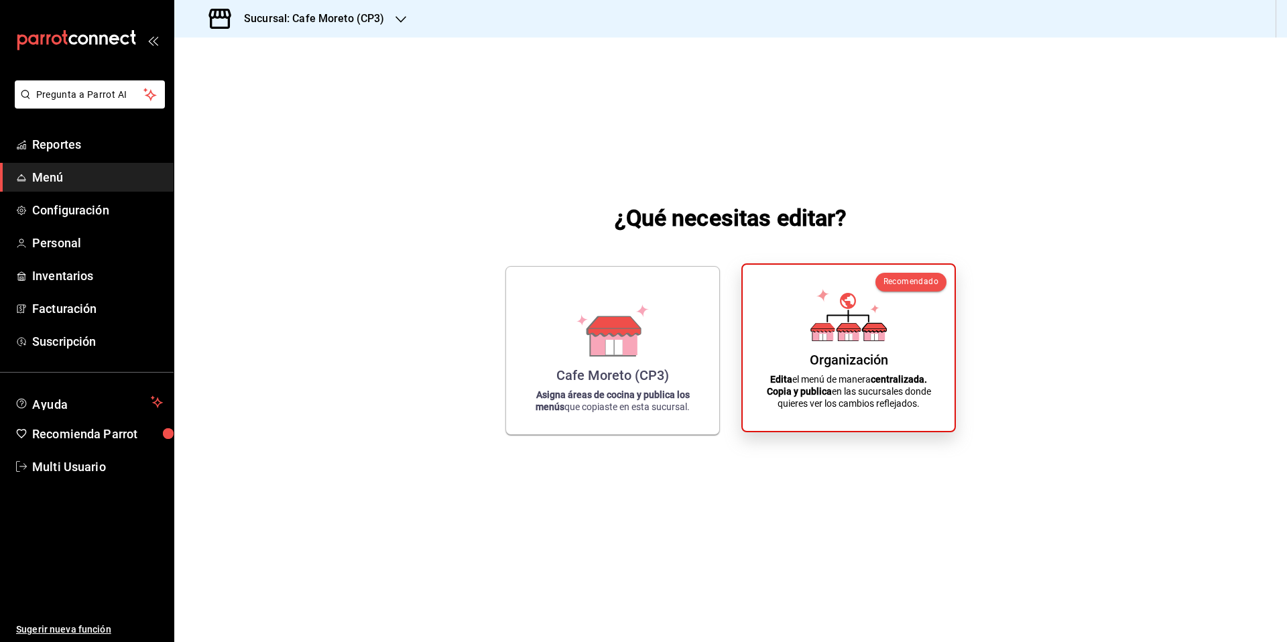
click at [849, 361] on div "Organización" at bounding box center [849, 360] width 78 height 16
